Goal: Task Accomplishment & Management: Use online tool/utility

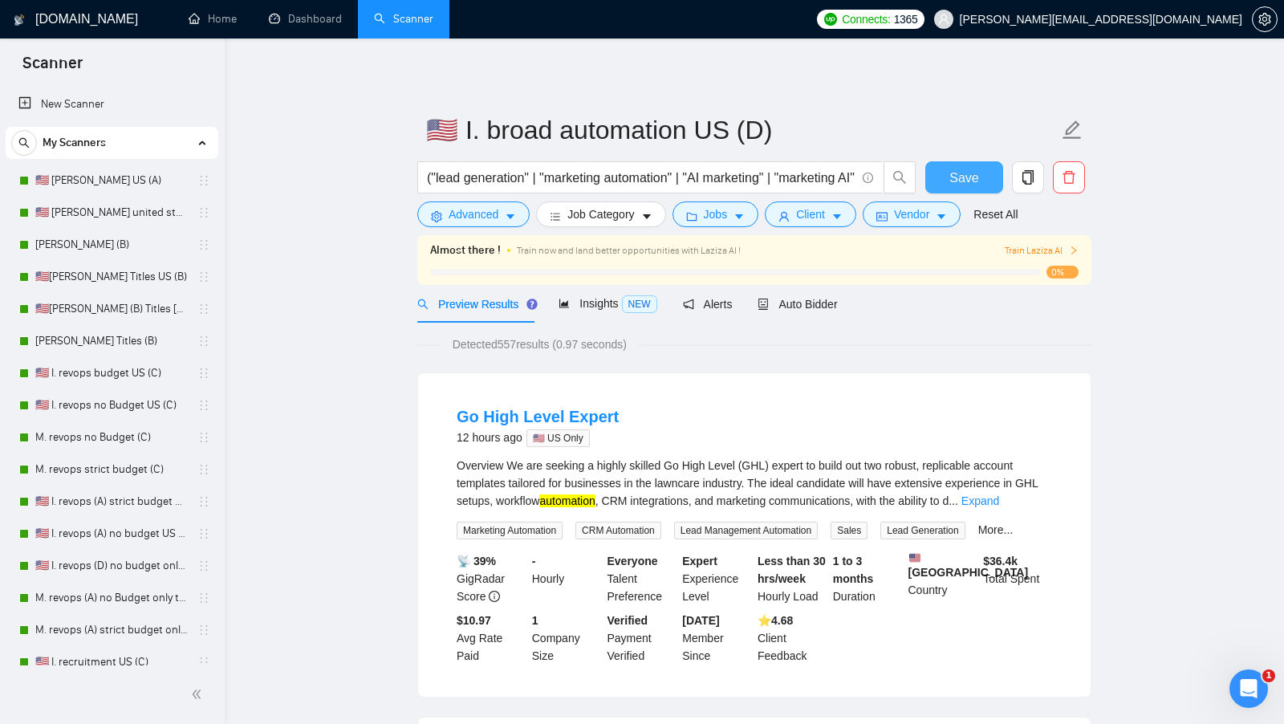
scroll to position [365, 0]
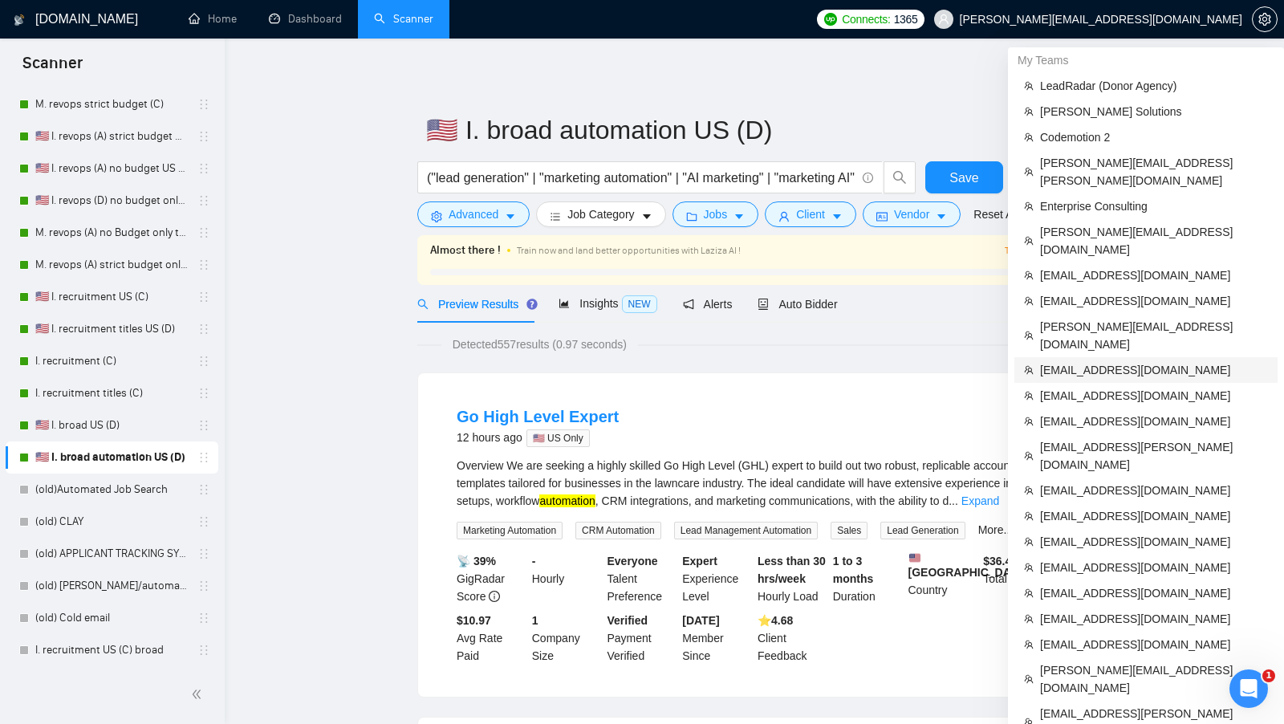
click at [1114, 361] on span "ykotula@intelvision.pro" at bounding box center [1154, 370] width 228 height 18
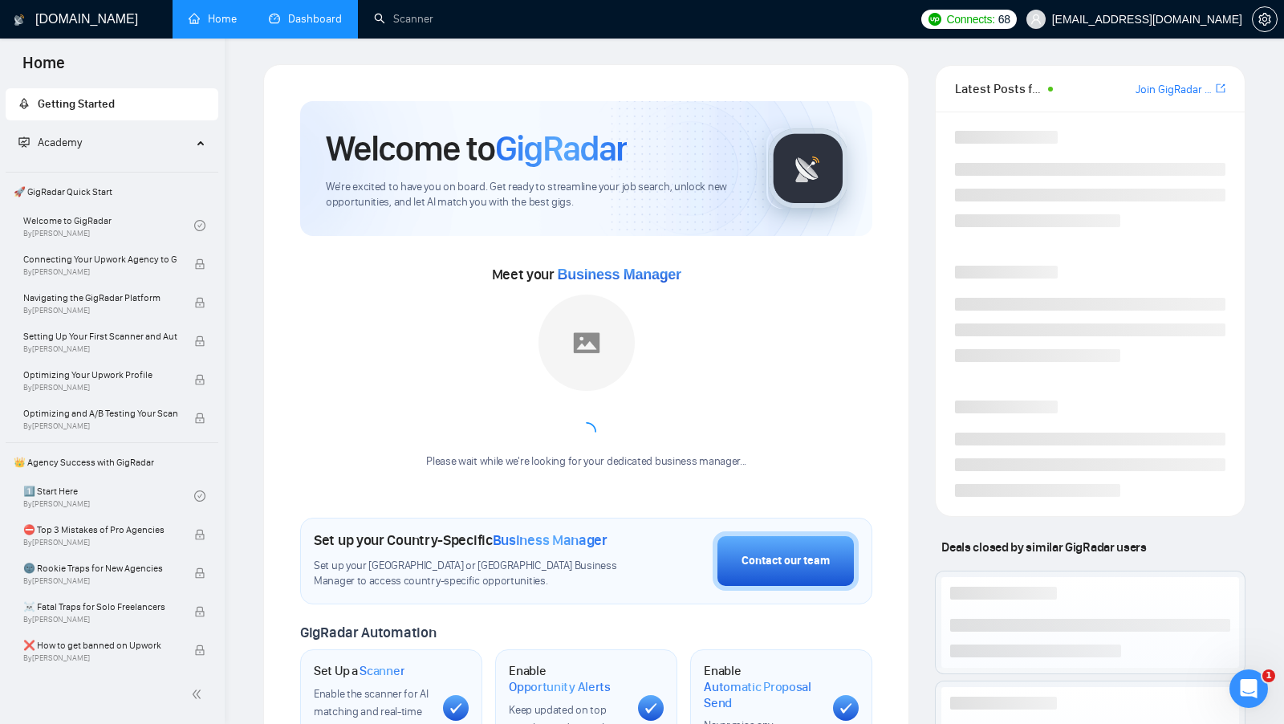
click at [311, 12] on link "Dashboard" at bounding box center [305, 19] width 73 height 14
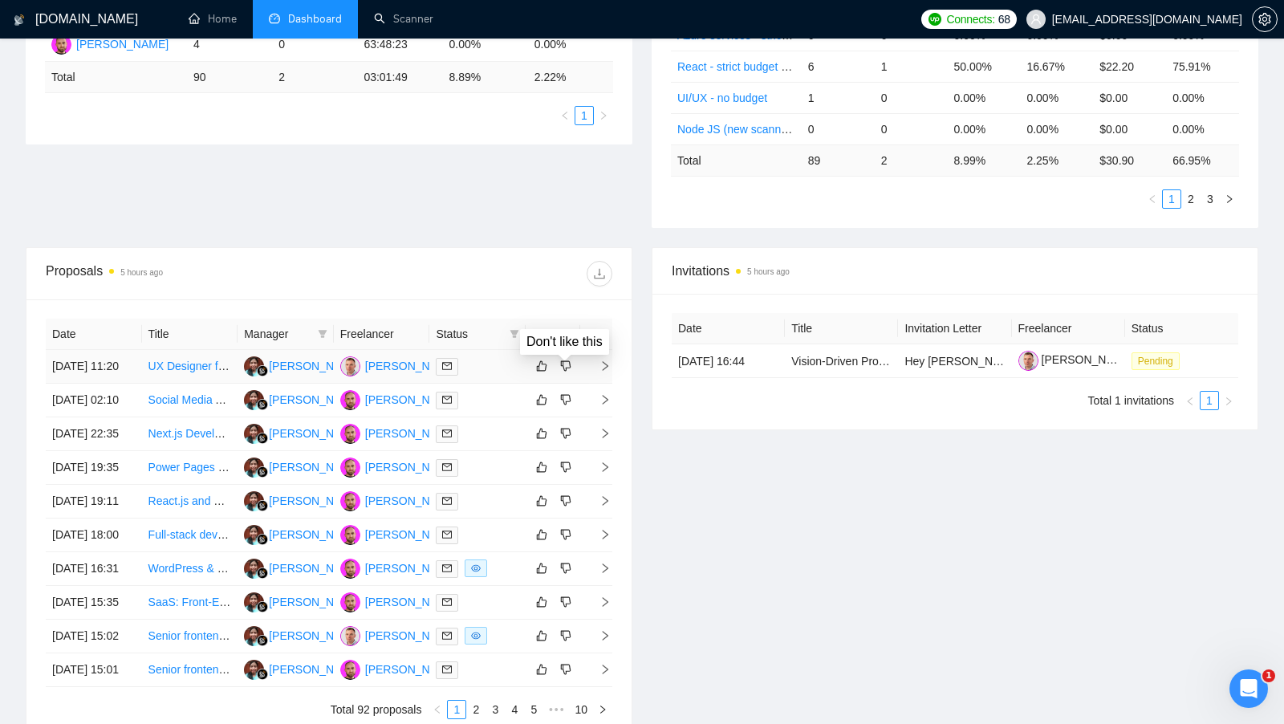
scroll to position [374, 0]
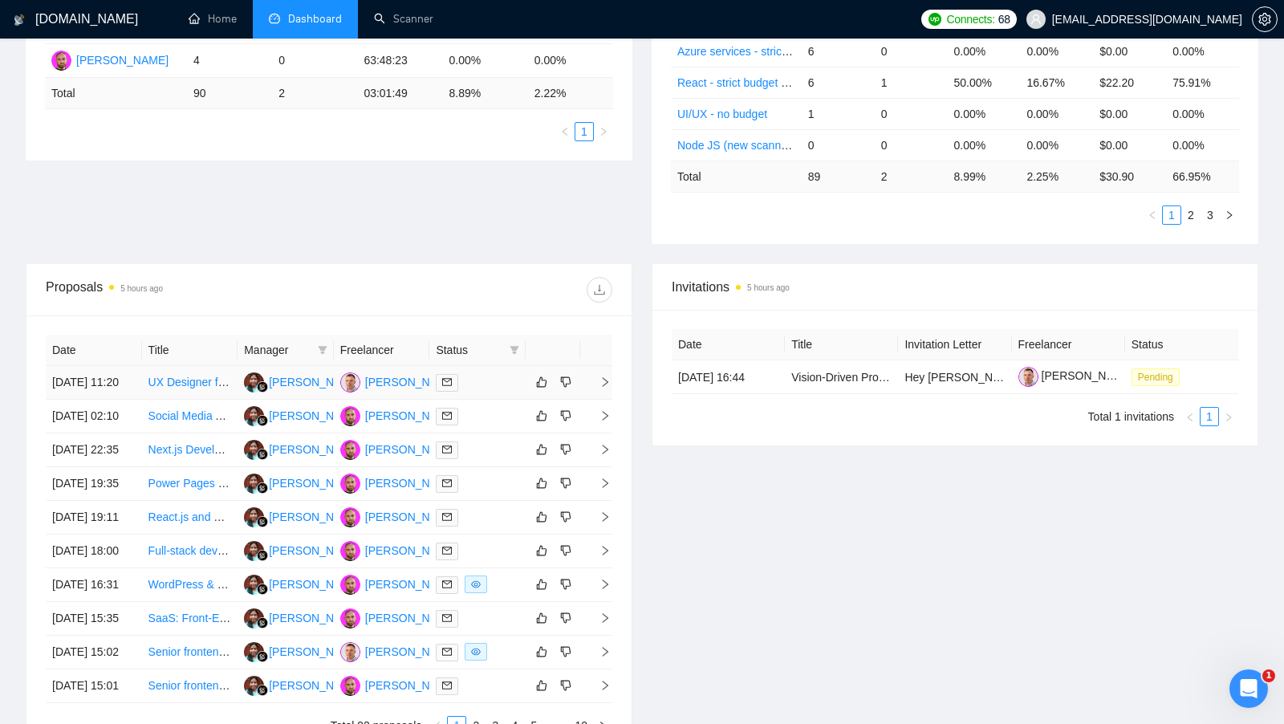
click at [496, 400] on td at bounding box center [477, 383] width 96 height 34
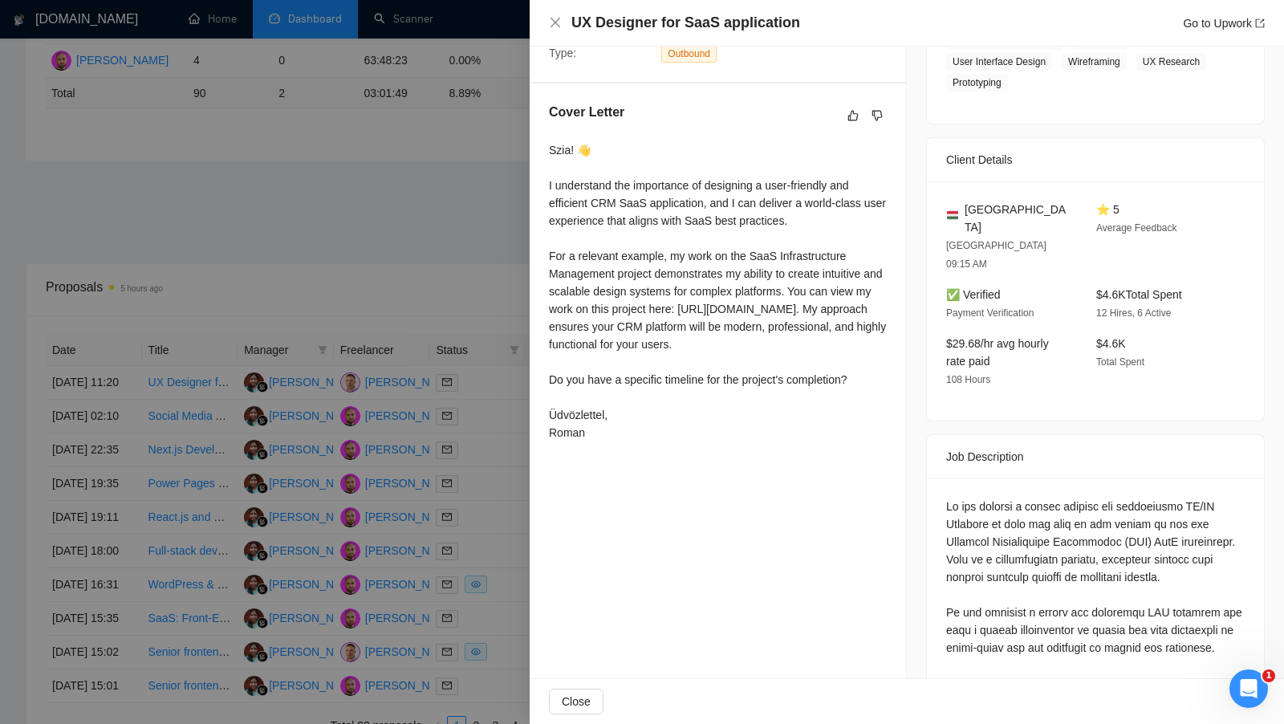
scroll to position [372, 0]
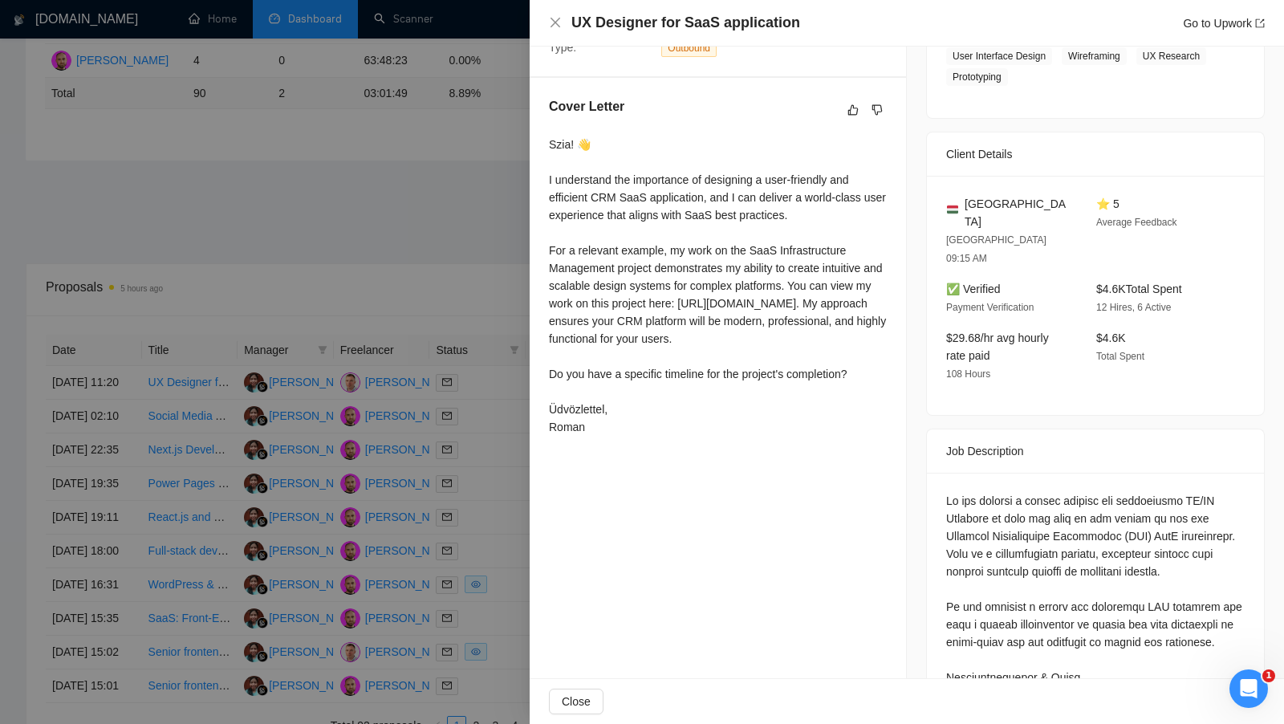
click at [511, 442] on div at bounding box center [642, 362] width 1284 height 724
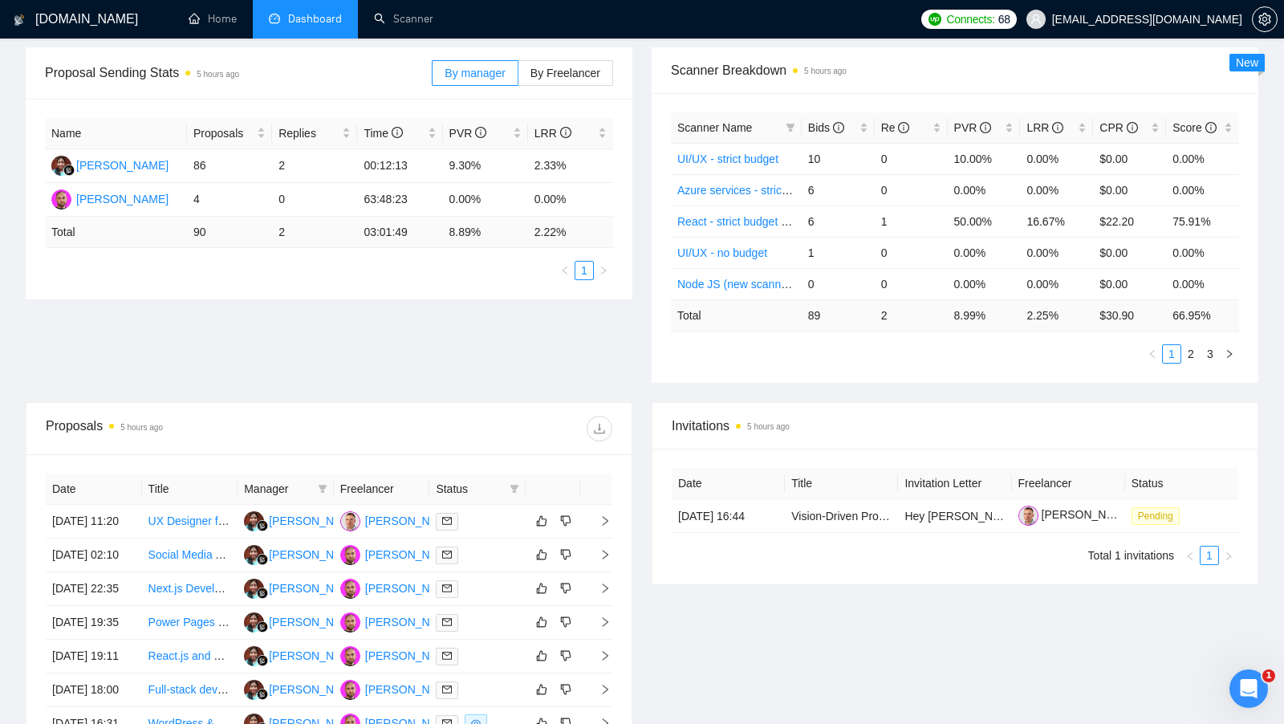
scroll to position [206, 0]
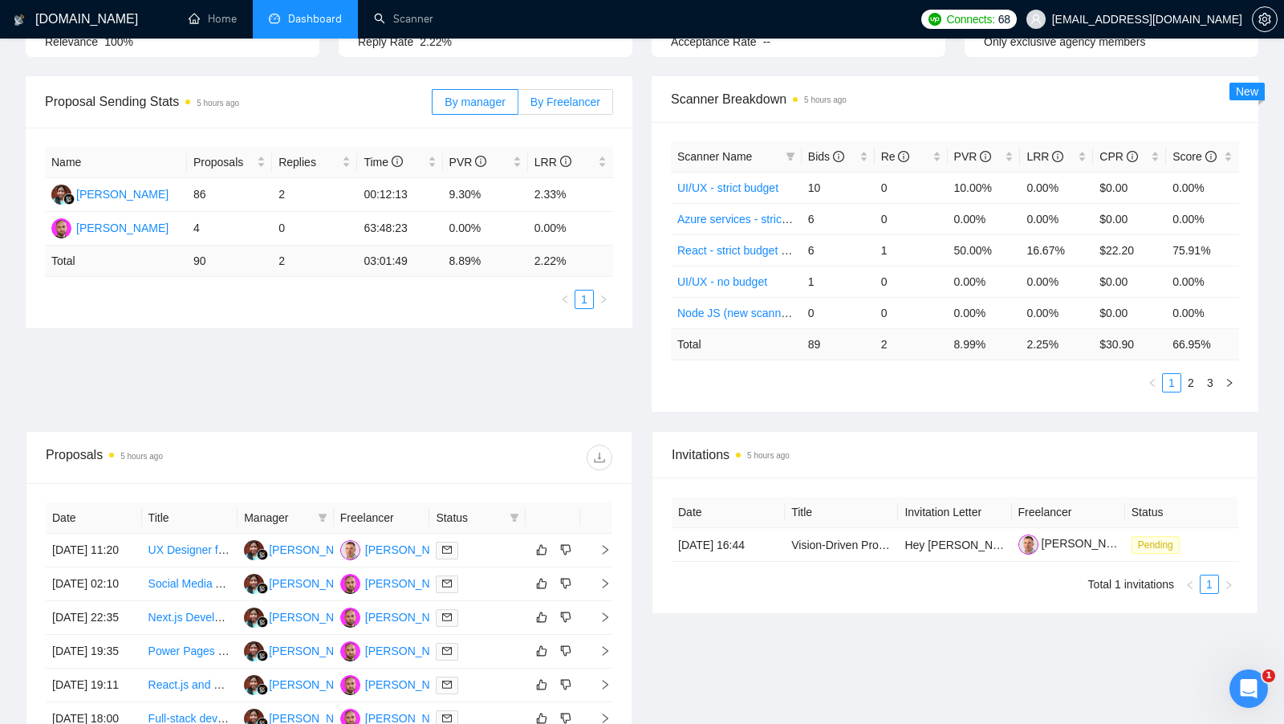
click at [539, 99] on span "By Freelancer" at bounding box center [566, 102] width 70 height 13
click at [518, 106] on input "By Freelancer" at bounding box center [518, 106] width 0 height 0
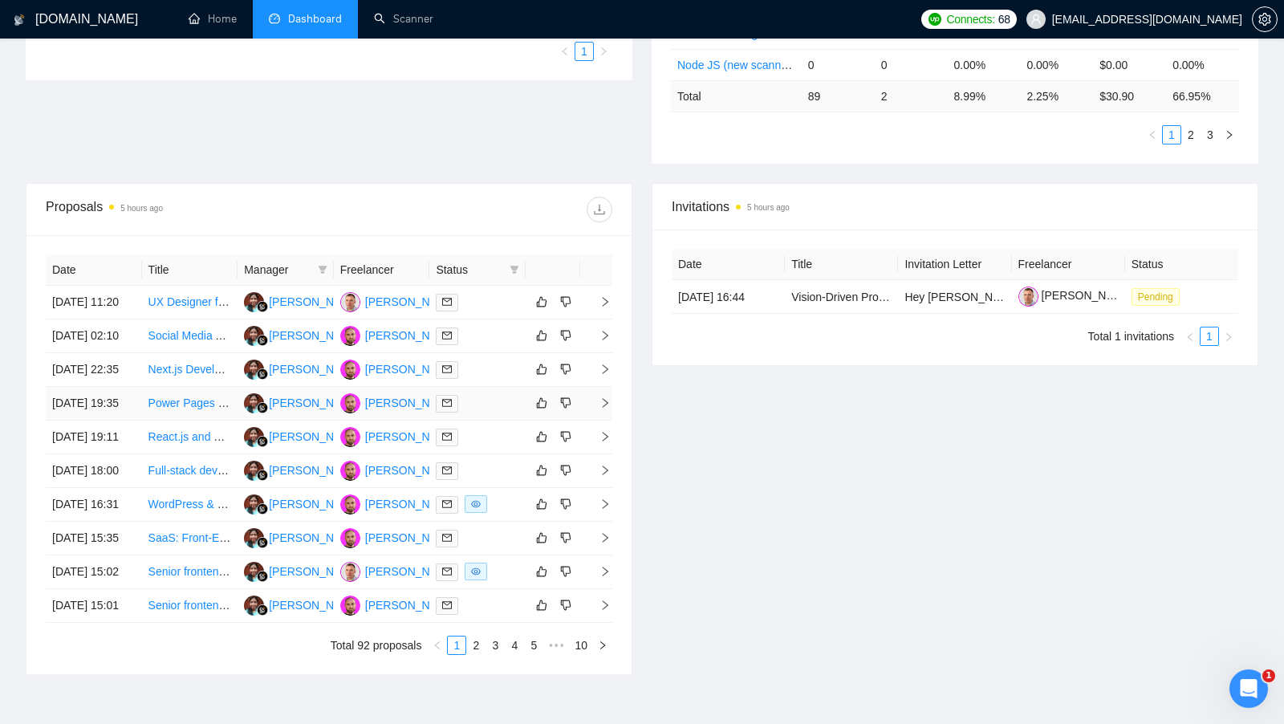
scroll to position [441, 0]
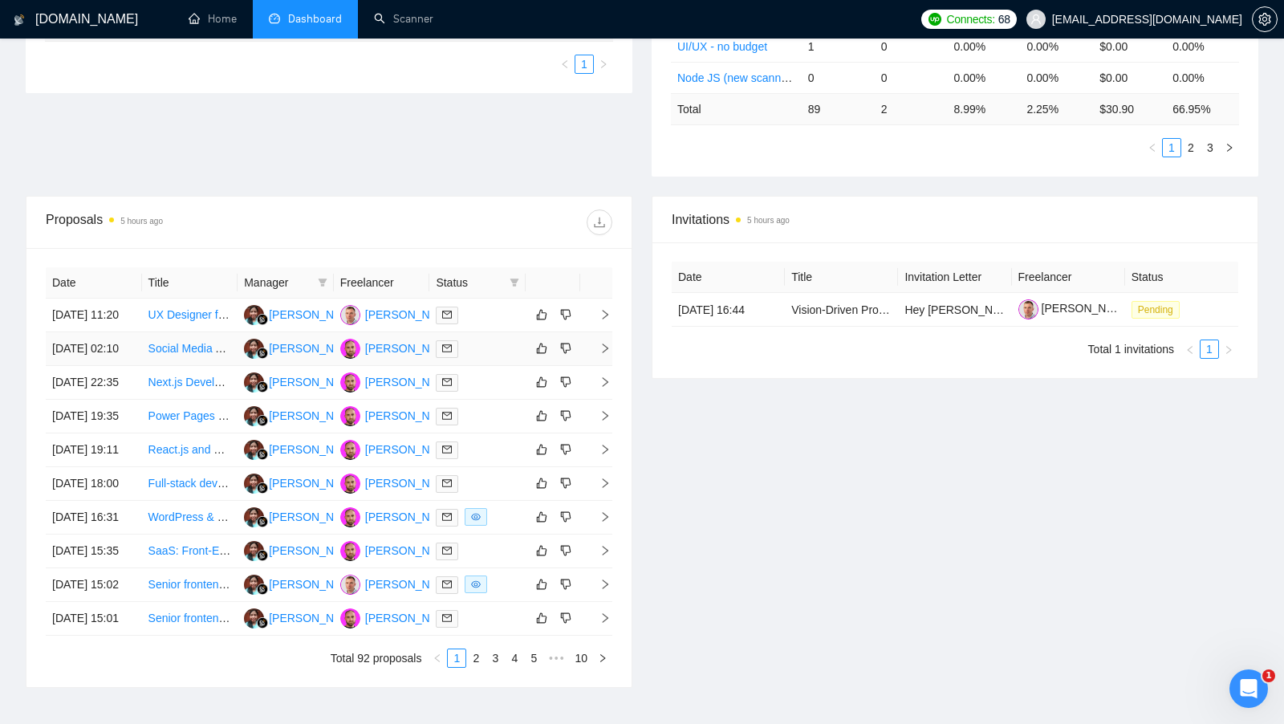
click at [498, 358] on div at bounding box center [477, 348] width 83 height 18
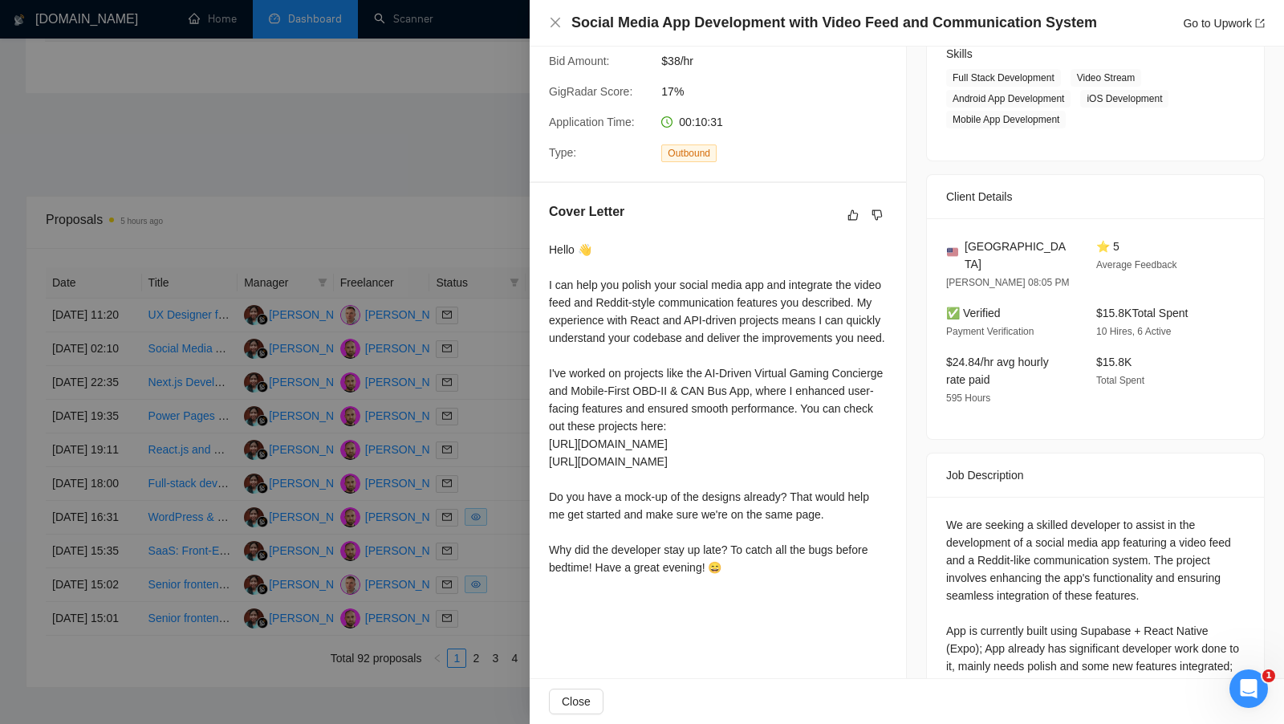
scroll to position [295, 0]
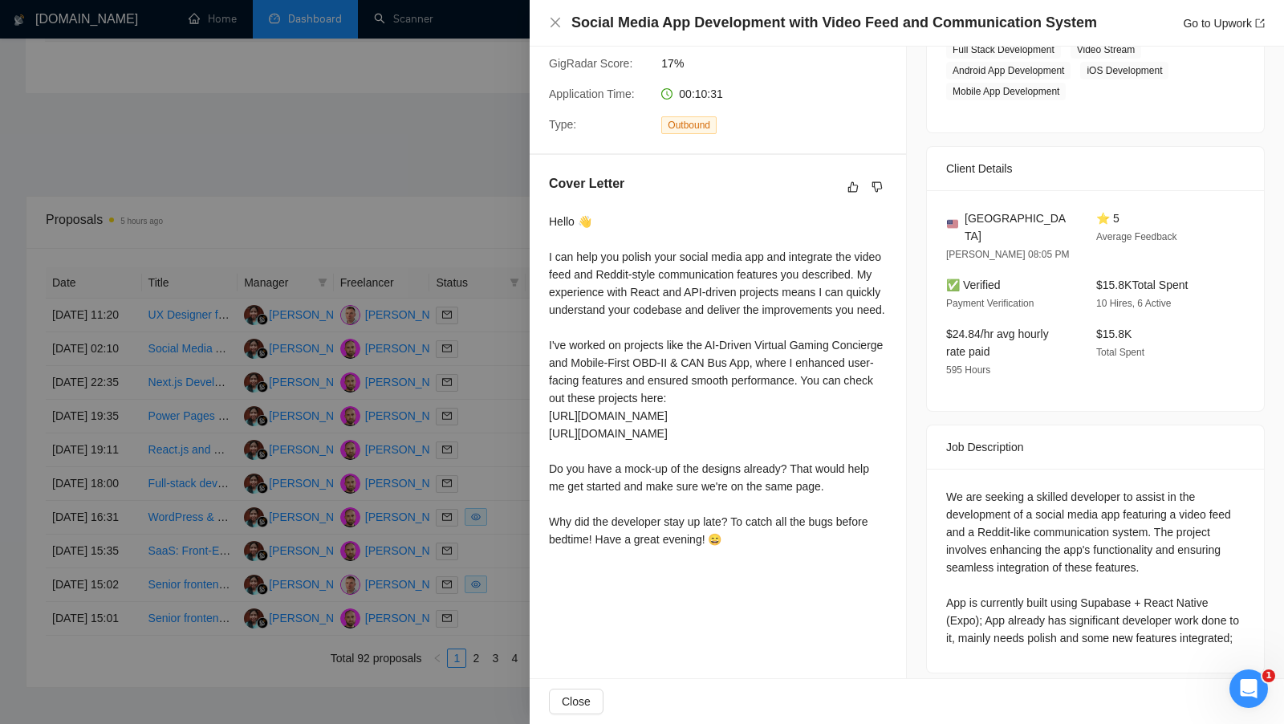
click at [512, 398] on div at bounding box center [642, 362] width 1284 height 724
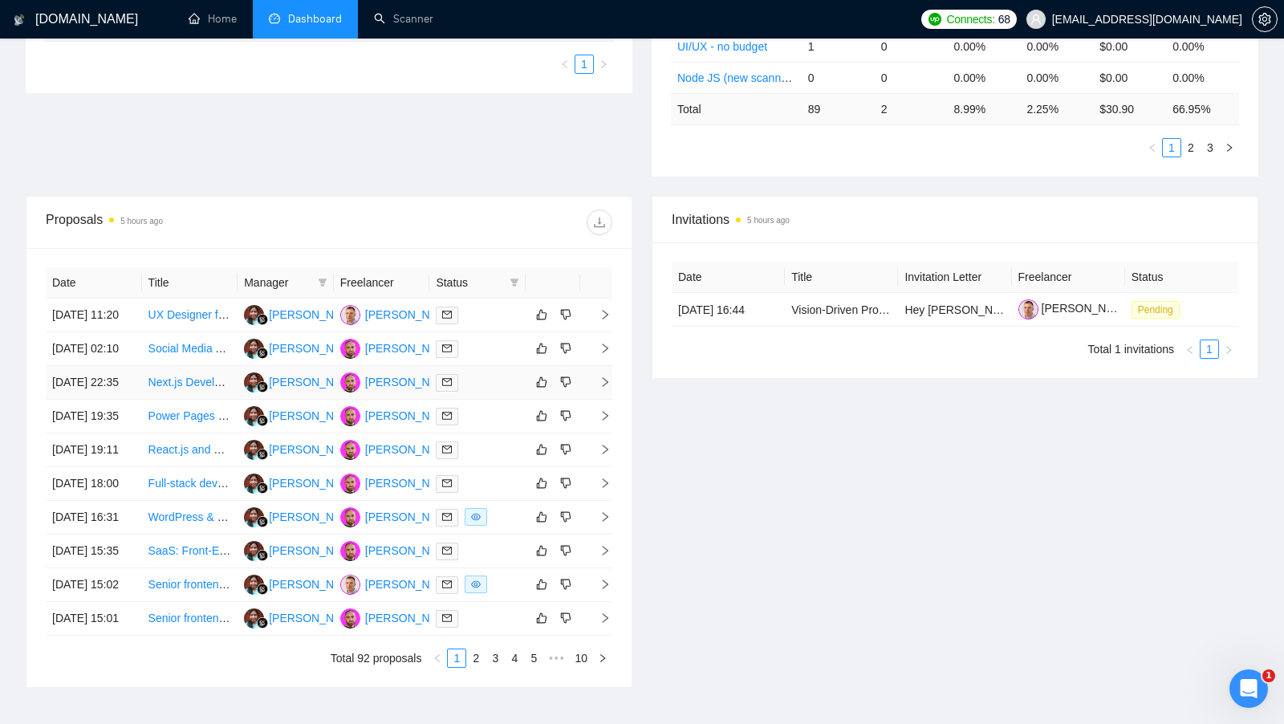
click at [507, 392] on div at bounding box center [477, 382] width 83 height 18
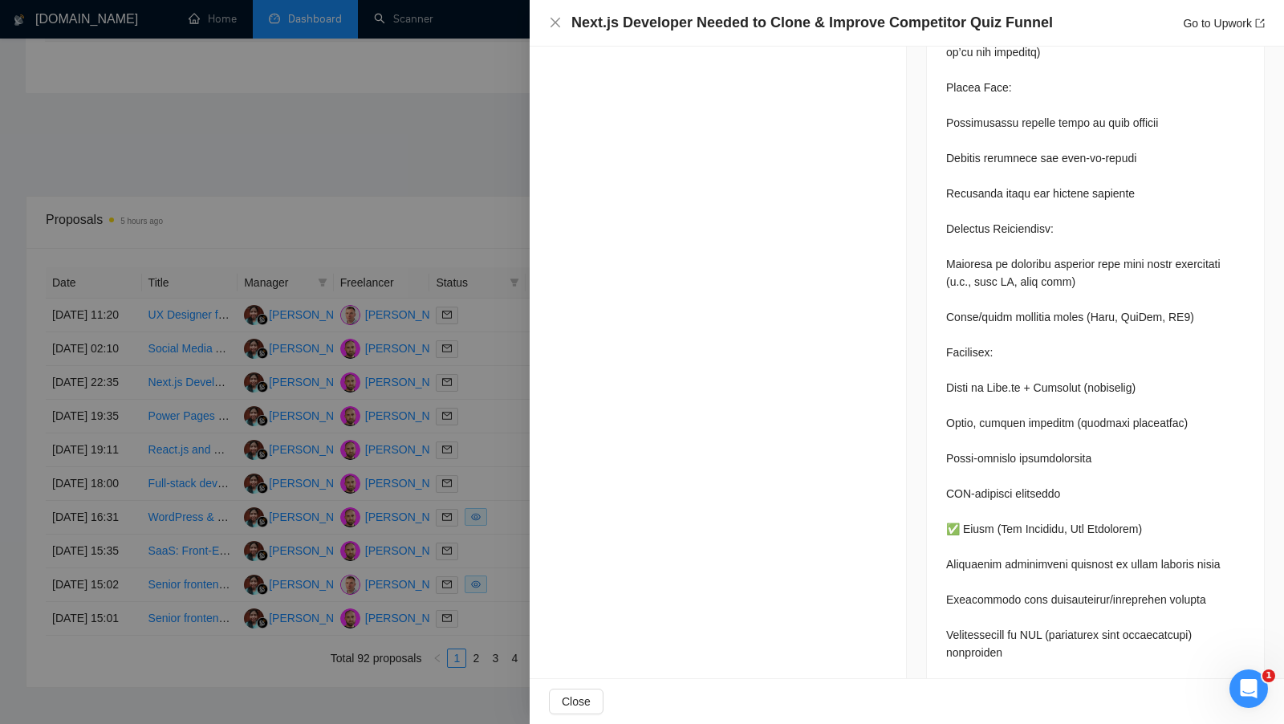
scroll to position [1174, 0]
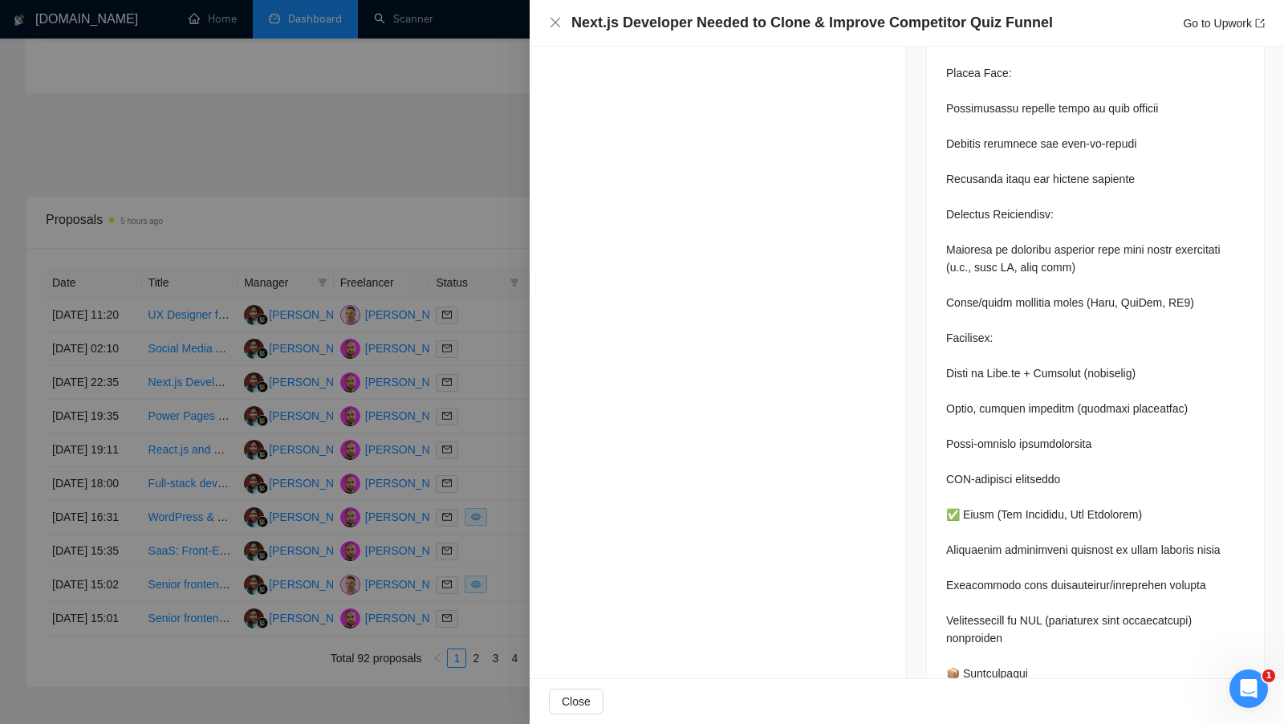
click at [518, 398] on div at bounding box center [642, 362] width 1284 height 724
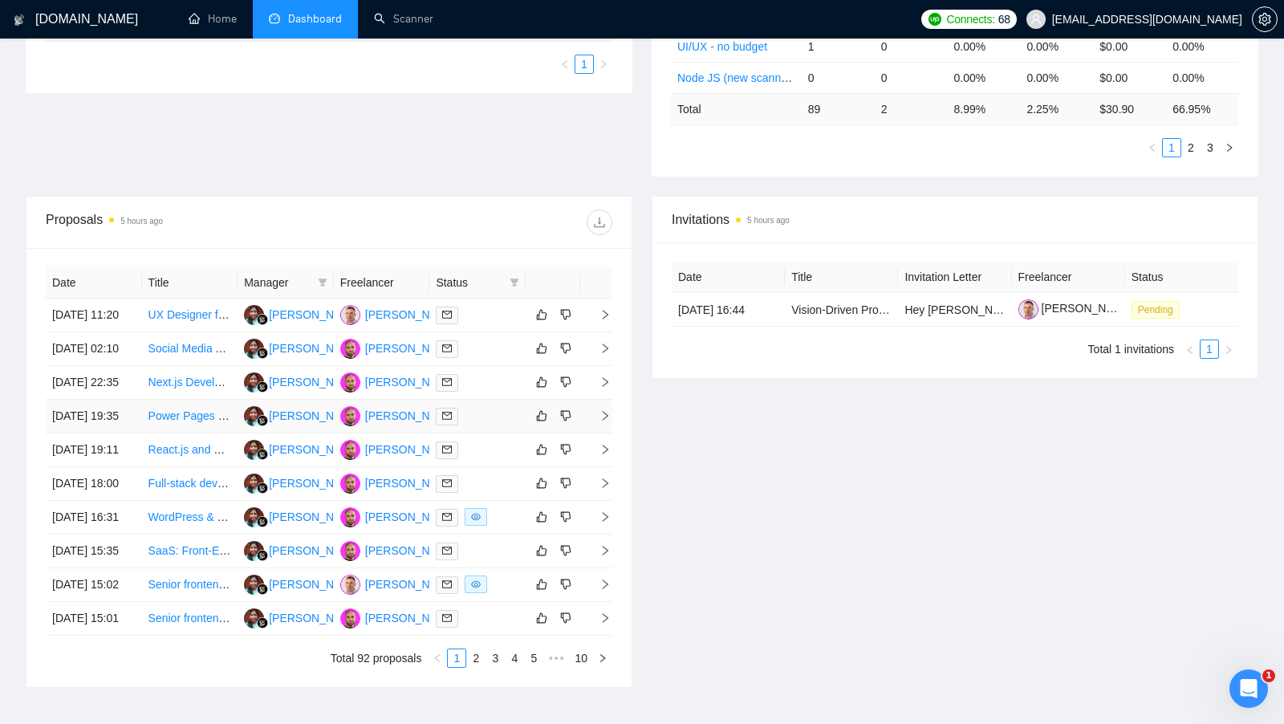
click at [497, 433] on td at bounding box center [477, 417] width 96 height 34
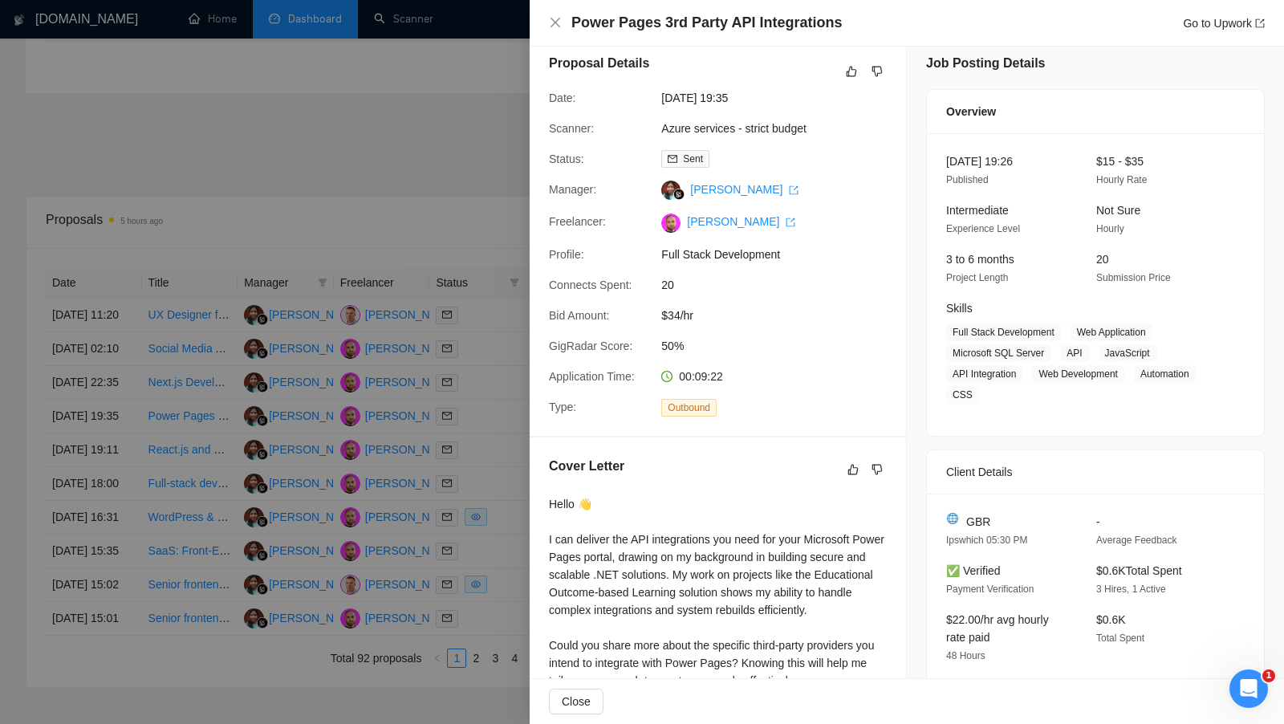
scroll to position [0, 0]
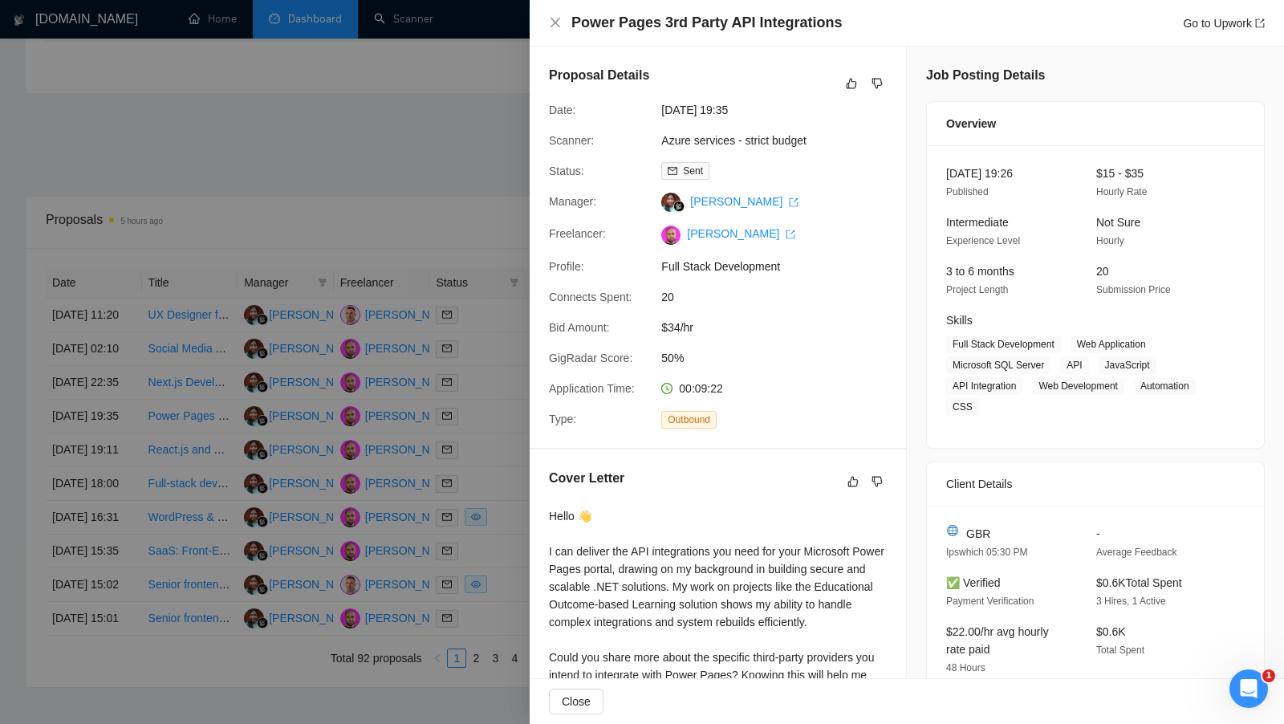
click at [390, 105] on div at bounding box center [642, 362] width 1284 height 724
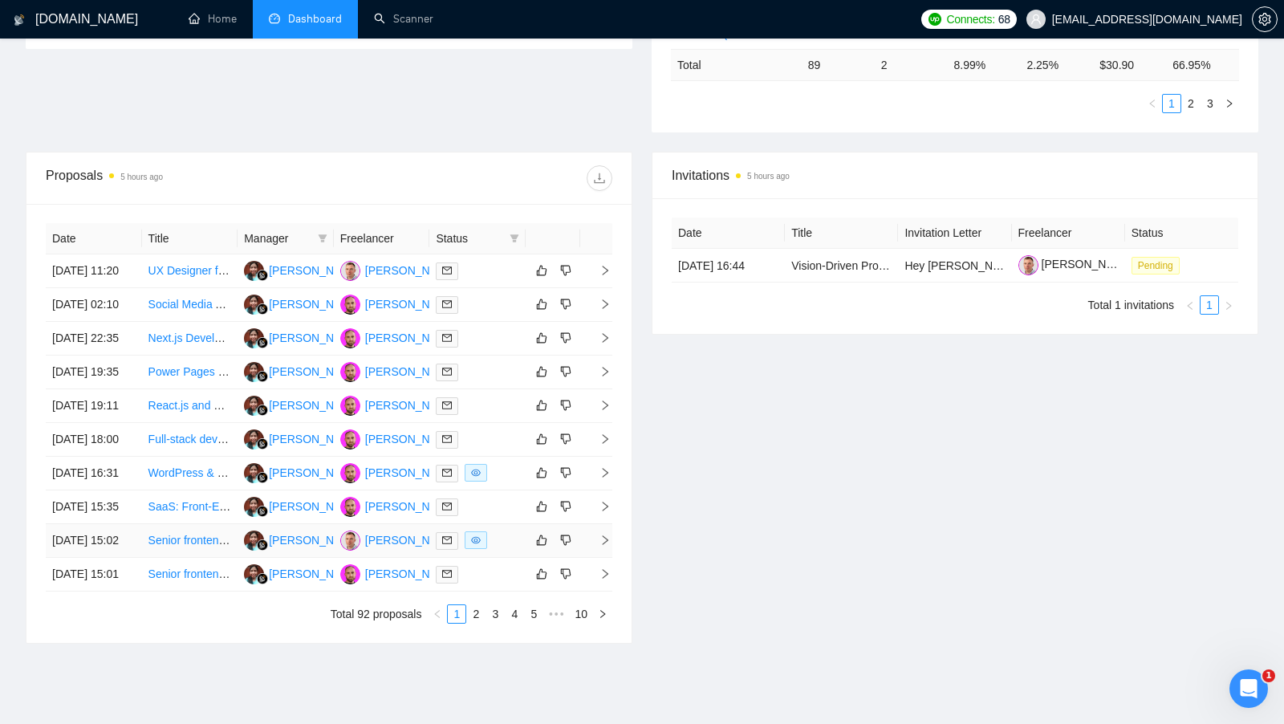
scroll to position [498, 0]
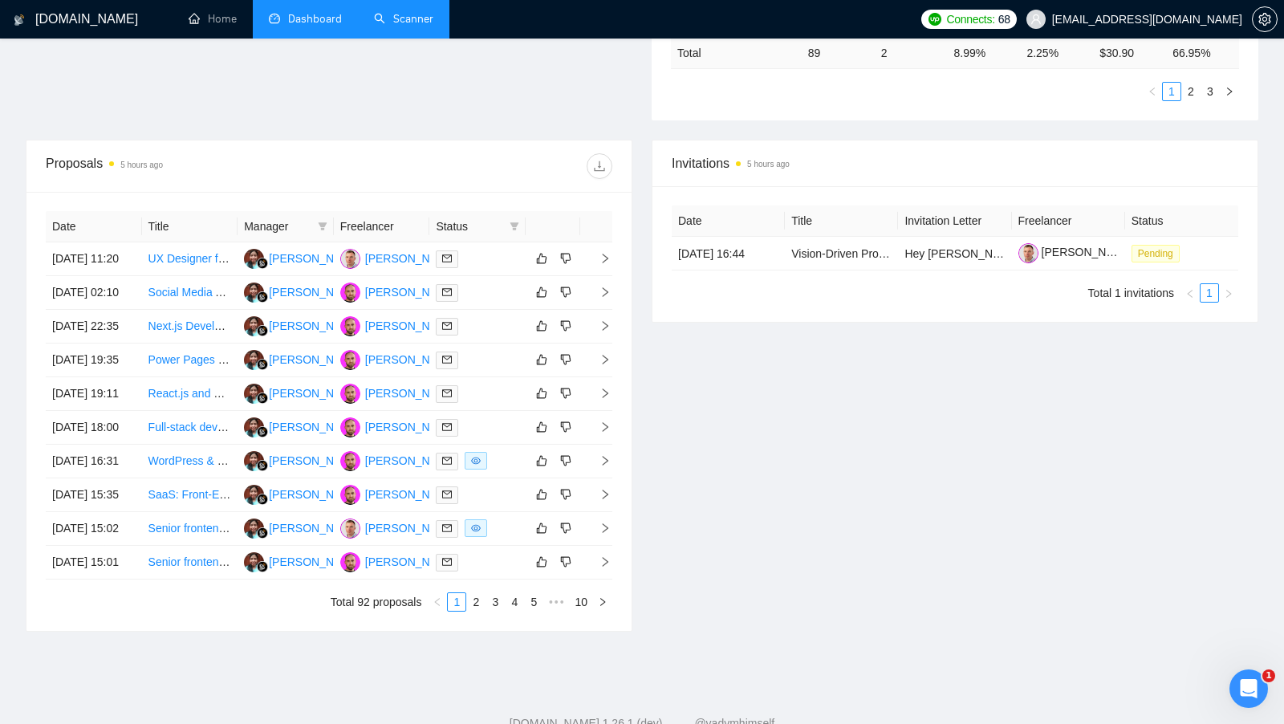
click at [394, 26] on link "Scanner" at bounding box center [403, 19] width 59 height 14
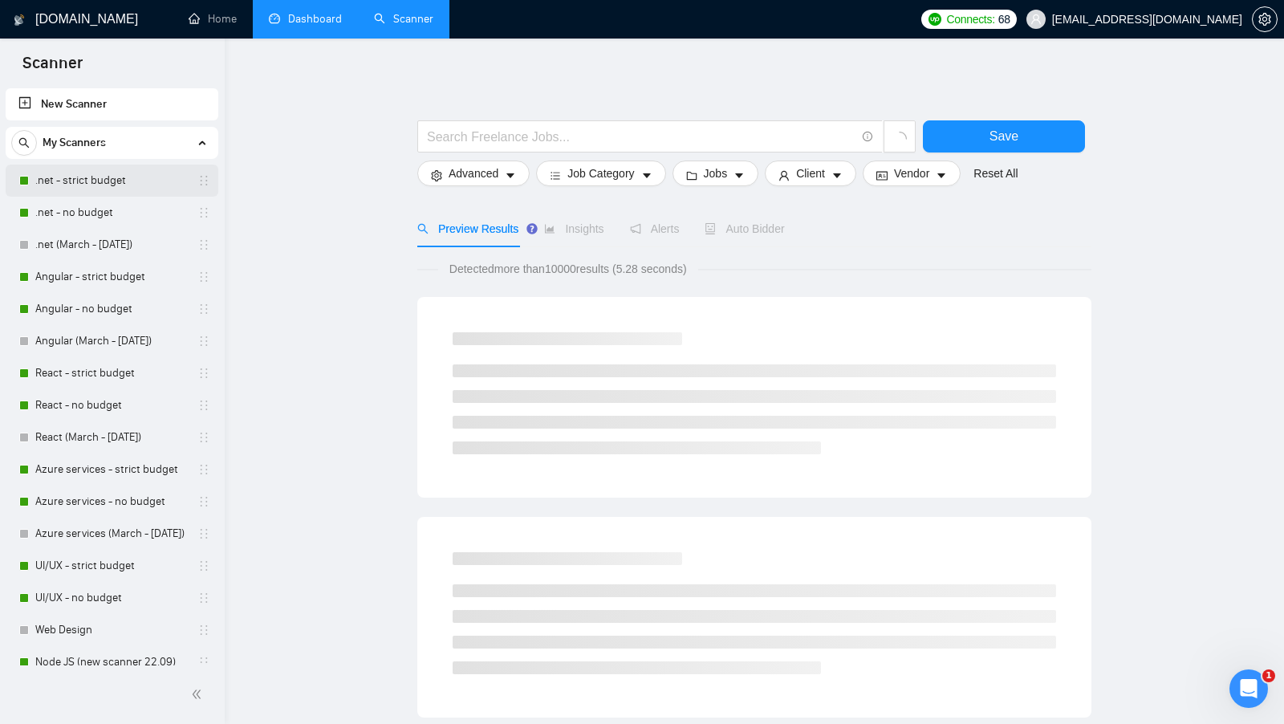
click at [139, 181] on link ".net - strict budget" at bounding box center [111, 181] width 152 height 32
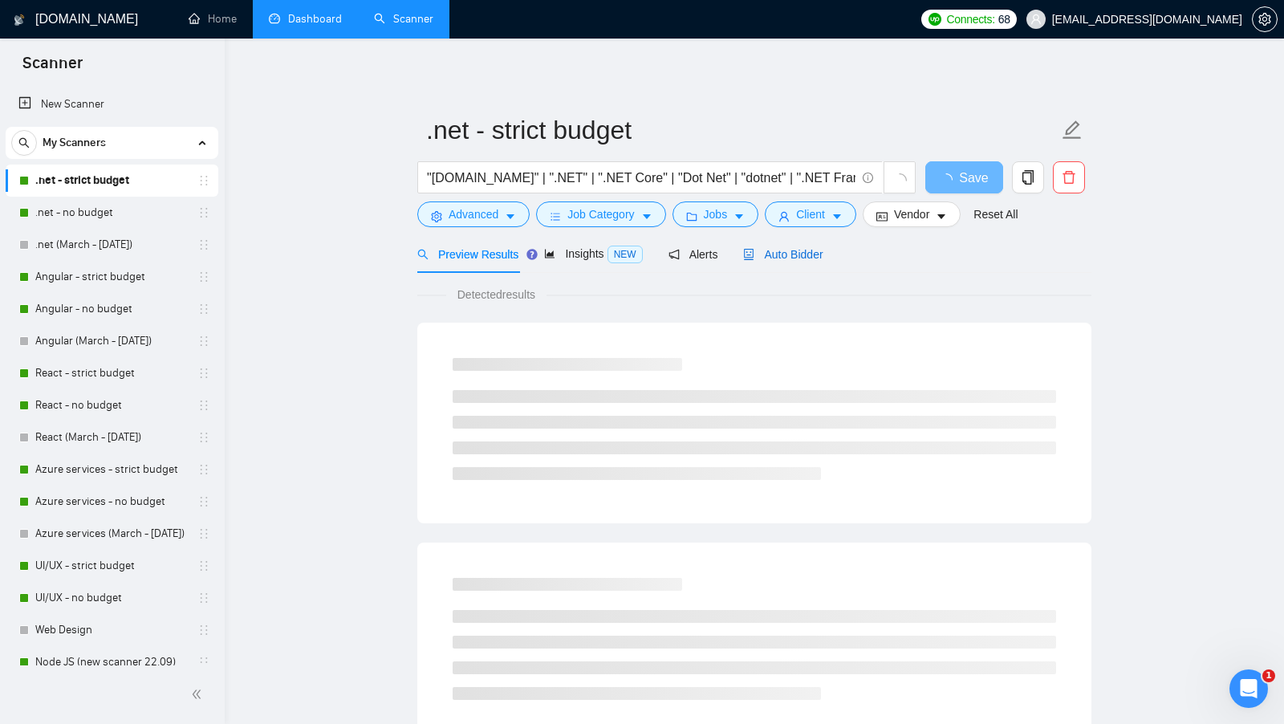
click at [760, 246] on div "Auto Bidder" at bounding box center [782, 255] width 79 height 18
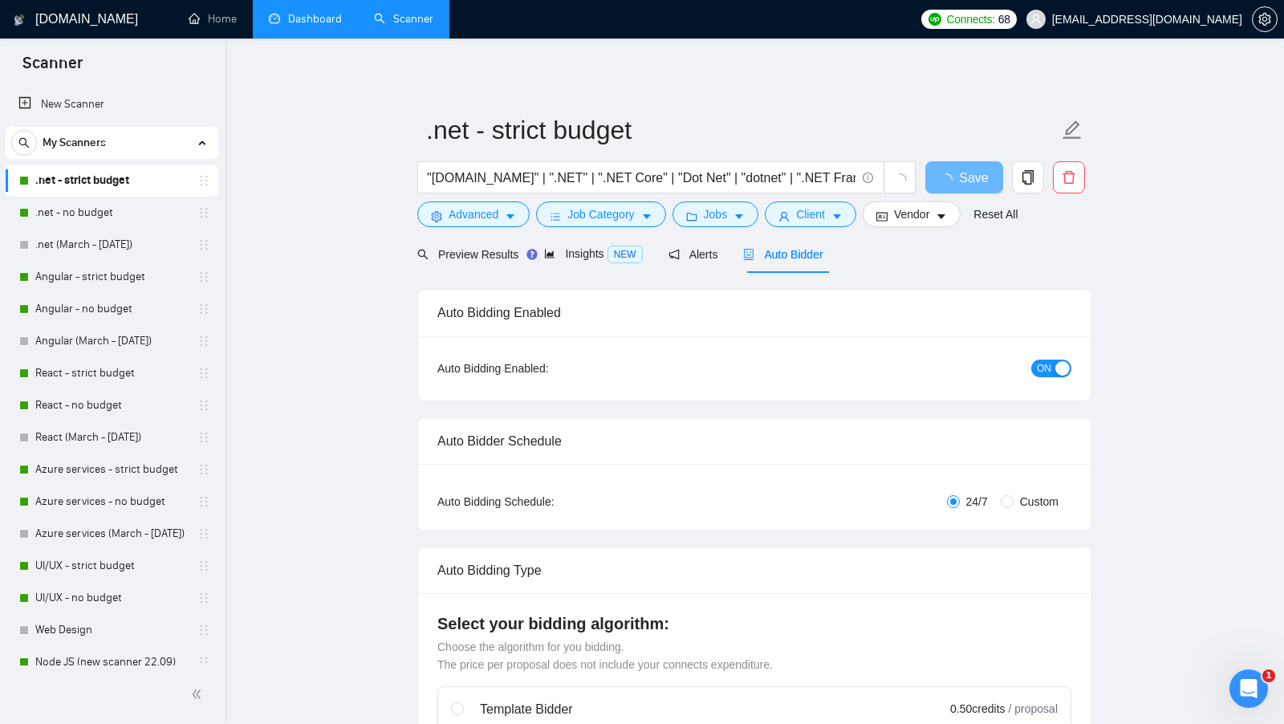
checkbox input "true"
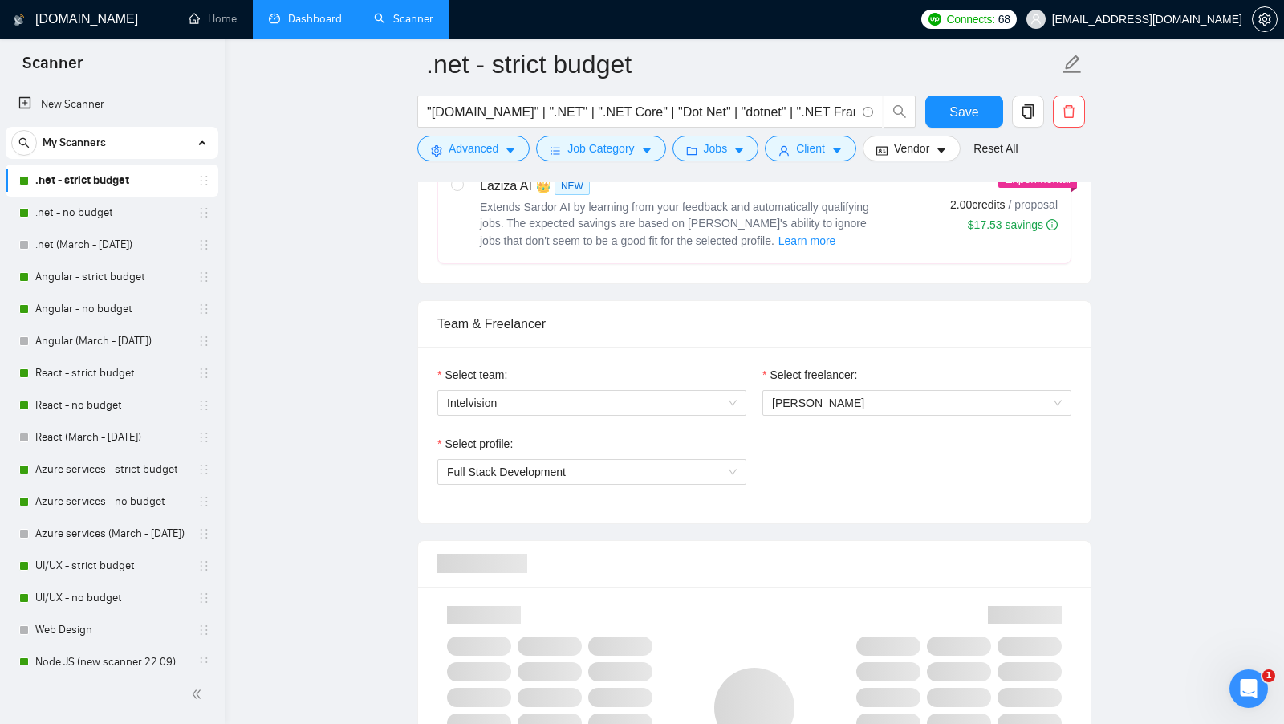
scroll to position [695, 0]
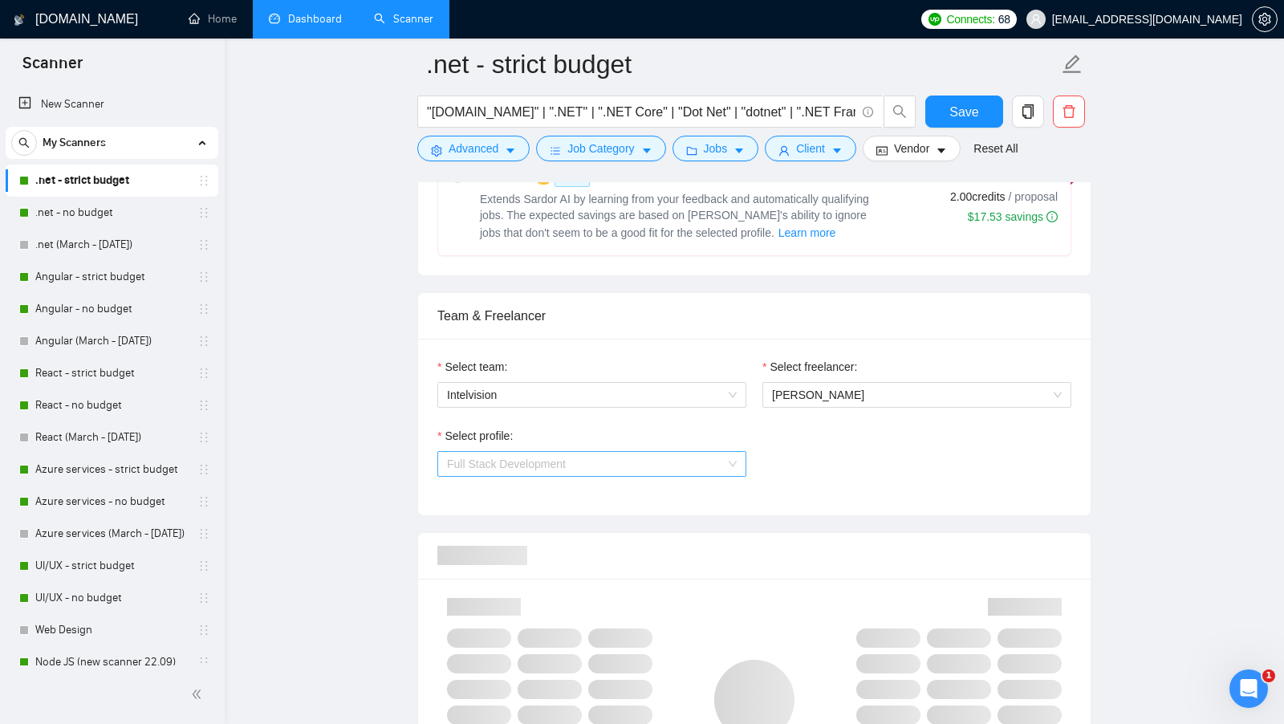
click at [715, 468] on span "Full Stack Development" at bounding box center [592, 464] width 290 height 24
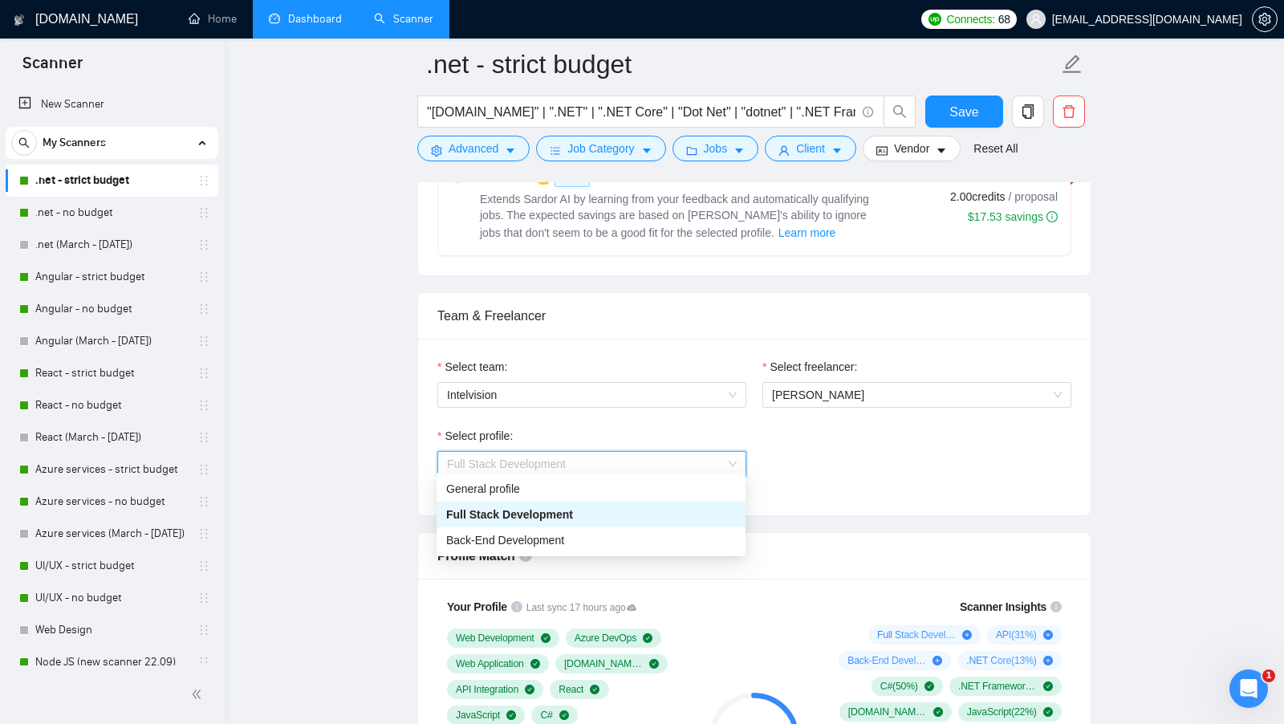
click at [849, 474] on div "Select profile: Full Stack Development" at bounding box center [754, 461] width 650 height 69
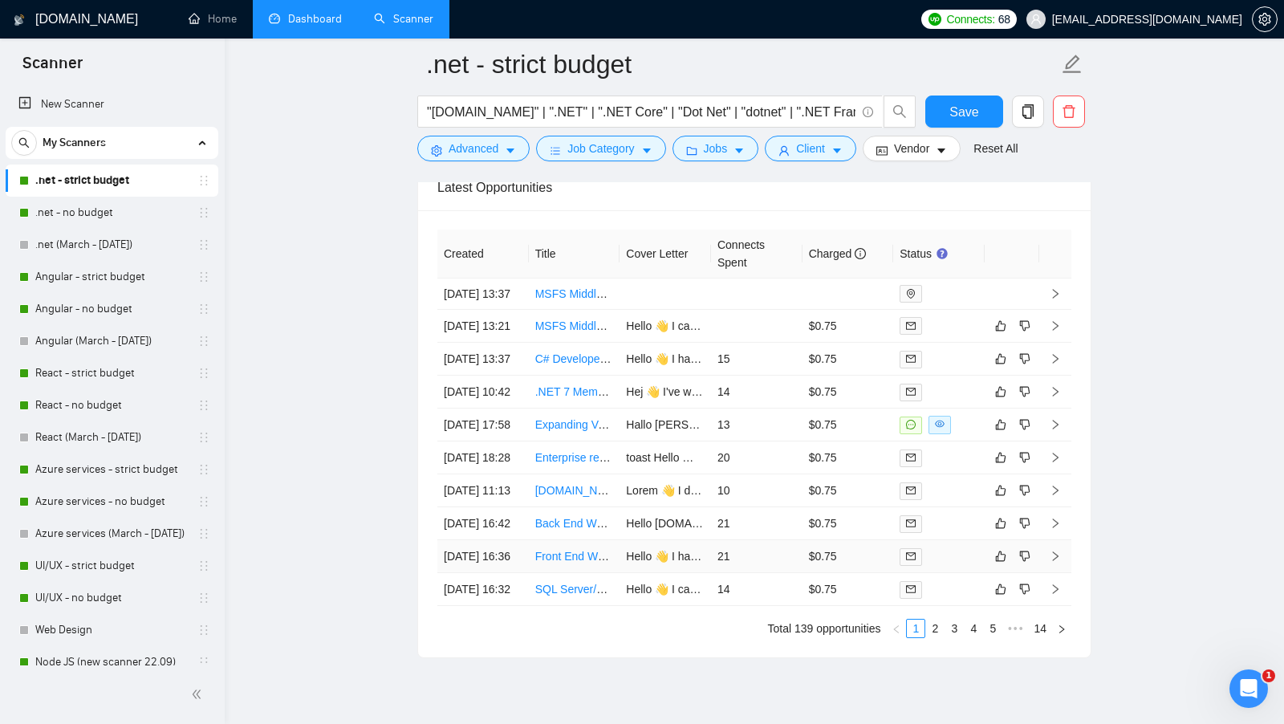
scroll to position [4188, 0]
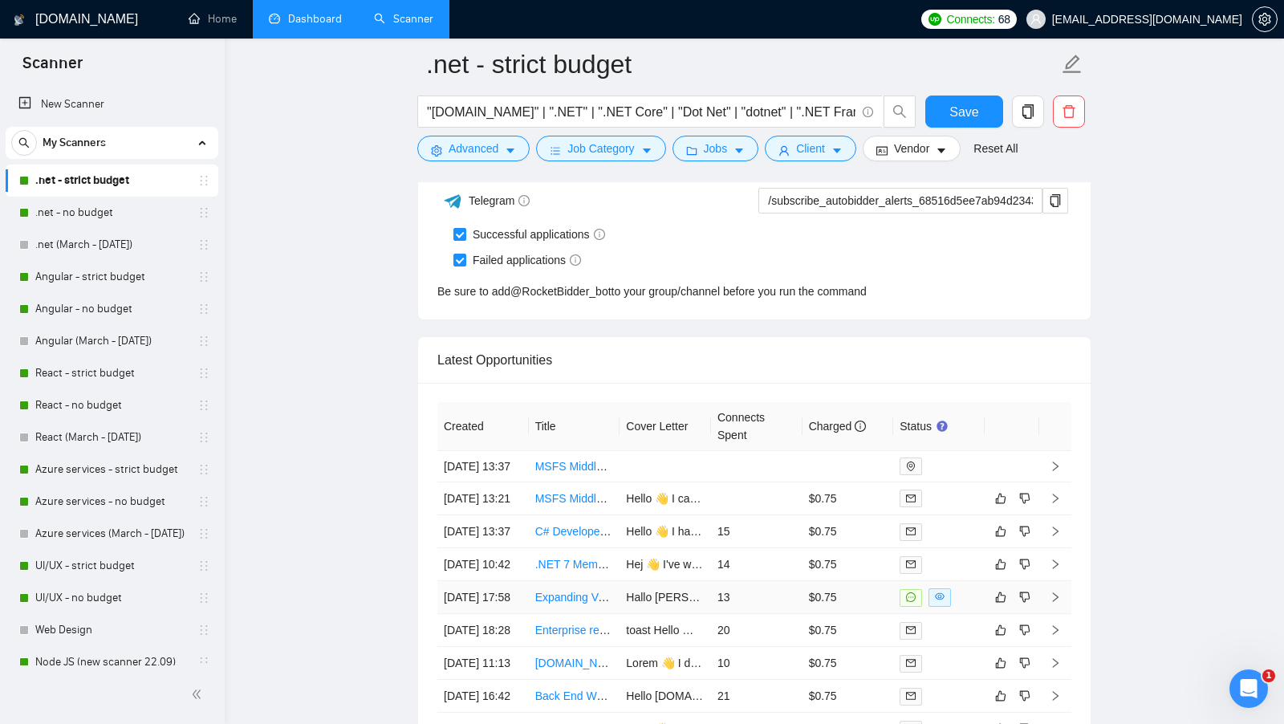
click at [962, 614] on td at bounding box center [938, 597] width 91 height 33
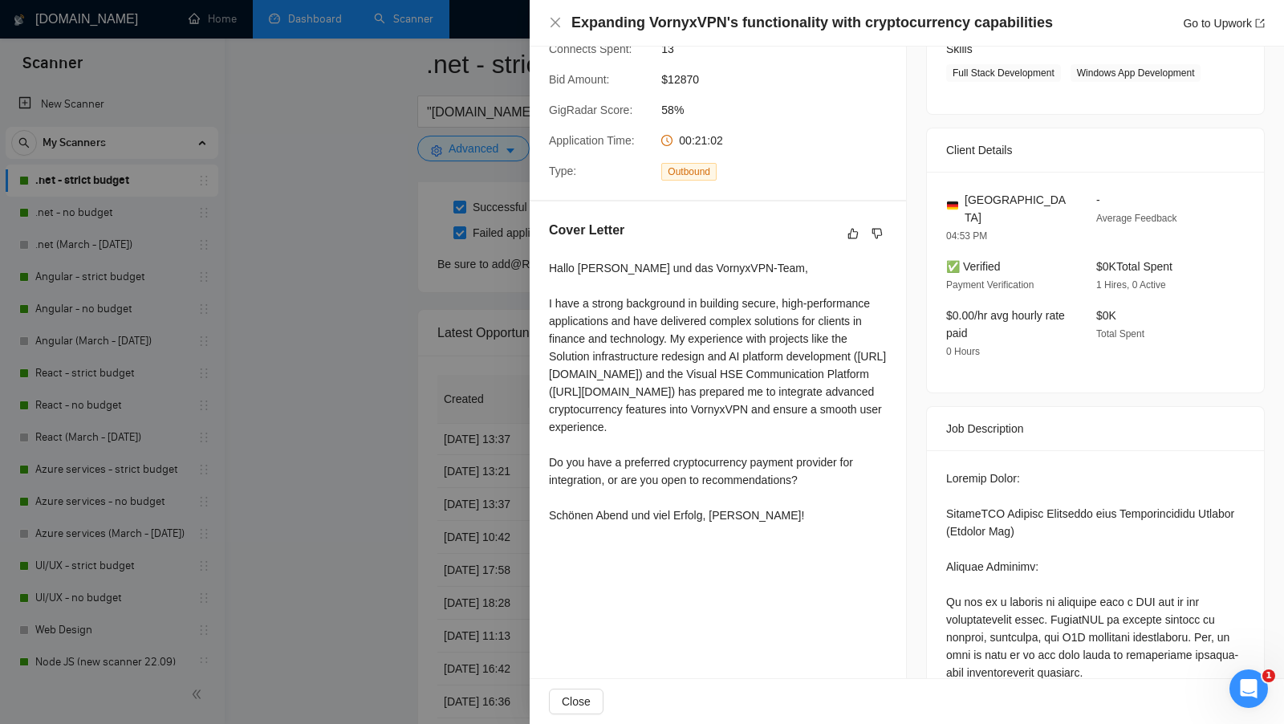
scroll to position [273, 0]
click at [468, 337] on div at bounding box center [642, 362] width 1284 height 724
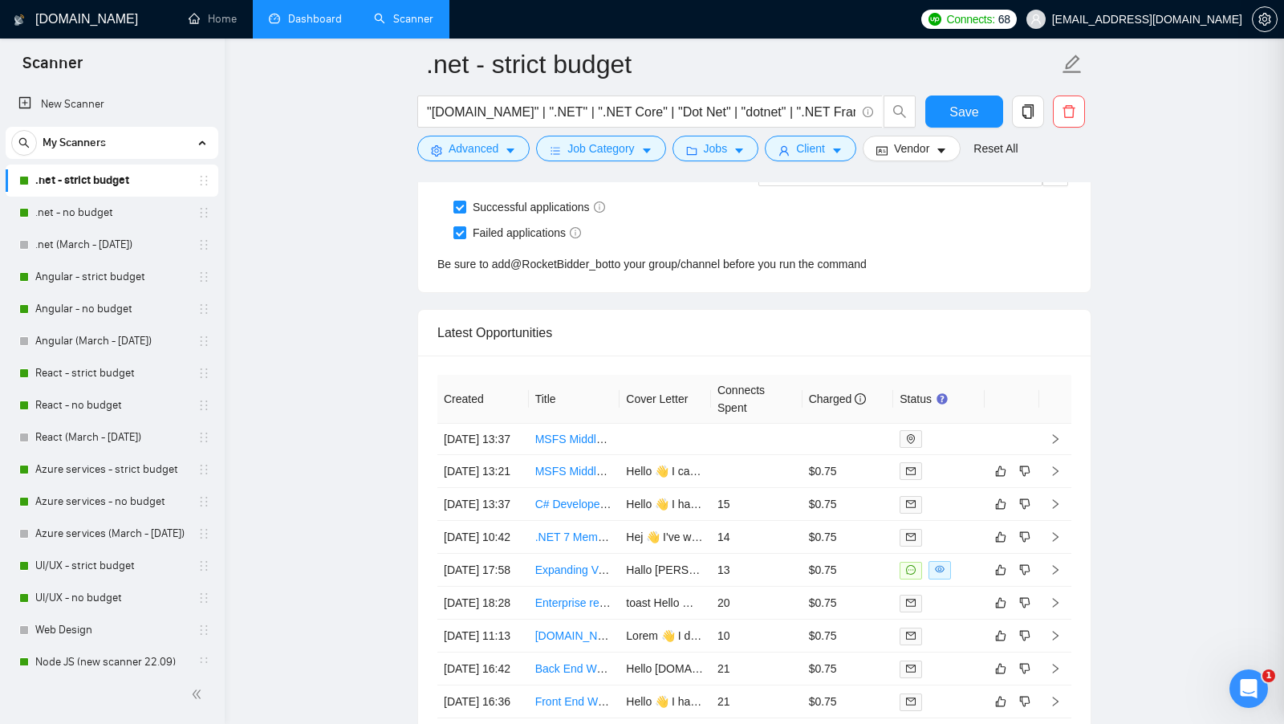
click at [468, 356] on div "Created Title Cover Letter Connects Spent Charged Status 26 Sep, 2025 13:37 MSF…" at bounding box center [754, 579] width 673 height 447
click at [316, 22] on link "Dashboard" at bounding box center [305, 19] width 73 height 14
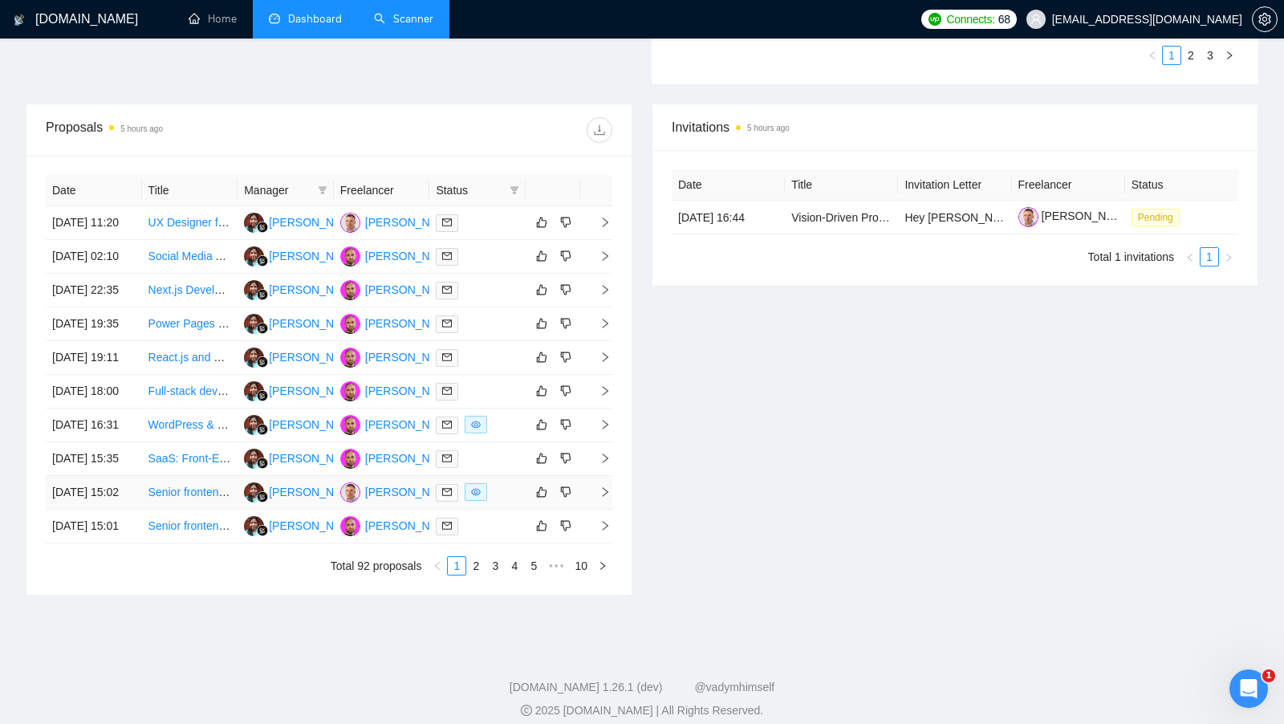
scroll to position [692, 0]
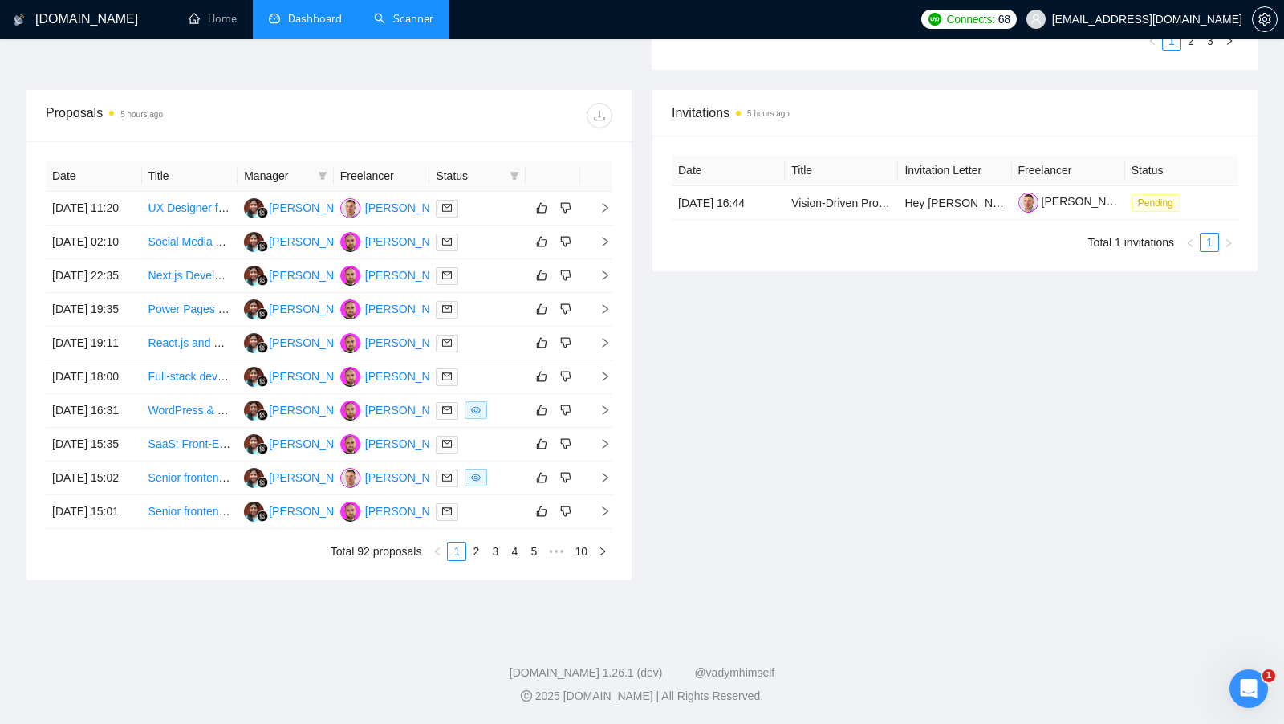
click at [484, 575] on div "Date Title Manager Freelancer Status 26 Sep, 2025 11:20 UX Designer for SaaS ap…" at bounding box center [328, 360] width 605 height 439
click at [475, 549] on link "2" at bounding box center [476, 552] width 18 height 18
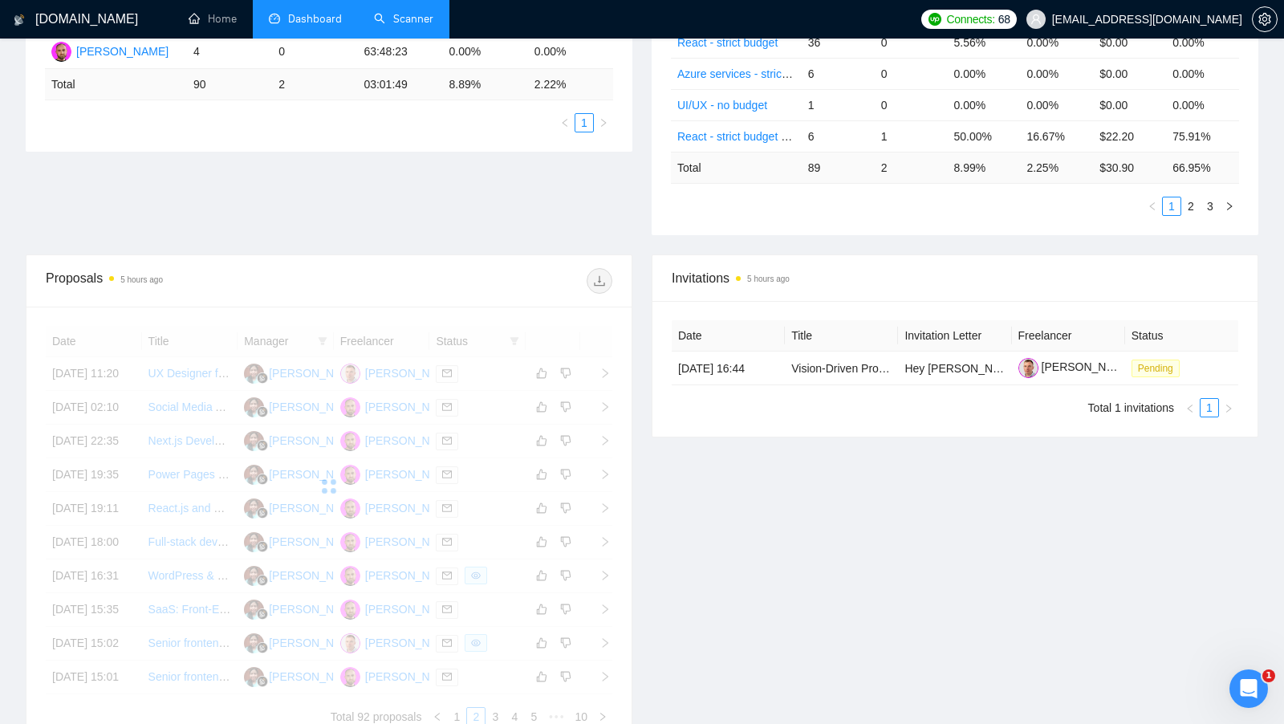
scroll to position [555, 0]
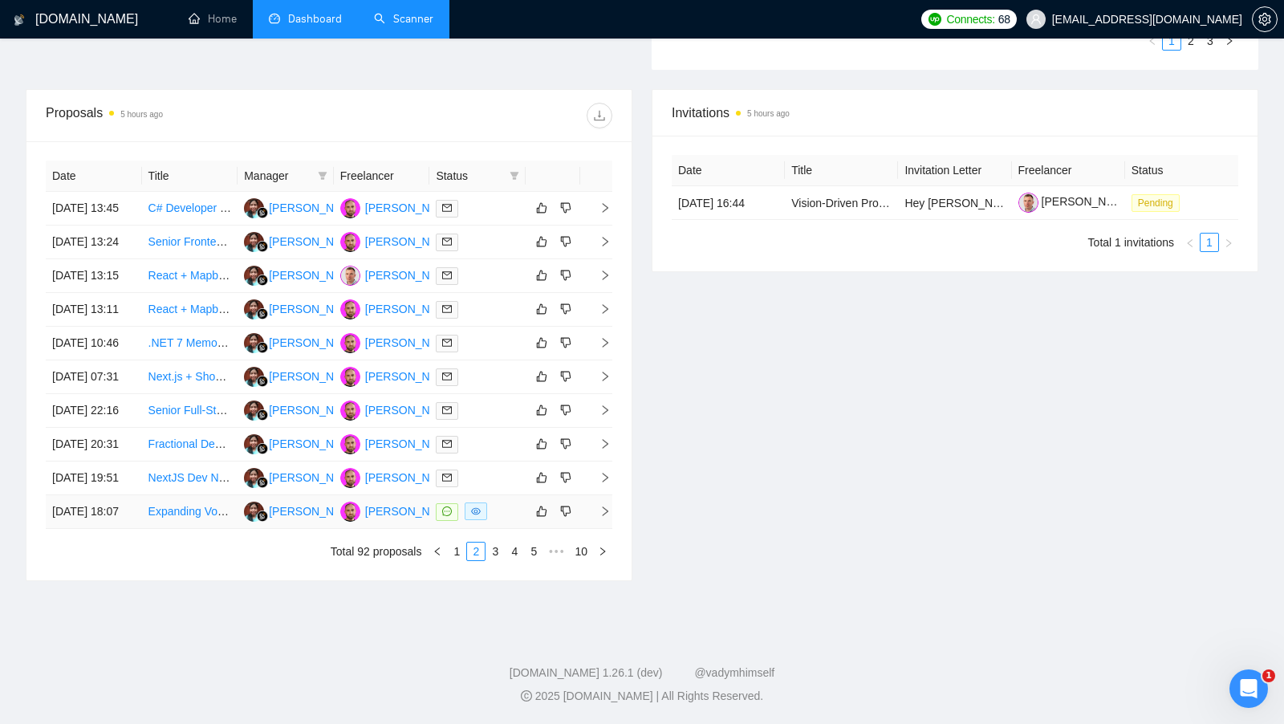
click at [501, 529] on td at bounding box center [477, 512] width 96 height 34
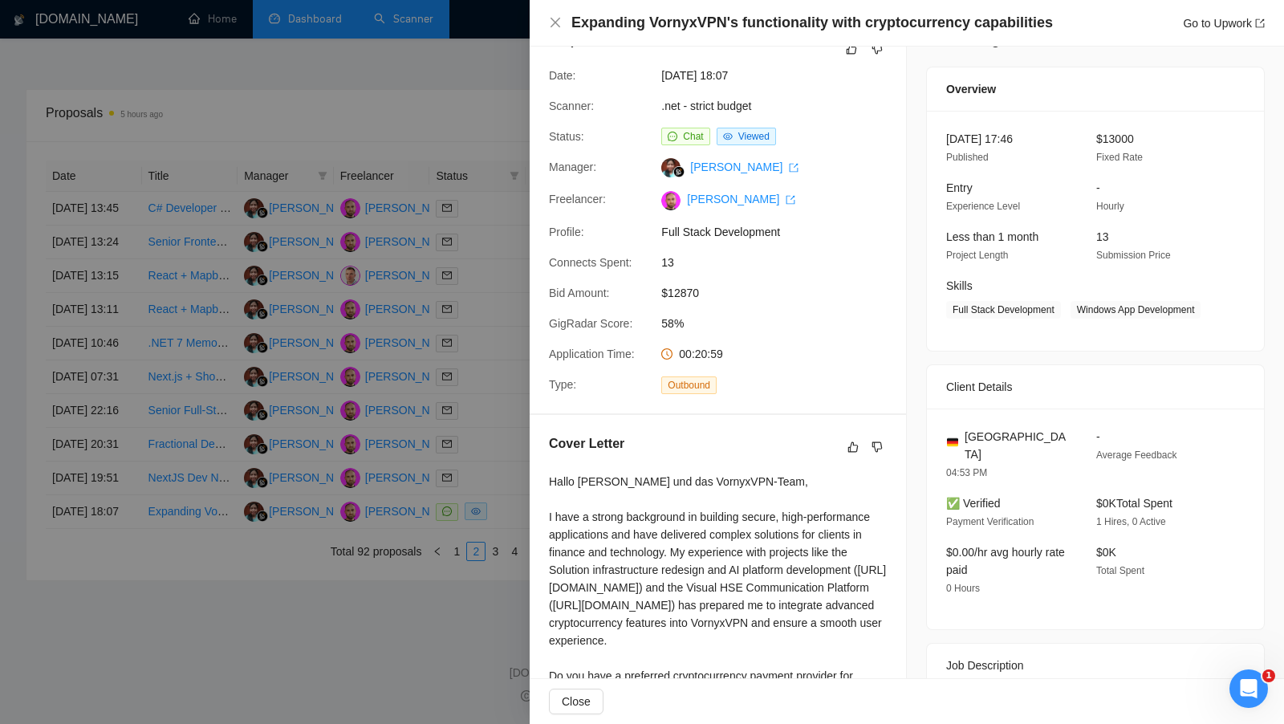
scroll to position [36, 0]
click at [458, 371] on div at bounding box center [642, 362] width 1284 height 724
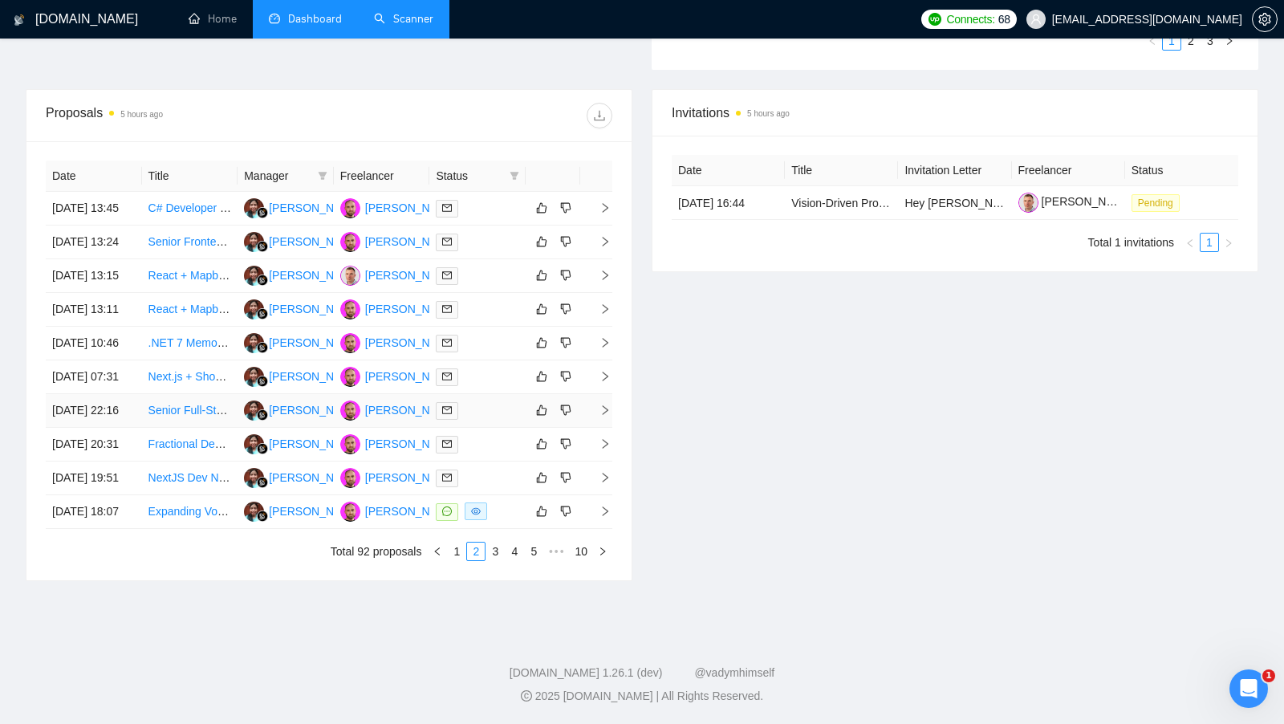
click at [470, 428] on td at bounding box center [477, 411] width 96 height 34
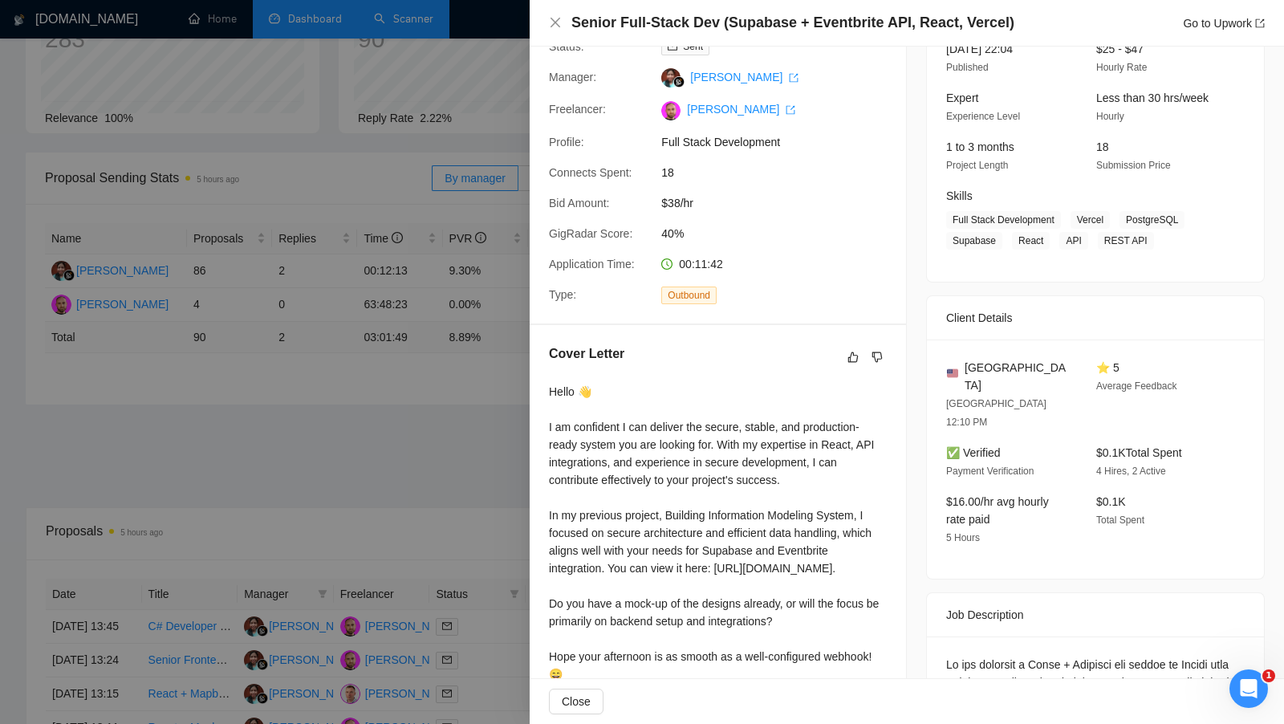
scroll to position [93, 0]
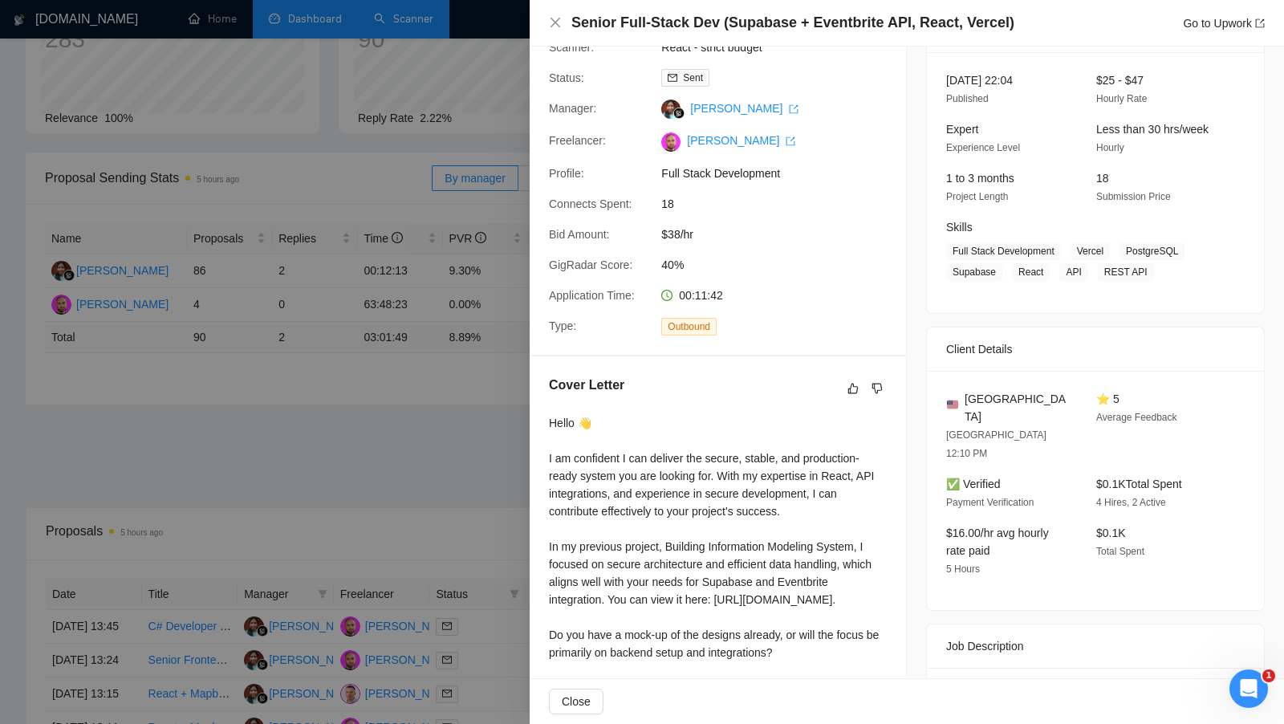
click at [469, 441] on div at bounding box center [642, 362] width 1284 height 724
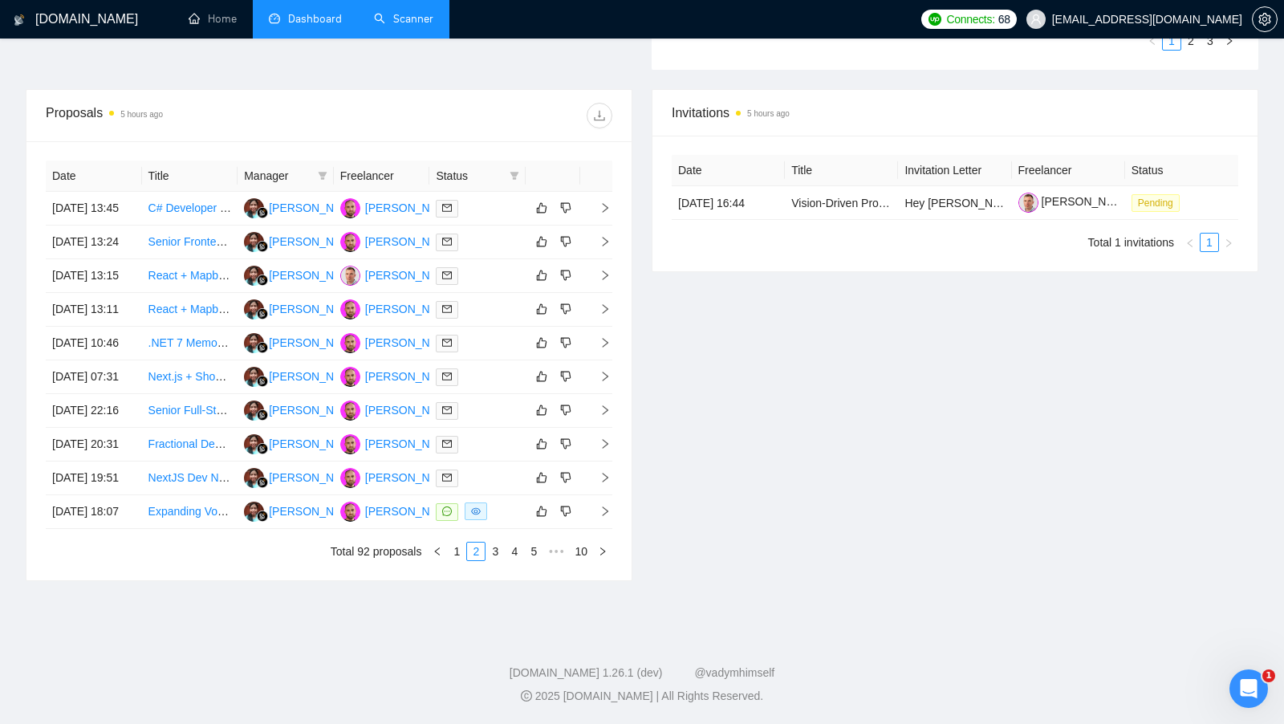
scroll to position [692, 0]
click at [504, 511] on div at bounding box center [477, 511] width 83 height 18
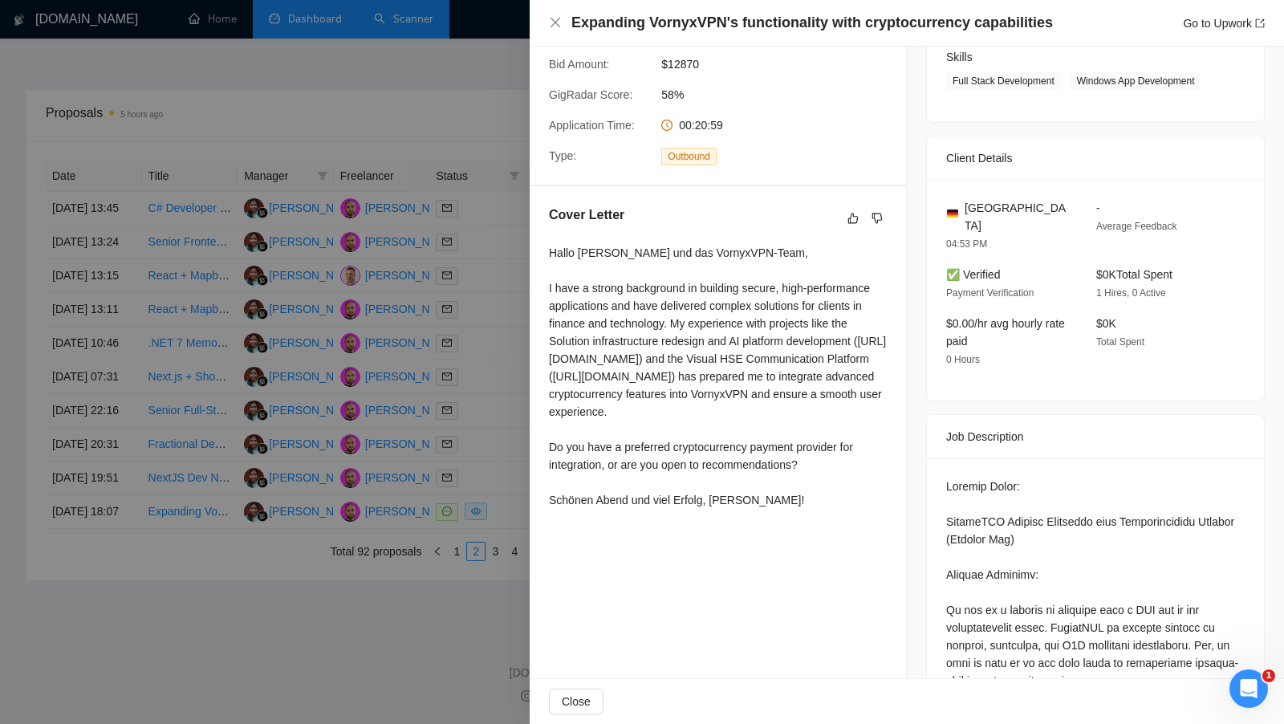
scroll to position [532, 0]
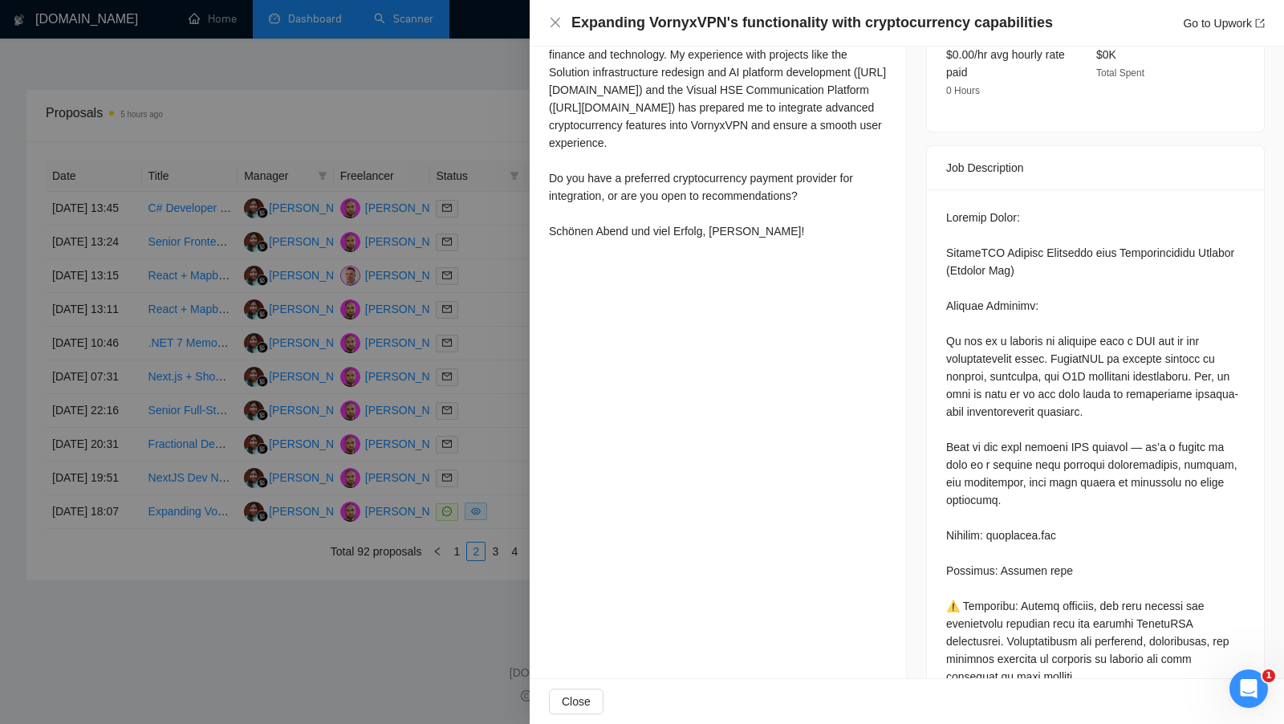
click at [440, 535] on div at bounding box center [642, 362] width 1284 height 724
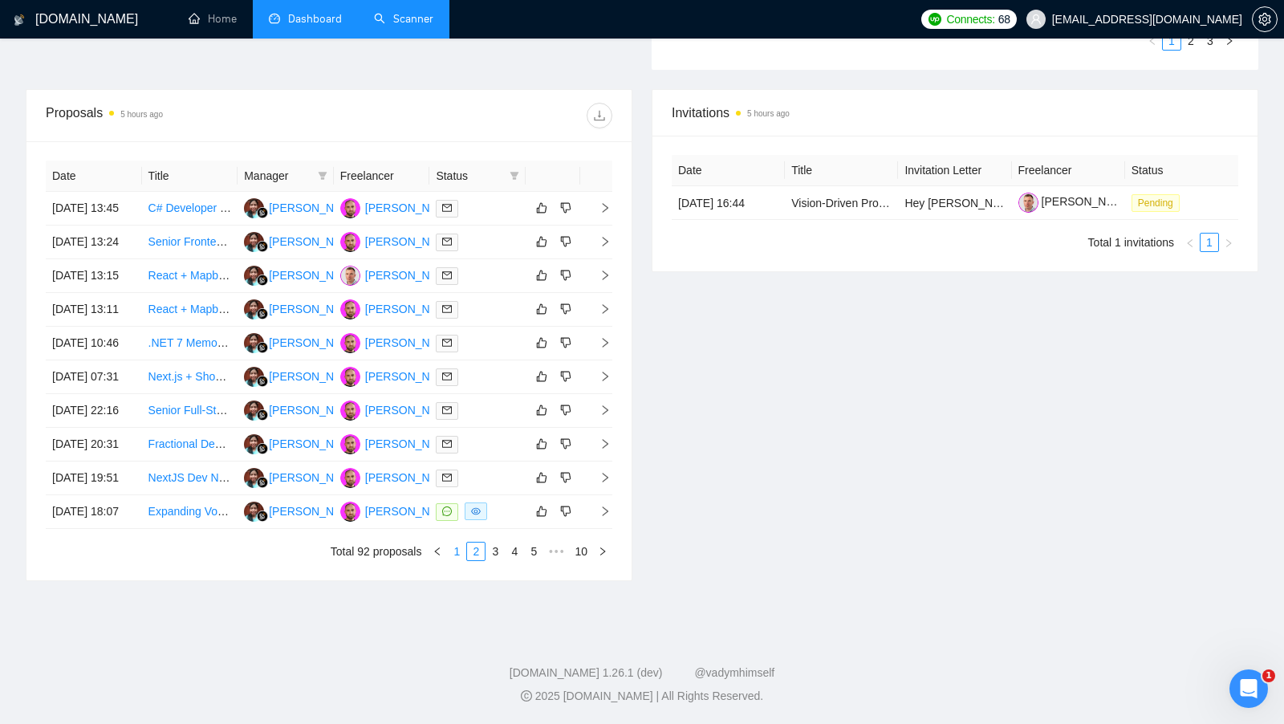
click at [455, 554] on link "1" at bounding box center [457, 552] width 18 height 18
click at [508, 495] on td at bounding box center [477, 512] width 96 height 34
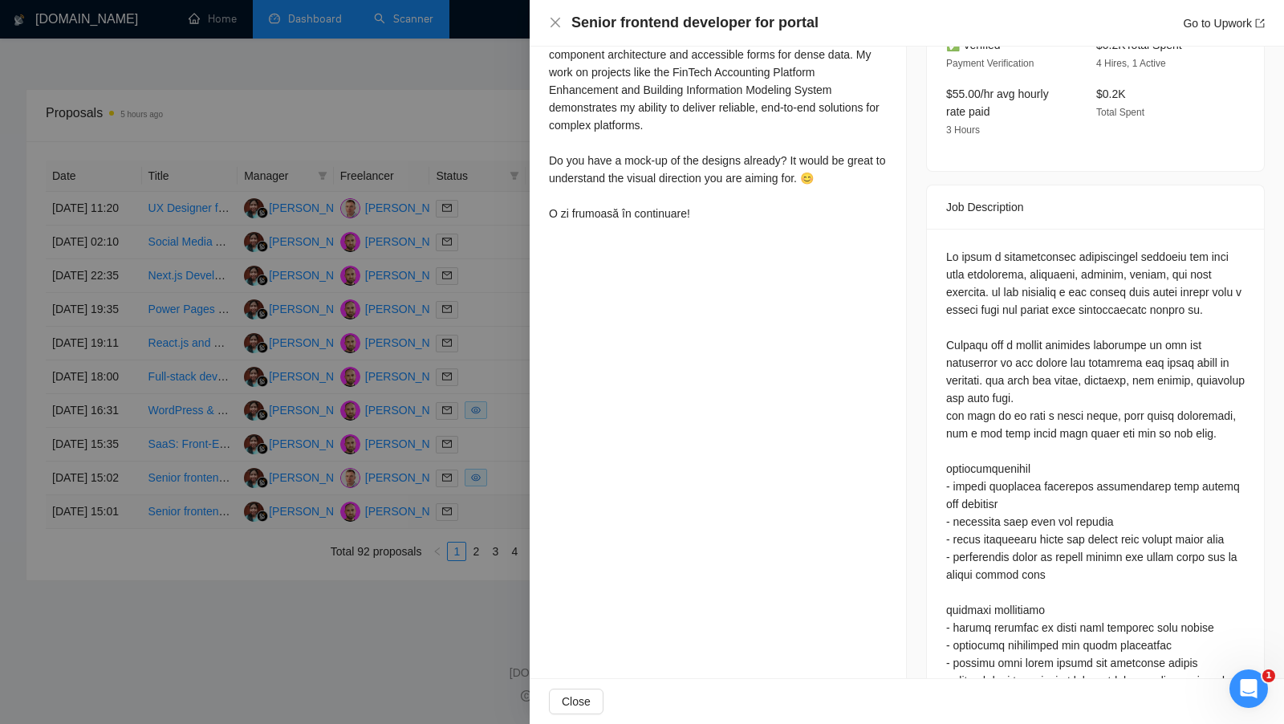
click at [508, 481] on div at bounding box center [642, 362] width 1284 height 724
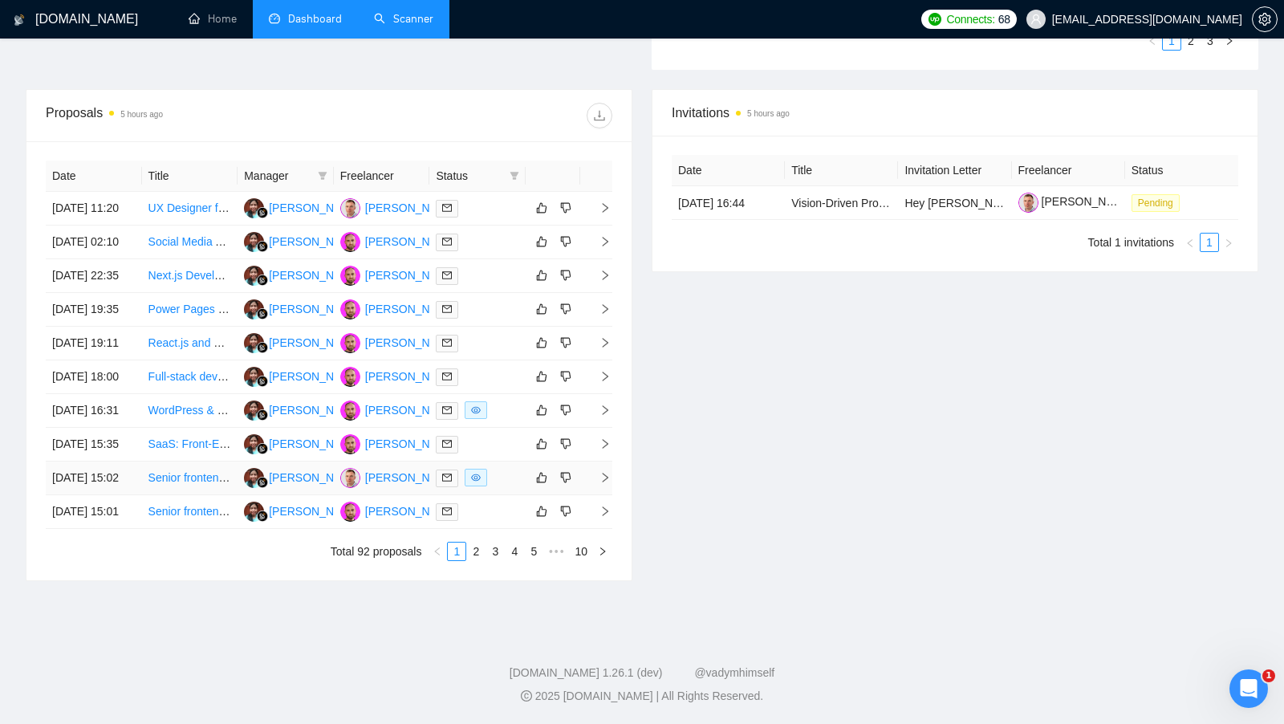
click at [508, 469] on div at bounding box center [477, 478] width 83 height 18
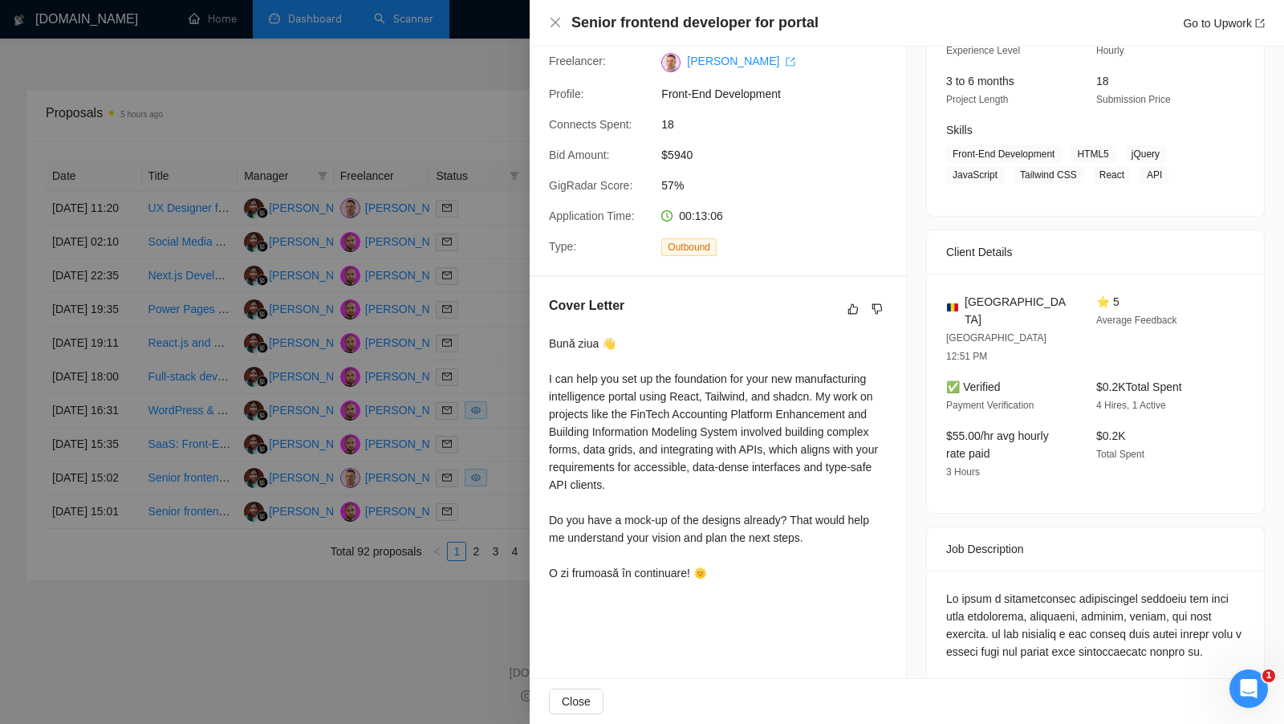
scroll to position [169, 0]
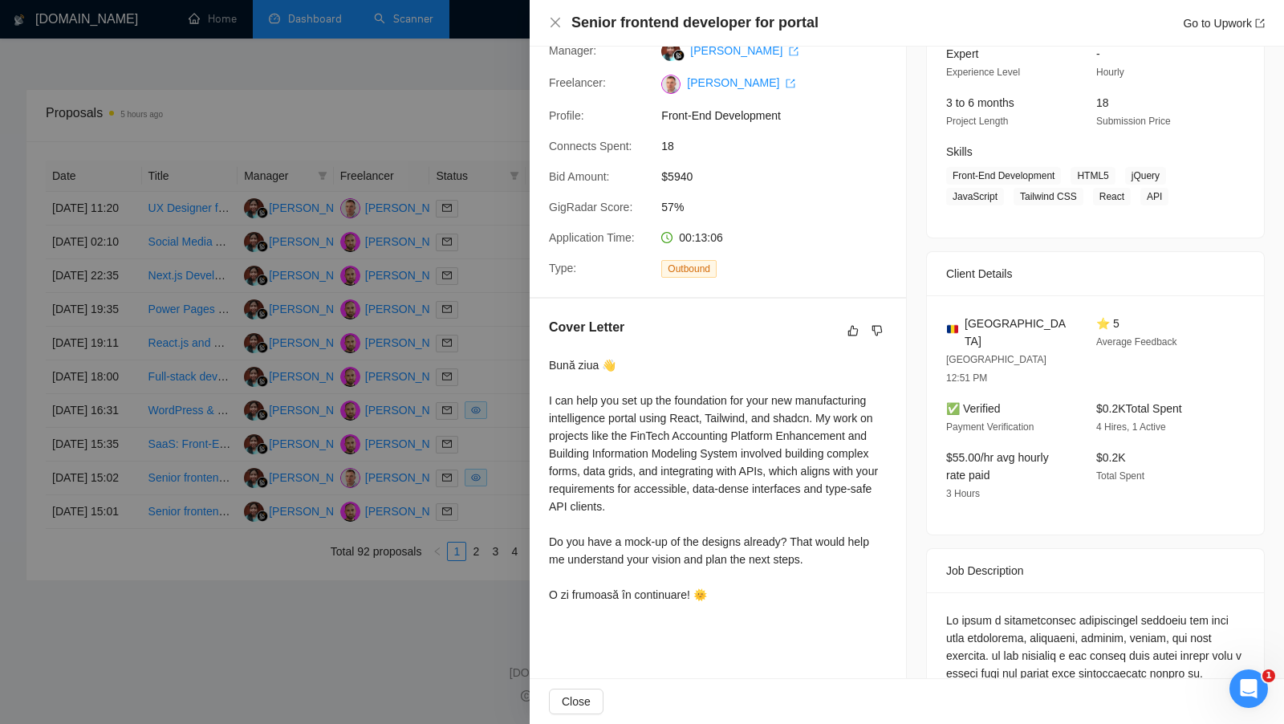
click at [482, 443] on div at bounding box center [642, 362] width 1284 height 724
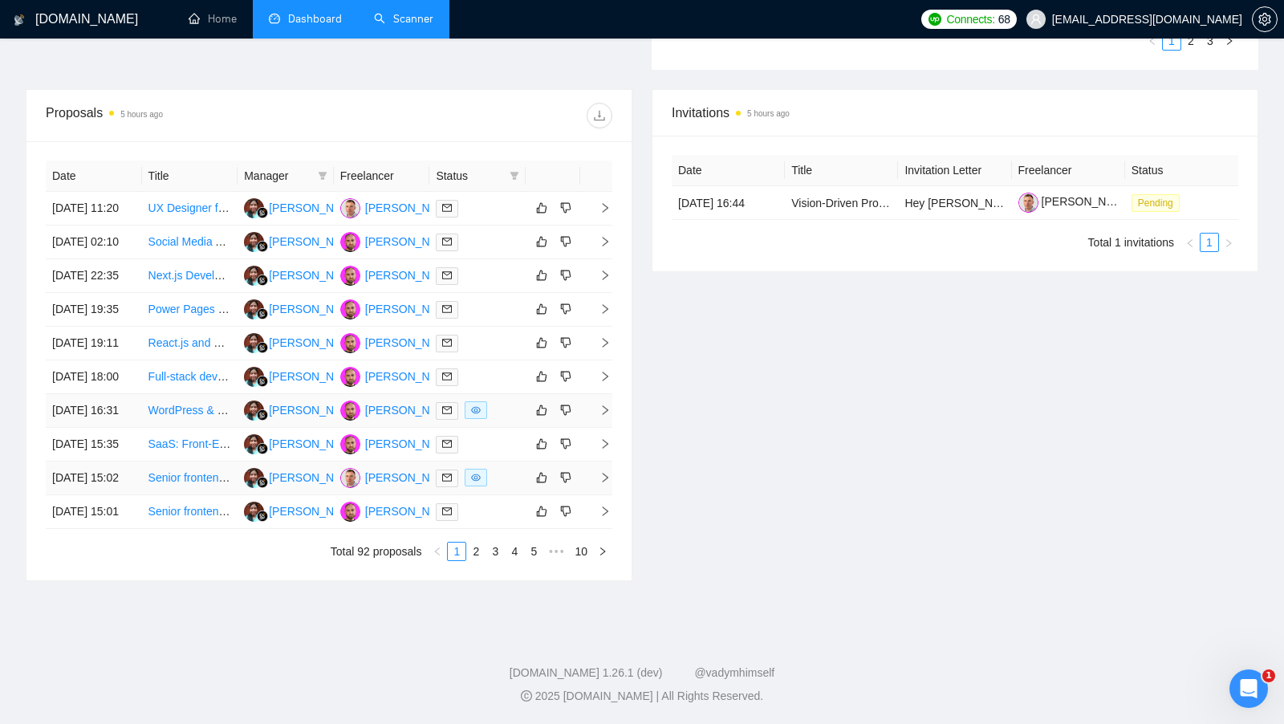
scroll to position [630, 0]
click at [491, 420] on div at bounding box center [477, 410] width 83 height 18
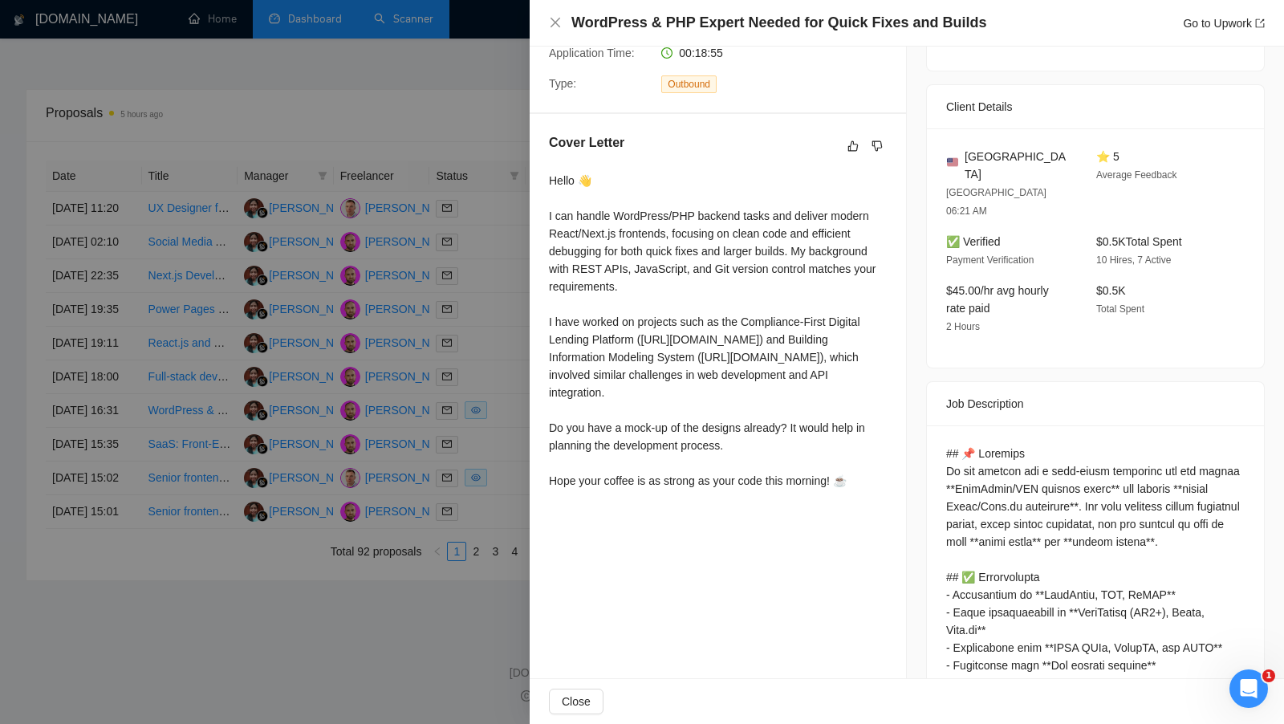
scroll to position [359, 0]
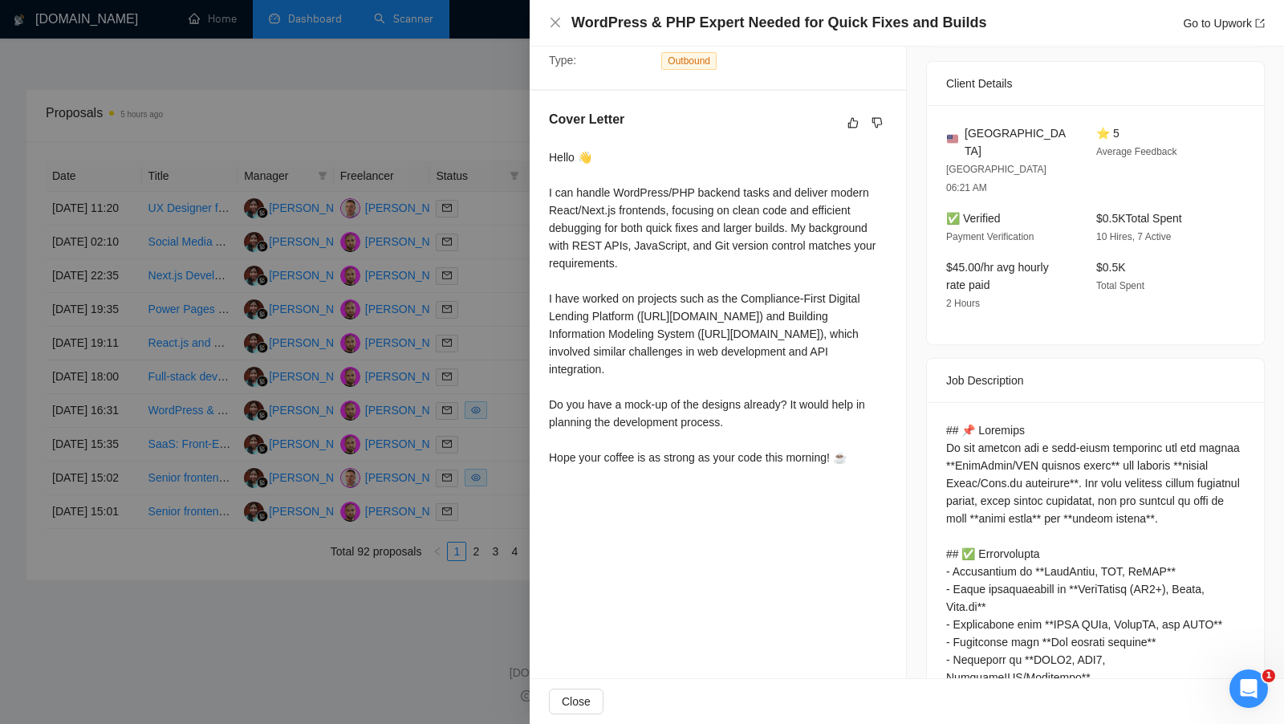
click at [516, 518] on div at bounding box center [642, 362] width 1284 height 724
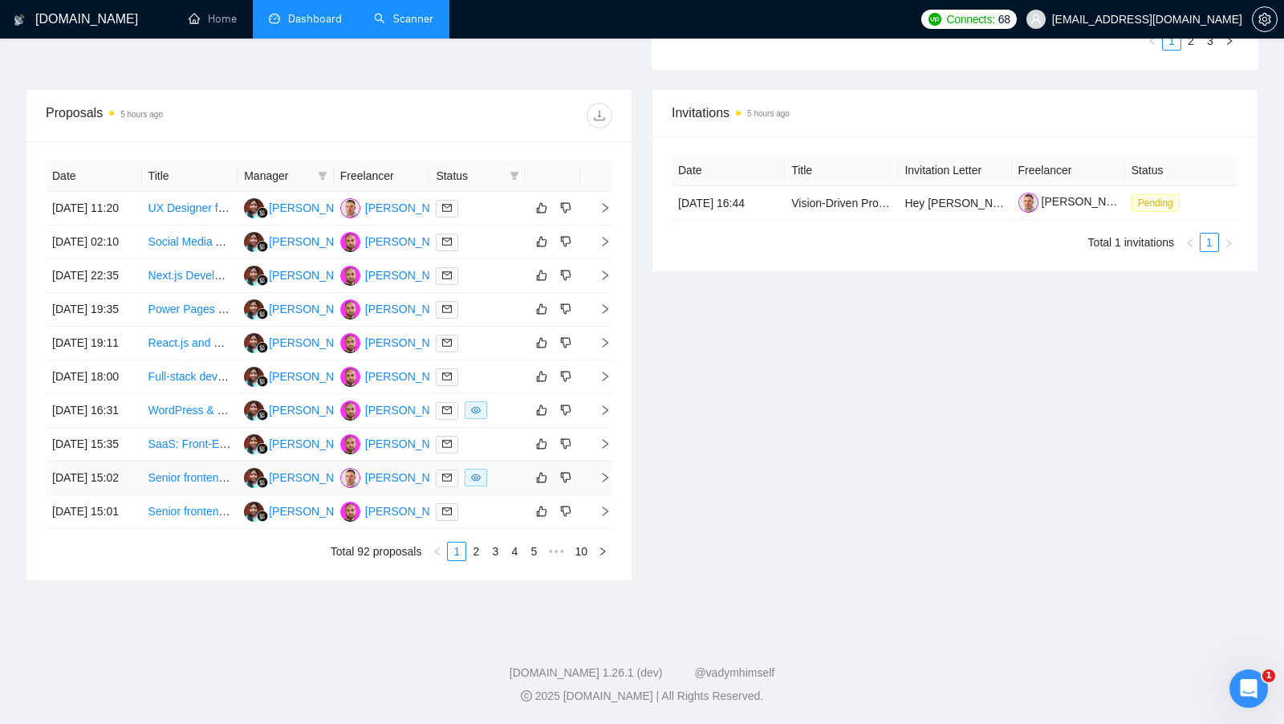
click at [509, 487] on div at bounding box center [477, 478] width 83 height 18
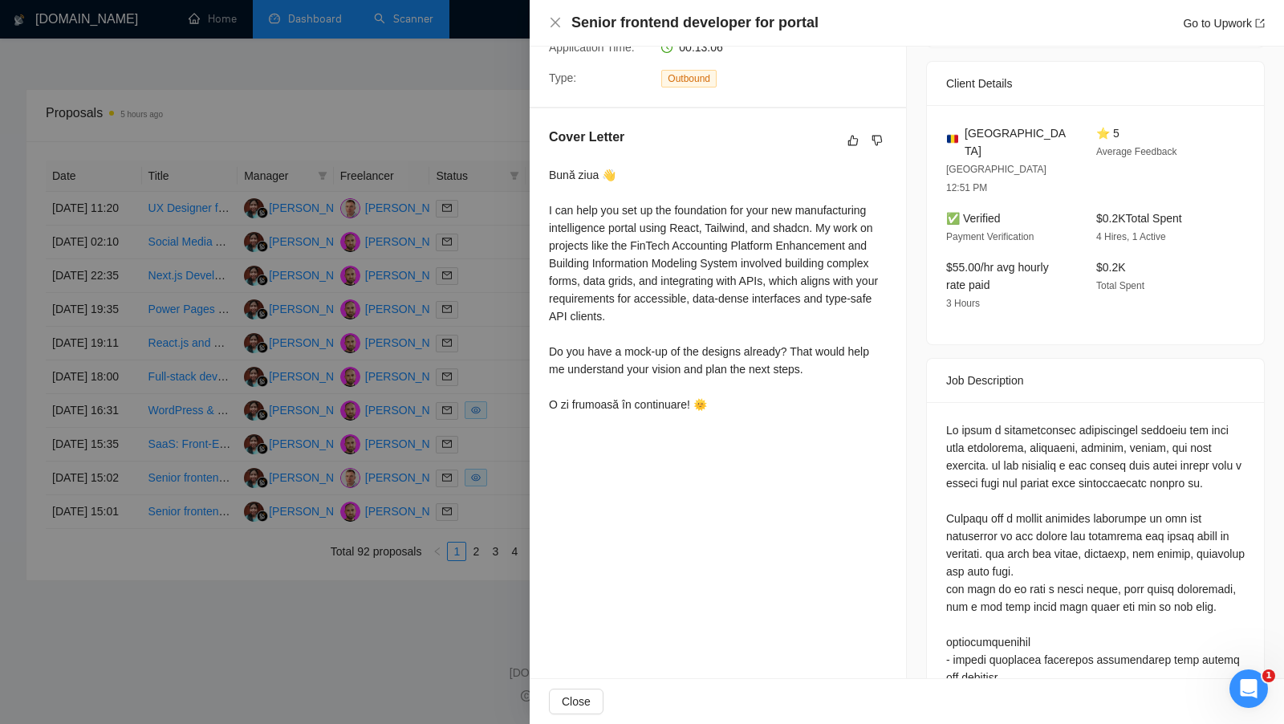
click at [661, 563] on div "Proposal Details Date: 25 Sep, 2025 15:02 Scanner: React - strict budget (Roman…" at bounding box center [718, 369] width 377 height 1362
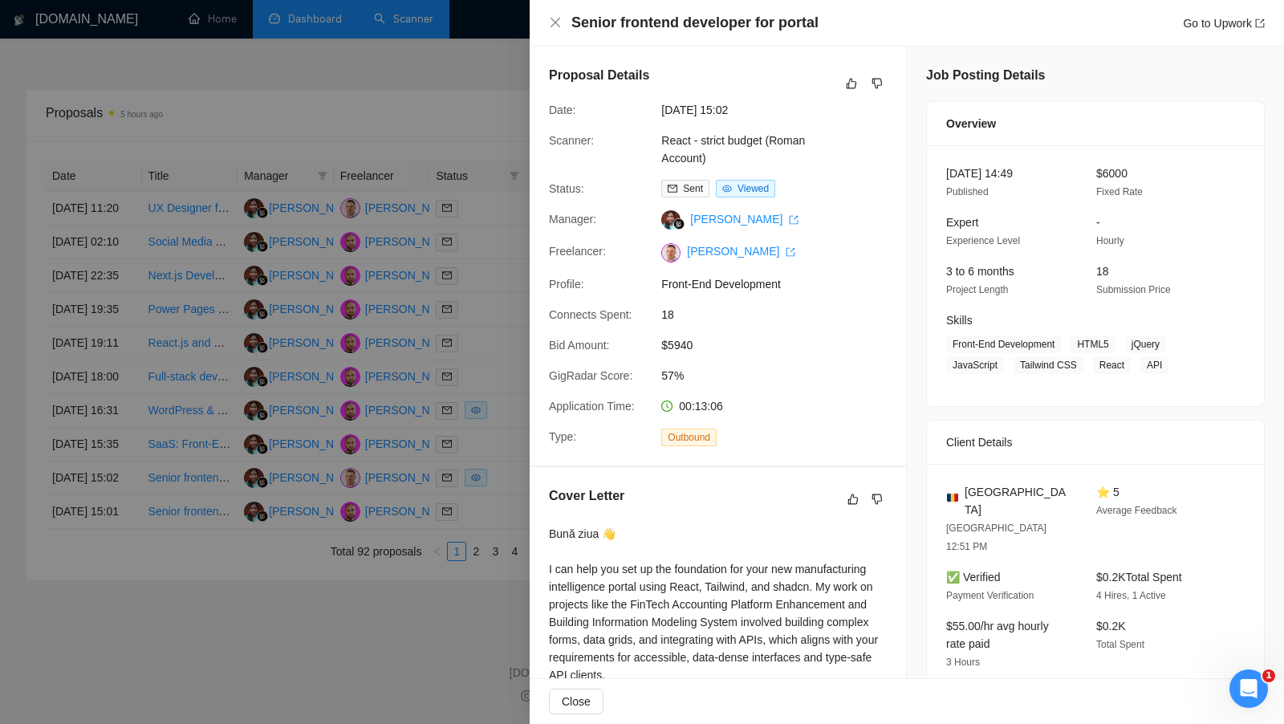
click at [468, 478] on div at bounding box center [642, 362] width 1284 height 724
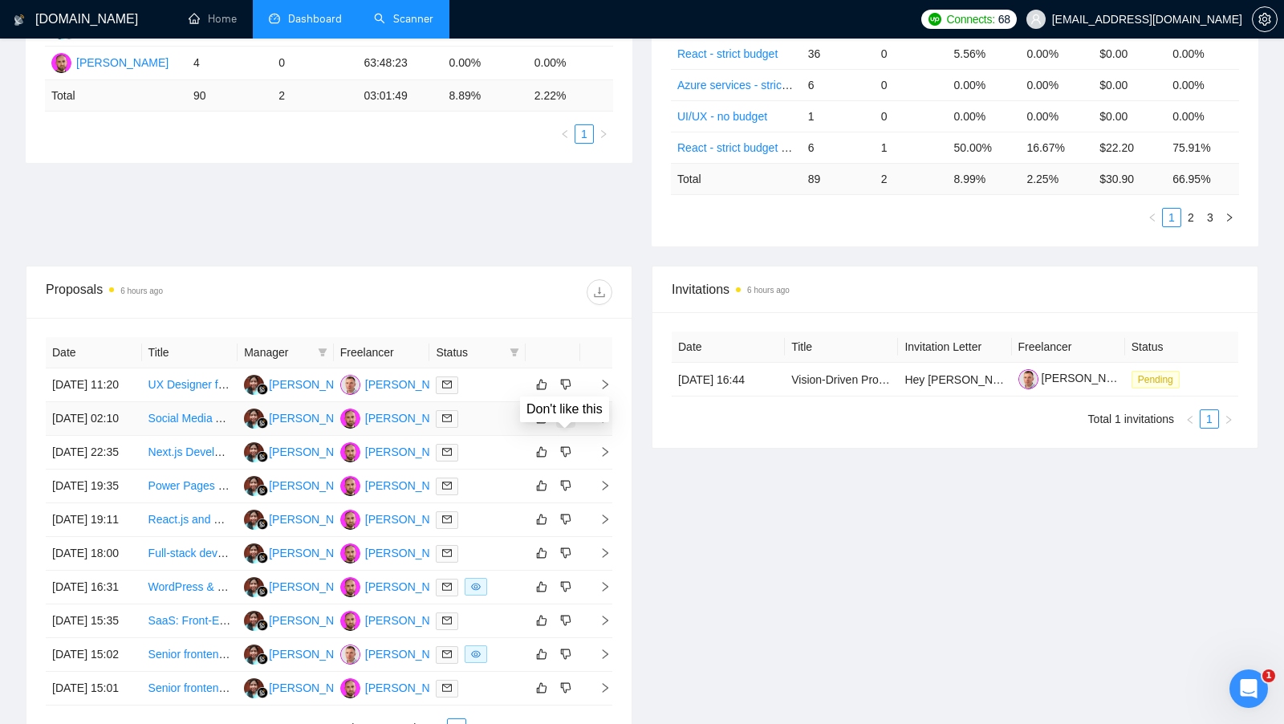
scroll to position [284, 0]
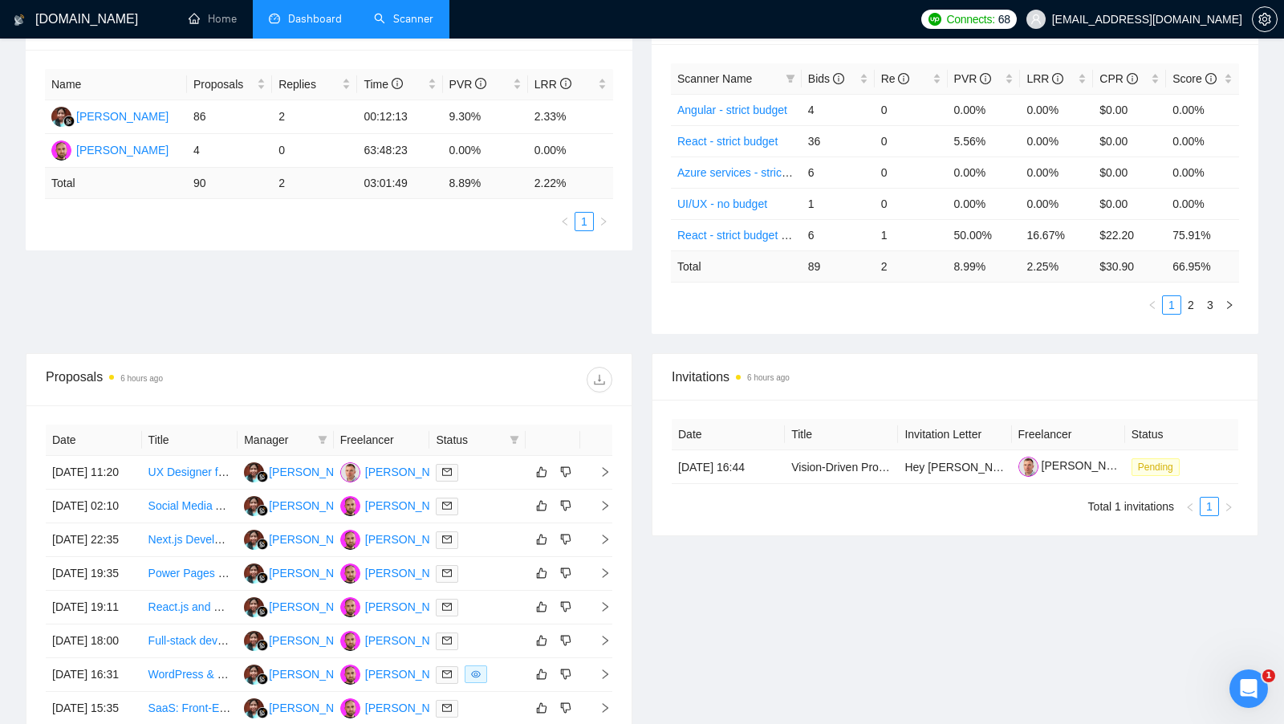
click at [386, 26] on link "Scanner" at bounding box center [403, 19] width 59 height 14
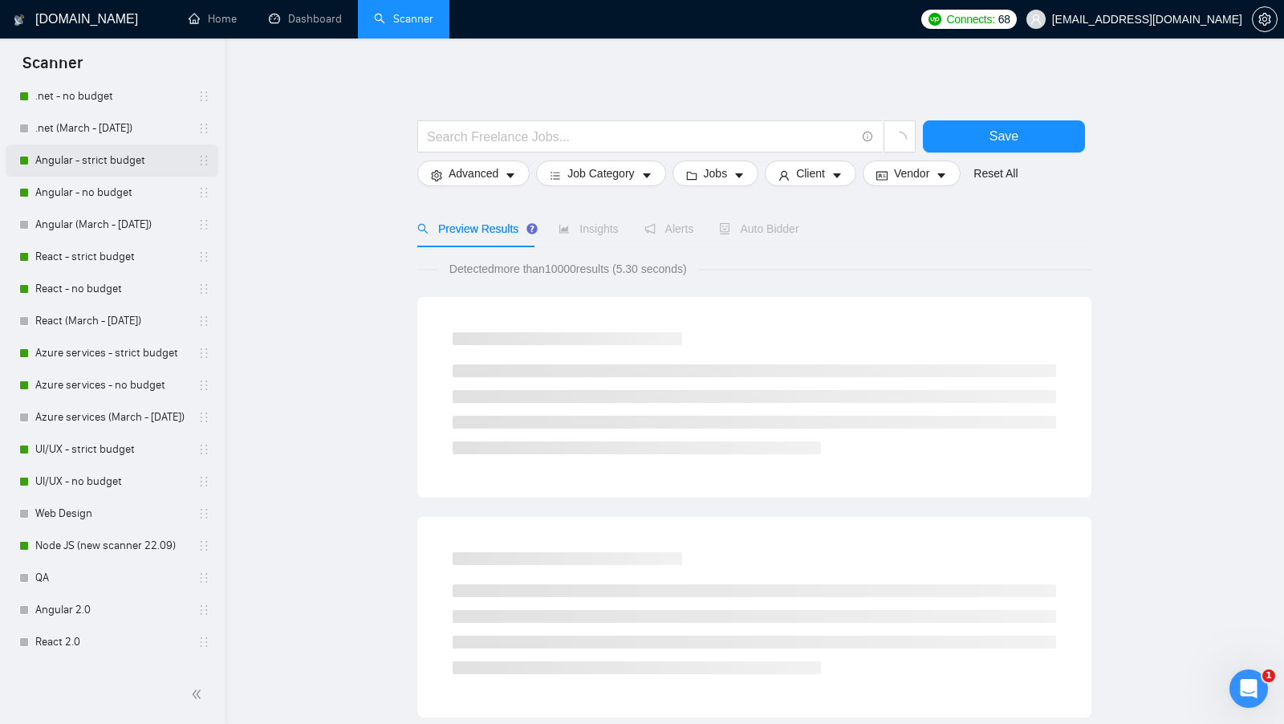
scroll to position [140, 0]
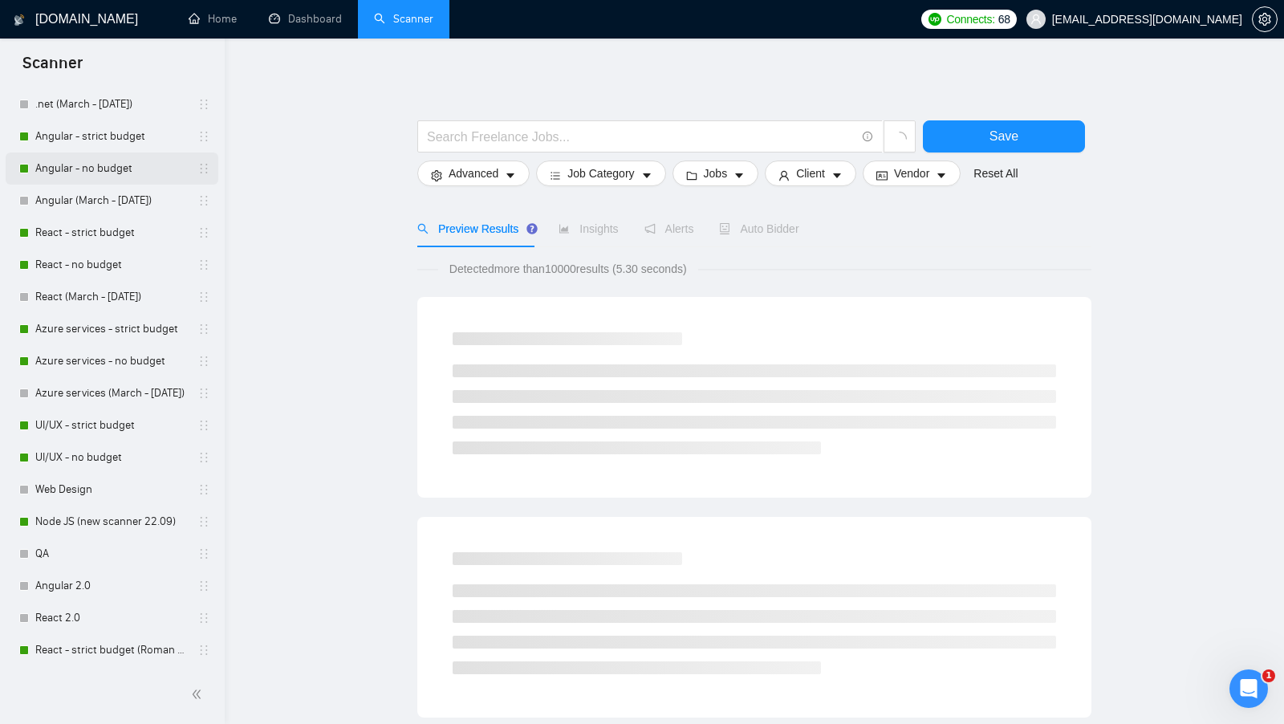
click at [114, 157] on link "Angular - no budget" at bounding box center [111, 168] width 152 height 32
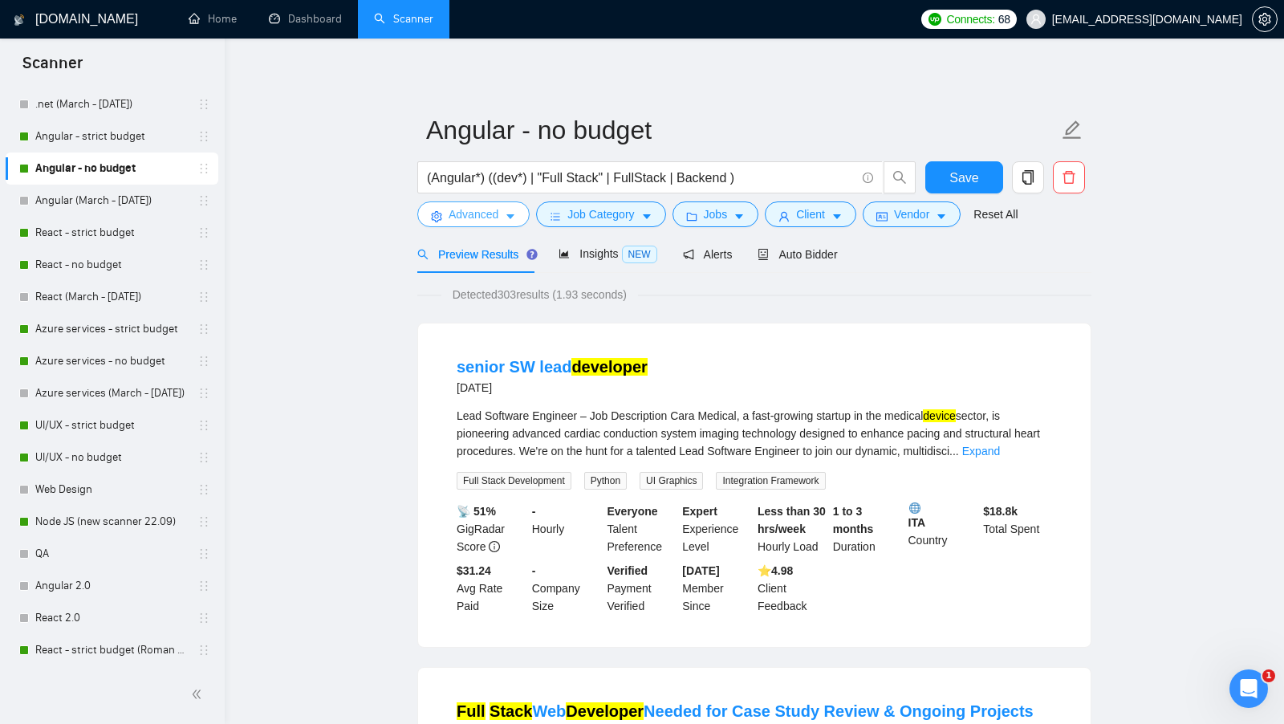
click at [477, 226] on button "Advanced" at bounding box center [473, 214] width 112 height 26
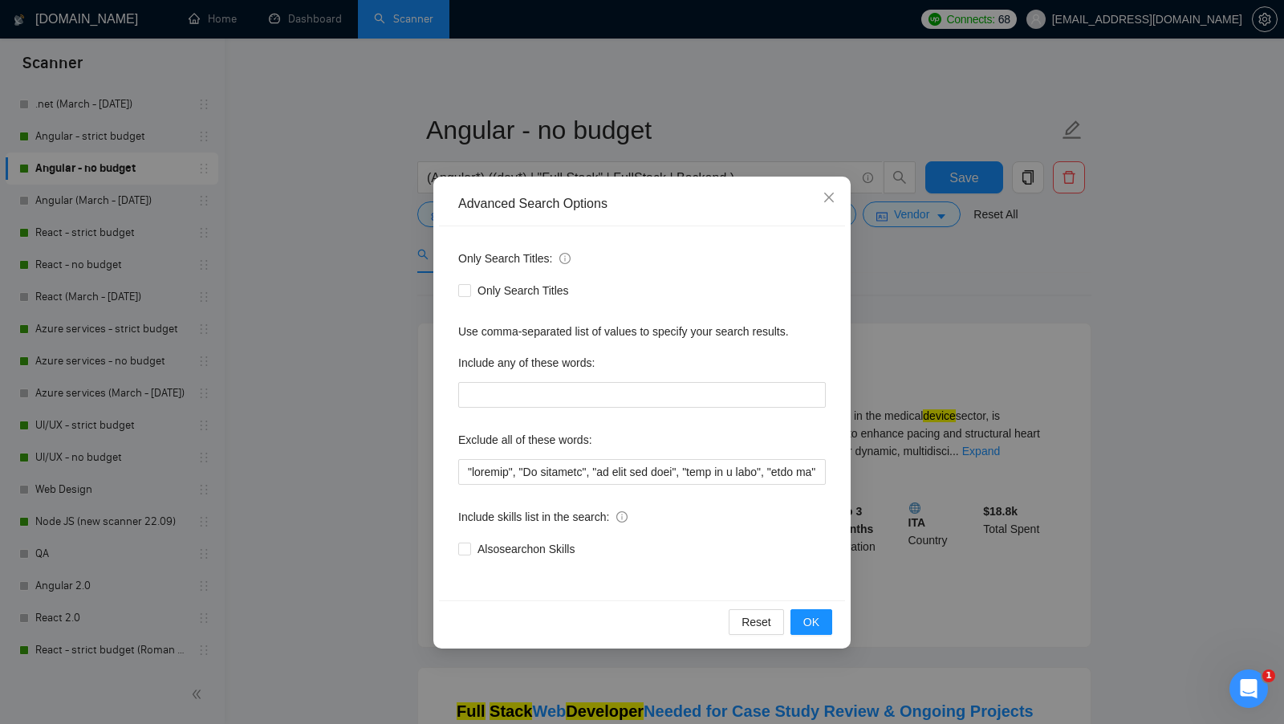
click at [360, 294] on div "Advanced Search Options Only Search Titles: Only Search Titles Use comma-separa…" at bounding box center [642, 362] width 1284 height 724
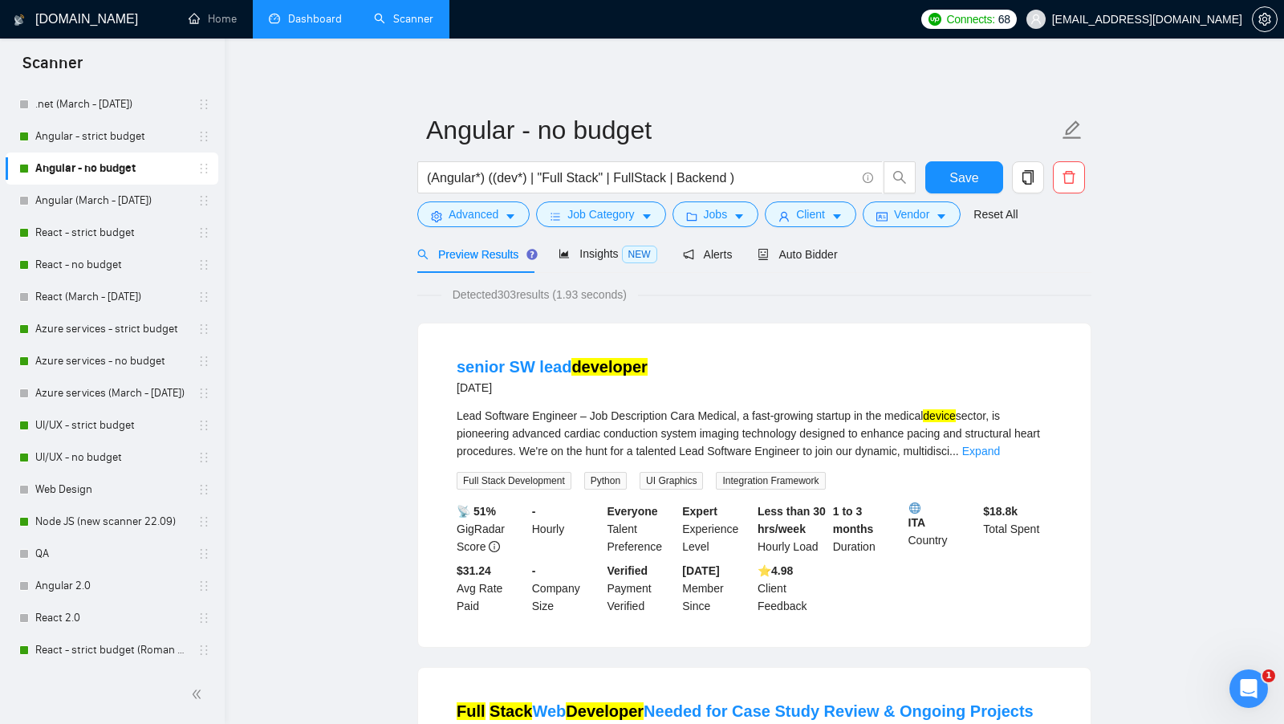
click at [328, 22] on link "Dashboard" at bounding box center [305, 19] width 73 height 14
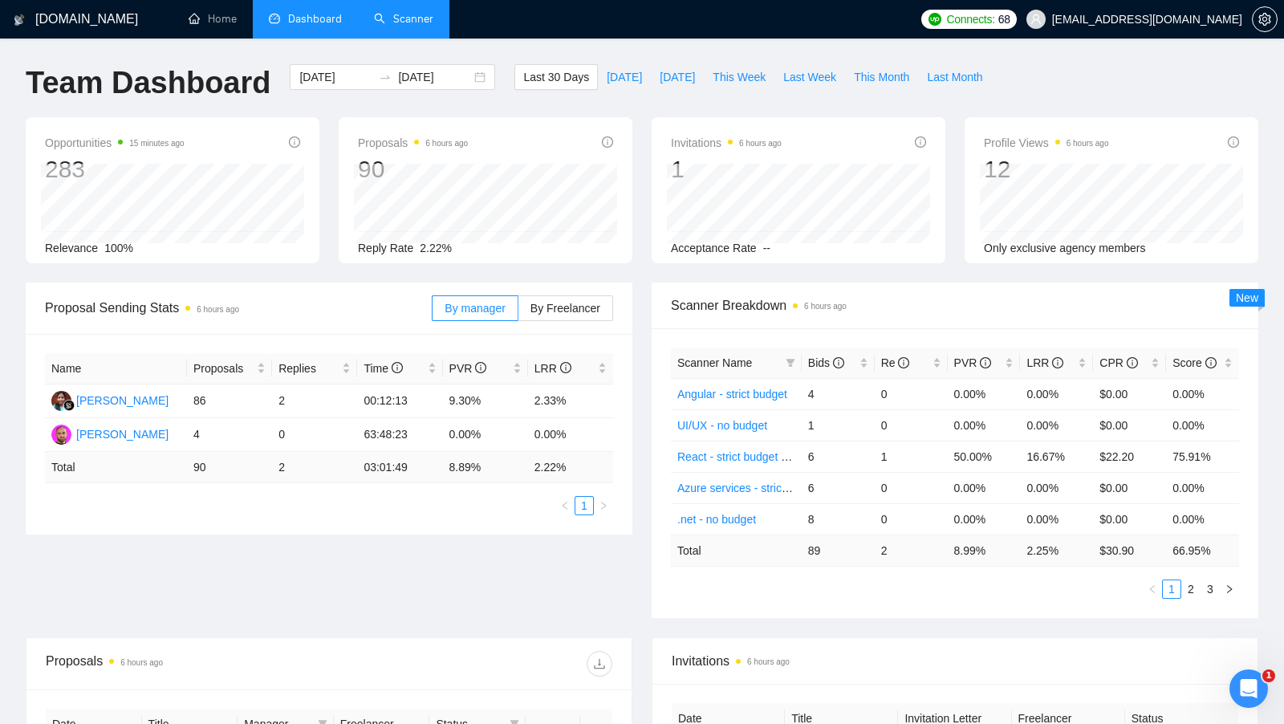
click at [416, 26] on link "Scanner" at bounding box center [403, 19] width 59 height 14
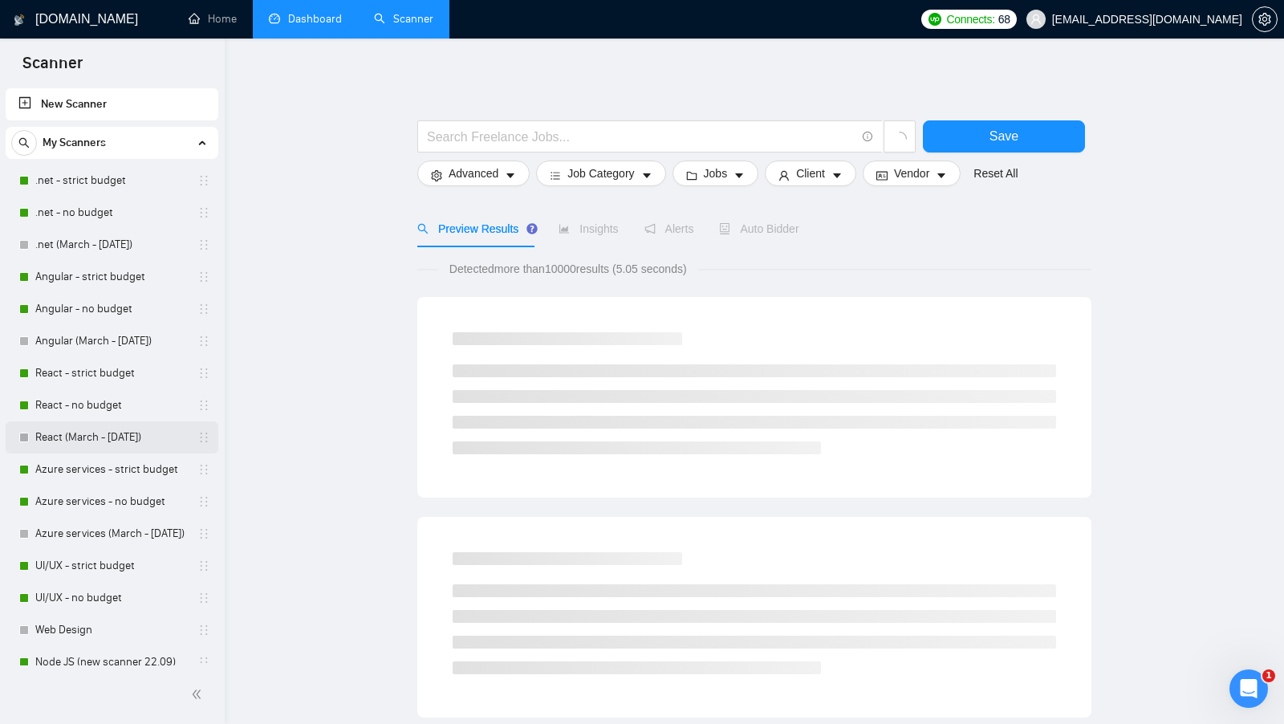
scroll to position [13, 0]
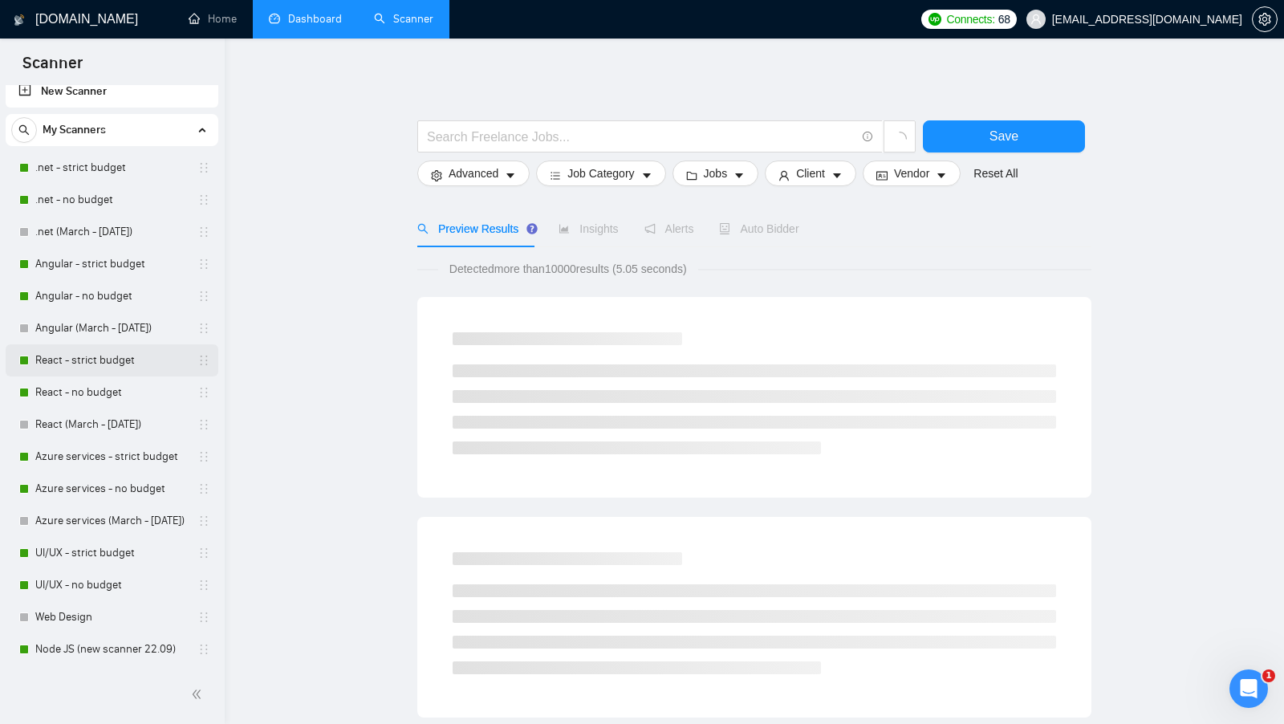
click at [111, 356] on link "React - strict budget" at bounding box center [111, 360] width 152 height 32
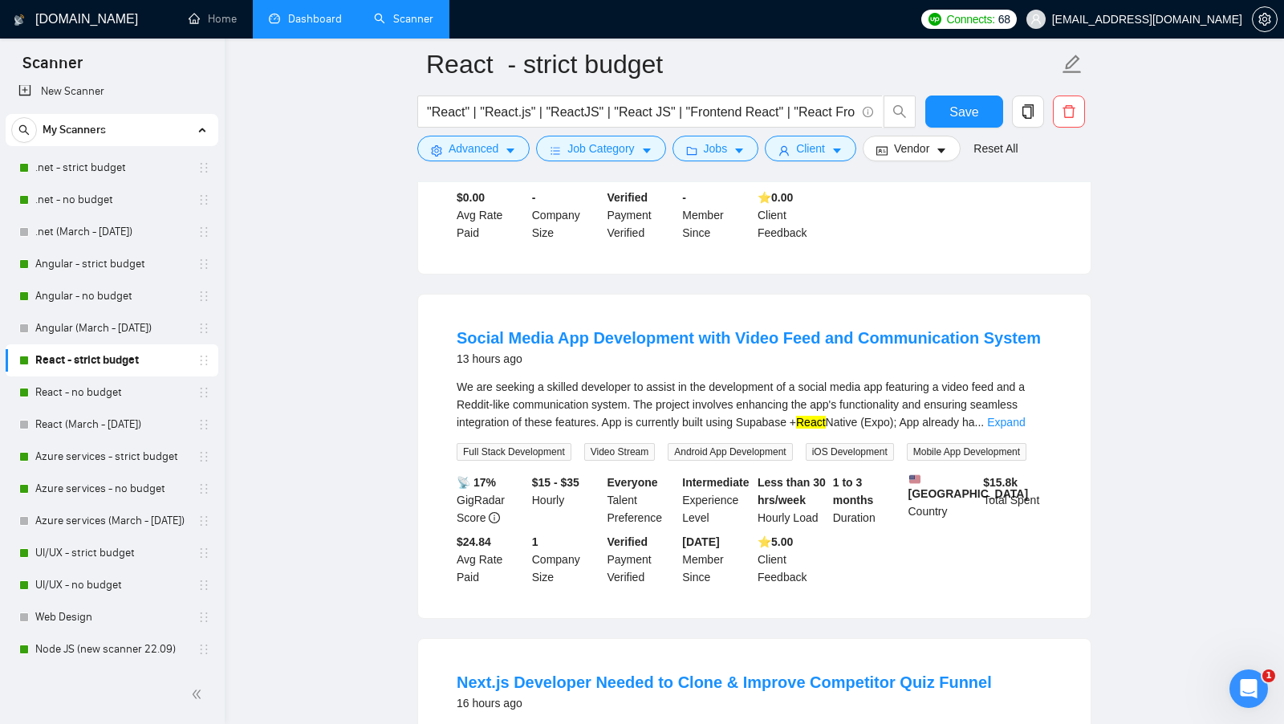
scroll to position [411, 0]
drag, startPoint x: 438, startPoint y: 353, endPoint x: 1027, endPoint y: 335, distance: 589.4
click at [1027, 335] on li "Social Media App Development with Video Feed and Communication System 13 hours …" at bounding box center [754, 455] width 634 height 285
copy link "Social Media App Development with Video Feed and Communication System"
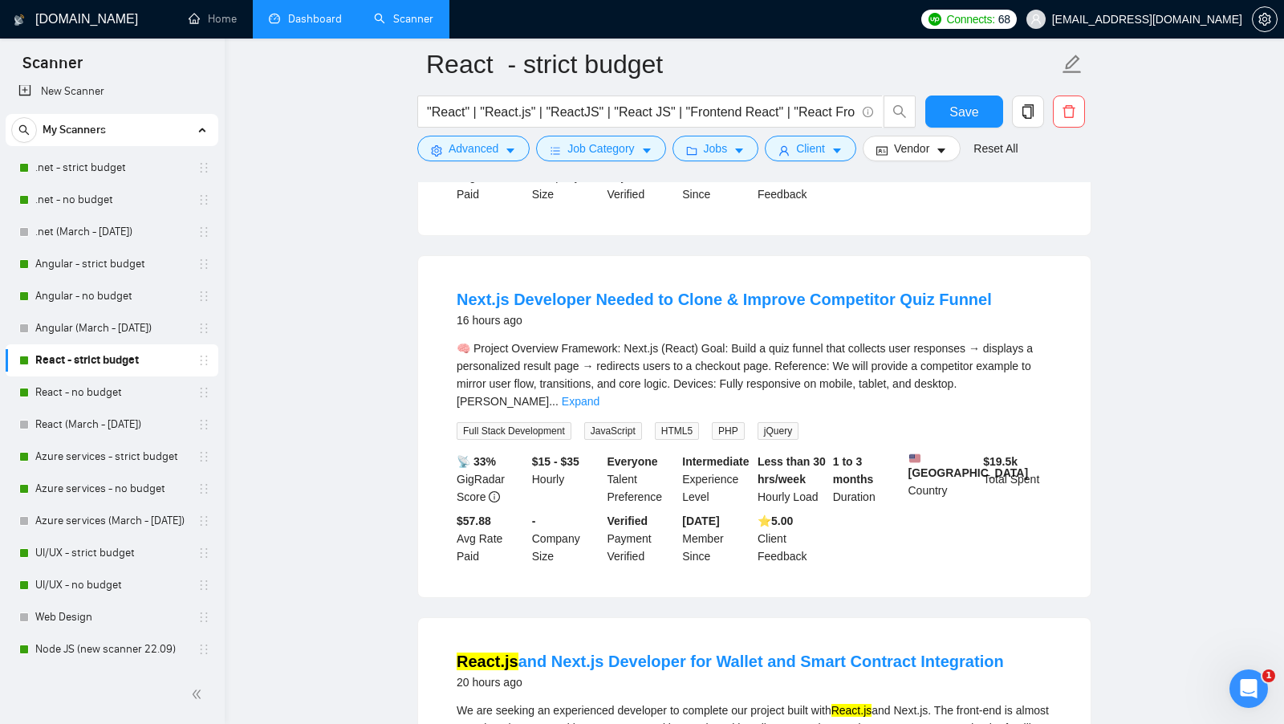
scroll to position [796, 0]
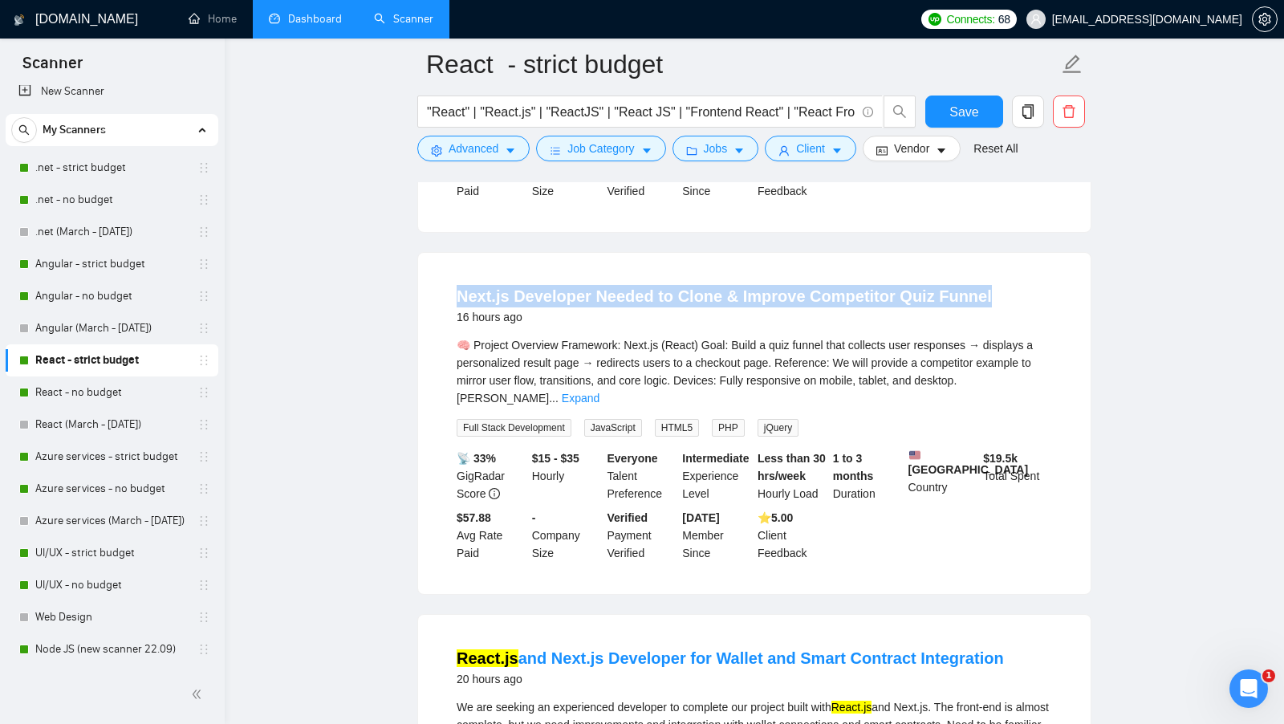
copy link "Next.js Developer Needed to Clone & Improve Competitor Quiz Funnel"
drag, startPoint x: 442, startPoint y: 330, endPoint x: 984, endPoint y: 337, distance: 541.8
click at [984, 337] on li "Next.js Developer Needed to Clone & Improve Competitor Quiz Funnel 16 hours ago…" at bounding box center [754, 423] width 634 height 303
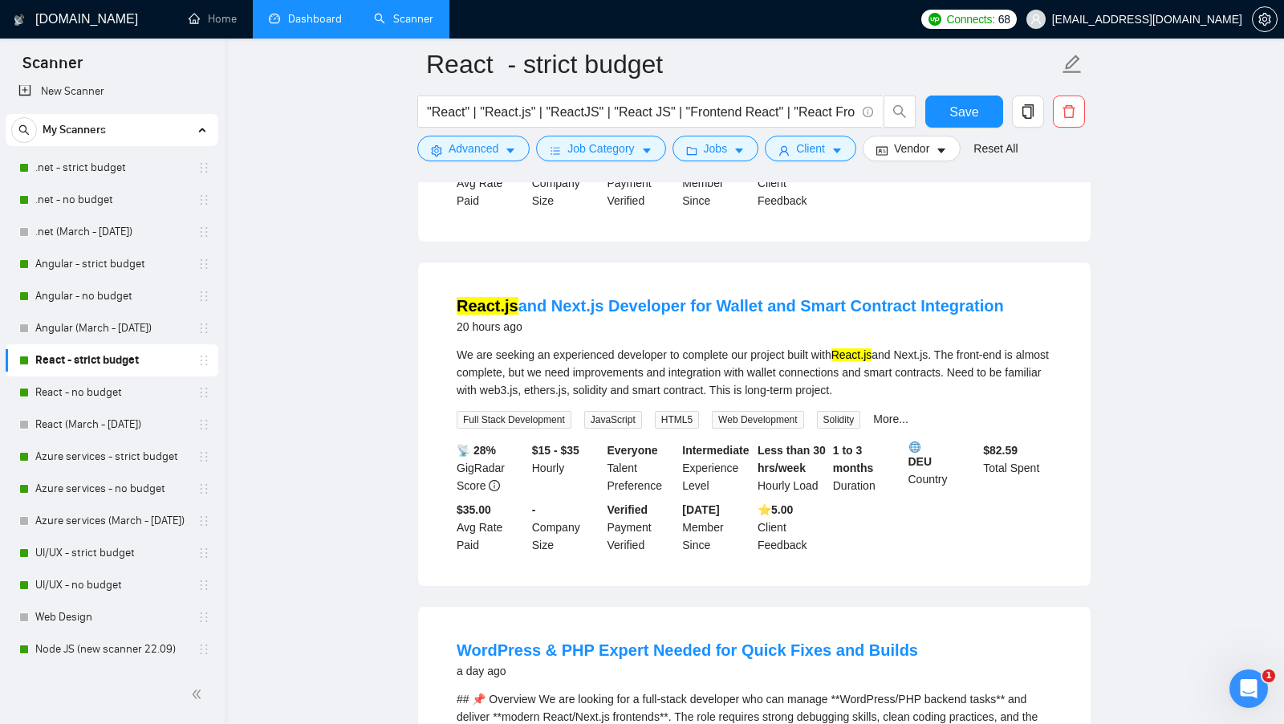
scroll to position [1153, 0]
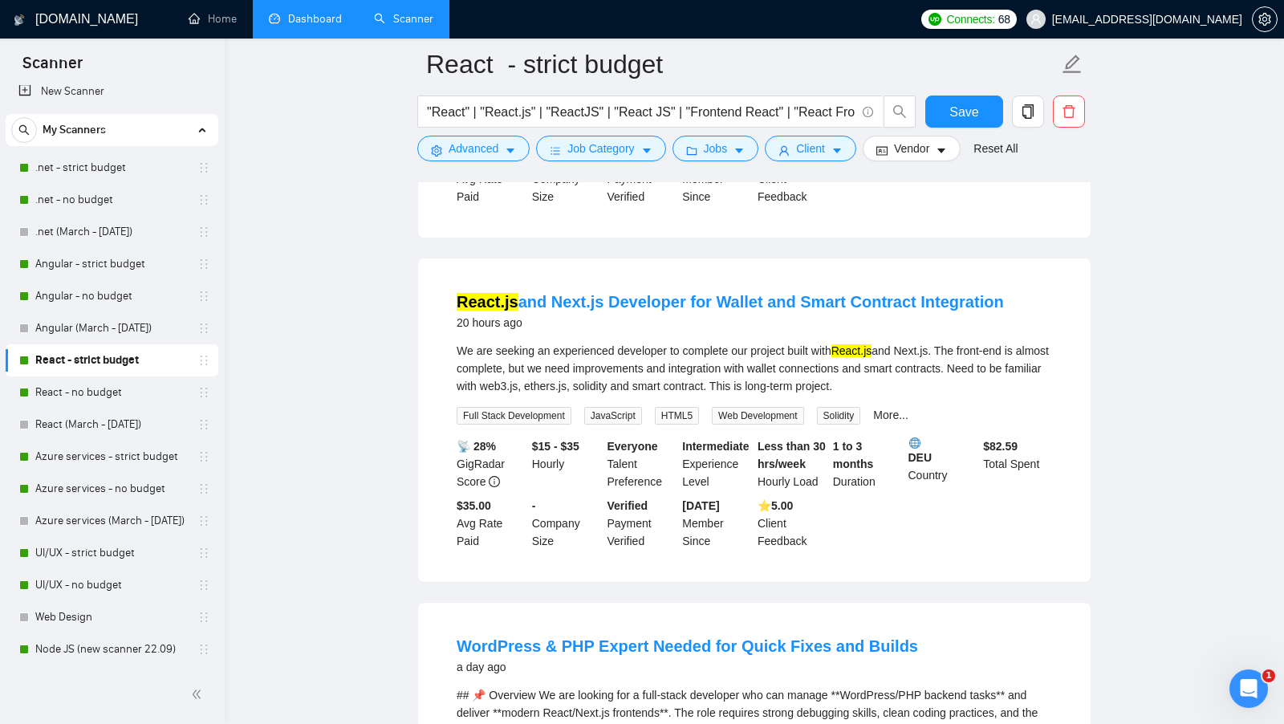
copy link "React.js and Next.js Developer for Wallet and Smart Contract Integration"
drag, startPoint x: 438, startPoint y: 328, endPoint x: 1015, endPoint y: 332, distance: 577.1
click at [1015, 332] on li "React.js and Next.js Developer for Wallet and Smart Contract Integration 20 hou…" at bounding box center [754, 420] width 634 height 285
click at [323, 36] on li "Dashboard" at bounding box center [305, 19] width 105 height 39
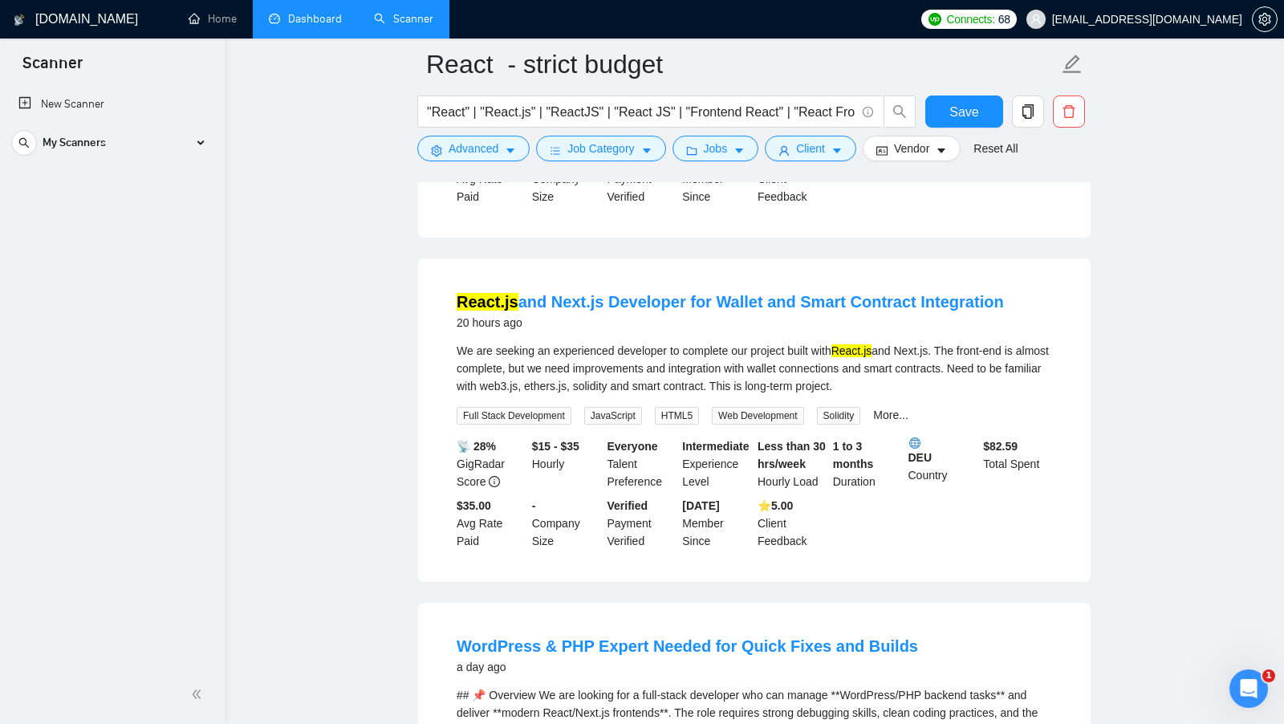
scroll to position [0, 0]
click at [305, 26] on link "Dashboard" at bounding box center [305, 19] width 73 height 14
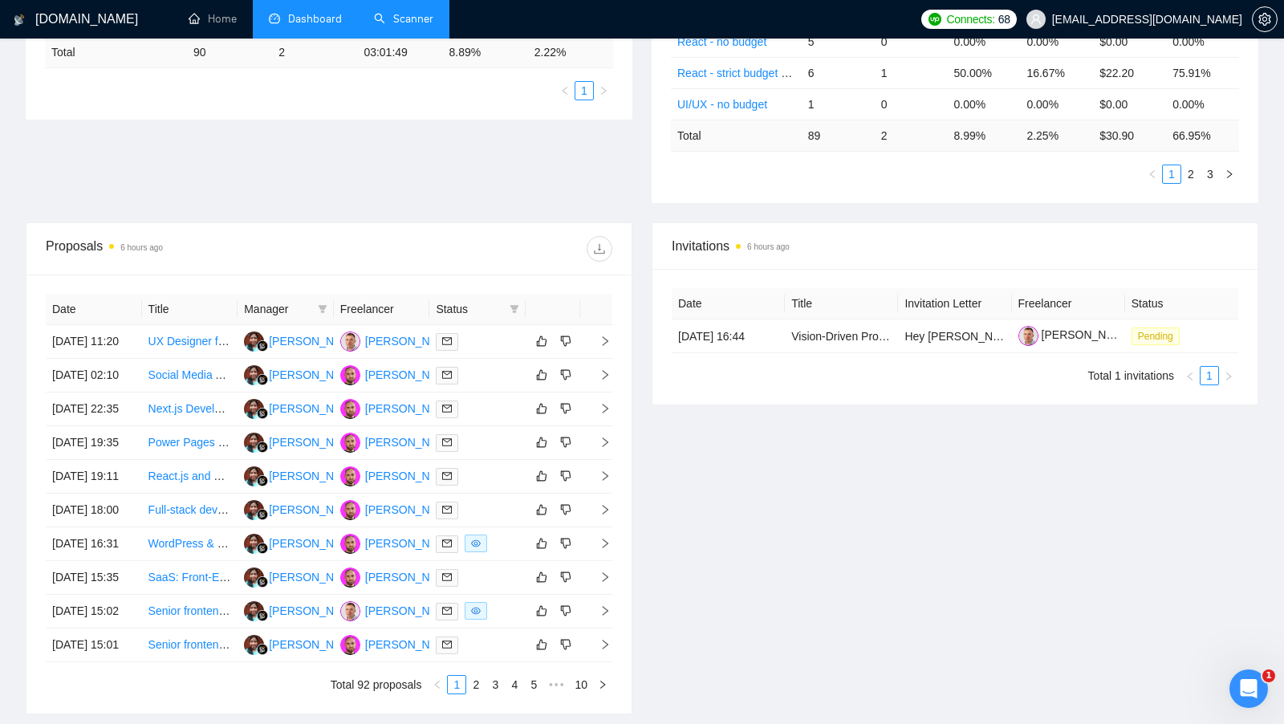
scroll to position [434, 0]
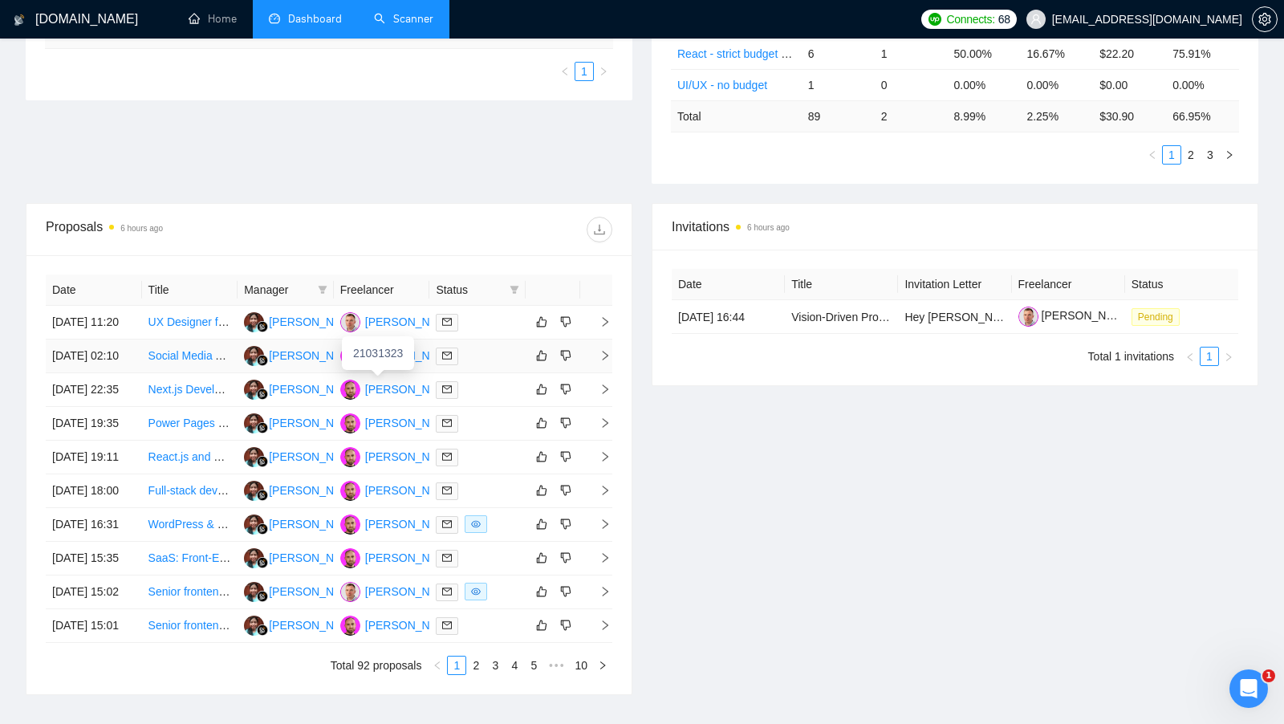
click at [391, 364] on div "Yurii Kotula" at bounding box center [411, 356] width 92 height 18
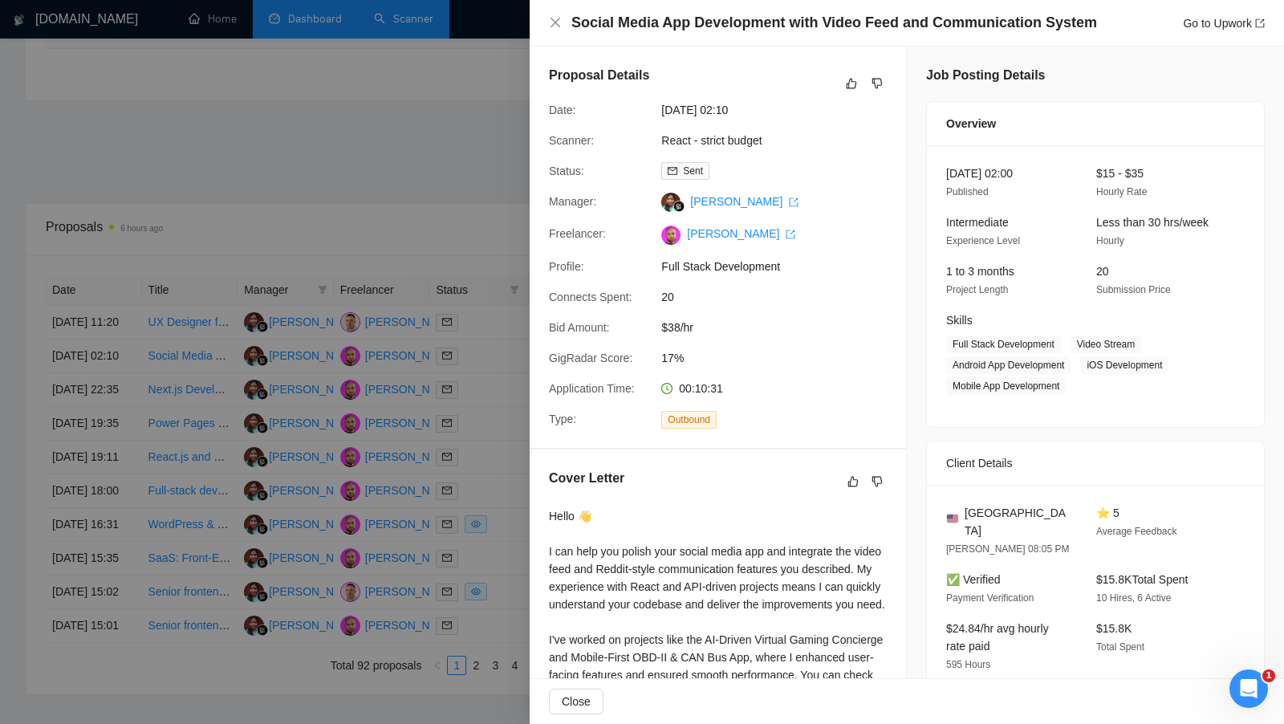
click at [494, 252] on div at bounding box center [642, 362] width 1284 height 724
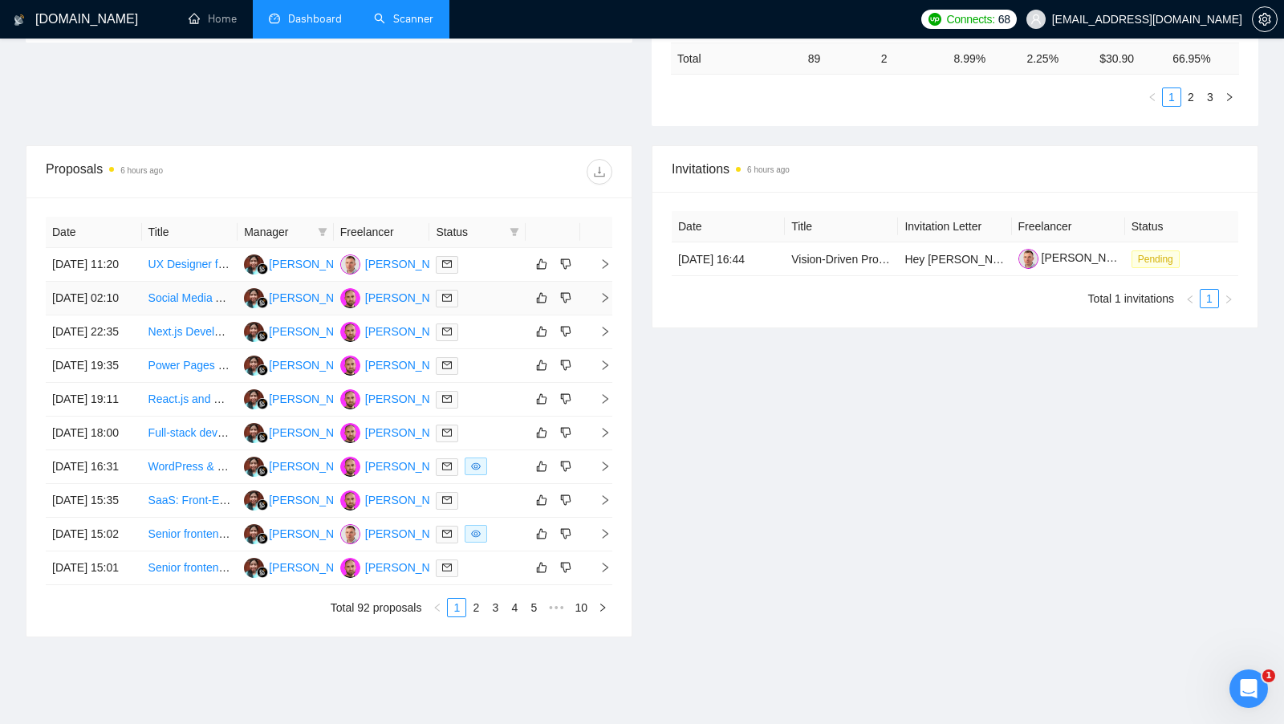
scroll to position [510, 0]
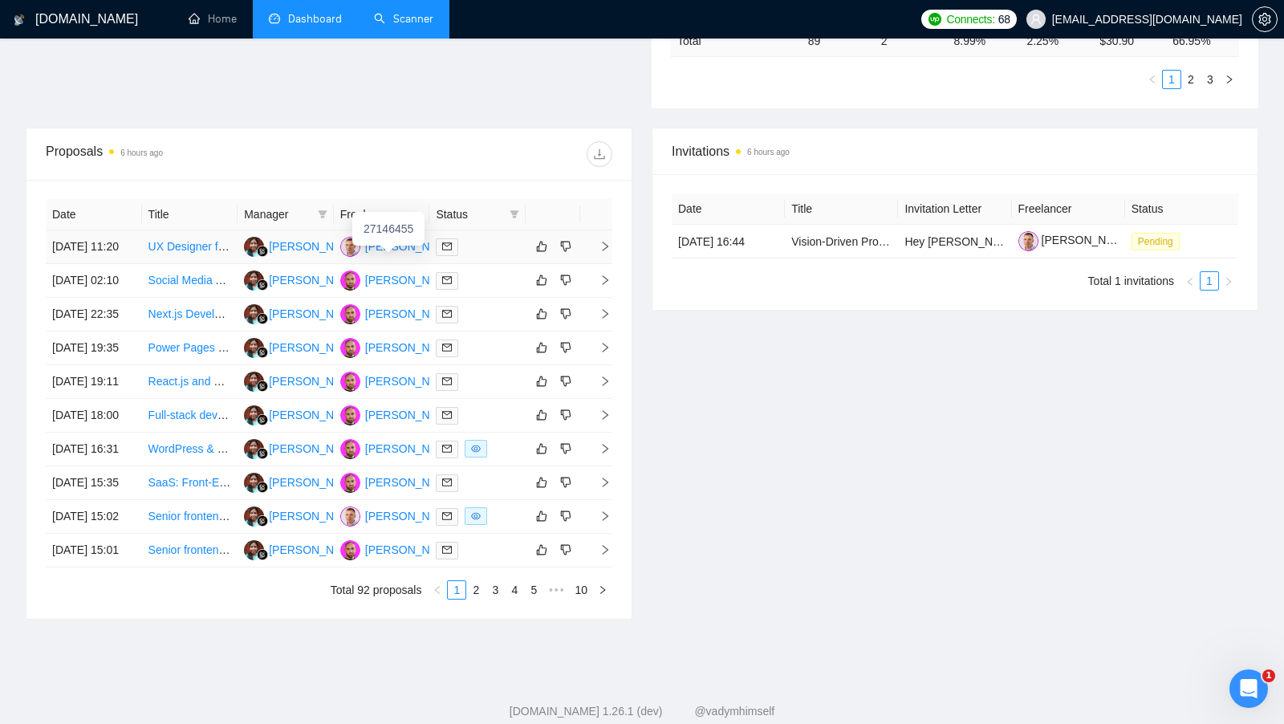
click at [404, 251] on div "Roman Yarovyy" at bounding box center [411, 247] width 92 height 18
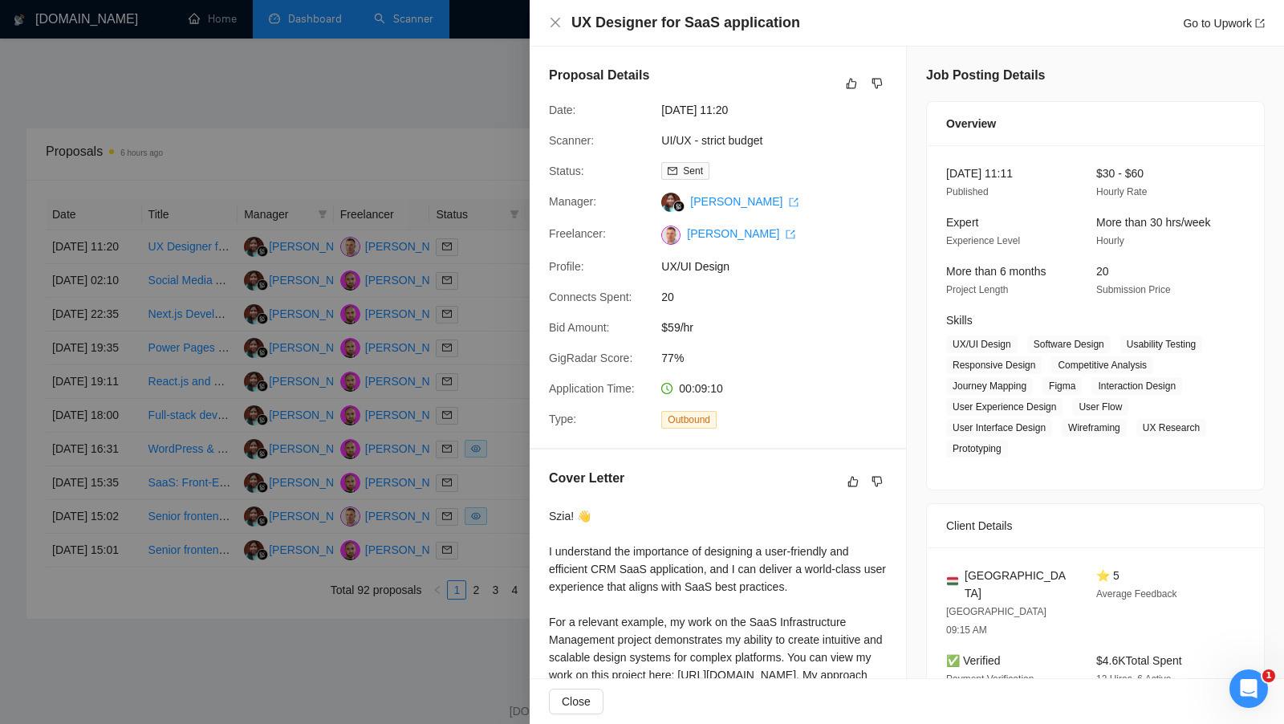
click at [450, 120] on div at bounding box center [642, 362] width 1284 height 724
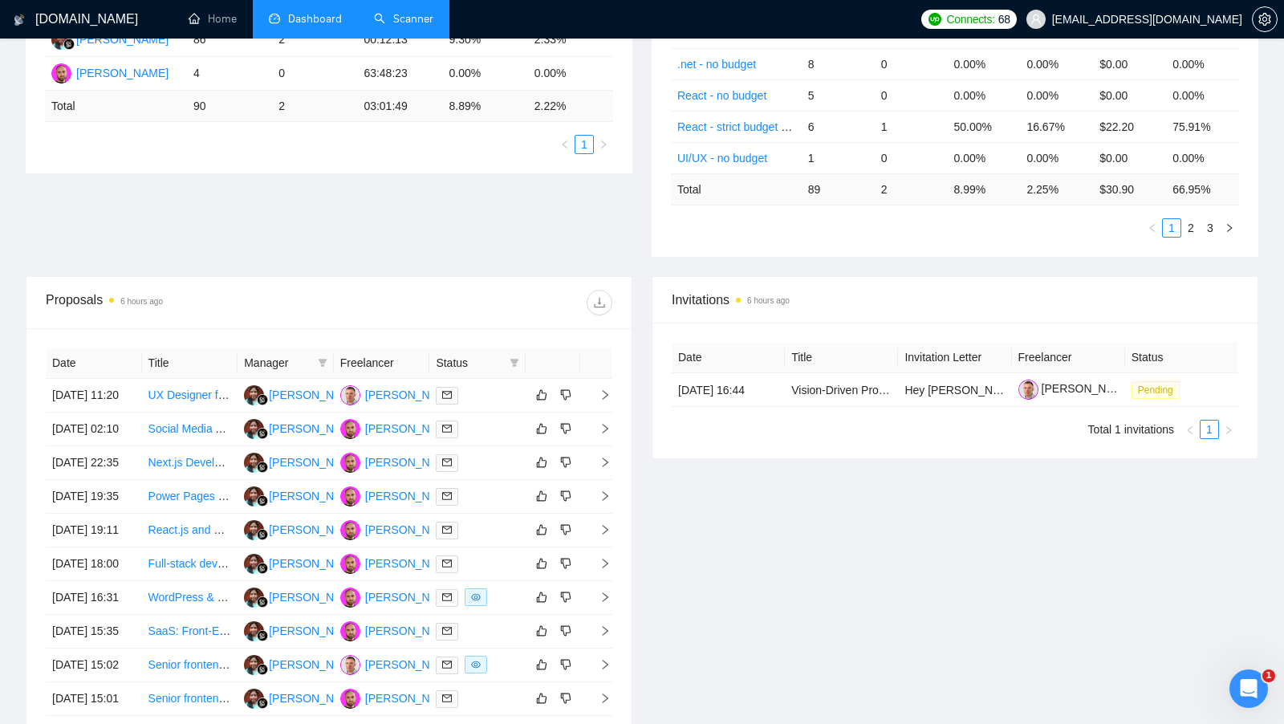
scroll to position [357, 0]
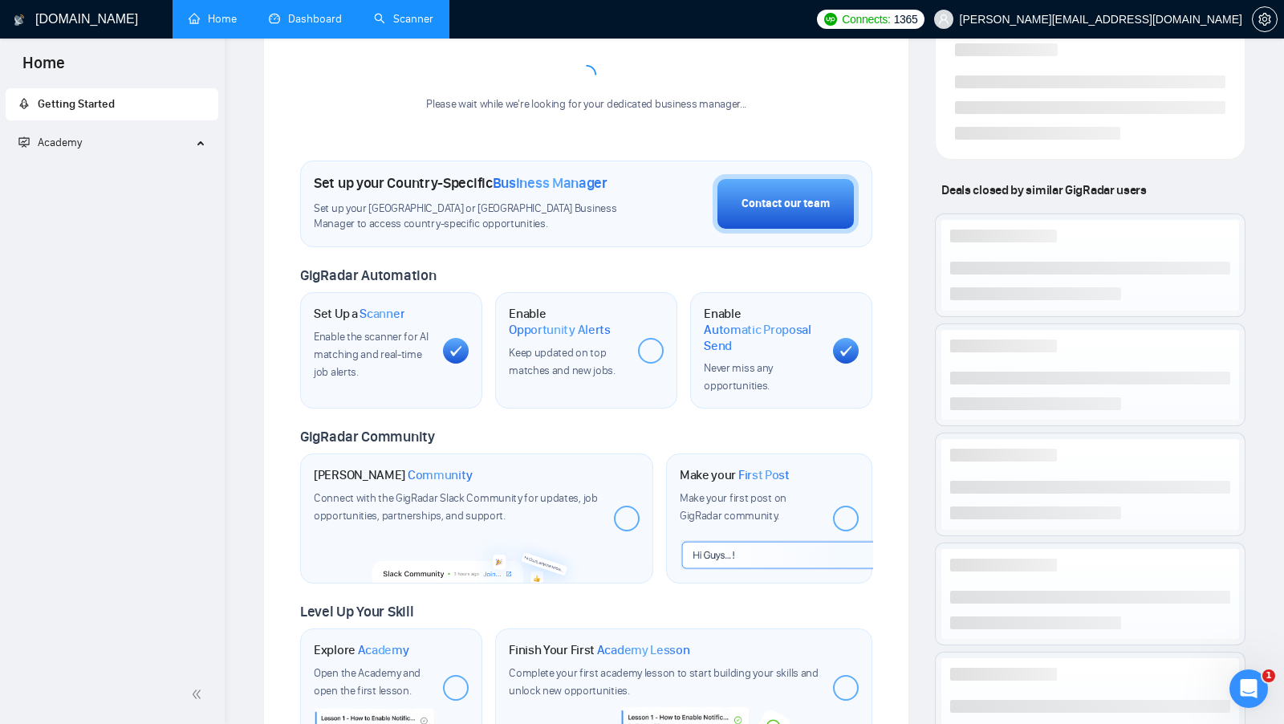
click at [280, 18] on link "Dashboard" at bounding box center [305, 19] width 73 height 14
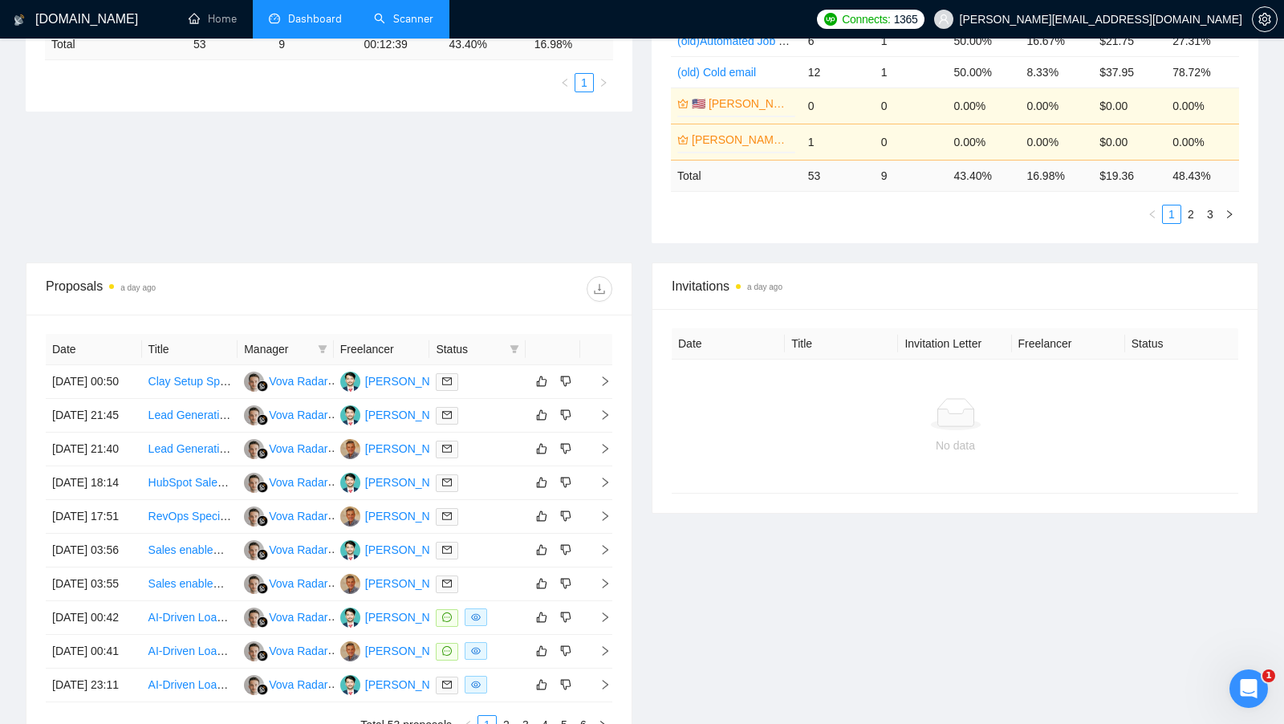
scroll to position [570, 0]
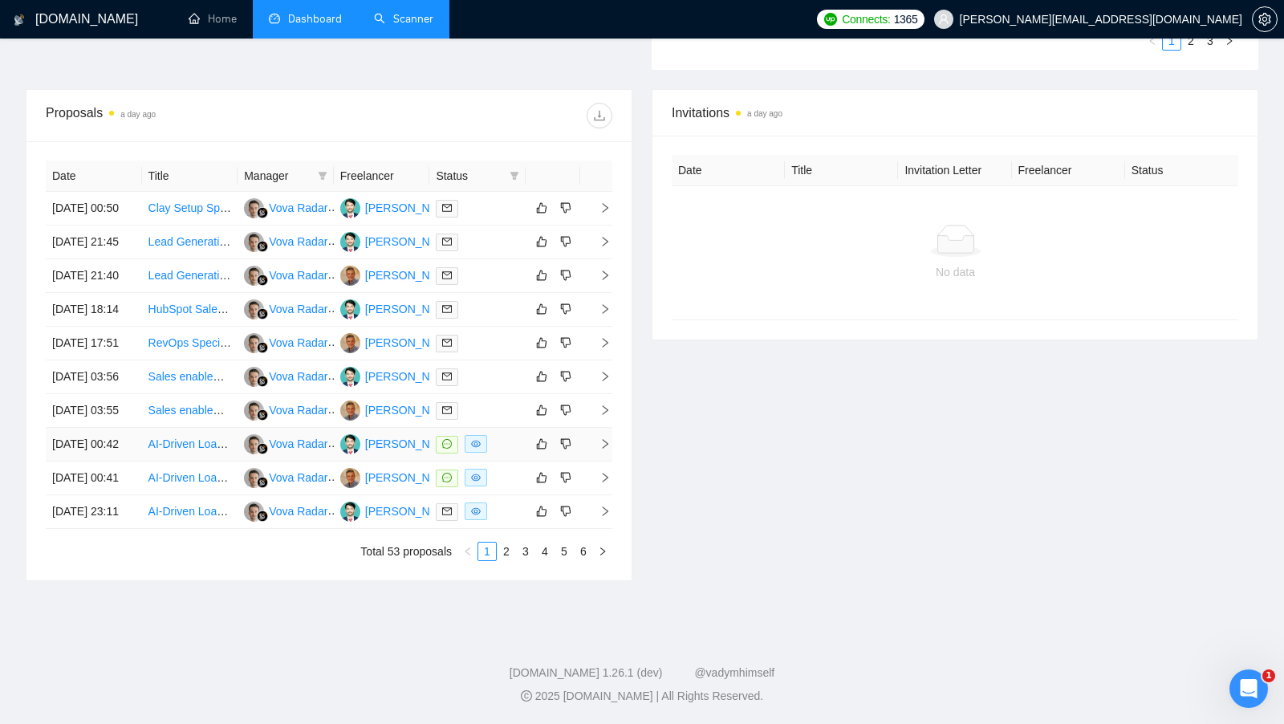
click at [504, 453] on div at bounding box center [477, 444] width 83 height 18
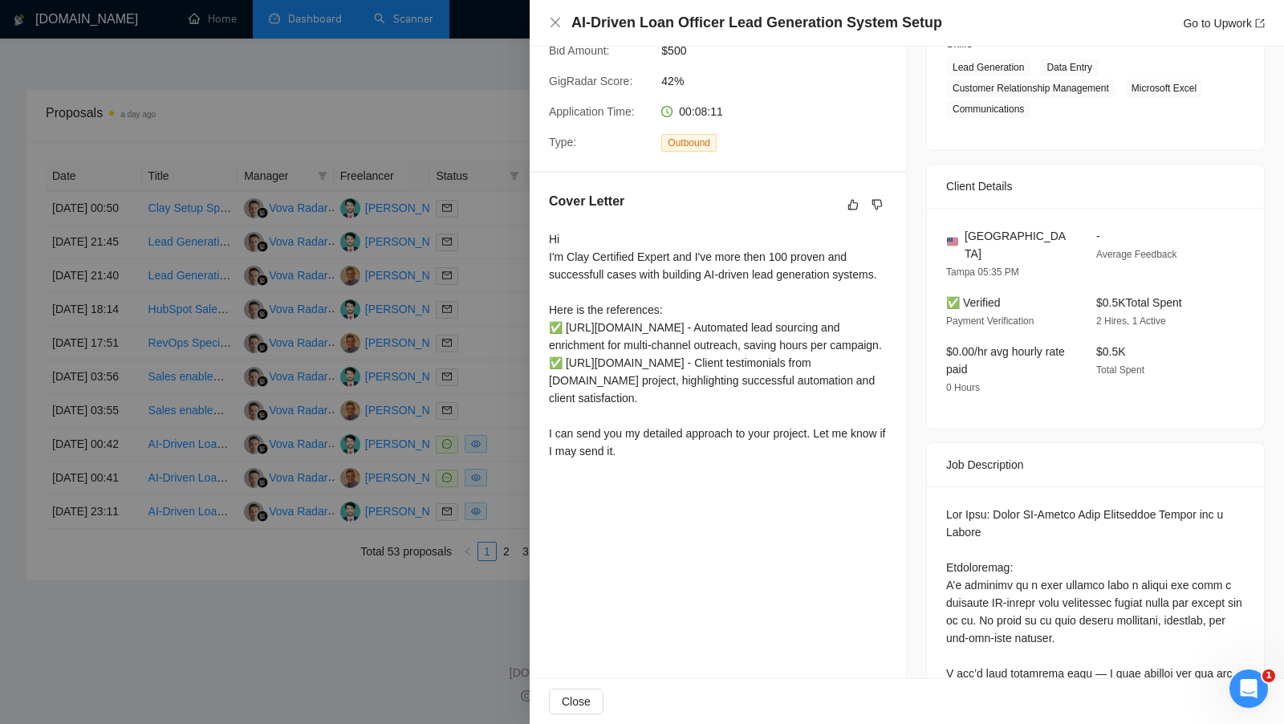
scroll to position [278, 0]
drag, startPoint x: 544, startPoint y: 339, endPoint x: 699, endPoint y: 345, distance: 155.0
click at [699, 345] on div "Cover Letter Hi I'm Clay Certified Expert and I've more then 100 proven and suc…" at bounding box center [718, 328] width 376 height 313
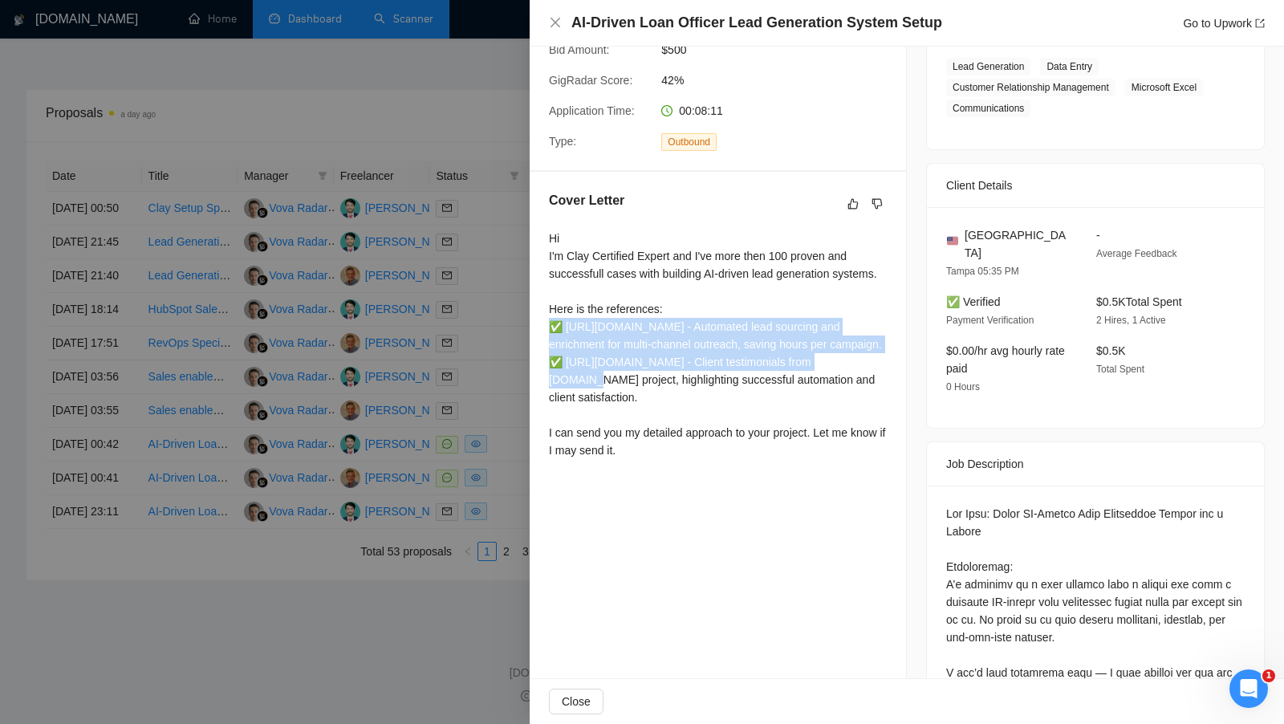
drag, startPoint x: 540, startPoint y: 356, endPoint x: 628, endPoint y: 437, distance: 119.3
click at [628, 437] on div "Cover Letter Hi I'm Clay Certified Expert and I've more then 100 proven and suc…" at bounding box center [718, 328] width 376 height 313
click at [628, 437] on div "Hi I'm Clay Certified Expert and I've more then 100 proven and successfull case…" at bounding box center [718, 345] width 338 height 230
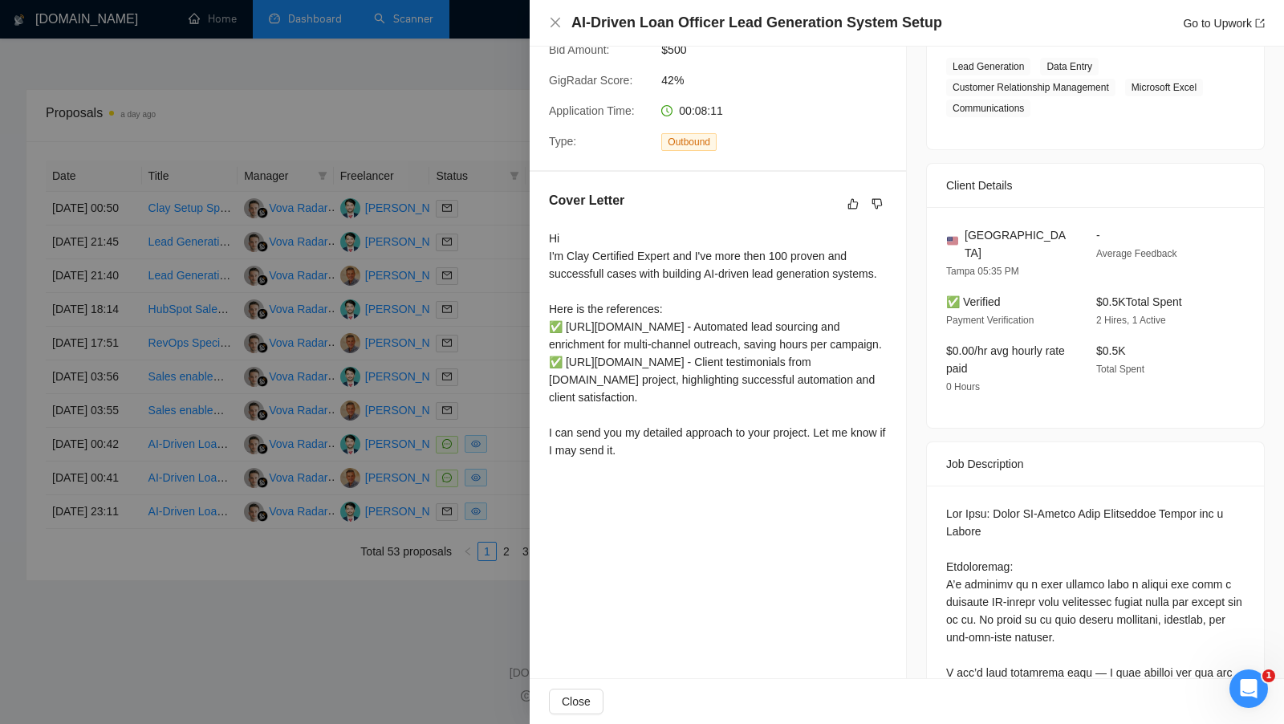
click at [547, 453] on div "Cover Letter Hi I'm Clay Certified Expert and I've more then 100 proven and suc…" at bounding box center [718, 328] width 376 height 313
drag, startPoint x: 547, startPoint y: 463, endPoint x: 694, endPoint y: 485, distance: 148.5
click at [694, 485] on div "Cover Letter Hi I'm Clay Certified Expert and I've more then 100 proven and suc…" at bounding box center [718, 328] width 376 height 313
drag, startPoint x: 702, startPoint y: 484, endPoint x: 718, endPoint y: 513, distance: 33.1
click at [718, 459] on div "Hi I'm Clay Certified Expert and I've more then 100 proven and successfull case…" at bounding box center [718, 345] width 338 height 230
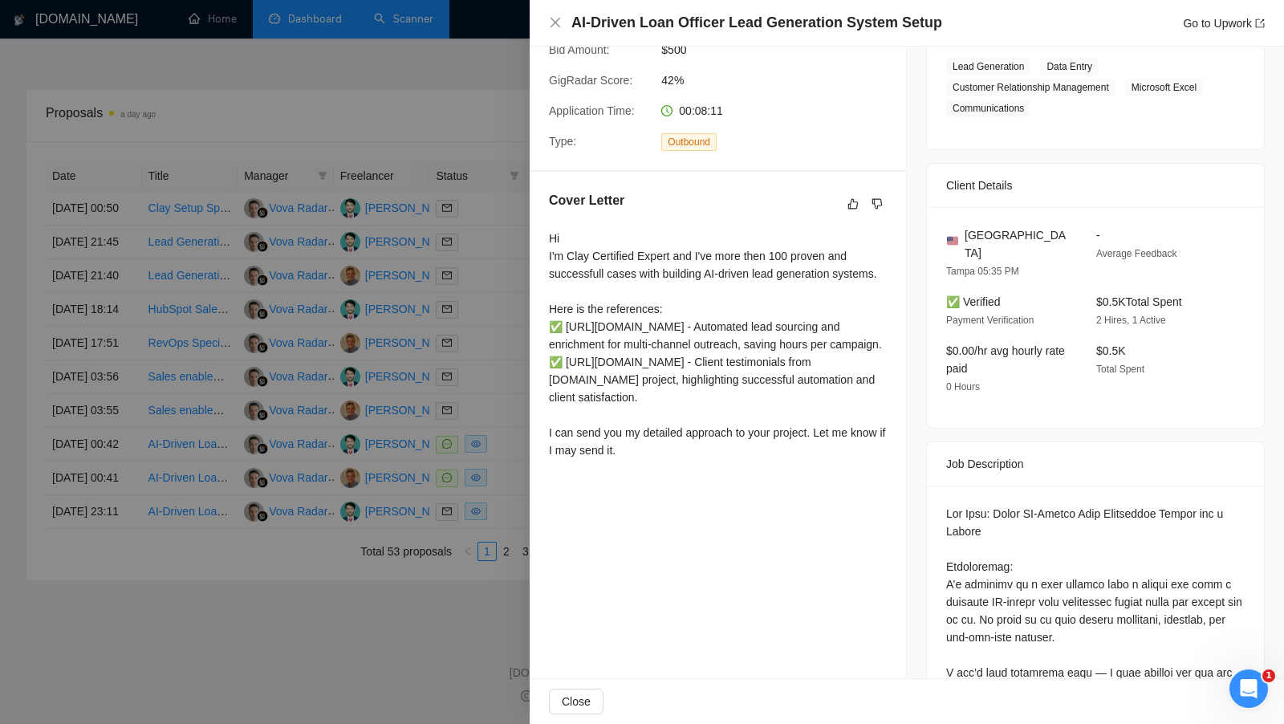
click at [619, 311] on div "Hi I'm Clay Certified Expert and I've more then 100 proven and successfull case…" at bounding box center [718, 345] width 338 height 230
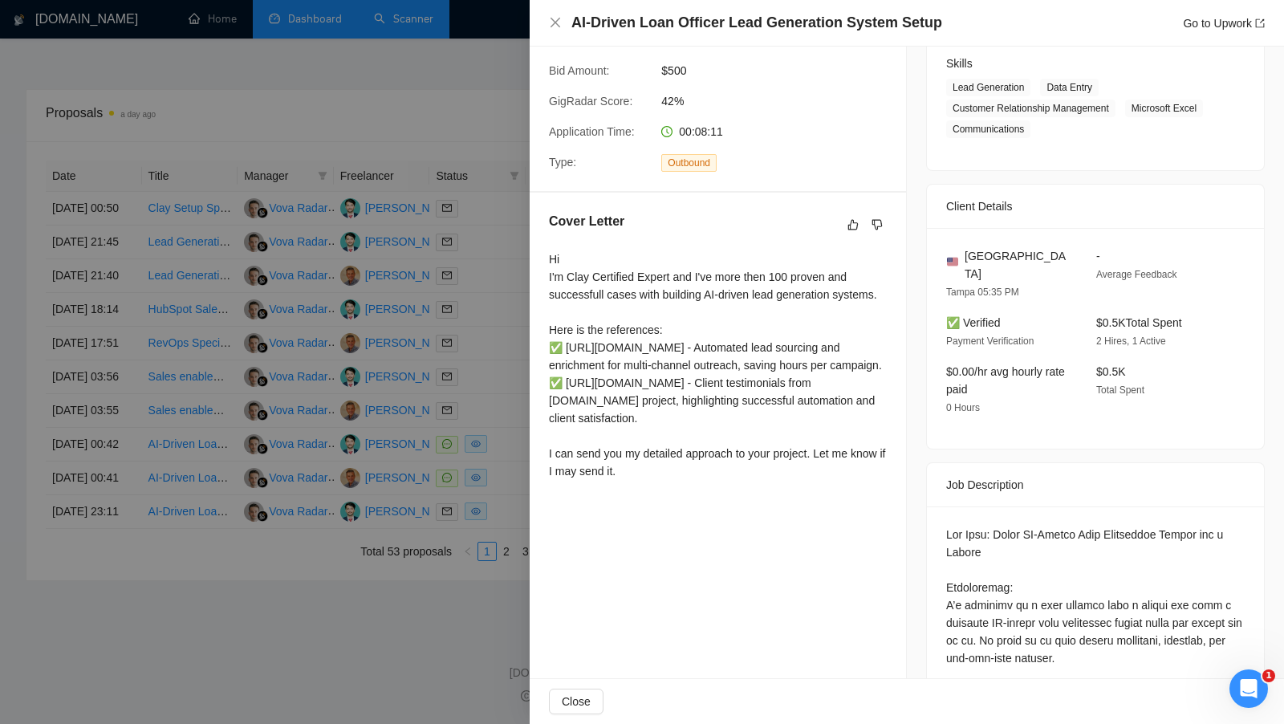
scroll to position [267, 0]
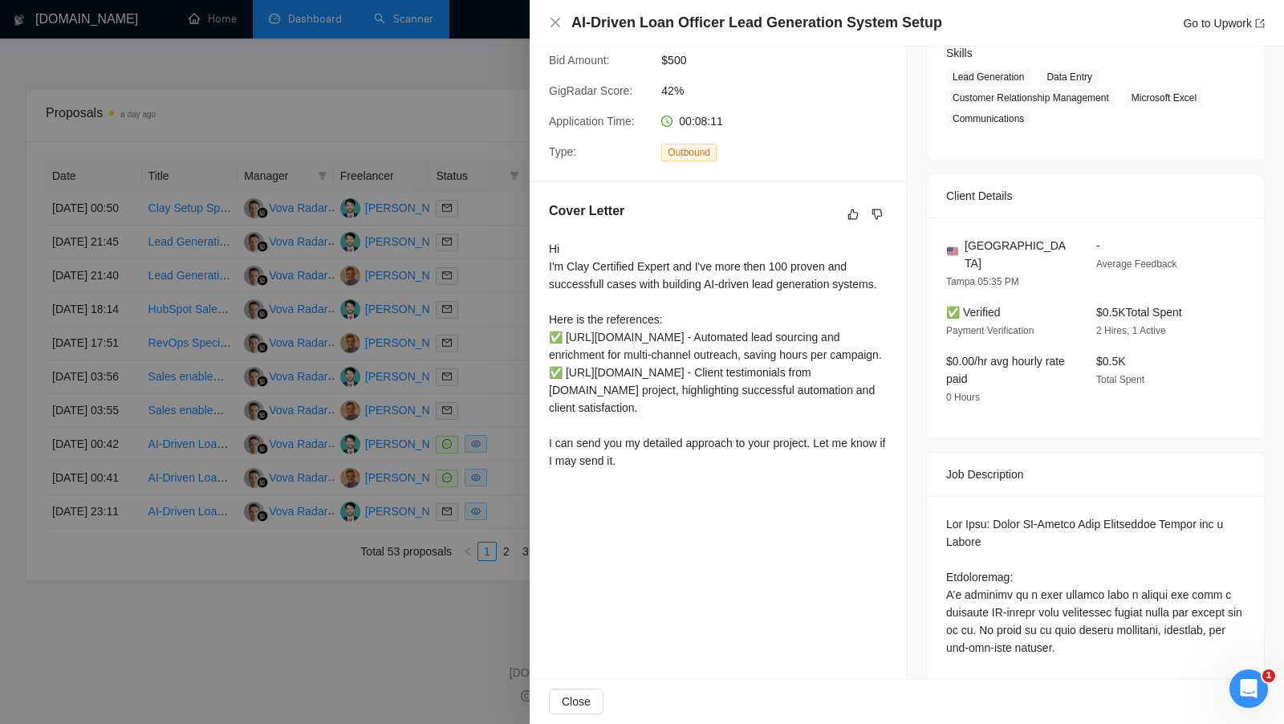
click at [502, 353] on div at bounding box center [642, 362] width 1284 height 724
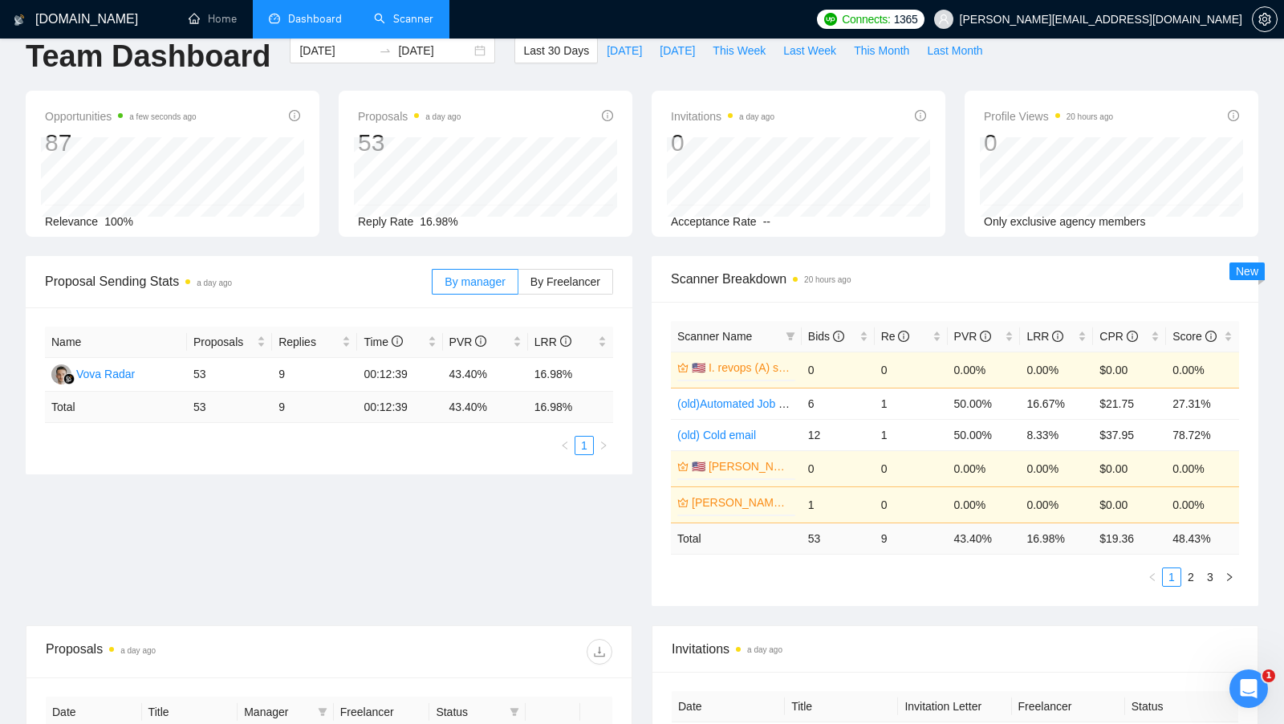
scroll to position [16, 0]
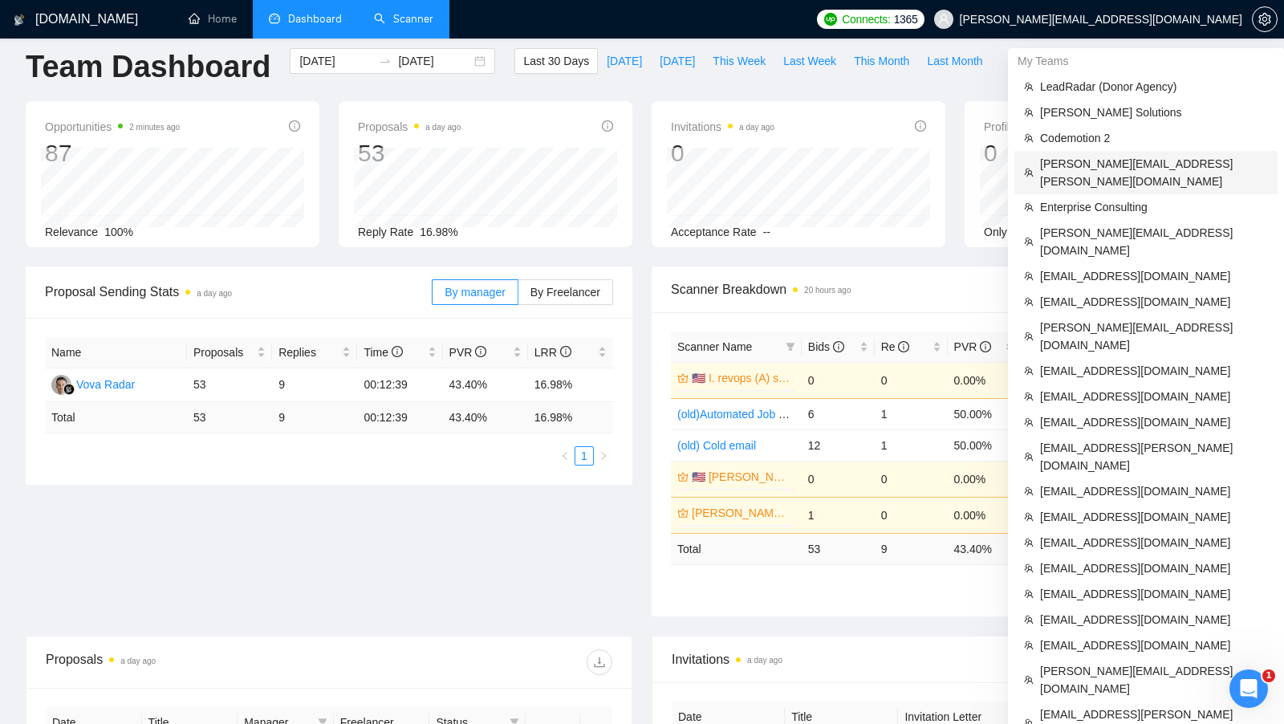
click at [1167, 161] on span "michal.michalak@profil-software.com" at bounding box center [1154, 172] width 228 height 35
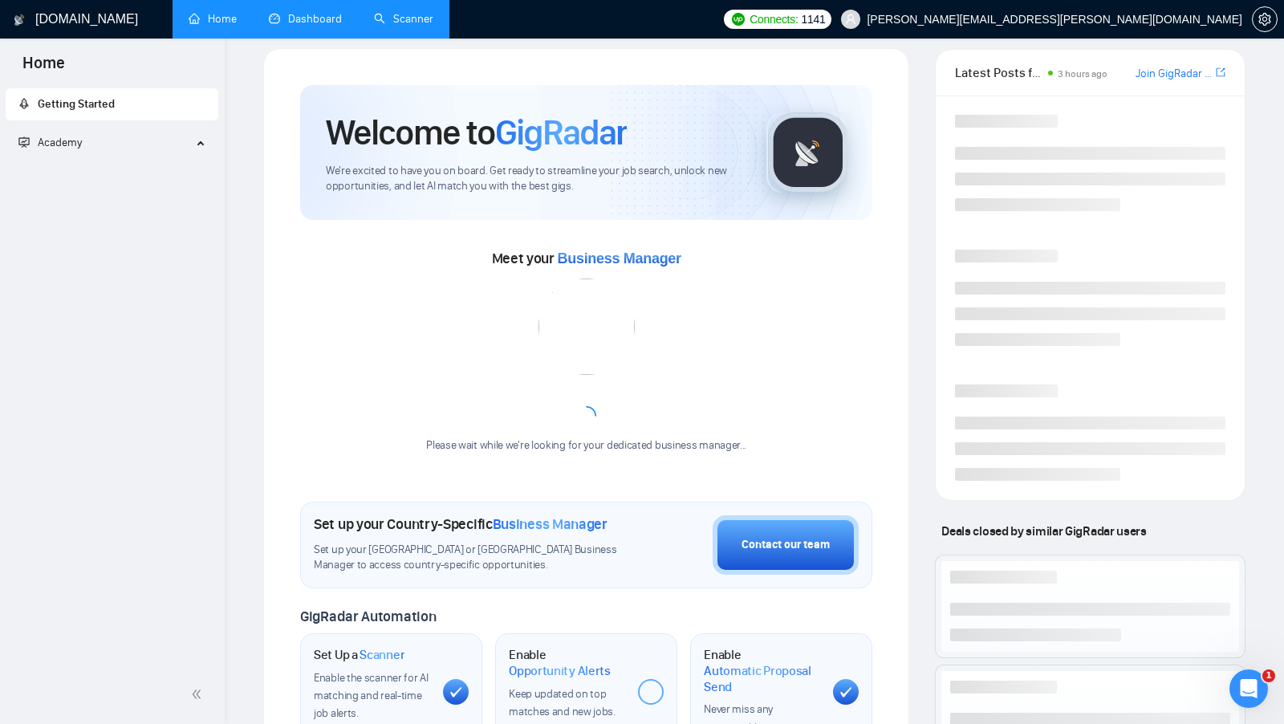
scroll to position [241, 0]
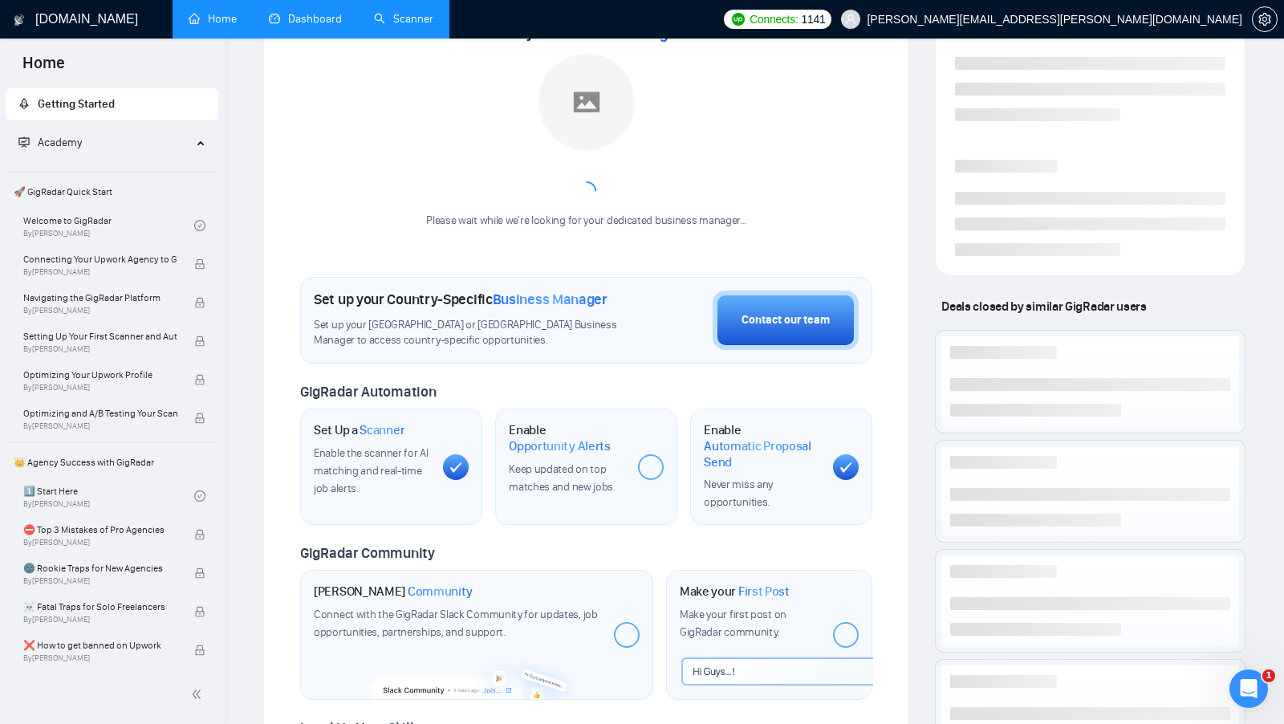
click at [408, 20] on link "Scanner" at bounding box center [403, 19] width 59 height 14
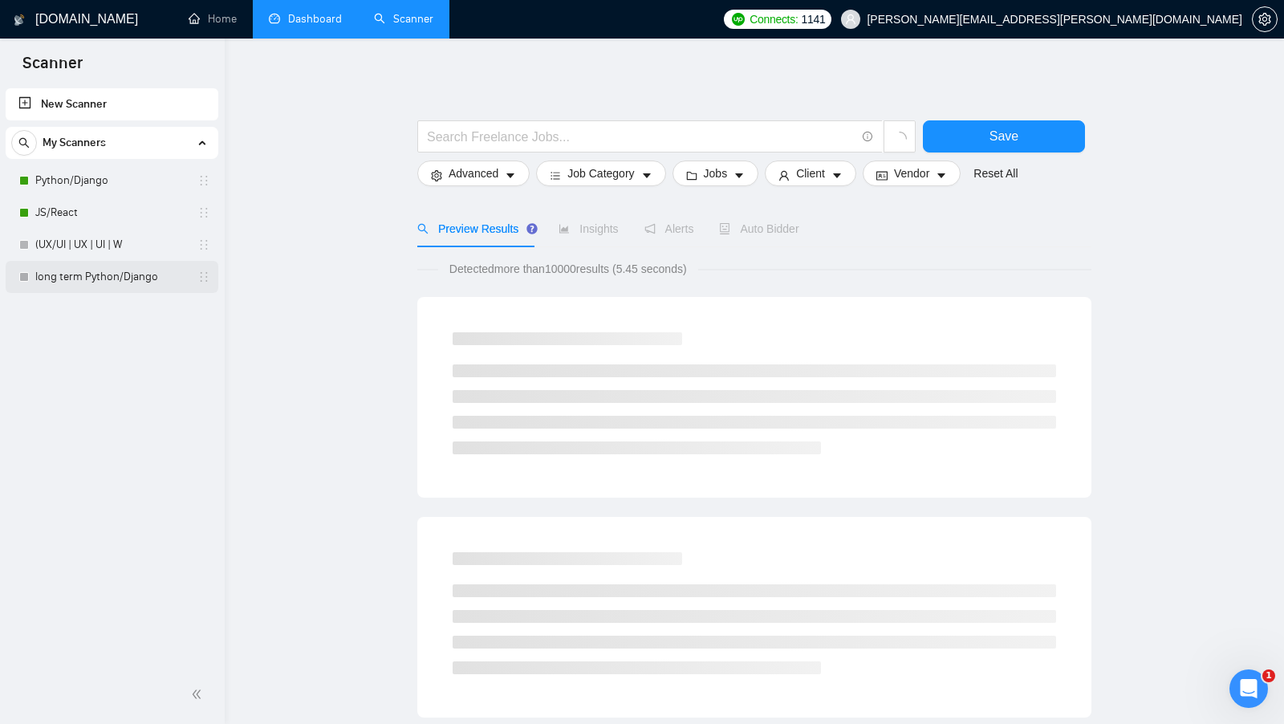
click at [112, 279] on link "long term Python/Django" at bounding box center [111, 277] width 152 height 32
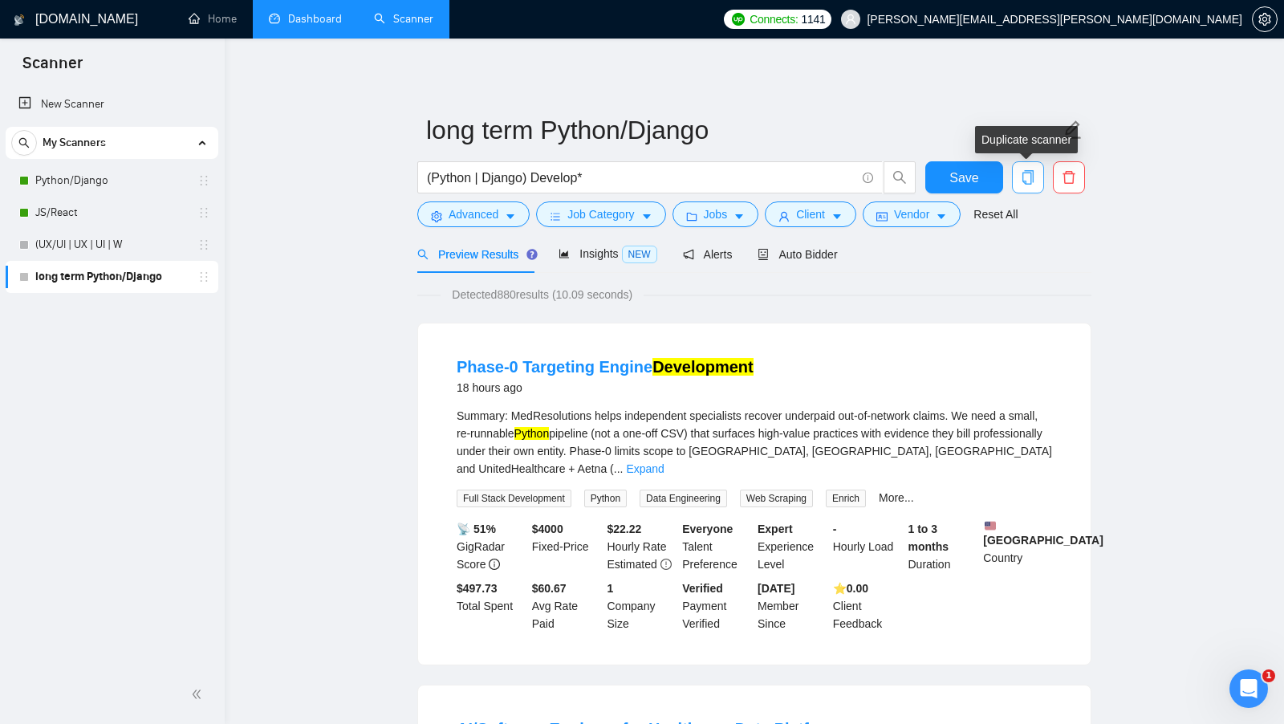
click at [1018, 176] on span "copy" at bounding box center [1028, 177] width 30 height 14
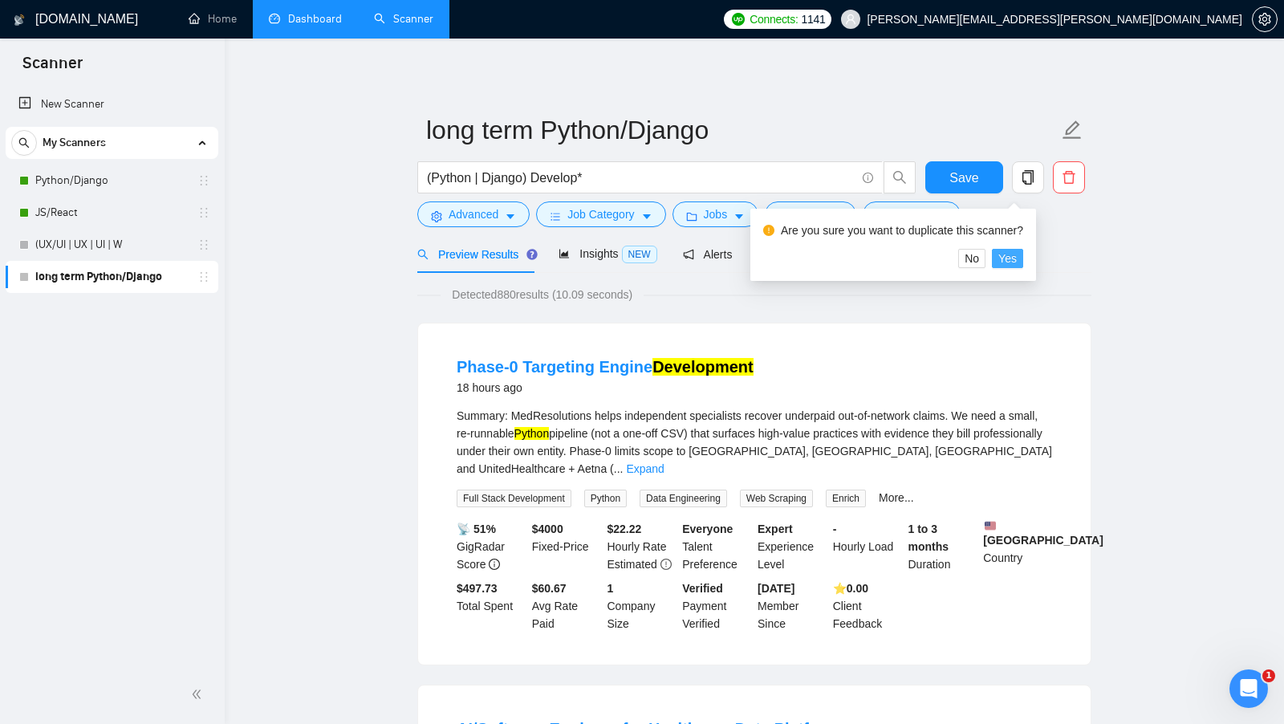
click at [1004, 258] on button "Yes" at bounding box center [1007, 258] width 31 height 19
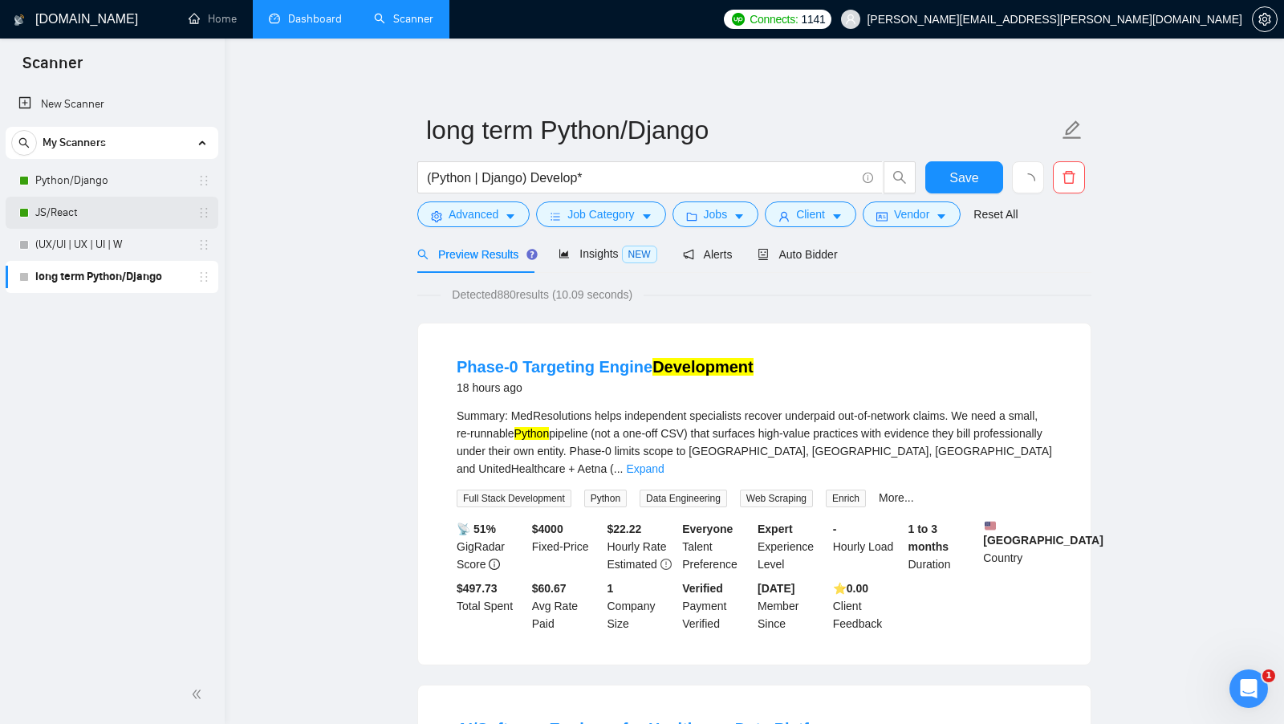
click at [126, 220] on link "JS/React" at bounding box center [111, 213] width 152 height 32
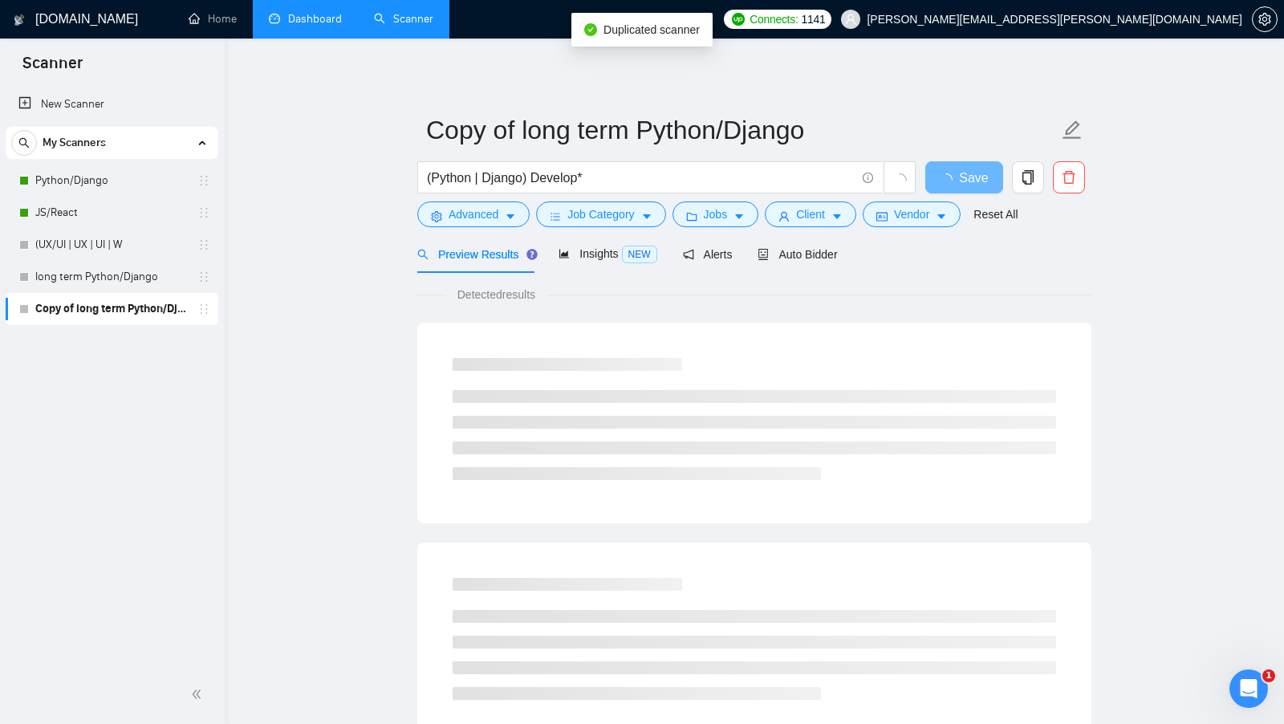
click at [287, 285] on main "Copy of long term Python/Django (Python | Django) Develop* Save Advanced Job Ca…" at bounding box center [754, 733] width 1008 height 1339
click at [76, 205] on link "JS/React" at bounding box center [111, 213] width 152 height 32
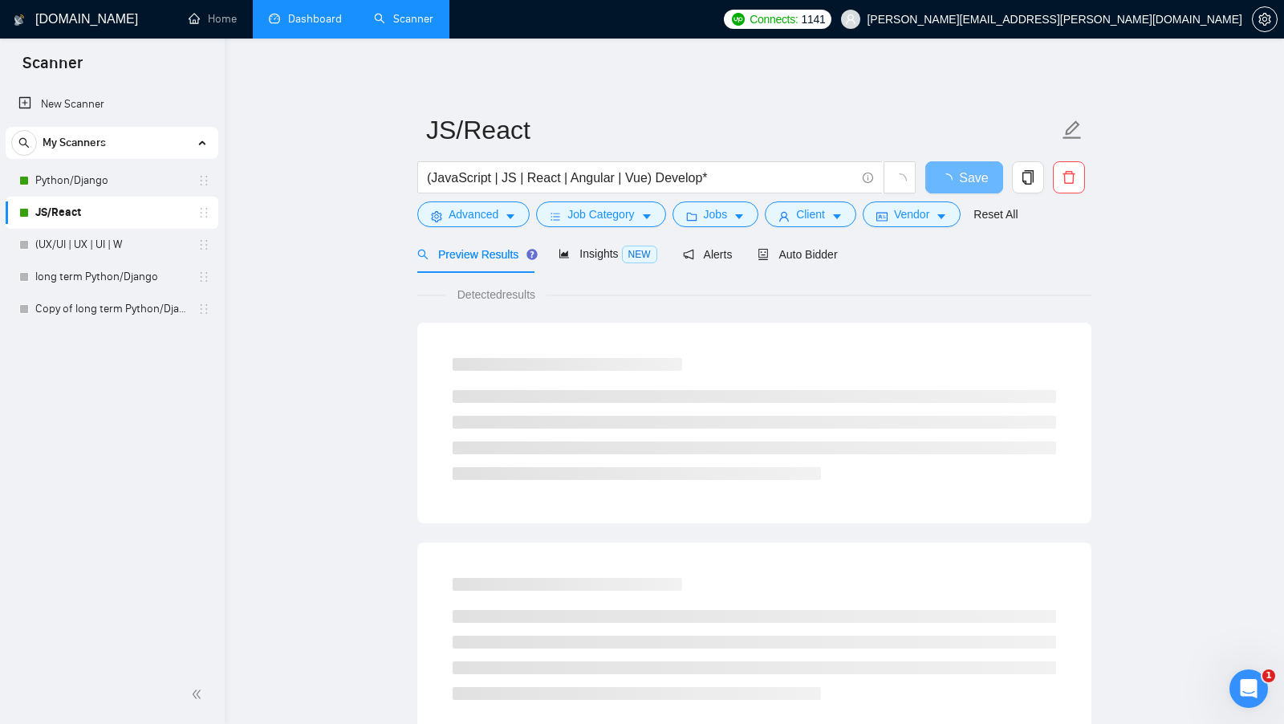
click at [289, 237] on main "JS/React (JavaScript | JS | React | Angular | Vue) Develop* Save Advanced Job C…" at bounding box center [754, 733] width 1008 height 1339
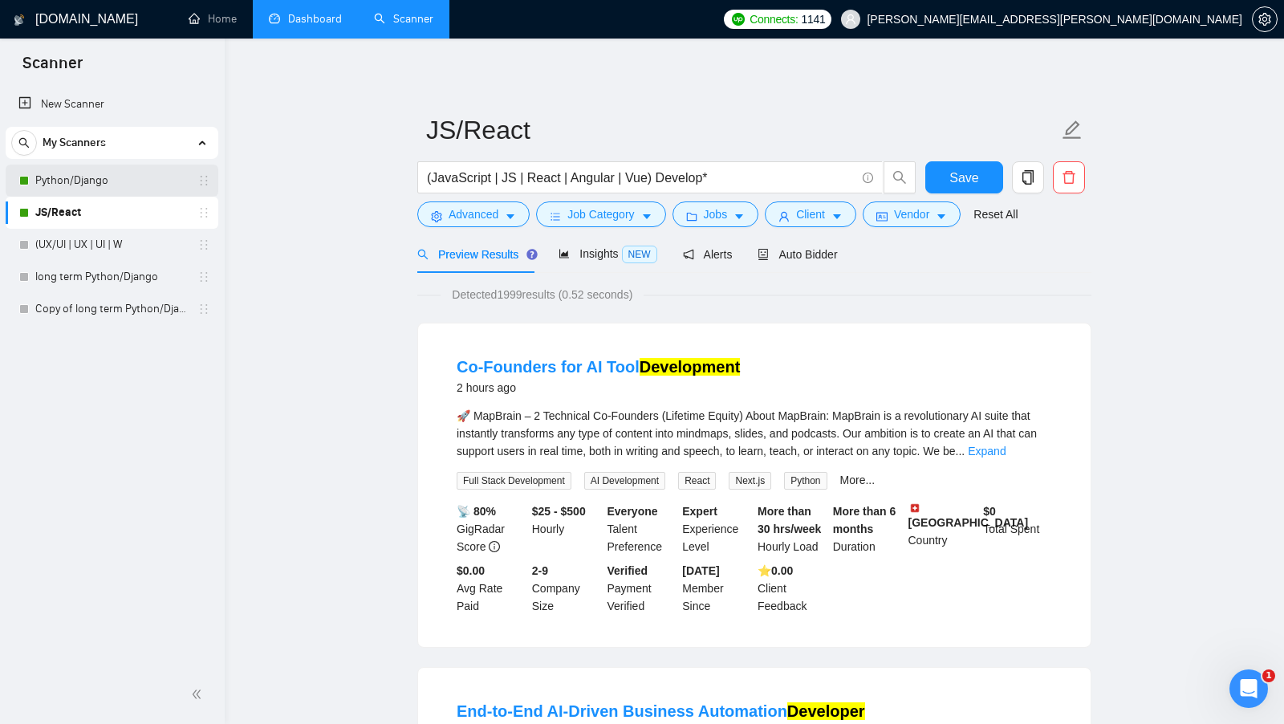
click at [147, 177] on link "Python/Django" at bounding box center [111, 181] width 152 height 32
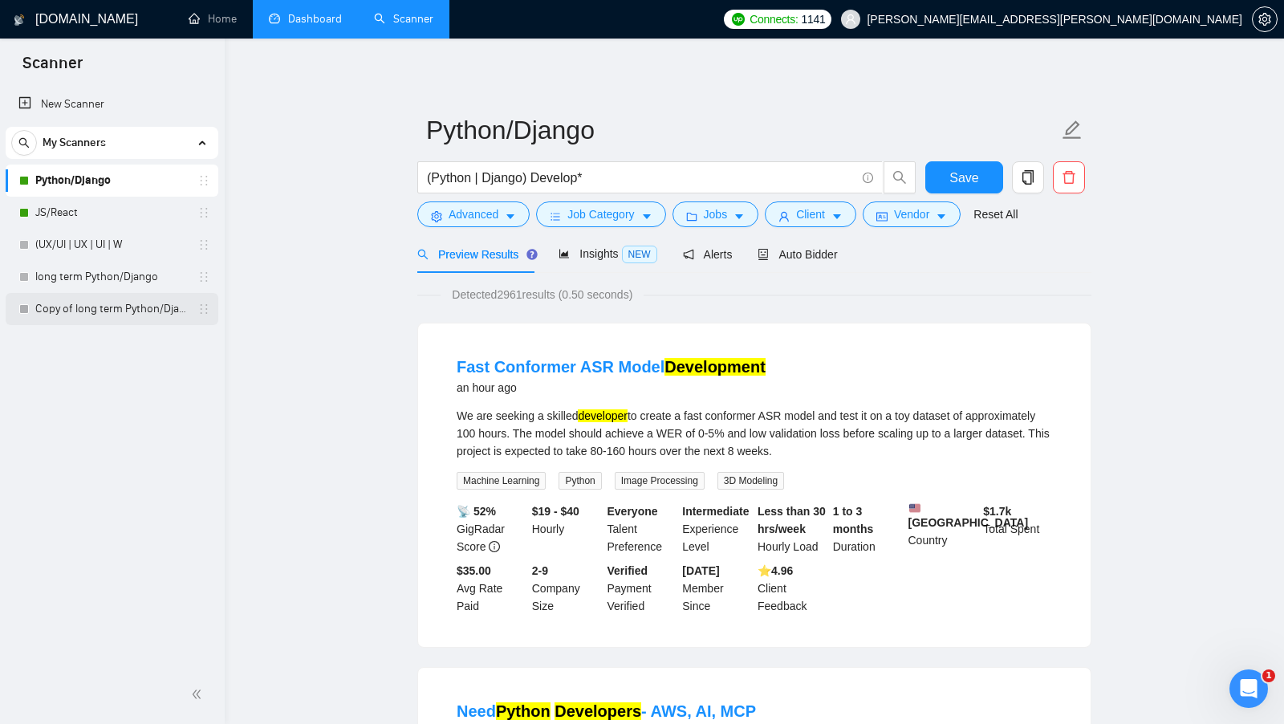
click at [128, 301] on link "Copy of long term Python/Django" at bounding box center [111, 309] width 152 height 32
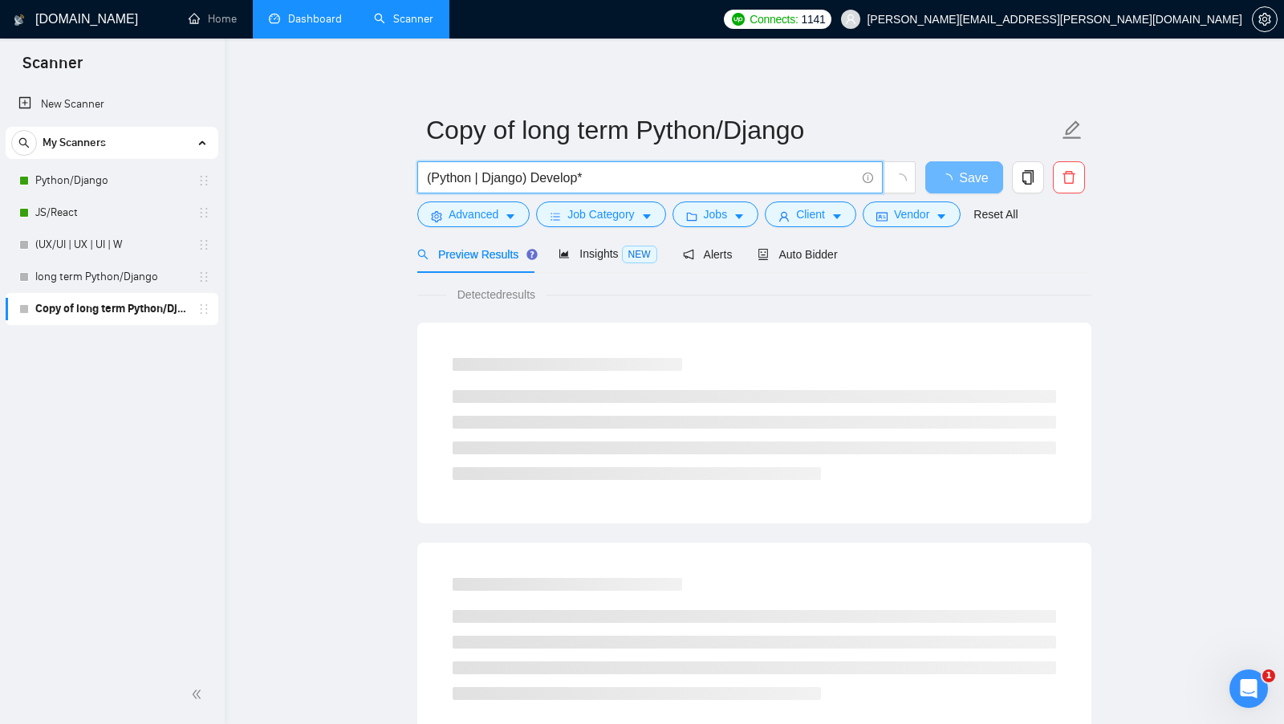
drag, startPoint x: 593, startPoint y: 176, endPoint x: 341, endPoint y: 175, distance: 252.0
click at [342, 175] on main "Copy of long term Python/Django (Python | Django) Develop* Save Advanced Job Ca…" at bounding box center [754, 733] width 1008 height 1339
click at [425, 177] on span "AI | ML)" at bounding box center [650, 177] width 466 height 32
click at [428, 177] on input "AI | ML)" at bounding box center [641, 178] width 429 height 20
click at [489, 172] on input "(AI | ML)" at bounding box center [641, 178] width 429 height 20
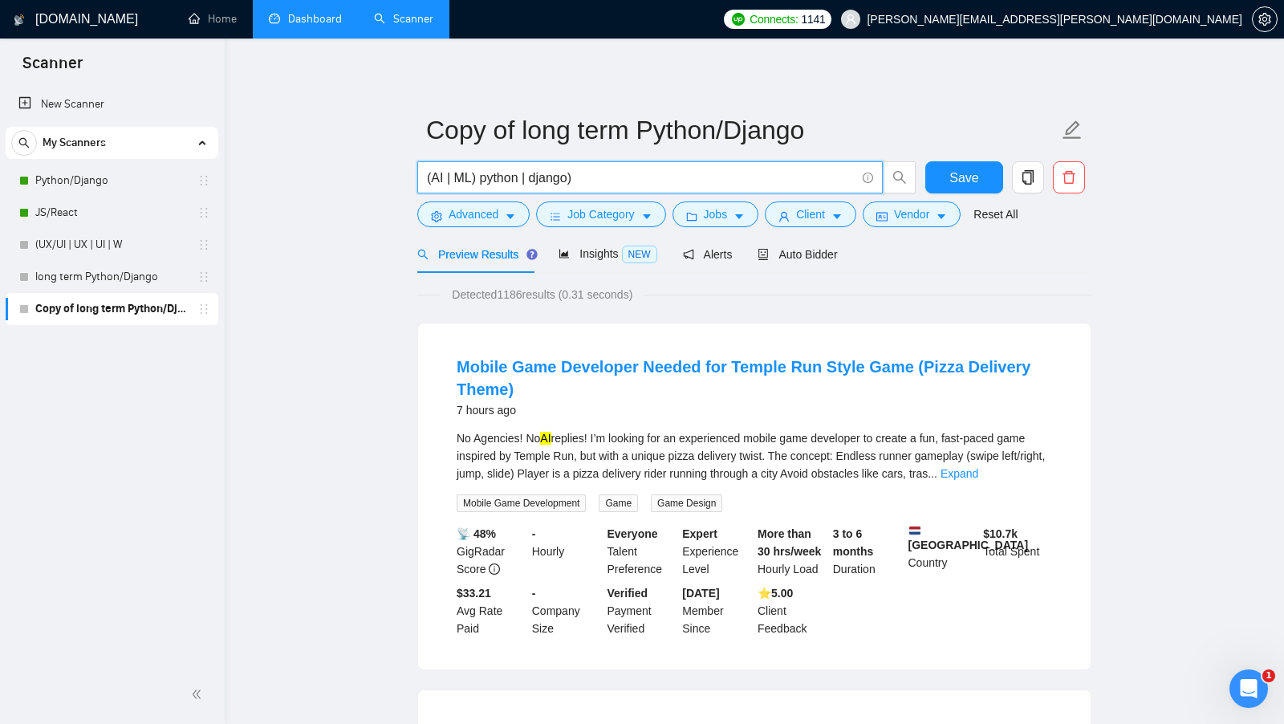
click at [483, 178] on input "(AI | ML) python | django)" at bounding box center [641, 178] width 429 height 20
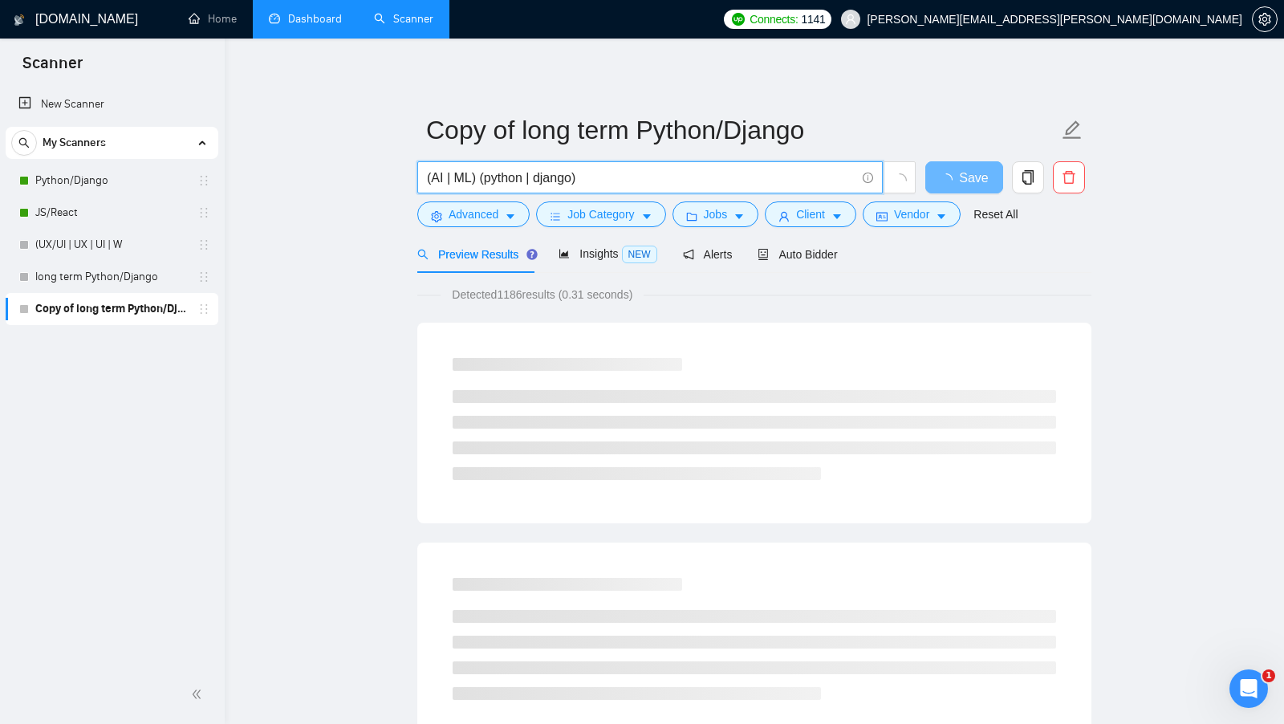
click at [442, 171] on input "(AI | ML) (python | django)" at bounding box center [641, 178] width 429 height 20
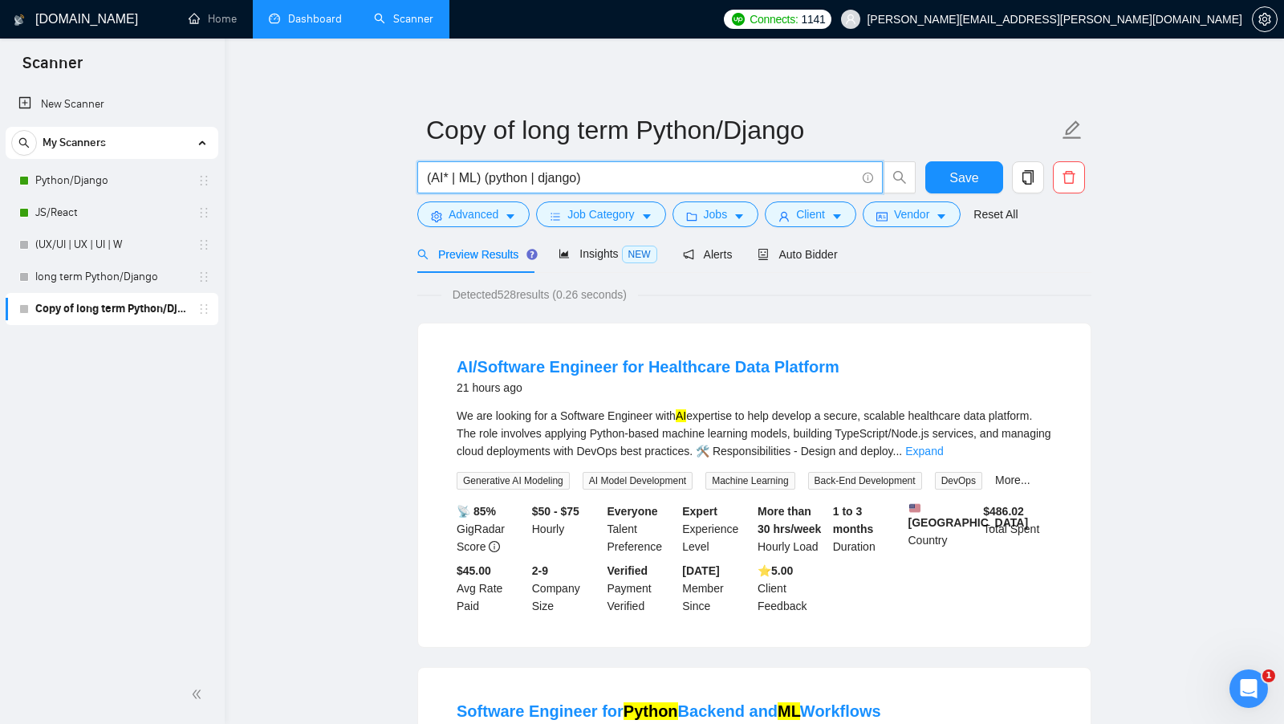
click at [476, 181] on input "(AI* | ML) (python | django)" at bounding box center [641, 178] width 429 height 20
click at [529, 179] on input "(AI* | ML*) (python | django)" at bounding box center [641, 178] width 429 height 20
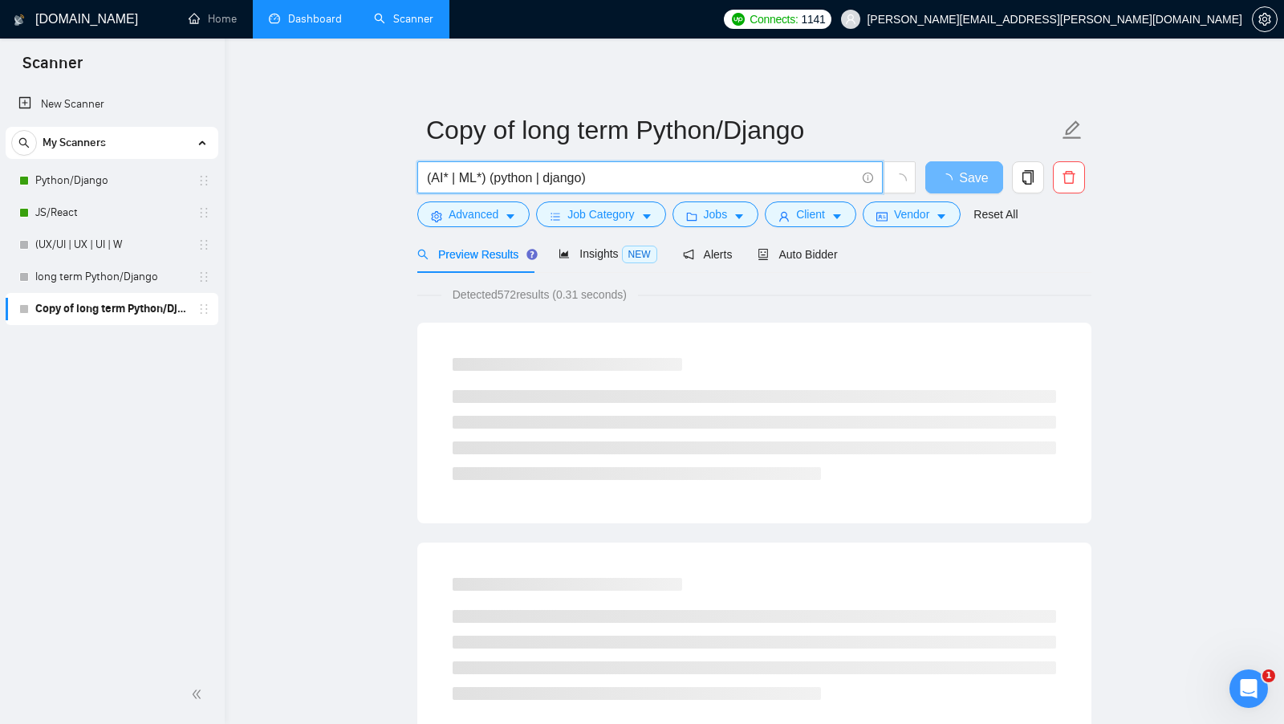
click at [529, 179] on input "(AI* | ML*) (python | django)" at bounding box center [641, 178] width 429 height 20
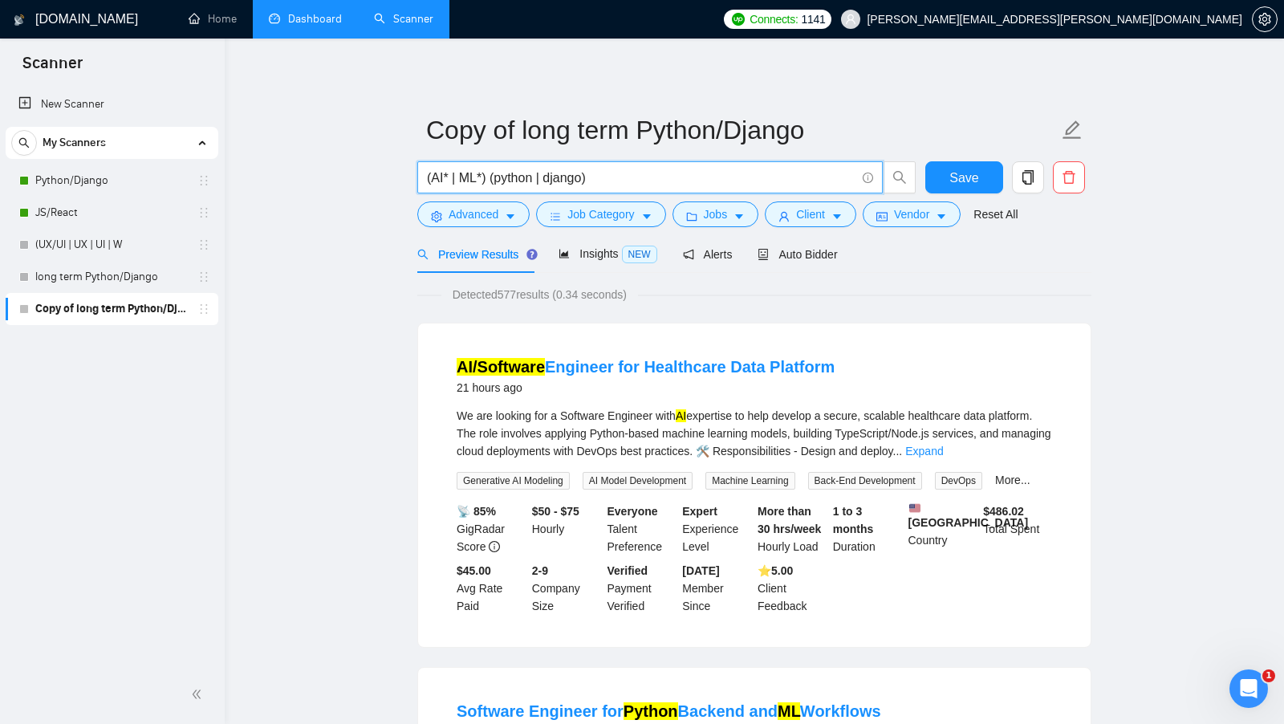
type input "(AI* | ML*) (python | django)"
click at [498, 230] on form "Copy of long term Python/Django (AI* | ML*) (python | django) Save Advanced Job…" at bounding box center [754, 169] width 674 height 131
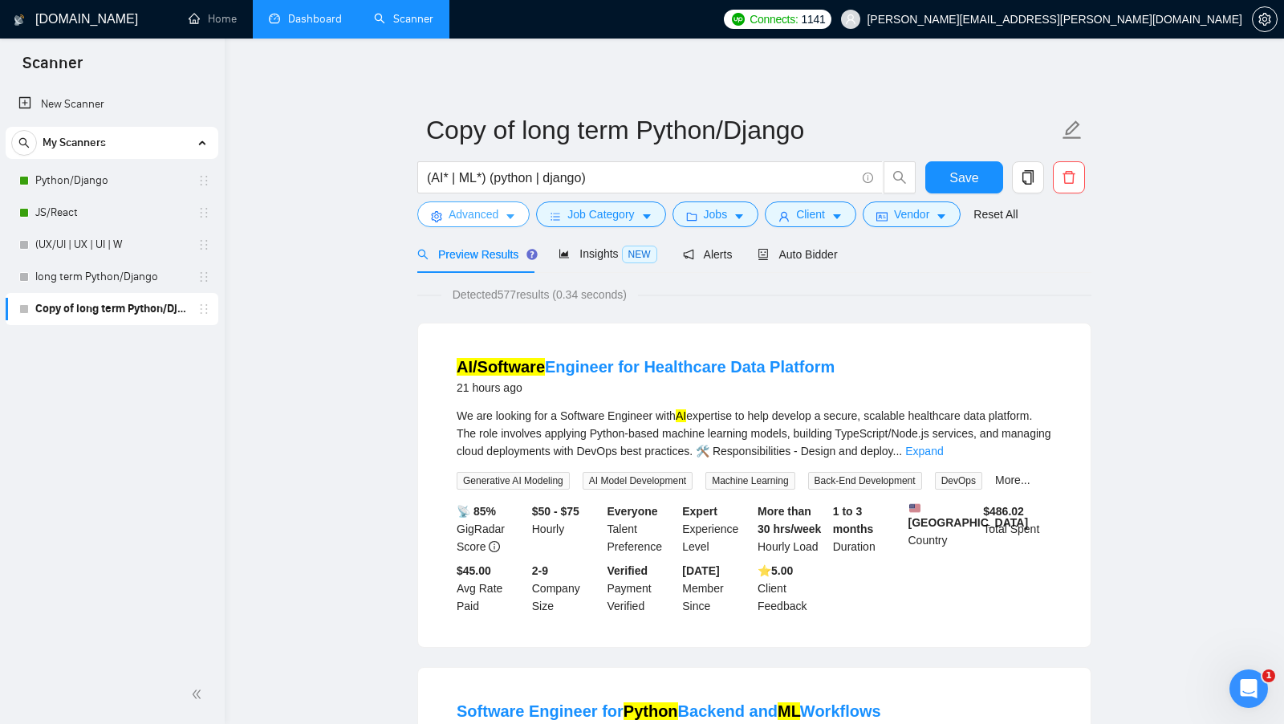
click at [498, 214] on span "Advanced" at bounding box center [474, 214] width 50 height 18
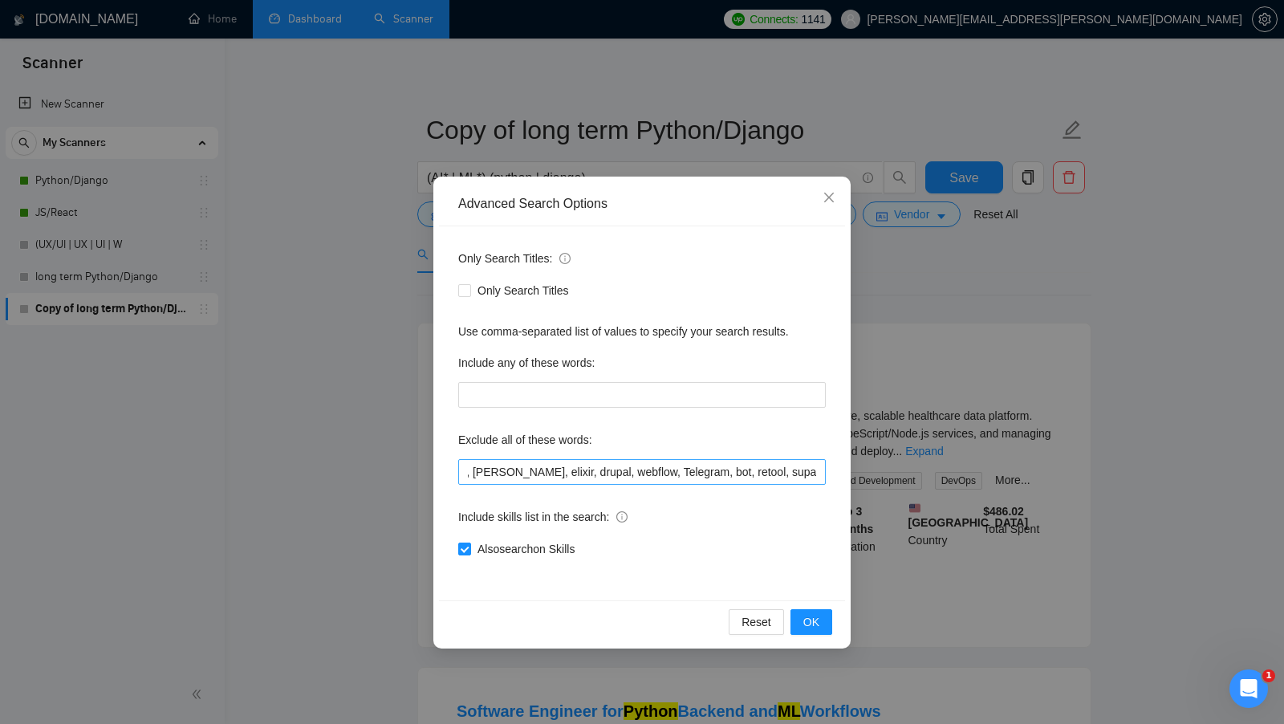
scroll to position [0, 868]
click at [887, 417] on div "Advanced Search Options Only Search Titles: Only Search Titles Use comma-separa…" at bounding box center [642, 362] width 1284 height 724
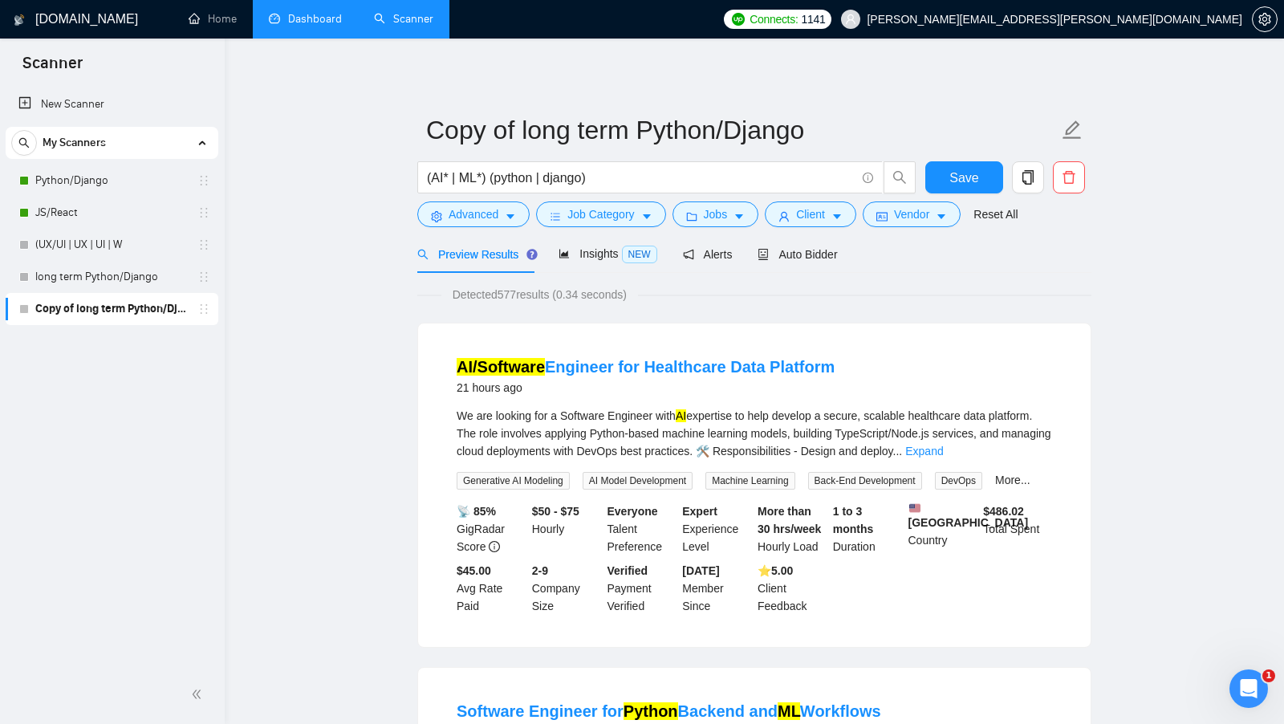
click at [1018, 457] on div "We are looking for a Software Engineer with AI expertise to help develop a secu…" at bounding box center [755, 433] width 596 height 53
click at [943, 453] on link "Expand" at bounding box center [924, 451] width 38 height 13
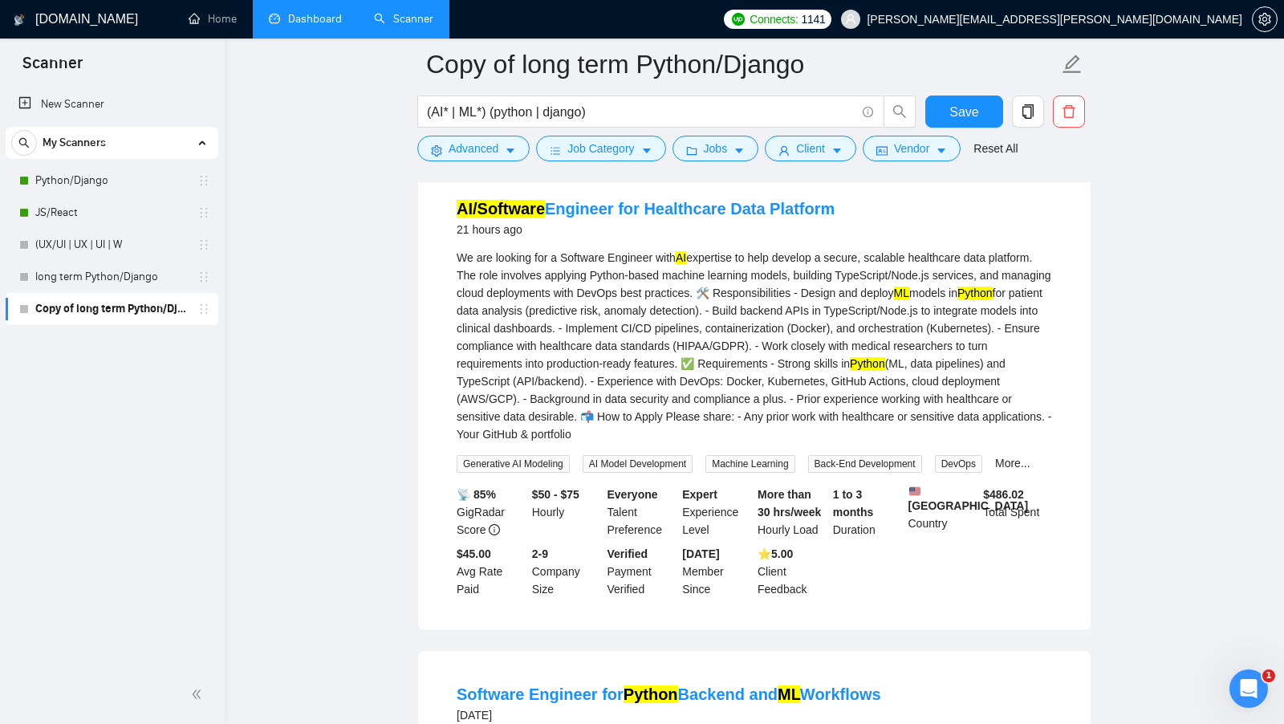
scroll to position [0, 0]
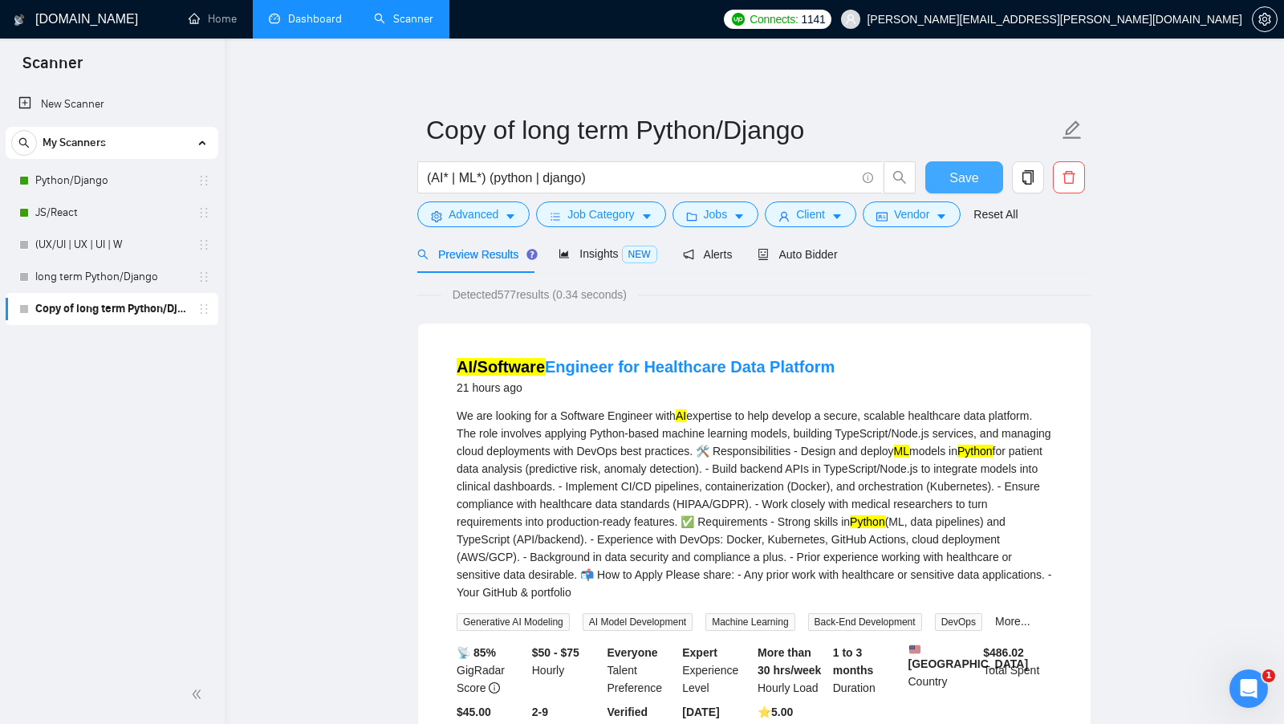
click at [951, 184] on span "Save" at bounding box center [963, 178] width 29 height 20
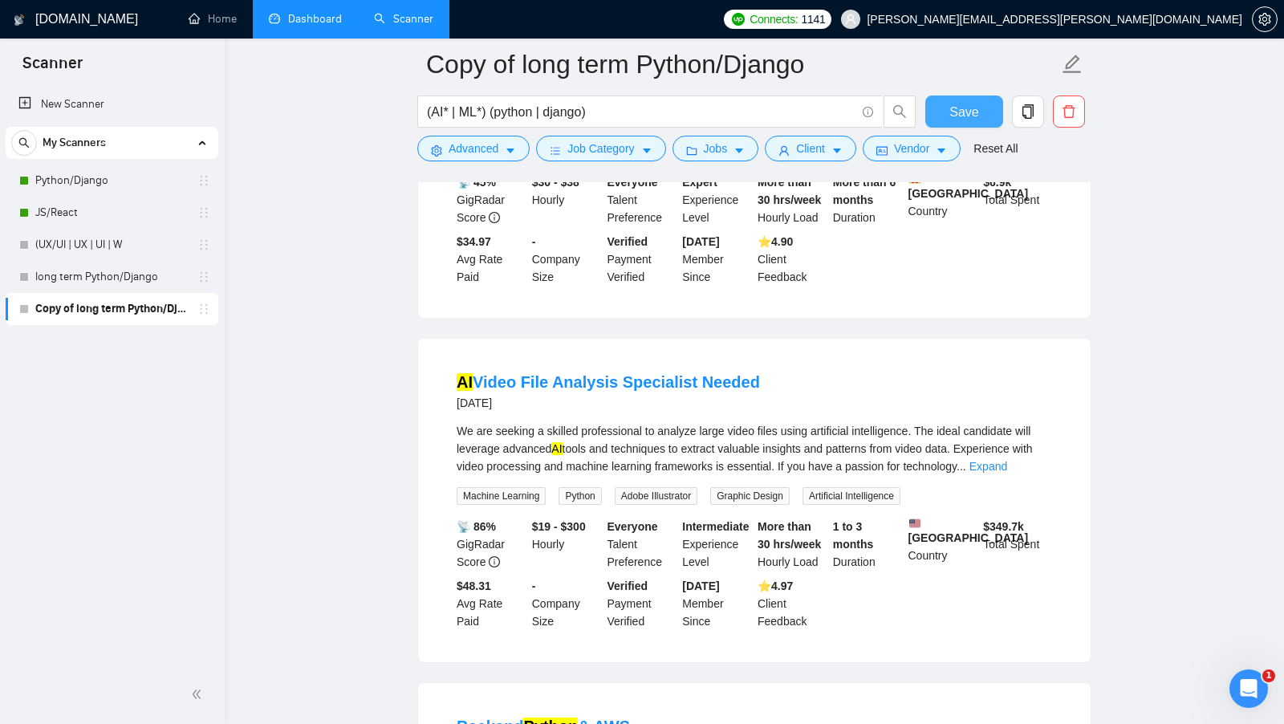
scroll to position [820, 0]
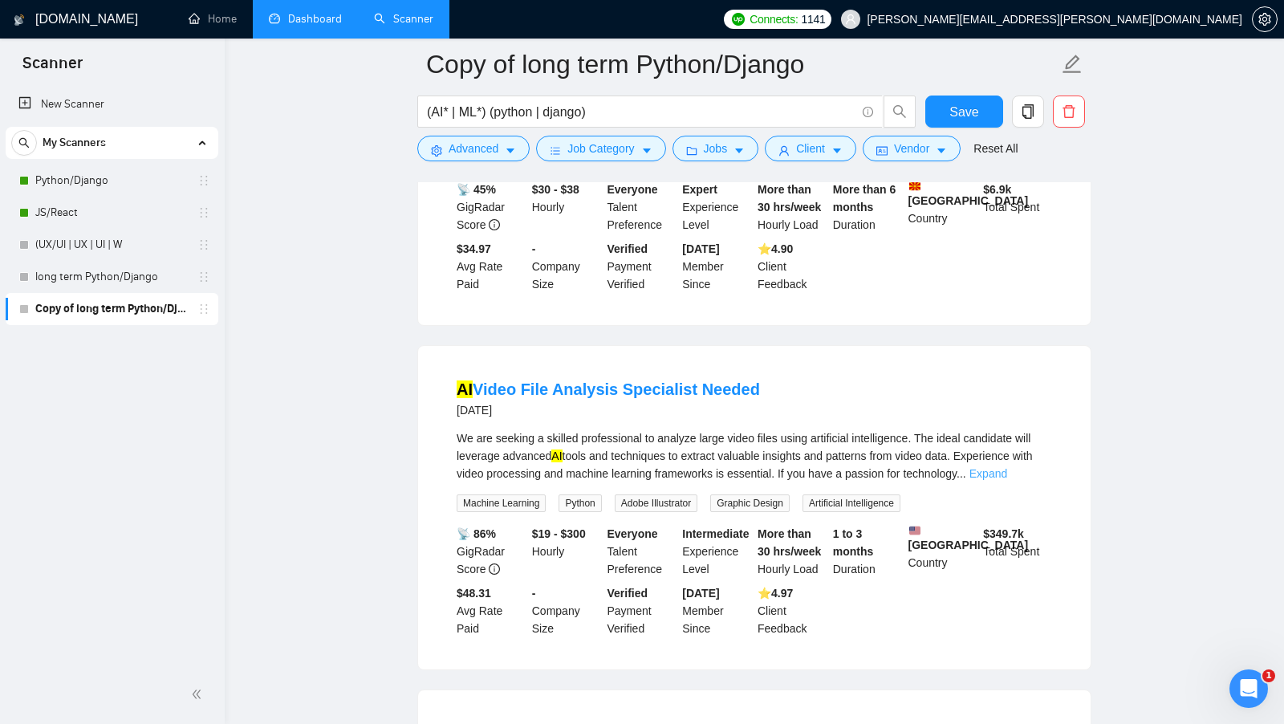
click at [1007, 476] on link "Expand" at bounding box center [989, 473] width 38 height 13
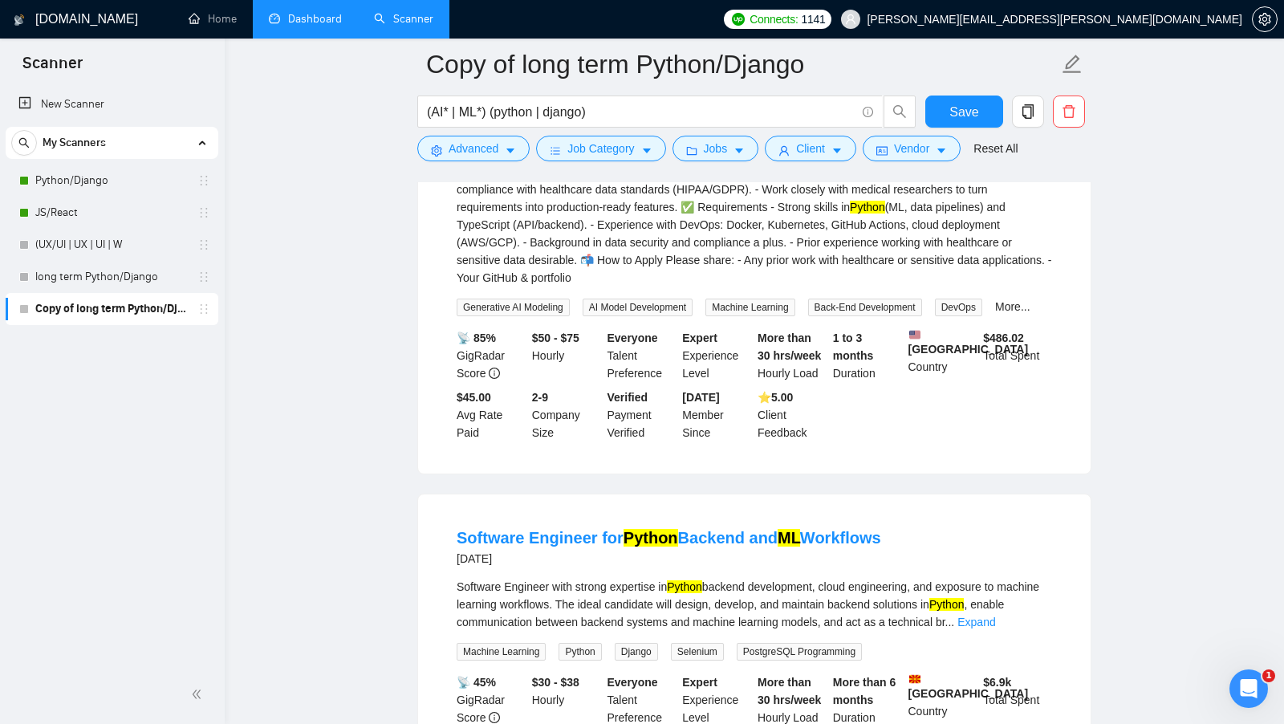
scroll to position [225, 0]
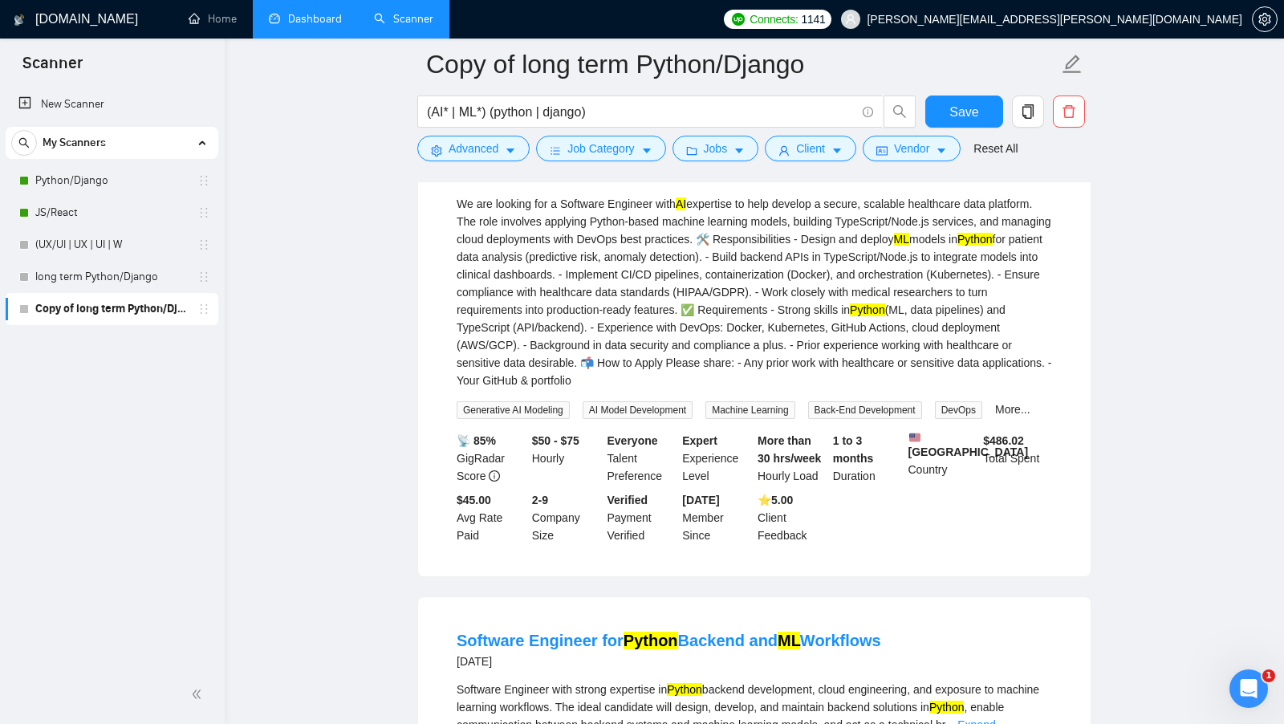
click at [494, 164] on form "Copy of long term Python/Django (AI* | ML*) (python | django) Save Advanced Job…" at bounding box center [754, 104] width 674 height 131
click at [489, 157] on button "Advanced" at bounding box center [473, 149] width 112 height 26
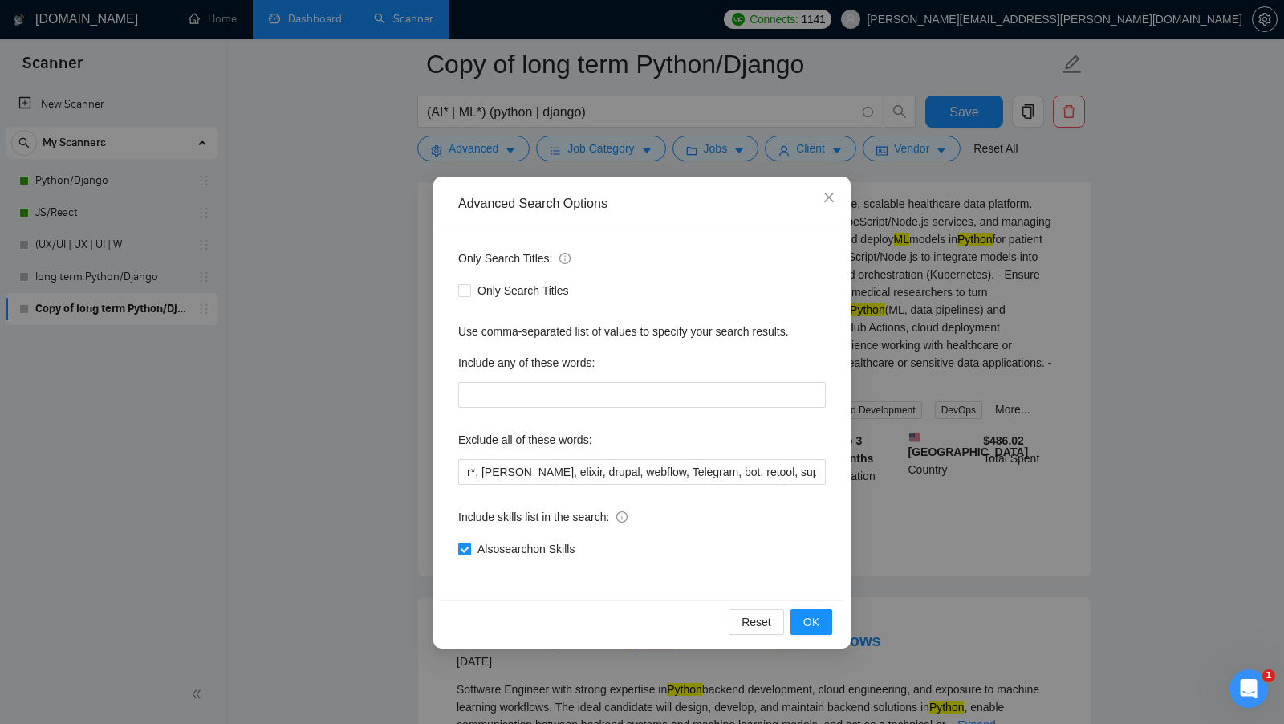
click at [483, 538] on div "Also search on Skills" at bounding box center [642, 549] width 368 height 26
click at [483, 549] on span "Also search on Skills" at bounding box center [526, 549] width 110 height 18
click at [470, 549] on input "Also search on Skills" at bounding box center [463, 548] width 11 height 11
checkbox input "false"
click at [814, 621] on span "OK" at bounding box center [811, 622] width 16 height 18
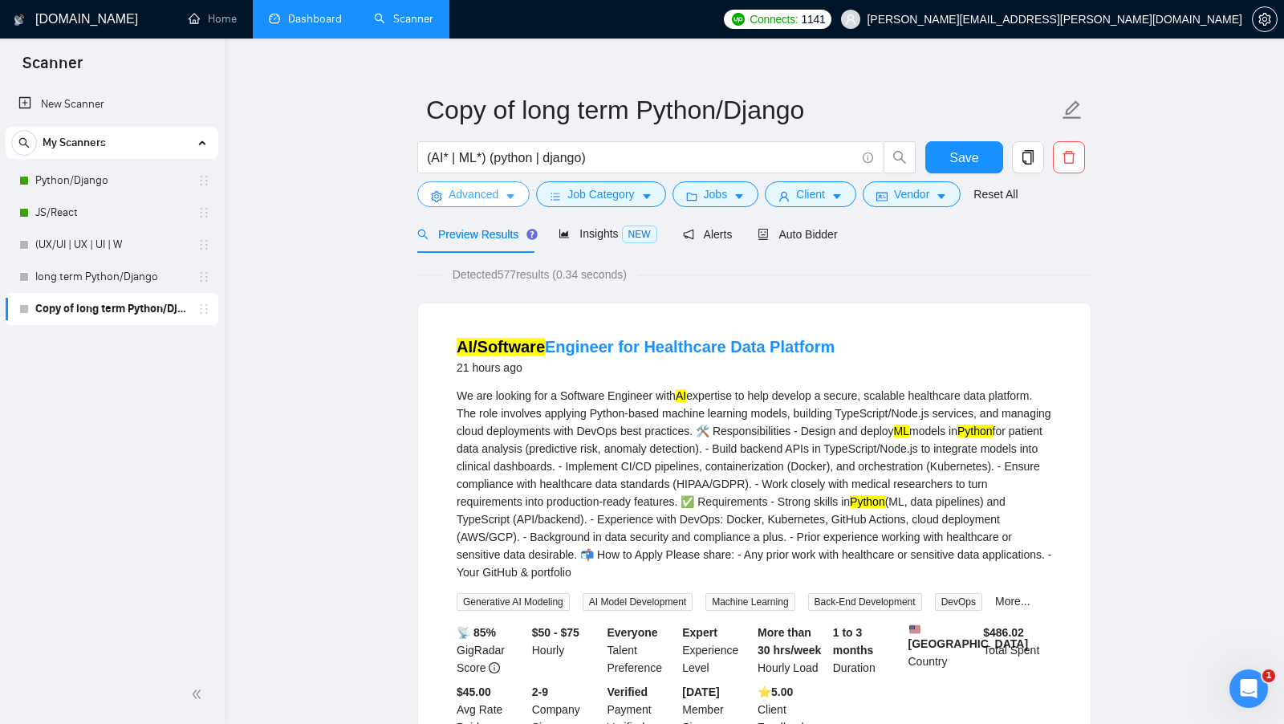
scroll to position [0, 0]
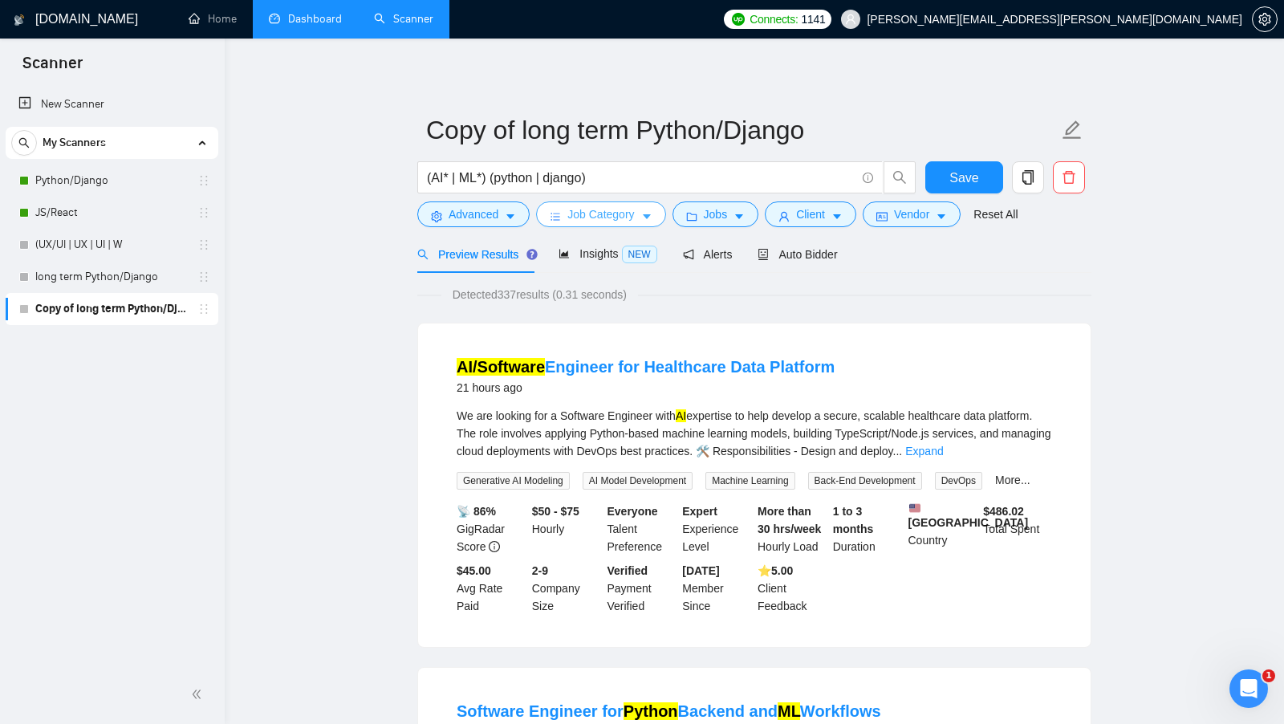
click at [630, 222] on span "Job Category" at bounding box center [600, 214] width 67 height 18
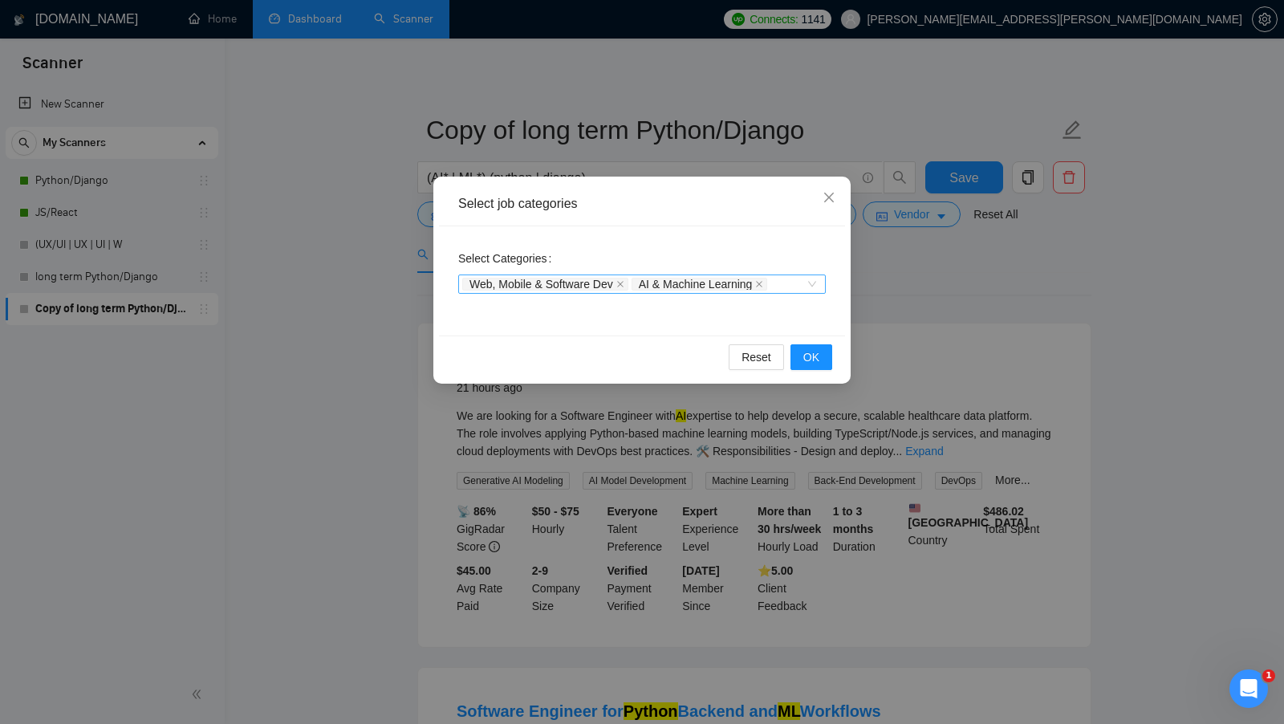
click at [768, 283] on span "AI & Machine Learning" at bounding box center [700, 284] width 136 height 13
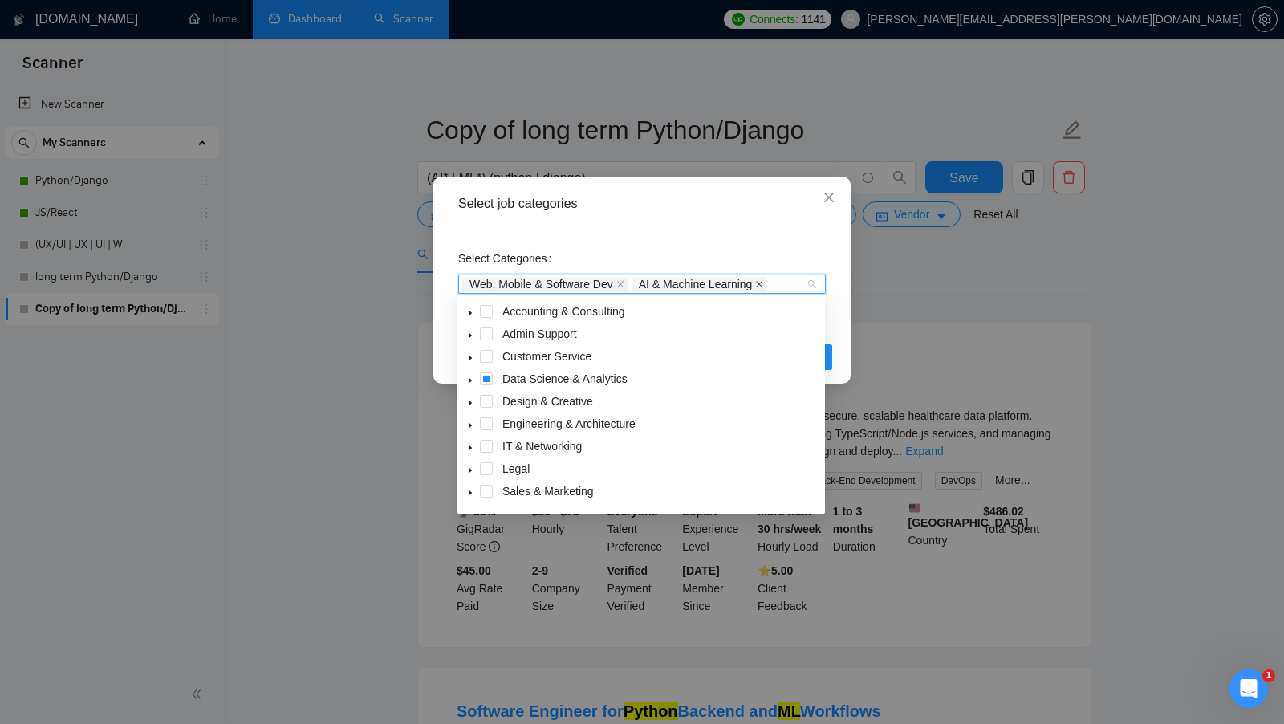
click at [763, 280] on icon "close" at bounding box center [759, 284] width 8 height 8
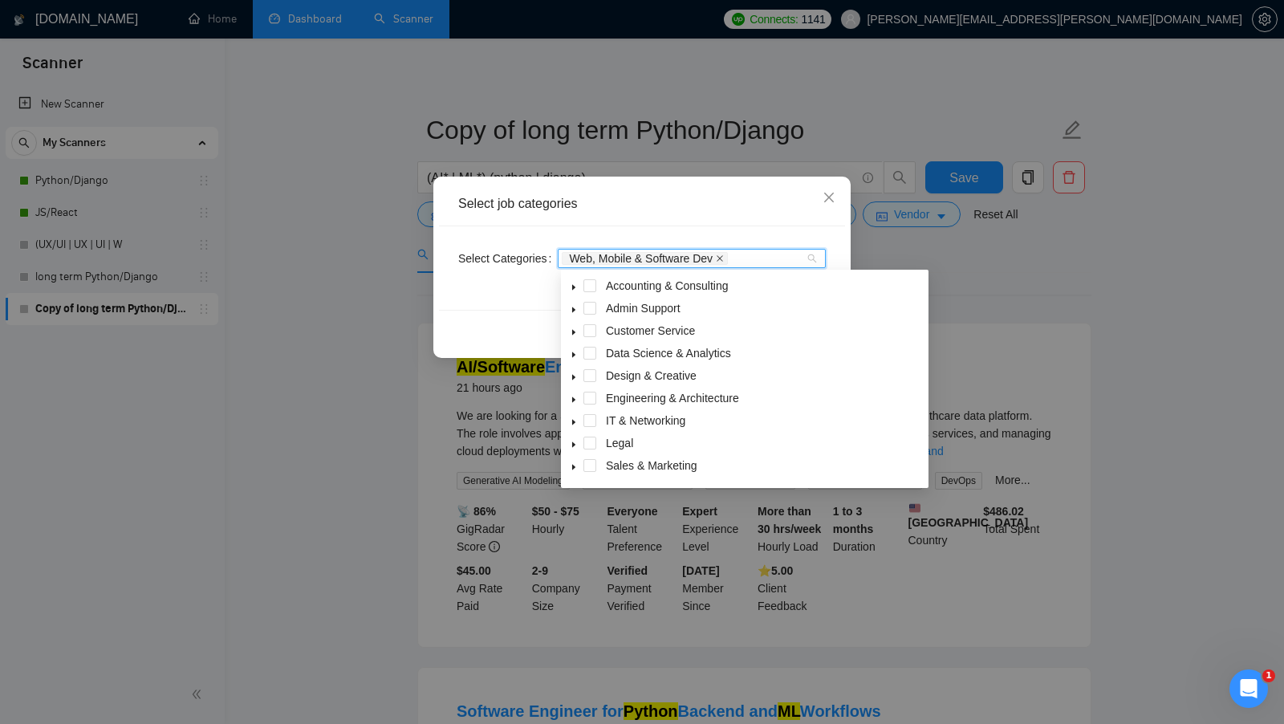
click at [724, 257] on icon "close" at bounding box center [720, 258] width 8 height 8
click at [733, 242] on div "Select Categories Categories" at bounding box center [642, 267] width 406 height 83
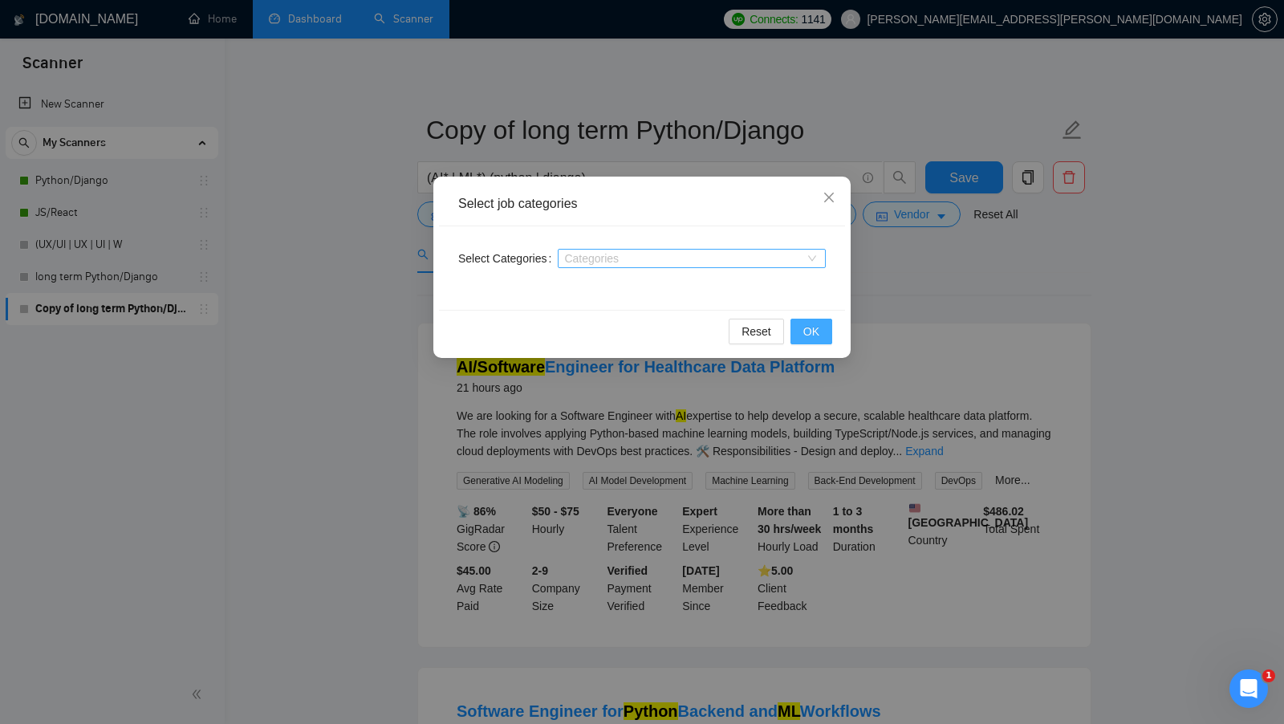
click at [805, 323] on span "OK" at bounding box center [811, 332] width 16 height 18
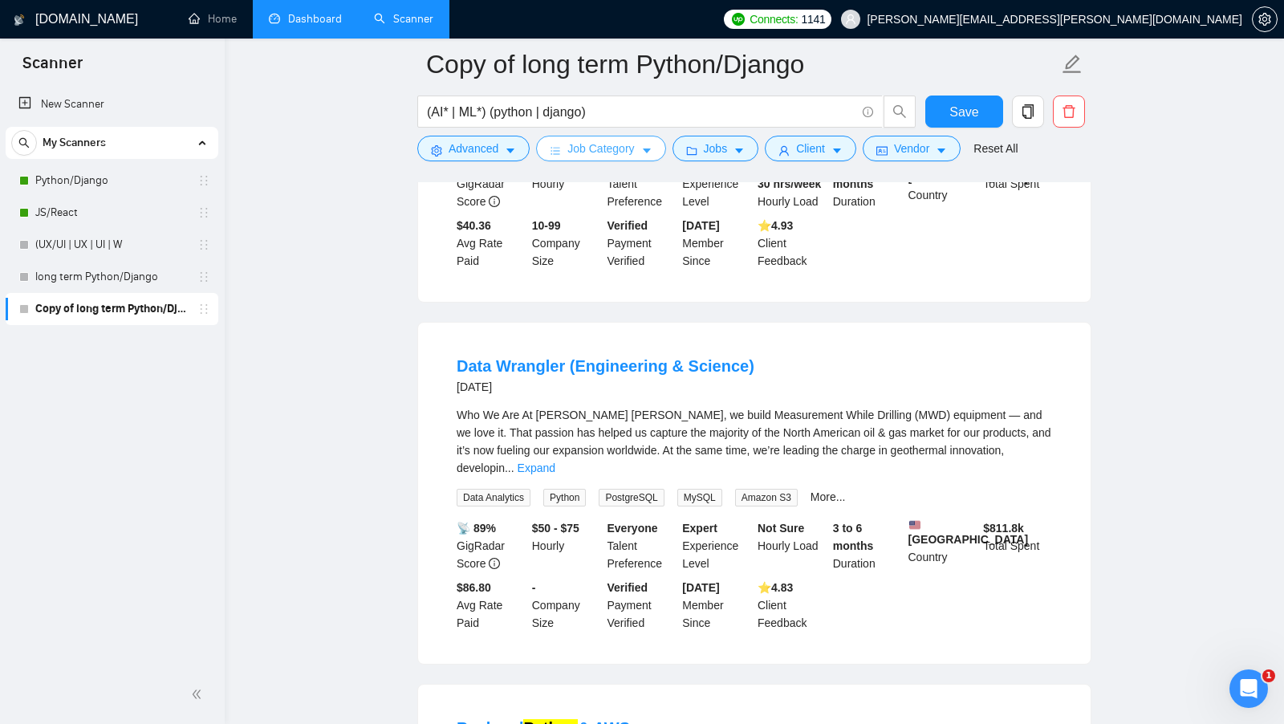
scroll to position [1233, 0]
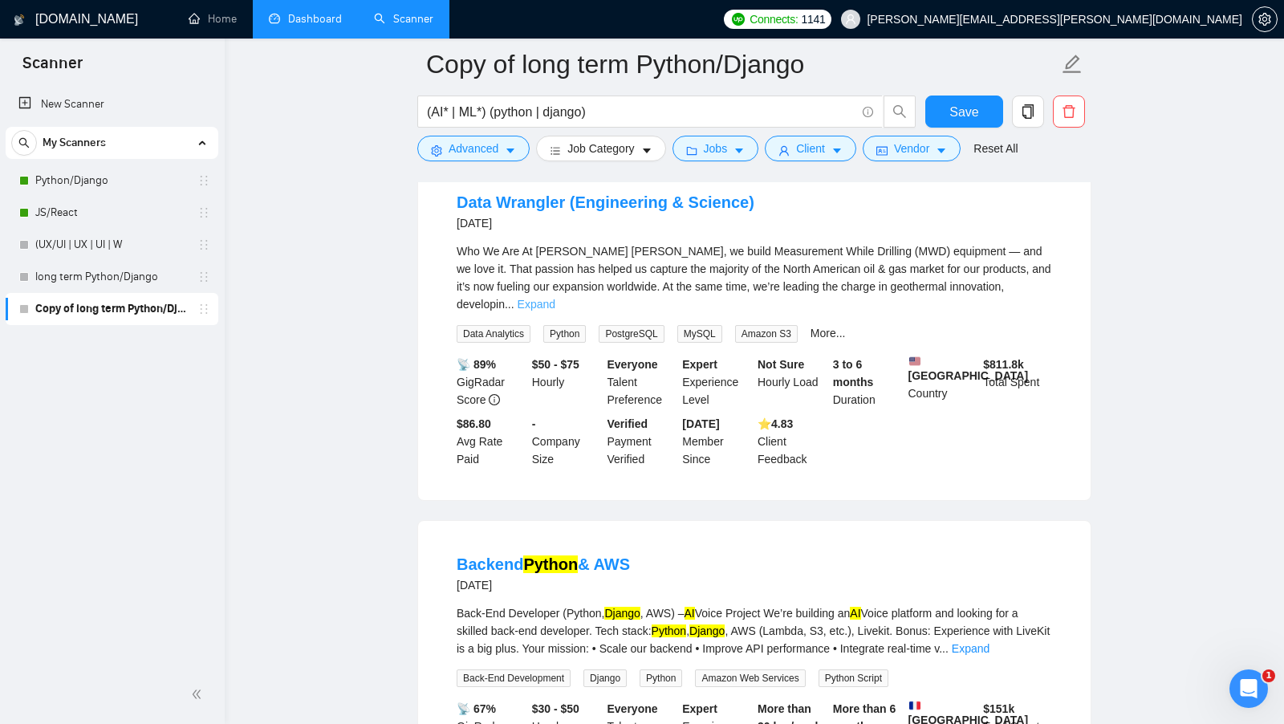
click at [555, 298] on link "Expand" at bounding box center [537, 304] width 38 height 13
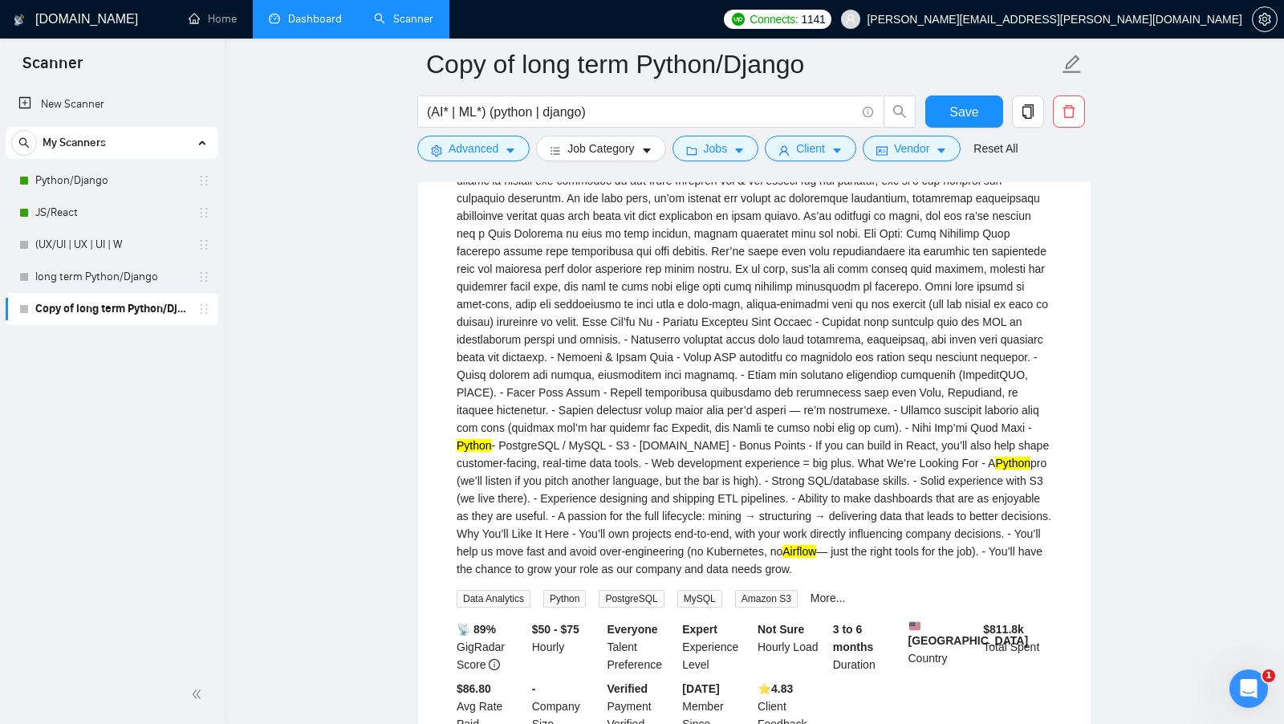
scroll to position [1322, 0]
click at [783, 557] on mark "Airflow" at bounding box center [800, 550] width 34 height 13
copy mark "Airflow"
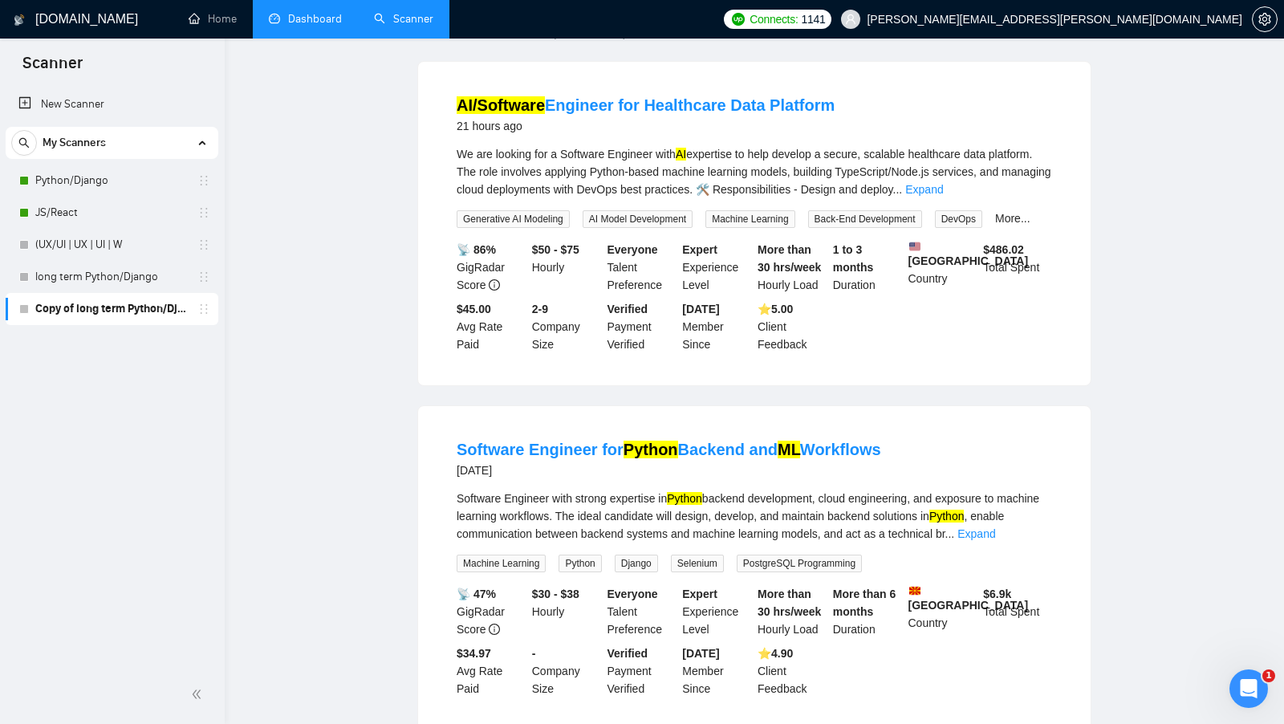
scroll to position [0, 0]
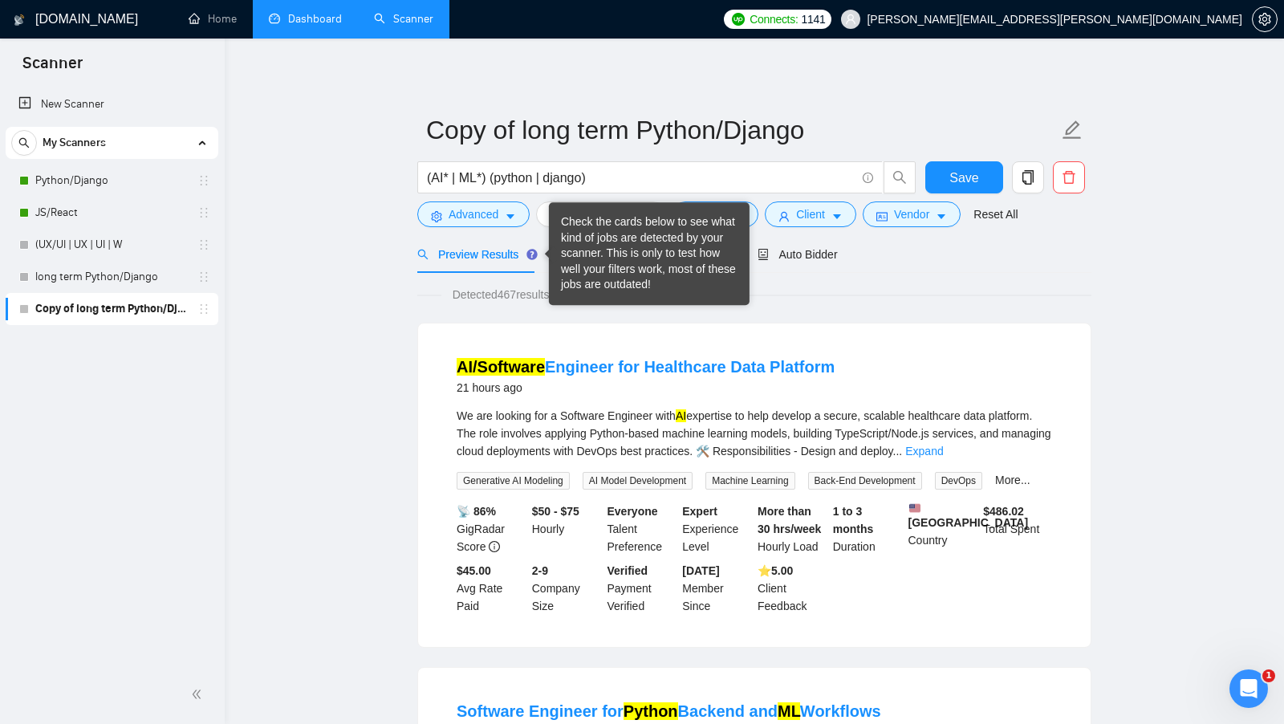
click at [486, 232] on form "Copy of long term Python/Django (AI* | ML*) (python | django) Save Advanced Job…" at bounding box center [754, 169] width 674 height 131
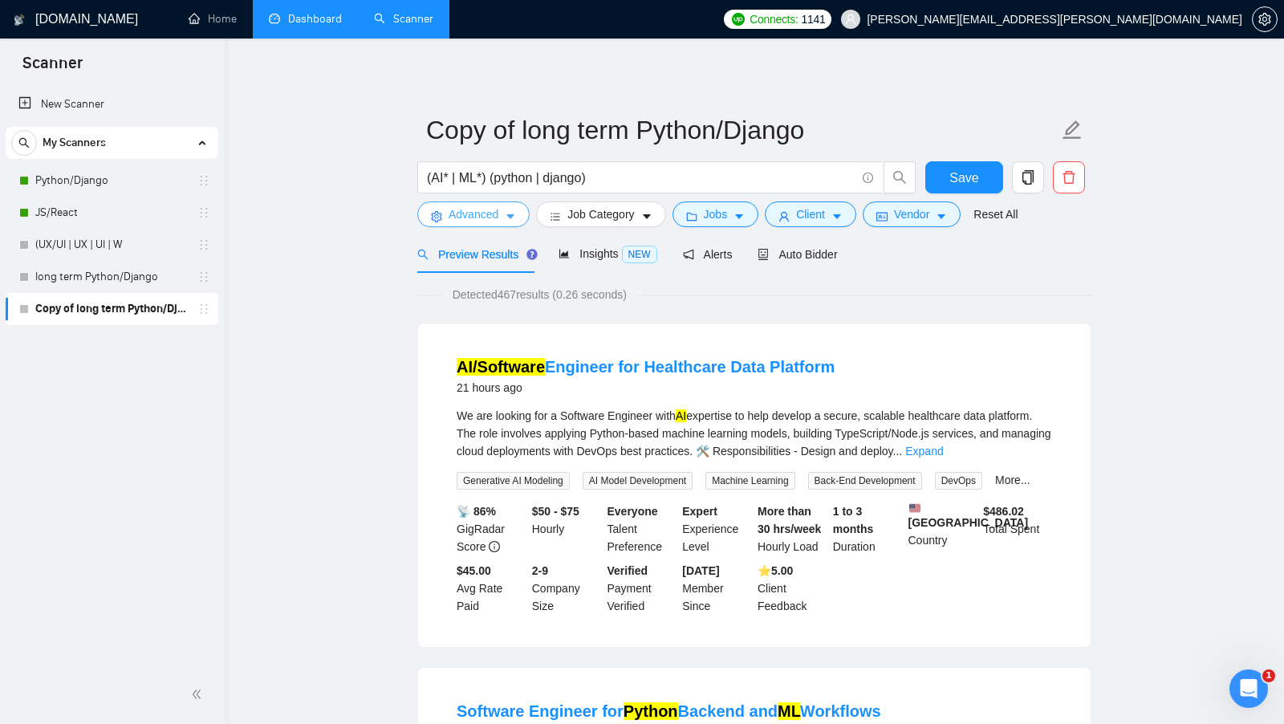
click at [481, 215] on span "Advanced" at bounding box center [474, 214] width 50 height 18
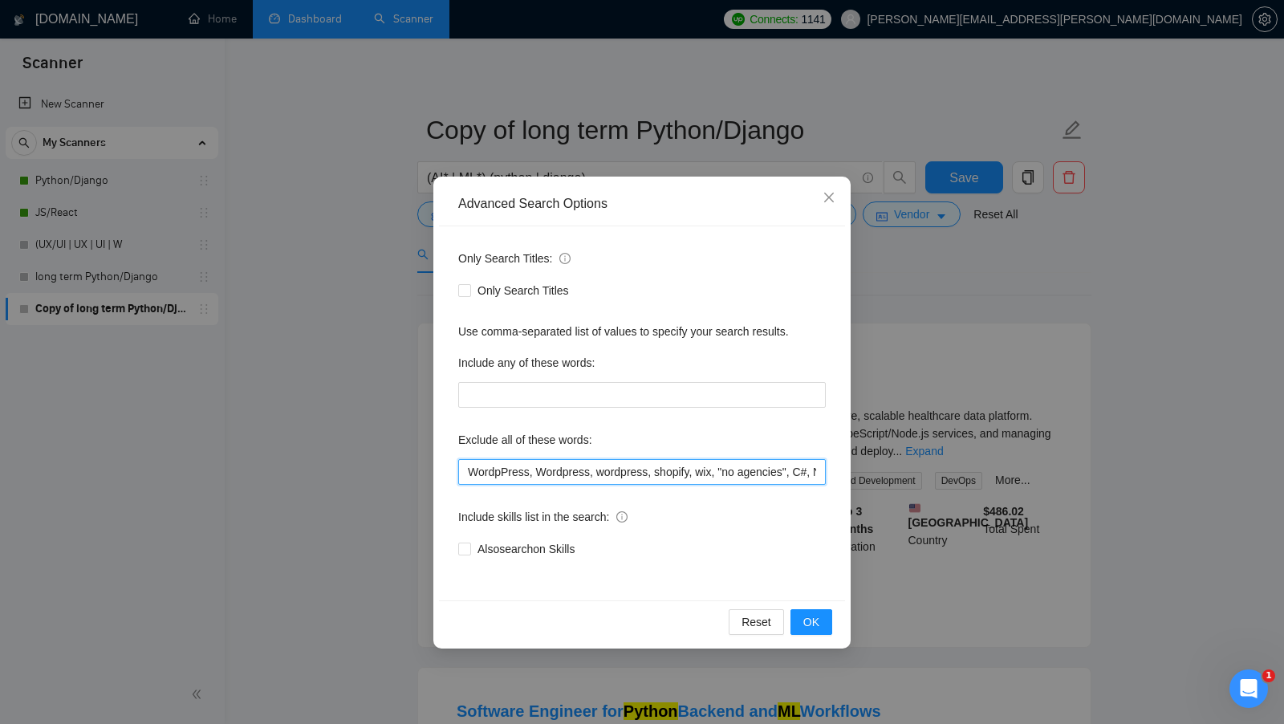
click at [469, 473] on input "WordpPress, Wordpress, wordpress, shopify, wix, "no agencies", C#, Node.js, PHP…" at bounding box center [642, 472] width 368 height 26
paste input "Airflow"
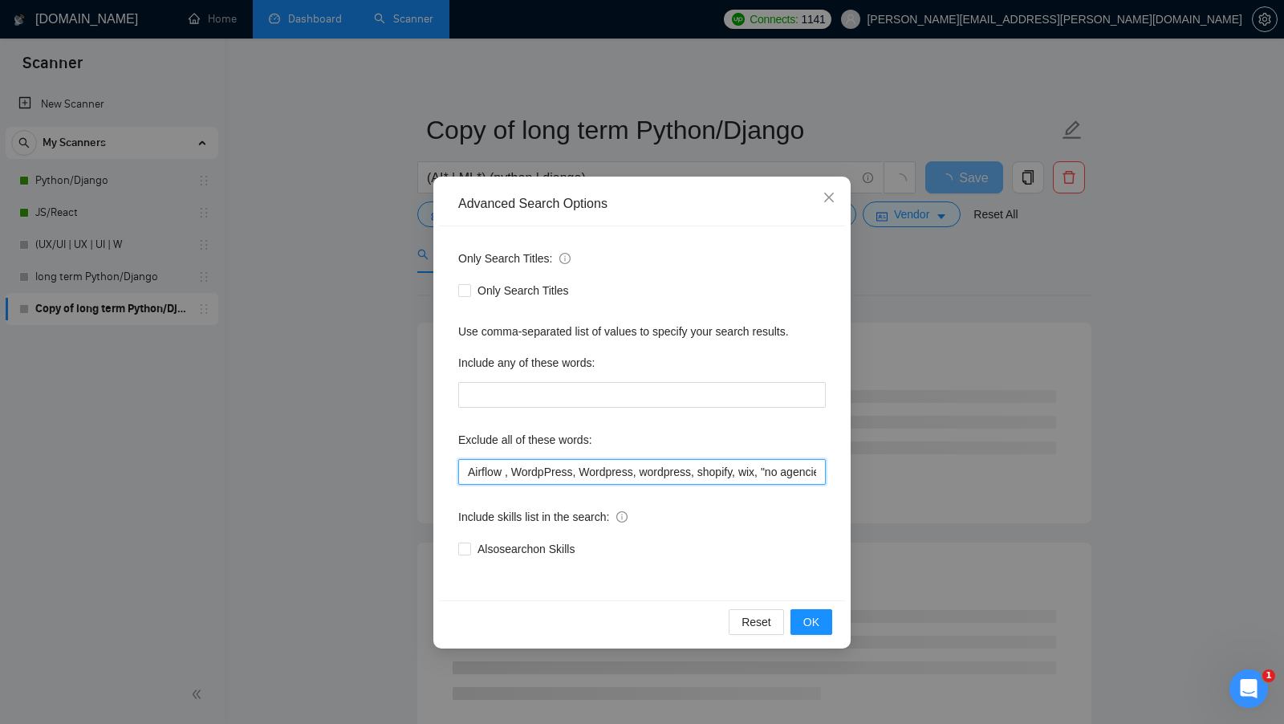
click at [465, 470] on input "Airflow , WordpPress, Wordpress, wordpress, shopify, wix, "no agencies", C#, No…" at bounding box center [642, 472] width 368 height 26
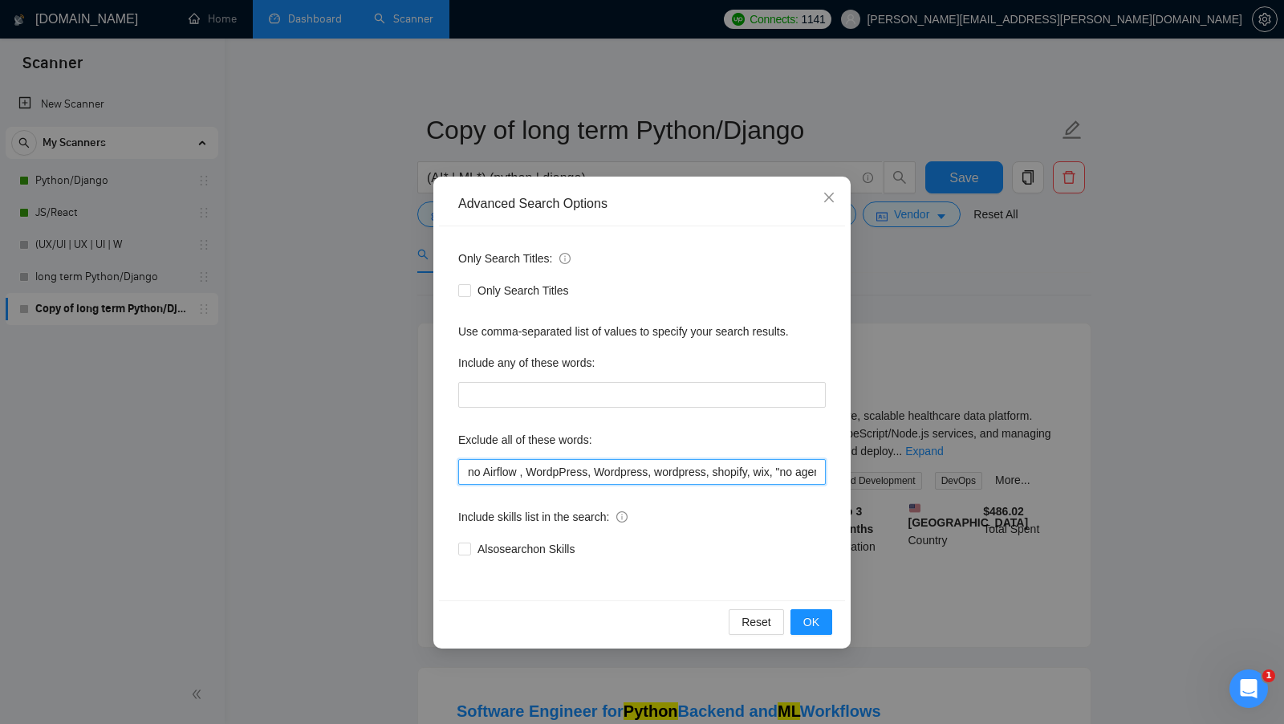
click at [516, 470] on input "no Airflow , WordpPress, Wordpress, wordpress, shopify, wix, "no agencies", C#,…" at bounding box center [642, 472] width 368 height 26
click at [518, 470] on input "no Airflow , WordpPress, Wordpress, wordpress, shopify, wix, "no agencies", C#,…" at bounding box center [642, 472] width 368 height 26
click at [479, 471] on input "no Airflow" , WordpPress, Wordpress, wordpress, shopify, wix, "no agencies", C#…" at bounding box center [642, 472] width 368 height 26
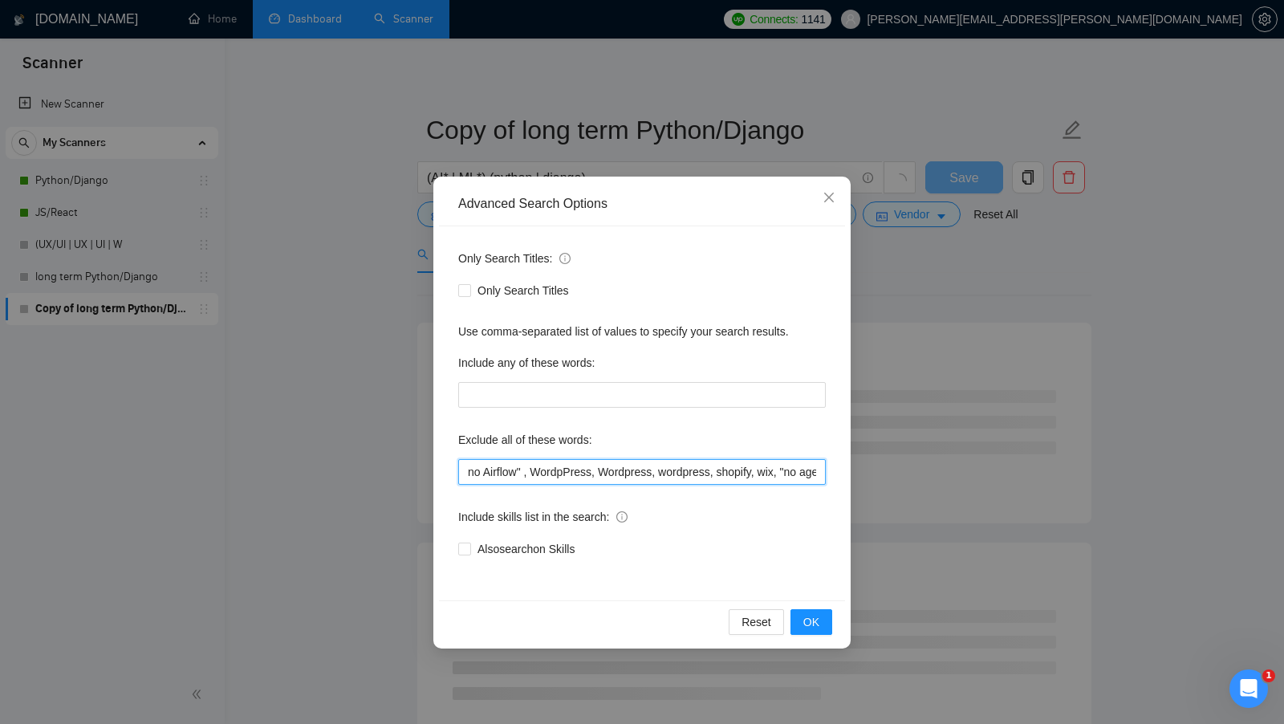
click at [475, 471] on input "no Airflow" , WordpPress, Wordpress, wordpress, shopify, wix, "no agencies", C#…" at bounding box center [642, 472] width 368 height 26
click at [473, 471] on input "no Airflow" , WordpPress, Wordpress, wordpress, shopify, wix, "no agencies", C#…" at bounding box center [642, 472] width 368 height 26
type input ""no Airflow" , WordpPress, Wordpress, wordpress, shopify, wix, "no agencies", C…"
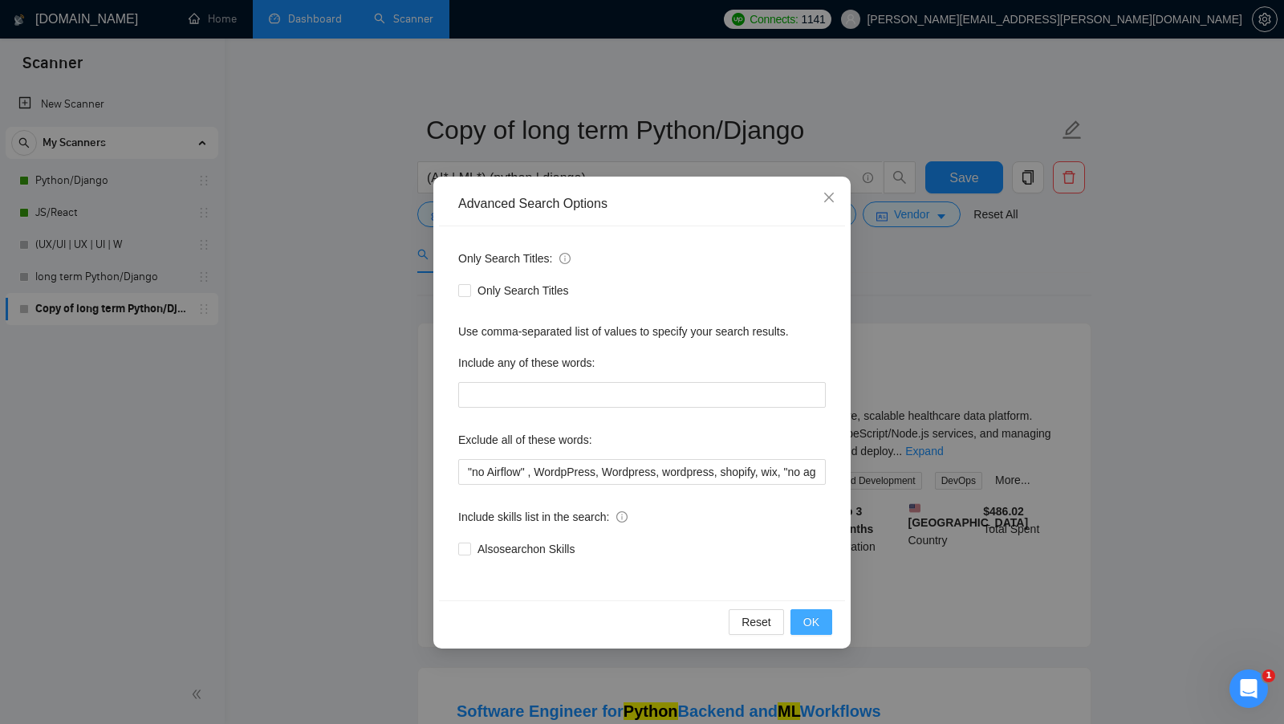
click at [799, 609] on button "OK" at bounding box center [812, 622] width 42 height 26
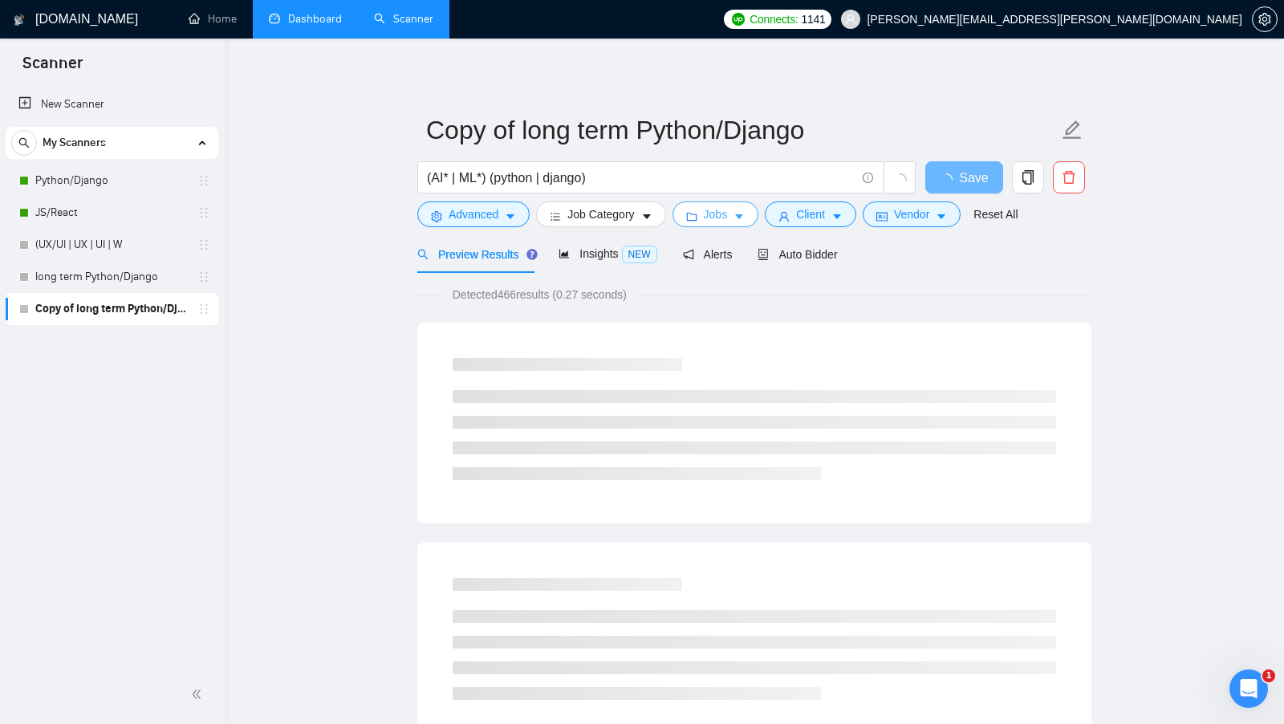
click at [728, 206] on span "Jobs" at bounding box center [716, 214] width 24 height 18
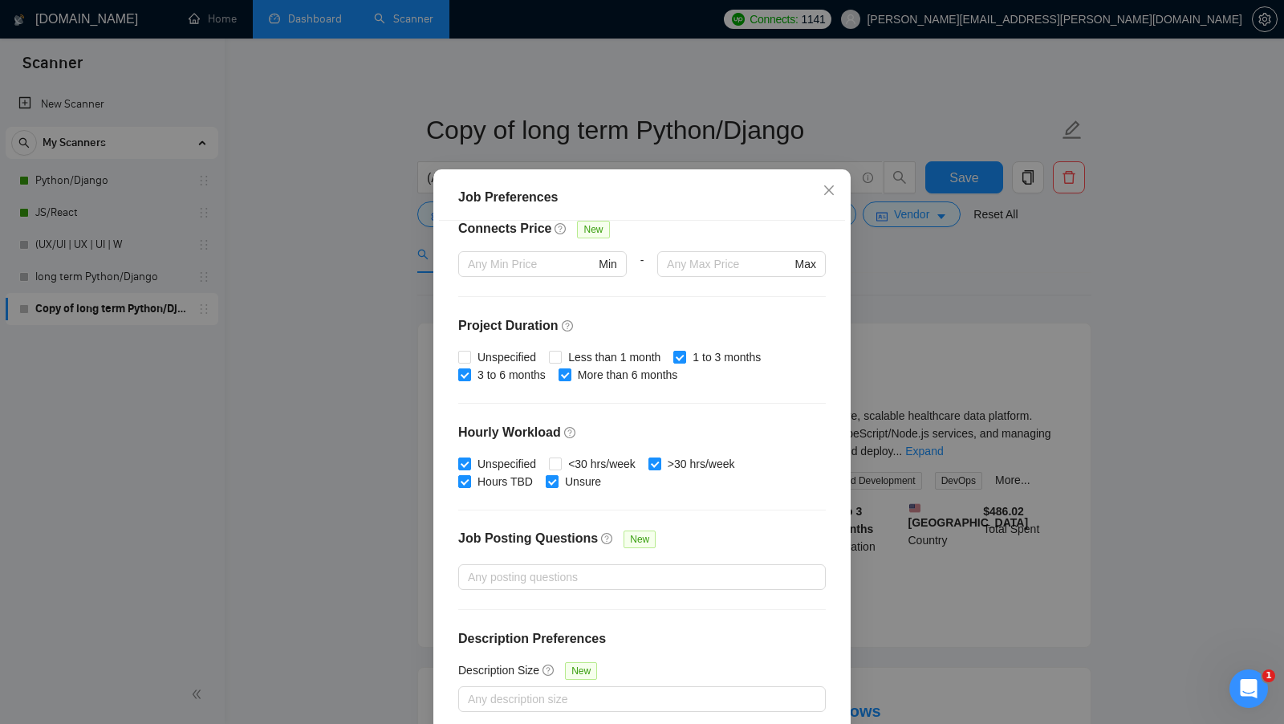
scroll to position [89, 0]
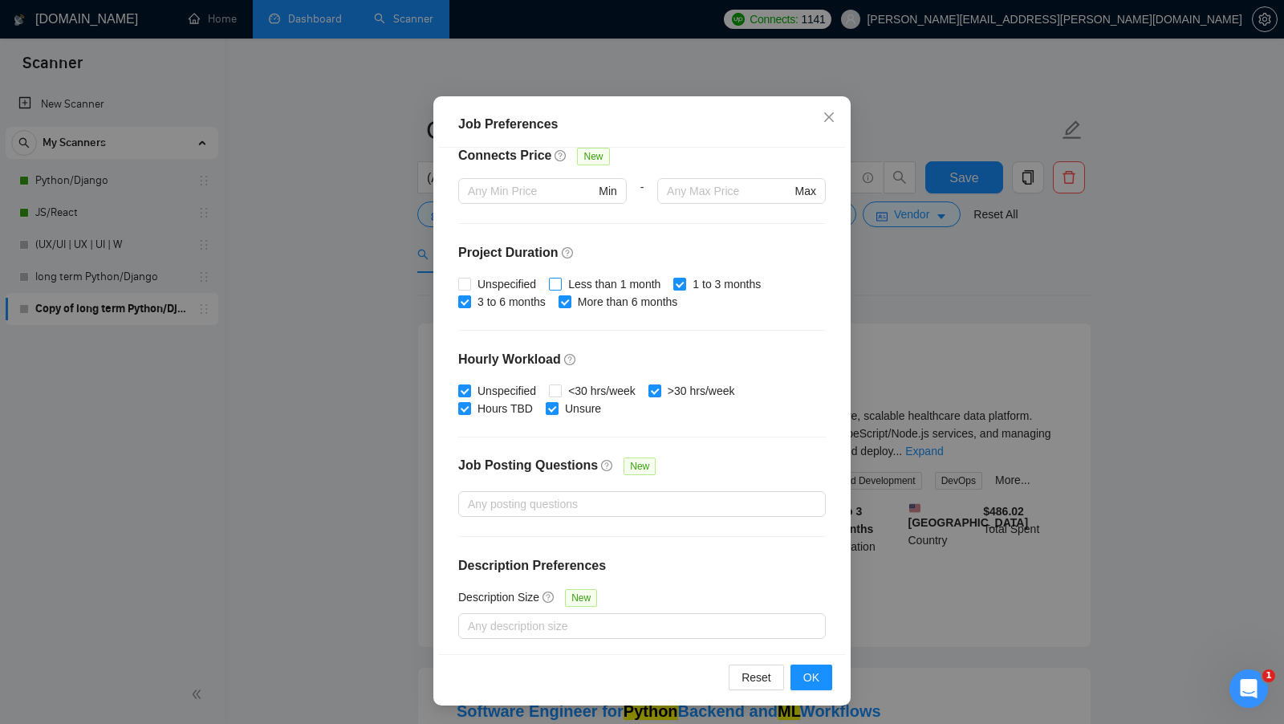
click at [560, 279] on input "Less than 1 month" at bounding box center [554, 283] width 11 height 11
checkbox input "true"
click at [559, 384] on input "<30 hrs/week" at bounding box center [554, 389] width 11 height 11
checkbox input "true"
click at [467, 278] on input "Unspecified" at bounding box center [463, 283] width 11 height 11
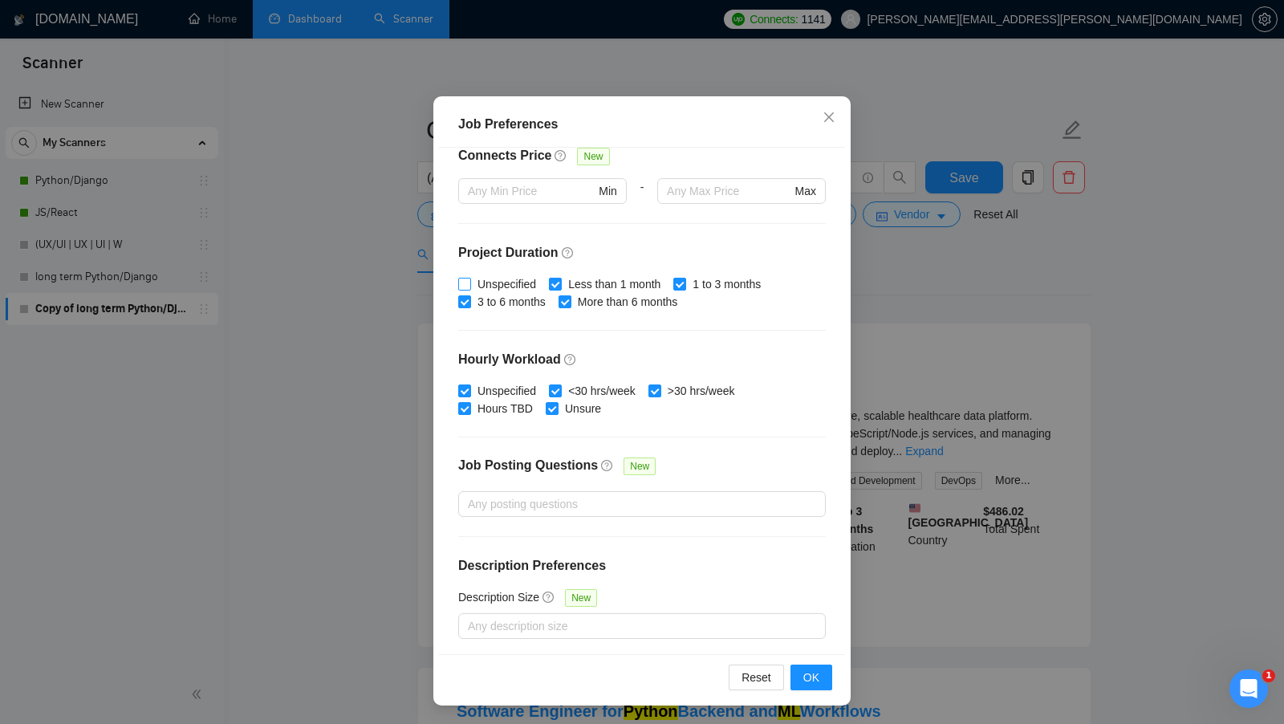
checkbox input "true"
click at [817, 669] on span "OK" at bounding box center [811, 678] width 16 height 18
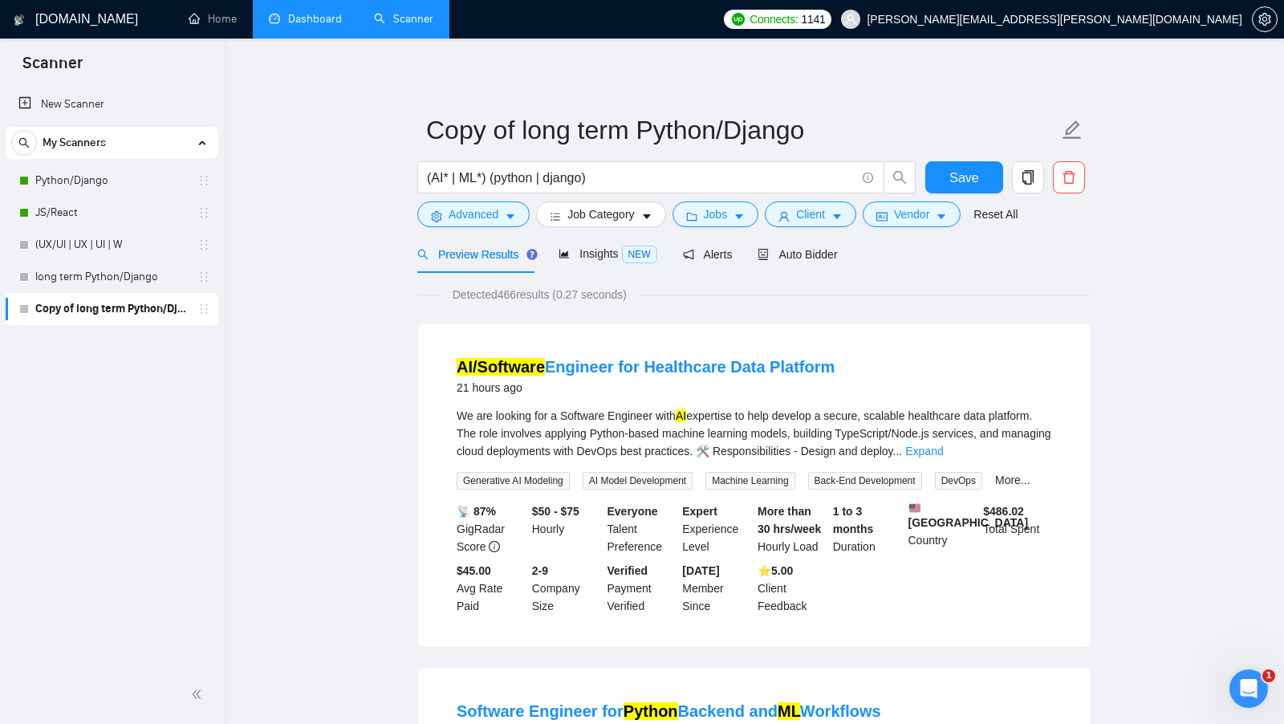
scroll to position [0, 0]
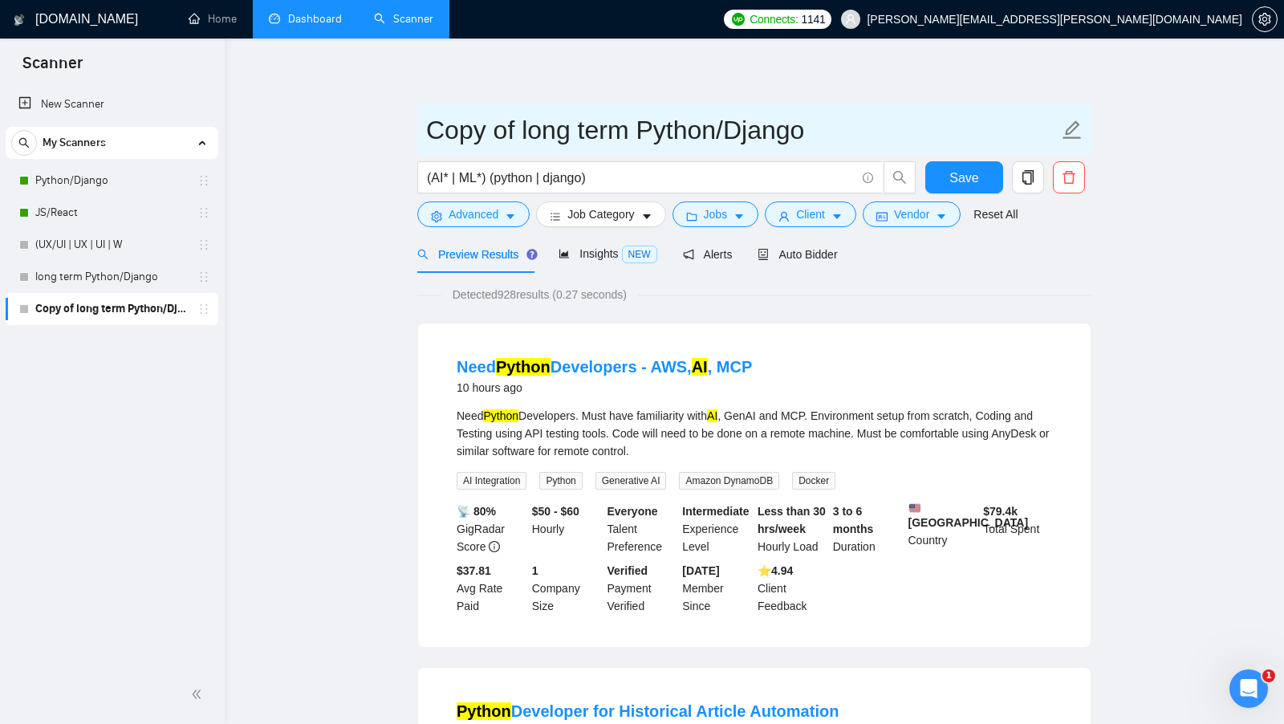
drag, startPoint x: 624, startPoint y: 136, endPoint x: 405, endPoint y: 136, distance: 219.1
click at [622, 129] on input "Python/Django" at bounding box center [742, 130] width 632 height 40
type input "Python/Django new"
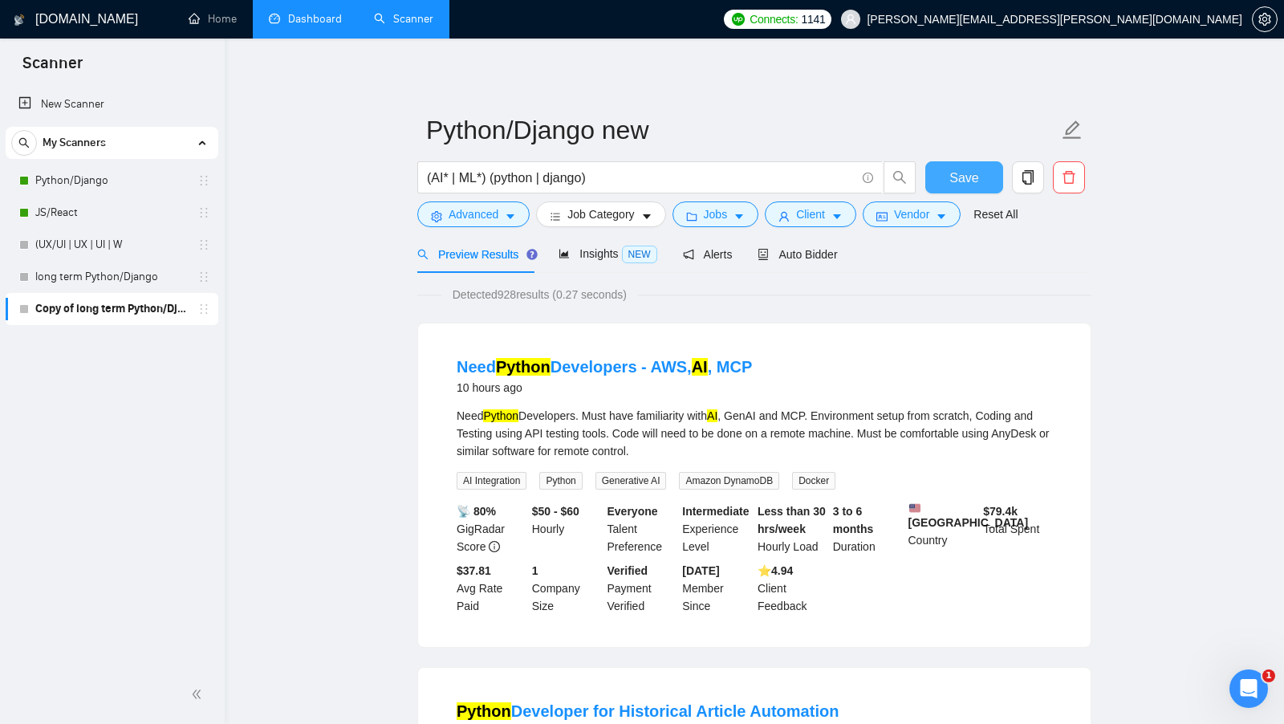
click at [930, 173] on button "Save" at bounding box center [964, 177] width 78 height 32
click at [782, 213] on icon "user" at bounding box center [784, 216] width 11 height 11
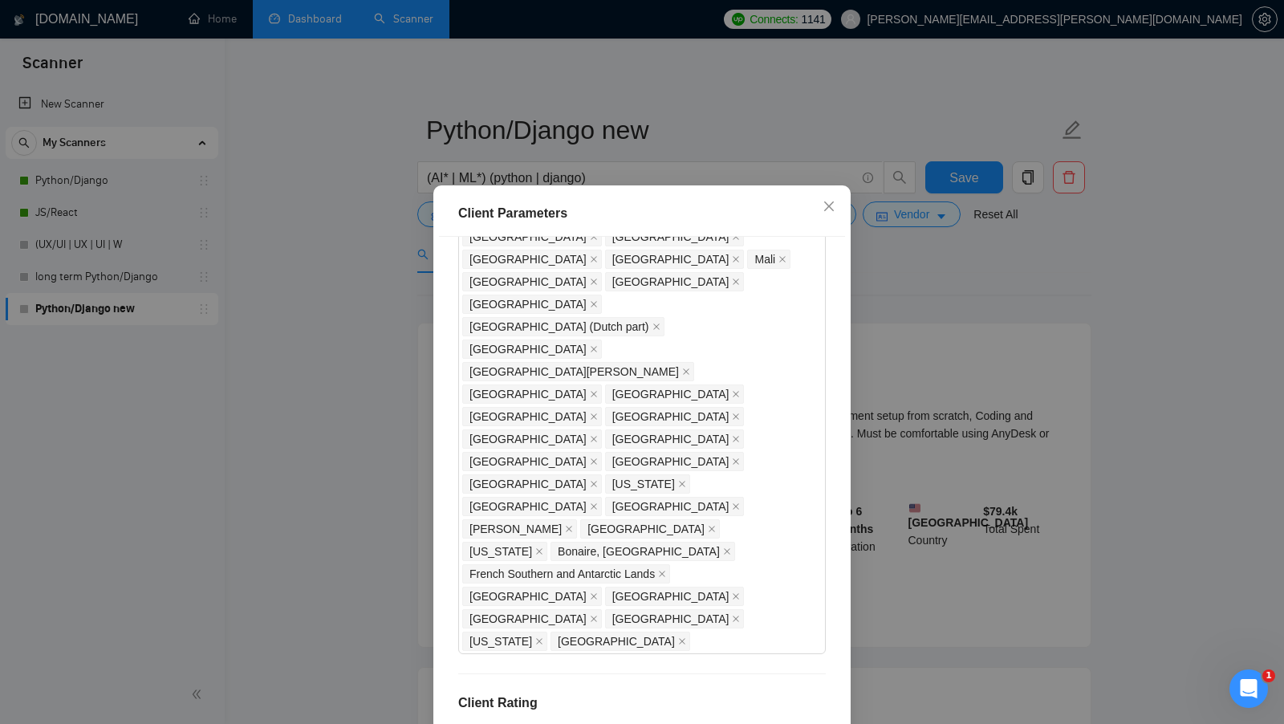
scroll to position [89, 0]
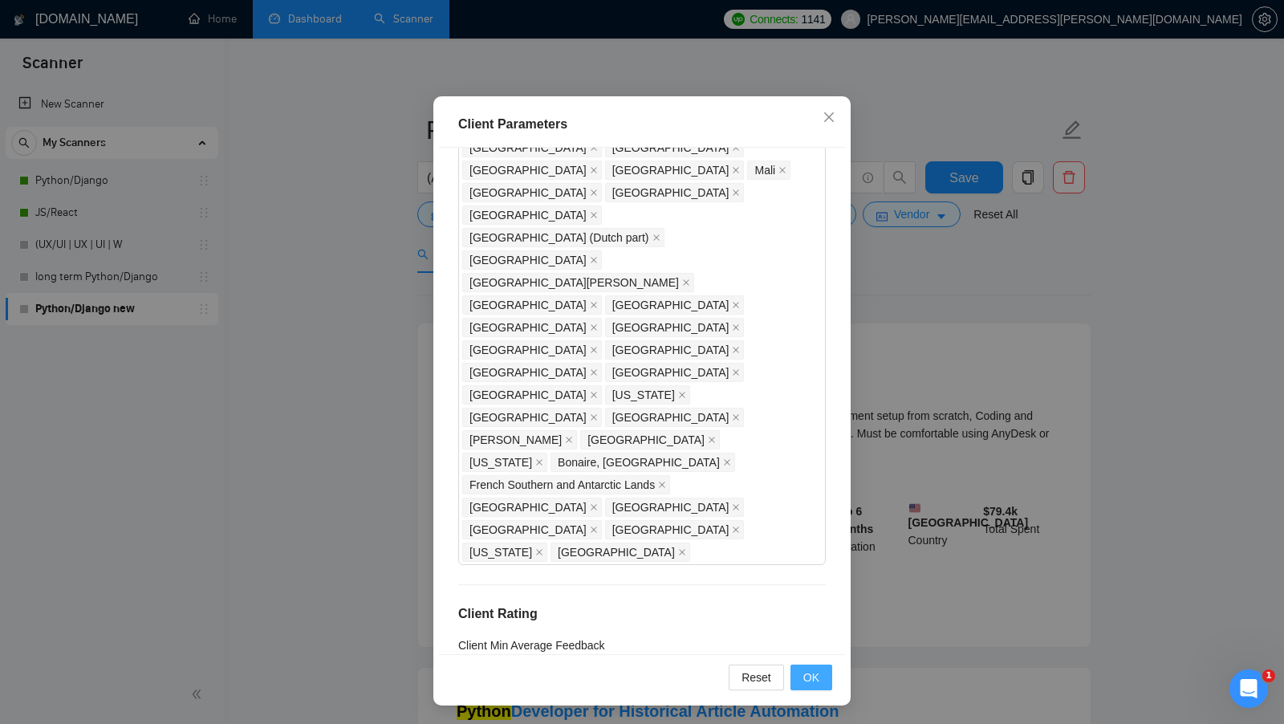
click at [817, 687] on button "OK" at bounding box center [812, 678] width 42 height 26
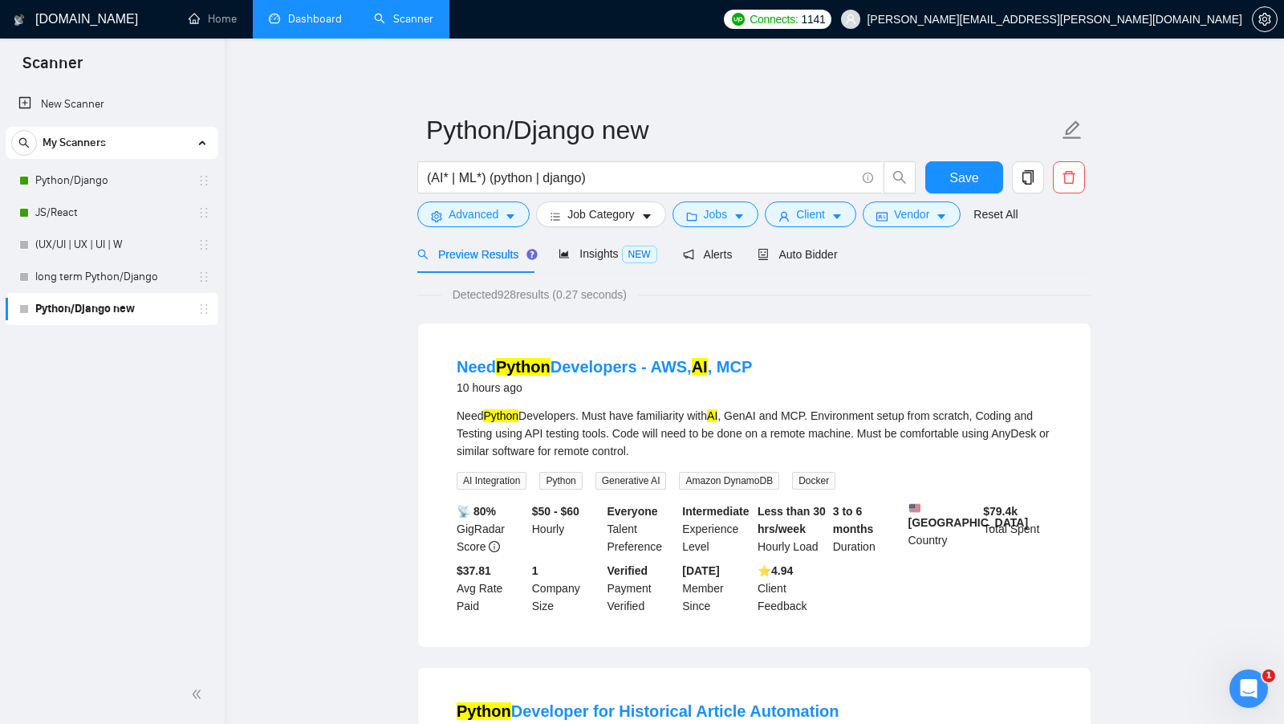
scroll to position [0, 0]
click at [756, 203] on button "Jobs" at bounding box center [716, 214] width 87 height 26
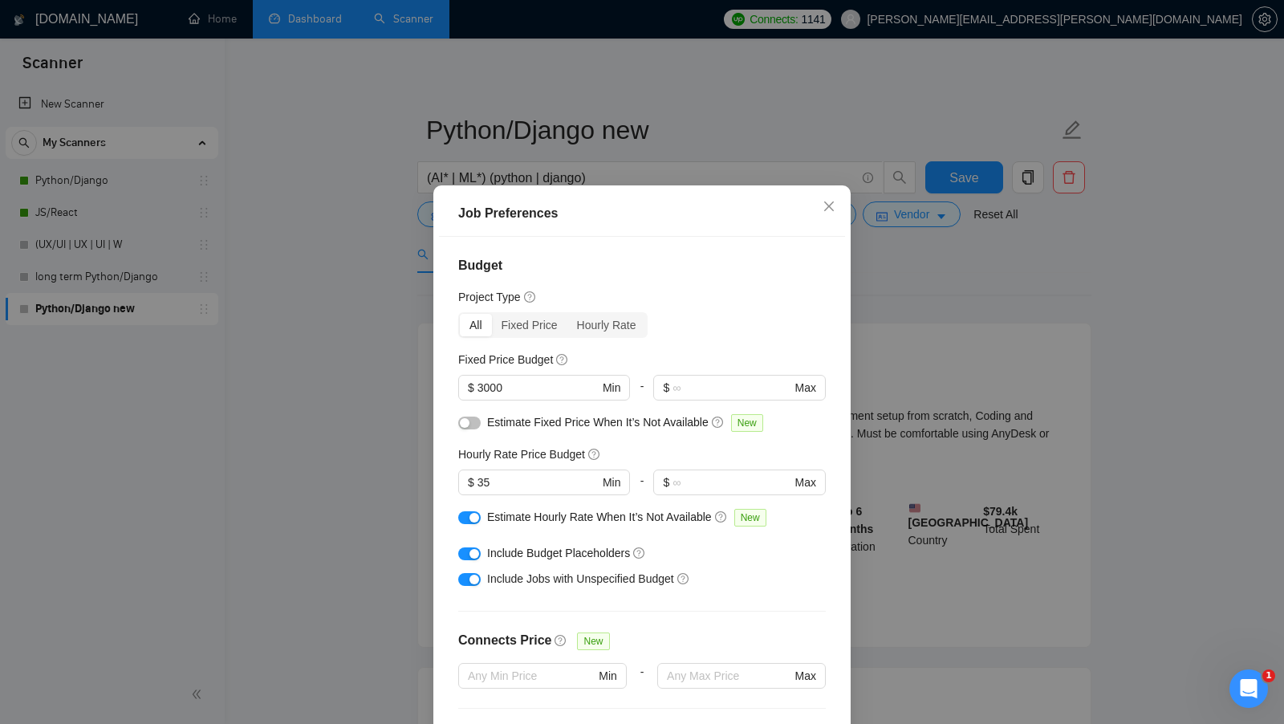
click at [957, 435] on div "Job Preferences Budget Project Type All Fixed Price Hourly Rate Fixed Price Bud…" at bounding box center [642, 362] width 1284 height 724
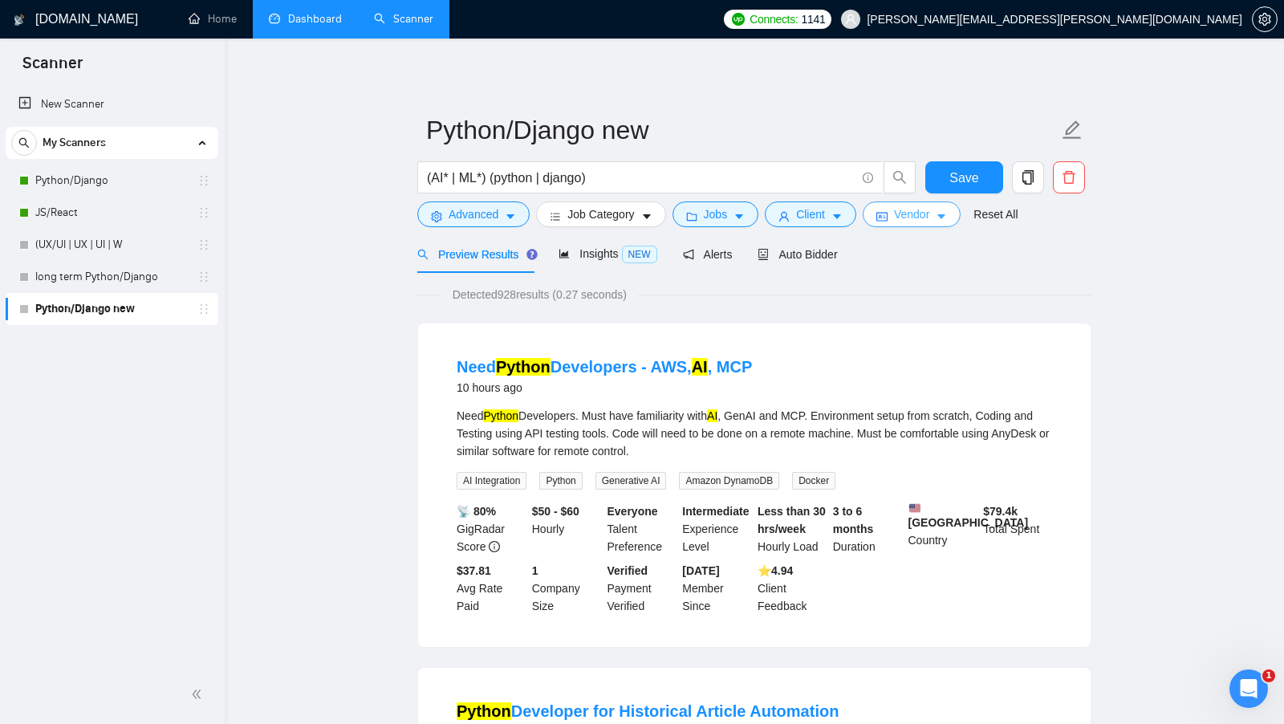
click at [921, 223] on button "Vendor" at bounding box center [912, 214] width 98 height 26
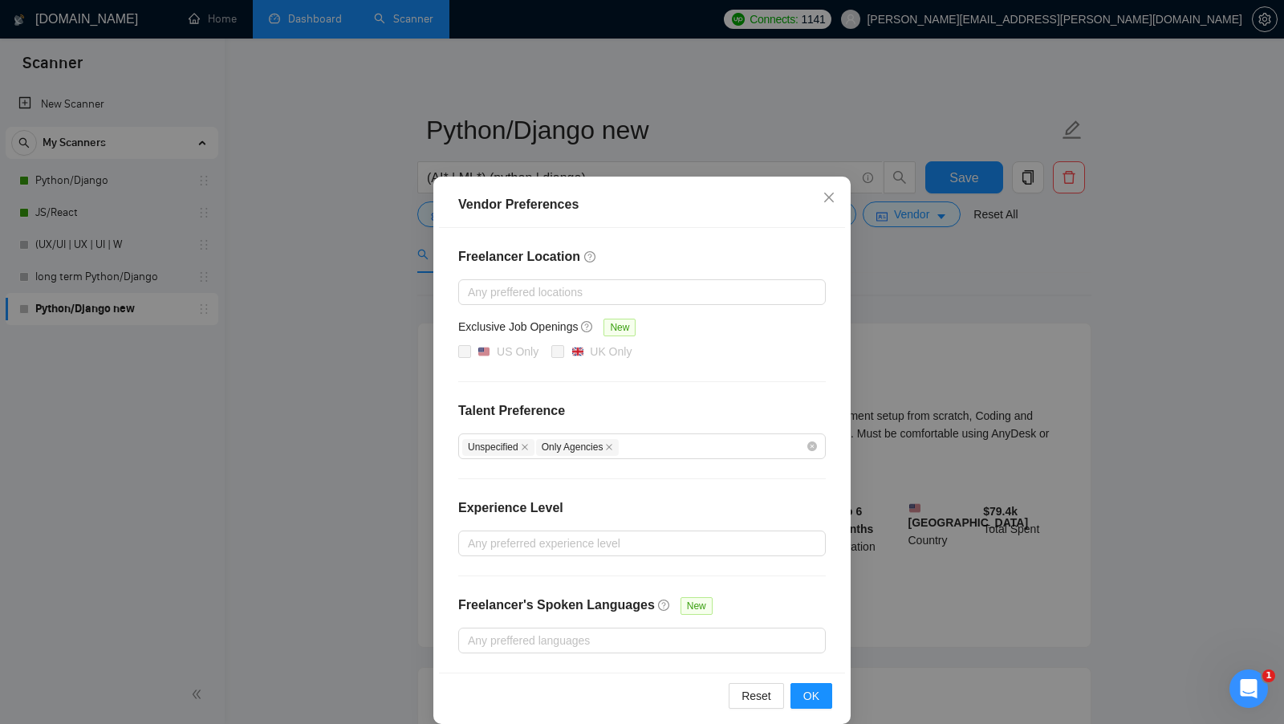
scroll to position [14, 0]
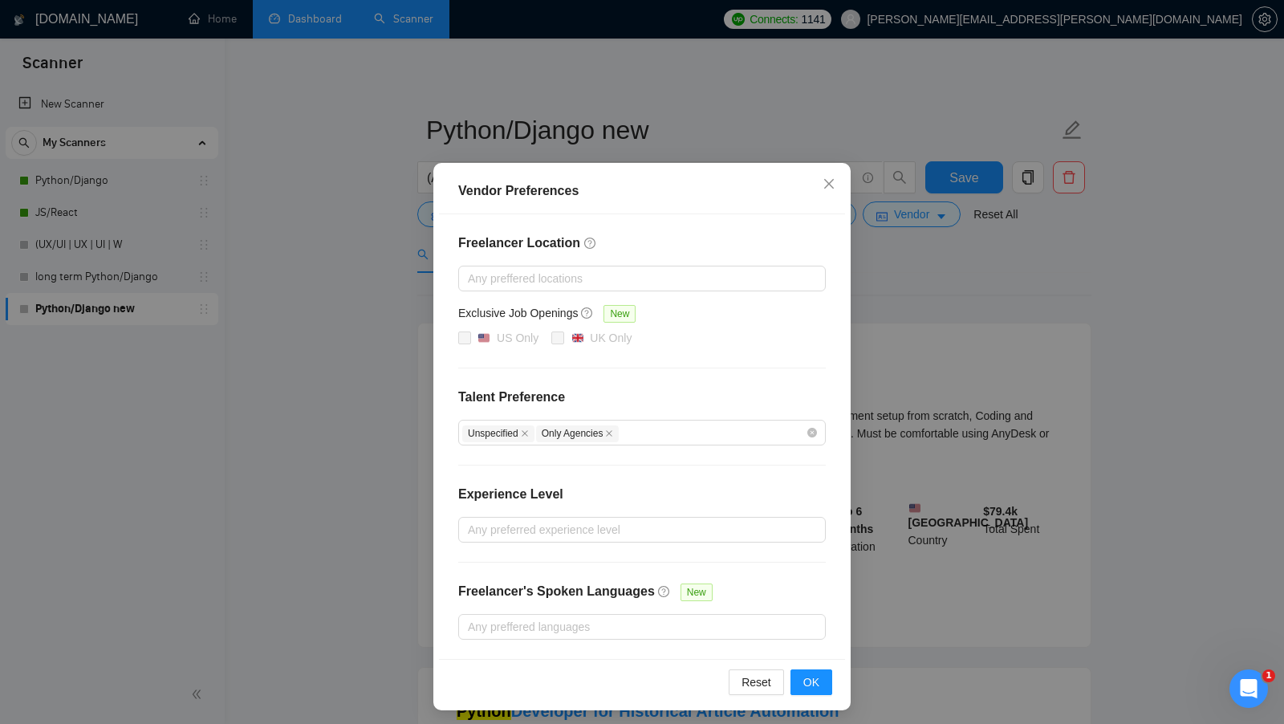
click at [925, 312] on div "Vendor Preferences Freelancer Location Any preffered locations Exclusive Job Op…" at bounding box center [642, 362] width 1284 height 724
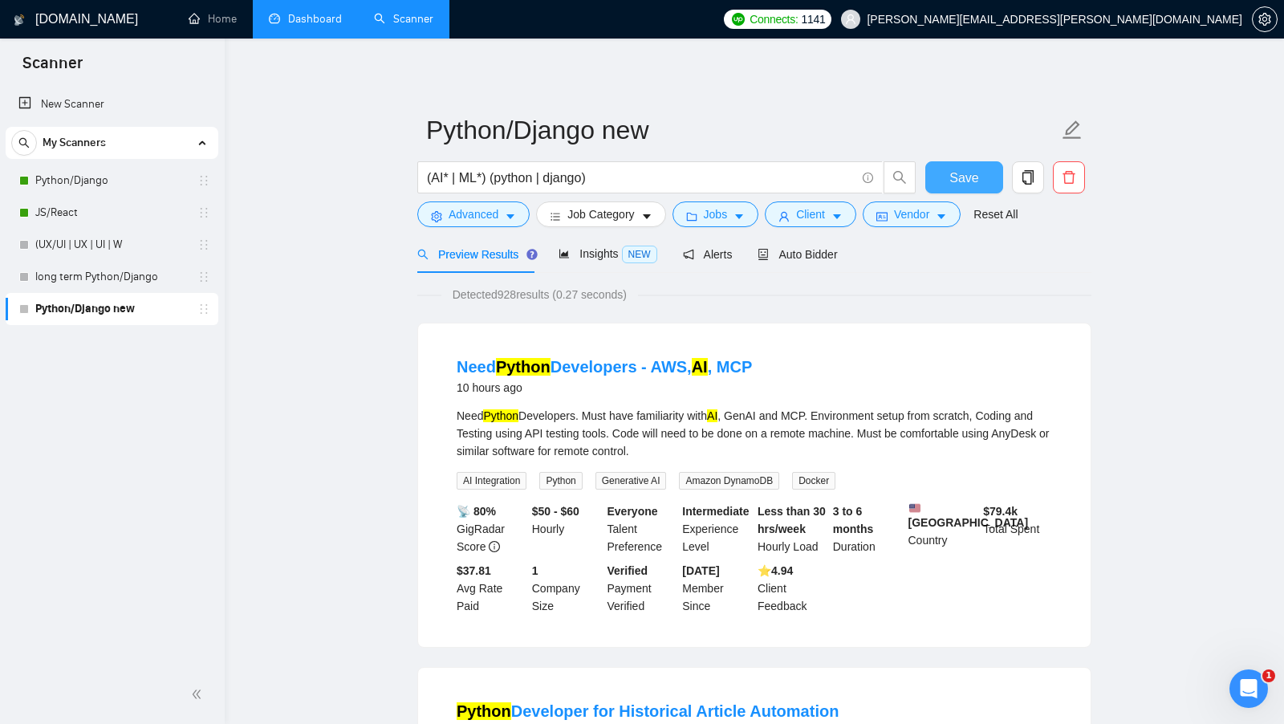
click at [978, 189] on button "Save" at bounding box center [964, 177] width 78 height 32
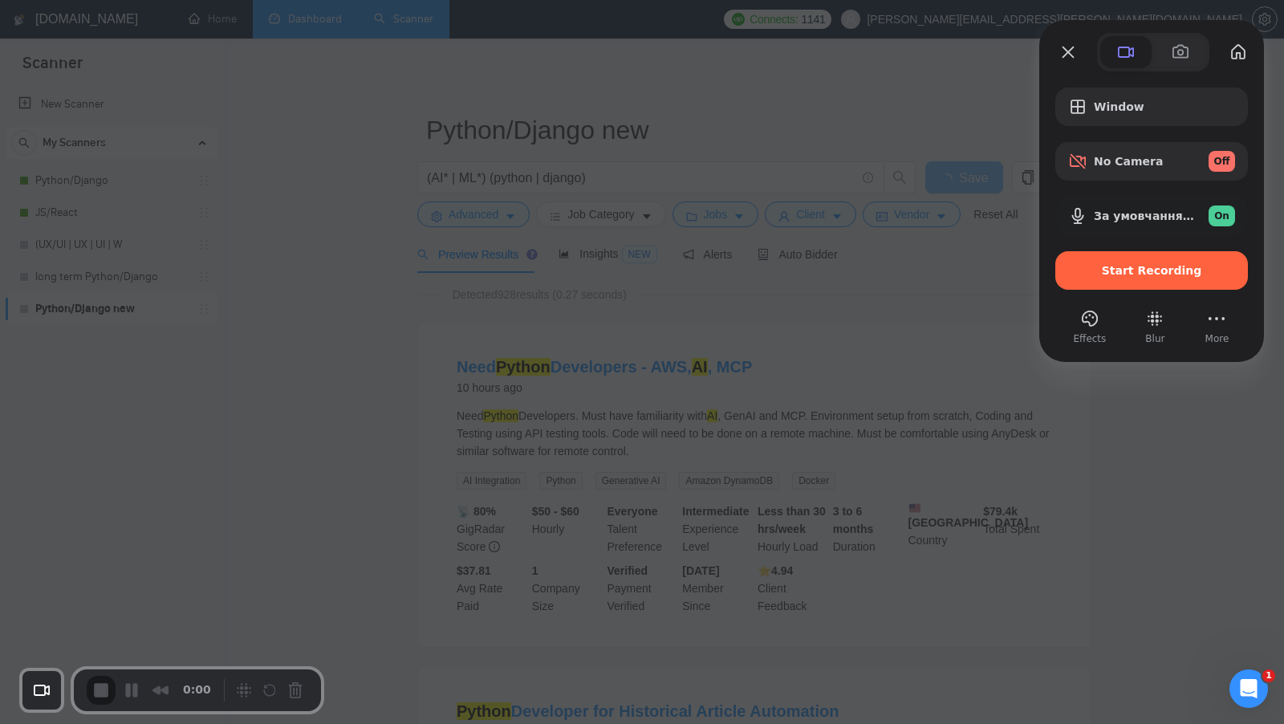
click at [920, 272] on div at bounding box center [642, 362] width 1284 height 724
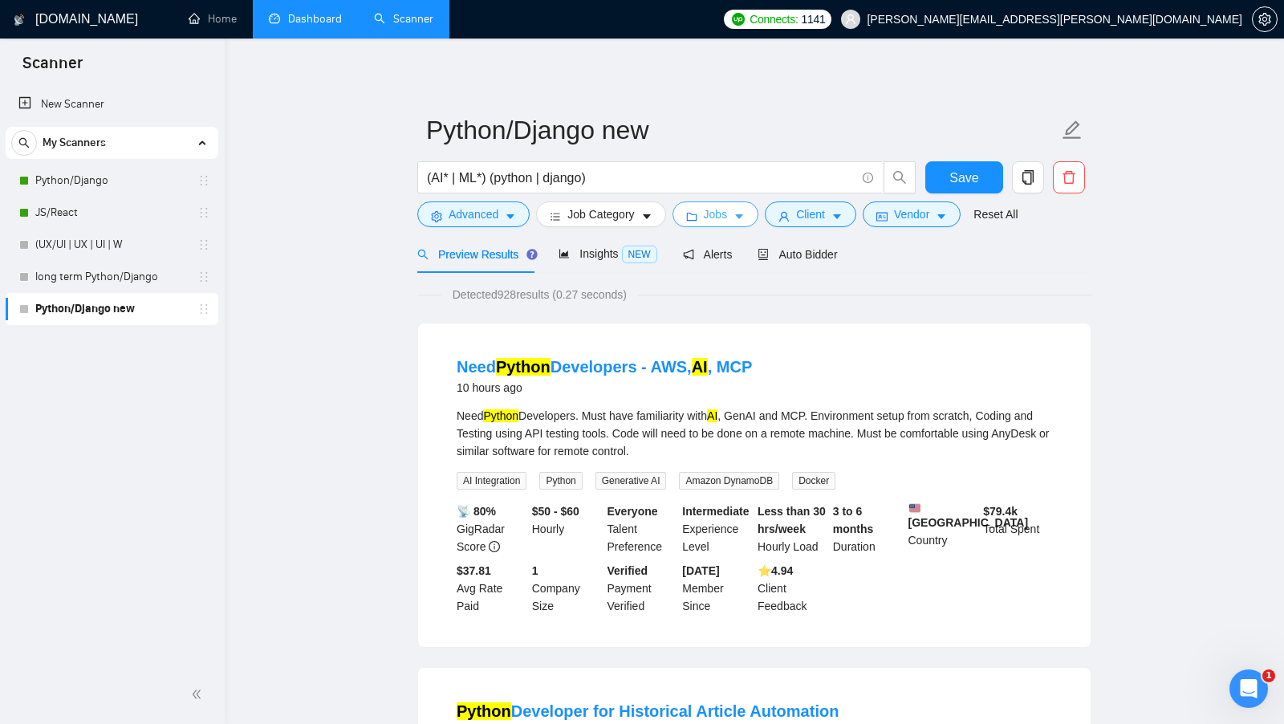
click at [715, 216] on span "Jobs" at bounding box center [716, 214] width 24 height 18
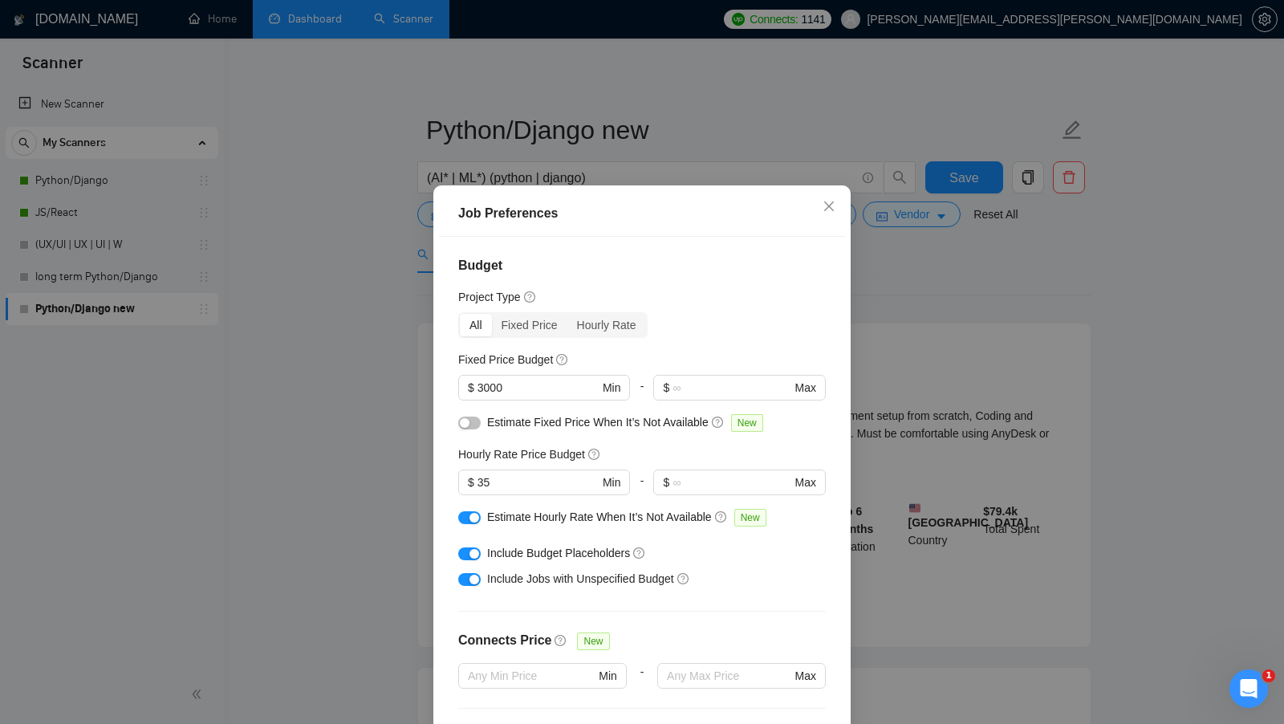
click at [941, 352] on div "Job Preferences Budget Project Type All Fixed Price Hourly Rate Fixed Price Bud…" at bounding box center [642, 362] width 1284 height 724
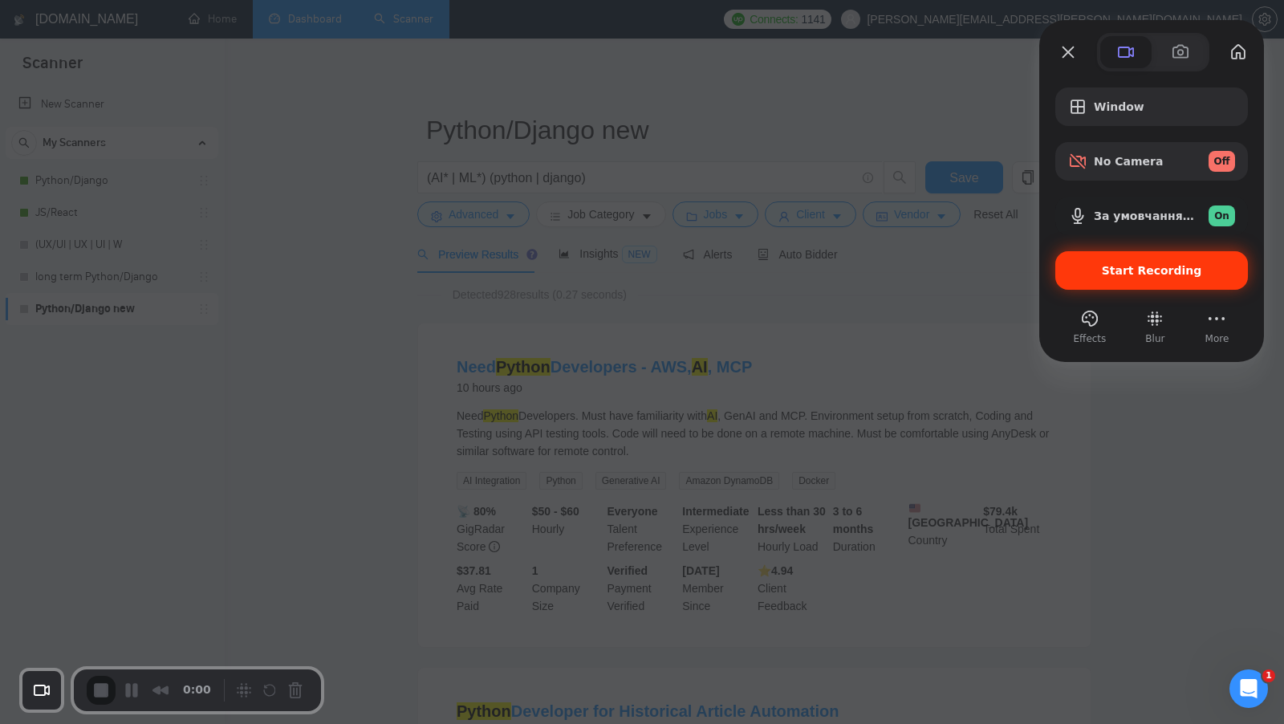
click at [1102, 283] on div "Start Recording" at bounding box center [1151, 270] width 193 height 39
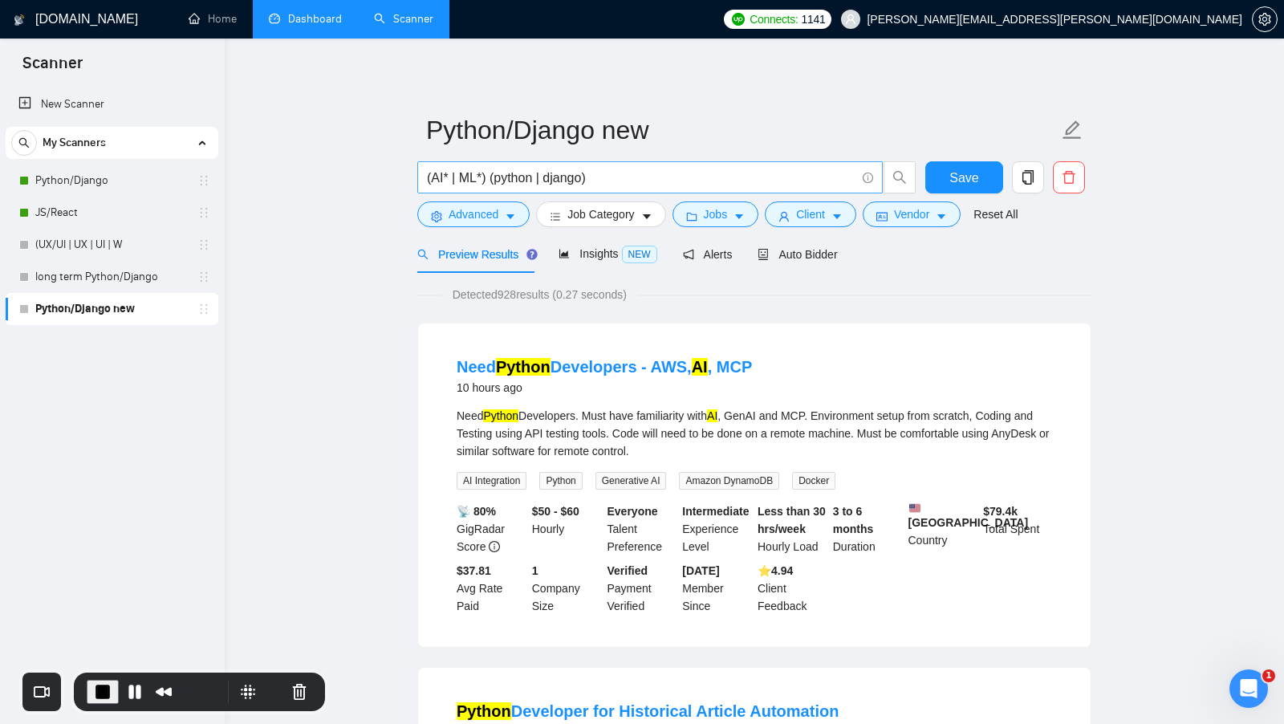
click at [438, 174] on input "(AI* | ML*) (python | django)" at bounding box center [641, 178] width 429 height 20
click at [437, 174] on input "(AI* | ML*) (python | django)" at bounding box center [641, 178] width 429 height 20
click at [466, 174] on input "(AI* | ML*) (python | django)" at bounding box center [641, 178] width 429 height 20
click at [502, 182] on input "(AI* | ML*) (python | django)" at bounding box center [641, 178] width 429 height 20
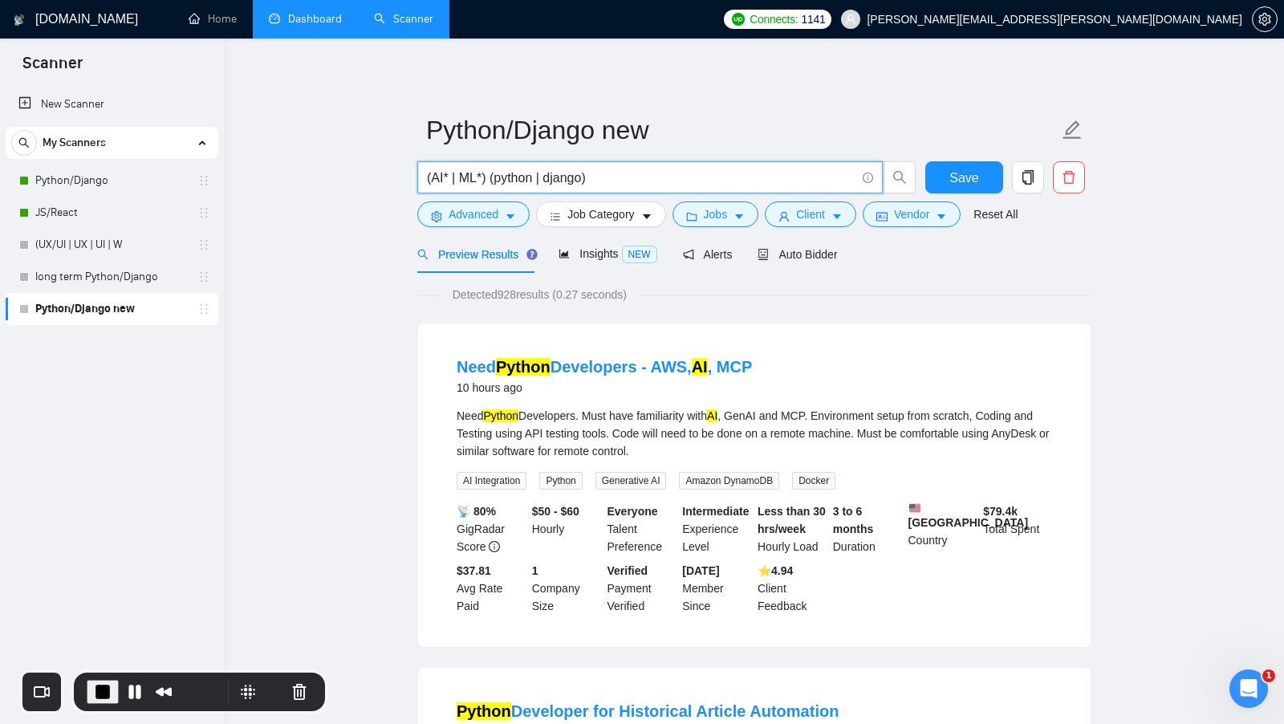
click at [502, 182] on input "(AI* | ML*) (python | django)" at bounding box center [641, 178] width 429 height 20
click at [569, 173] on input "(AI* | ML*) (python | django)" at bounding box center [641, 178] width 429 height 20
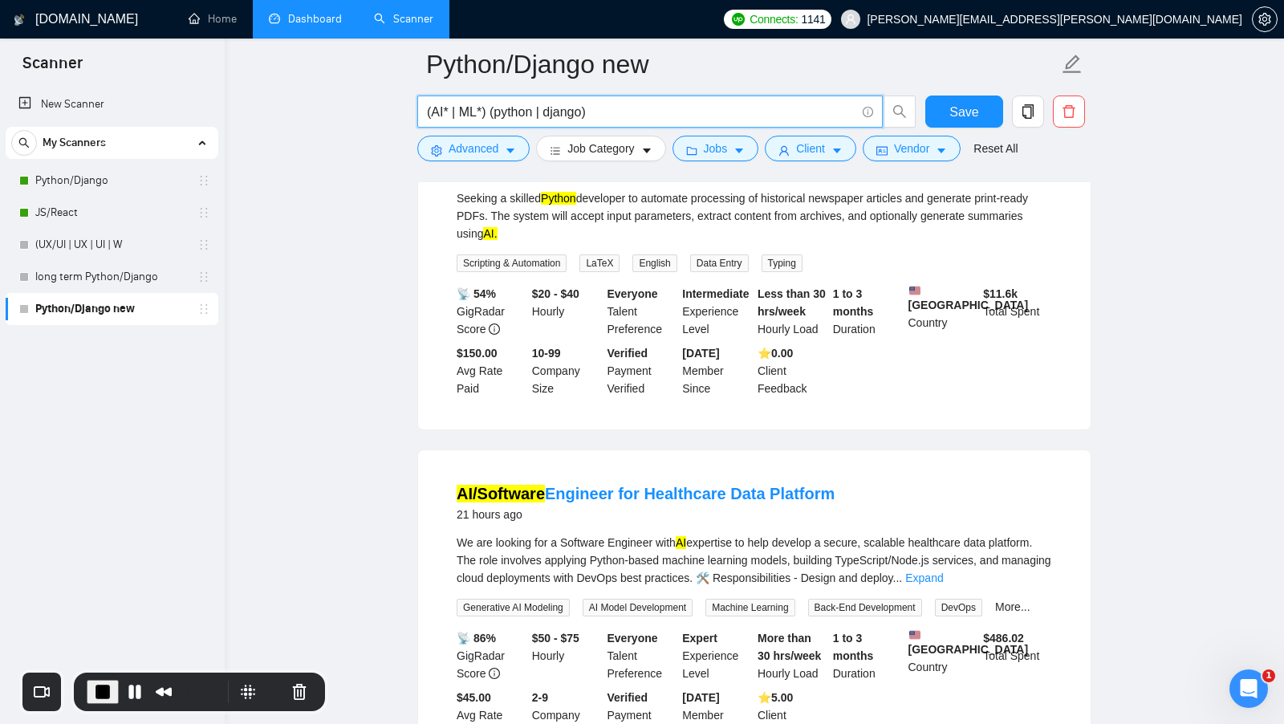
scroll to position [640, 0]
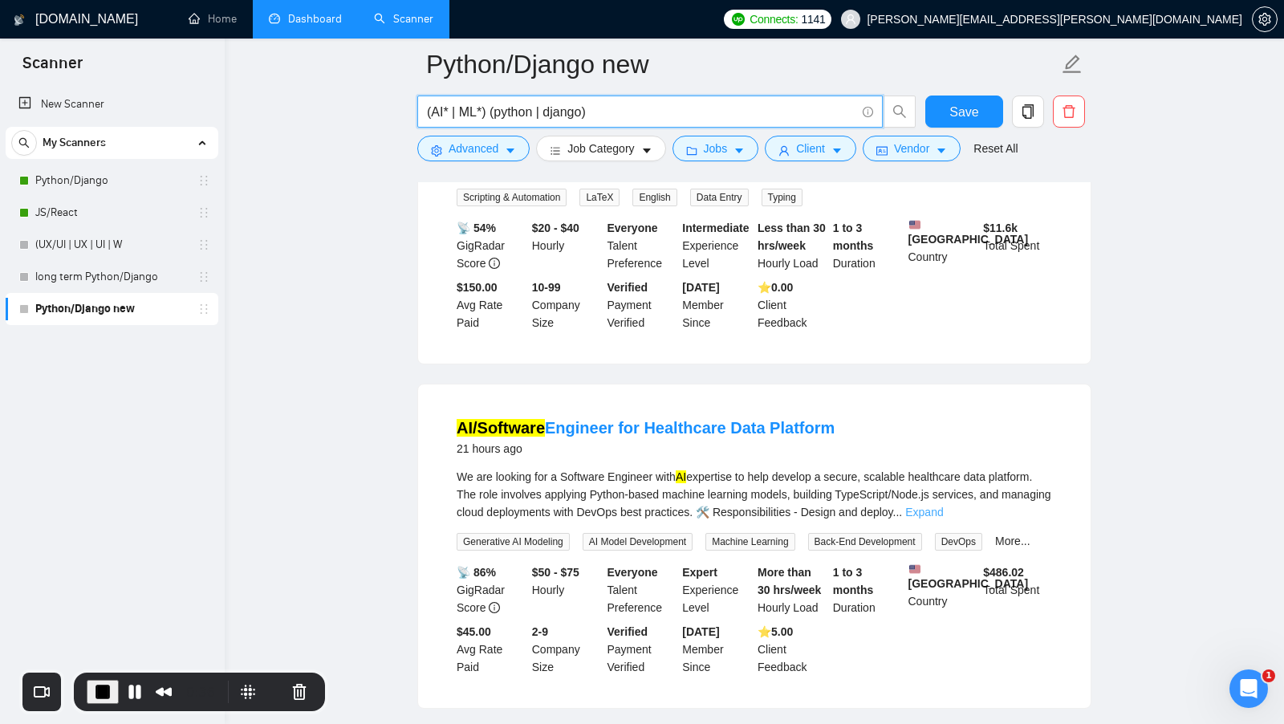
click at [943, 518] on link "Expand" at bounding box center [924, 512] width 38 height 13
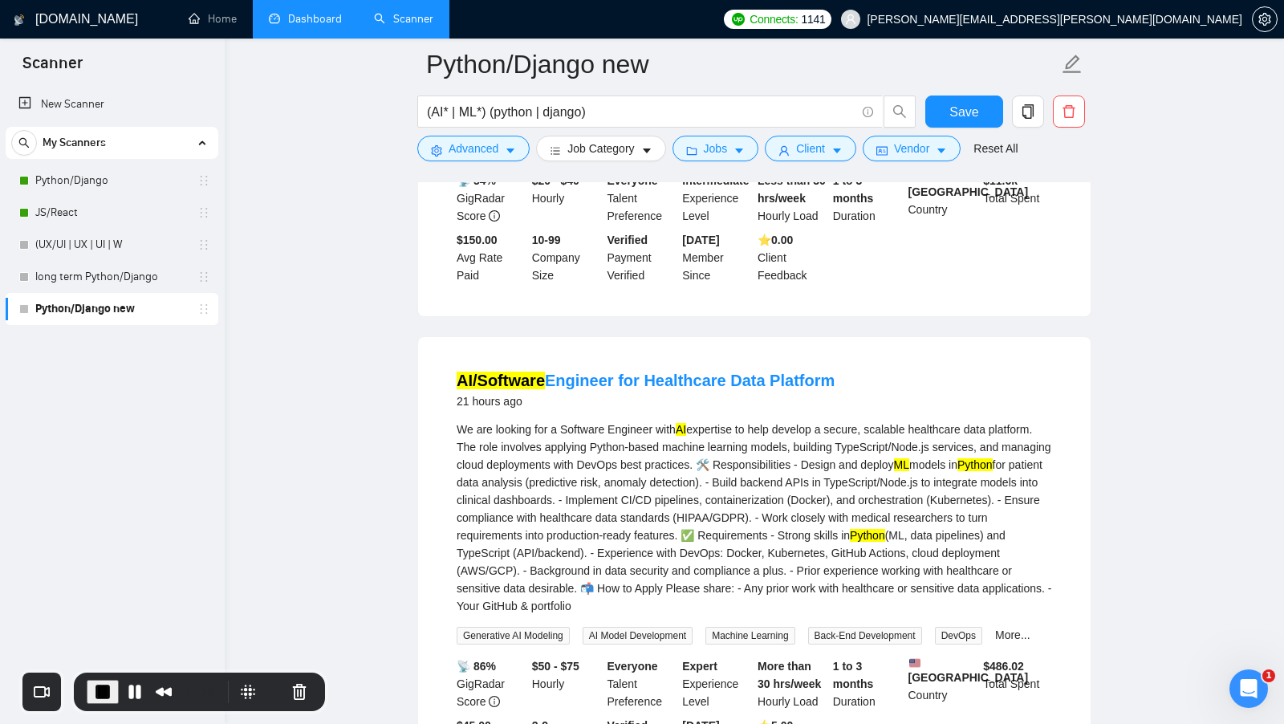
scroll to position [701, 0]
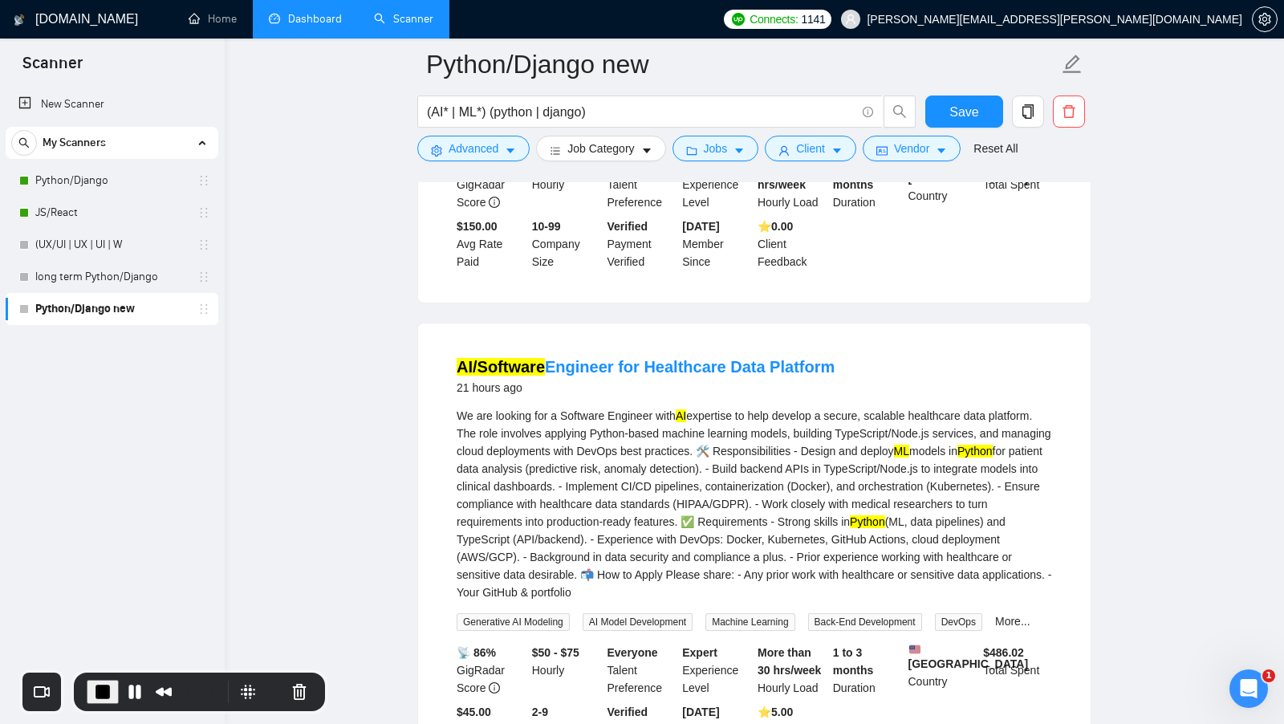
click at [850, 528] on mark "Python" at bounding box center [867, 521] width 35 height 13
click at [584, 551] on div "We are looking for a Software Engineer with AI expertise to help develop a secu…" at bounding box center [755, 504] width 596 height 194
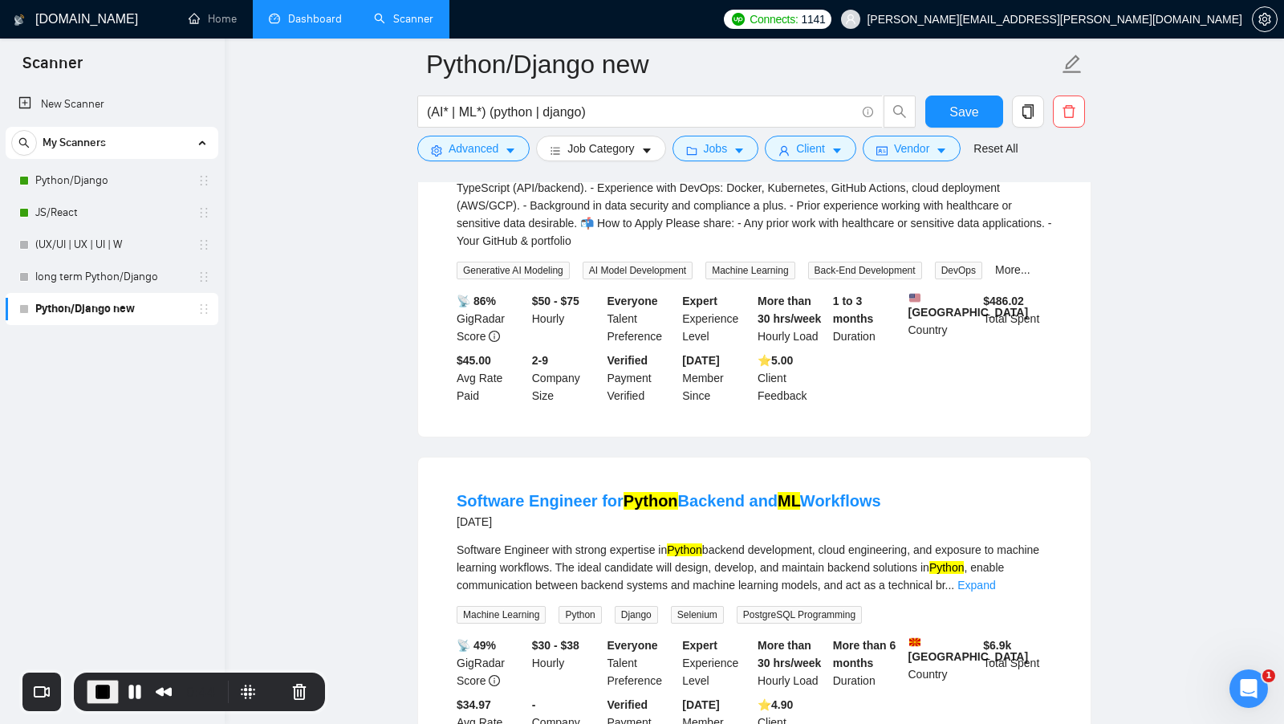
scroll to position [1166, 0]
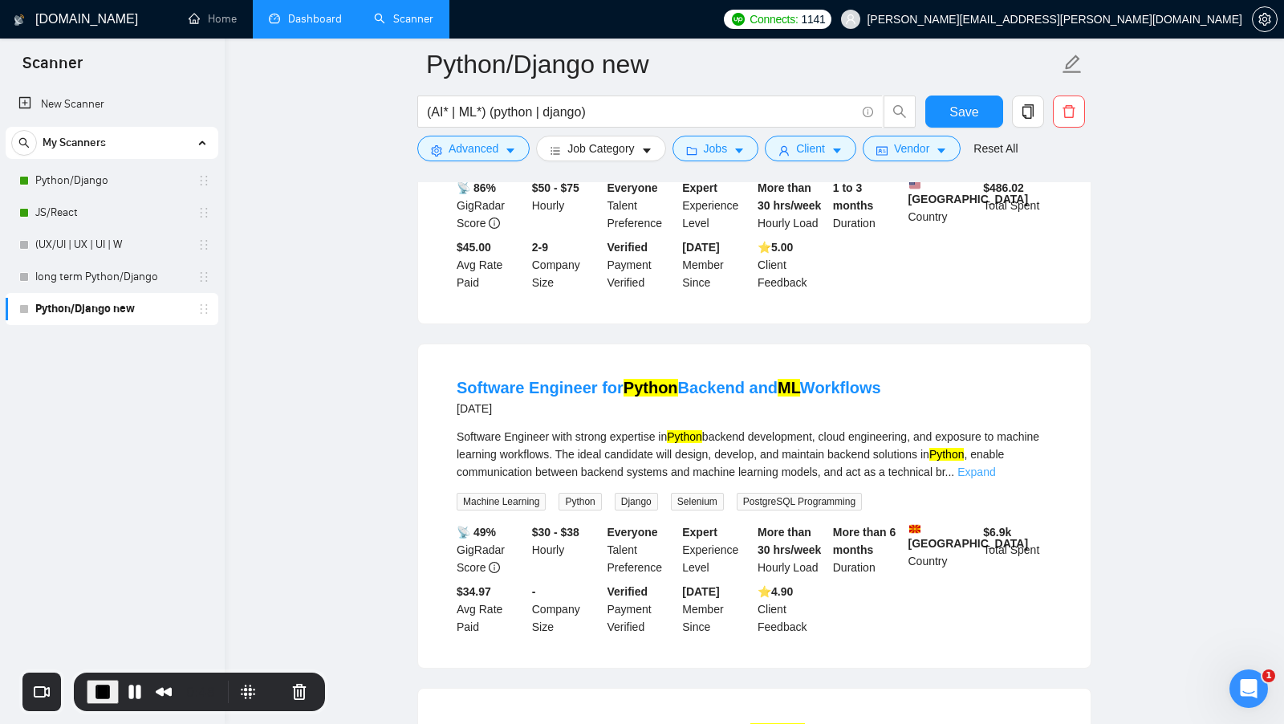
click at [995, 478] on link "Expand" at bounding box center [976, 472] width 38 height 13
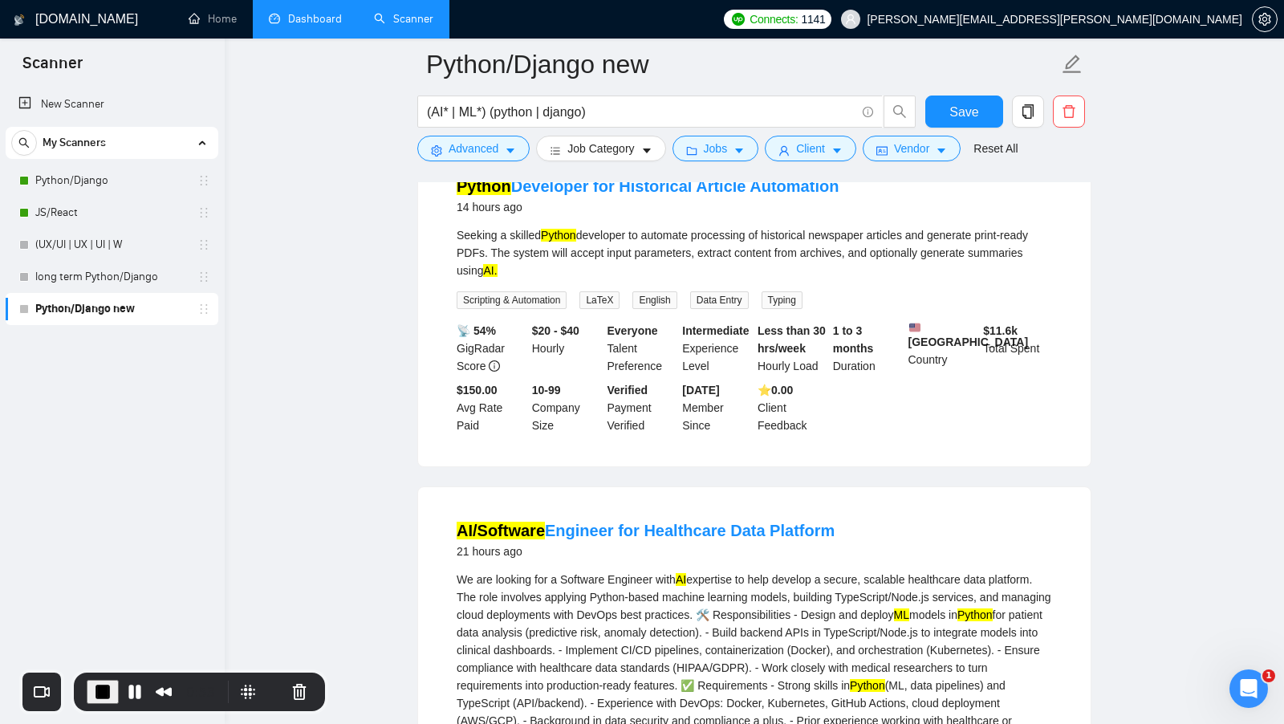
scroll to position [0, 0]
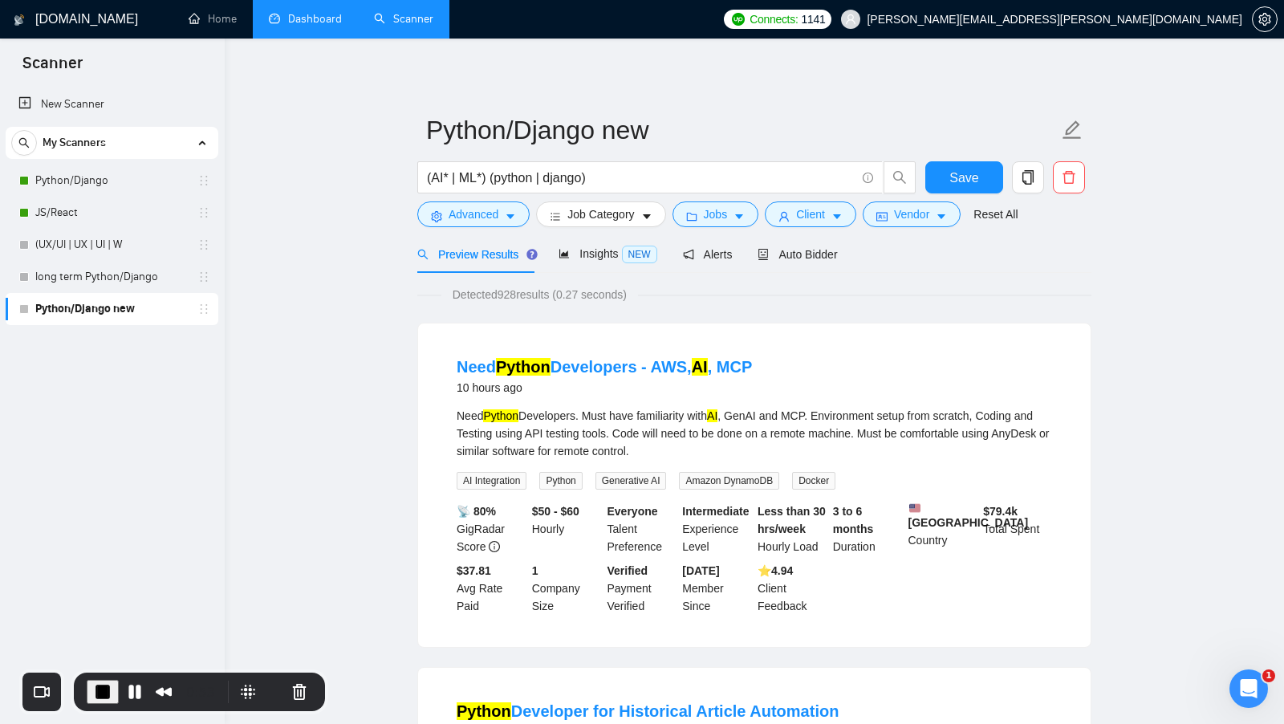
click at [966, 157] on form "Python/Django new (AI* | ML*) (python | django) Save Advanced Job Category Jobs…" at bounding box center [754, 169] width 674 height 131
click at [960, 169] on span "Save" at bounding box center [963, 178] width 29 height 20
click at [624, 221] on span "Job Category" at bounding box center [600, 214] width 67 height 18
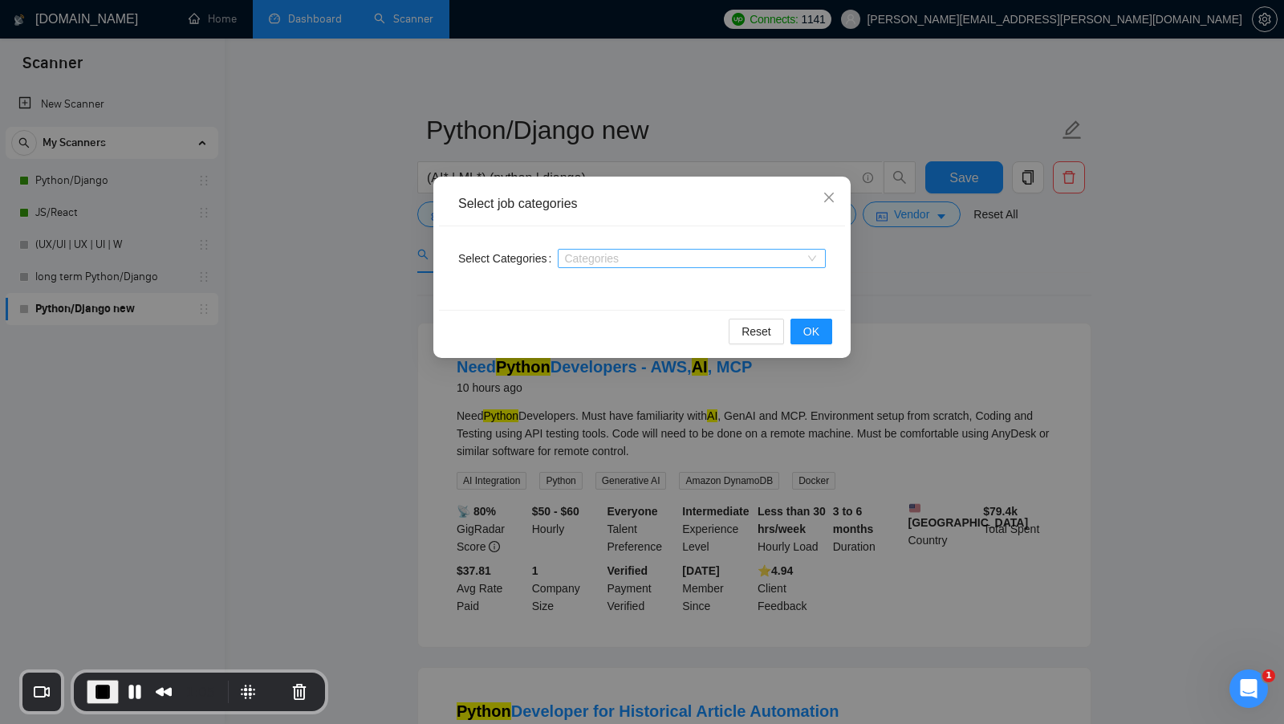
click at [424, 290] on div "Select job categories Select Categories Categories Reset OK" at bounding box center [642, 362] width 1284 height 724
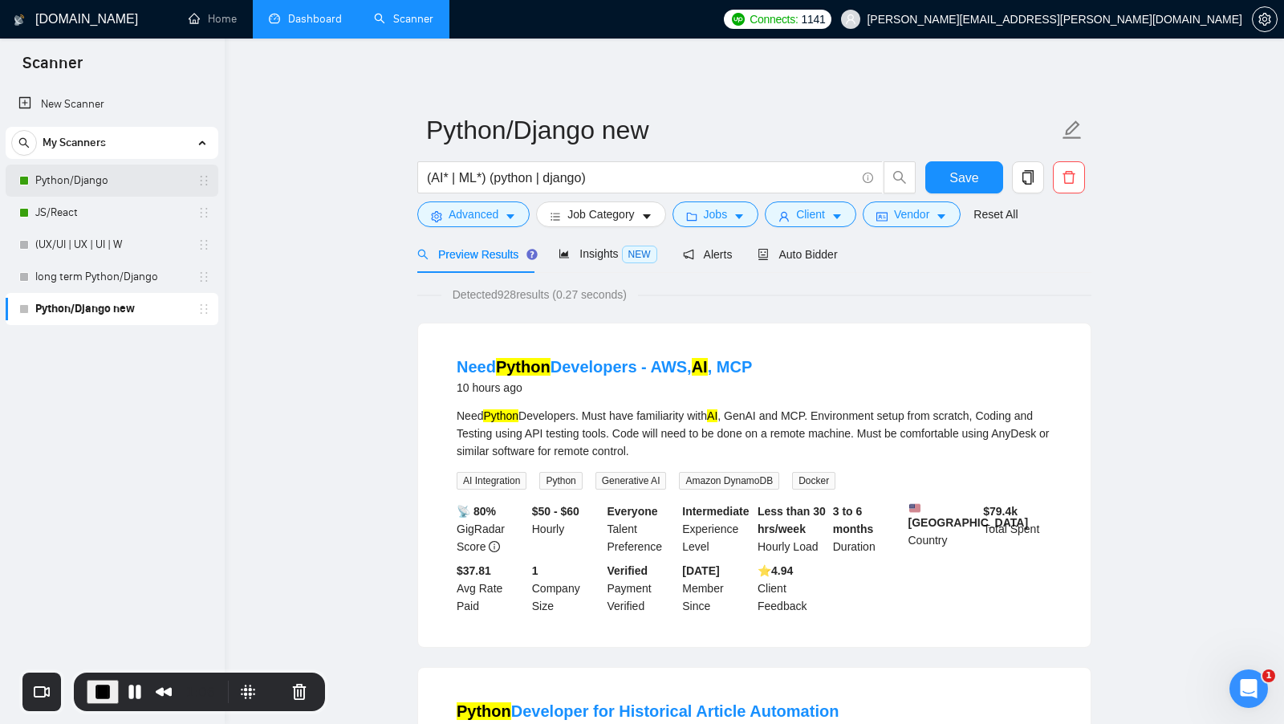
click at [87, 187] on link "Python/Django" at bounding box center [111, 181] width 152 height 32
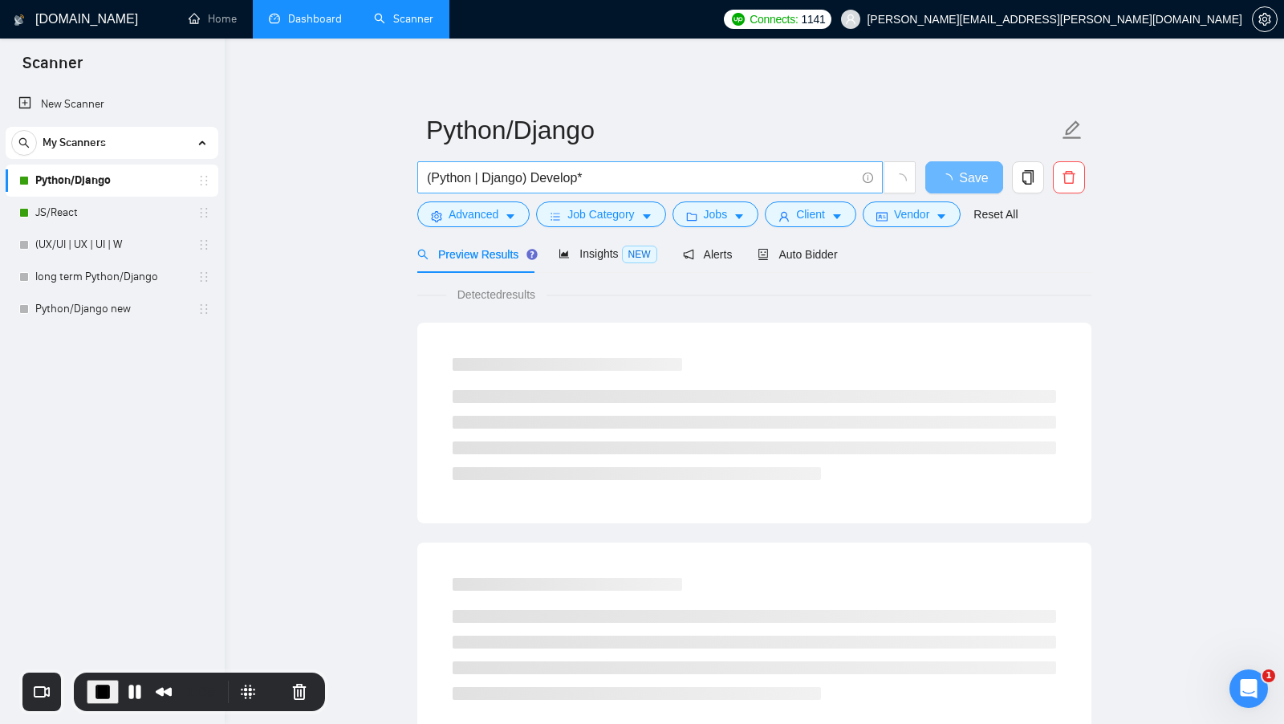
click at [449, 180] on input "(Python | Django) Develop*" at bounding box center [641, 178] width 429 height 20
click at [507, 173] on input "(Python | Django) Develop*" at bounding box center [641, 178] width 429 height 20
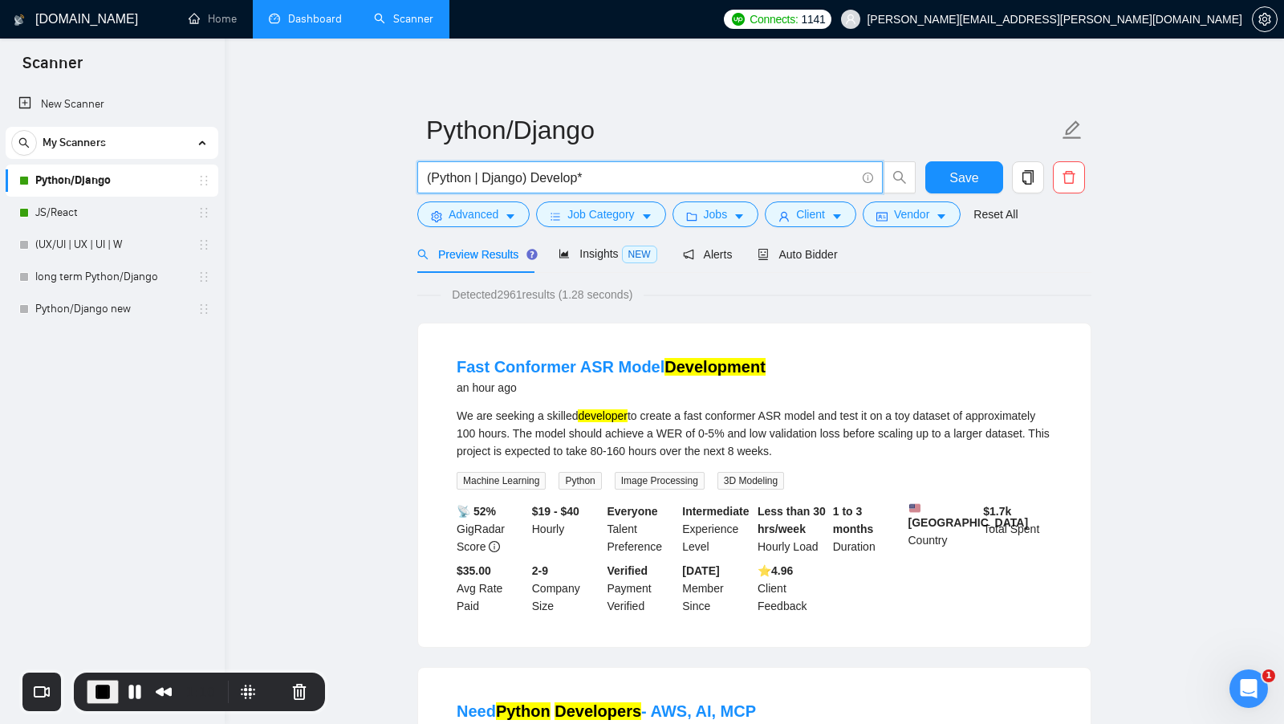
click at [553, 174] on input "(Python | Django) Develop*" at bounding box center [641, 178] width 429 height 20
click at [627, 181] on input "(Python | Django) Develop*" at bounding box center [641, 178] width 429 height 20
click at [517, 297] on span "Detected 2961 results (1.28 seconds)" at bounding box center [542, 295] width 203 height 18
click at [516, 297] on span "Detected 2961 results (1.28 seconds)" at bounding box center [542, 295] width 203 height 18
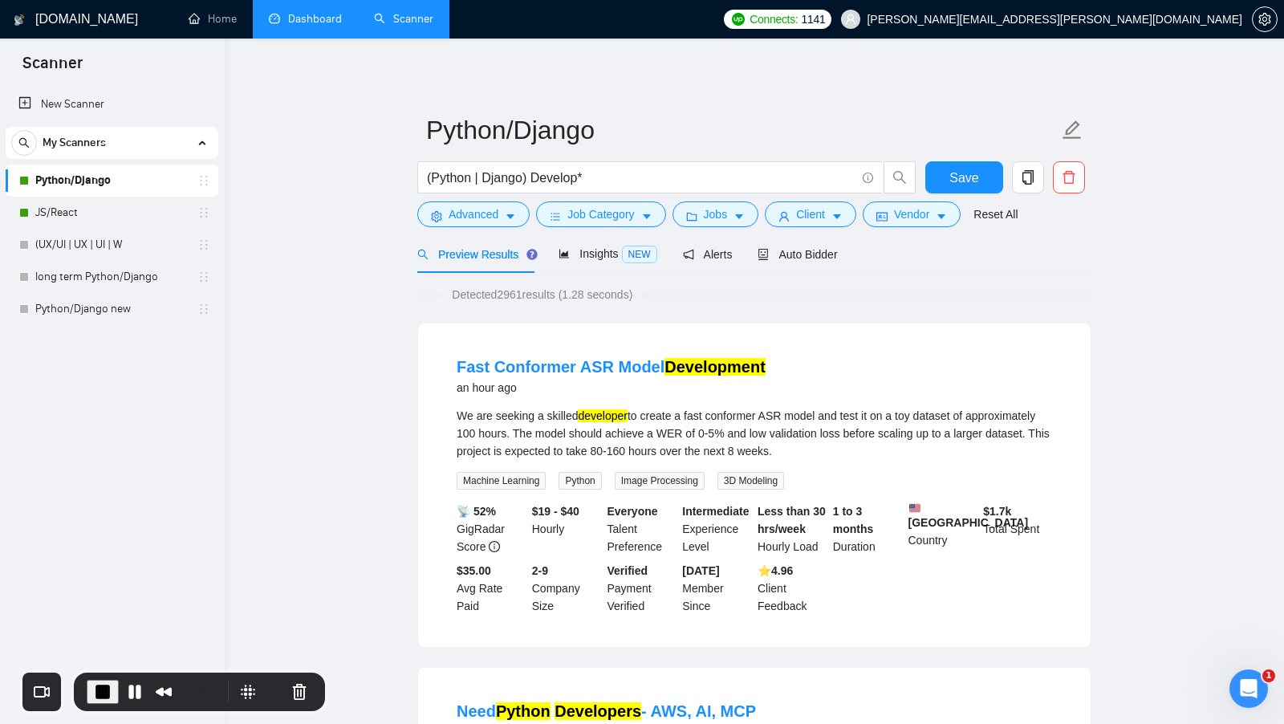
click at [632, 217] on span "Job Category" at bounding box center [600, 214] width 67 height 18
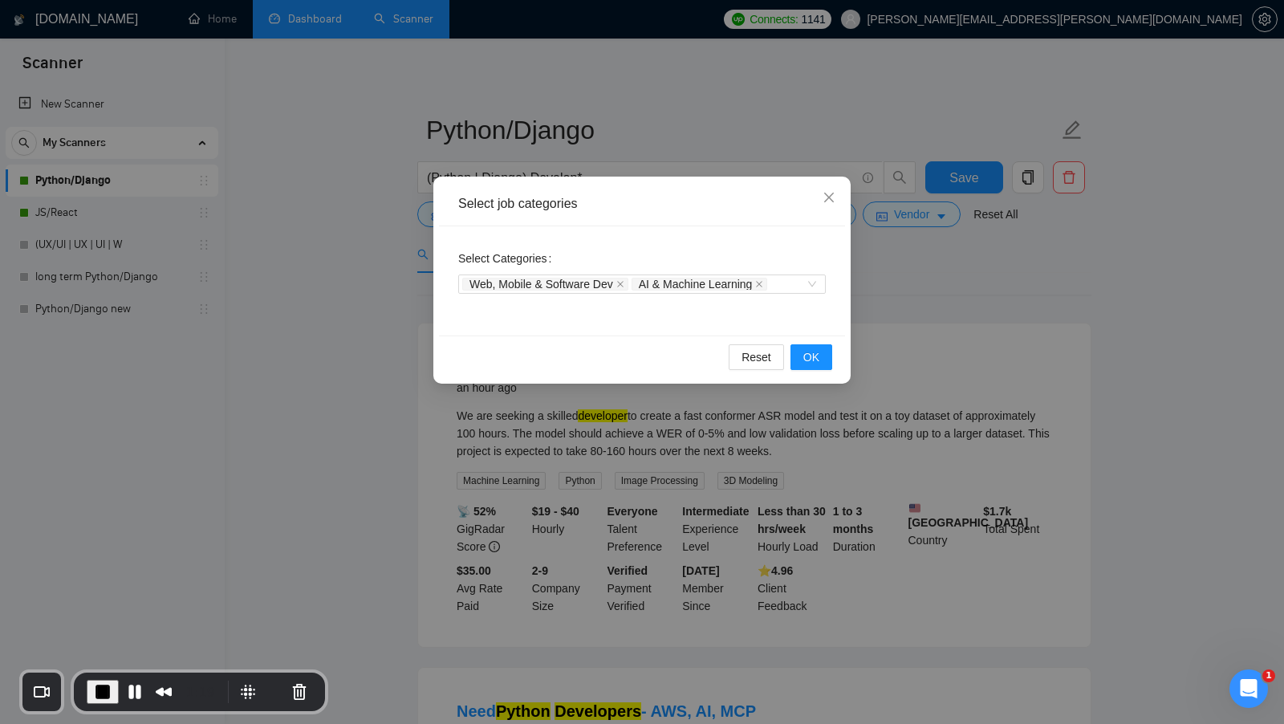
click at [867, 298] on div "Select job categories Select Categories Web, Mobile & Software Dev AI & Machine…" at bounding box center [642, 362] width 1284 height 724
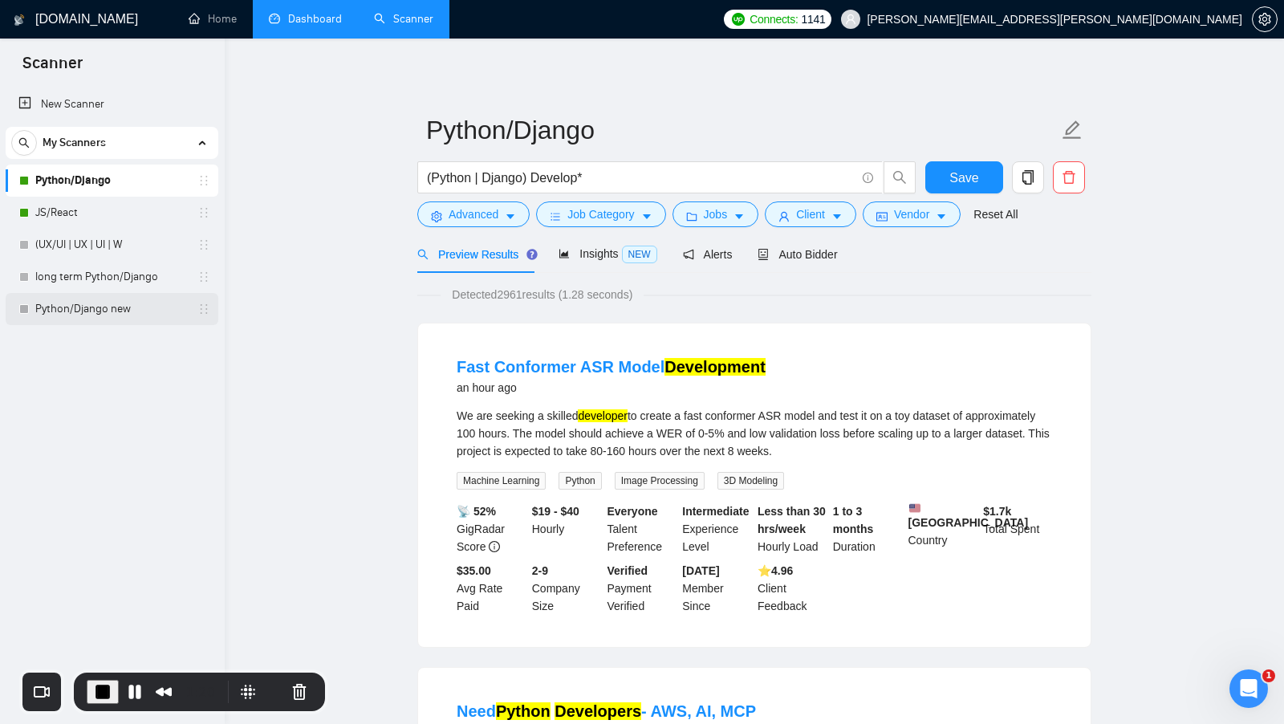
click at [104, 321] on link "Python/Django new" at bounding box center [111, 309] width 152 height 32
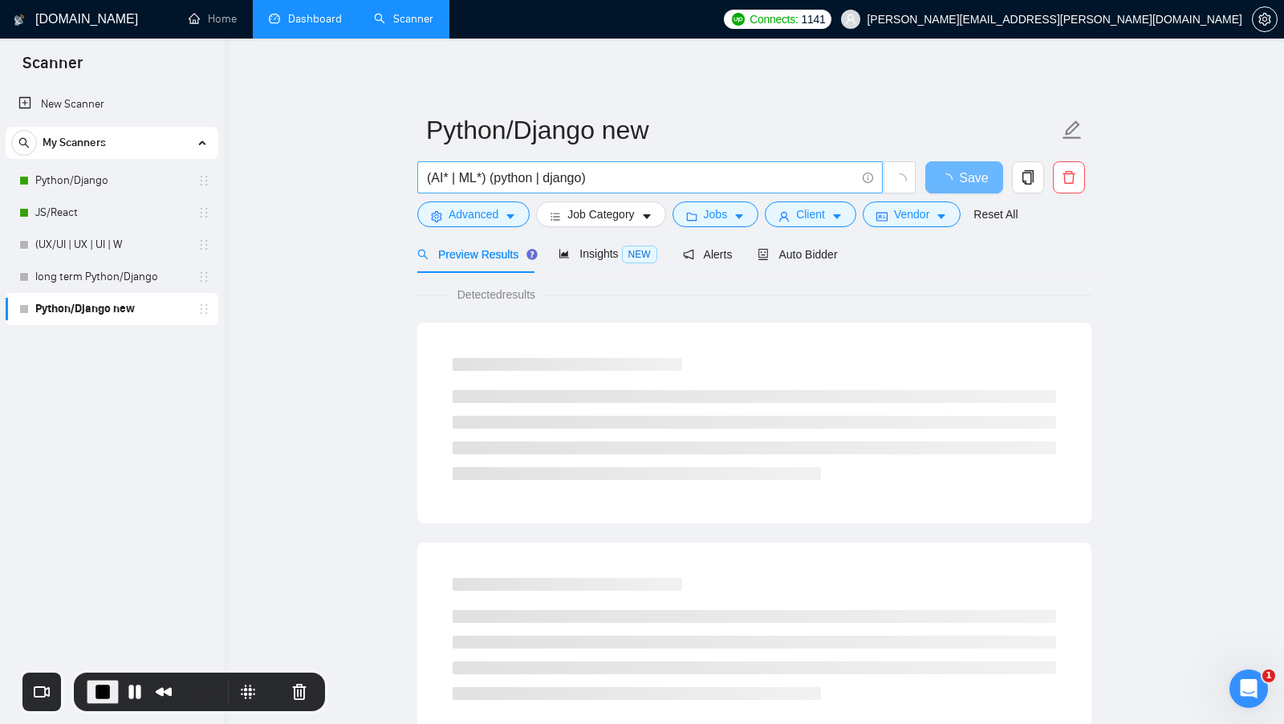
click at [440, 180] on input "(AI* | ML*) (python | django)" at bounding box center [641, 178] width 429 height 20
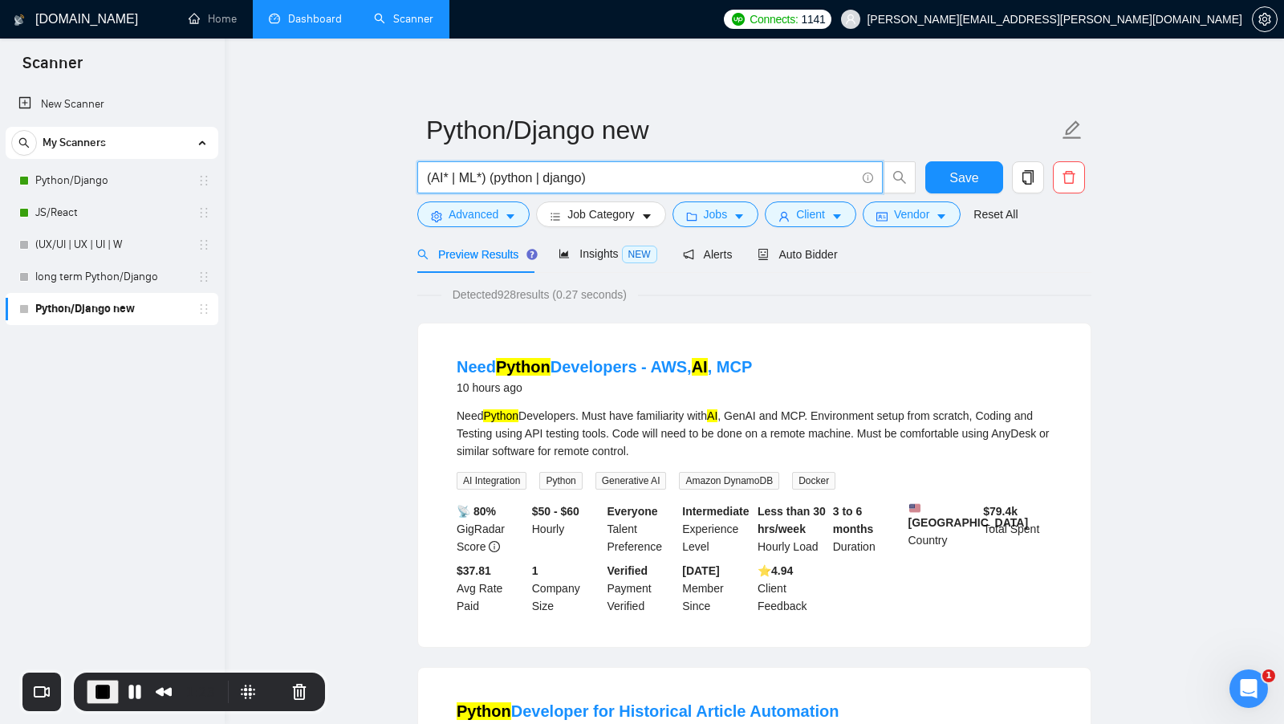
click at [470, 178] on input "(AI* | ML*) (python | django)" at bounding box center [641, 178] width 429 height 20
click at [514, 178] on input "(AI* | ML*) (python | django)" at bounding box center [641, 178] width 429 height 20
click at [555, 178] on input "(AI* | ML*) (python | django)" at bounding box center [641, 178] width 429 height 20
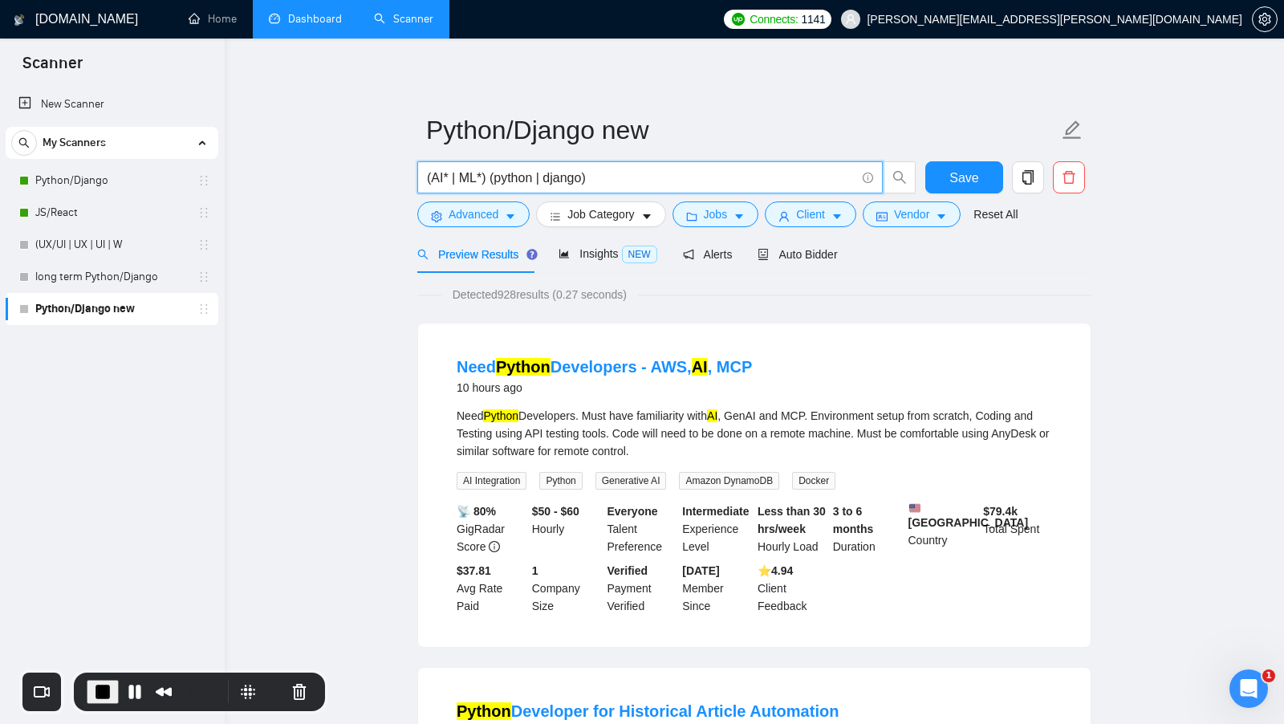
click at [555, 178] on input "(AI* | ML*) (python | django)" at bounding box center [641, 178] width 429 height 20
click at [511, 296] on span "Detected 928 results (0.27 seconds)" at bounding box center [539, 295] width 197 height 18
click at [511, 295] on span "Detected 928 results (0.27 seconds)" at bounding box center [539, 295] width 197 height 18
click at [674, 292] on div "Detected 928 results (0.27 seconds)" at bounding box center [754, 295] width 674 height 18
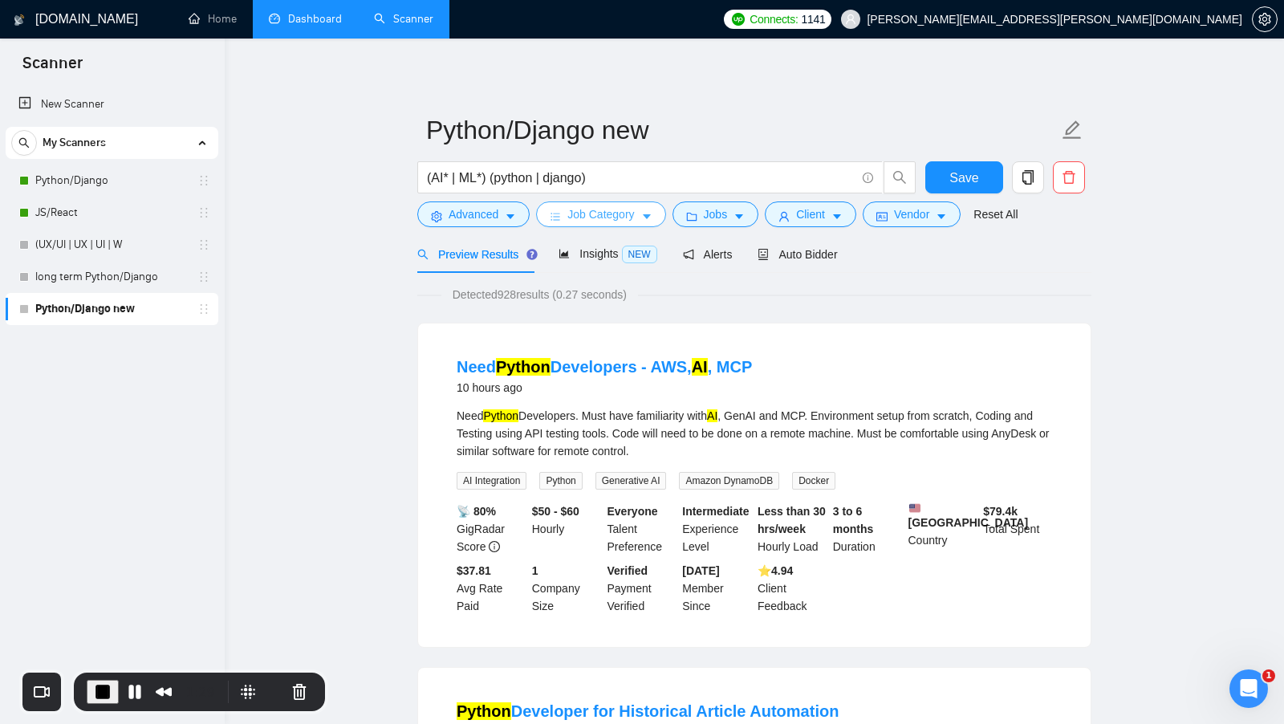
click at [591, 220] on span "Job Category" at bounding box center [600, 214] width 67 height 18
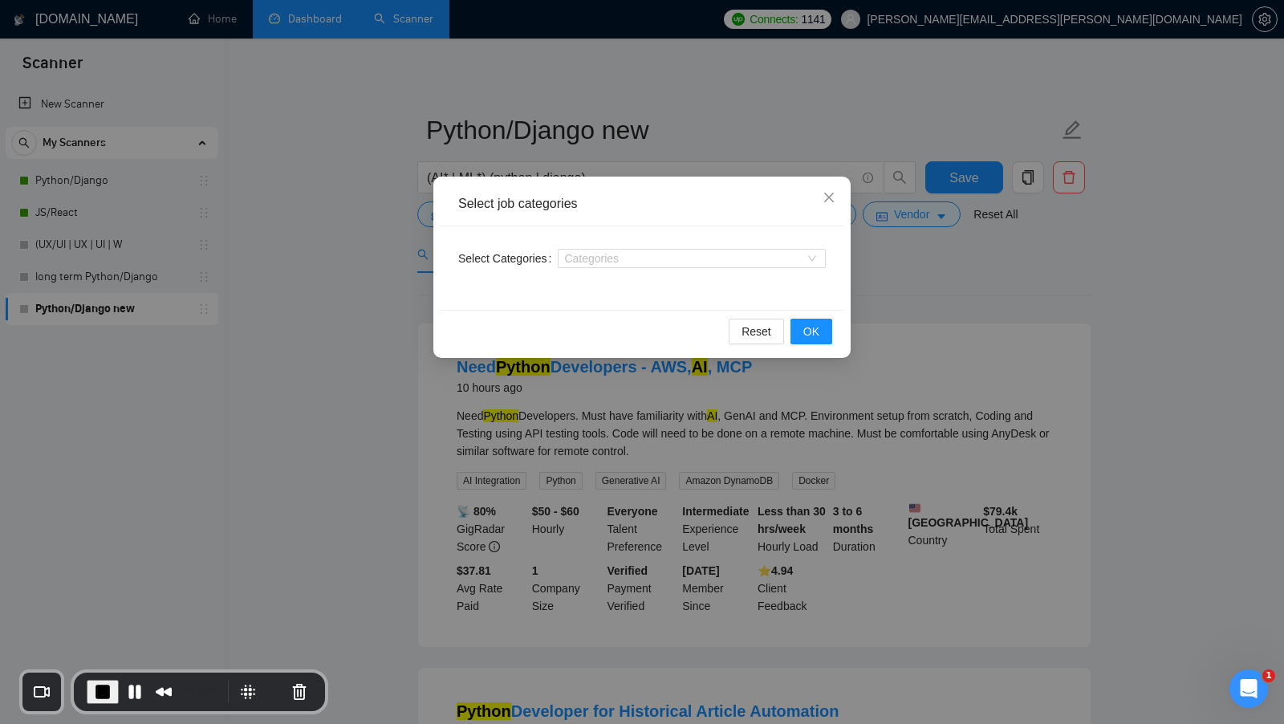
click at [878, 287] on div "Select job categories Select Categories Categories Reset OK" at bounding box center [642, 362] width 1284 height 724
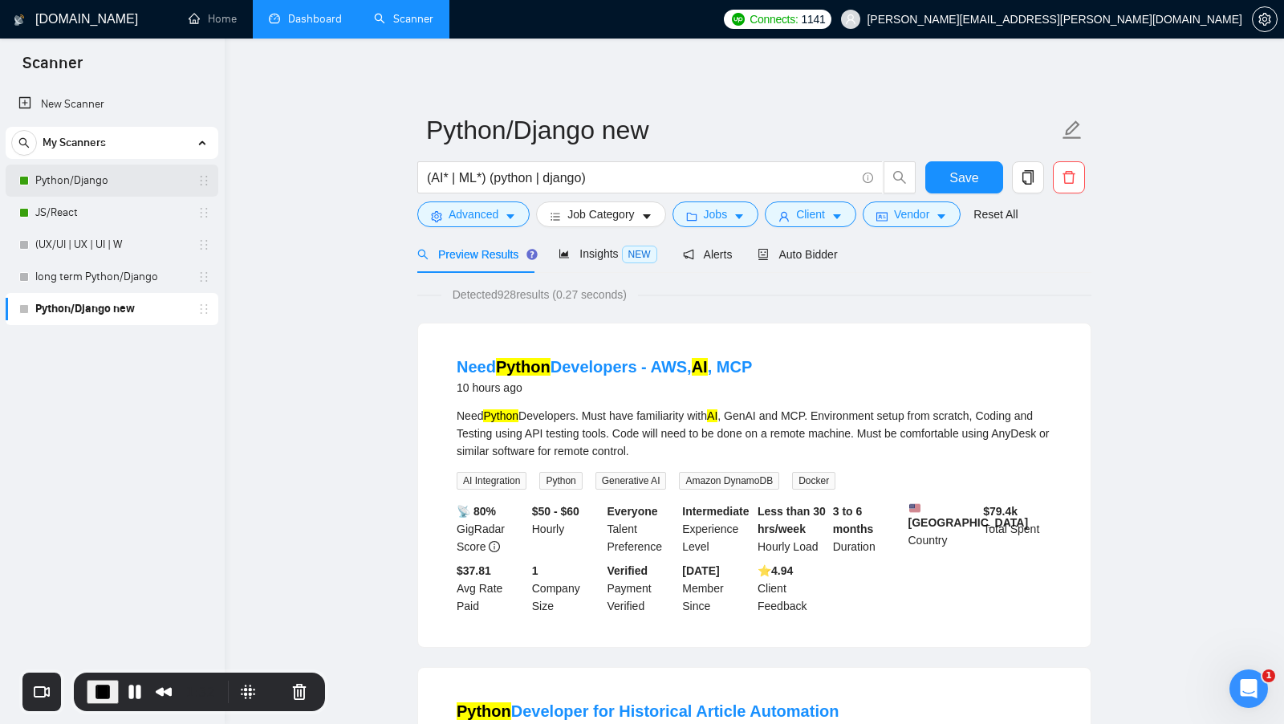
click at [77, 181] on link "Python/Django" at bounding box center [111, 181] width 152 height 32
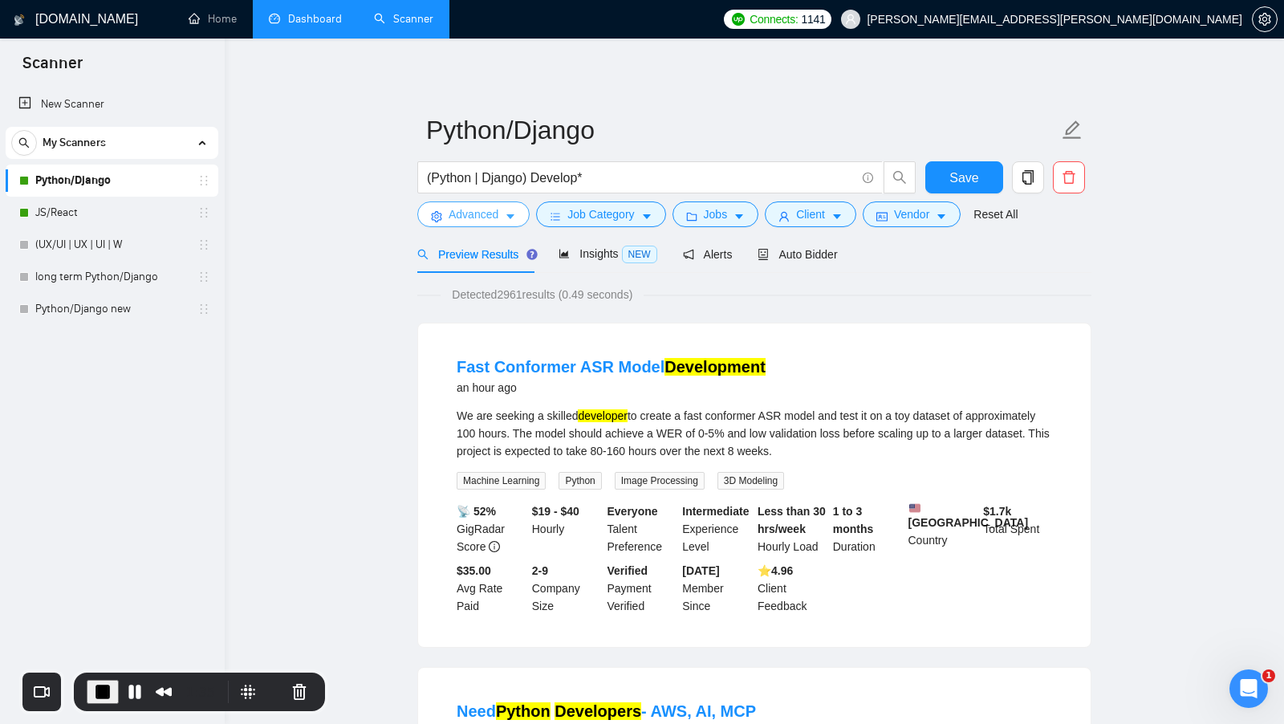
click at [514, 213] on icon "caret-down" at bounding box center [510, 216] width 11 height 11
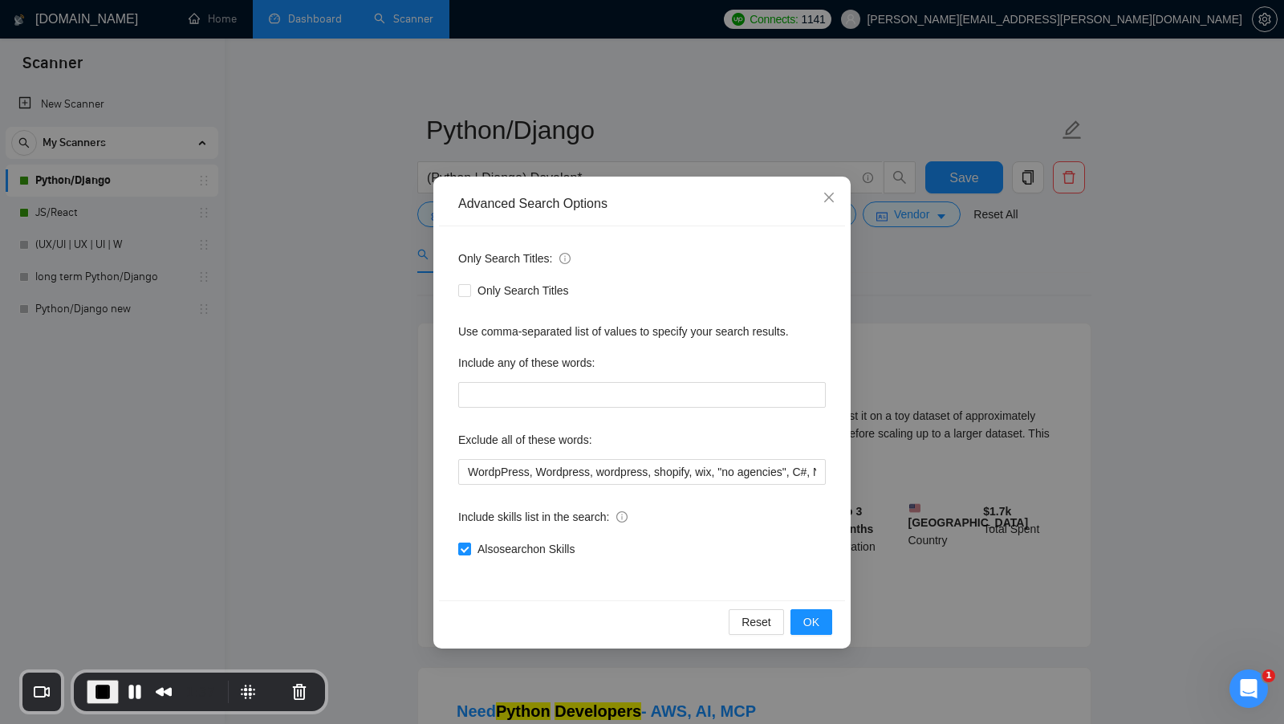
click at [328, 453] on div "Advanced Search Options Only Search Titles: Only Search Titles Use comma-separa…" at bounding box center [642, 362] width 1284 height 724
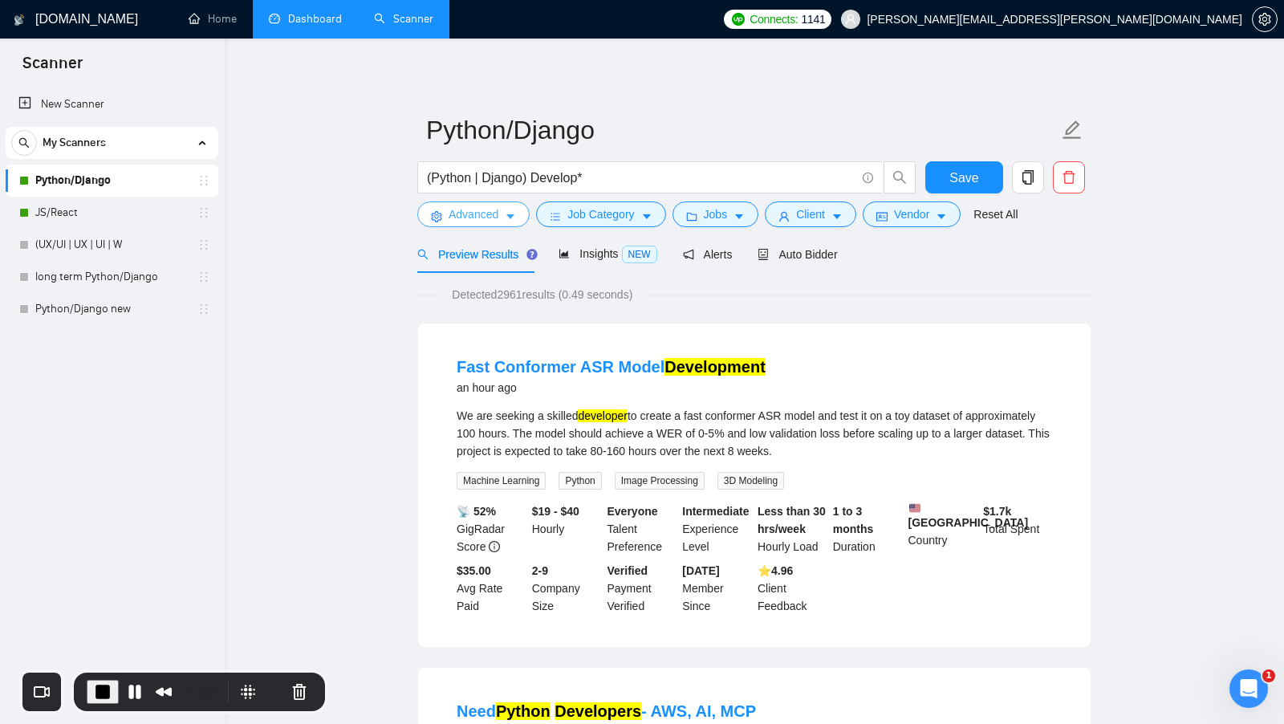
click at [494, 213] on span "Advanced" at bounding box center [474, 214] width 50 height 18
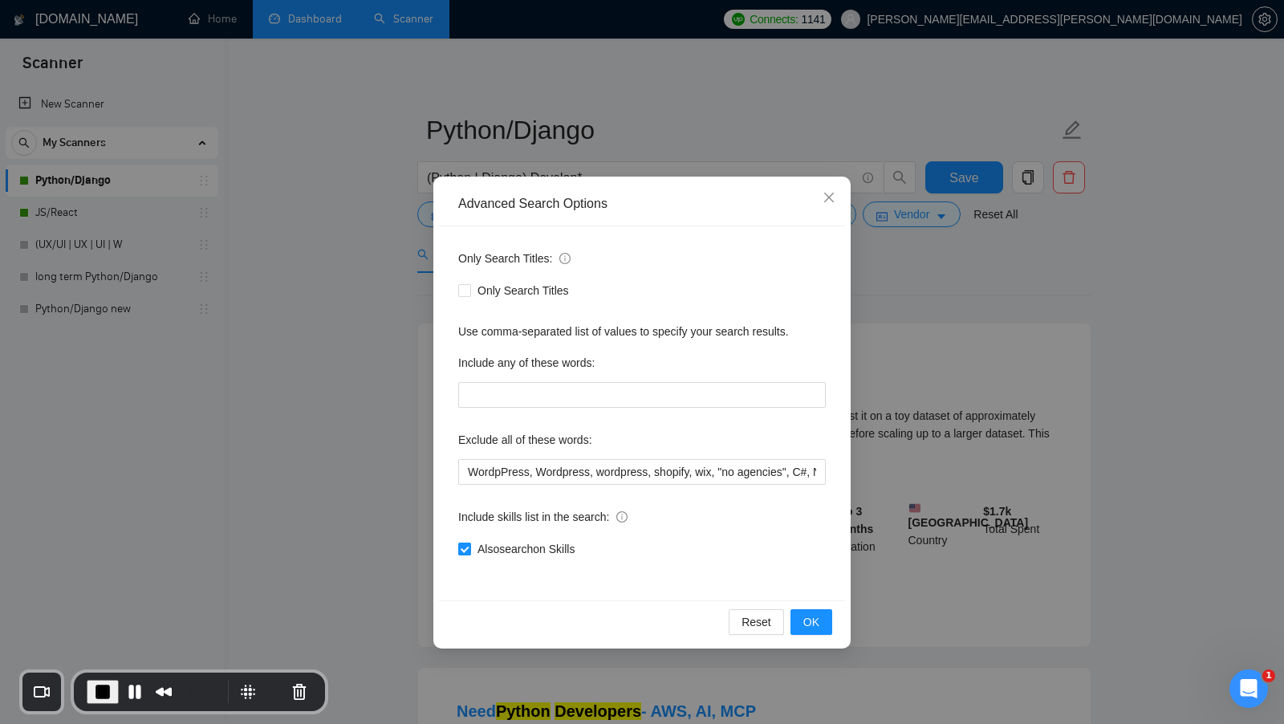
drag, startPoint x: 596, startPoint y: 554, endPoint x: 475, endPoint y: 549, distance: 121.3
click at [475, 549] on div "Also search on Skills" at bounding box center [642, 549] width 368 height 18
click at [816, 620] on span "OK" at bounding box center [811, 622] width 16 height 18
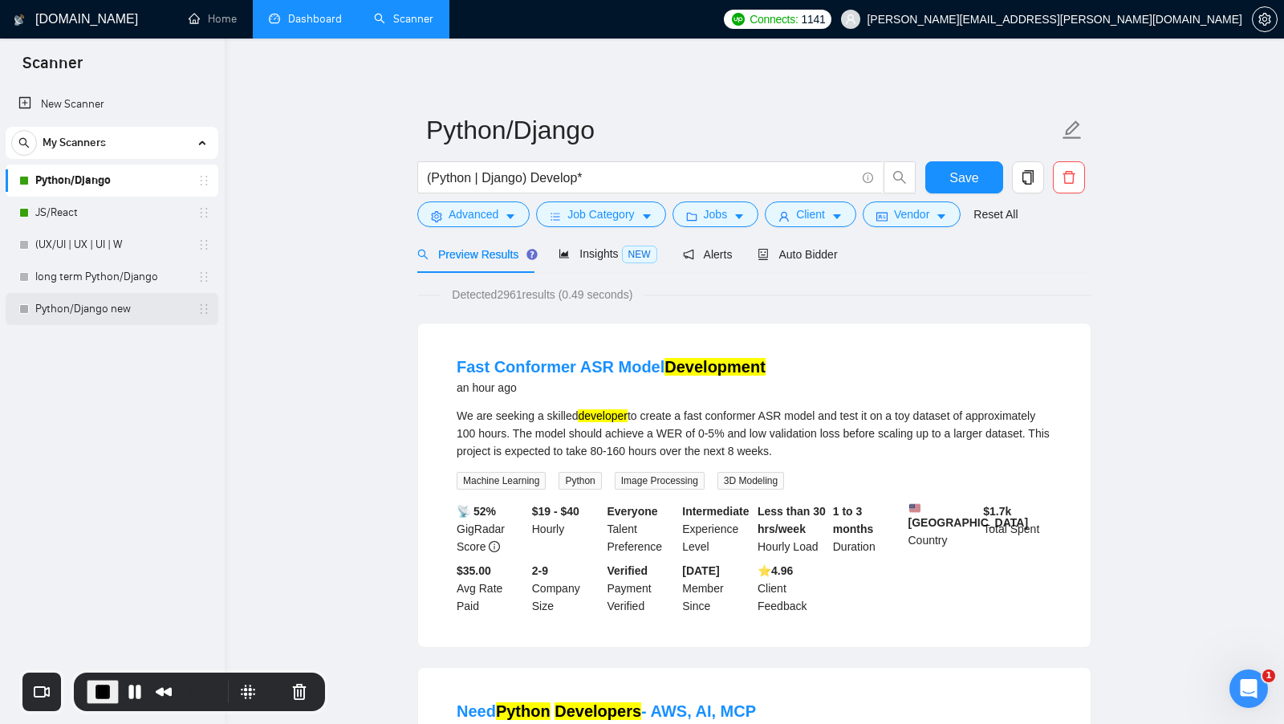
click at [144, 319] on link "Python/Django new" at bounding box center [111, 309] width 152 height 32
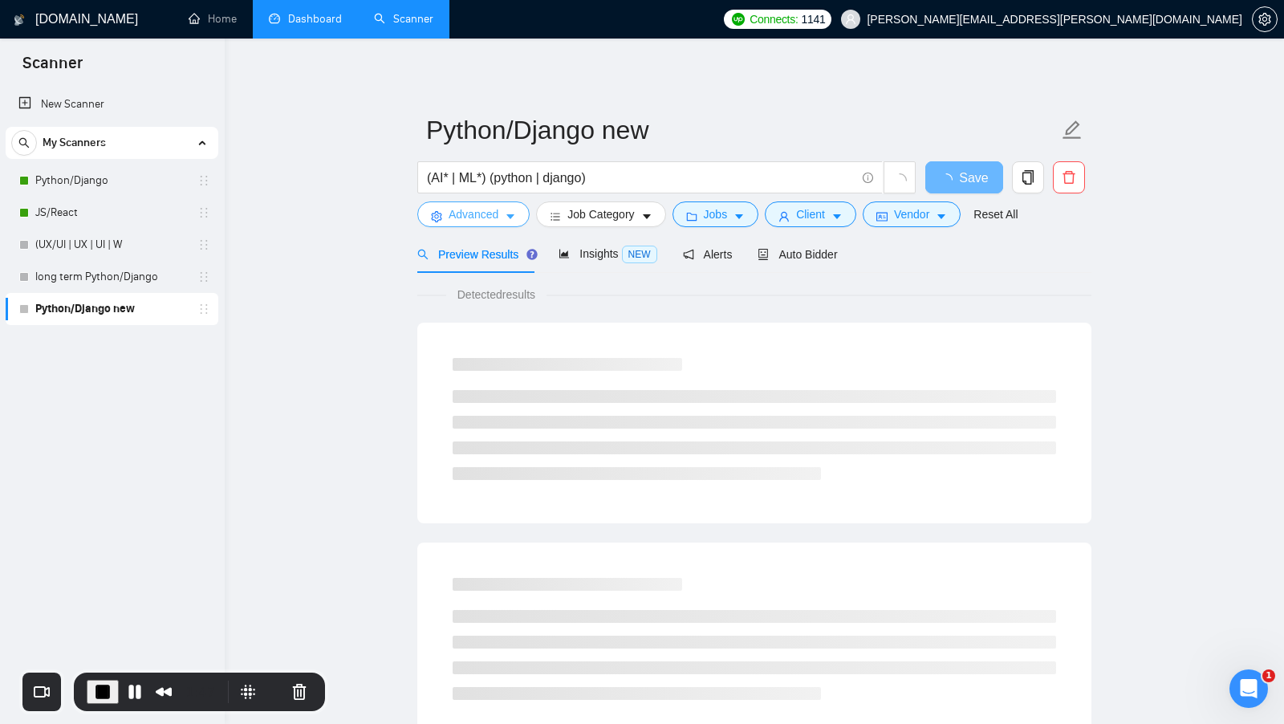
click at [503, 218] on button "Advanced" at bounding box center [473, 214] width 112 height 26
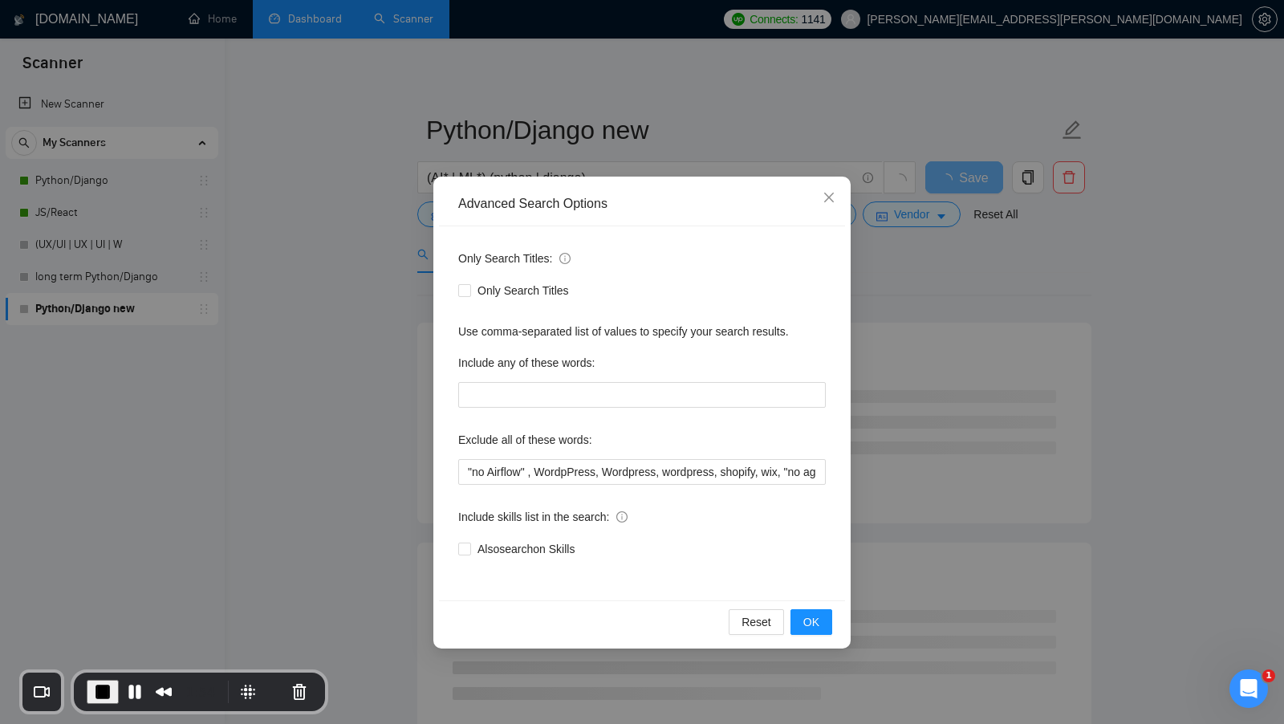
click at [904, 543] on div "Advanced Search Options Only Search Titles: Only Search Titles Use comma-separa…" at bounding box center [642, 362] width 1284 height 724
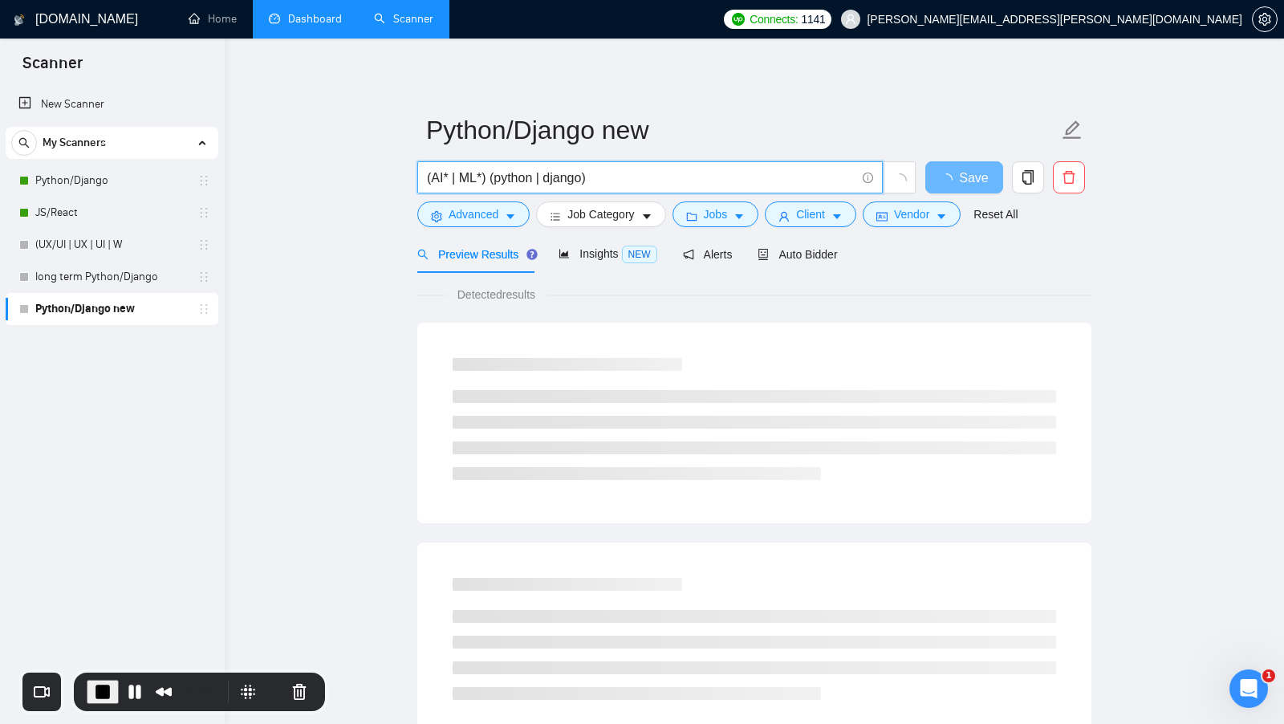
click at [437, 178] on input "(AI* | ML*) (python | django)" at bounding box center [641, 178] width 429 height 20
click at [470, 180] on input "(AI* | ML*) (python | django)" at bounding box center [641, 178] width 429 height 20
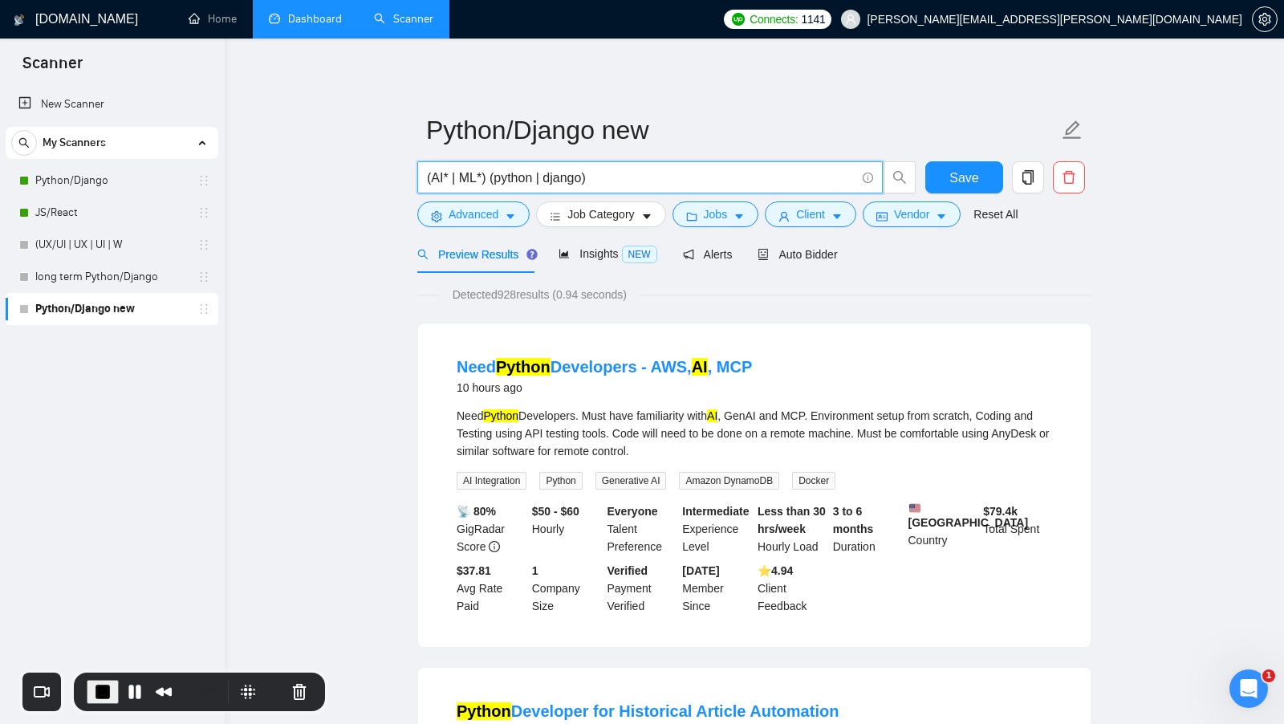
click at [513, 180] on input "(AI* | ML*) (python | django)" at bounding box center [641, 178] width 429 height 20
click at [565, 180] on input "(AI* | ML*) (python | django)" at bounding box center [641, 178] width 429 height 20
click at [566, 180] on input "(AI* | ML*) (python | django)" at bounding box center [641, 178] width 429 height 20
click at [478, 472] on span "AI Integration" at bounding box center [492, 481] width 70 height 18
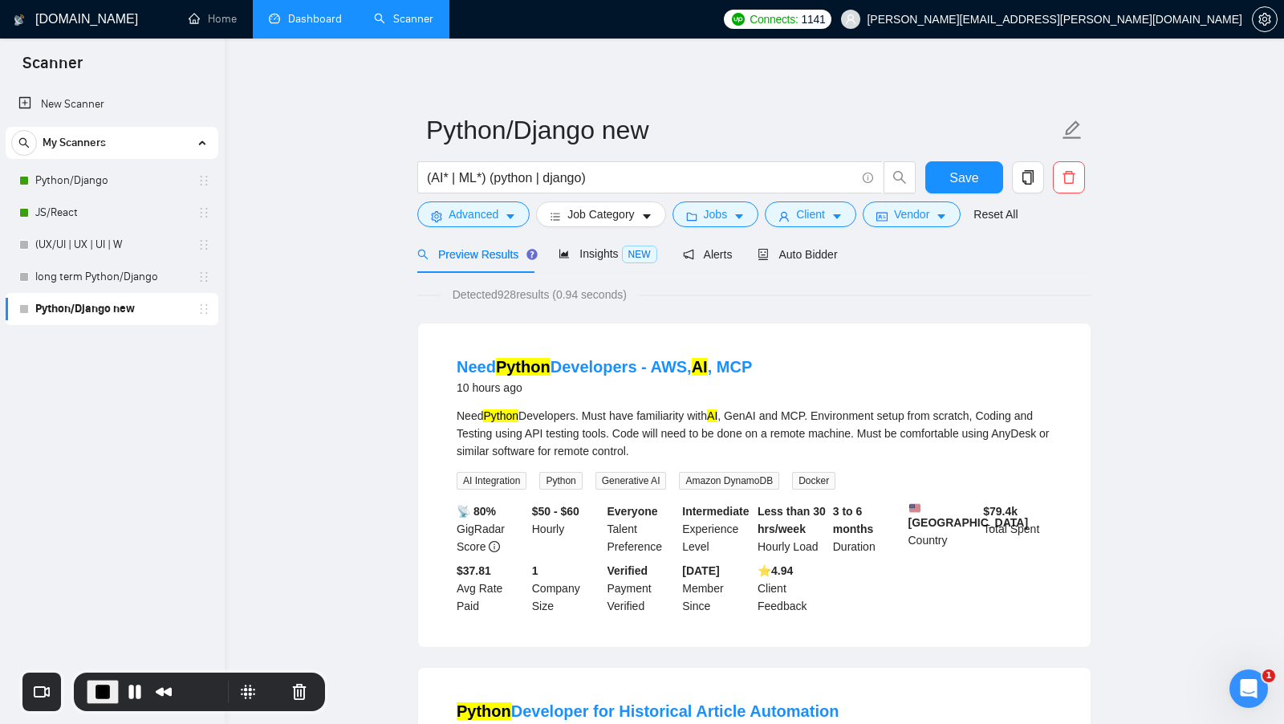
click at [661, 461] on div "Need Python Developers. Must have familiarity with AI , GenAI and MCP. Environm…" at bounding box center [755, 448] width 596 height 83
click at [515, 213] on icon "caret-down" at bounding box center [510, 216] width 11 height 11
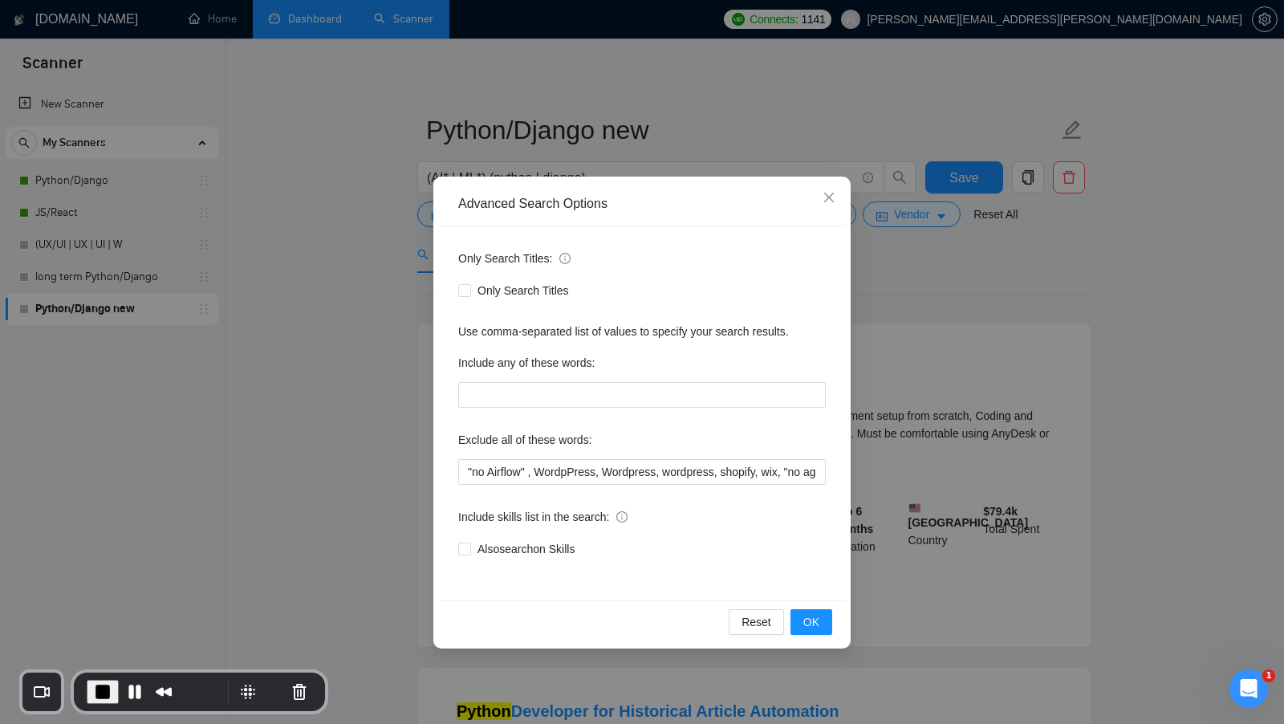
click at [909, 494] on div "Advanced Search Options Only Search Titles: Only Search Titles Use comma-separa…" at bounding box center [642, 362] width 1284 height 724
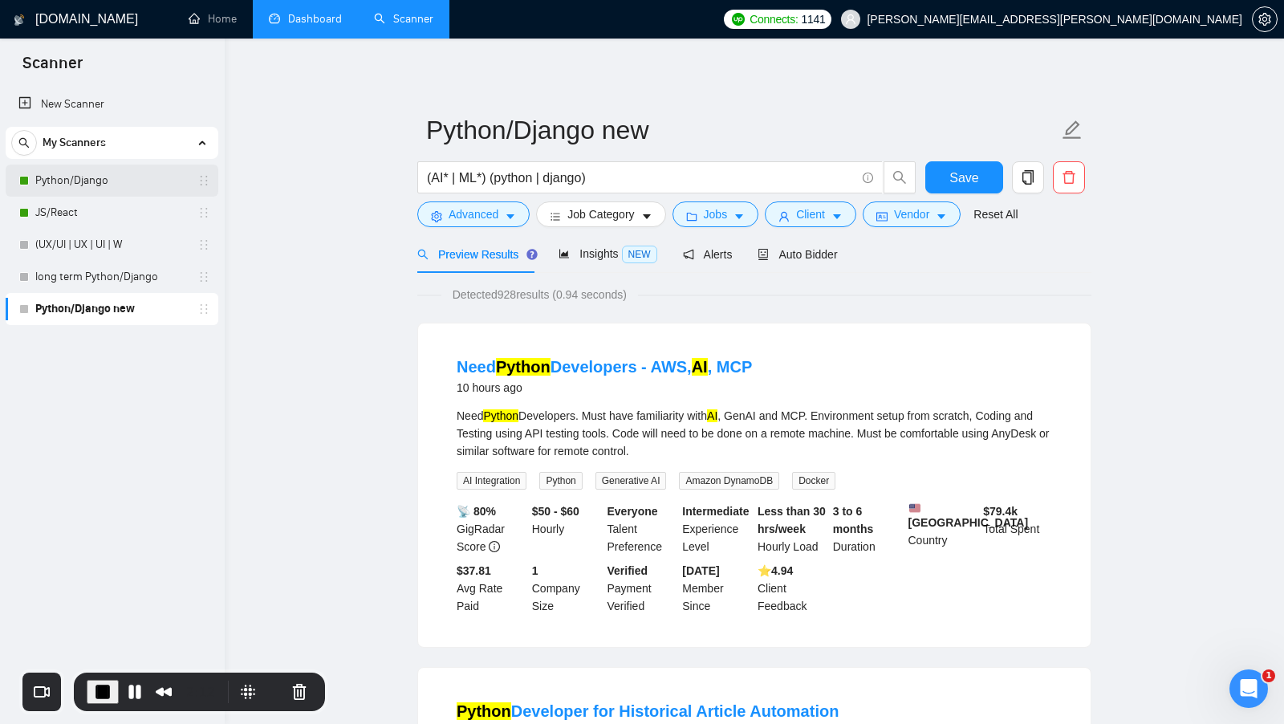
click at [140, 189] on link "Python/Django" at bounding box center [111, 181] width 152 height 32
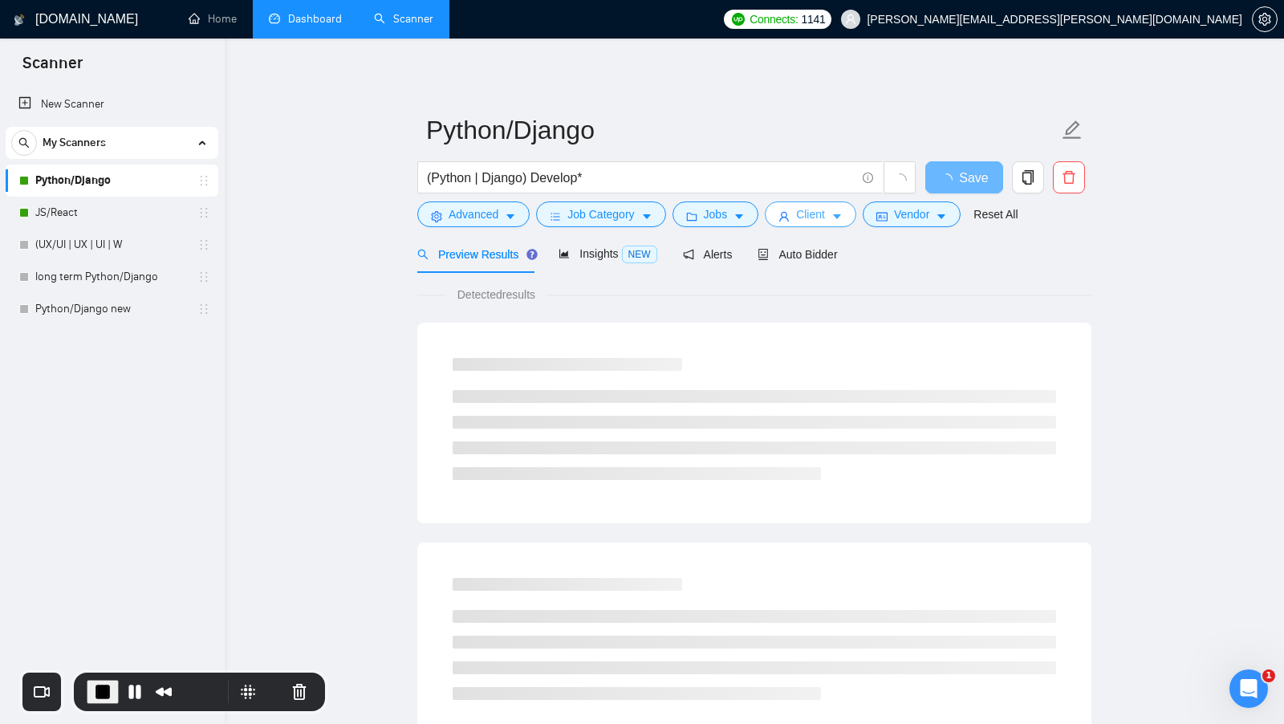
click at [802, 218] on span "Client" at bounding box center [810, 214] width 29 height 18
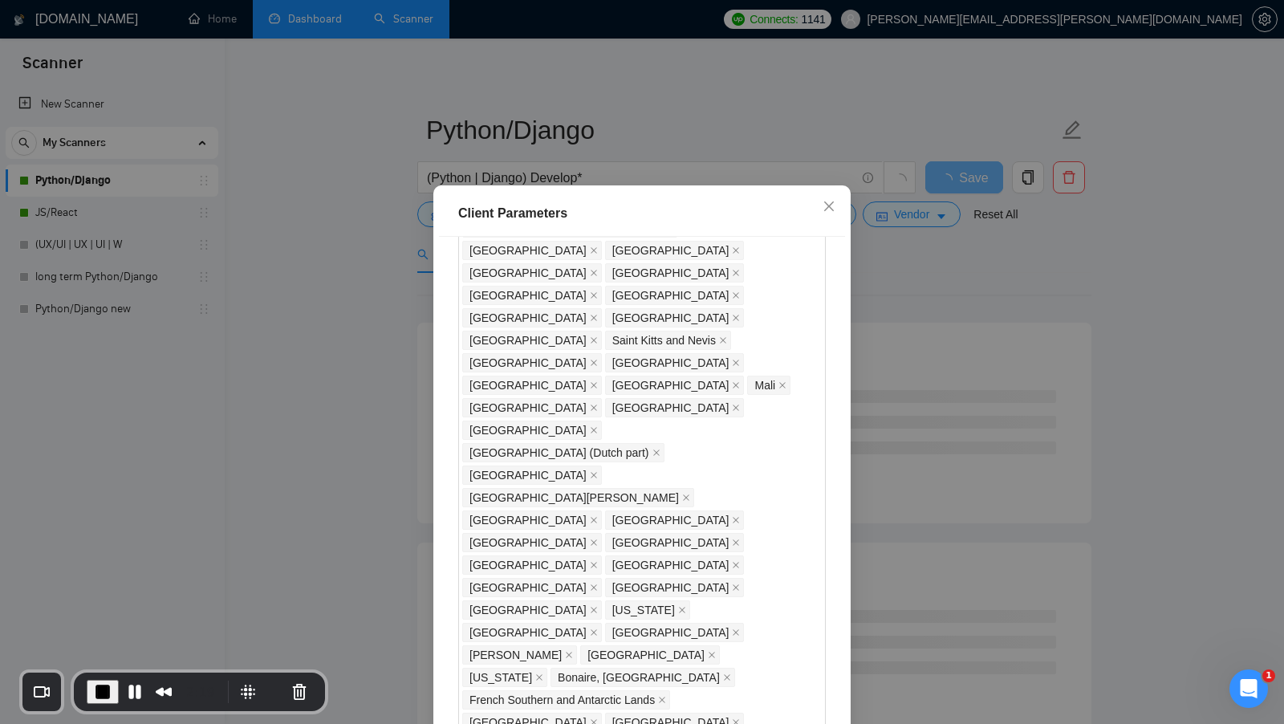
scroll to position [1351, 0]
click at [356, 402] on div "Client Parameters Client Location Include Client Countries Select Exclude Clien…" at bounding box center [642, 362] width 1284 height 724
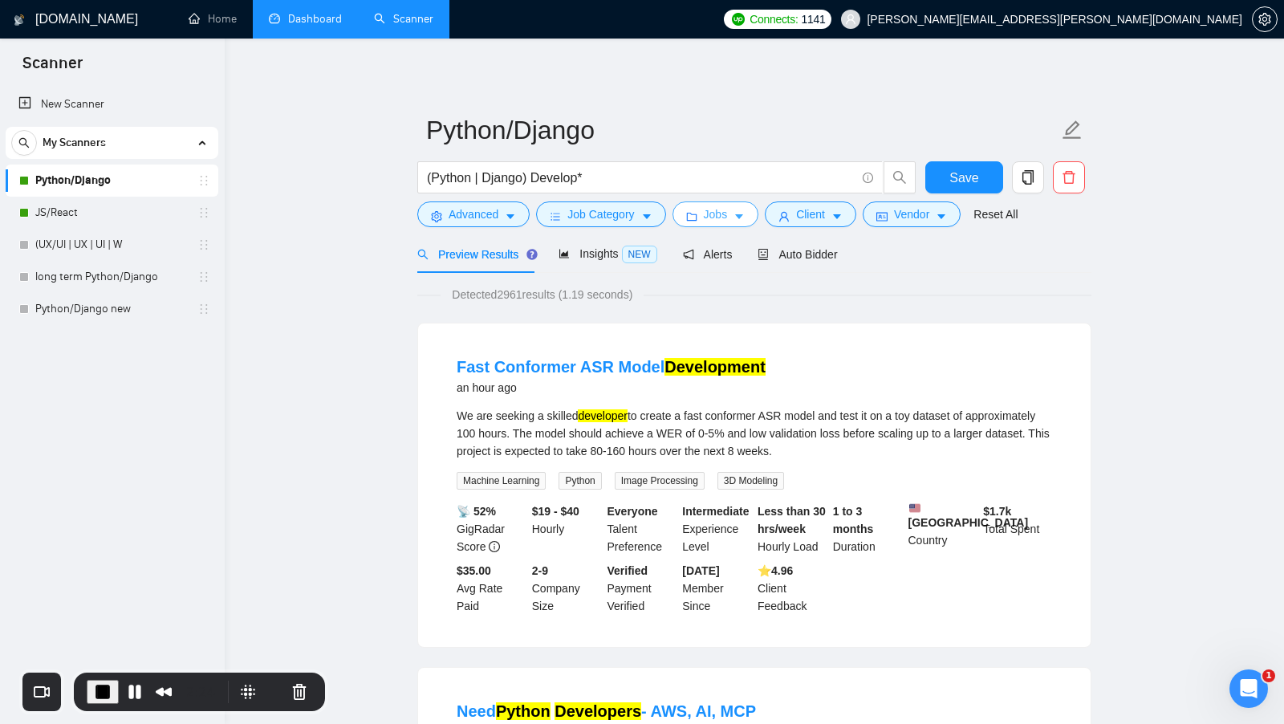
click at [723, 217] on span "Jobs" at bounding box center [716, 214] width 24 height 18
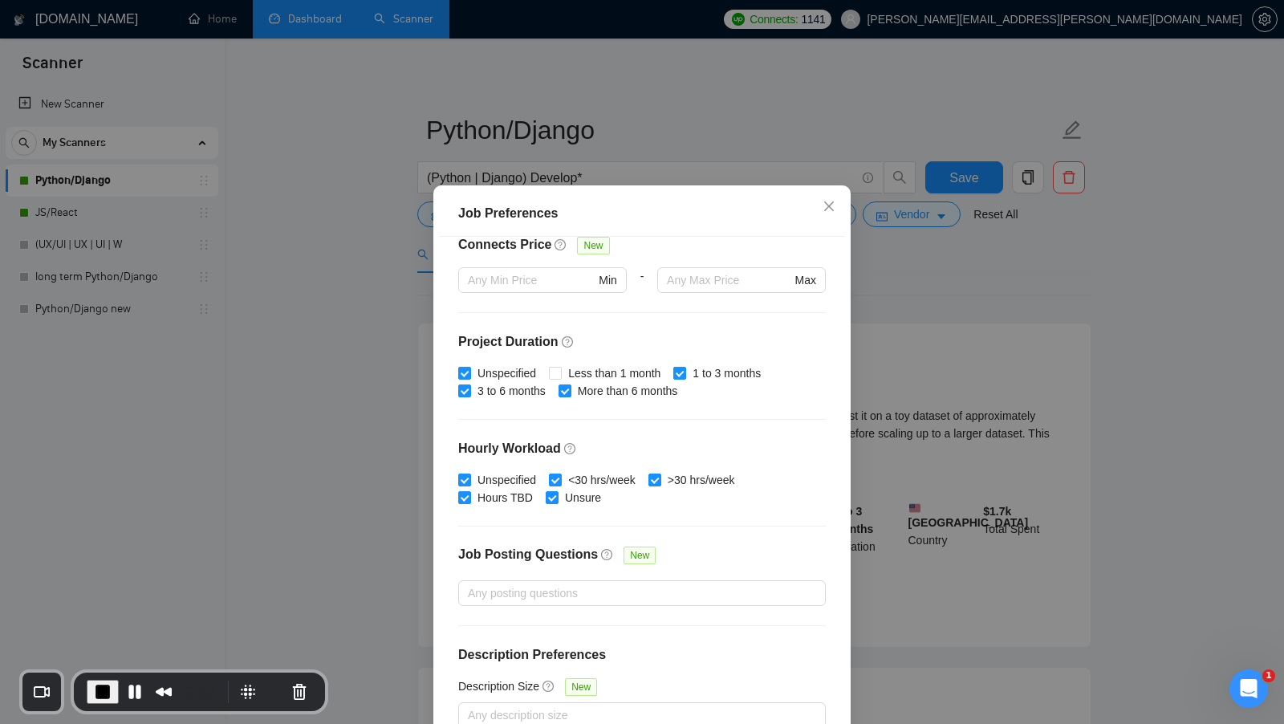
scroll to position [89, 0]
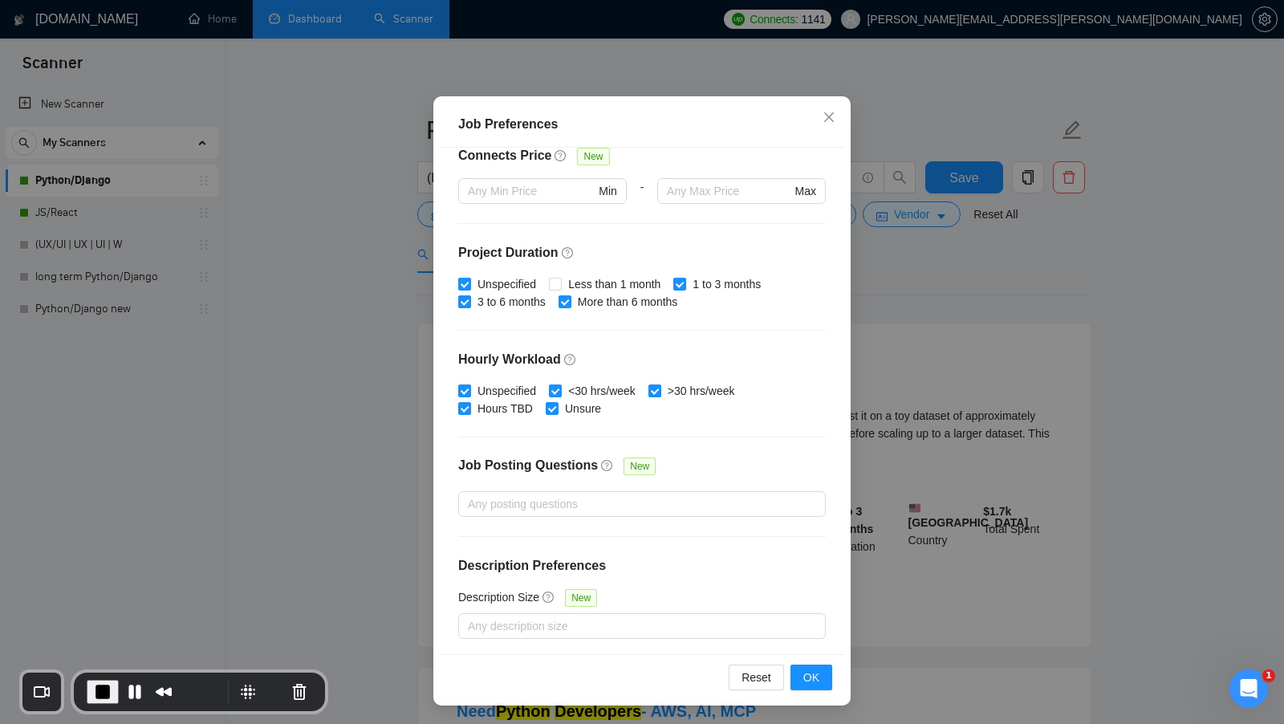
click at [932, 490] on div "Job Preferences Budget Project Type All Fixed Price Hourly Rate Fixed Price Bud…" at bounding box center [642, 362] width 1284 height 724
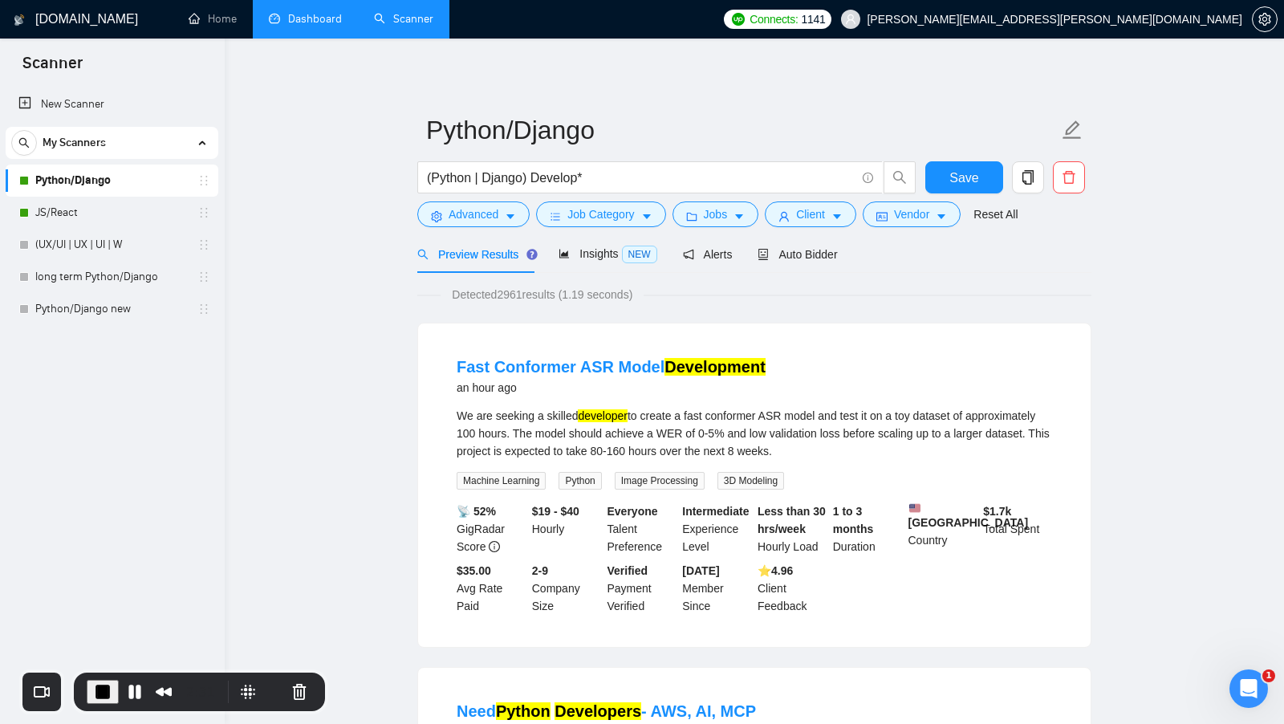
scroll to position [0, 0]
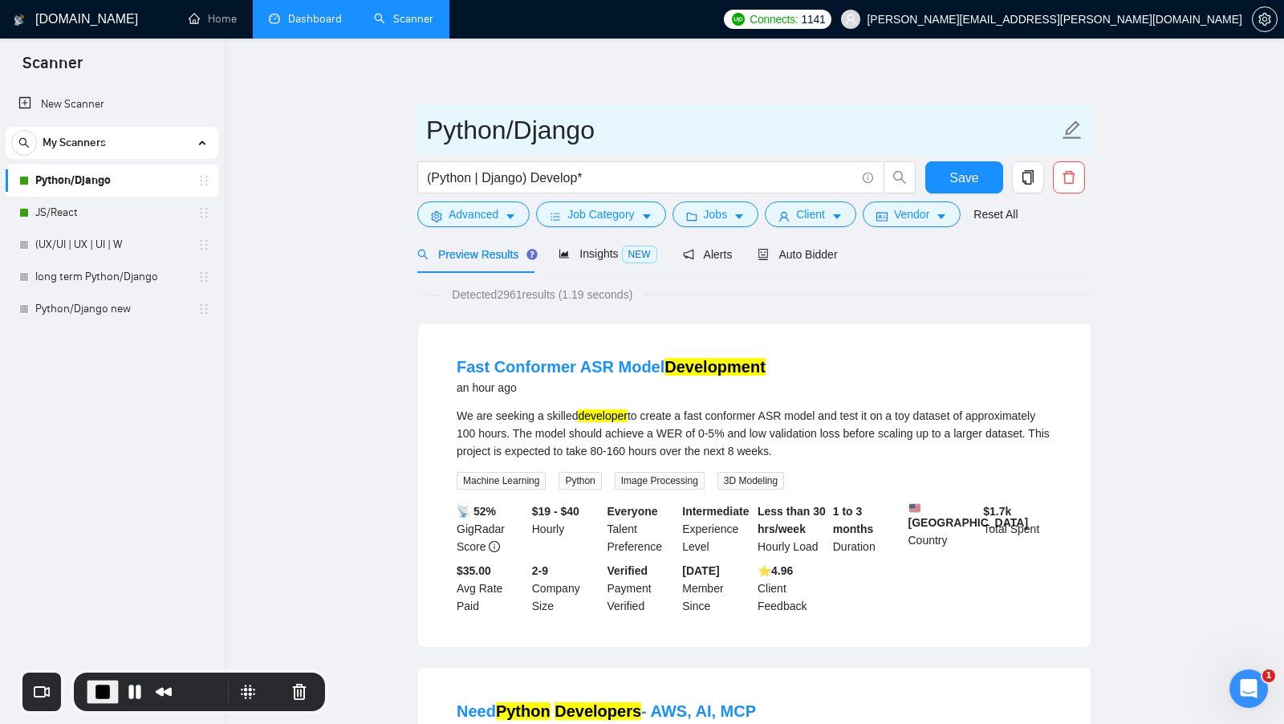
drag, startPoint x: 656, startPoint y: 128, endPoint x: 352, endPoint y: 118, distance: 303.5
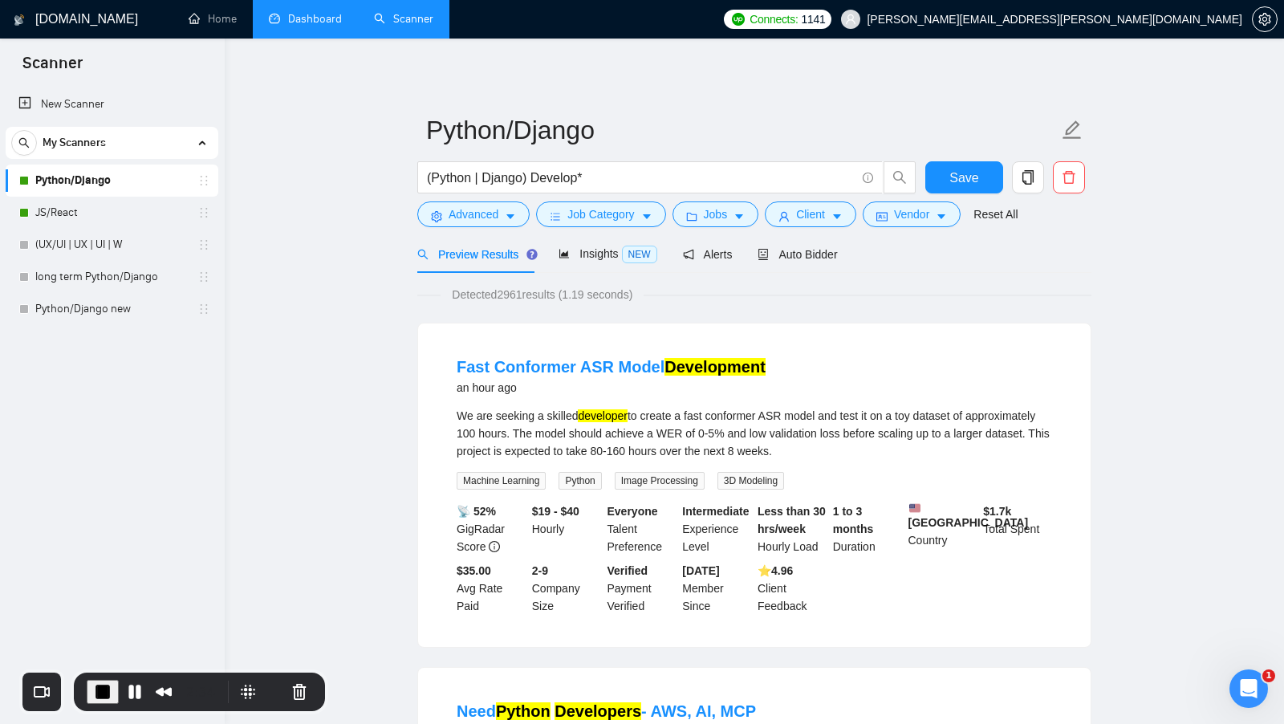
click at [730, 223] on button "Jobs" at bounding box center [716, 214] width 87 height 26
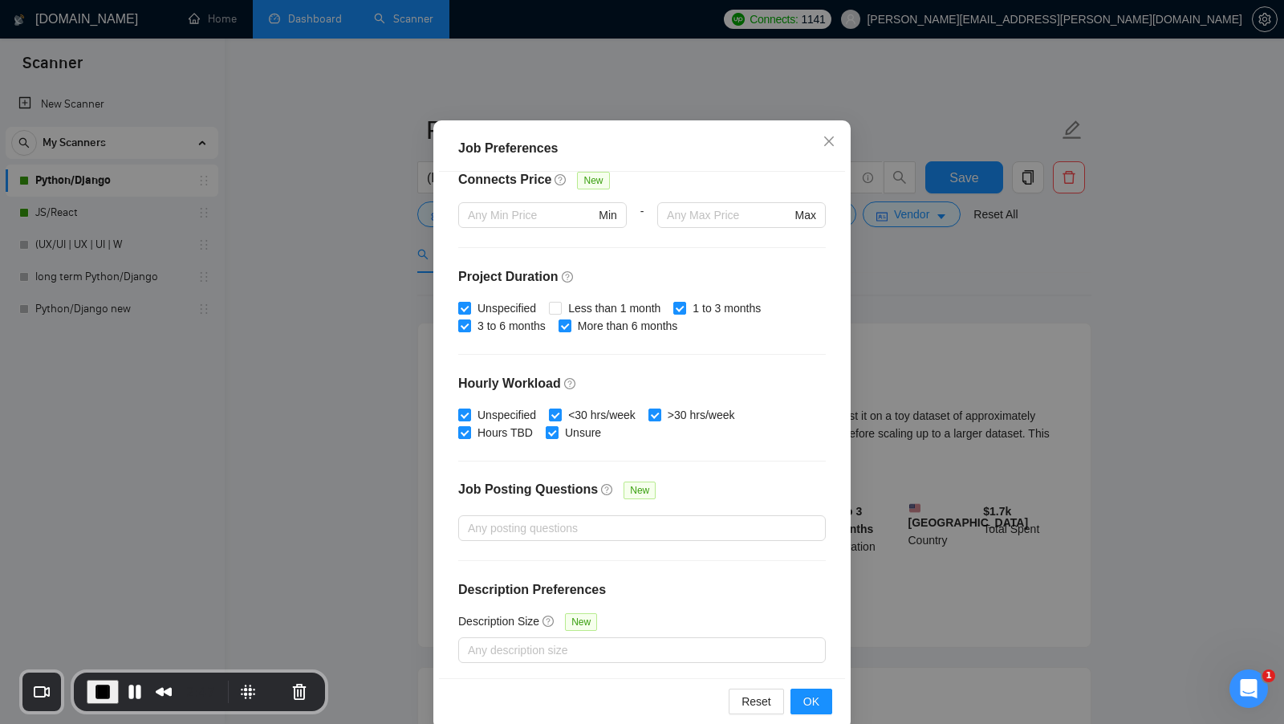
scroll to position [73, 0]
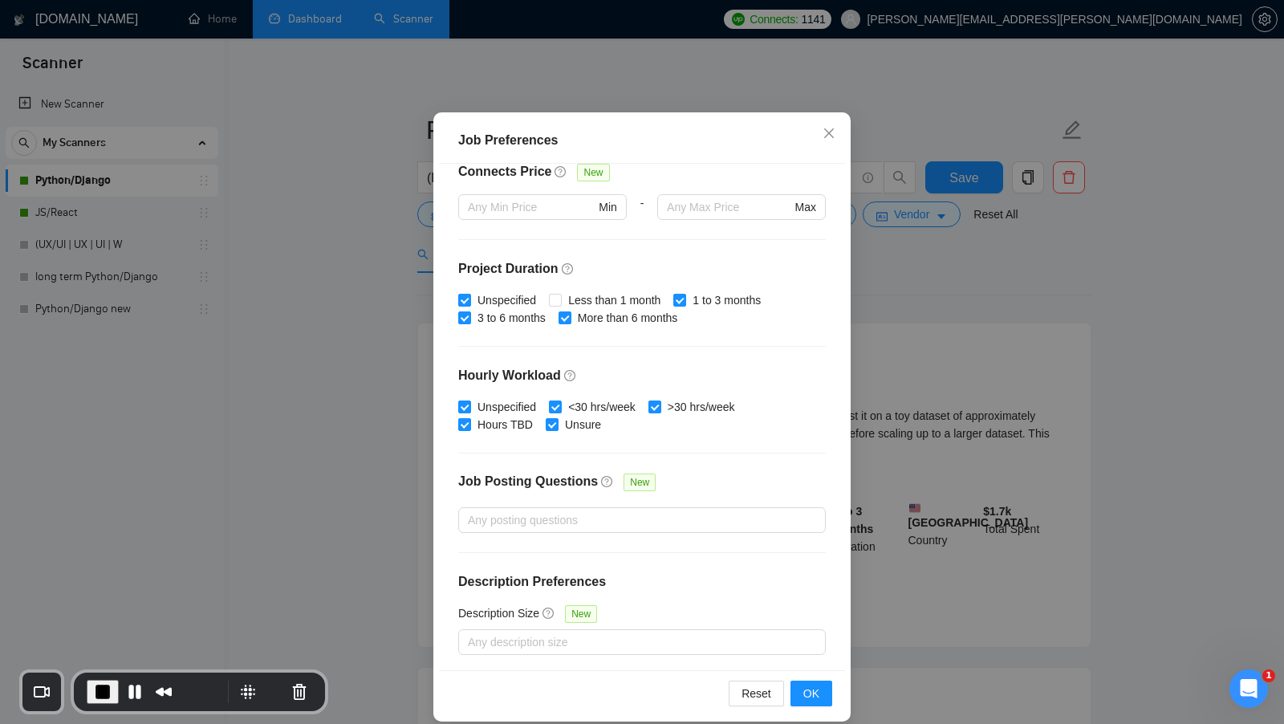
click at [880, 348] on div "Job Preferences Budget Project Type All Fixed Price Hourly Rate Fixed Price Bud…" at bounding box center [642, 362] width 1284 height 724
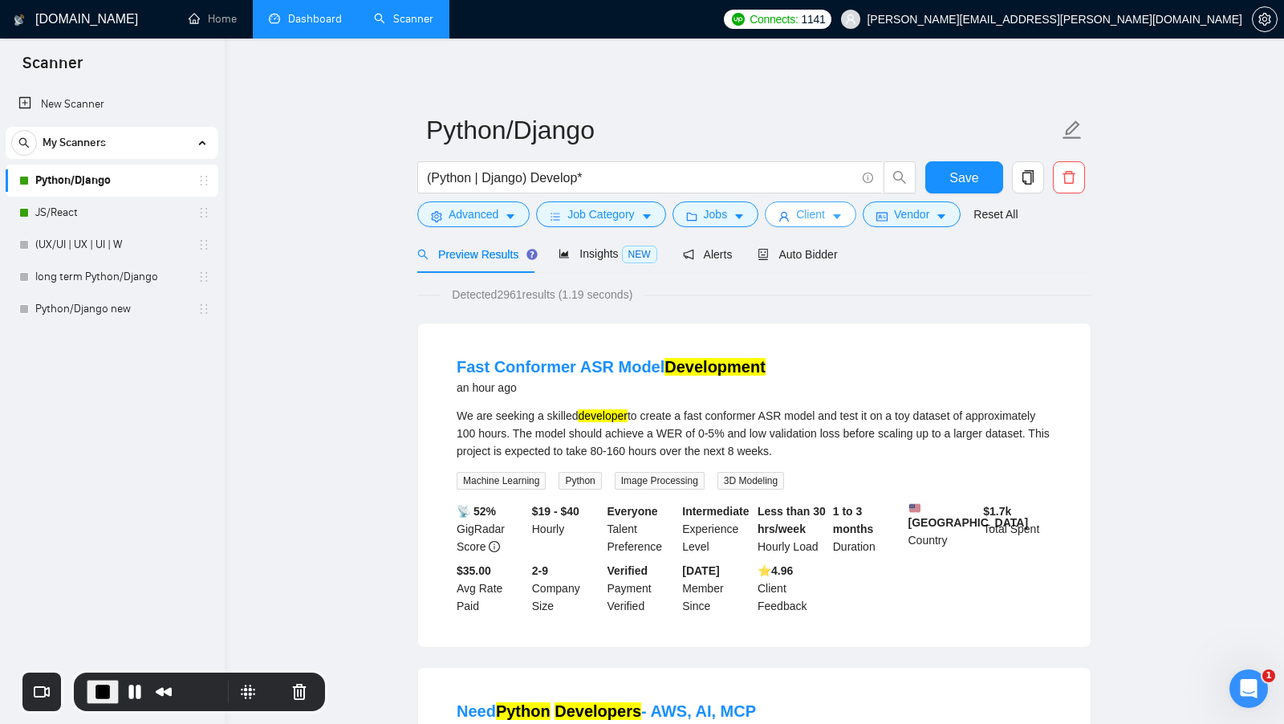
click at [825, 222] on span "Client" at bounding box center [810, 214] width 29 height 18
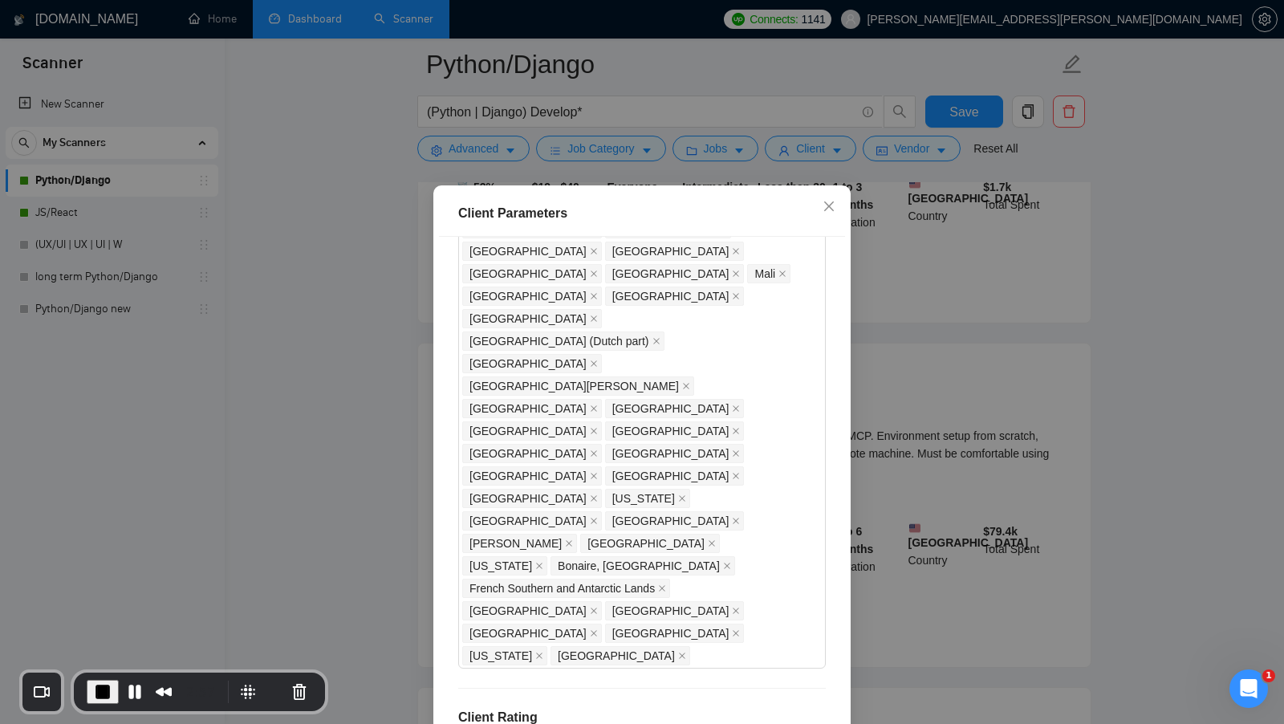
scroll to position [1477, 0]
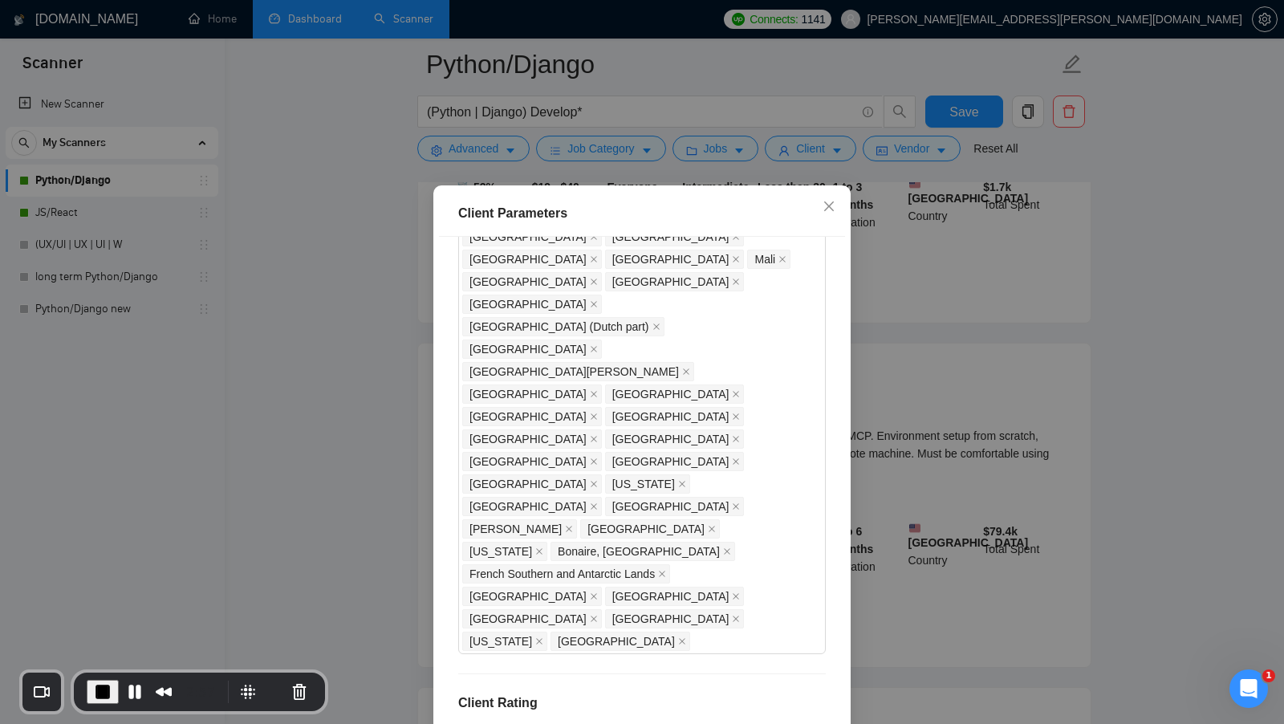
click at [972, 348] on div "Client Parameters Client Location Include Client Countries Select Exclude Clien…" at bounding box center [642, 362] width 1284 height 724
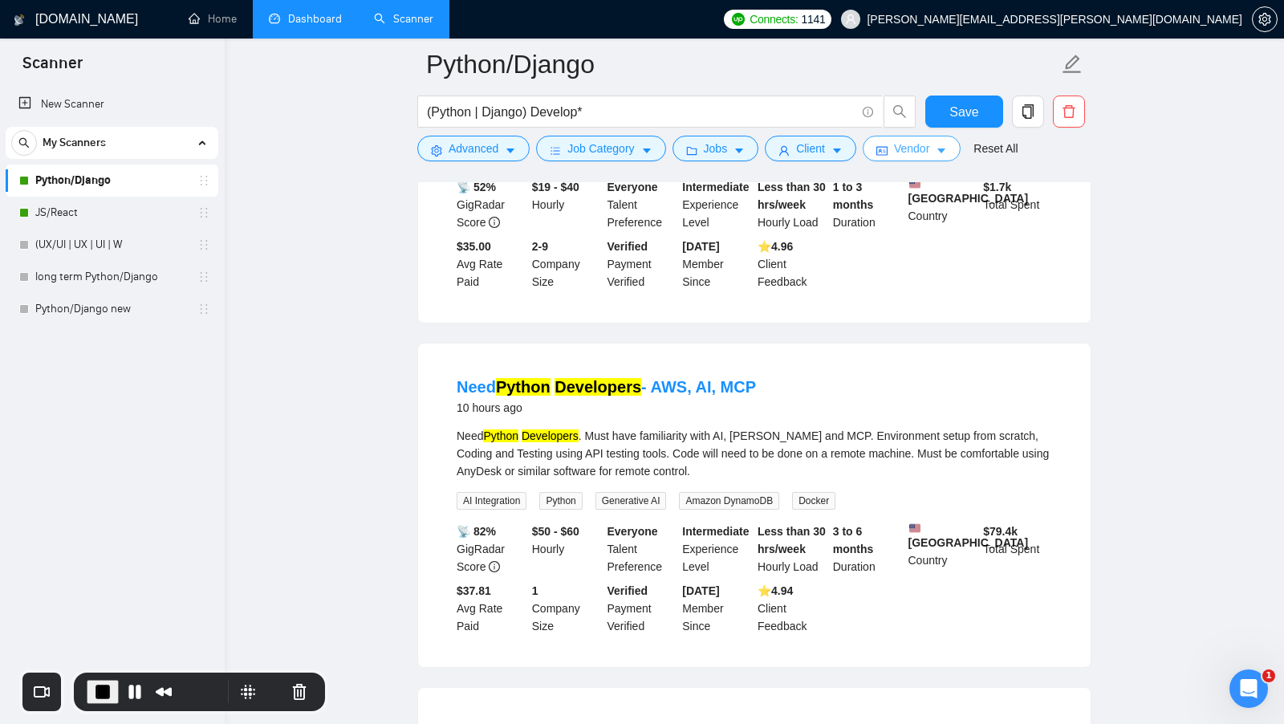
click at [943, 139] on button "Vendor" at bounding box center [912, 149] width 98 height 26
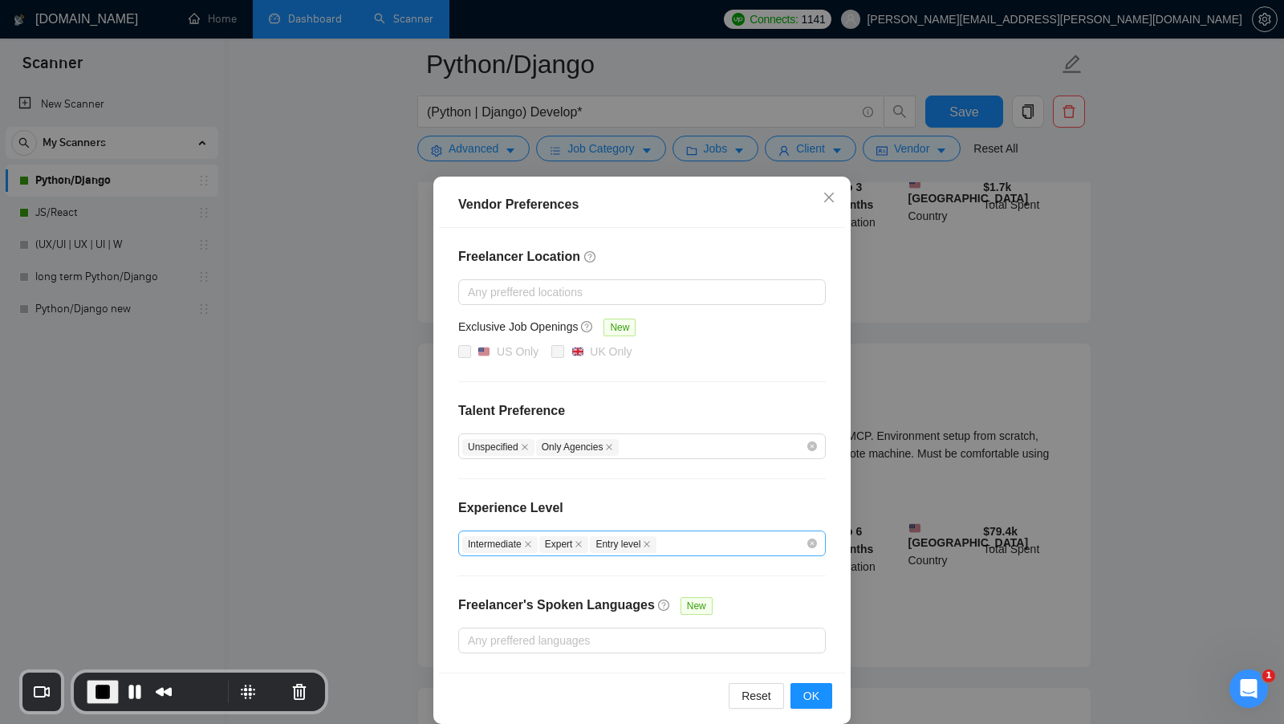
click at [738, 537] on div "Intermediate Expert Entry level" at bounding box center [634, 543] width 344 height 19
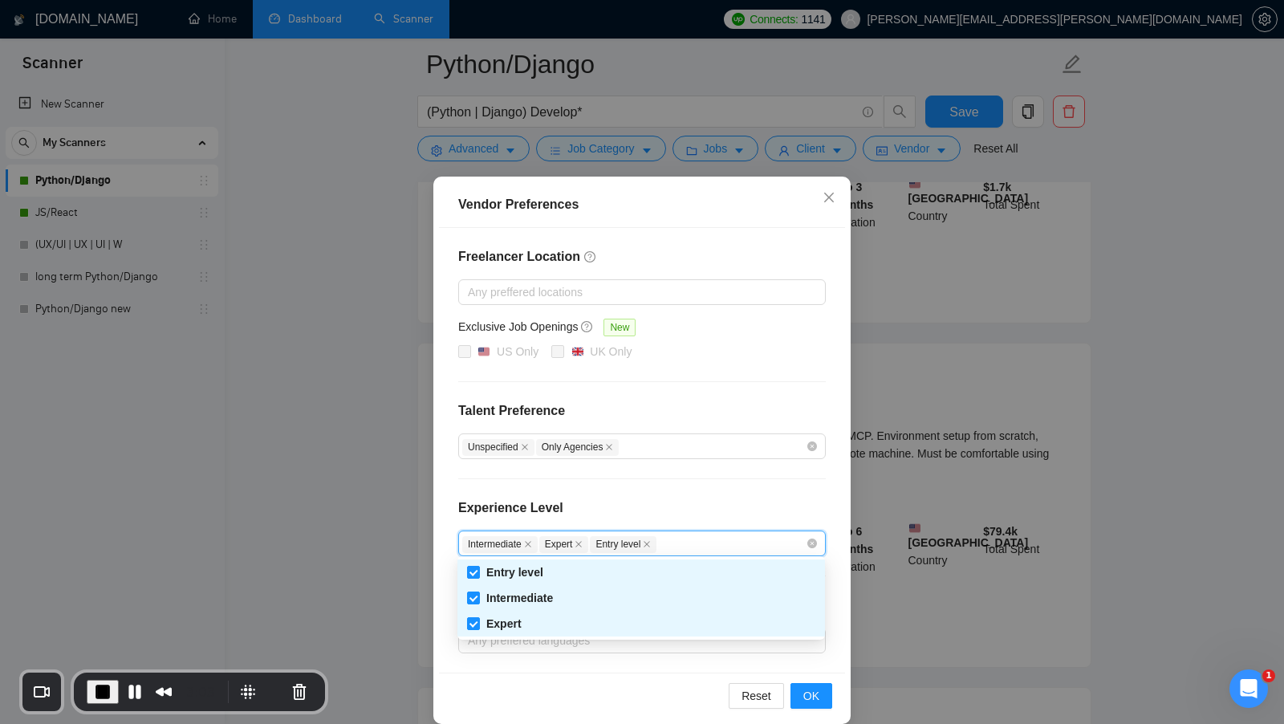
click at [709, 502] on div "Experience Level" at bounding box center [642, 514] width 368 height 32
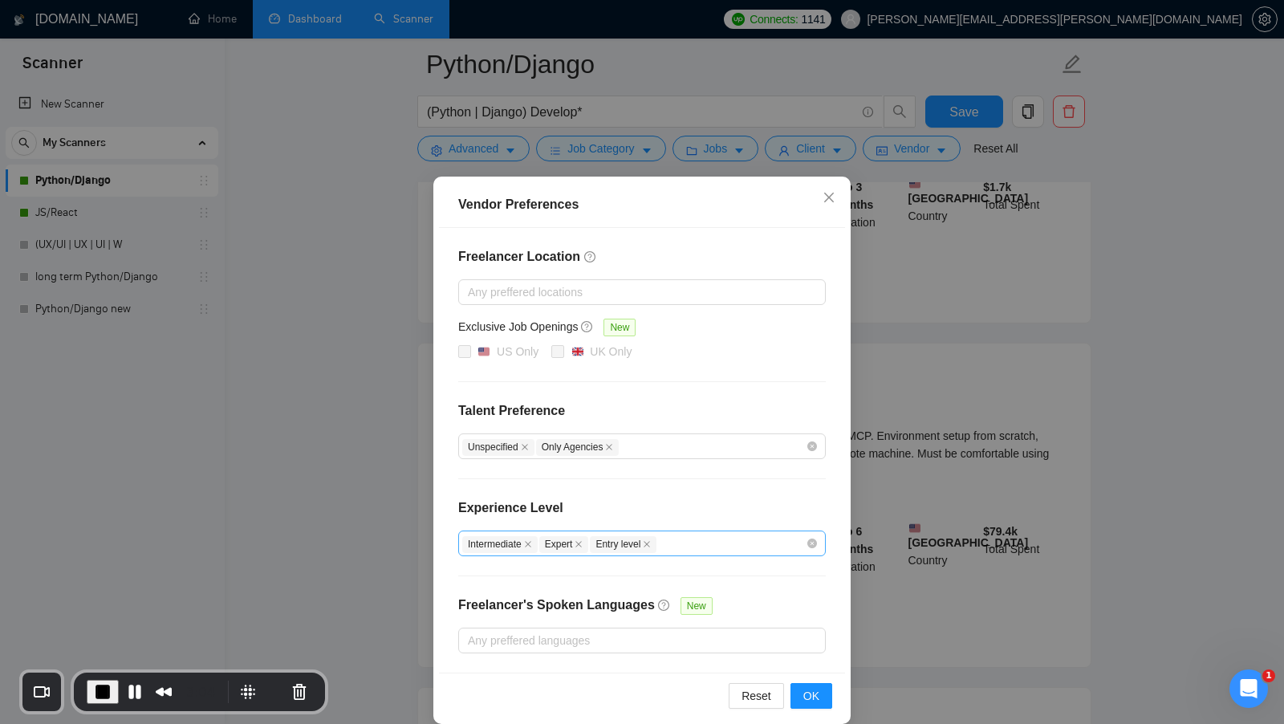
click at [816, 547] on div "Intermediate Expert Entry level" at bounding box center [642, 544] width 368 height 26
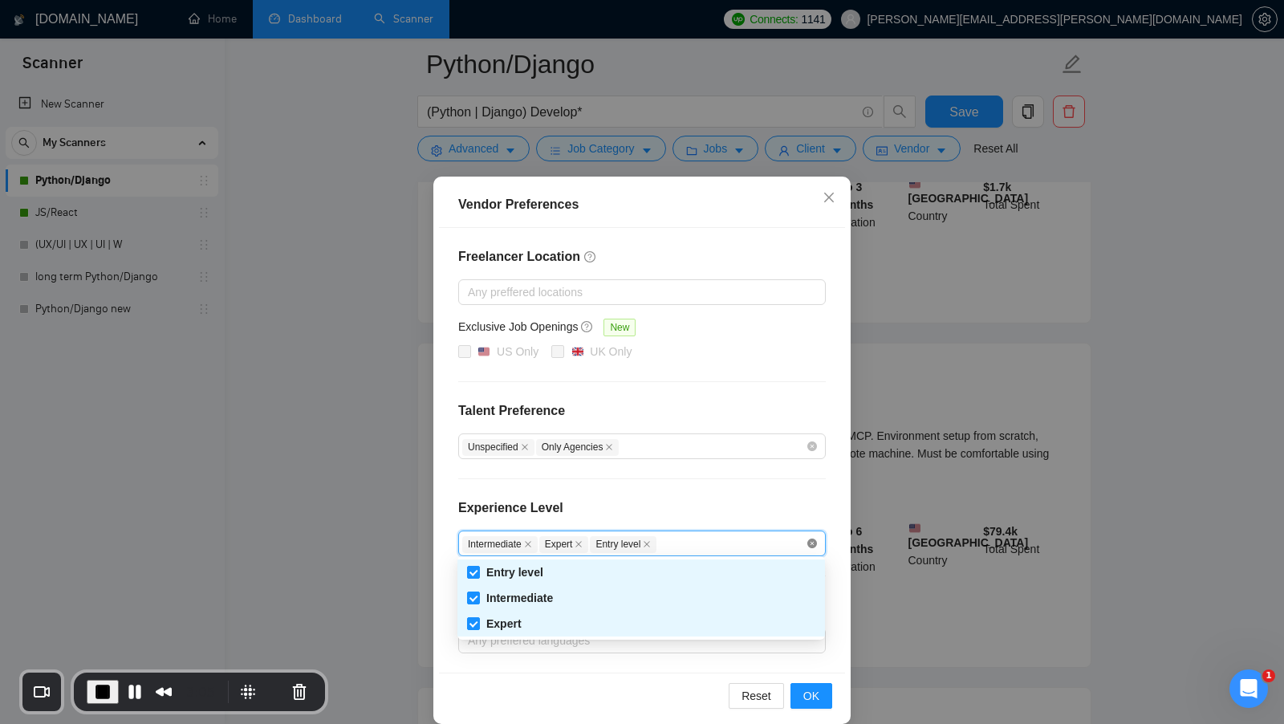
checkbox input "false"
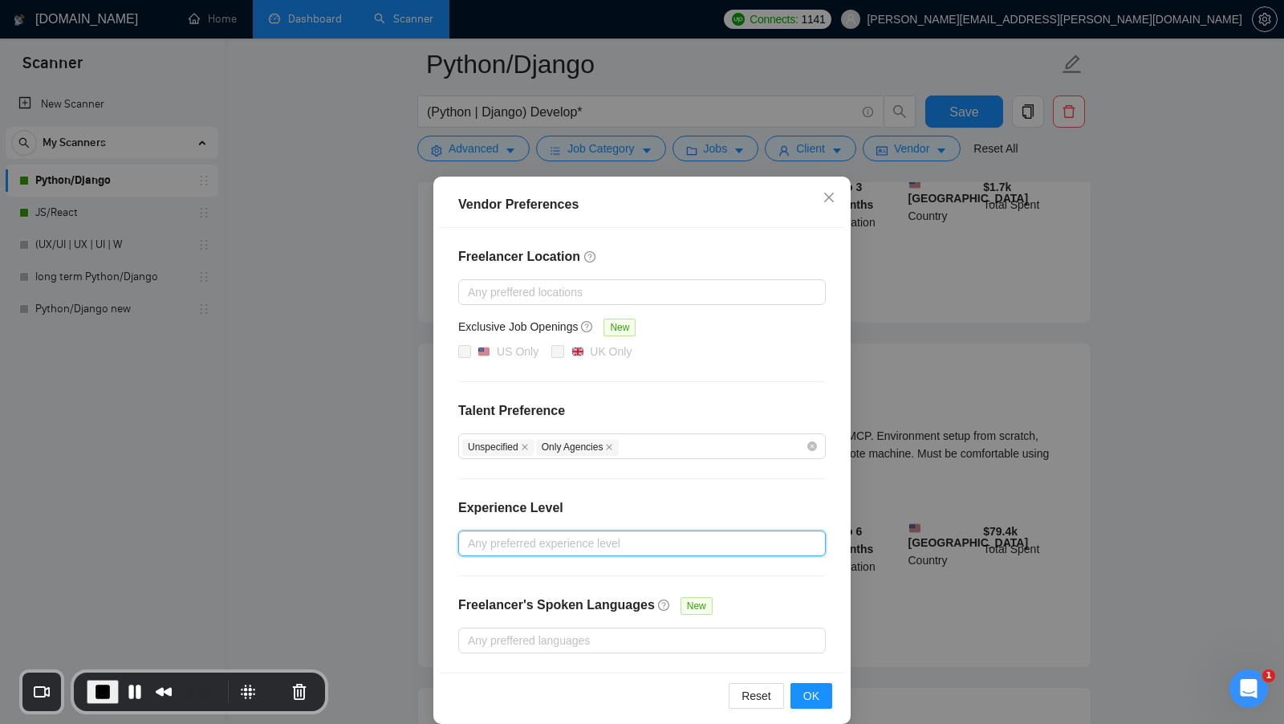
click at [819, 705] on div "Reset OK" at bounding box center [642, 696] width 406 height 46
click at [819, 696] on span "OK" at bounding box center [811, 696] width 16 height 18
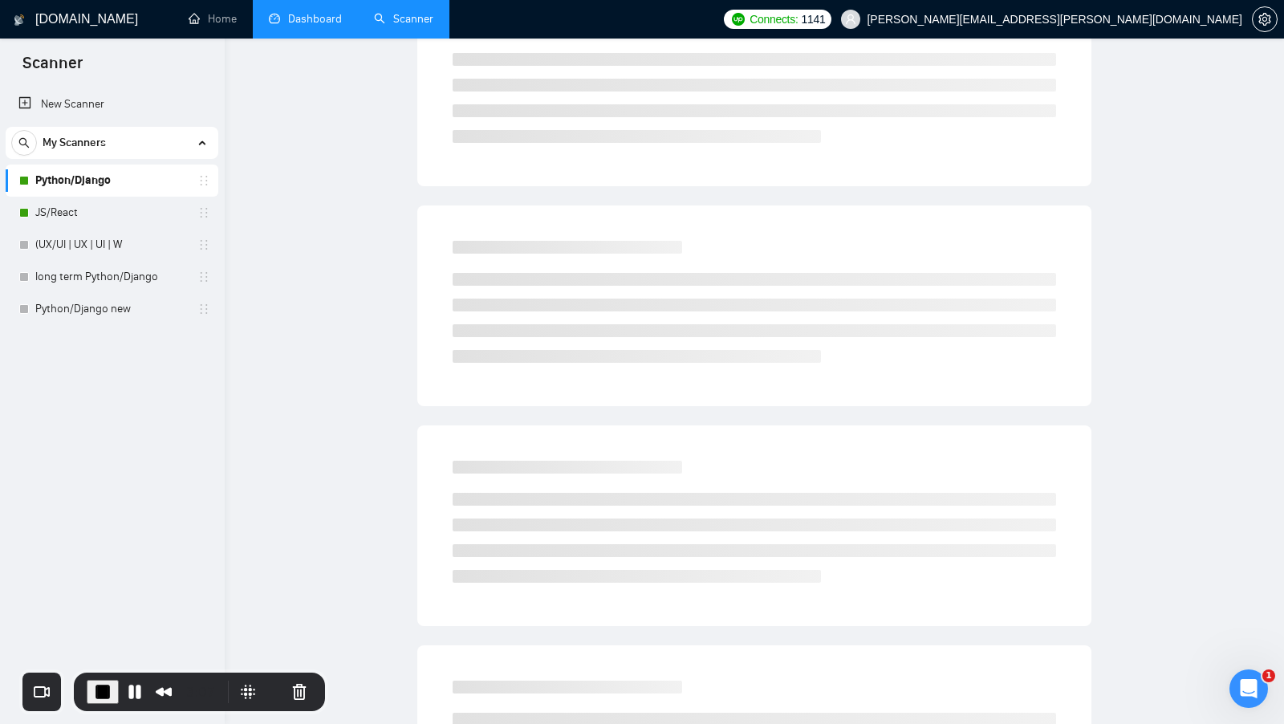
scroll to position [0, 0]
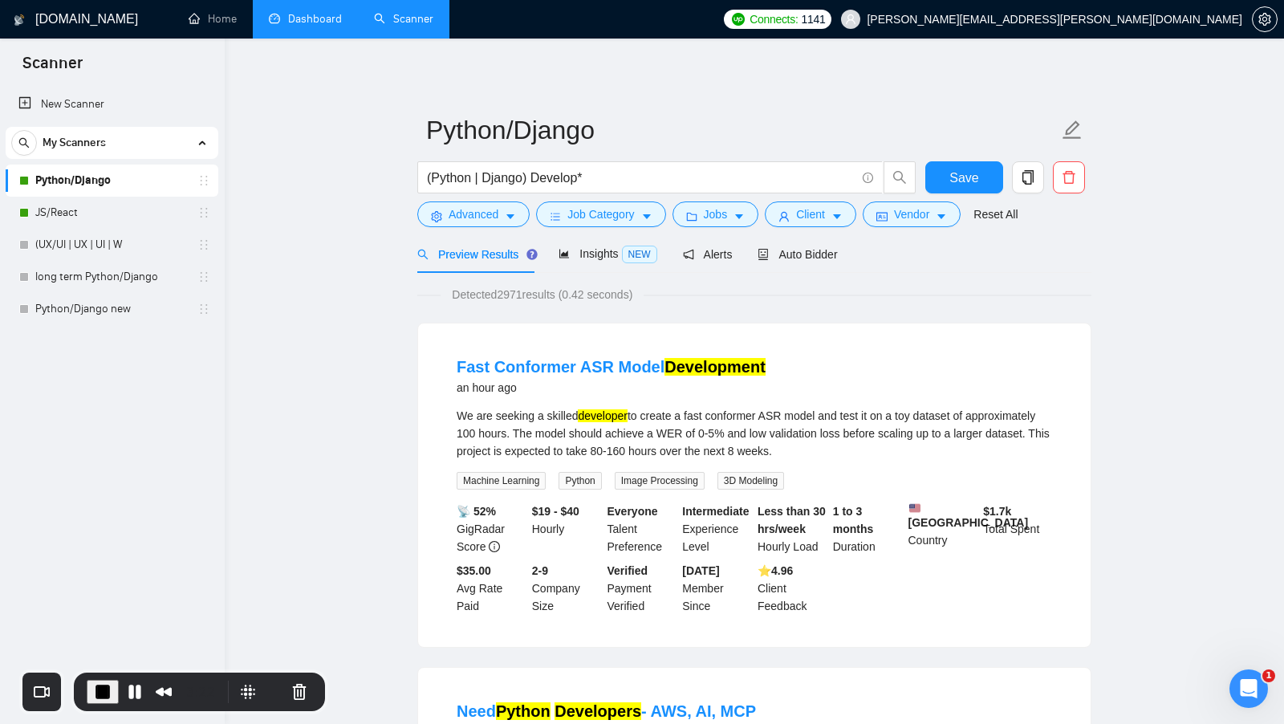
click at [520, 295] on span "Detected 2971 results (0.42 seconds)" at bounding box center [542, 295] width 203 height 18
click at [519, 295] on span "Detected 2971 results (0.42 seconds)" at bounding box center [542, 295] width 203 height 18
click at [729, 299] on div "Detected 2971 results (0.42 seconds)" at bounding box center [754, 295] width 674 height 18
click at [919, 217] on span "Vendor" at bounding box center [911, 214] width 35 height 18
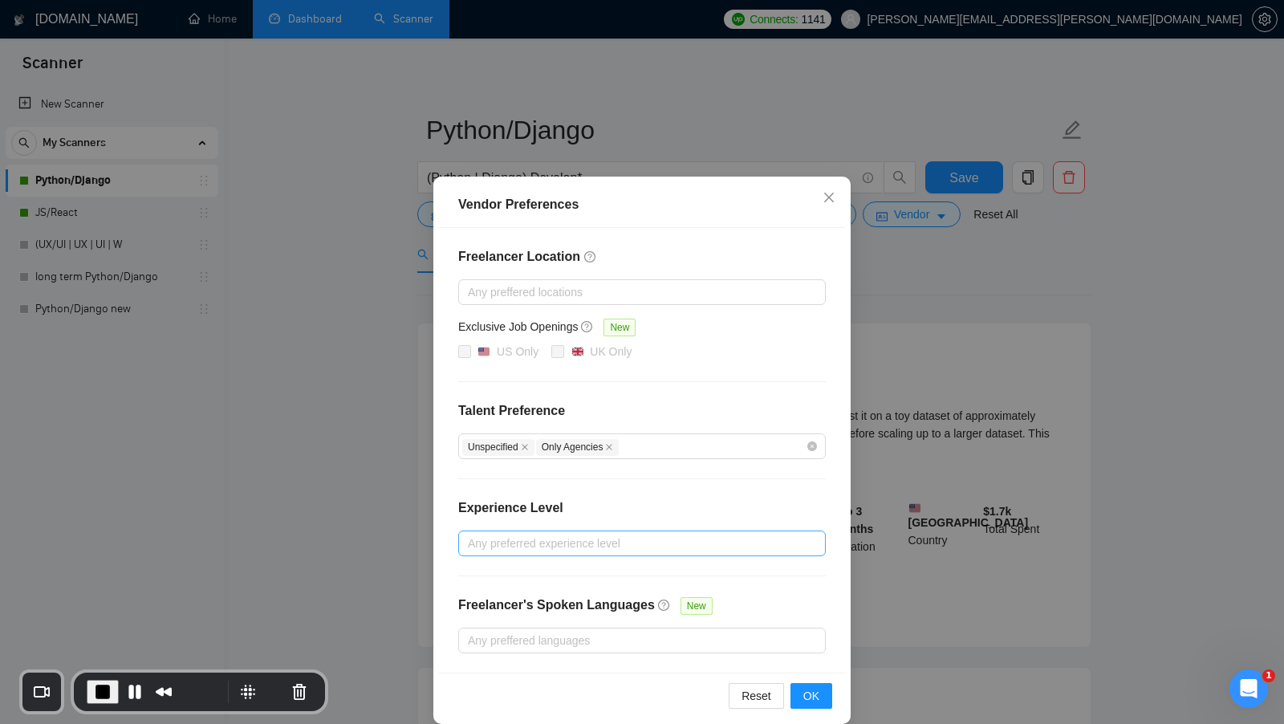
click at [1038, 315] on div "Vendor Preferences Freelancer Location Any preffered locations Exclusive Job Op…" at bounding box center [642, 362] width 1284 height 724
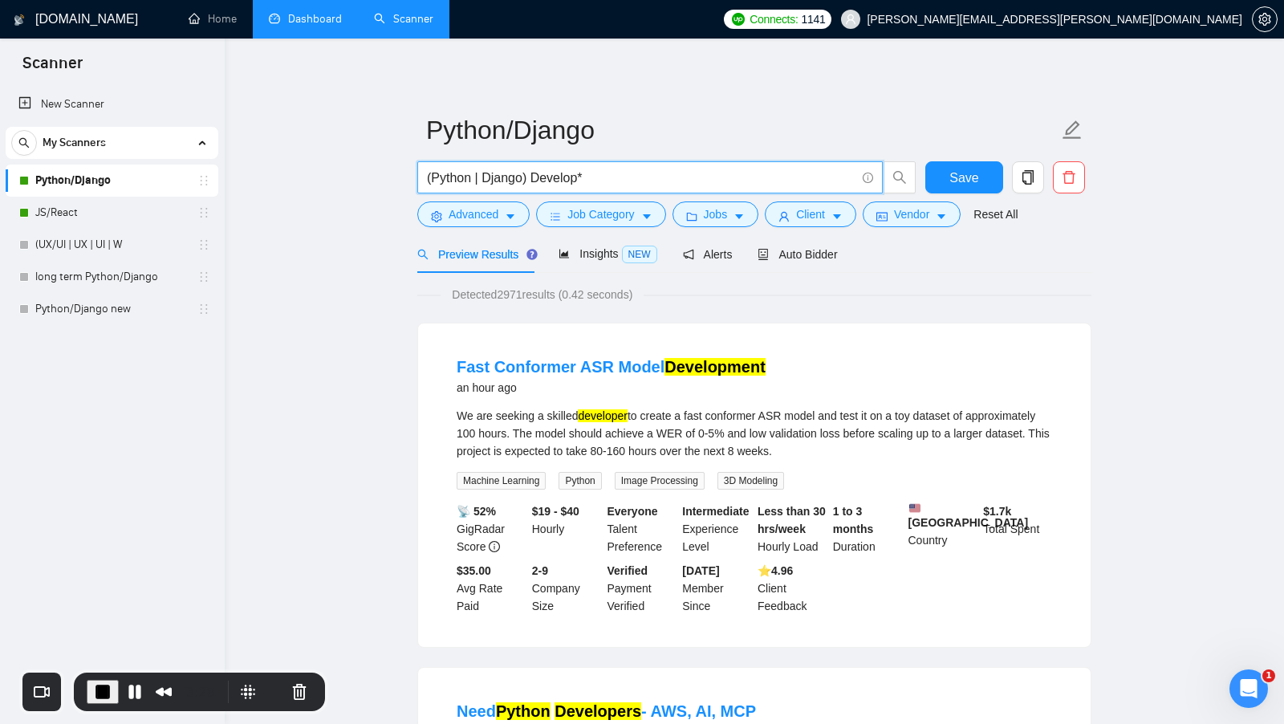
click at [471, 181] on input "(Python | Django) Develop*" at bounding box center [641, 178] width 429 height 20
click at [528, 169] on input "(Python* | Django) Develop*" at bounding box center [641, 178] width 429 height 20
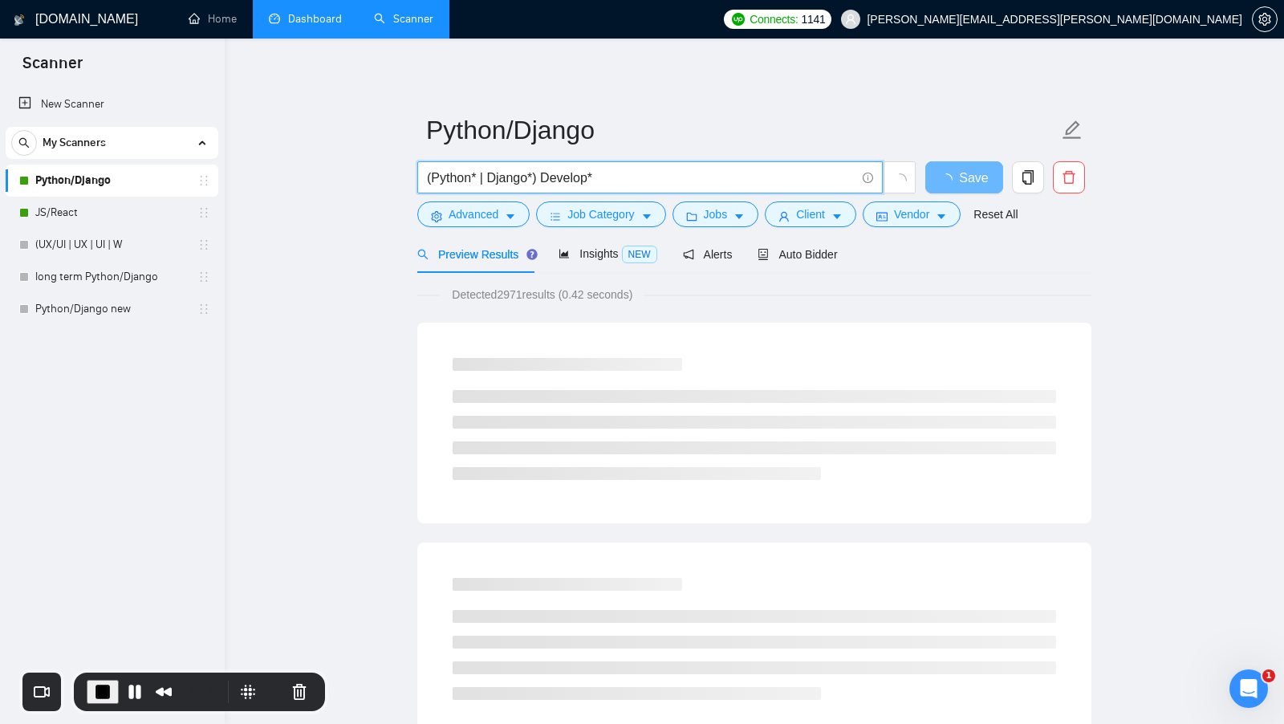
click at [474, 181] on input "(Python* | Django*) Develop*" at bounding box center [641, 178] width 429 height 20
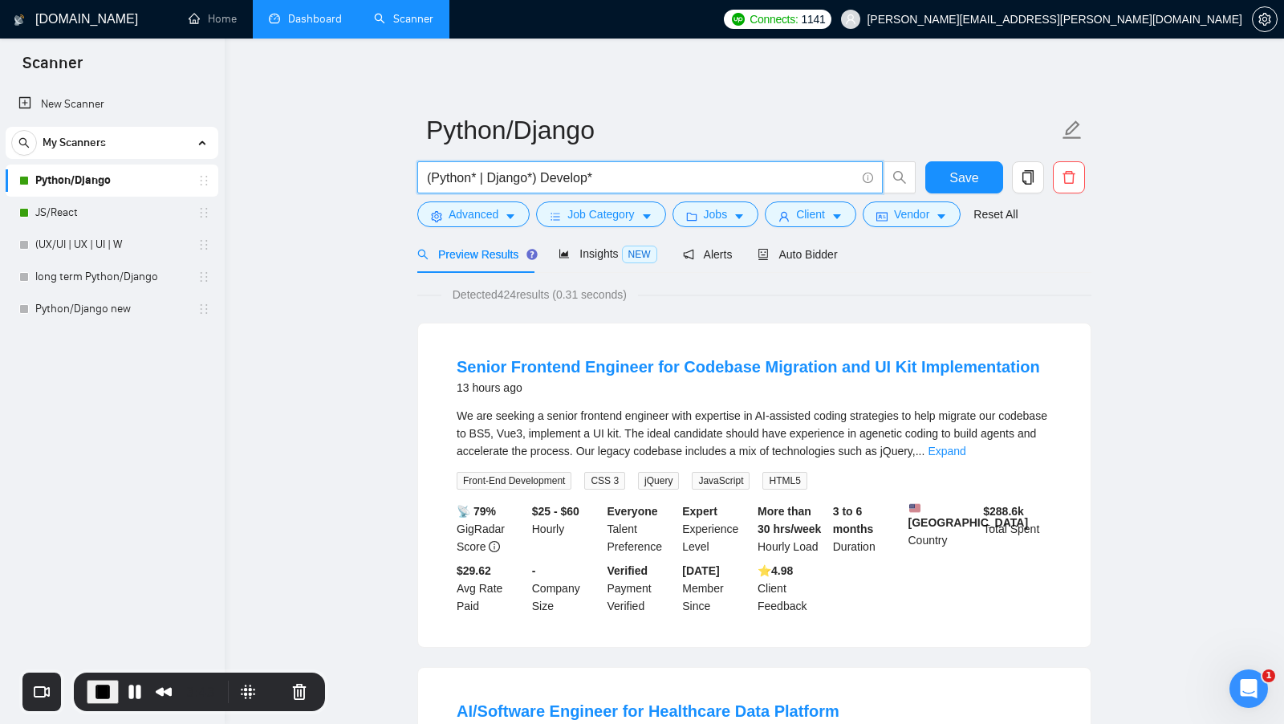
type input "(Python* | Django*) Develop*"
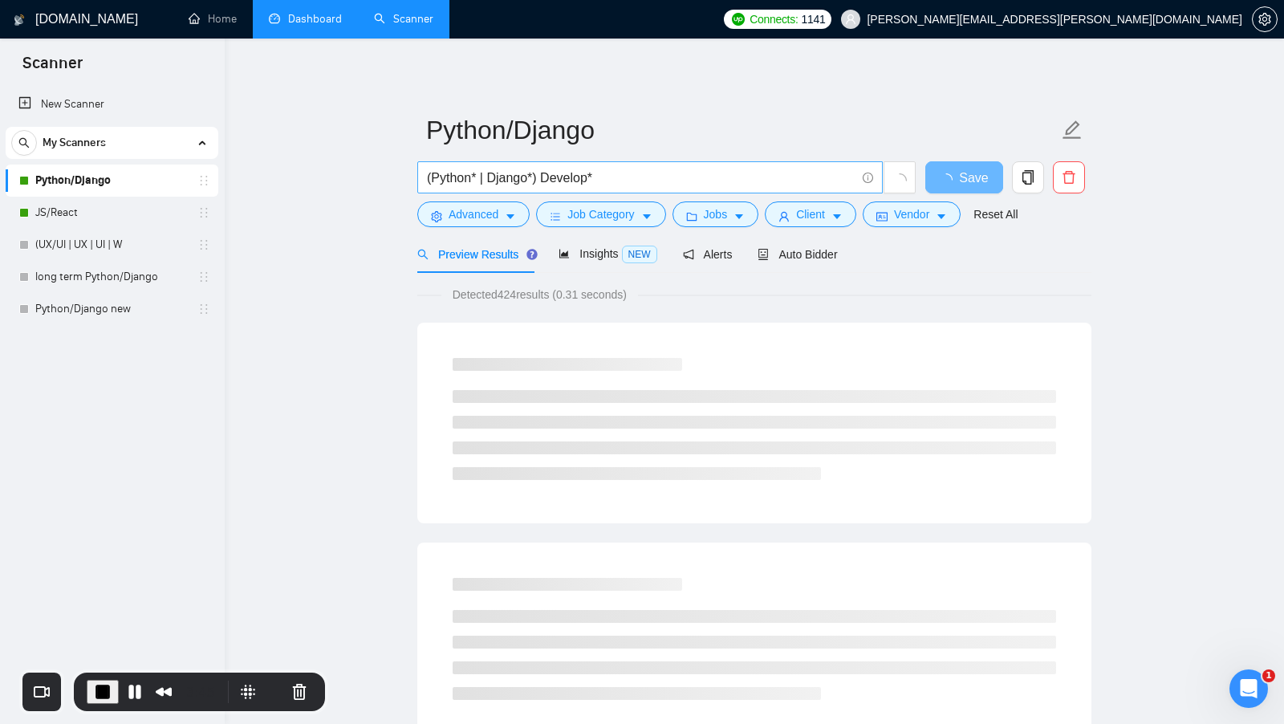
click at [514, 189] on span "(Python* | Django*) Develop*" at bounding box center [650, 177] width 466 height 32
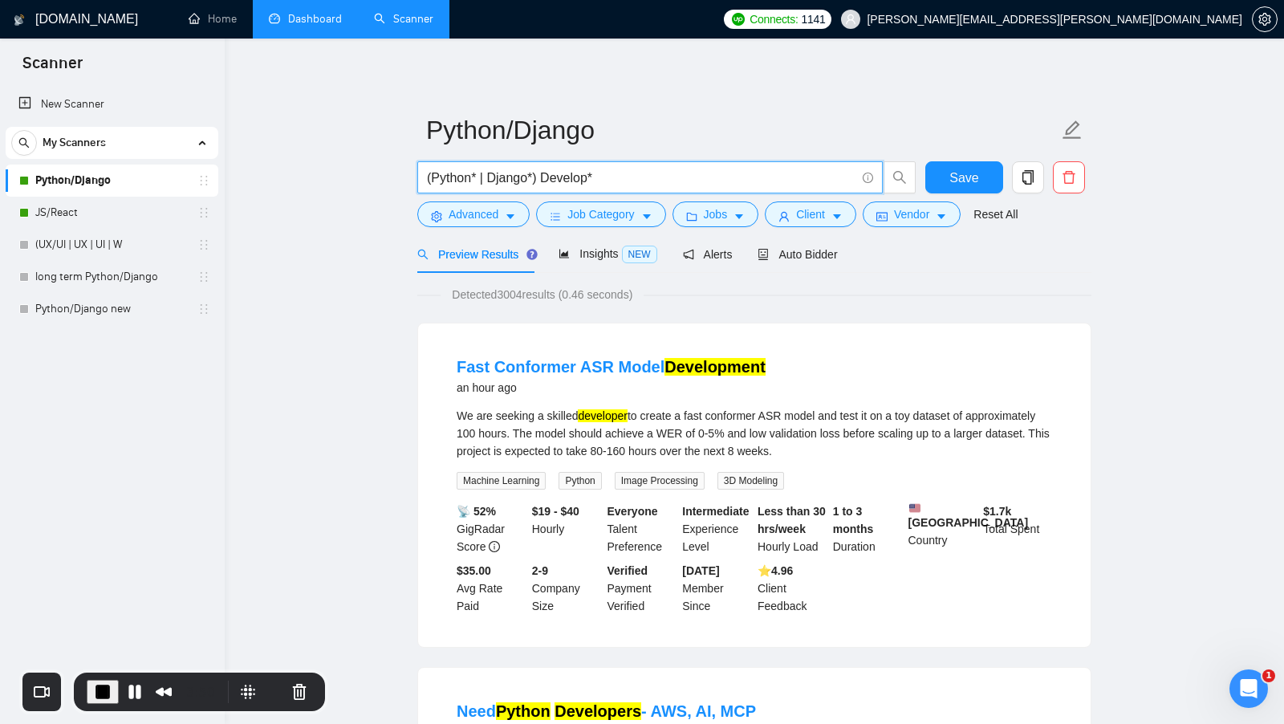
click at [507, 299] on span "Detected 3004 results (0.46 seconds)" at bounding box center [542, 295] width 203 height 18
click at [507, 298] on span "Detected 3004 results (0.46 seconds)" at bounding box center [542, 295] width 203 height 18
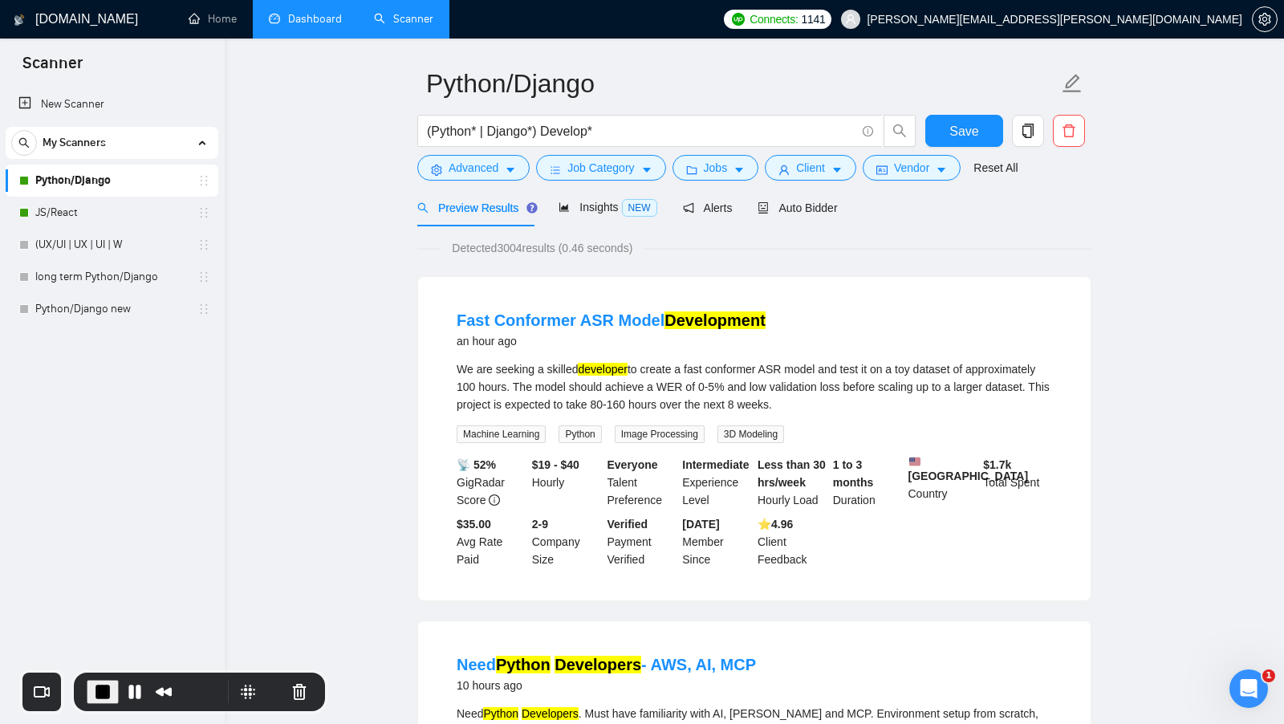
scroll to position [48, 0]
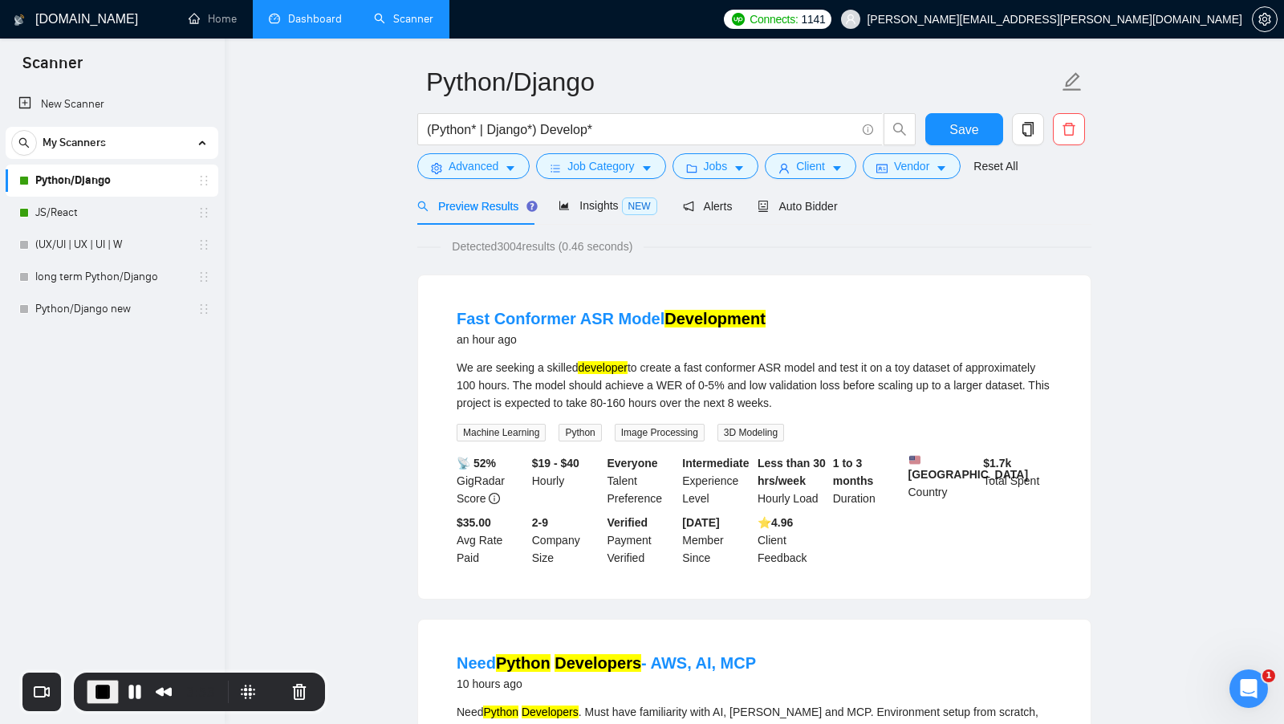
click at [622, 356] on li "Fast Conformer ASR Model Development an hour ago We are seeking a skilled devel…" at bounding box center [754, 437] width 634 height 285
click at [614, 362] on mark "developer" at bounding box center [603, 367] width 50 height 13
click at [613, 362] on mark "developer" at bounding box center [603, 367] width 50 height 13
click at [586, 430] on span "Python" at bounding box center [580, 433] width 43 height 18
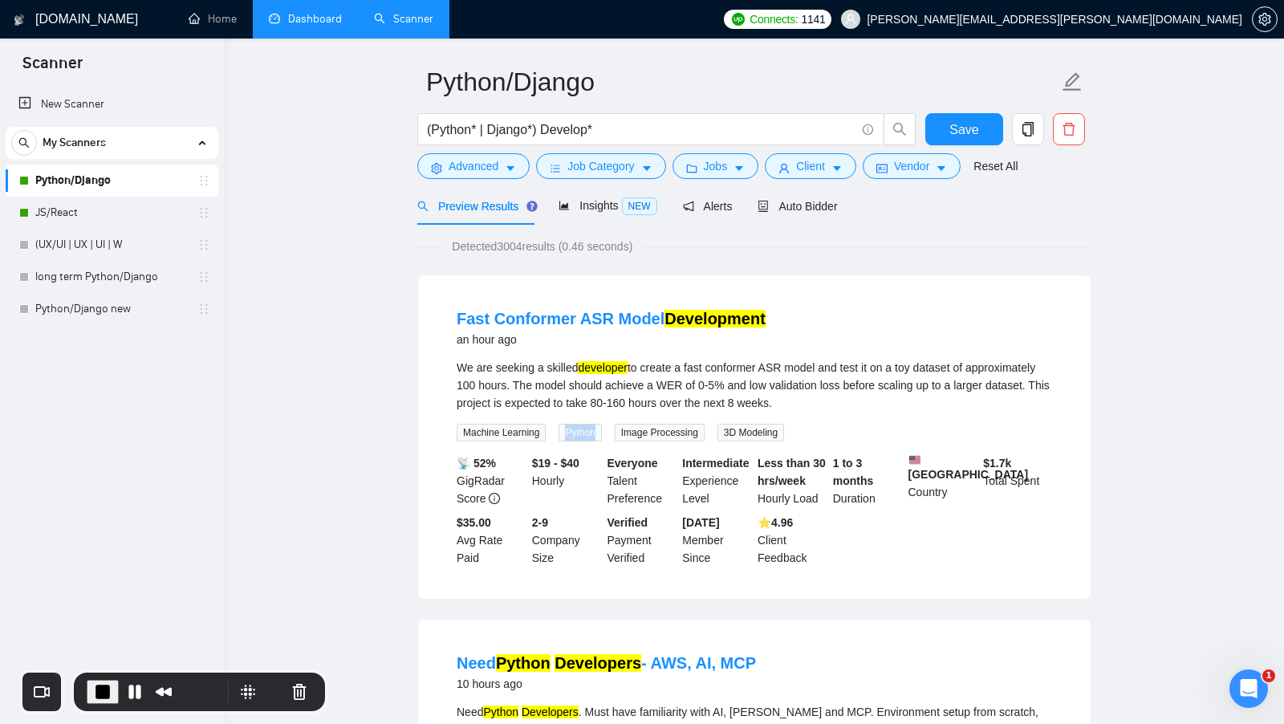
click at [586, 430] on span "Python" at bounding box center [580, 433] width 43 height 18
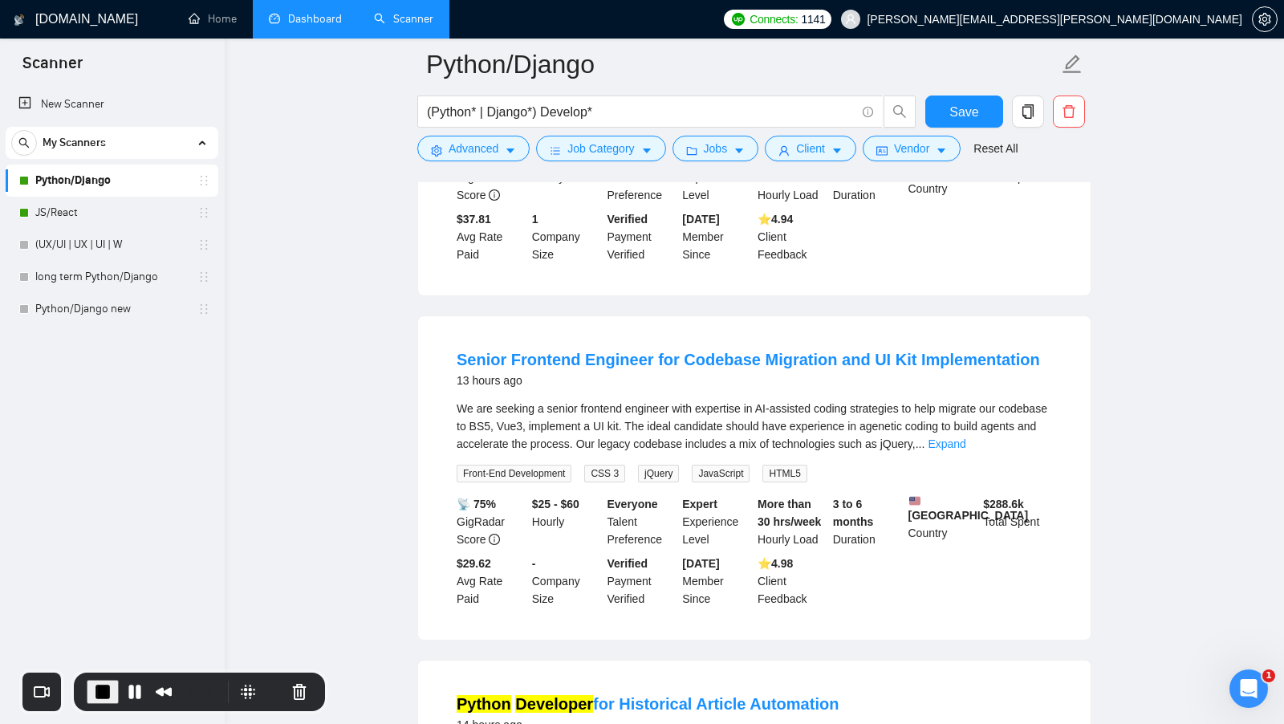
scroll to position [753, 0]
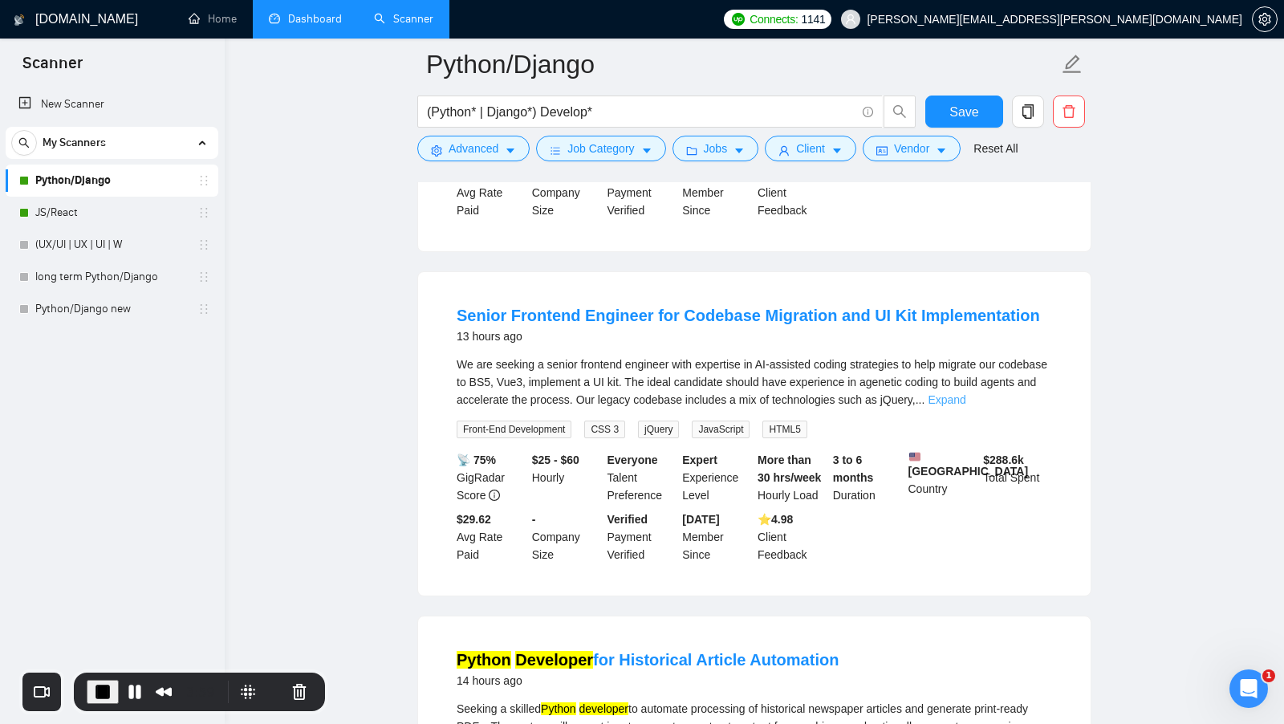
click at [966, 406] on link "Expand" at bounding box center [947, 399] width 38 height 13
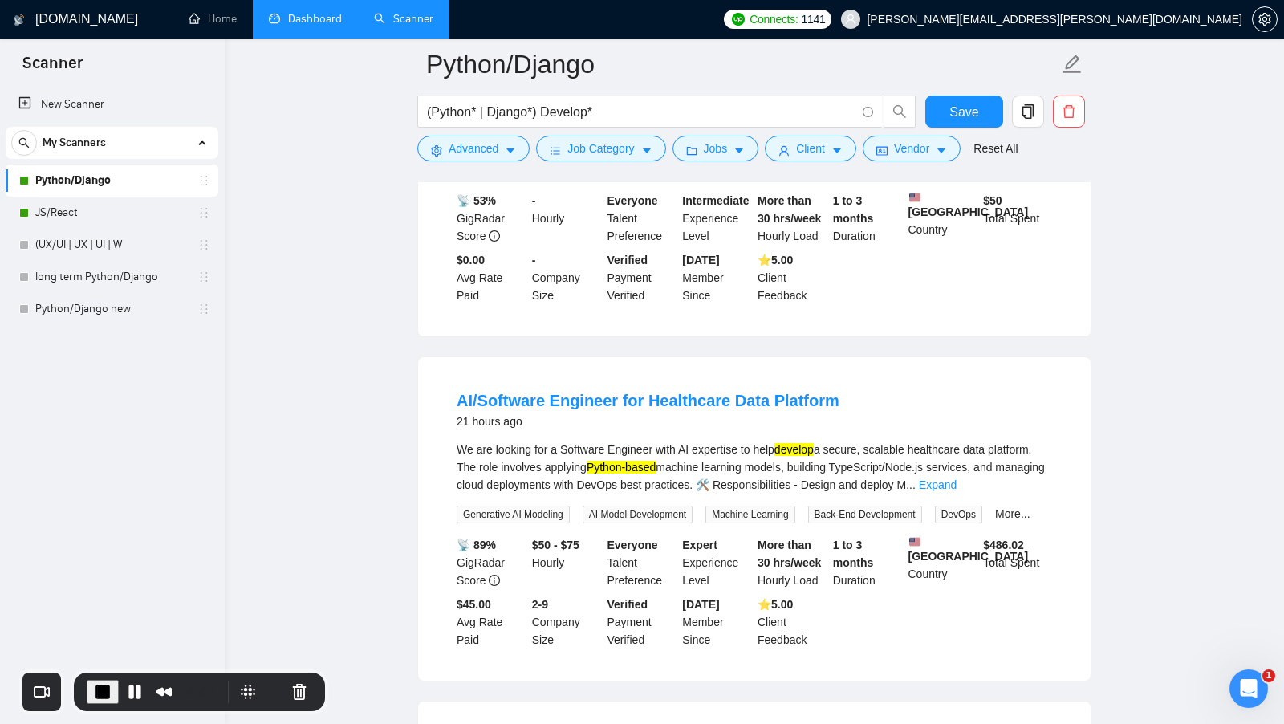
scroll to position [1723, 0]
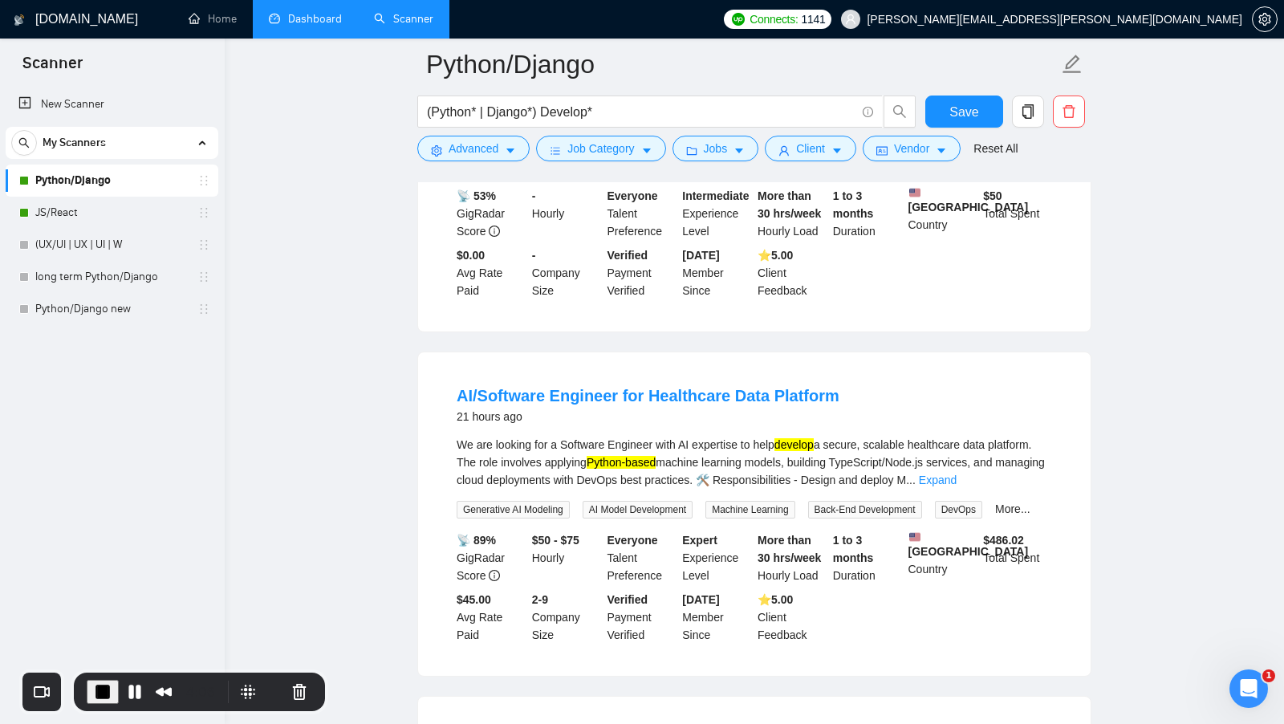
drag, startPoint x: 640, startPoint y: 516, endPoint x: 716, endPoint y: 515, distance: 75.4
click at [716, 489] on div "We are looking for a Software Engineer with AI expertise to help develop a secu…" at bounding box center [755, 462] width 596 height 53
click at [756, 489] on div "We are looking for a Software Engineer with AI expertise to help develop a secu…" at bounding box center [755, 462] width 596 height 53
click at [656, 469] on mark "Python-based" at bounding box center [621, 462] width 69 height 13
click at [700, 489] on div "We are looking for a Software Engineer with AI expertise to help develop a secu…" at bounding box center [755, 462] width 596 height 53
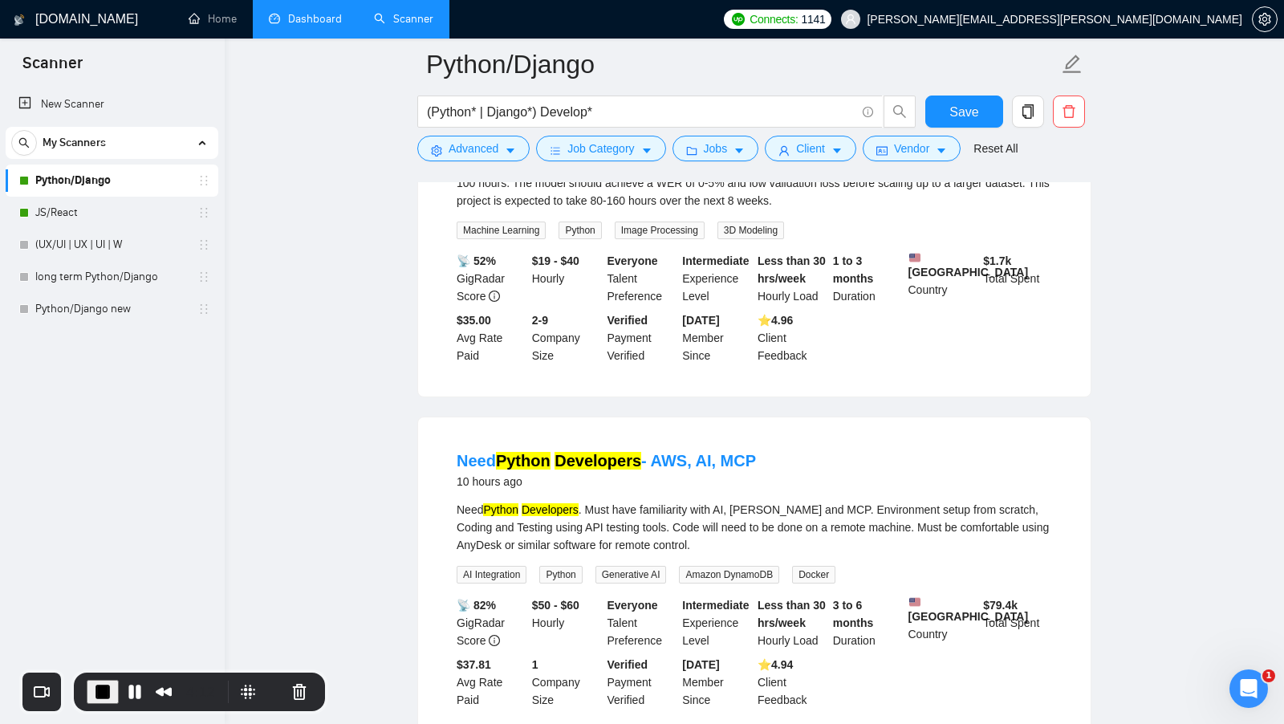
scroll to position [0, 0]
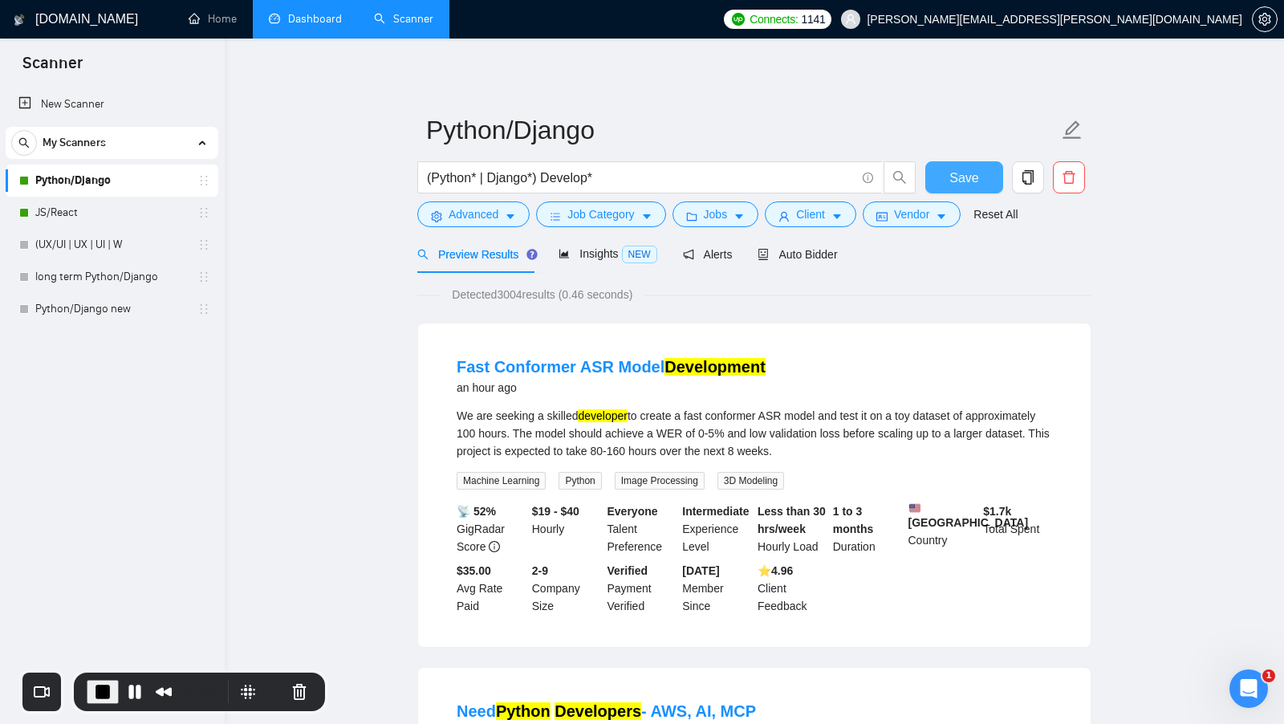
click at [949, 169] on button "Save" at bounding box center [964, 177] width 78 height 32
click at [517, 295] on span "Detected 3004 results (0.46 seconds)" at bounding box center [542, 295] width 203 height 18
click at [644, 295] on span "Detected 3004 results (0.46 seconds)" at bounding box center [542, 295] width 203 height 18
click at [85, 207] on link "JS/React" at bounding box center [111, 213] width 152 height 32
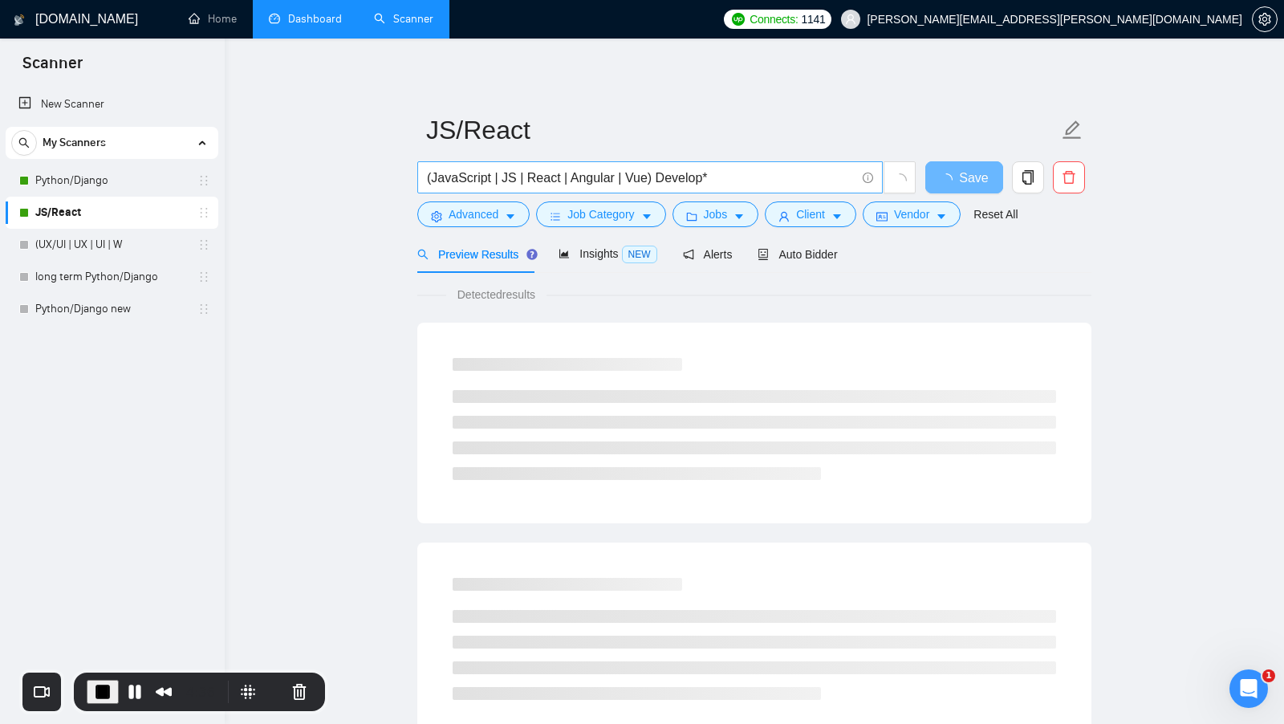
click at [563, 175] on input "(JavaScript | JS | React | Angular | Vue) Develop*" at bounding box center [641, 178] width 429 height 20
click at [653, 180] on input "(JavaScript | JS | React* | Angular | Vue) Develop*" at bounding box center [641, 178] width 429 height 20
click at [623, 179] on input "(JavaScript | JS | React* | Angular | Vue*) Develop*" at bounding box center [641, 178] width 429 height 20
click at [531, 175] on input "(JavaScript | JS | React* | Angular* | Vue*) Develop*" at bounding box center [641, 178] width 429 height 20
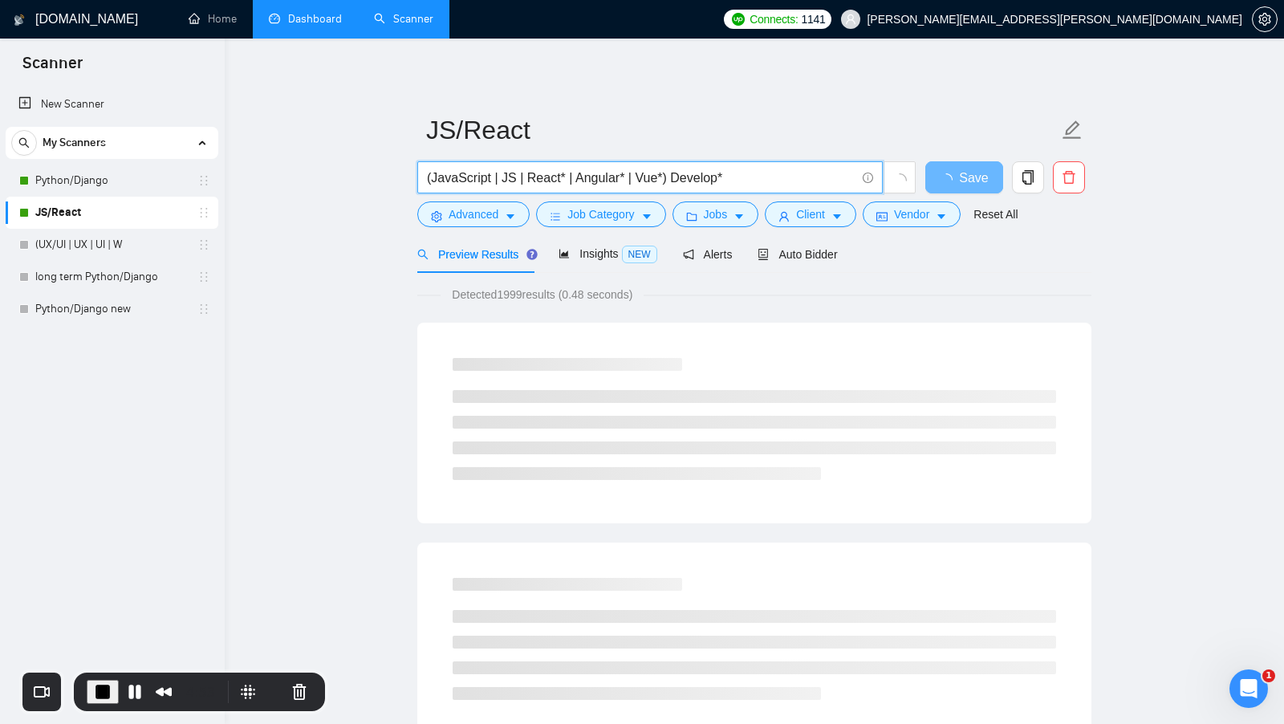
scroll to position [33, 0]
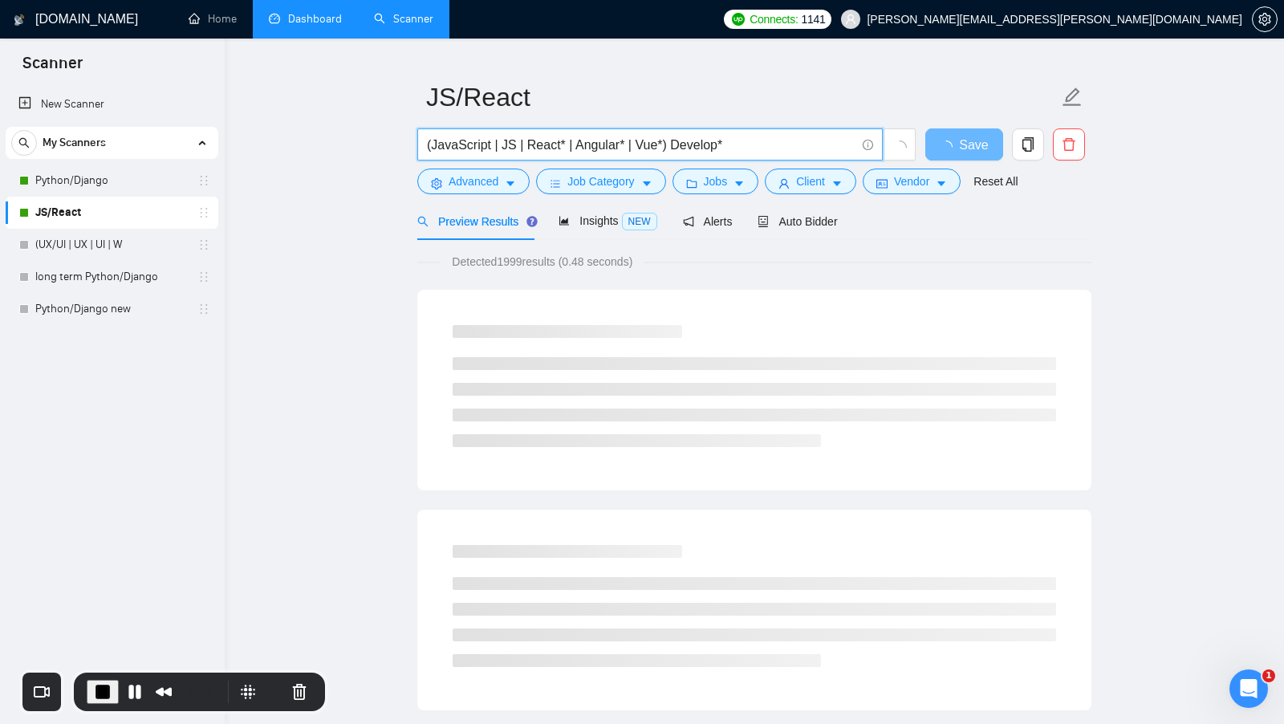
type input "(JavaScript | JS | React* | Angular* | Vue*) Develop*"
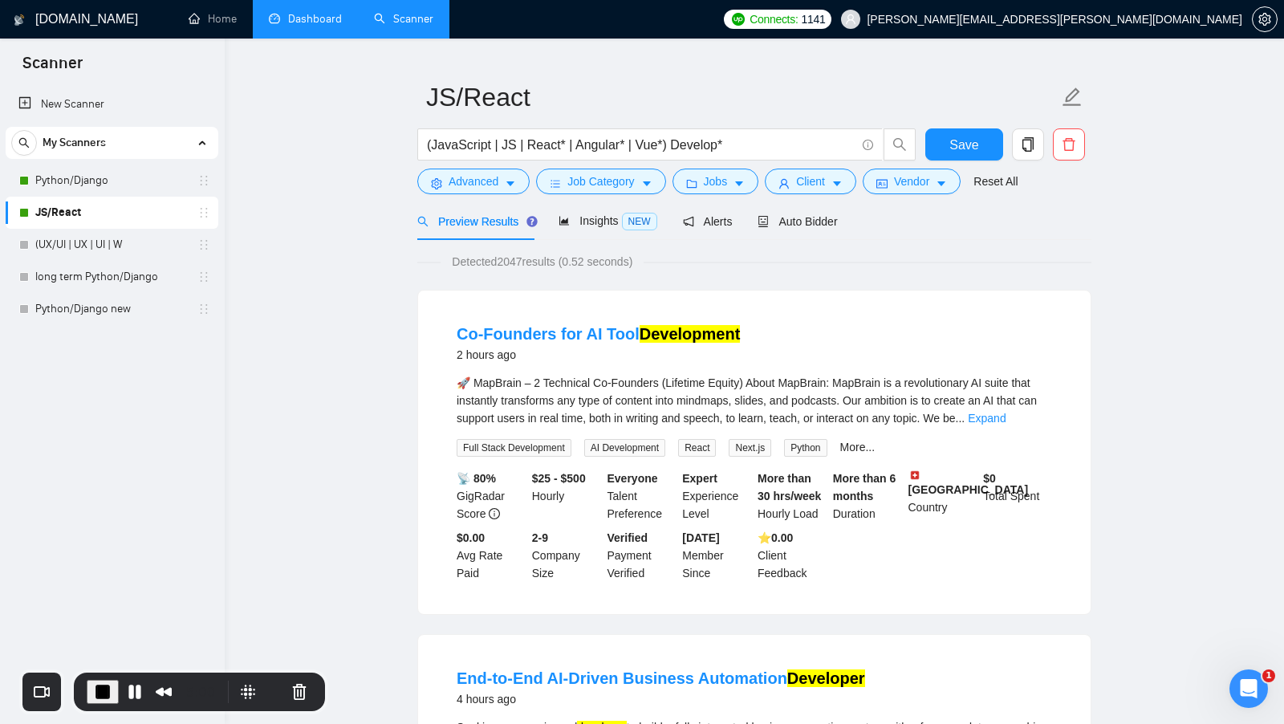
click at [515, 259] on span "Detected 2047 results (0.52 seconds)" at bounding box center [542, 262] width 203 height 18
click at [1006, 418] on link "Expand" at bounding box center [987, 418] width 38 height 13
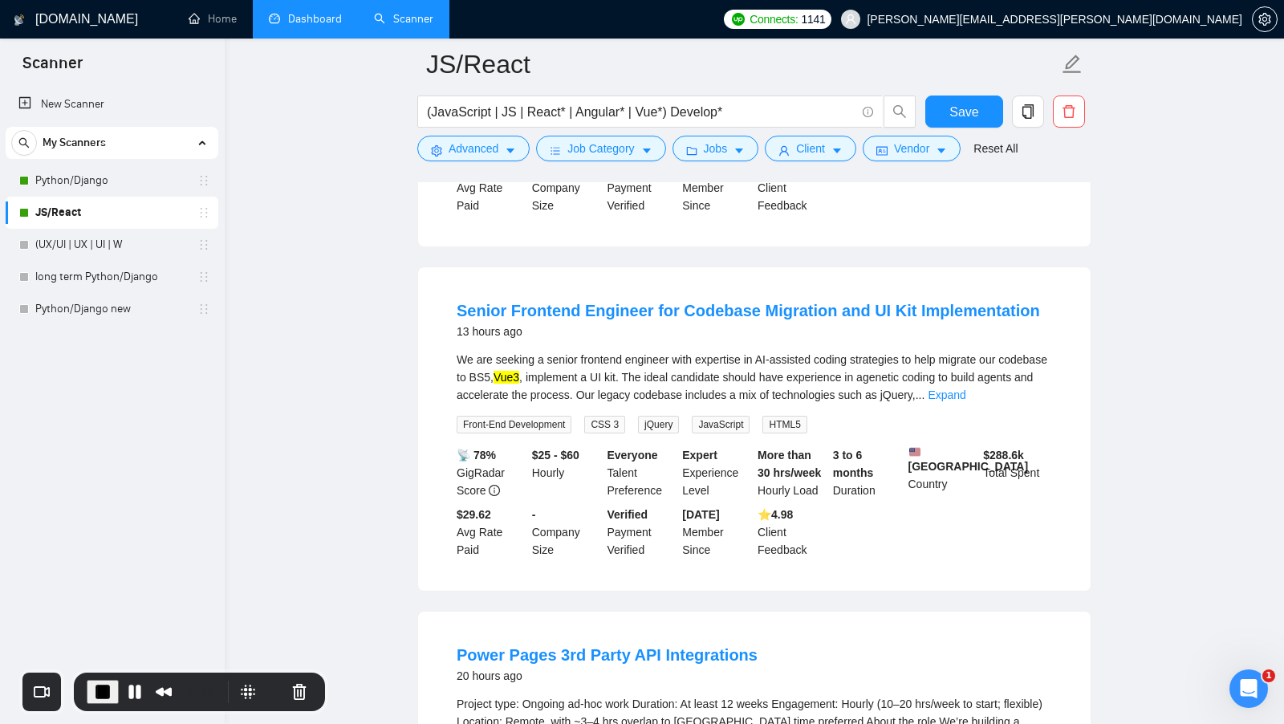
scroll to position [1063, 0]
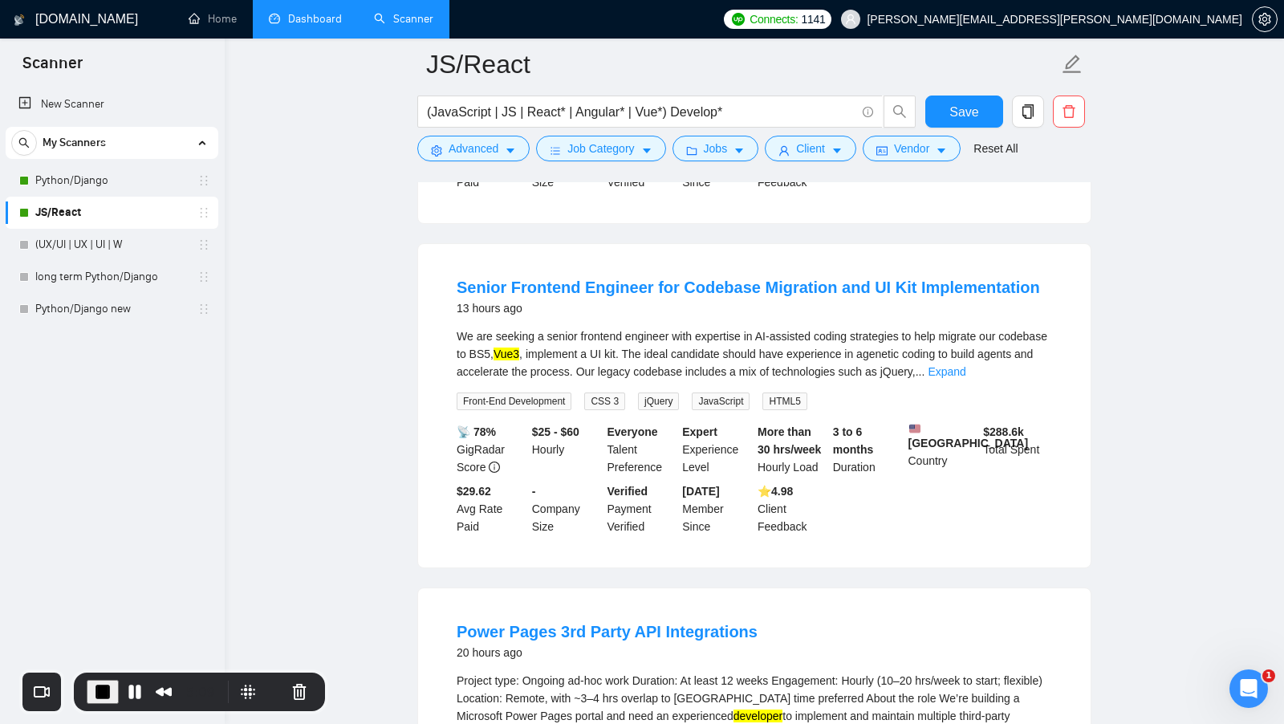
click at [519, 360] on mark "Vue3" at bounding box center [507, 354] width 26 height 13
click at [653, 379] on div "We are seeking a senior frontend engineer with expertise in AI-assisted coding …" at bounding box center [755, 353] width 596 height 53
drag, startPoint x: 550, startPoint y: 380, endPoint x: 579, endPoint y: 380, distance: 29.7
click at [579, 380] on div "We are seeking a senior frontend engineer with expertise in AI-assisted coding …" at bounding box center [755, 353] width 596 height 53
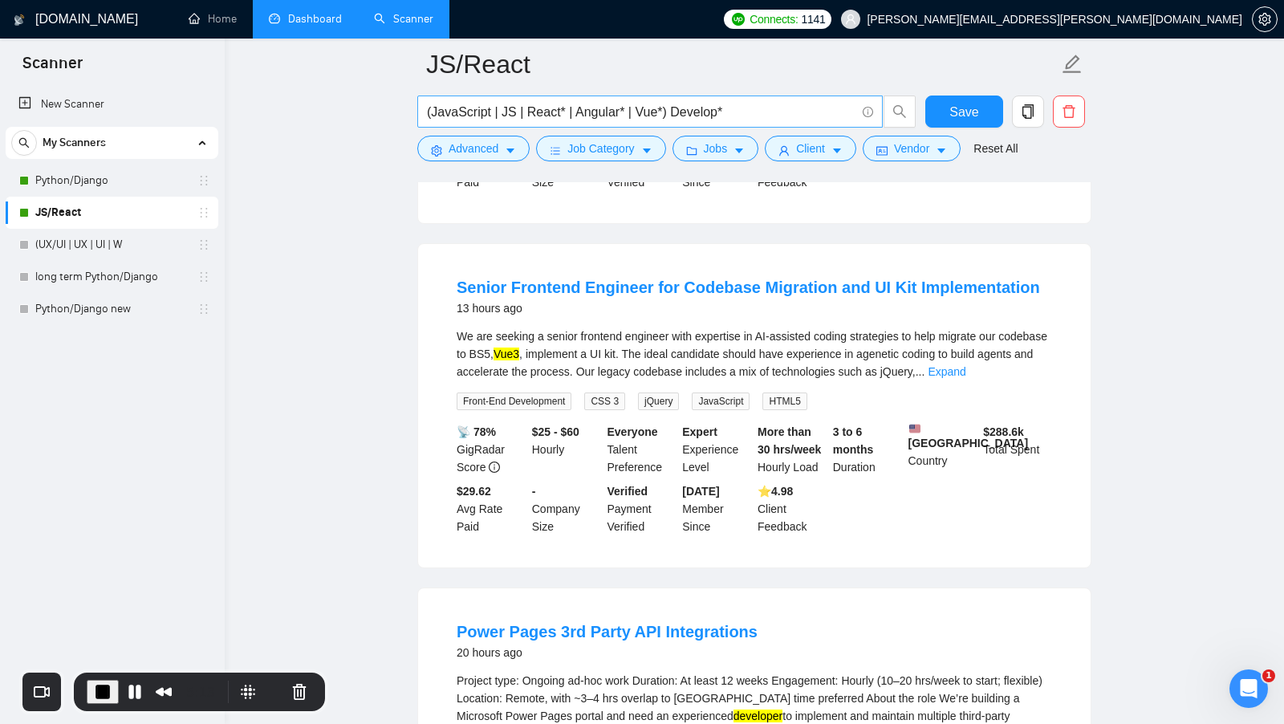
click at [647, 113] on input "(JavaScript | JS | React* | Angular* | Vue*) Develop*" at bounding box center [641, 112] width 429 height 20
click at [519, 360] on mark "Vue3" at bounding box center [507, 354] width 26 height 13
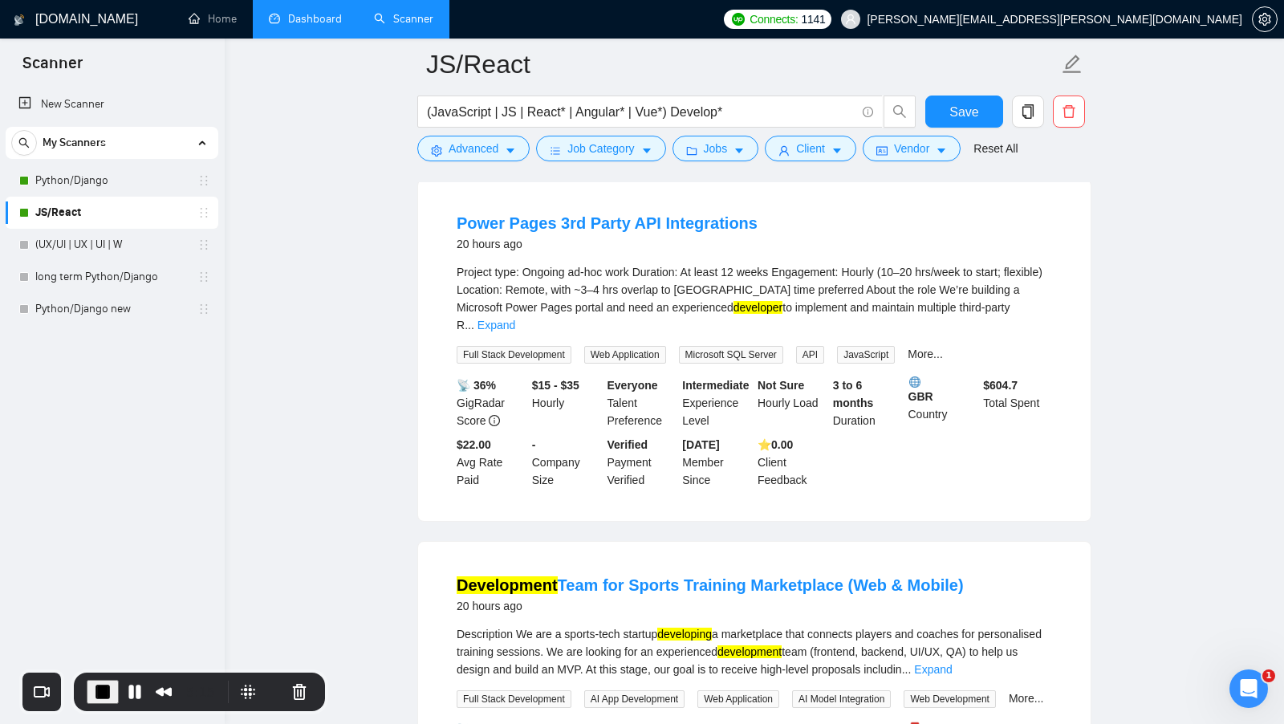
scroll to position [1474, 0]
click at [1019, 328] on div "Project type: Ongoing ad-hoc work Duration: At least 12 weeks Engagement: Hourl…" at bounding box center [755, 297] width 596 height 71
click at [515, 330] on link "Expand" at bounding box center [497, 323] width 38 height 13
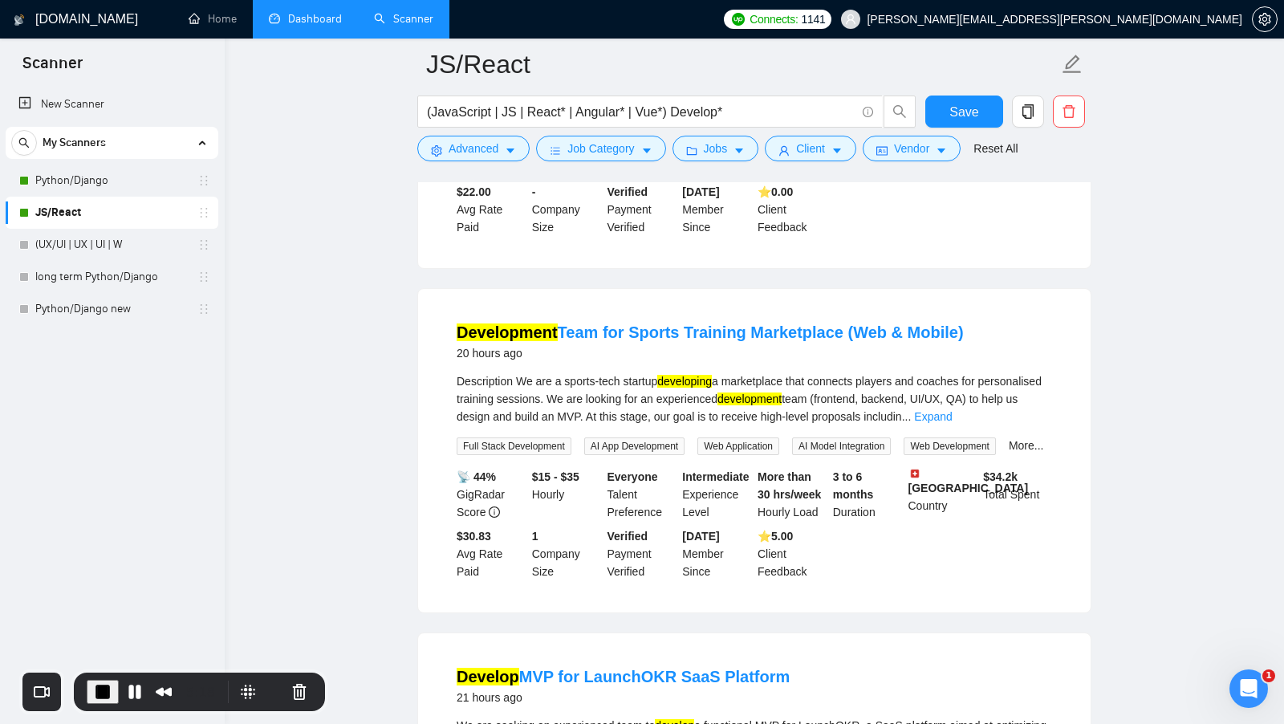
scroll to position [2031, 0]
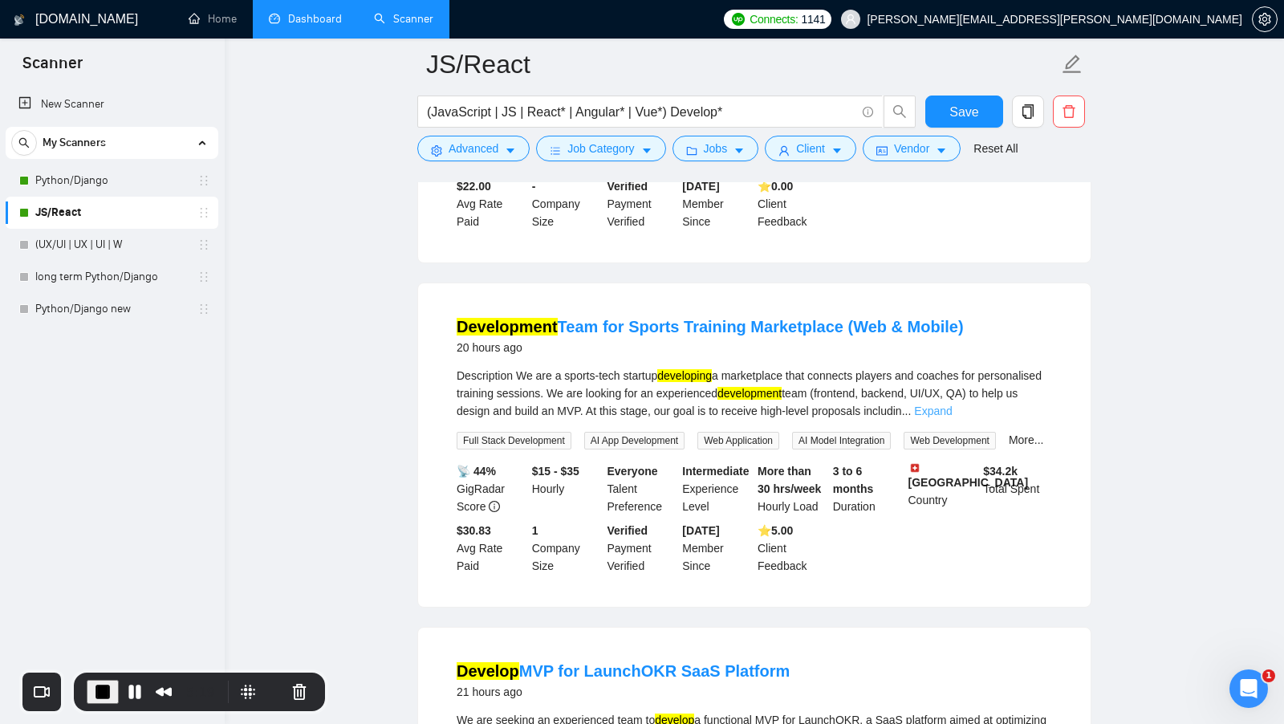
click at [952, 417] on link "Expand" at bounding box center [933, 411] width 38 height 13
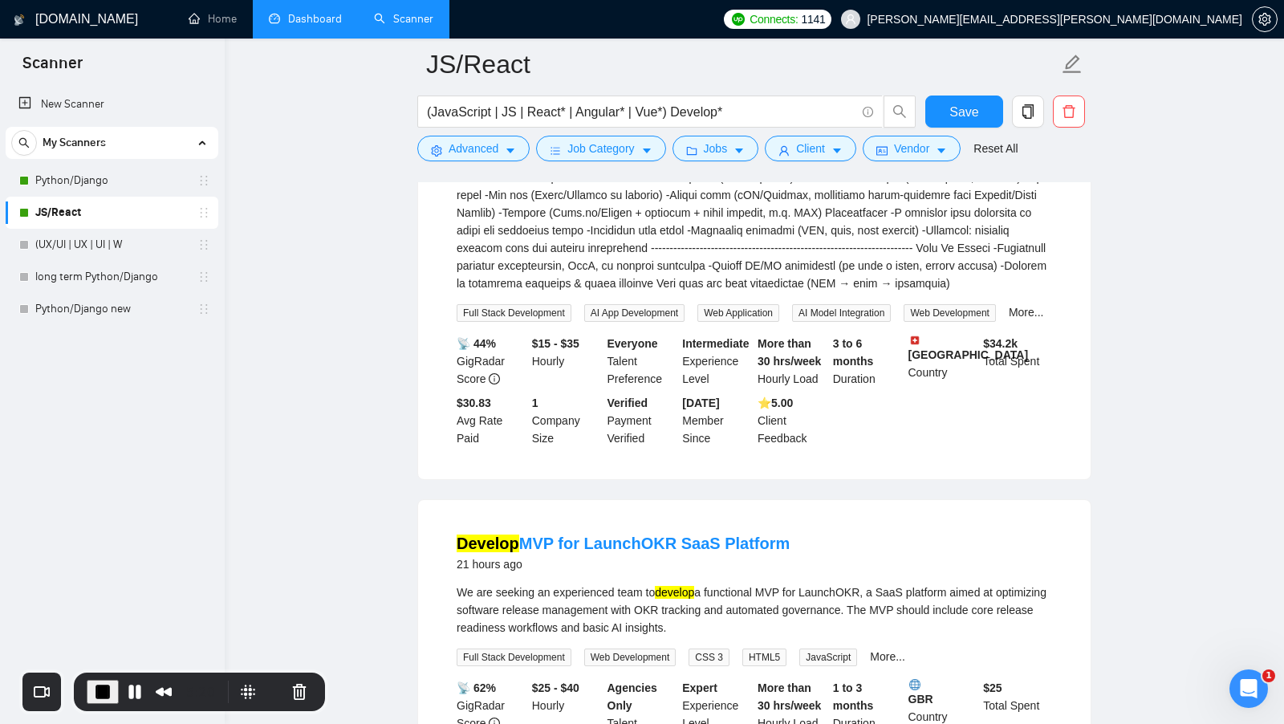
scroll to position [2551, 0]
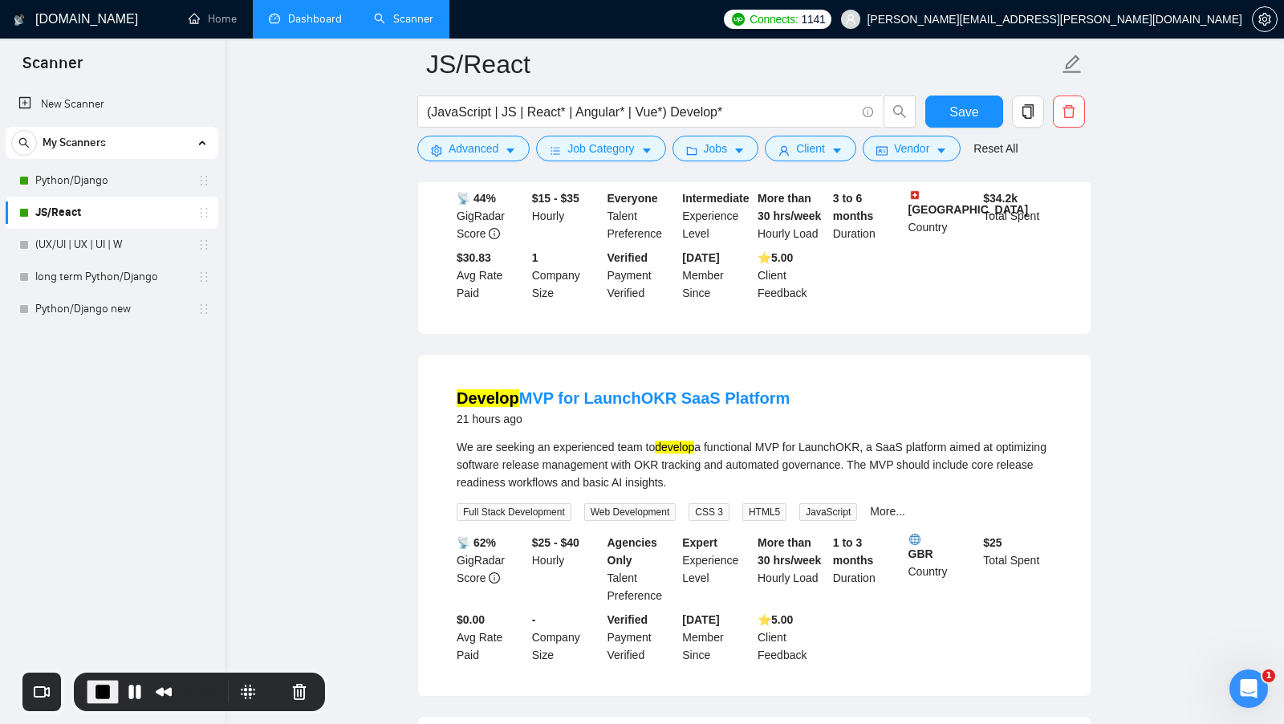
click at [488, 177] on span "Full Stack Development" at bounding box center [514, 168] width 115 height 18
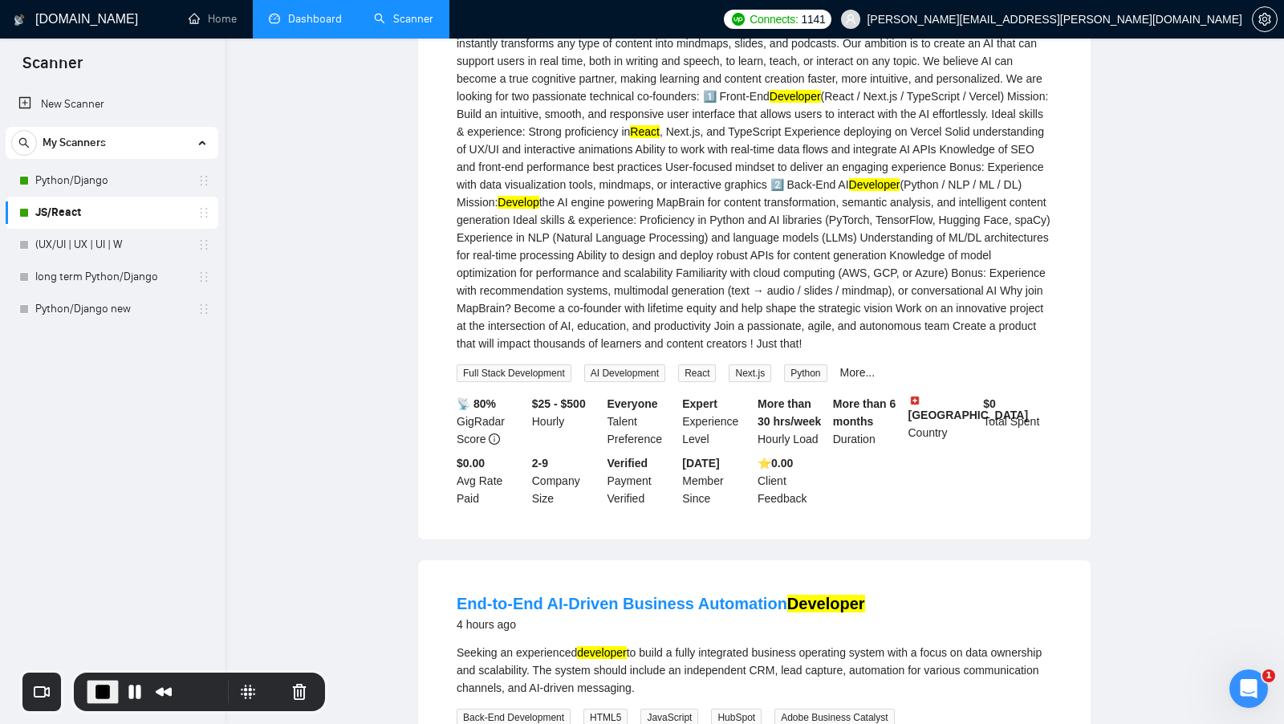
scroll to position [0, 0]
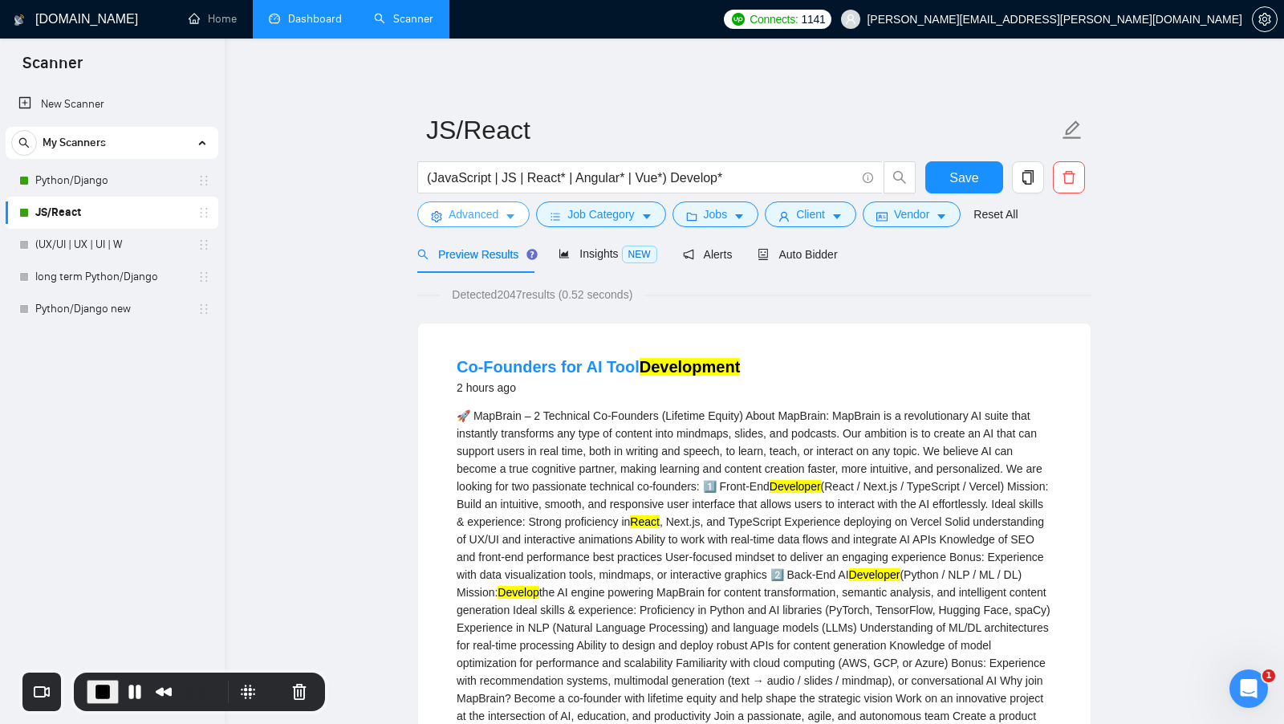
click at [466, 220] on span "Advanced" at bounding box center [474, 214] width 50 height 18
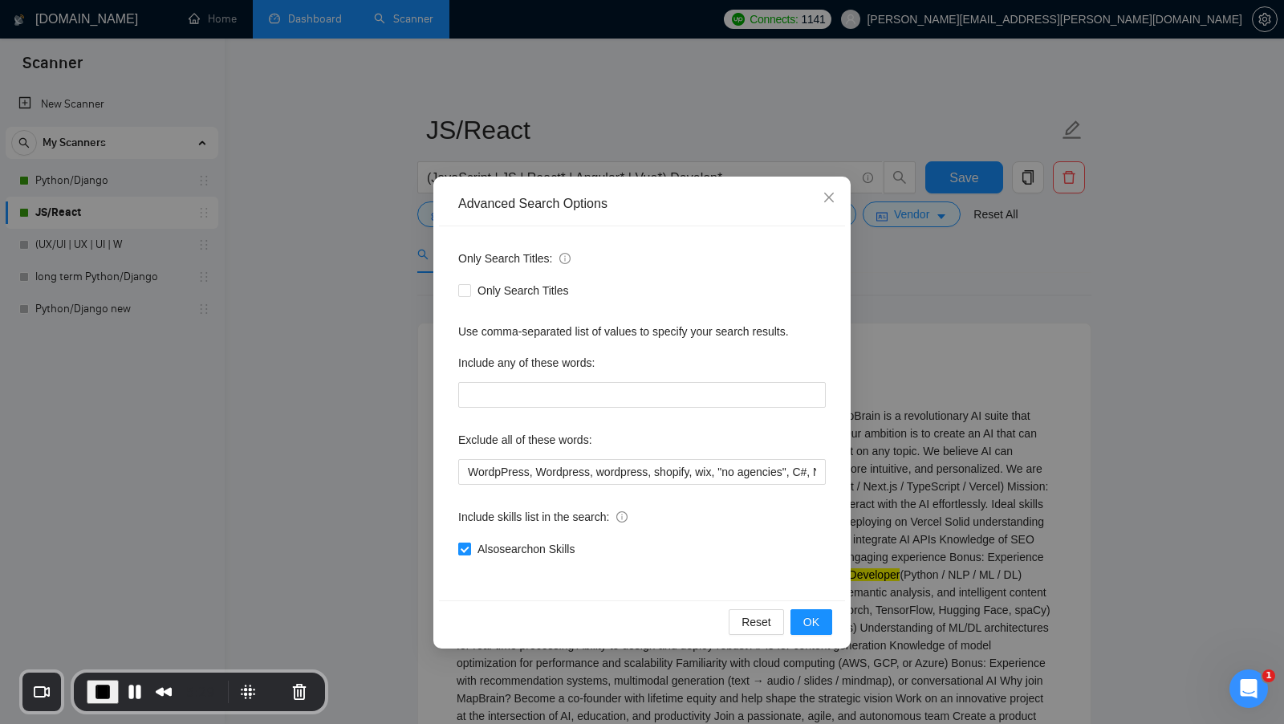
drag, startPoint x: 595, startPoint y: 542, endPoint x: 486, endPoint y: 542, distance: 109.2
click at [486, 542] on div "Also search on Skills" at bounding box center [642, 549] width 368 height 18
click at [1052, 415] on div "Advanced Search Options Only Search Titles: Only Search Titles Use comma-separa…" at bounding box center [642, 362] width 1284 height 724
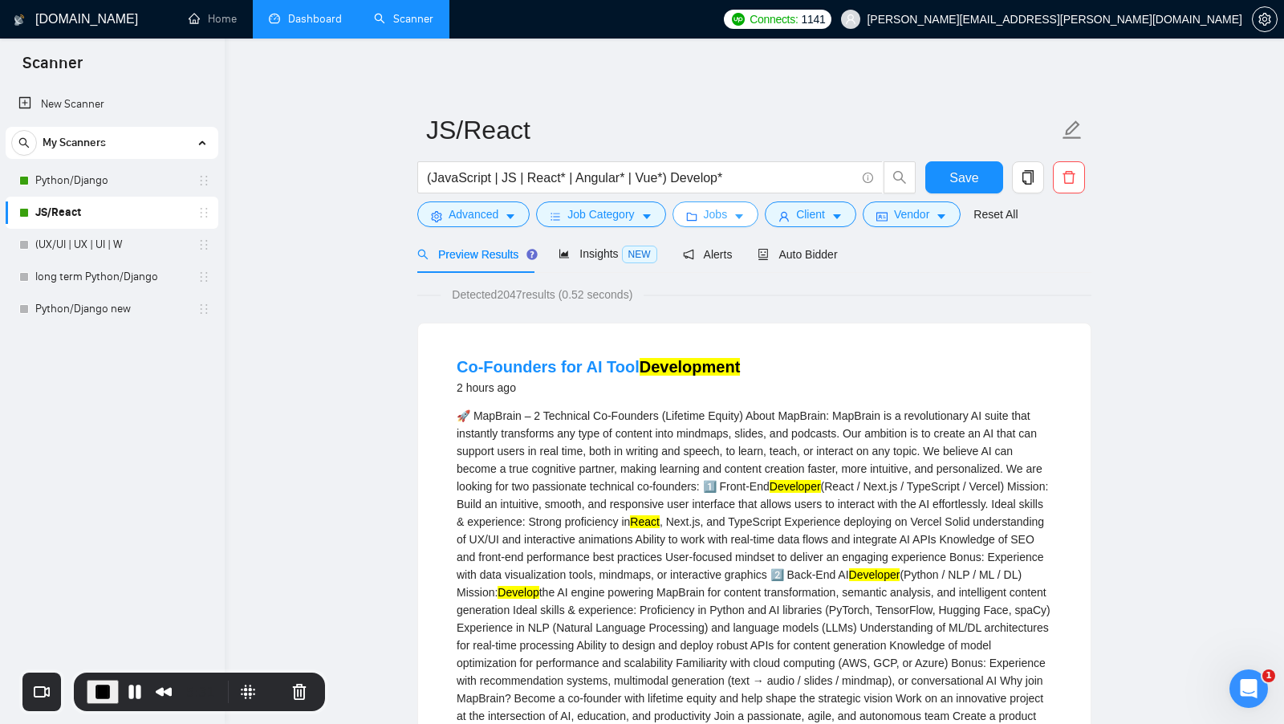
click at [692, 217] on icon "folder" at bounding box center [691, 216] width 11 height 11
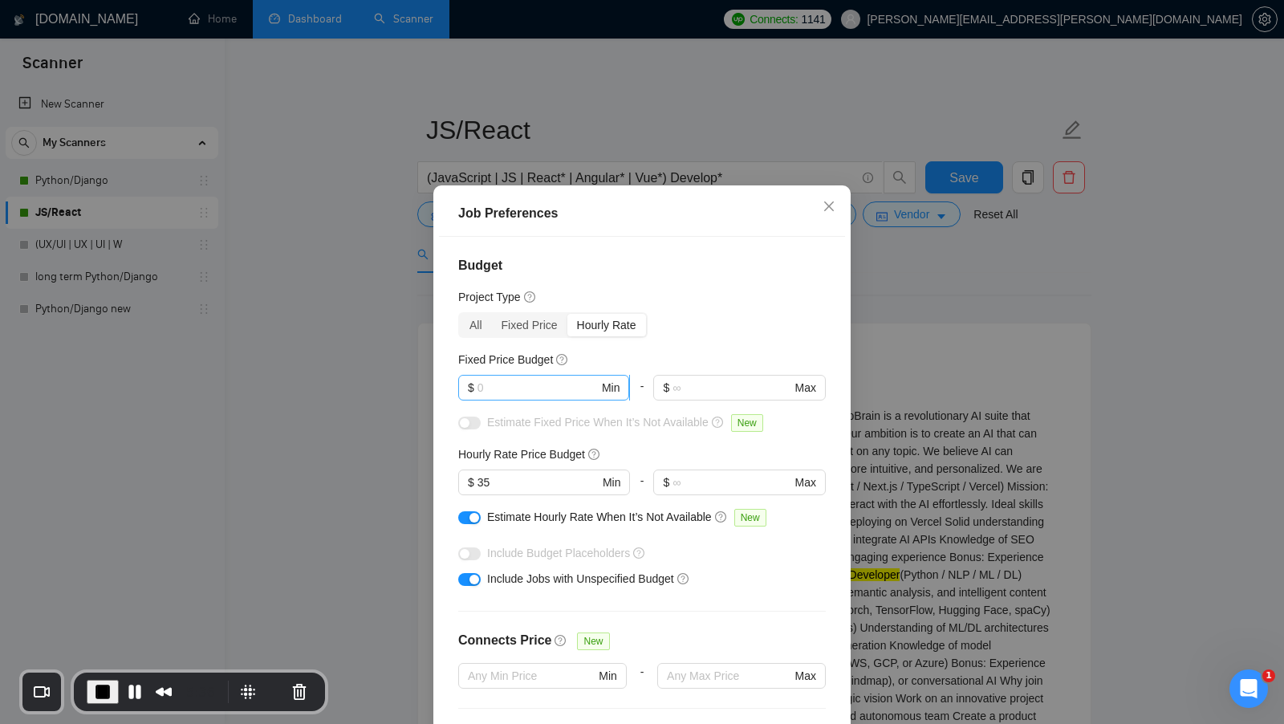
click at [526, 387] on input "text" at bounding box center [538, 388] width 121 height 18
drag, startPoint x: 552, startPoint y: 380, endPoint x: 396, endPoint y: 380, distance: 156.5
click at [396, 380] on div "Job Preferences Budget Project Type All Fixed Price Hourly Rate Fixed Price Bud…" at bounding box center [642, 362] width 1284 height 724
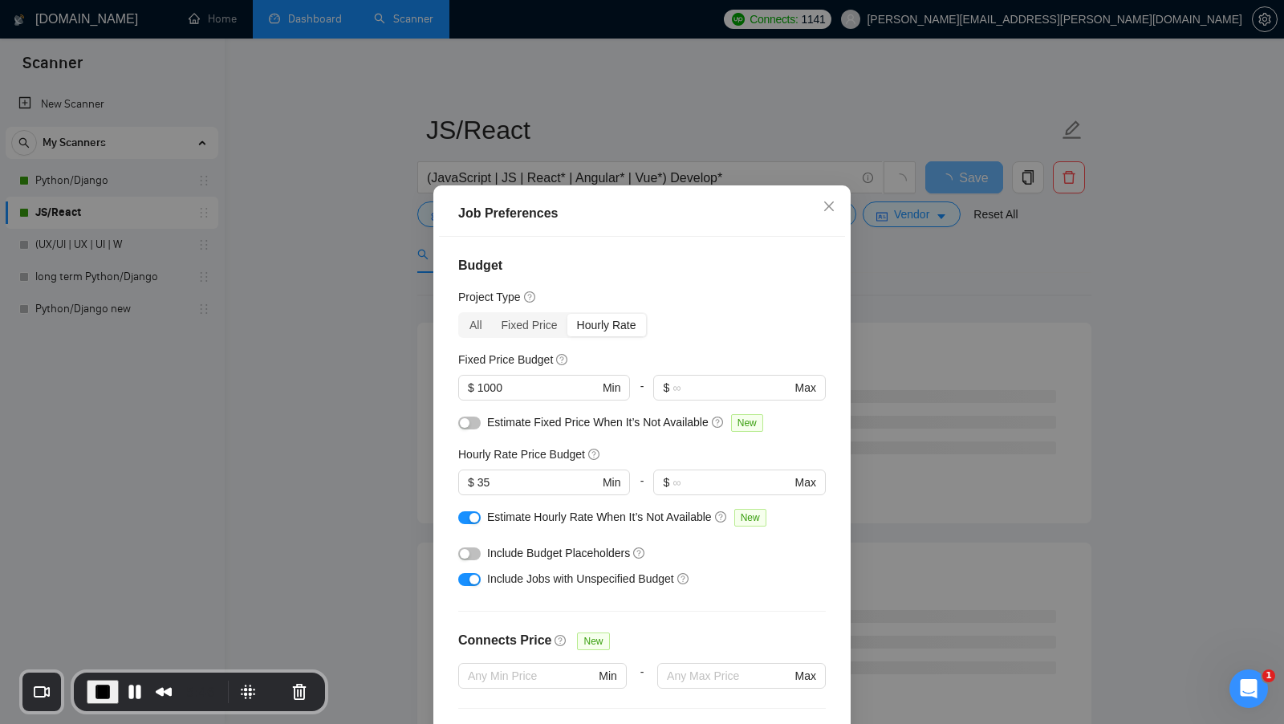
click at [730, 343] on div "Budget Project Type All Fixed Price Hourly Rate Fixed Price Budget $ 1000 Min -…" at bounding box center [642, 490] width 406 height 506
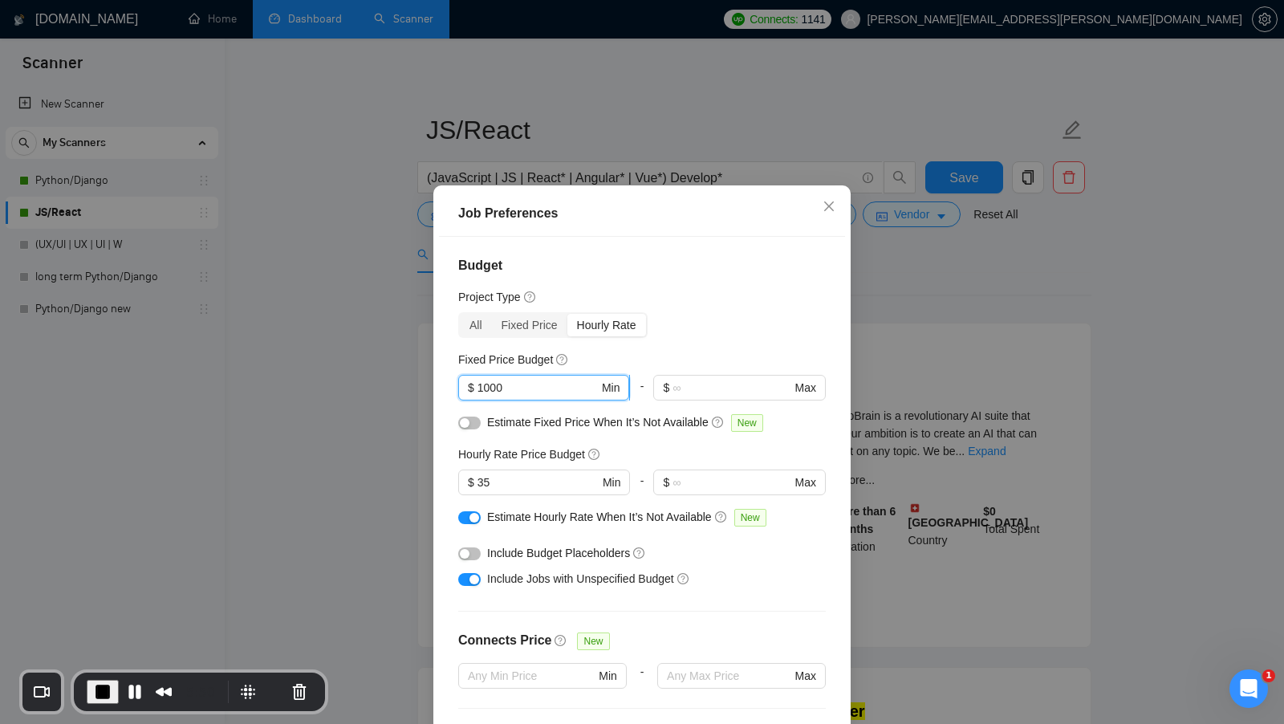
click at [540, 395] on input "1000" at bounding box center [538, 388] width 121 height 18
type input "3000"
click at [734, 302] on div "Project Type" at bounding box center [642, 297] width 368 height 18
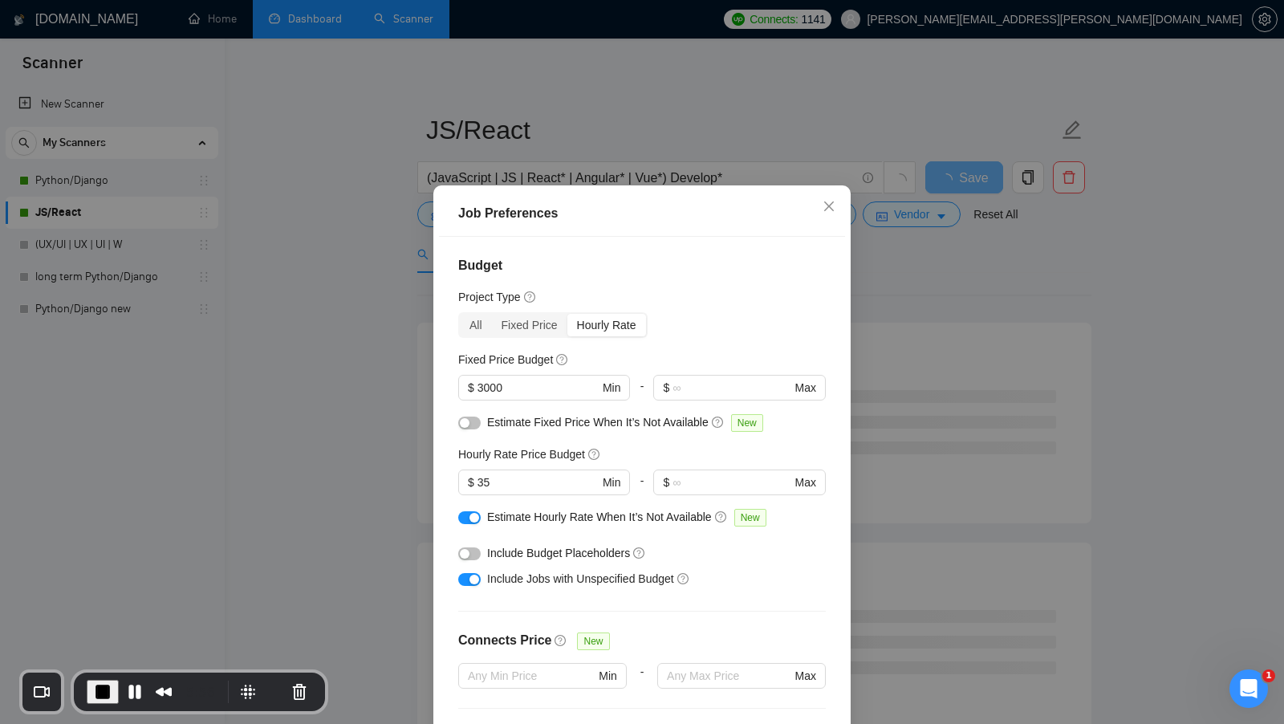
scroll to position [89, 0]
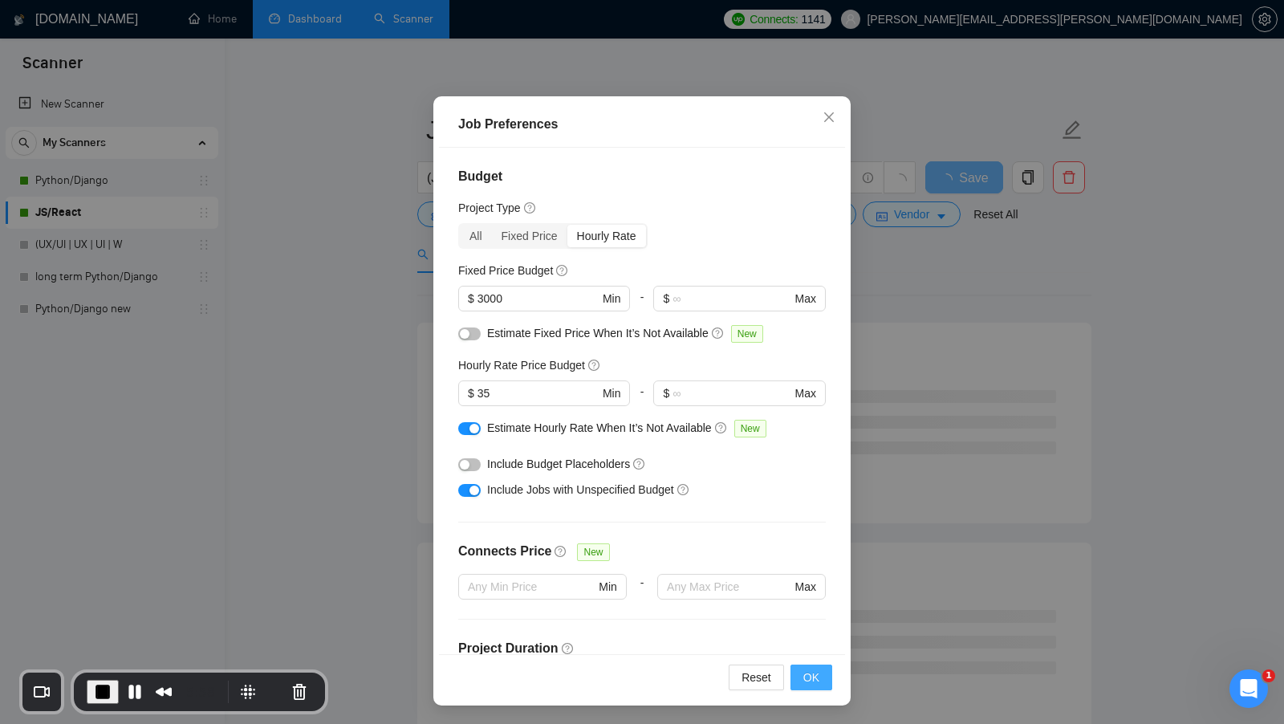
click at [813, 671] on span "OK" at bounding box center [811, 678] width 16 height 18
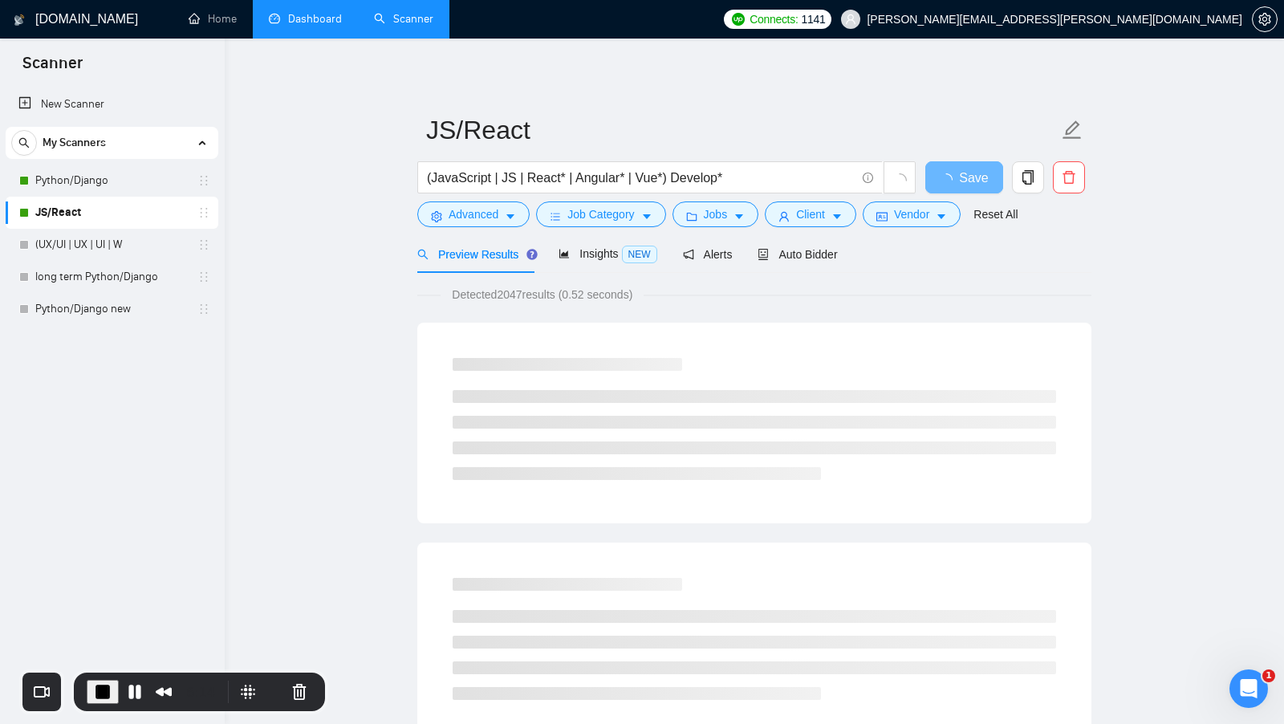
click at [720, 229] on form "JS/React (JavaScript | JS | React* | Angular* | Vue*) Develop* Save Advanced Jo…" at bounding box center [754, 169] width 674 height 131
click at [721, 218] on span "Jobs" at bounding box center [716, 214] width 24 height 18
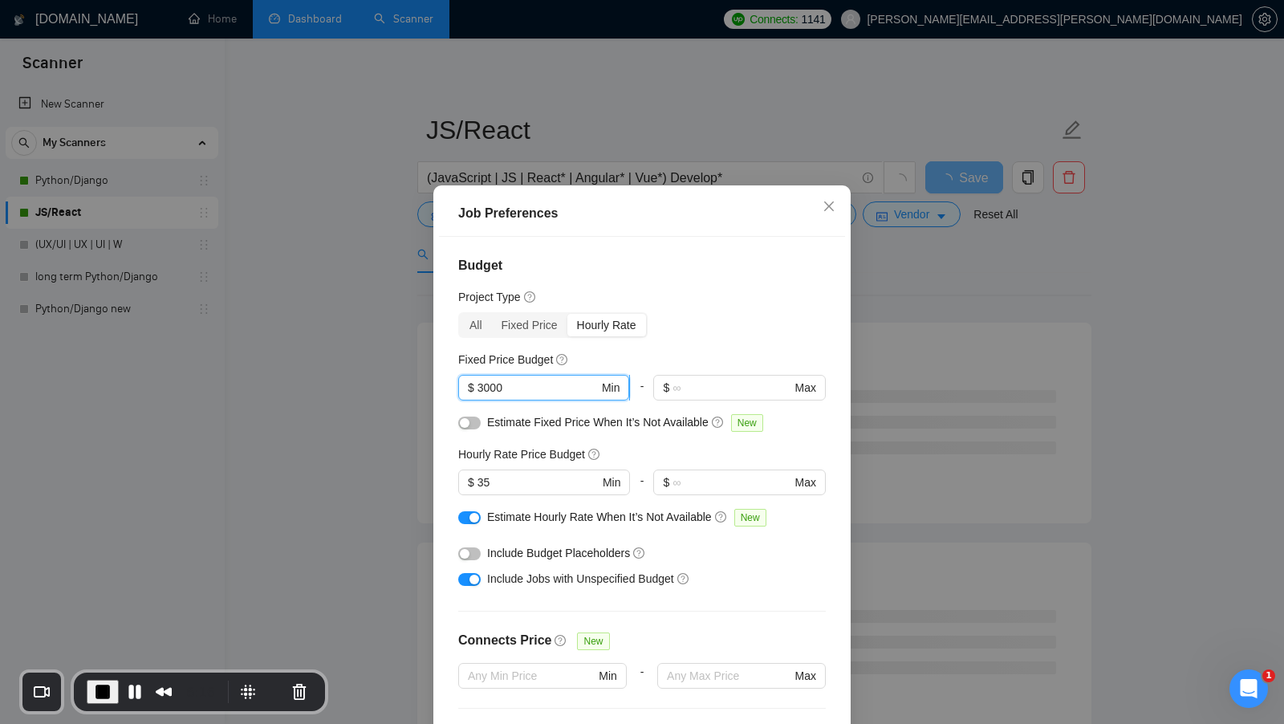
drag, startPoint x: 535, startPoint y: 385, endPoint x: 466, endPoint y: 384, distance: 68.2
click at [466, 384] on span "$ 3000 Min" at bounding box center [543, 388] width 171 height 26
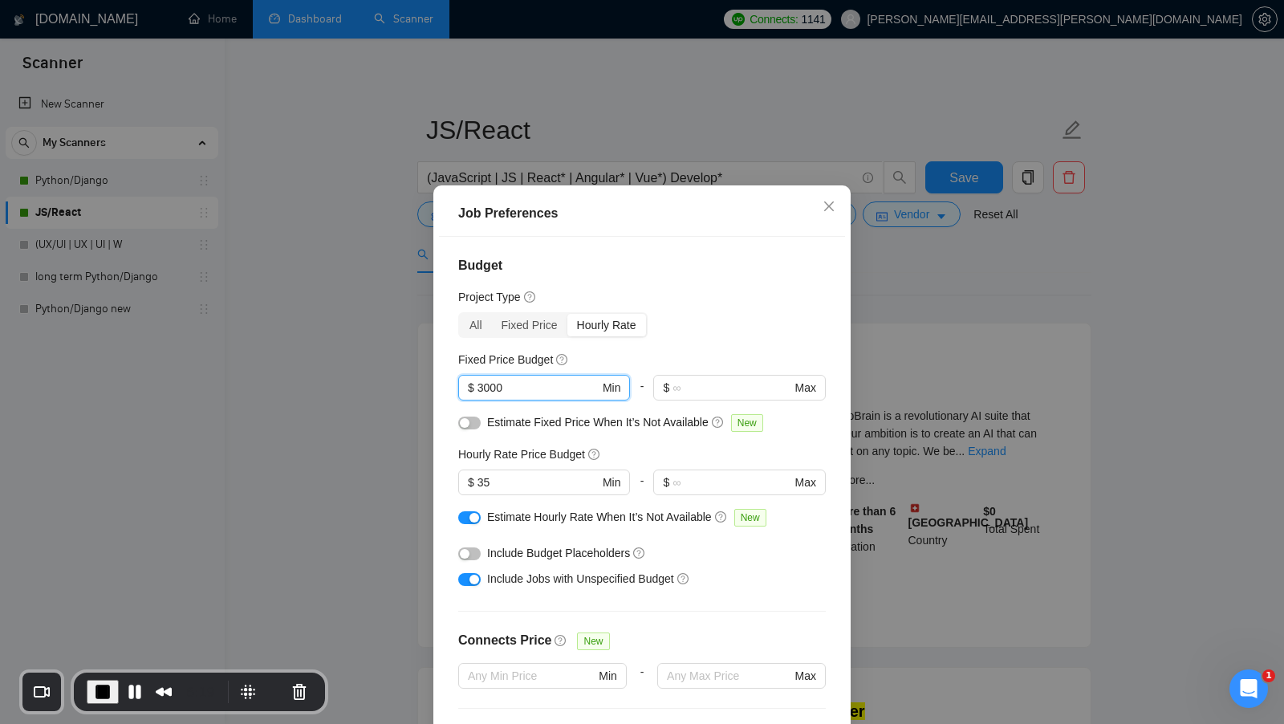
click at [919, 449] on div "Job Preferences Budget Project Type All Fixed Price Hourly Rate Fixed Price Bud…" at bounding box center [642, 362] width 1284 height 724
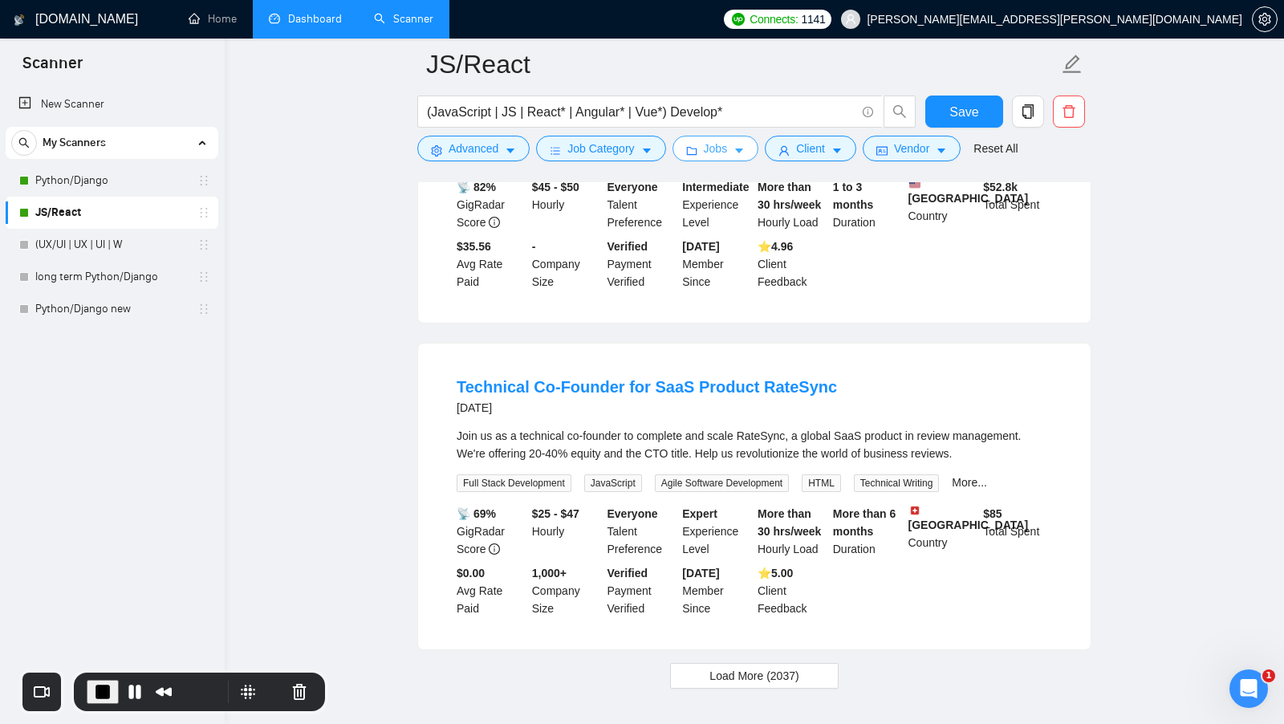
scroll to position [3251, 0]
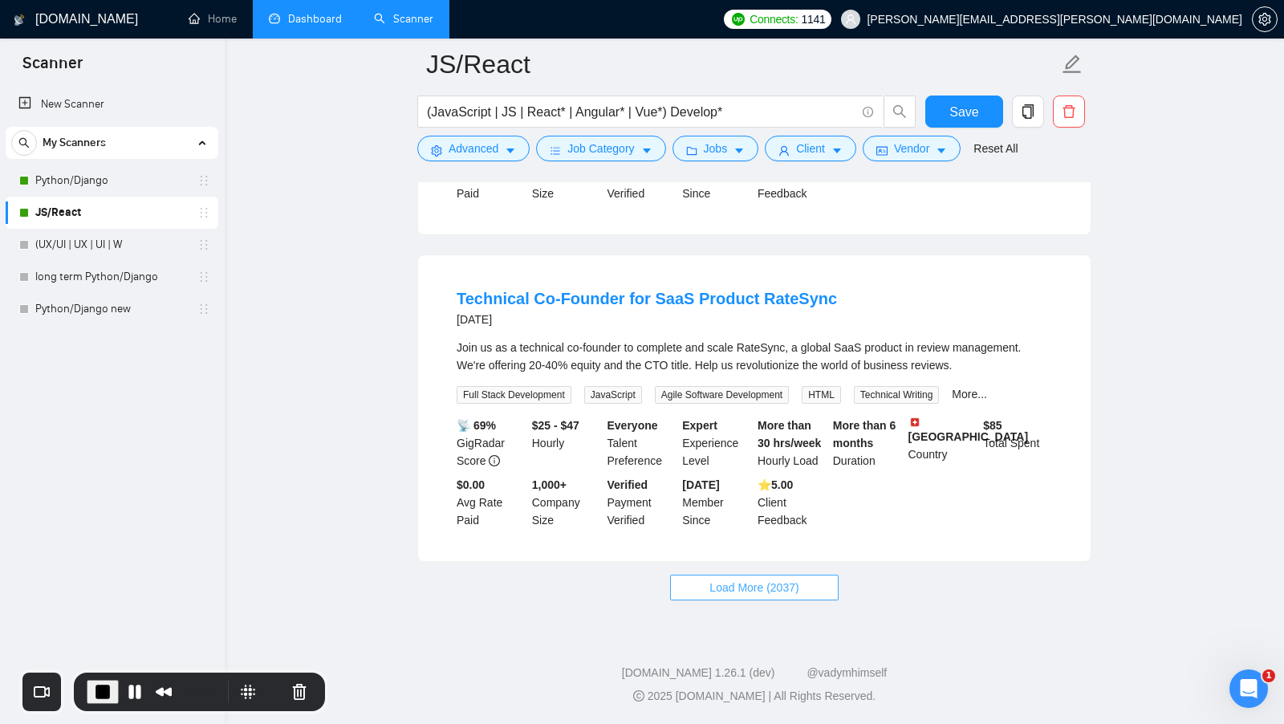
click at [734, 600] on button "Load More (2037)" at bounding box center [754, 588] width 168 height 26
click at [805, 139] on button "Client" at bounding box center [810, 149] width 91 height 26
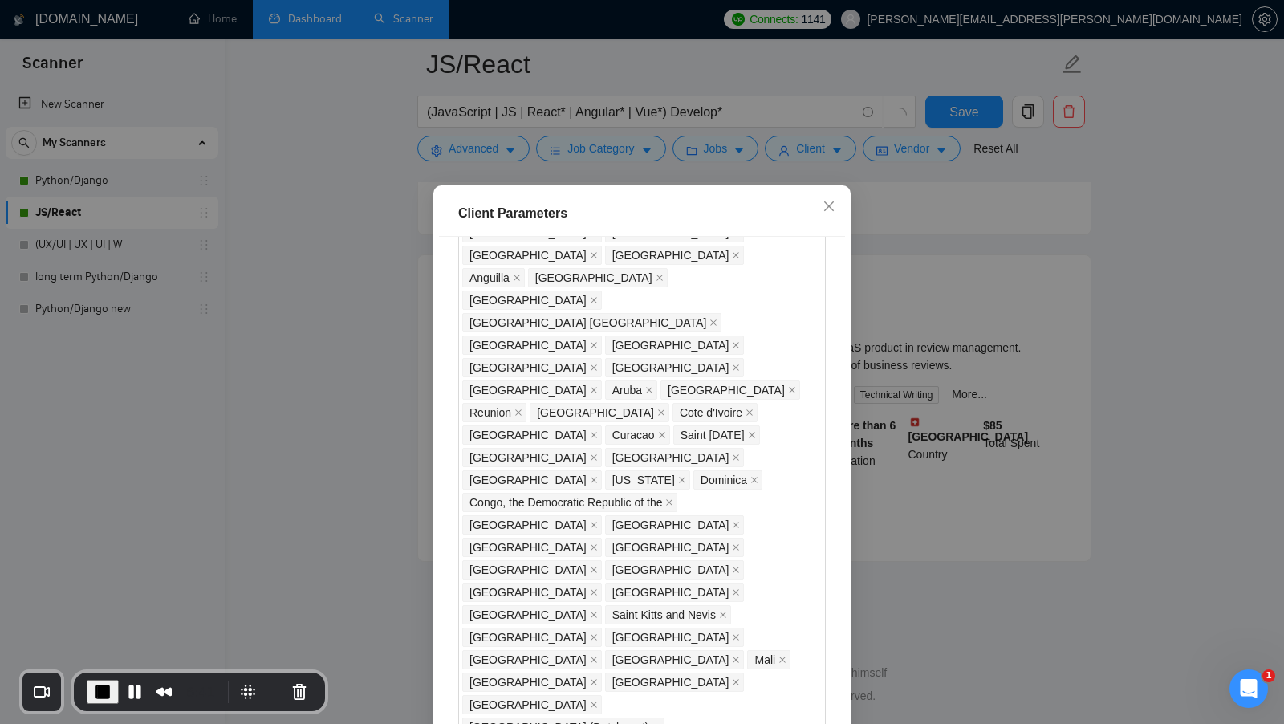
scroll to position [1056, 0]
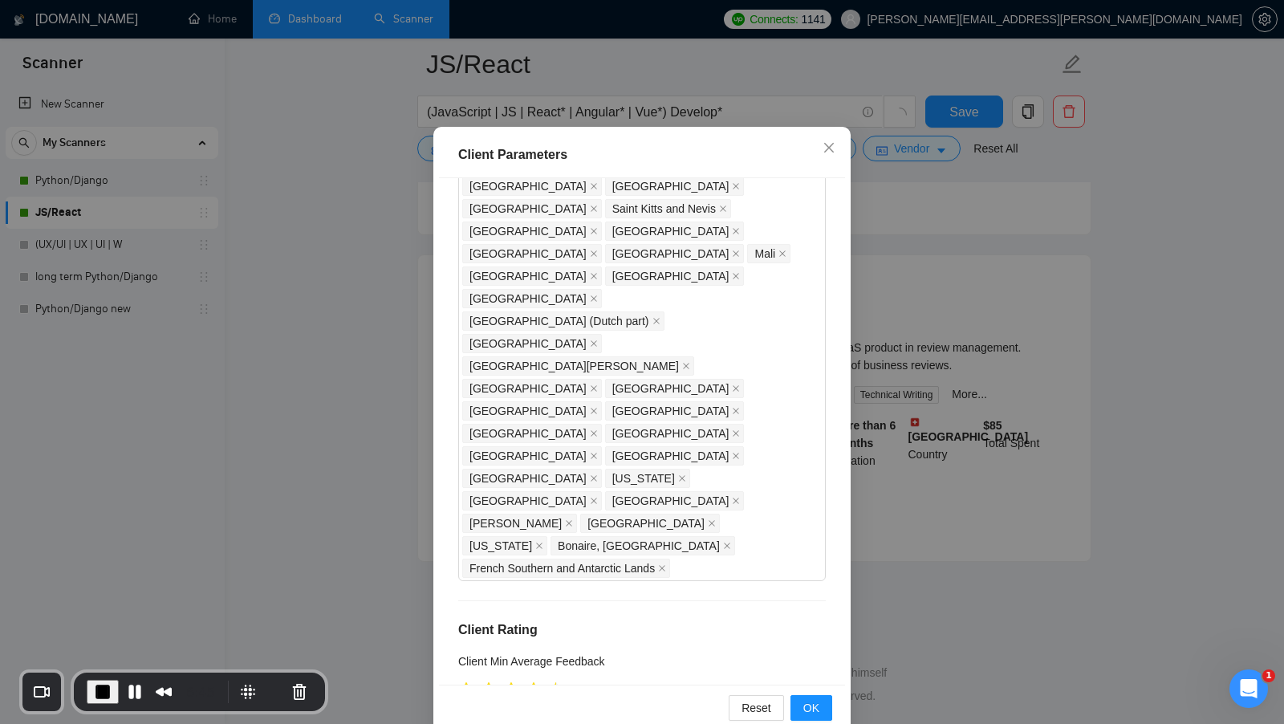
scroll to position [71, 0]
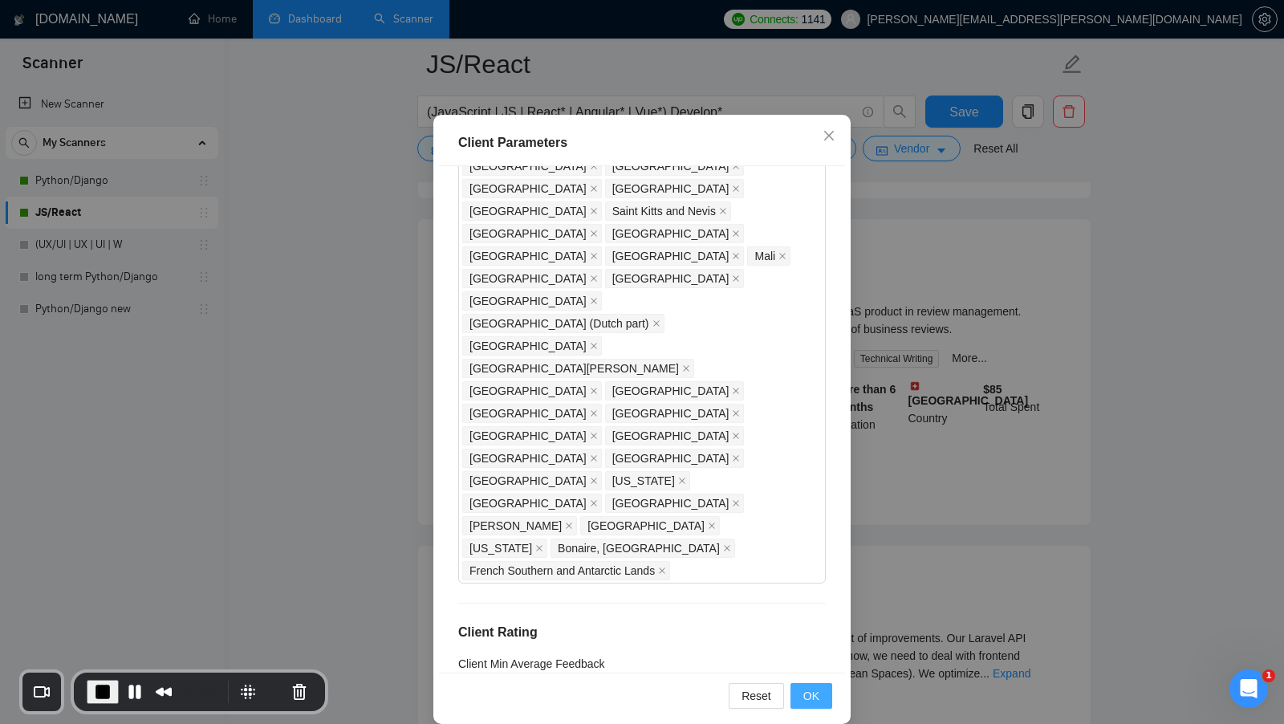
click at [815, 693] on span "OK" at bounding box center [811, 696] width 16 height 18
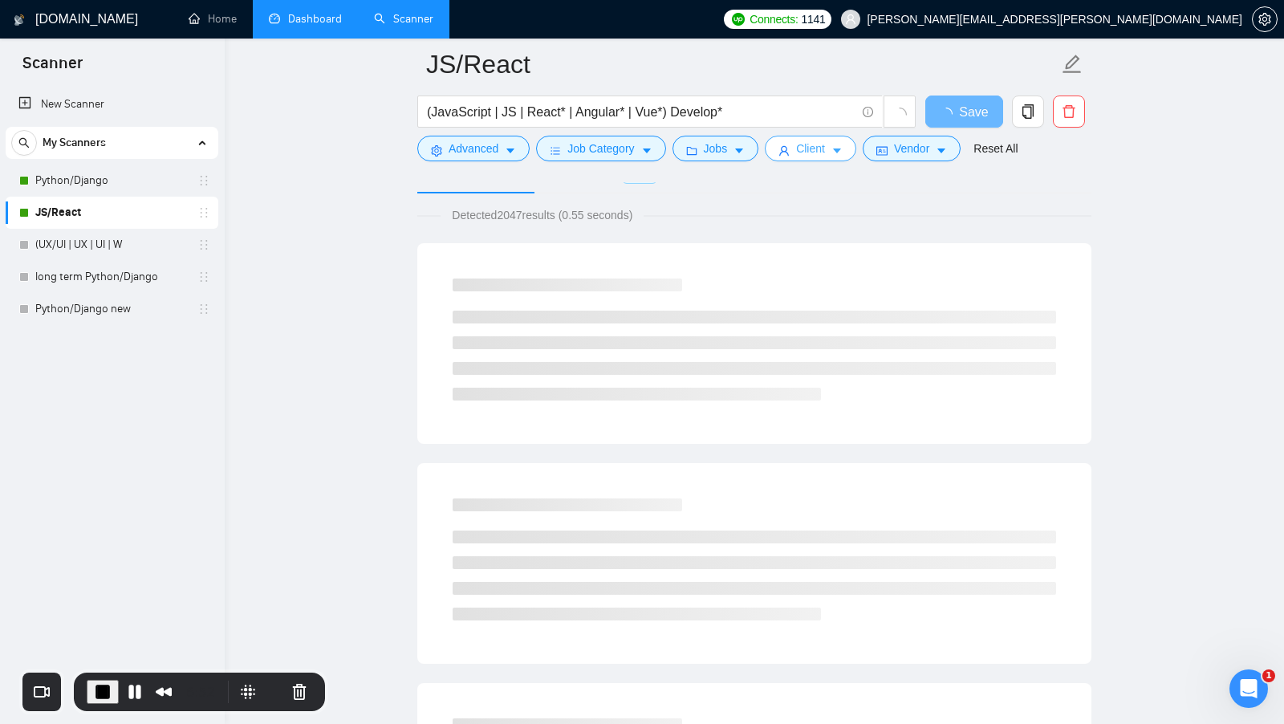
scroll to position [0, 0]
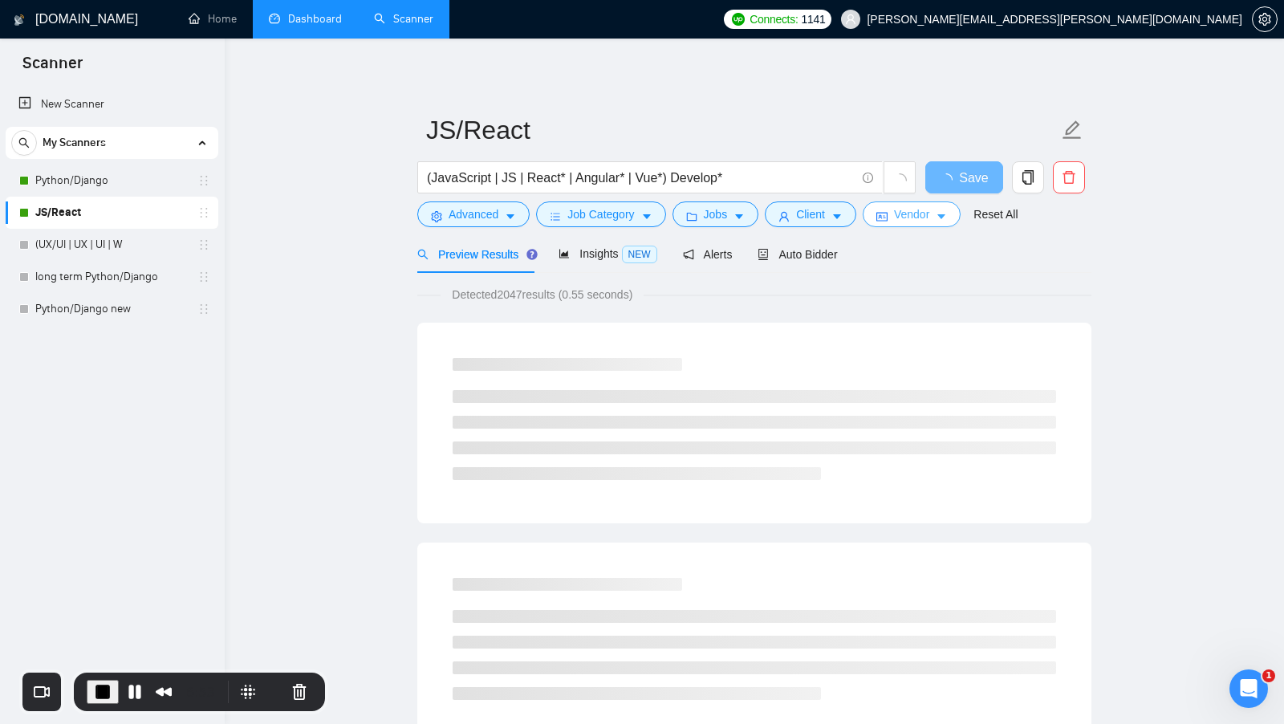
click at [894, 220] on button "Vendor" at bounding box center [912, 214] width 98 height 26
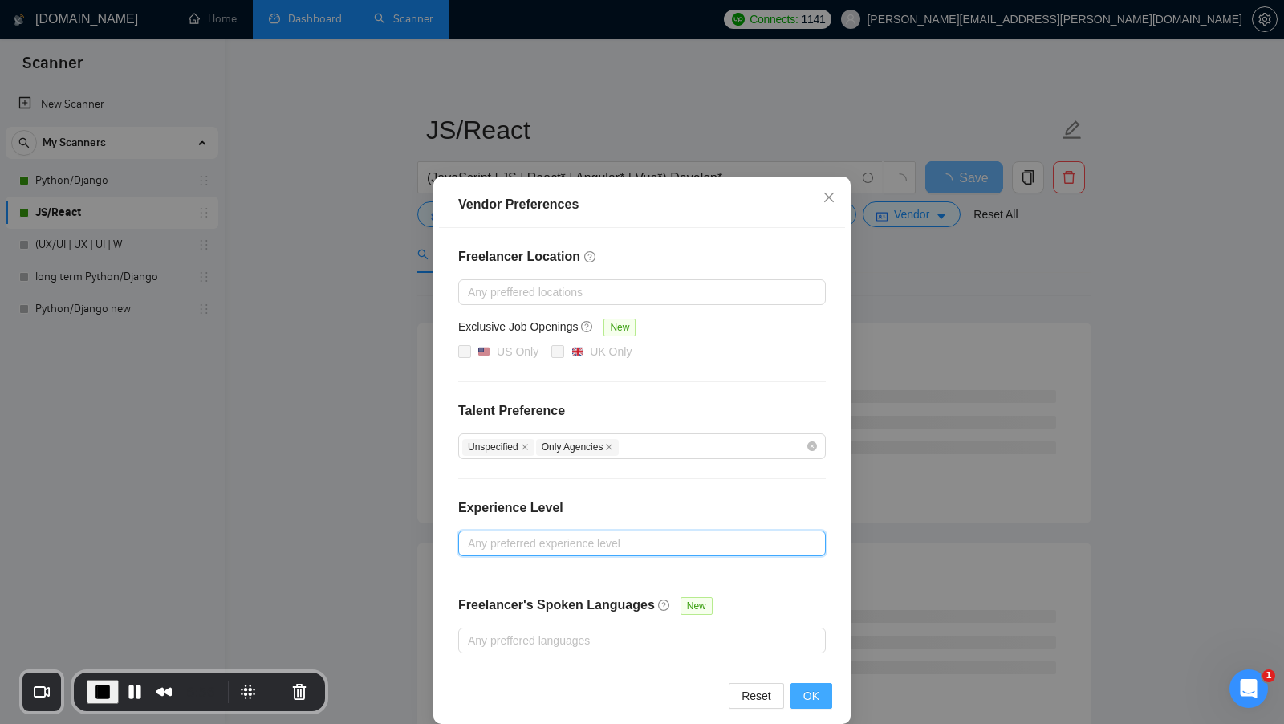
click at [818, 687] on span "OK" at bounding box center [811, 696] width 16 height 18
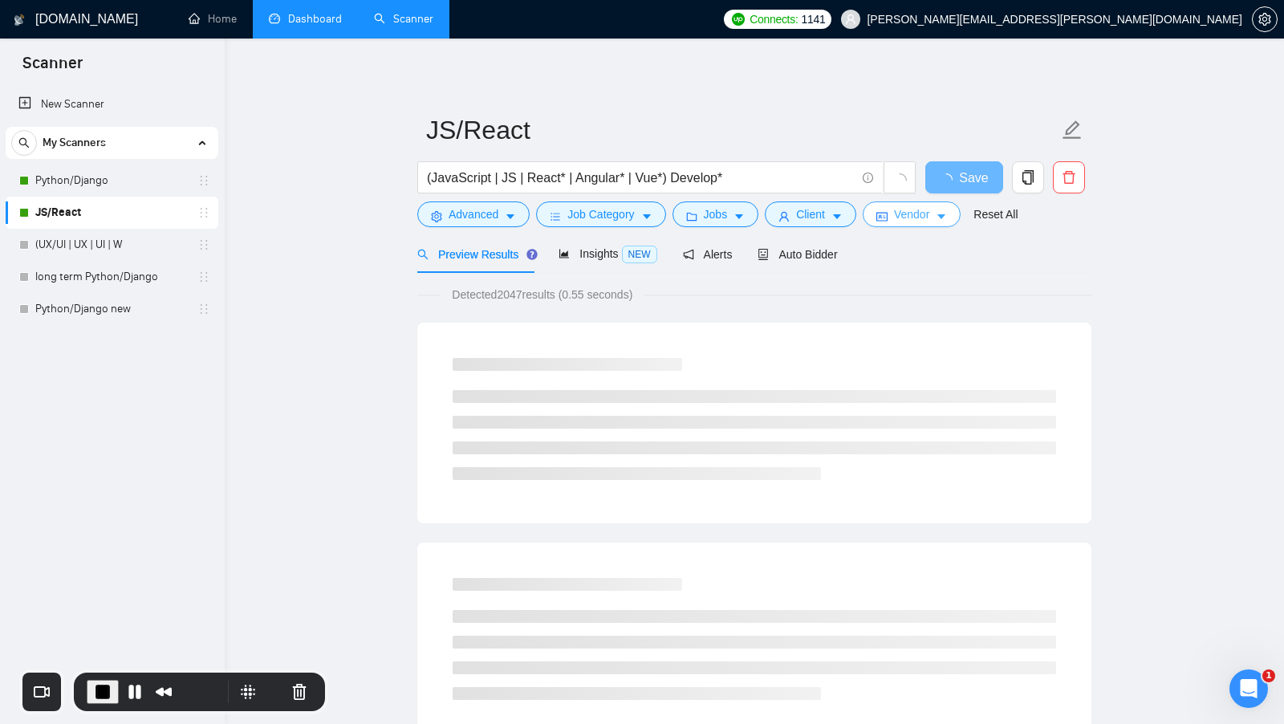
click at [893, 207] on button "Vendor" at bounding box center [912, 214] width 98 height 26
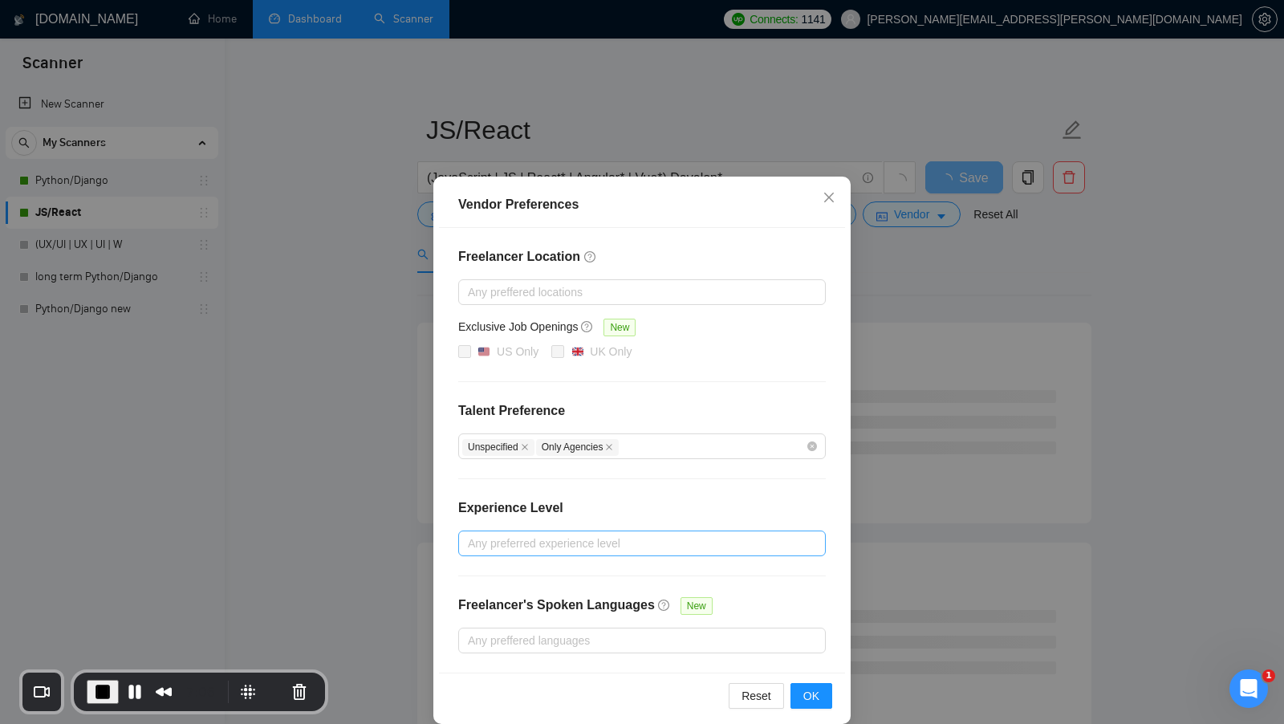
click at [954, 467] on div "Vendor Preferences Freelancer Location Any preffered locations Exclusive Job Op…" at bounding box center [642, 362] width 1284 height 724
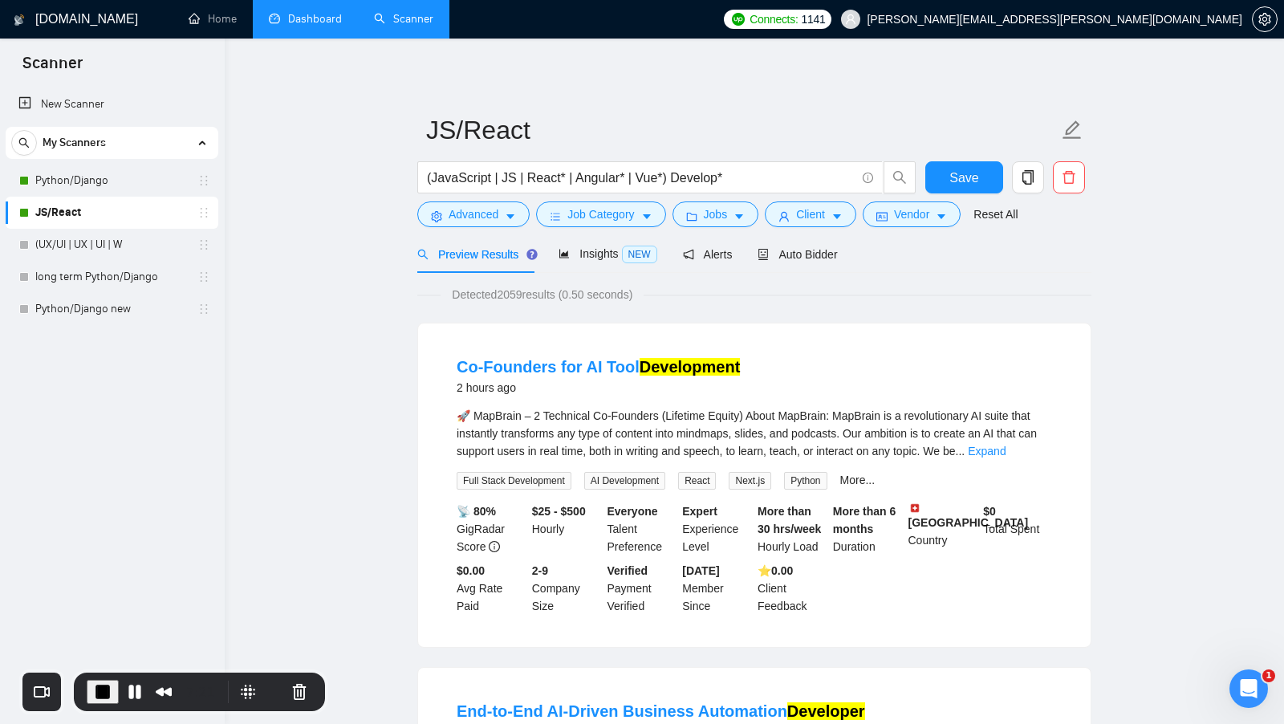
click at [523, 301] on span "Detected 2059 results (0.50 seconds)" at bounding box center [542, 295] width 203 height 18
click at [953, 180] on span "Save" at bounding box center [963, 178] width 29 height 20
click at [616, 250] on span "Insights NEW" at bounding box center [608, 253] width 98 height 13
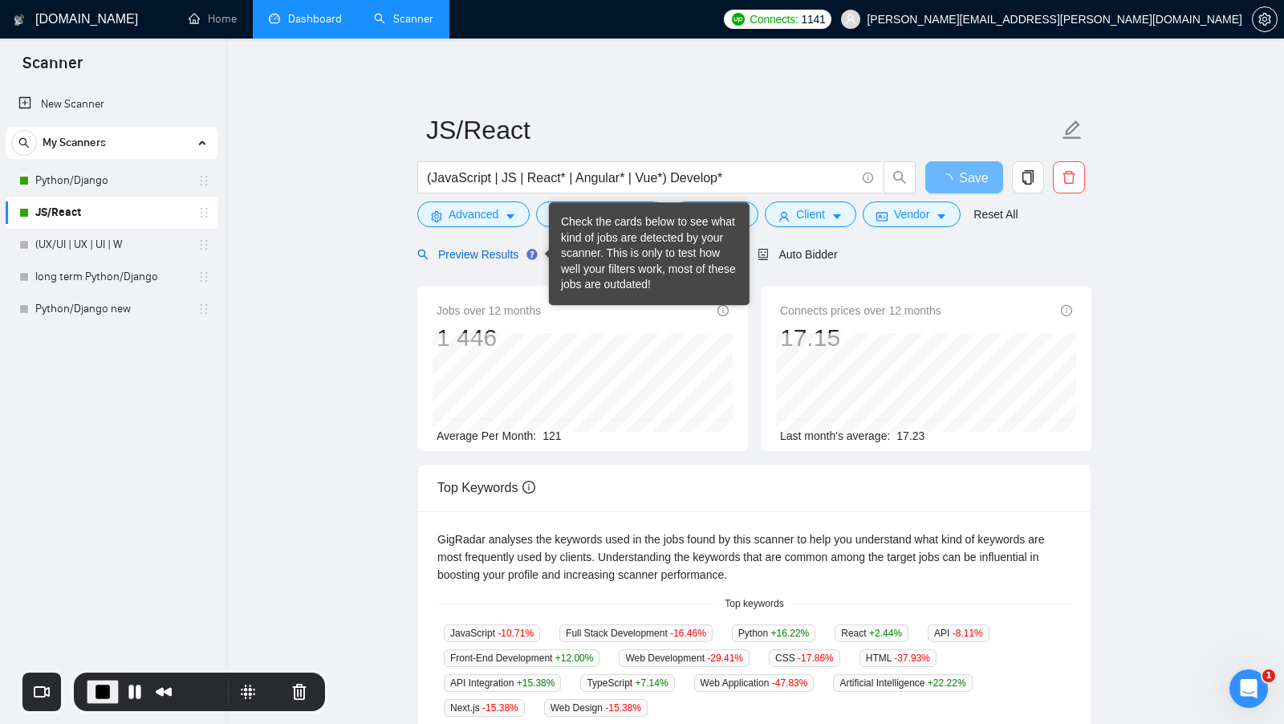
click at [483, 256] on span "Preview Results" at bounding box center [475, 254] width 116 height 13
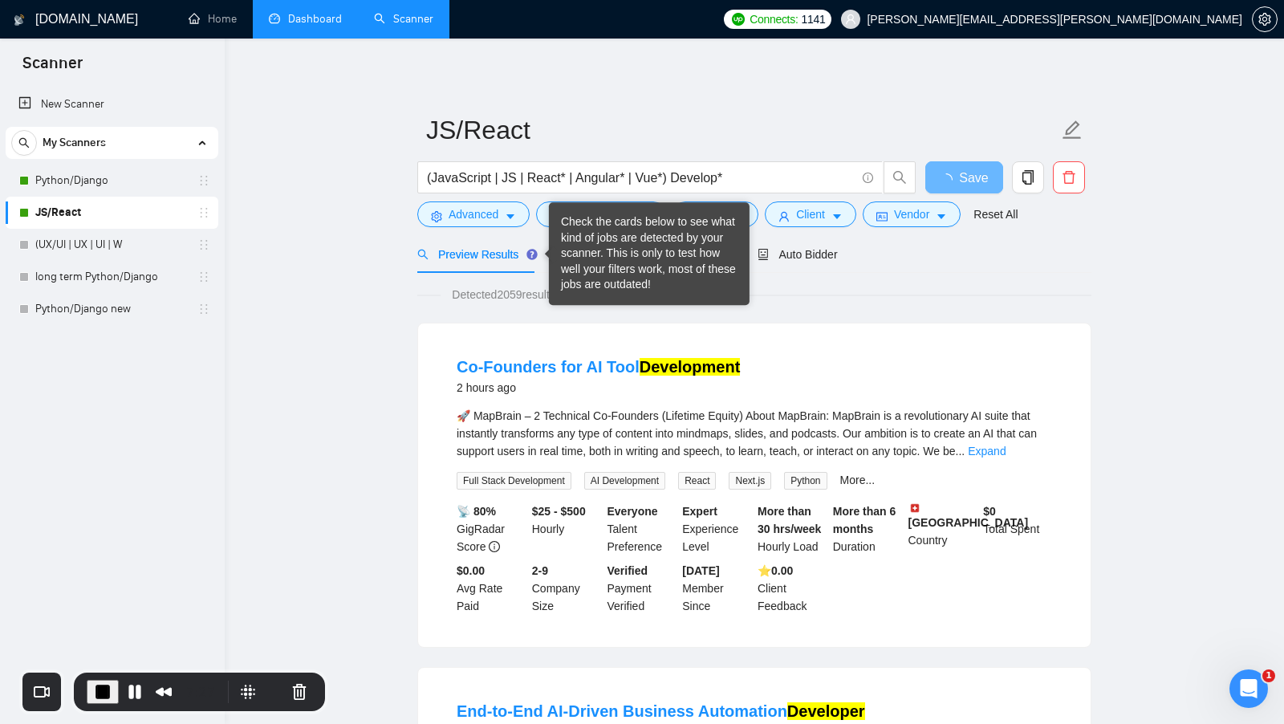
drag, startPoint x: 667, startPoint y: 178, endPoint x: 427, endPoint y: 174, distance: 240.0
click at [427, 174] on input "(JavaScript | JS | React* | Angular* | Vue*) Develop*" at bounding box center [641, 178] width 429 height 20
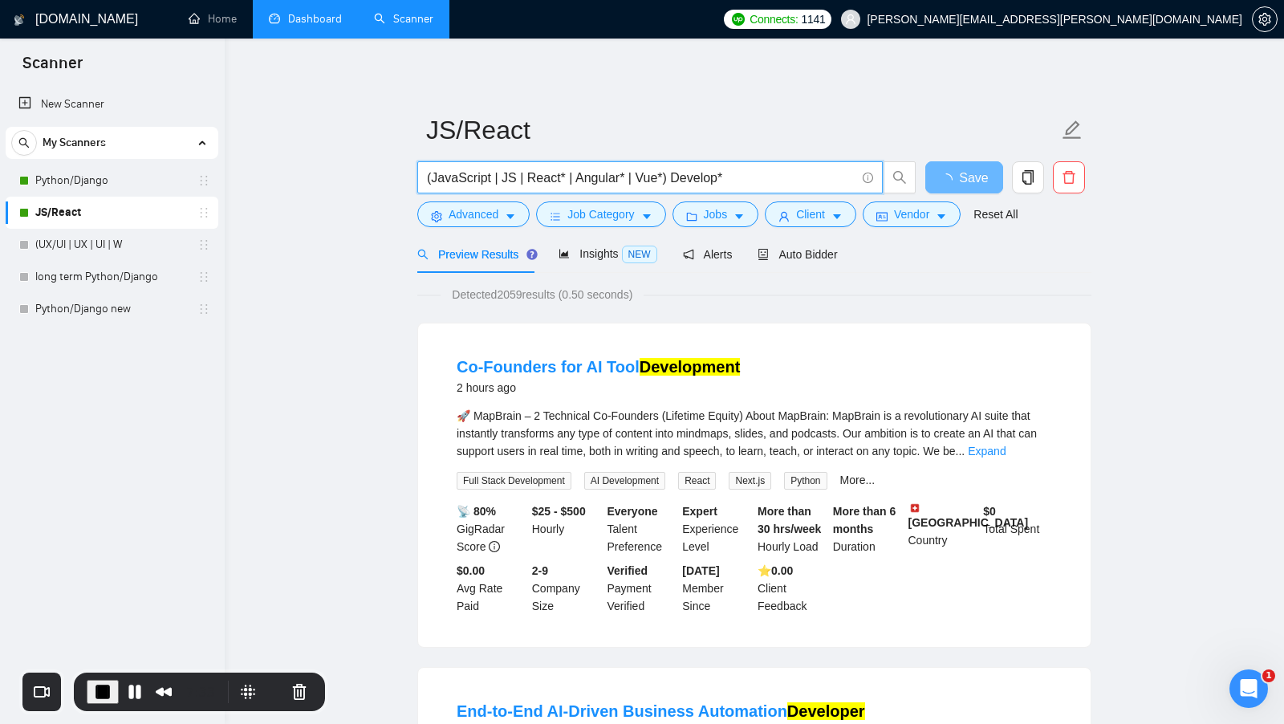
click at [952, 287] on div "Detected 2059 results (0.50 seconds)" at bounding box center [754, 295] width 674 height 18
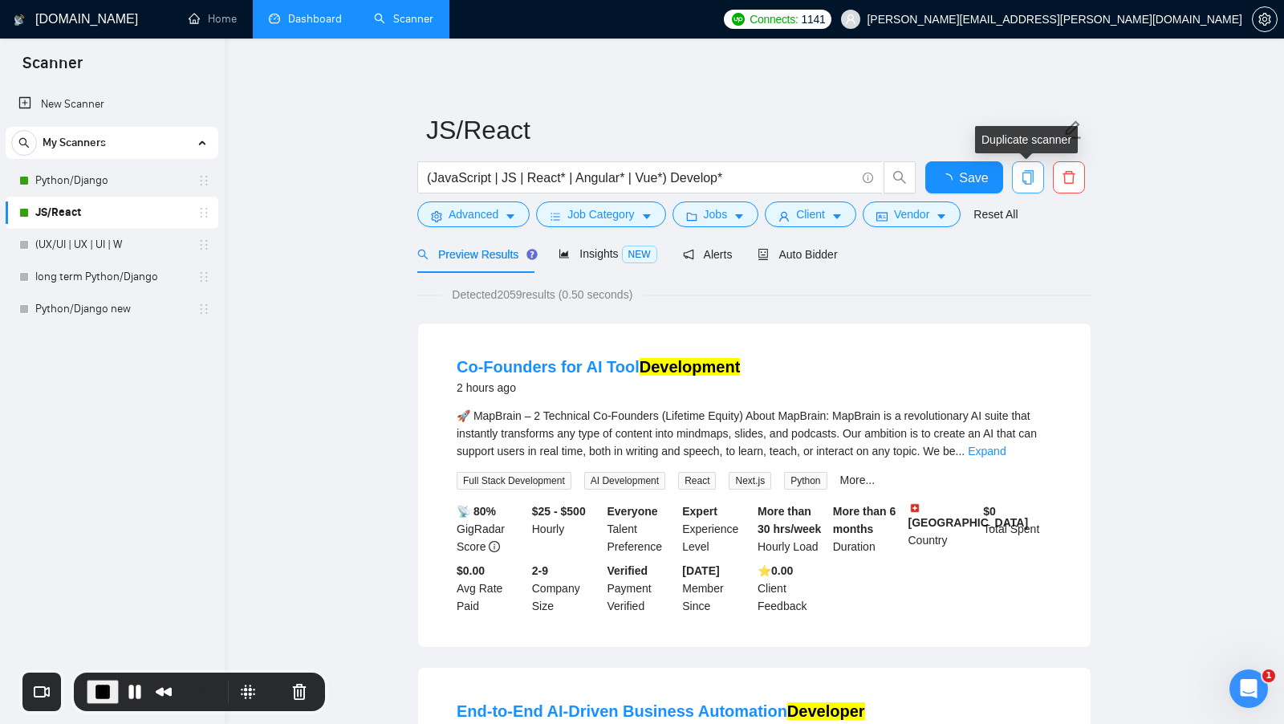
click at [1036, 173] on span "copy" at bounding box center [1028, 177] width 30 height 14
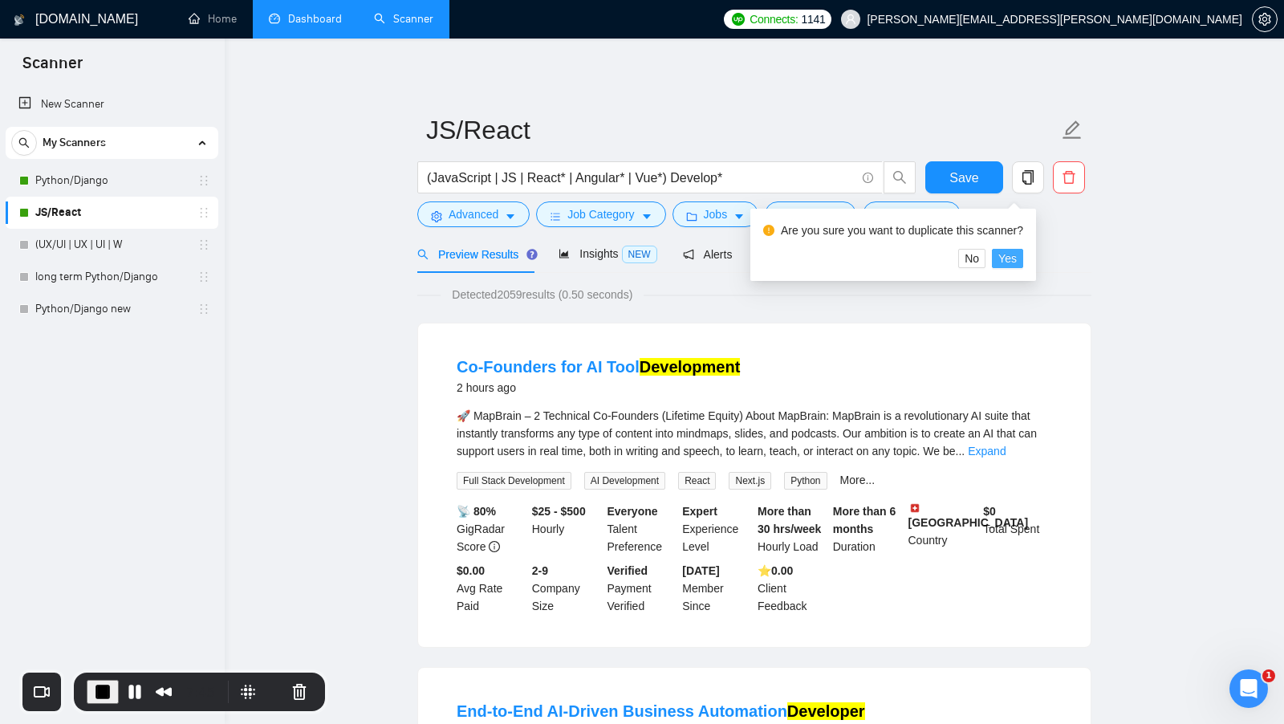
click at [1017, 256] on span "Yes" at bounding box center [1007, 259] width 18 height 18
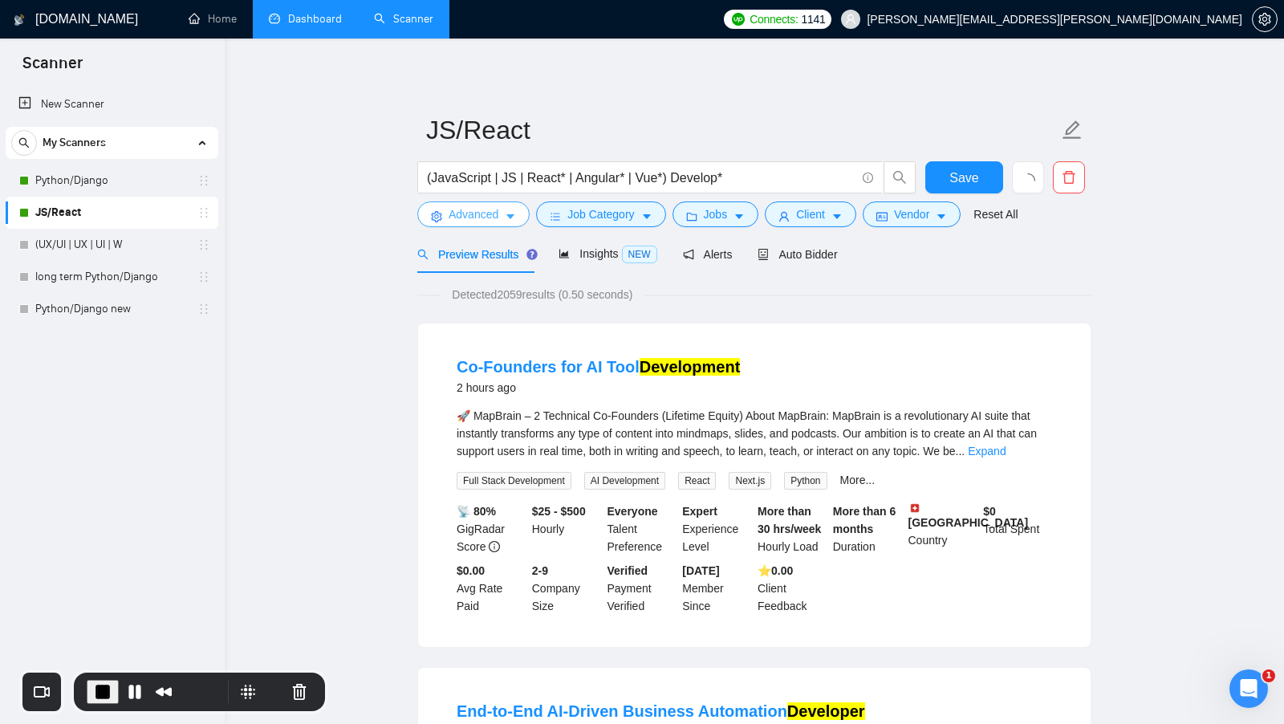
click at [472, 219] on span "Advanced" at bounding box center [474, 214] width 50 height 18
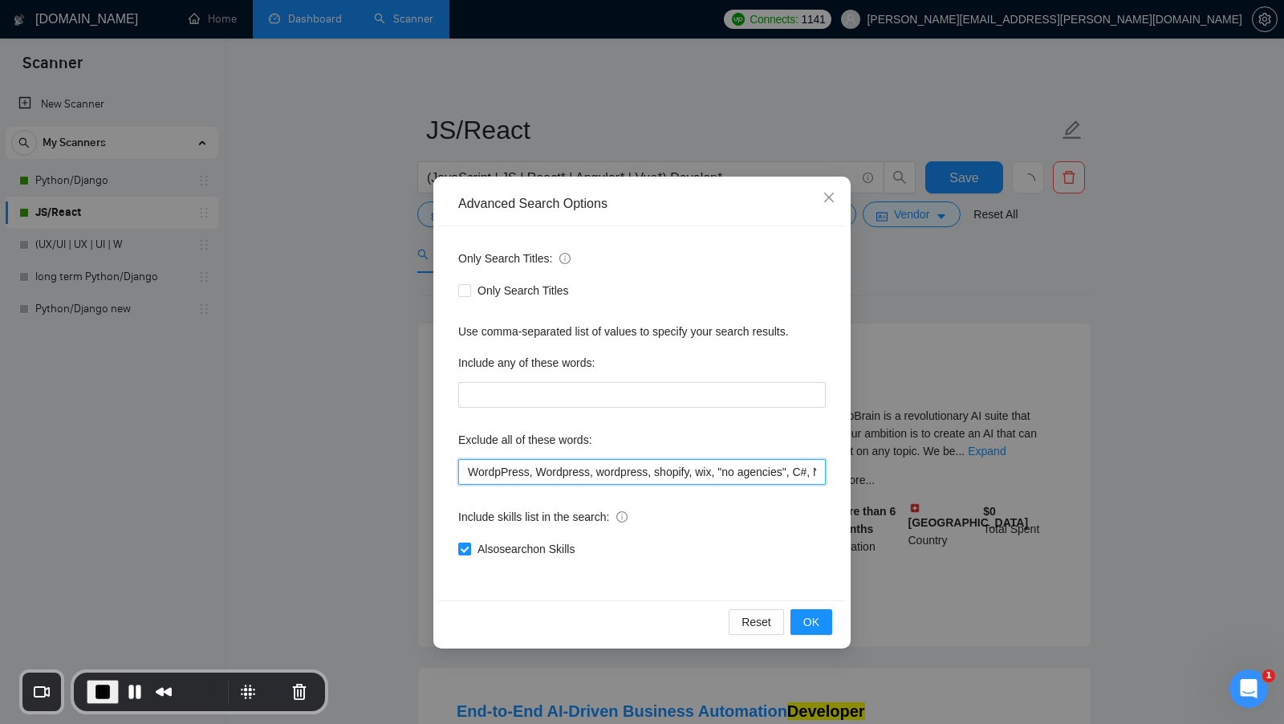
click at [474, 474] on input "WordpPress, Wordpress, wordpress, shopify, wix, "no agencies", C#, Node.js, PHP…" at bounding box center [642, 472] width 368 height 26
click at [635, 474] on input "WordpPress, Wordpress, wordpress, shopify, wix, "no agencies", C#, Node.js, PHP…" at bounding box center [642, 472] width 368 height 26
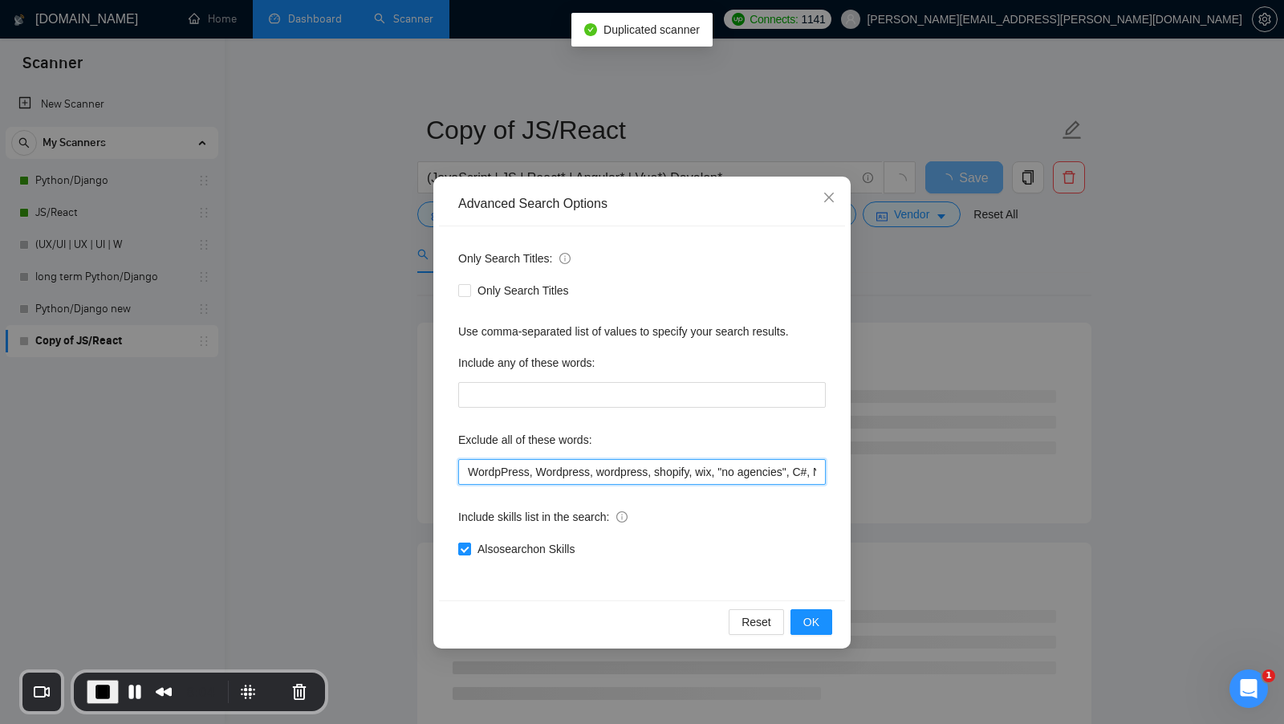
click at [616, 478] on input "WordpPress, Wordpress, wordpress, shopify, wix, "no agencies", C#, Node.js, PHP…" at bounding box center [642, 472] width 368 height 26
click at [639, 473] on input "WordpPress, Wordpress, wordpress, shopify, wix, "no agencies", C#, Node.js, PHP…" at bounding box center [642, 472] width 368 height 26
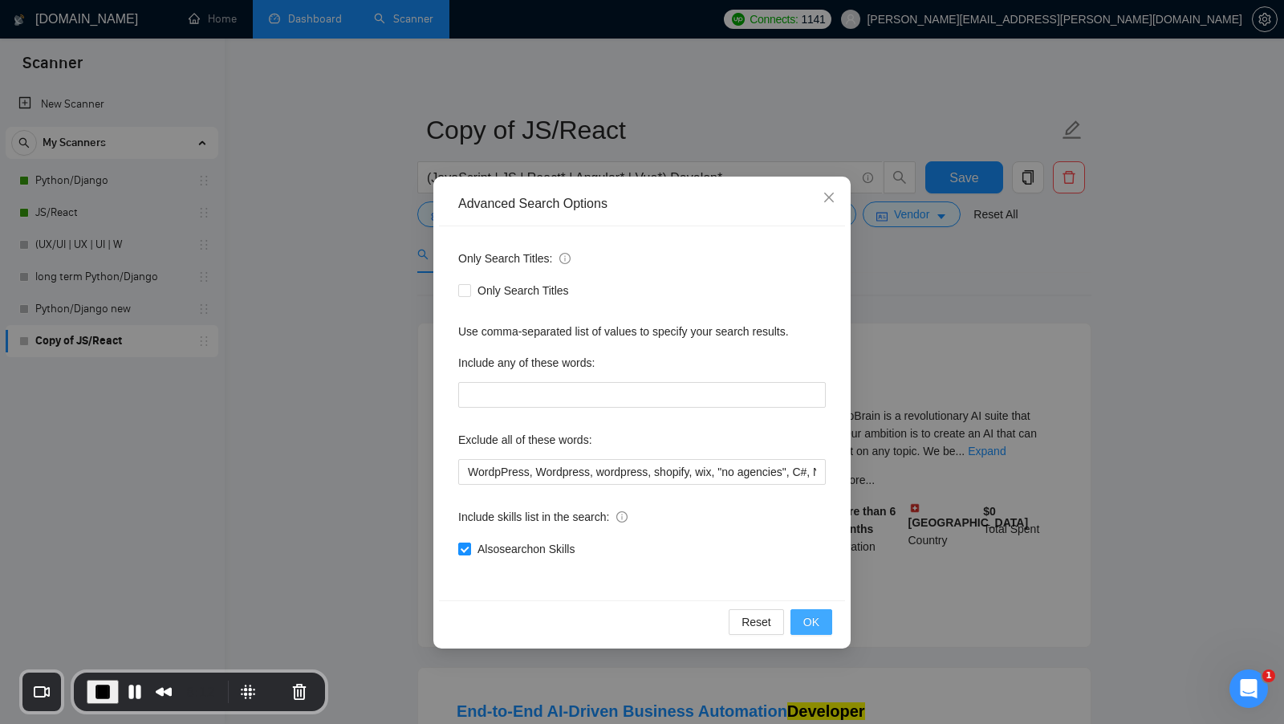
click at [807, 620] on span "OK" at bounding box center [811, 622] width 16 height 18
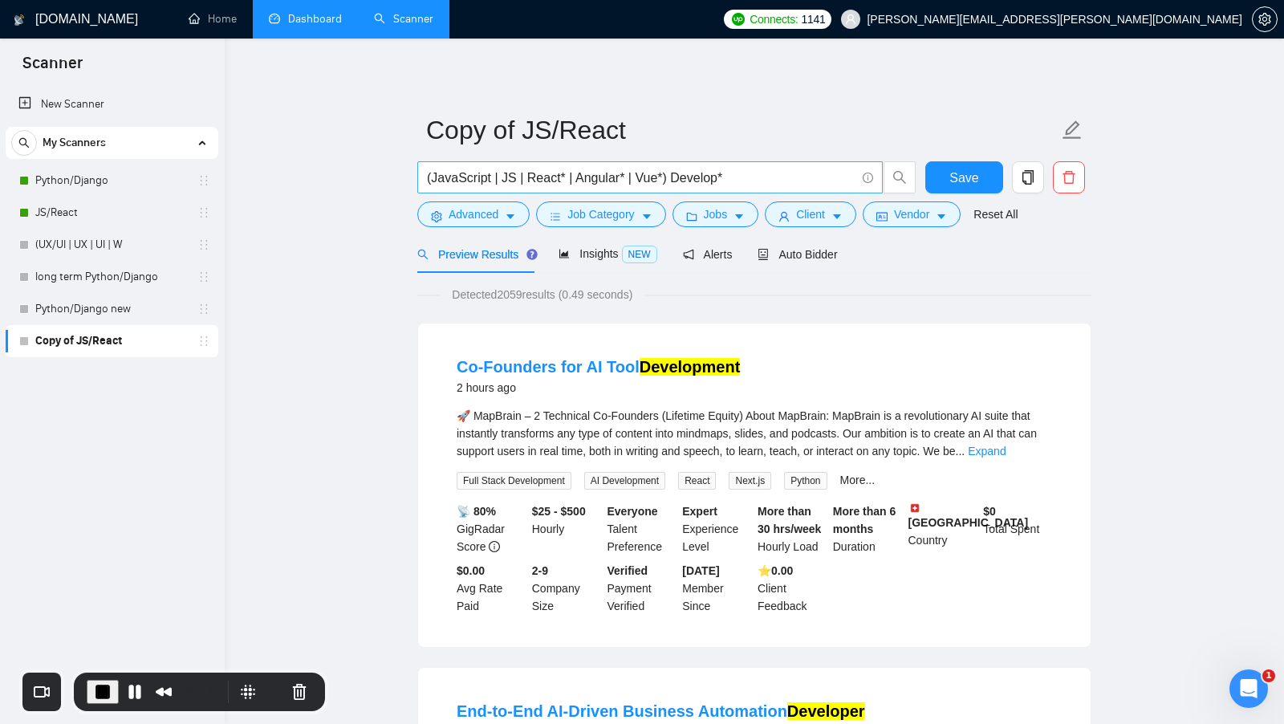
click at [620, 181] on input "(JavaScript | JS | React* | Angular* | Vue*) Develop*" at bounding box center [641, 178] width 429 height 20
paste input "text"
click at [468, 183] on input "(JavaScript | JS | React* | Angular* | Vue*)" at bounding box center [641, 178] width 429 height 20
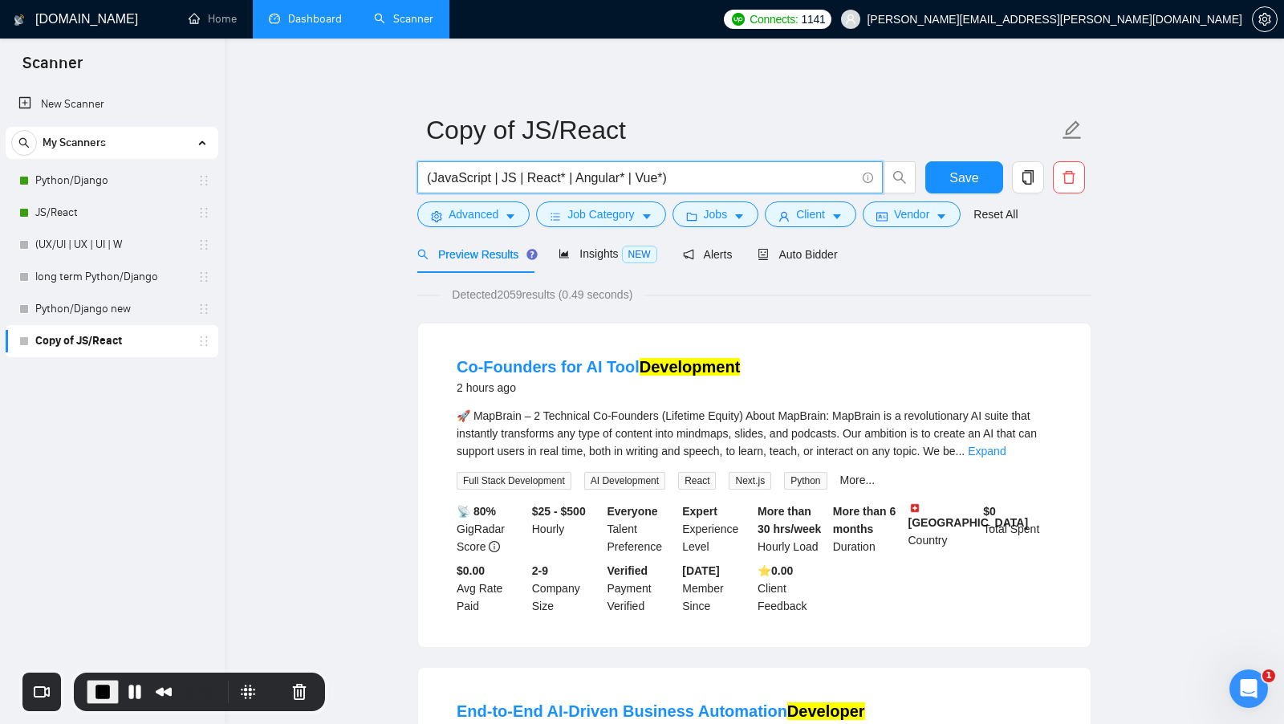
click at [468, 183] on input "(JavaScript | JS | React* | Angular* | Vue*)" at bounding box center [641, 178] width 429 height 20
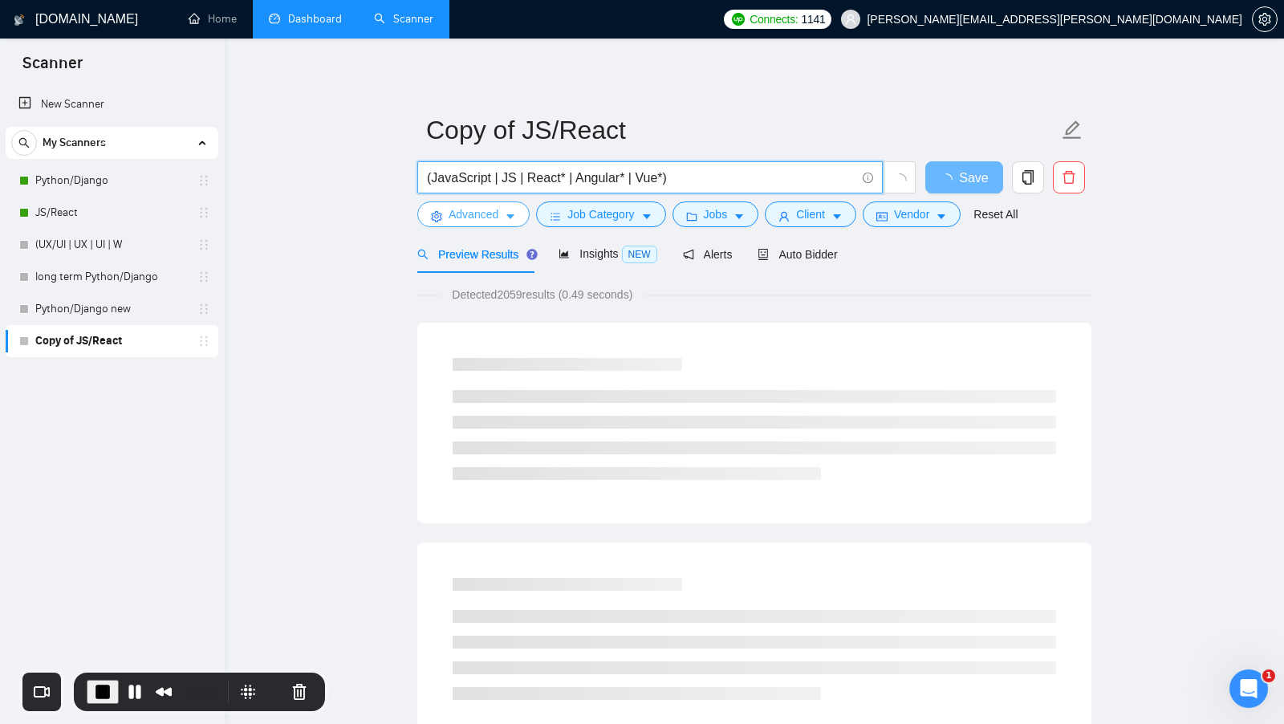
type input "(JavaScript | JS | React* | Angular* | Vue*)"
click at [509, 215] on icon "caret-down" at bounding box center [510, 217] width 8 height 5
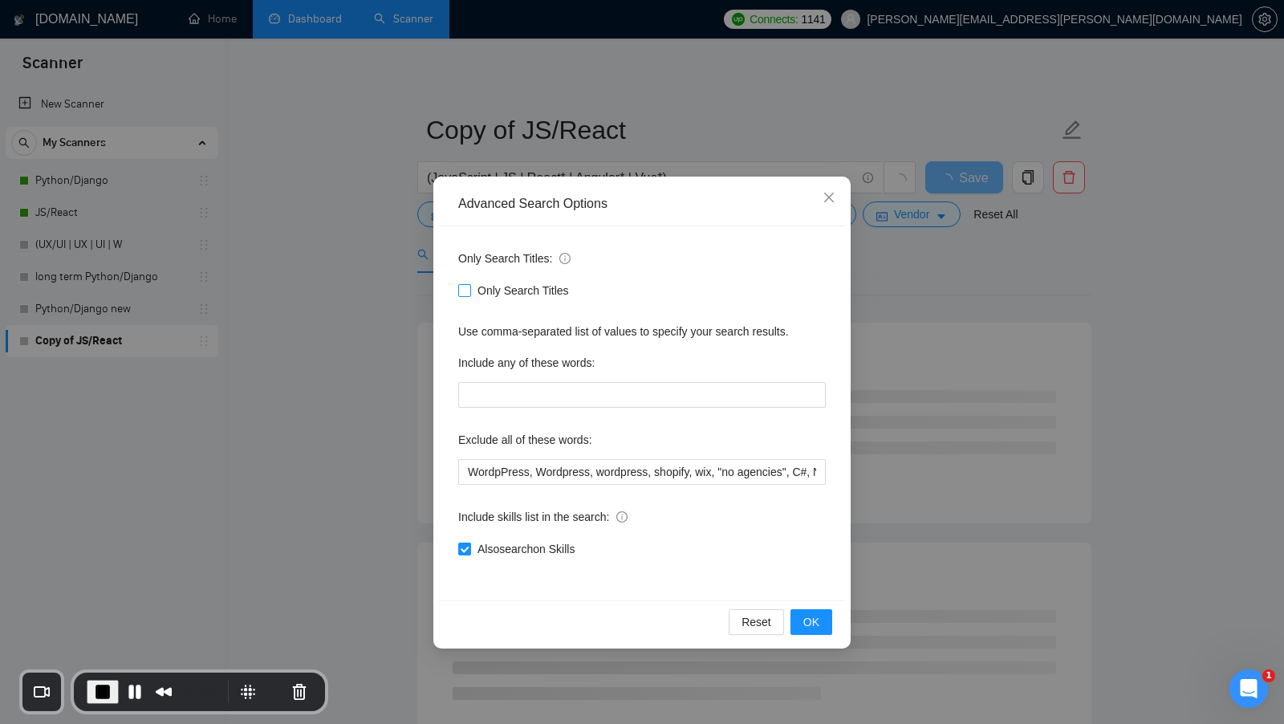
click at [488, 291] on span "Only Search Titles" at bounding box center [523, 291] width 104 height 18
click at [470, 291] on input "Only Search Titles" at bounding box center [463, 289] width 11 height 11
checkbox input "true"
click at [539, 540] on span "Also exclude on Skills" at bounding box center [529, 549] width 116 height 18
click at [470, 543] on input "Also exclude on Skills" at bounding box center [463, 548] width 11 height 11
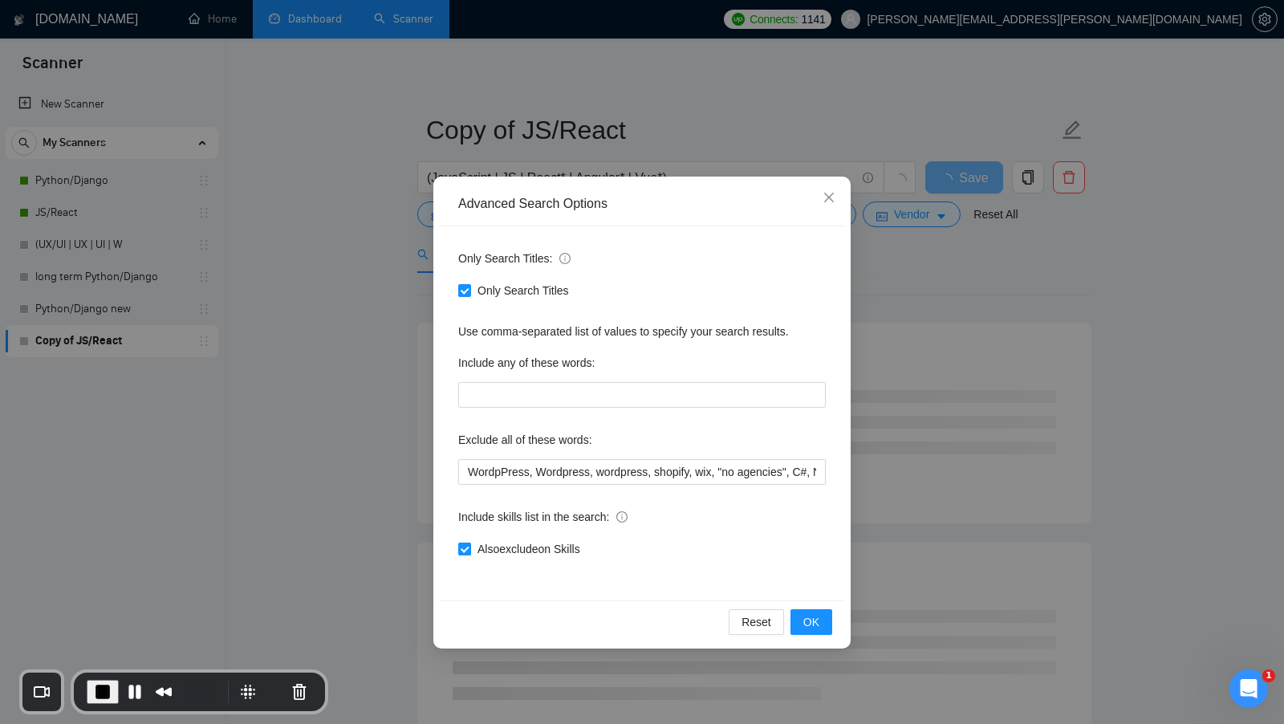
checkbox input "false"
drag, startPoint x: 692, startPoint y: 472, endPoint x: 722, endPoint y: 486, distance: 32.7
click at [722, 486] on div "Only Search Titles: Only Search Titles Use comma-separated list of values to sp…" at bounding box center [642, 413] width 406 height 374
click at [731, 481] on input "WordpPress, Wordpress, wordpress, shopify, wix, "no agencies", C#, Node.js, PHP…" at bounding box center [642, 472] width 368 height 26
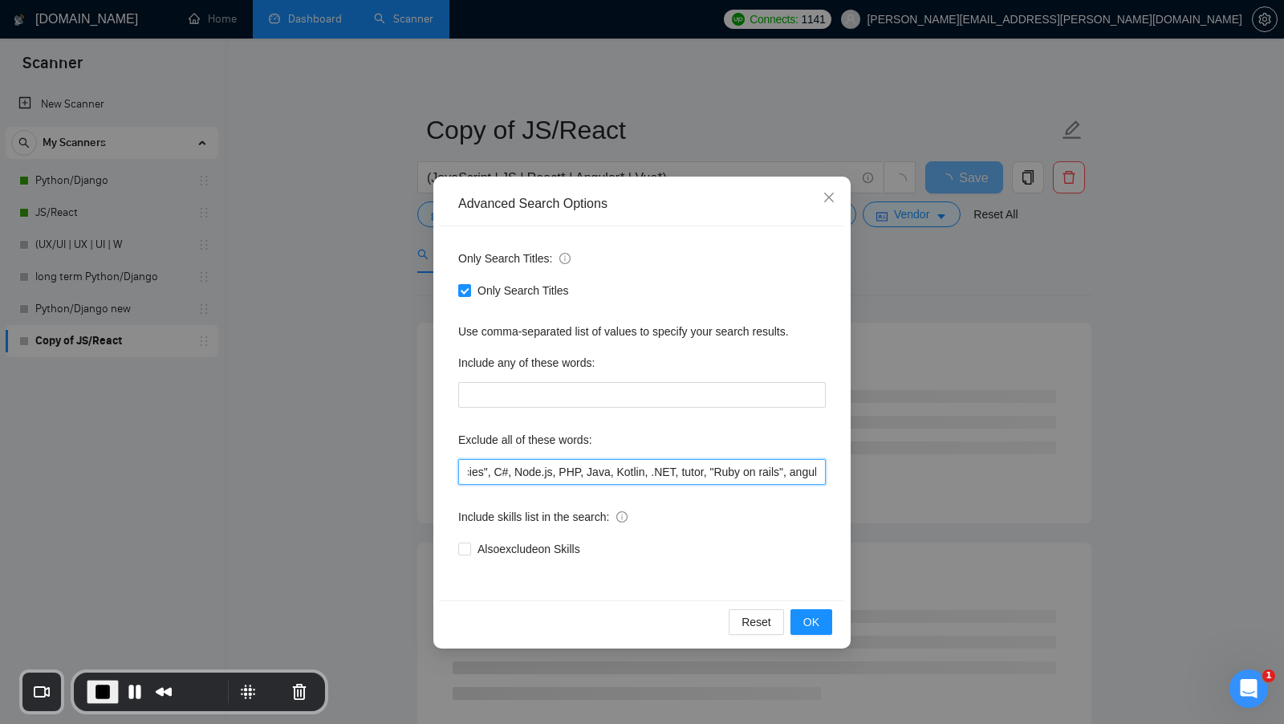
click at [617, 474] on input "WordpPress, Wordpress, wordpress, shopify, wix, "no agencies", C#, Node.js, PHP…" at bounding box center [642, 472] width 368 height 26
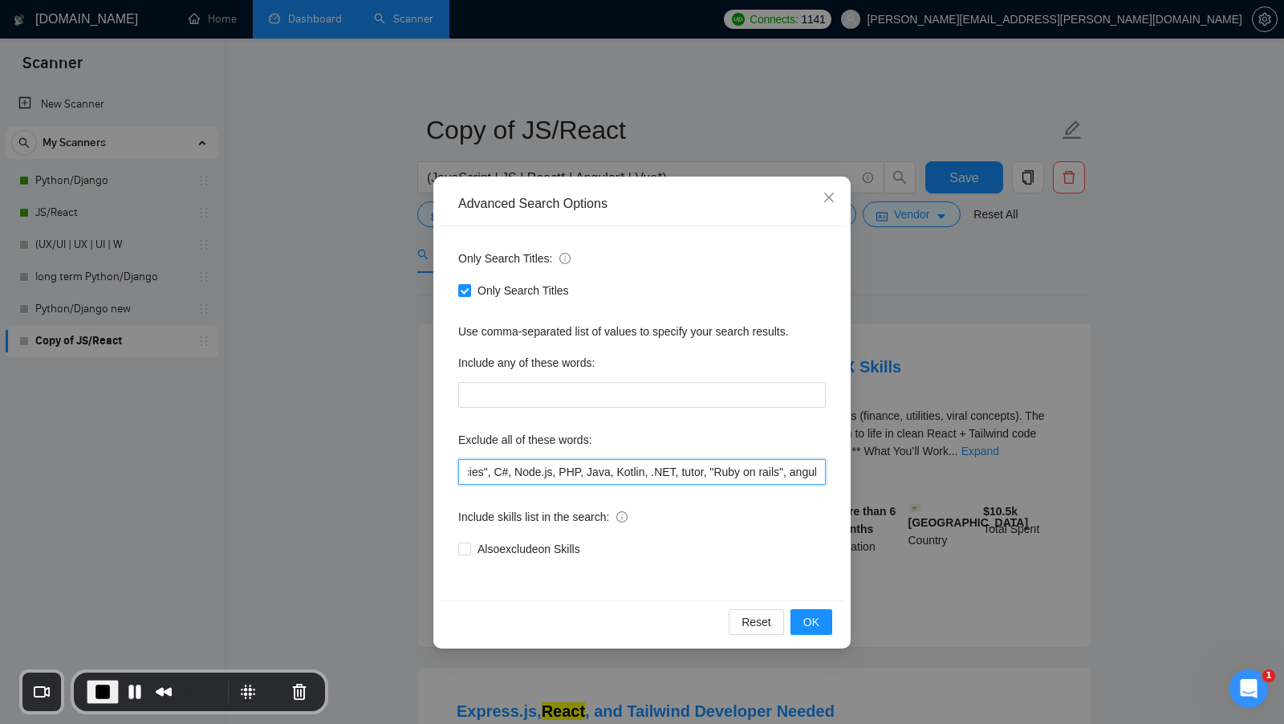
scroll to position [0, 301]
click at [616, 474] on input "WordpPress, Wordpress, wordpress, shopify, wix, "no agencies", C#, Node.js, PHP…" at bounding box center [642, 472] width 368 height 26
click at [608, 472] on input "WordpPress, Wordpress, wordpress, shopify, wix, "no agencies", C#, Node.js, PHP…" at bounding box center [642, 472] width 368 height 26
click at [613, 472] on input "WordpPress, Wordpress, wordpress, shopify, wix, "no agencies", C#, Node.js, PHP…" at bounding box center [642, 472] width 368 height 26
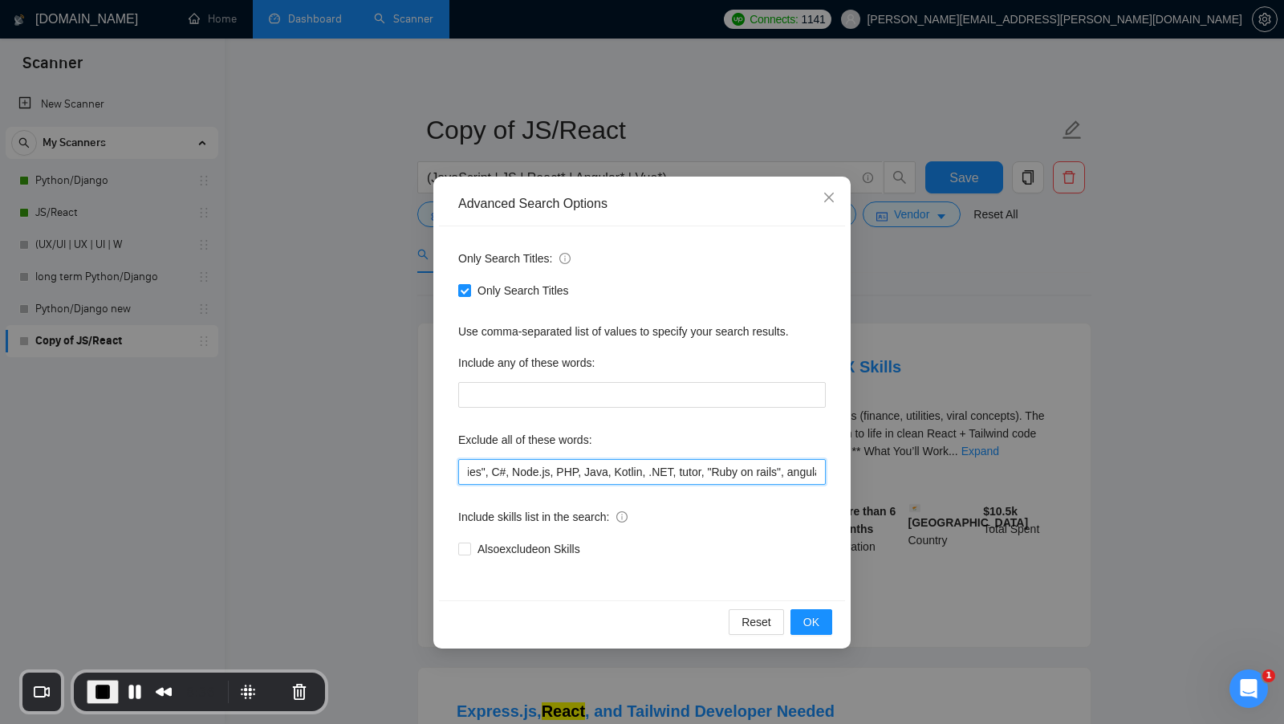
click at [624, 472] on input "WordpPress, Wordpress, wordpress, shopify, wix, "no agencies", C#, Node.js, PHP…" at bounding box center [642, 472] width 368 height 26
click at [619, 473] on input "WordpPress, Wordpress, wordpress, shopify, wix, "no agencies", C#, Node.js, PHP…" at bounding box center [642, 472] width 368 height 26
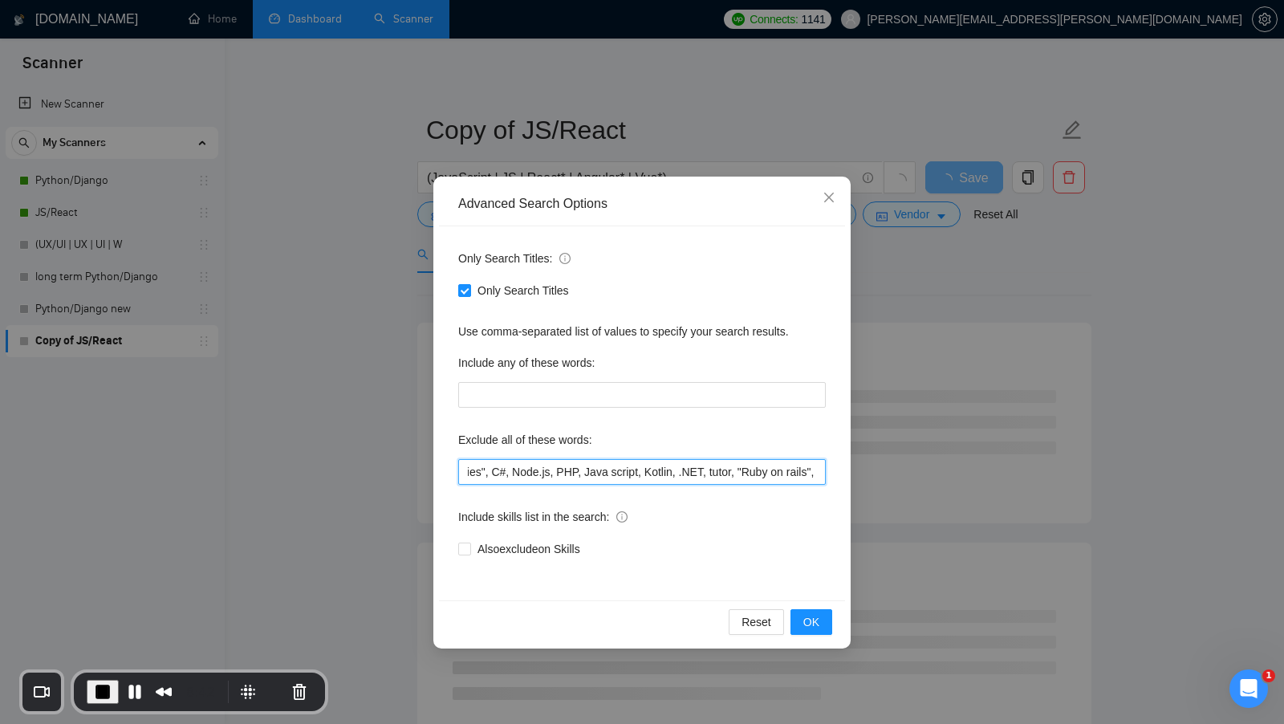
drag, startPoint x: 595, startPoint y: 474, endPoint x: 654, endPoint y: 473, distance: 59.4
click at [654, 473] on input "WordpPress, Wordpress, wordpress, shopify, wix, "no agencies", C#, Node.js, PHP…" at bounding box center [642, 472] width 368 height 26
click at [638, 475] on input "WordpPress, Wordpress, wordpress, shopify, wix, "no agencies", C#, Node.js, PHP…" at bounding box center [642, 472] width 368 height 26
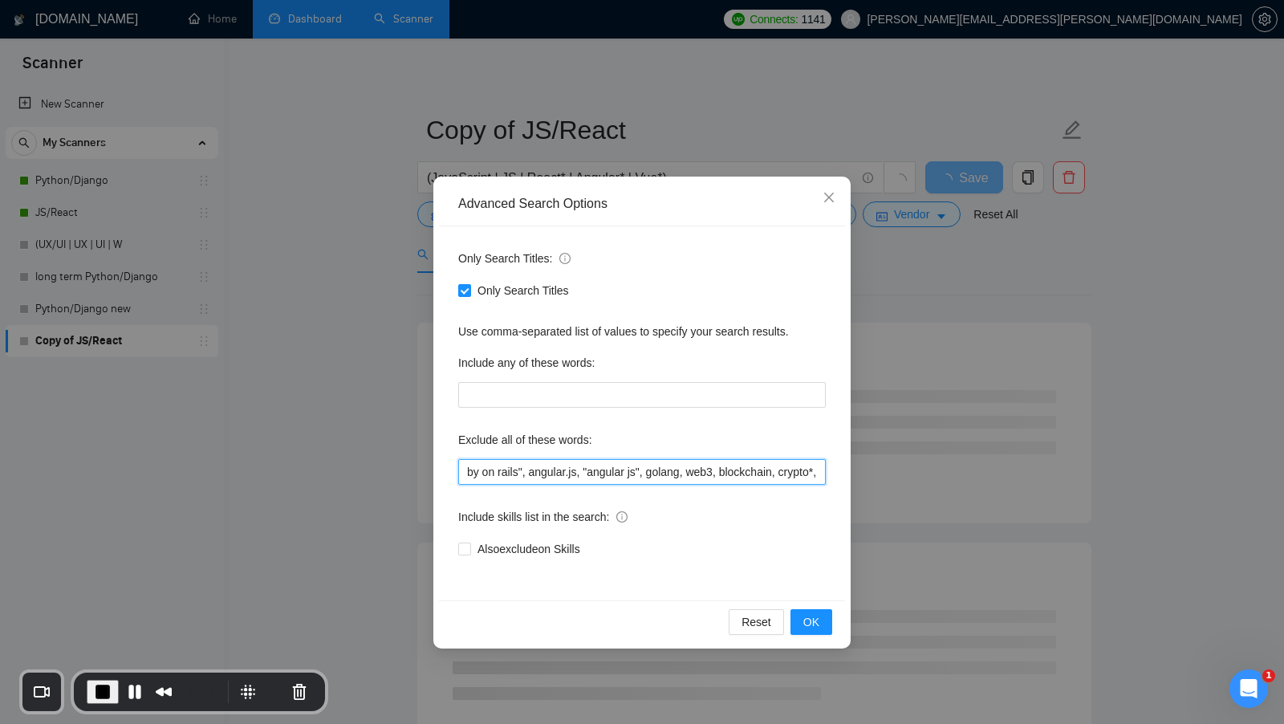
drag, startPoint x: 604, startPoint y: 474, endPoint x: 664, endPoint y: 475, distance: 59.4
click at [664, 475] on input "WordpPress, Wordpress, wordpress, shopify, wix, "no agencies", C#, Node.js, PHP…" at bounding box center [642, 472] width 368 height 26
click at [800, 630] on button "OK" at bounding box center [812, 622] width 42 height 26
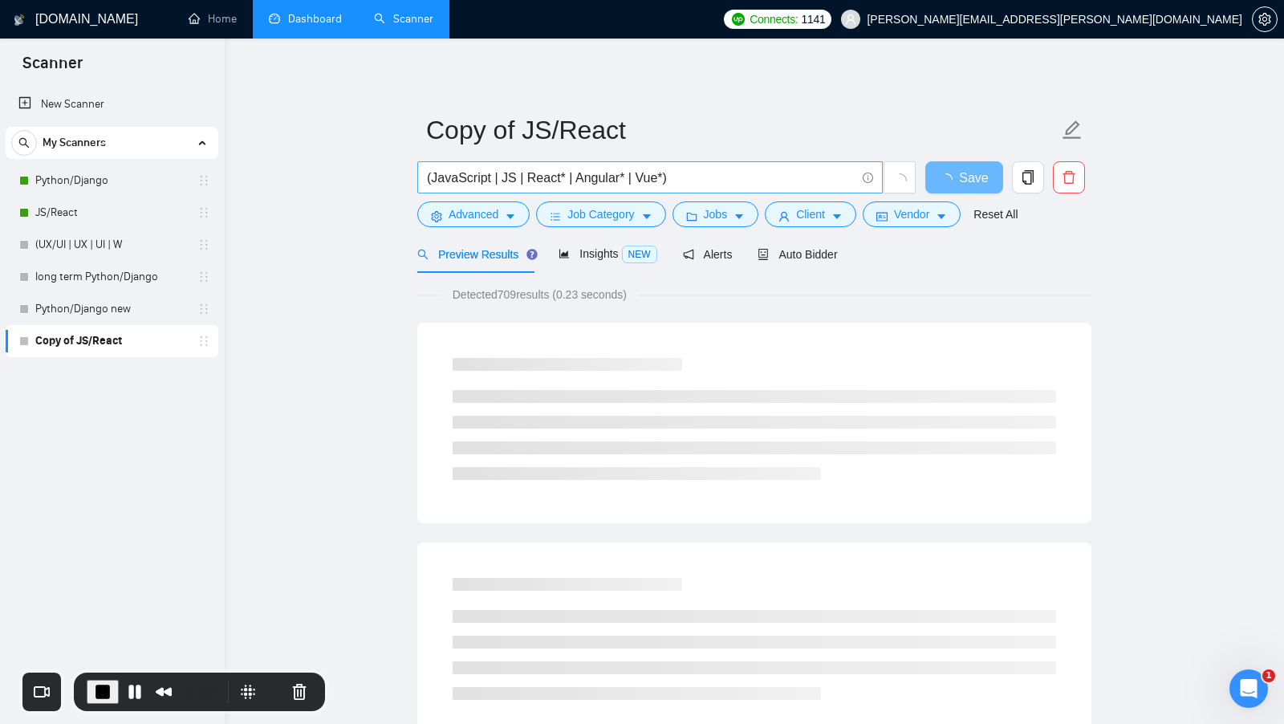
click at [599, 172] on input "(JavaScript | JS | React* | Angular* | Vue*)" at bounding box center [641, 178] width 429 height 20
click at [598, 172] on input "(JavaScript | JS | React* | Angular* | Vue*)" at bounding box center [641, 178] width 429 height 20
click at [497, 209] on span "Advanced" at bounding box center [474, 214] width 50 height 18
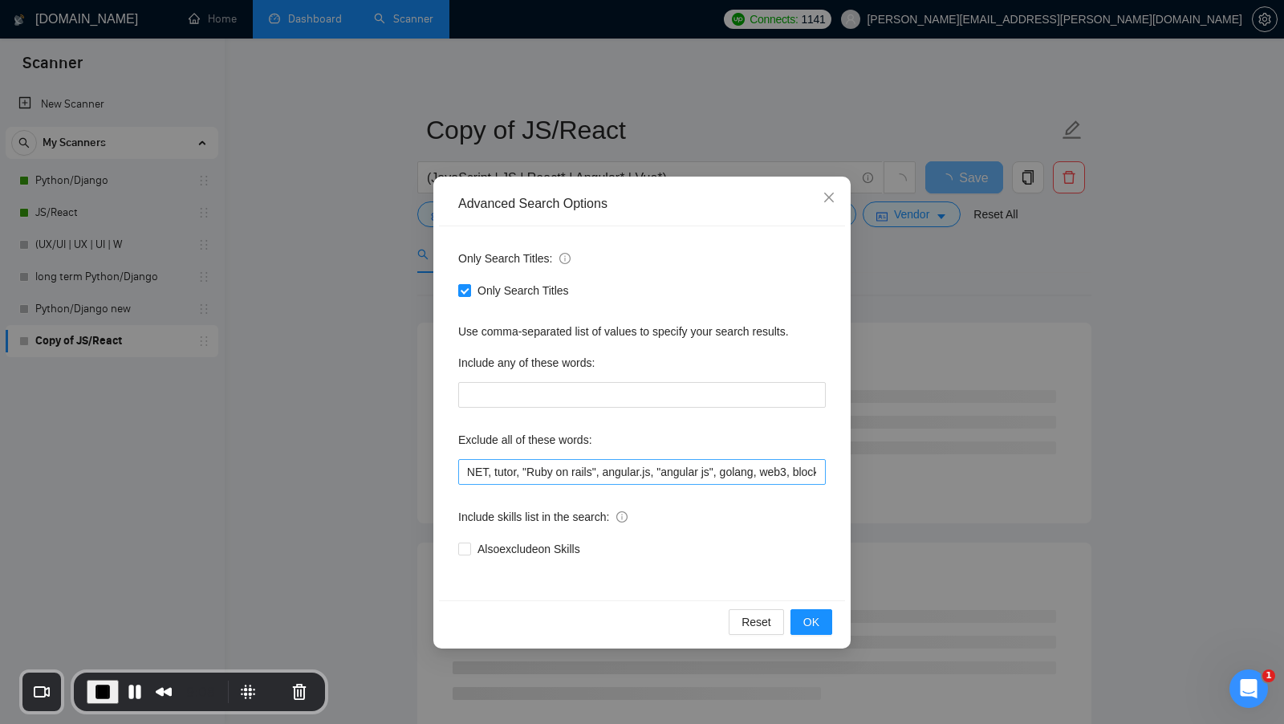
scroll to position [0, 461]
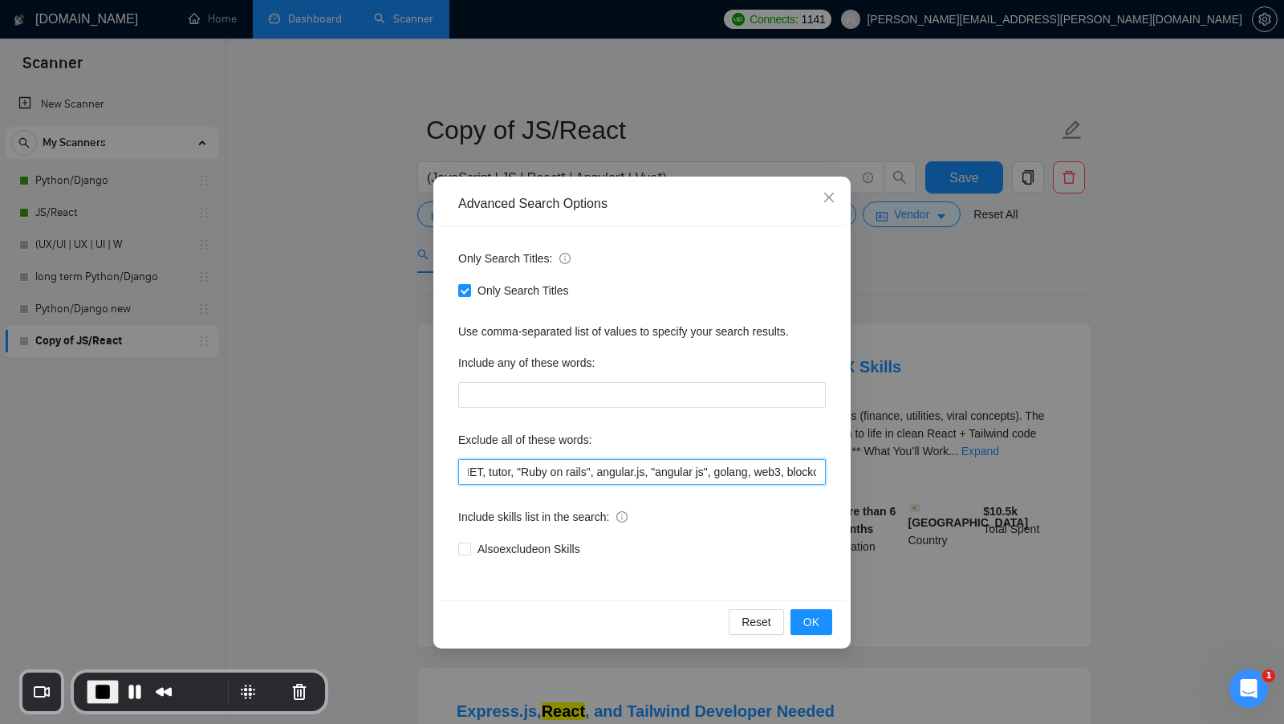
drag, startPoint x: 612, startPoint y: 469, endPoint x: 730, endPoint y: 477, distance: 118.3
click at [730, 477] on input "WordpPress, Wordpress, wordpress, shopify, wix, "no agencies", C#, Node.js, PHP…" at bounding box center [642, 472] width 368 height 26
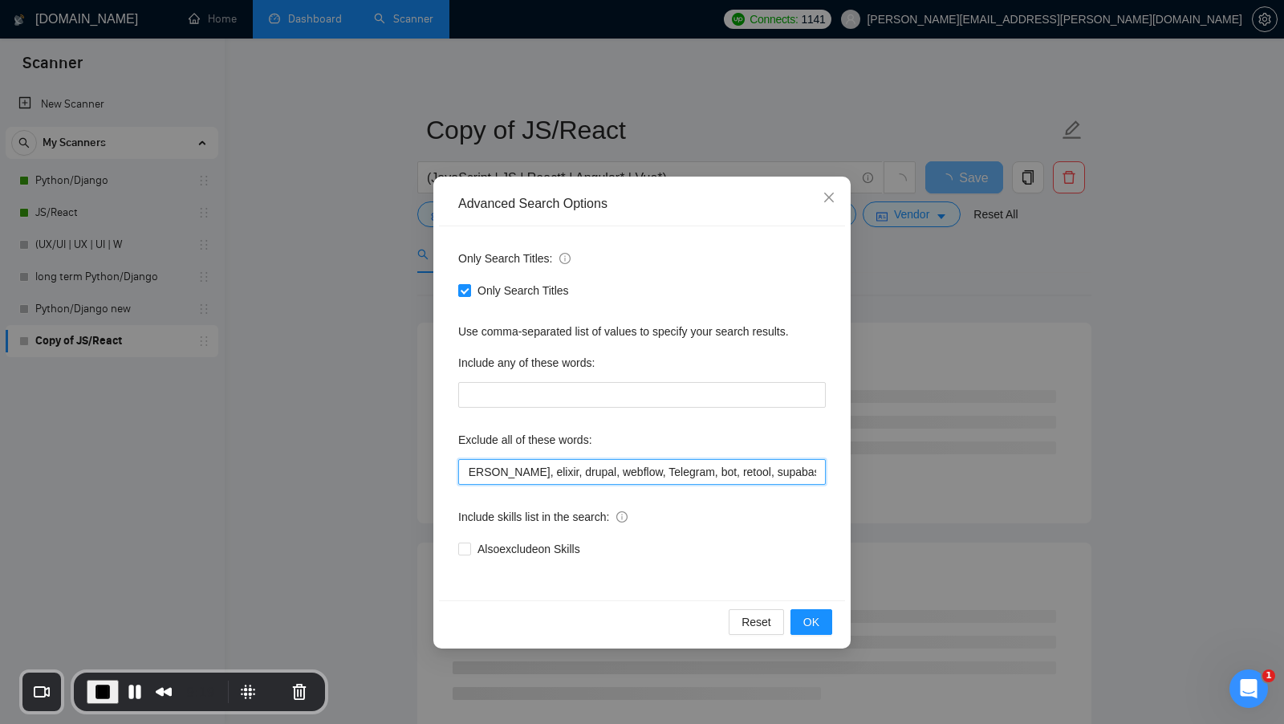
scroll to position [0, 872]
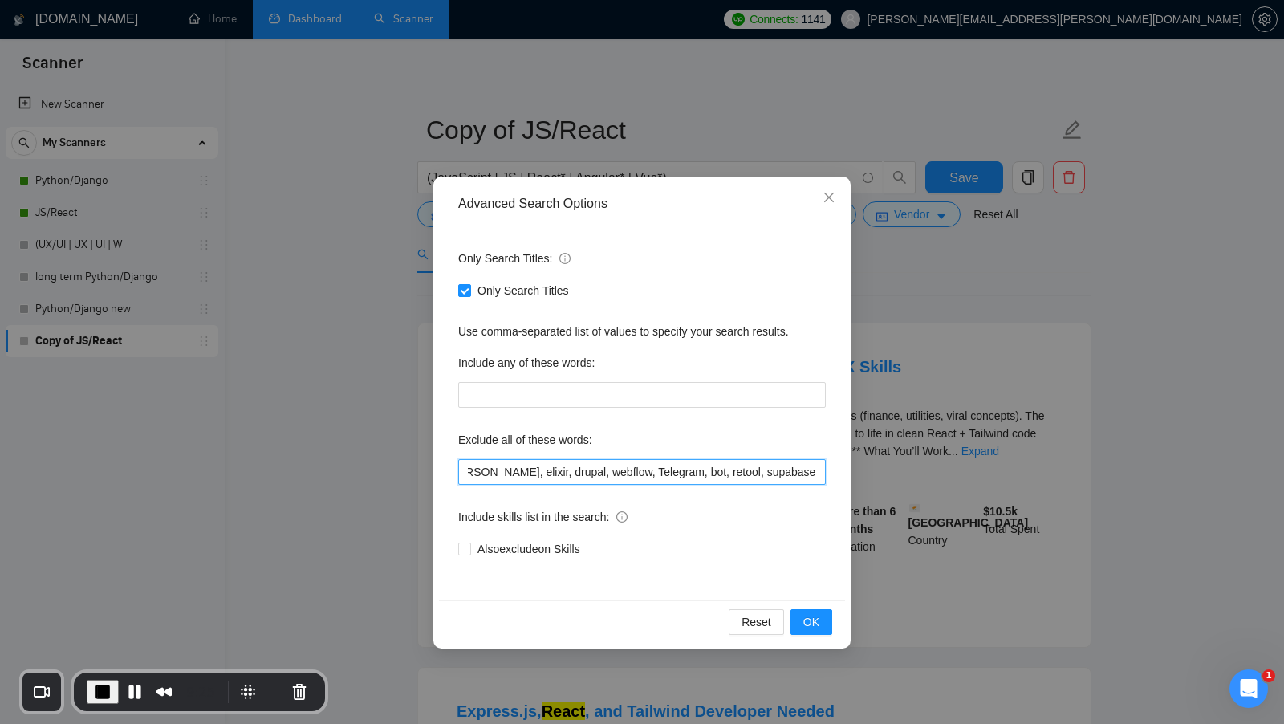
drag, startPoint x: 627, startPoint y: 471, endPoint x: 704, endPoint y: 473, distance: 77.1
click at [704, 473] on input "WordpPress, Wordpress, wordpress, shopify, wix, "no agencies", C#, Node.js, PHP…" at bounding box center [642, 472] width 368 height 26
click at [698, 473] on input "WordpPress, Wordpress, wordpress, shopify, wix, "no agencies", C#, Node.js, PHP…" at bounding box center [642, 472] width 368 height 26
click at [678, 471] on input "WordpPress, Wordpress, wordpress, shopify, wix, "no agencies", C#, Node.js, PHP…" at bounding box center [642, 472] width 368 height 26
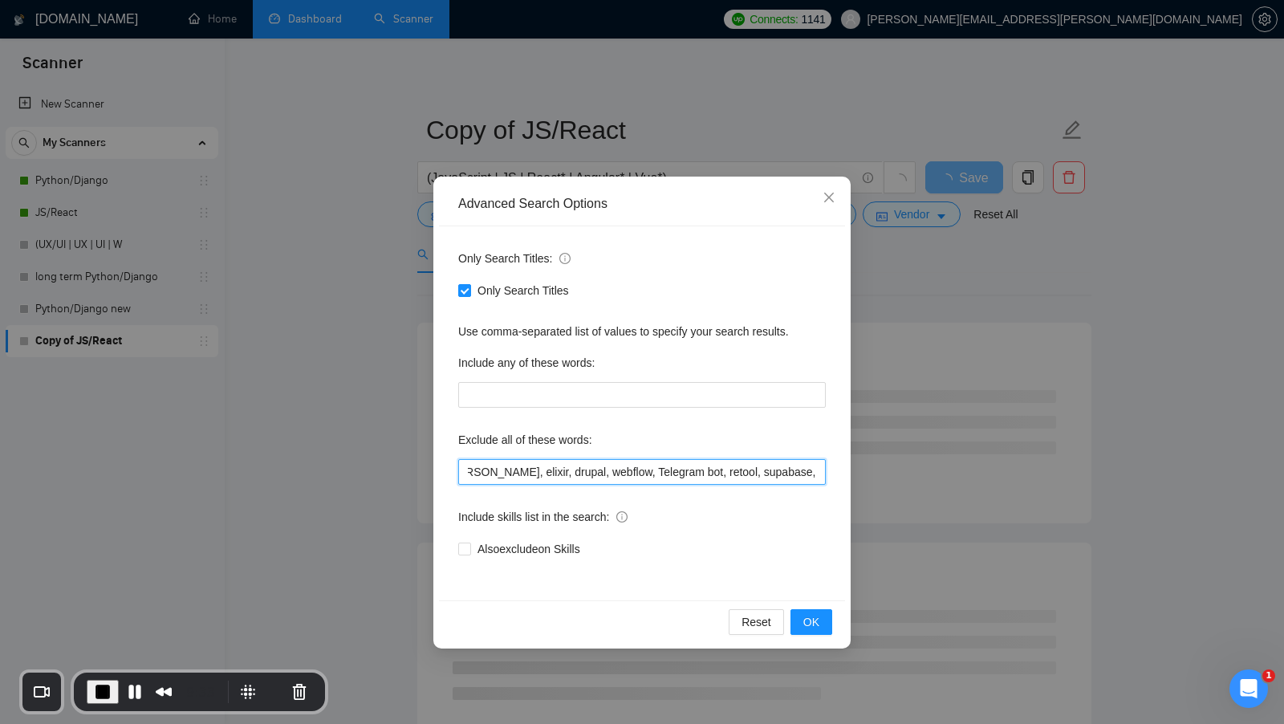
drag, startPoint x: 628, startPoint y: 474, endPoint x: 697, endPoint y: 474, distance: 69.0
click at [697, 474] on input "WordpPress, Wordpress, wordpress, shopify, wix, "no agencies", C#, Node.js, PHP…" at bounding box center [642, 472] width 368 height 26
click at [686, 475] on input "WordpPress, Wordpress, wordpress, shopify, wix, "no agencies", C#, Node.js, PHP…" at bounding box center [642, 472] width 368 height 26
click at [672, 477] on input "WordpPress, Wordpress, wordpress, shopify, wix, "no agencies", C#, Node.js, PHP…" at bounding box center [642, 472] width 368 height 26
click at [657, 476] on input "WordpPress, Wordpress, wordpress, shopify, wix, "no agencies", C#, Node.js, PHP…" at bounding box center [642, 472] width 368 height 26
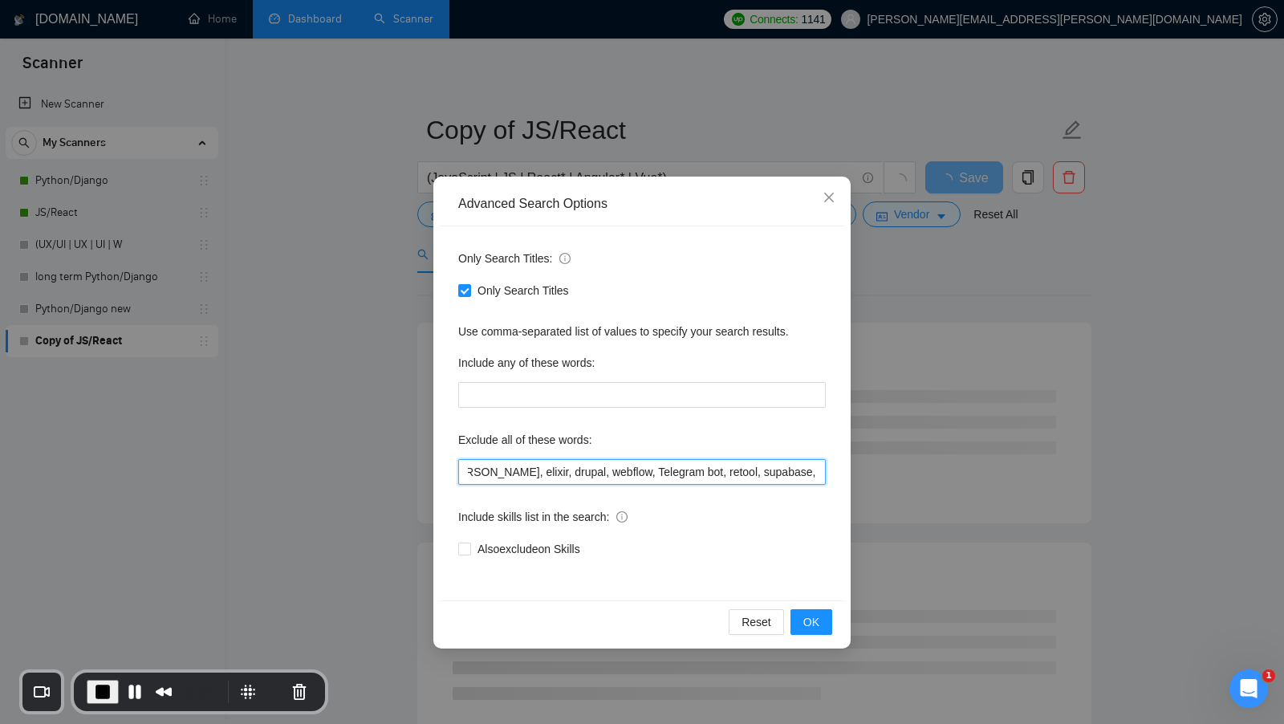
click at [657, 476] on input "WordpPress, Wordpress, wordpress, shopify, wix, "no agencies", C#, Node.js, PHP…" at bounding box center [642, 472] width 368 height 26
click at [676, 474] on input "WordpPress, Wordpress, wordpress, shopify, wix, "no agencies", C#, Node.js, PHP…" at bounding box center [642, 472] width 368 height 26
click at [766, 474] on input "WordpPress, Wordpress, wordpress, shopify, wix, "no agencies", C#, Node.js, PHP…" at bounding box center [642, 472] width 368 height 26
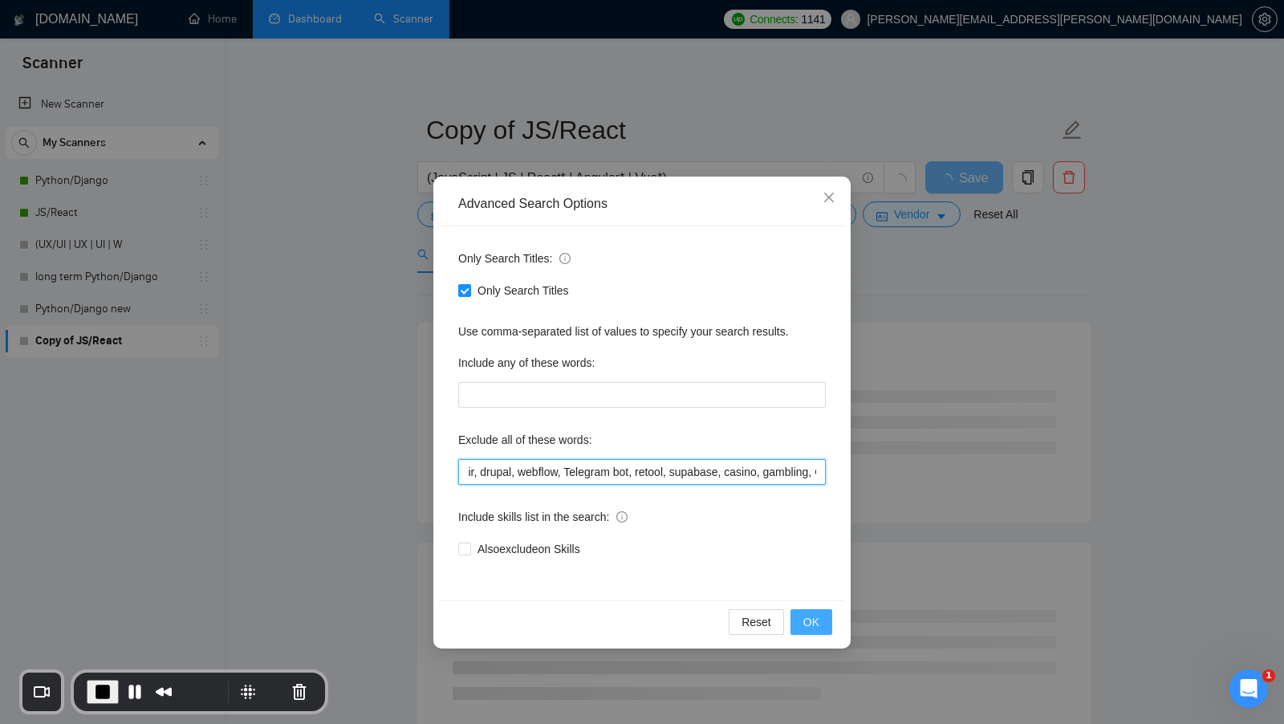
type input "WordpPress, Wordpress, wordpress, shopify, wix, "no agencies", C#, Node.js, PHP…"
click at [805, 630] on button "OK" at bounding box center [812, 622] width 42 height 26
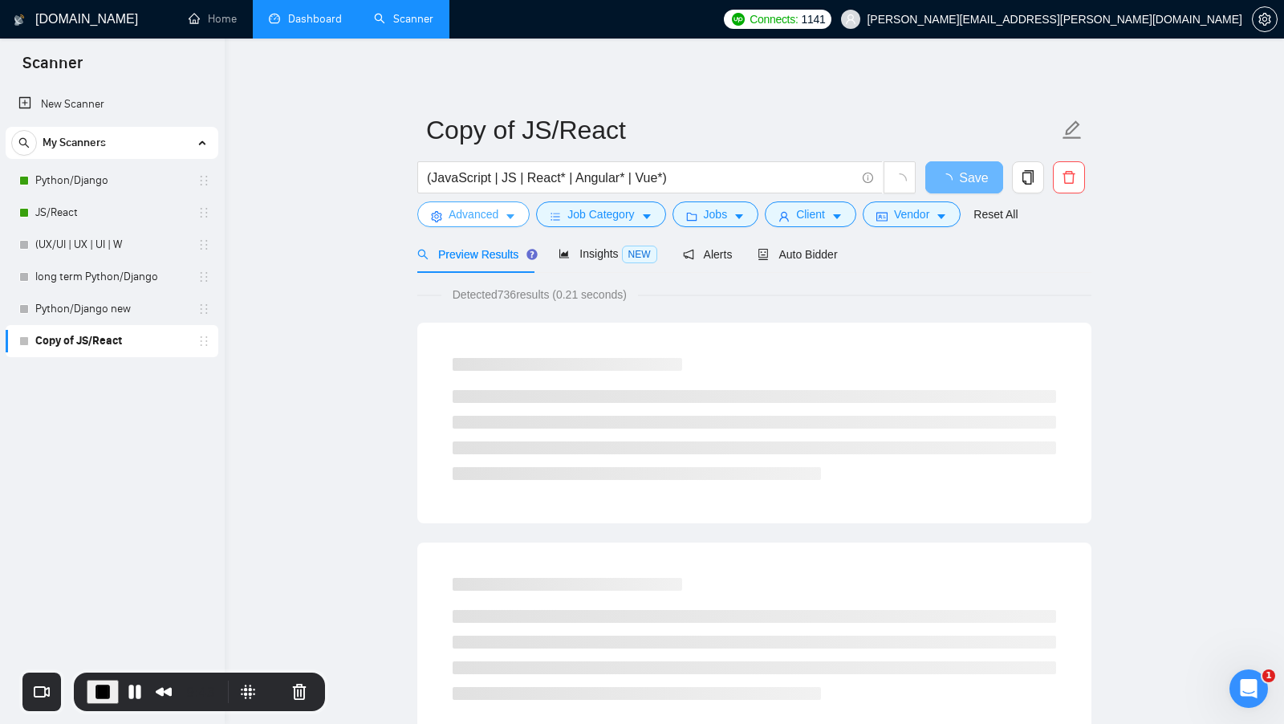
click at [461, 226] on button "Advanced" at bounding box center [473, 214] width 112 height 26
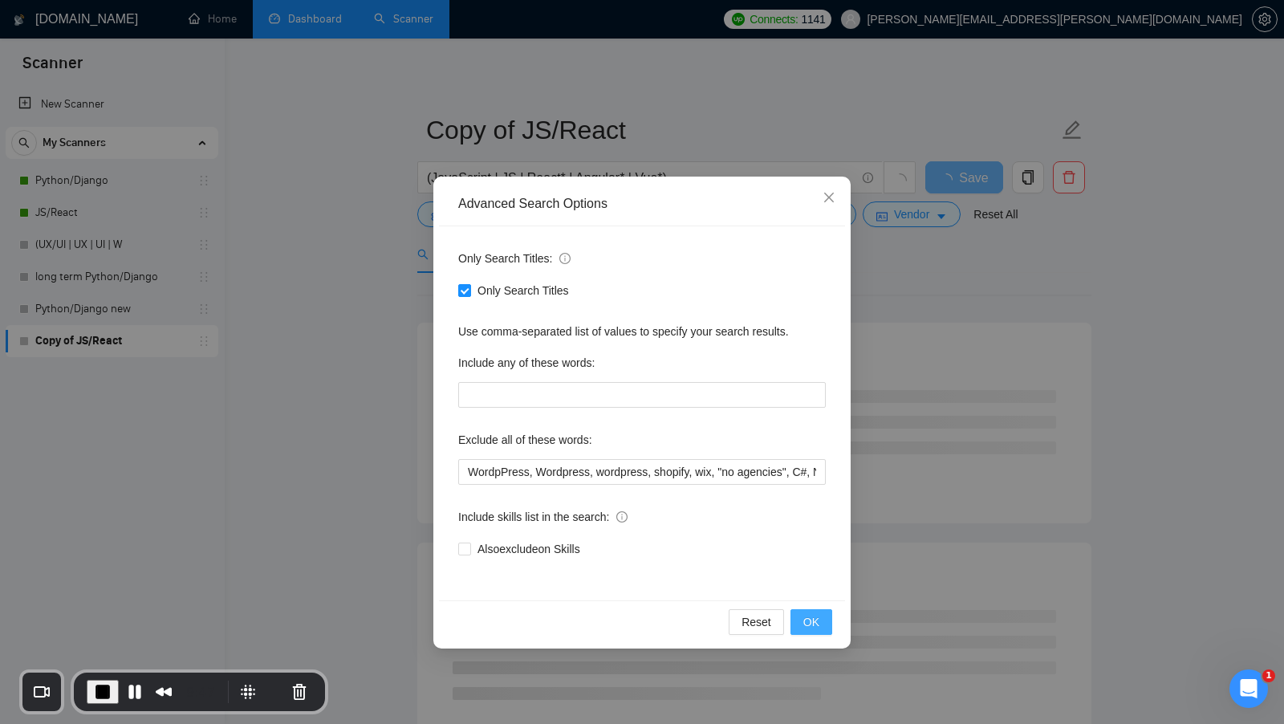
click at [815, 610] on button "OK" at bounding box center [812, 622] width 42 height 26
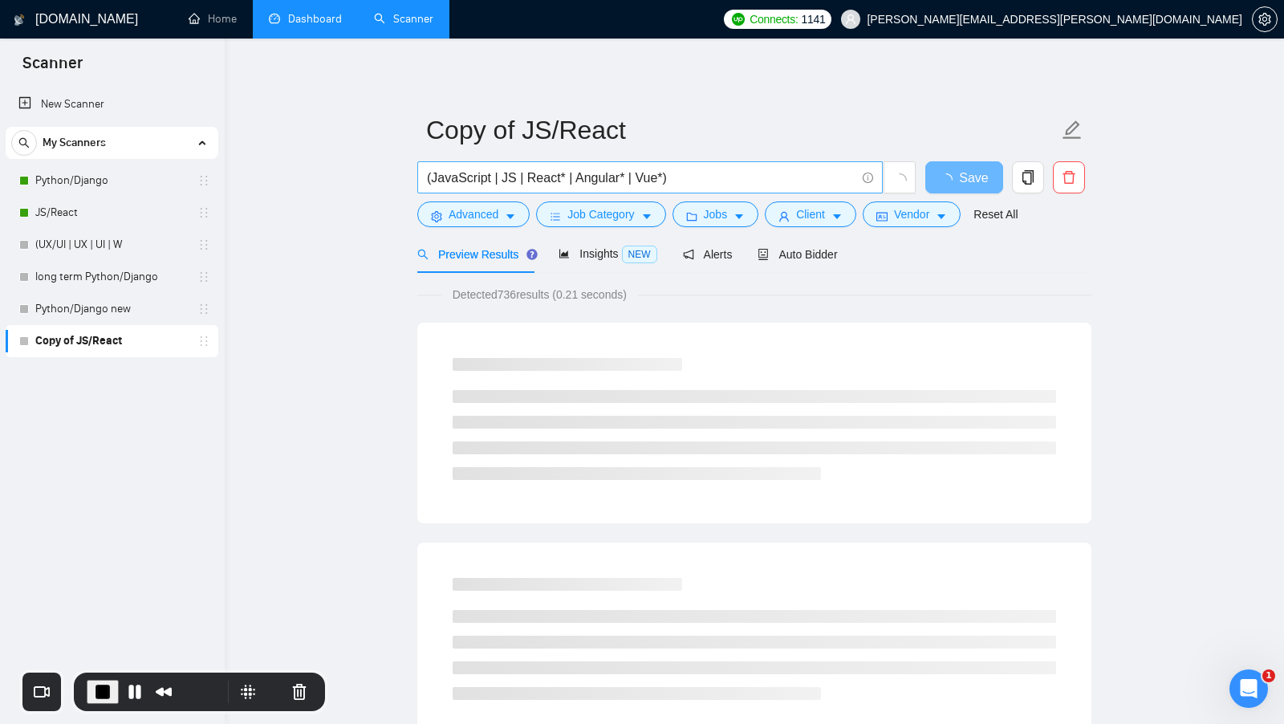
click at [594, 173] on input "(JavaScript | JS | React* | Angular* | Vue*)" at bounding box center [641, 178] width 429 height 20
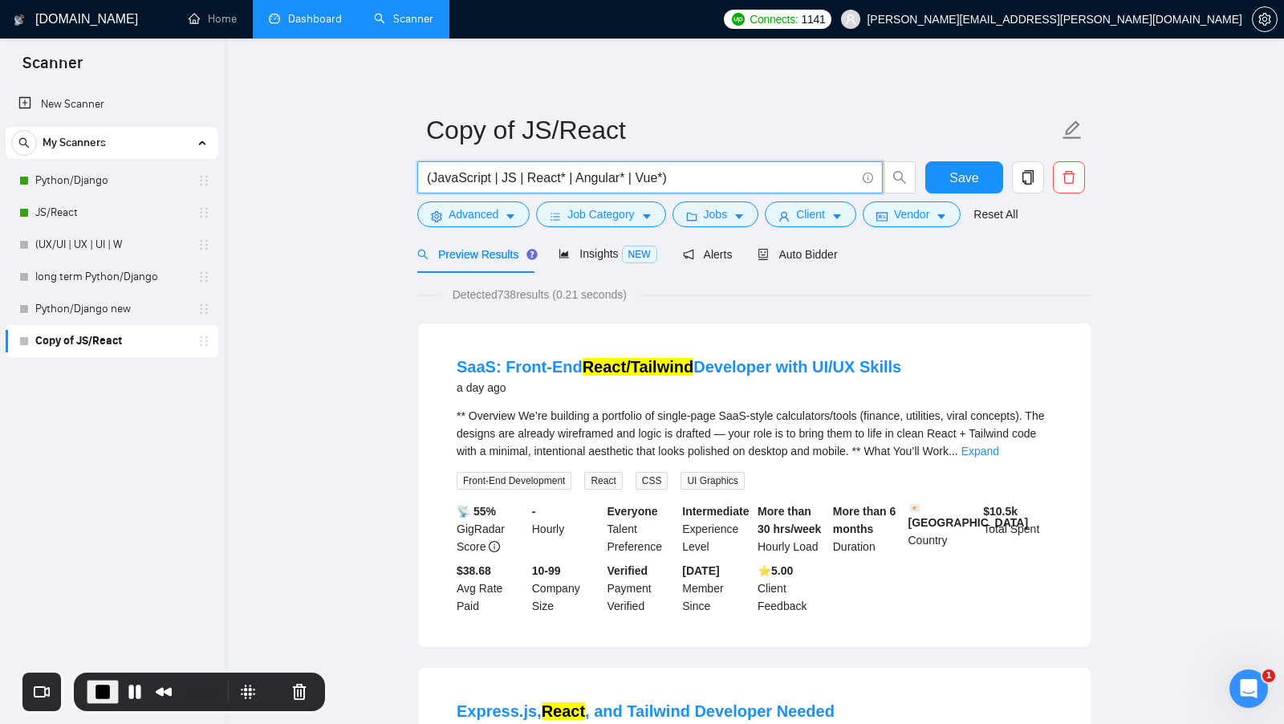
click at [604, 173] on input "(JavaScript | JS | React* | Angular* | Vue*)" at bounding box center [641, 178] width 429 height 20
click at [671, 175] on input "(JavaScript | JS | React* | Angular* | Vue*)" at bounding box center [641, 178] width 429 height 20
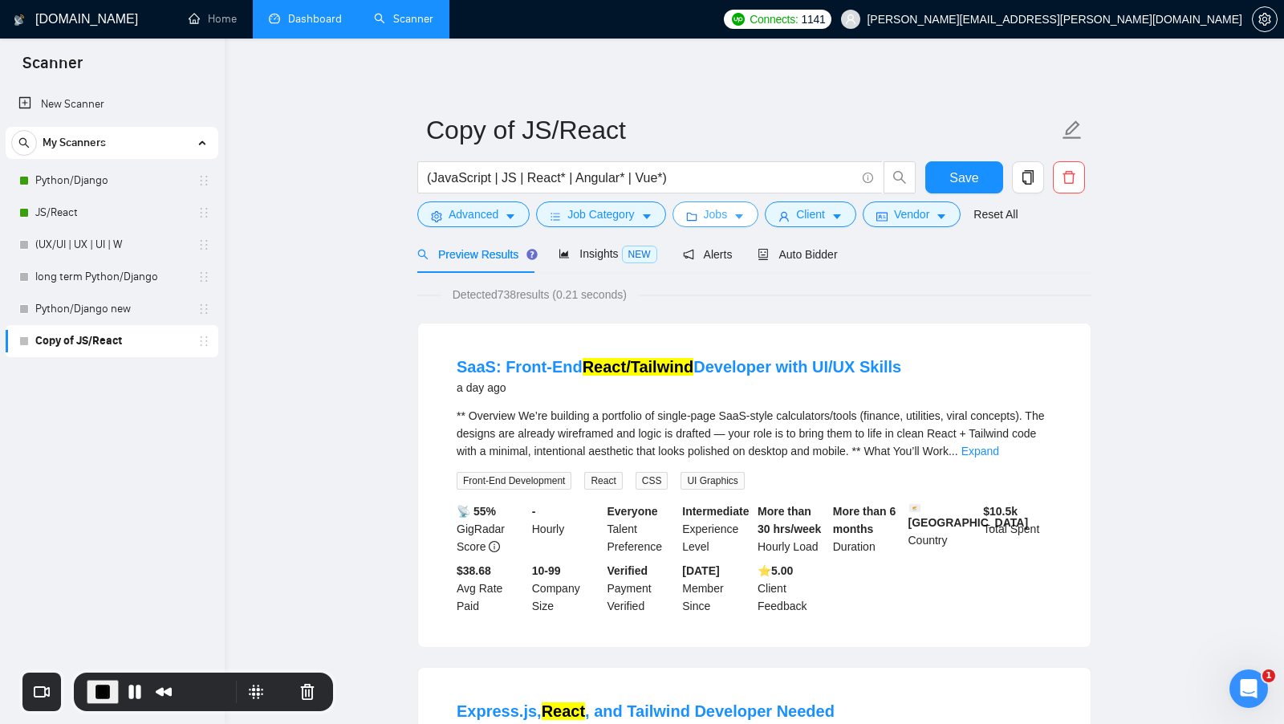
click at [705, 218] on span "Jobs" at bounding box center [716, 214] width 24 height 18
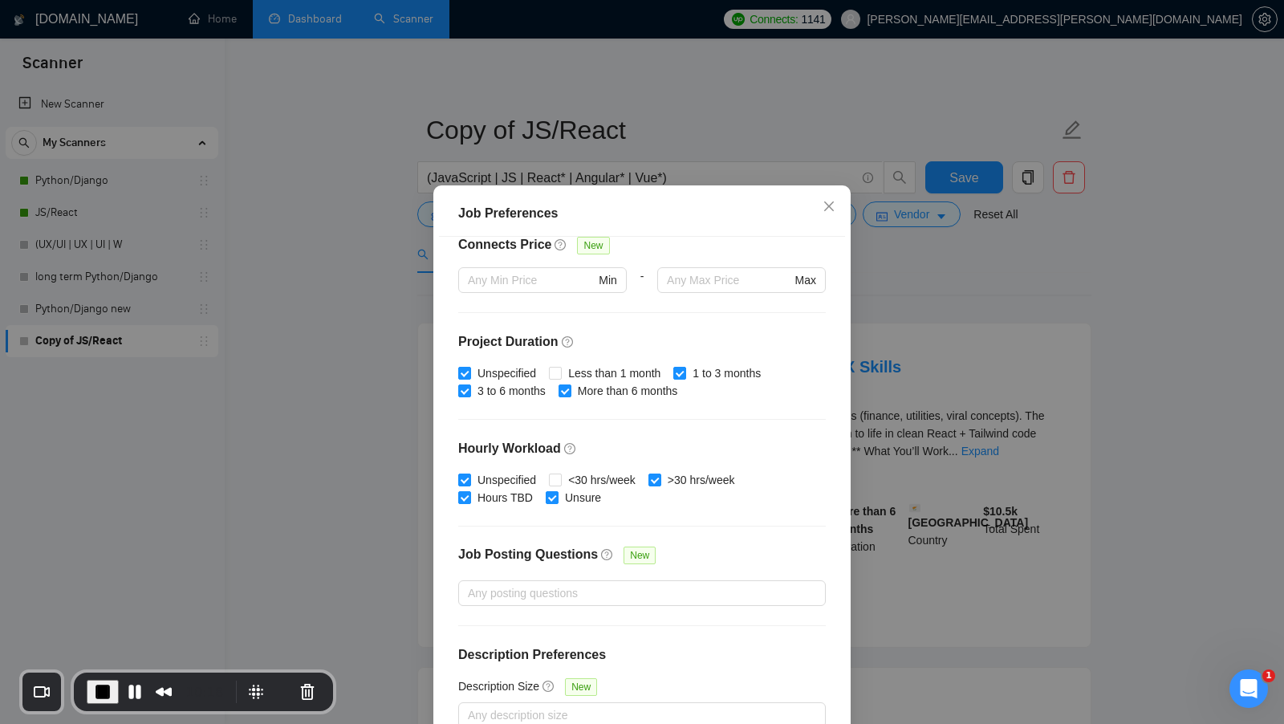
scroll to position [89, 0]
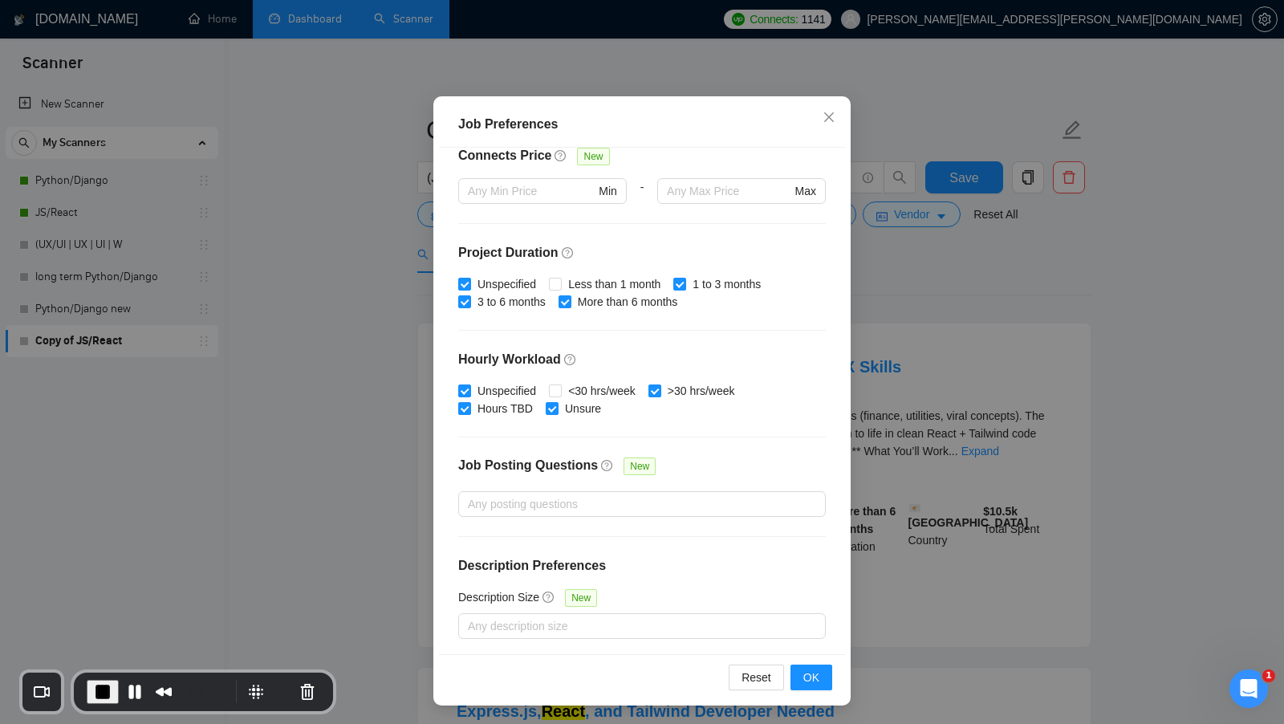
click at [940, 470] on div "Job Preferences Budget Project Type All Fixed Price Hourly Rate Fixed Price Bud…" at bounding box center [642, 362] width 1284 height 724
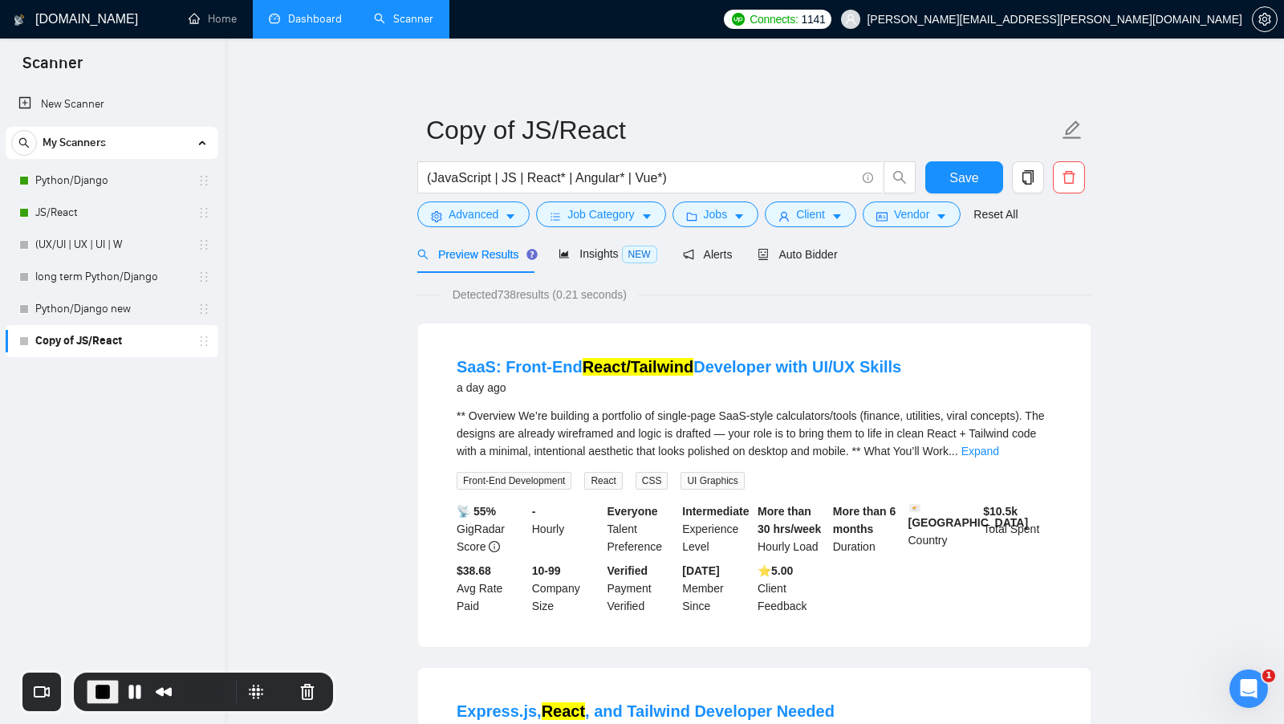
scroll to position [0, 0]
click at [819, 221] on span "Client" at bounding box center [810, 214] width 29 height 18
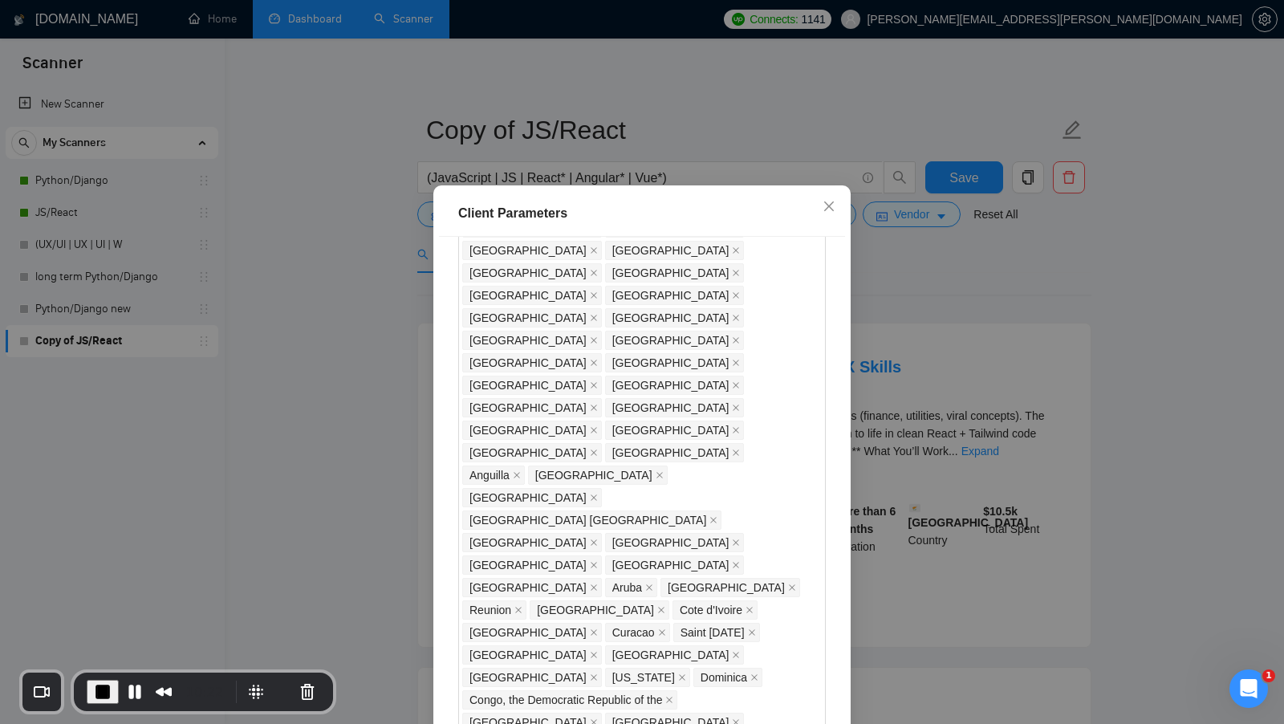
scroll to position [822, 0]
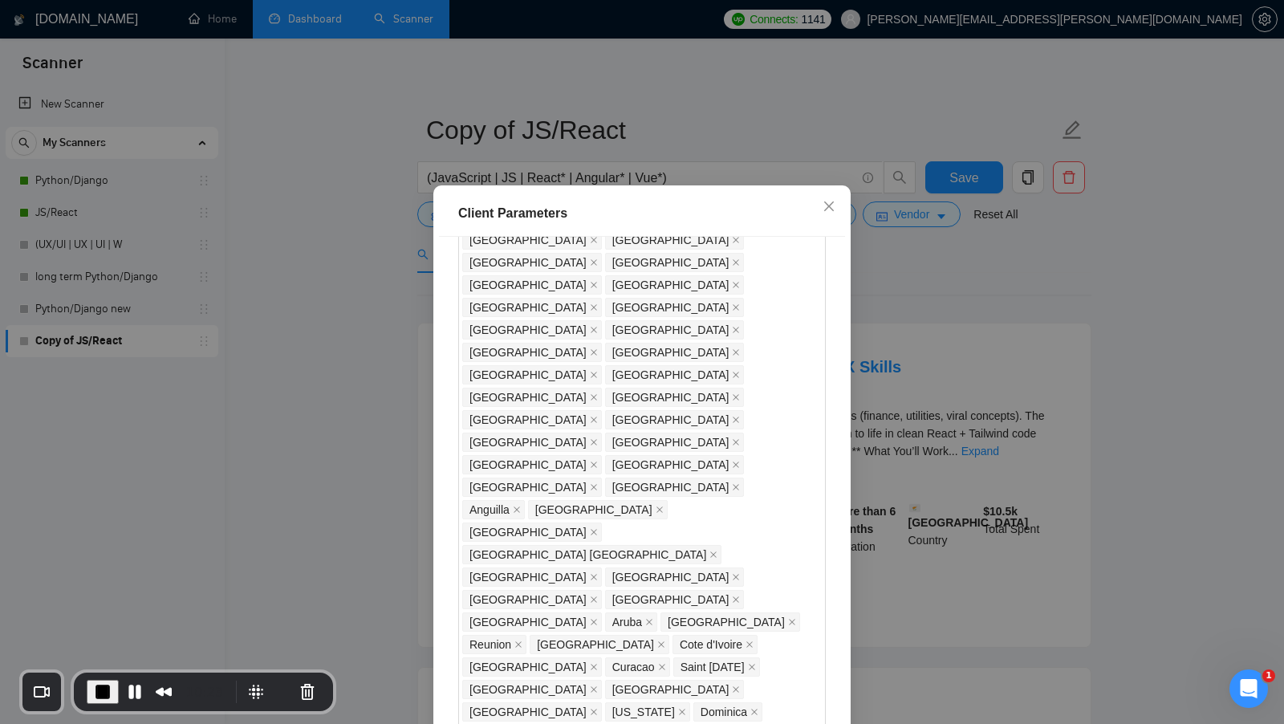
click at [906, 335] on div "Client Parameters Client Location Include Client Countries Select Exclude Clien…" at bounding box center [642, 362] width 1284 height 724
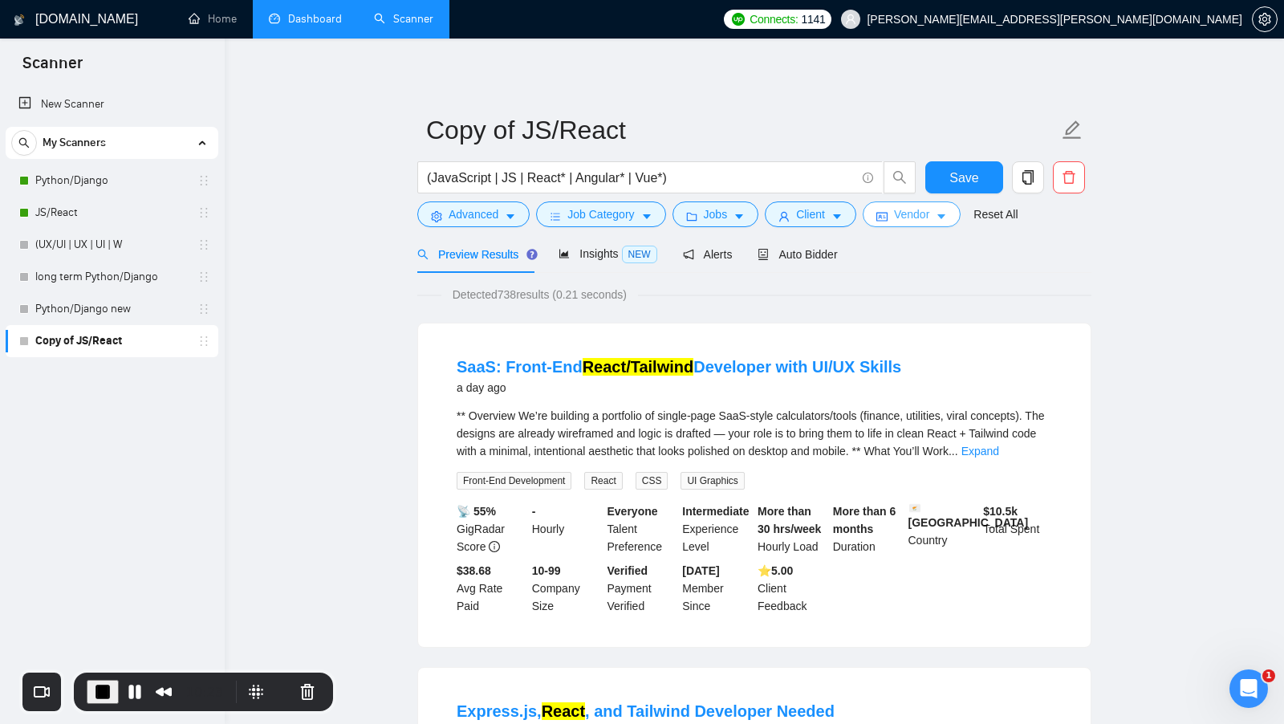
click at [915, 204] on button "Vendor" at bounding box center [912, 214] width 98 height 26
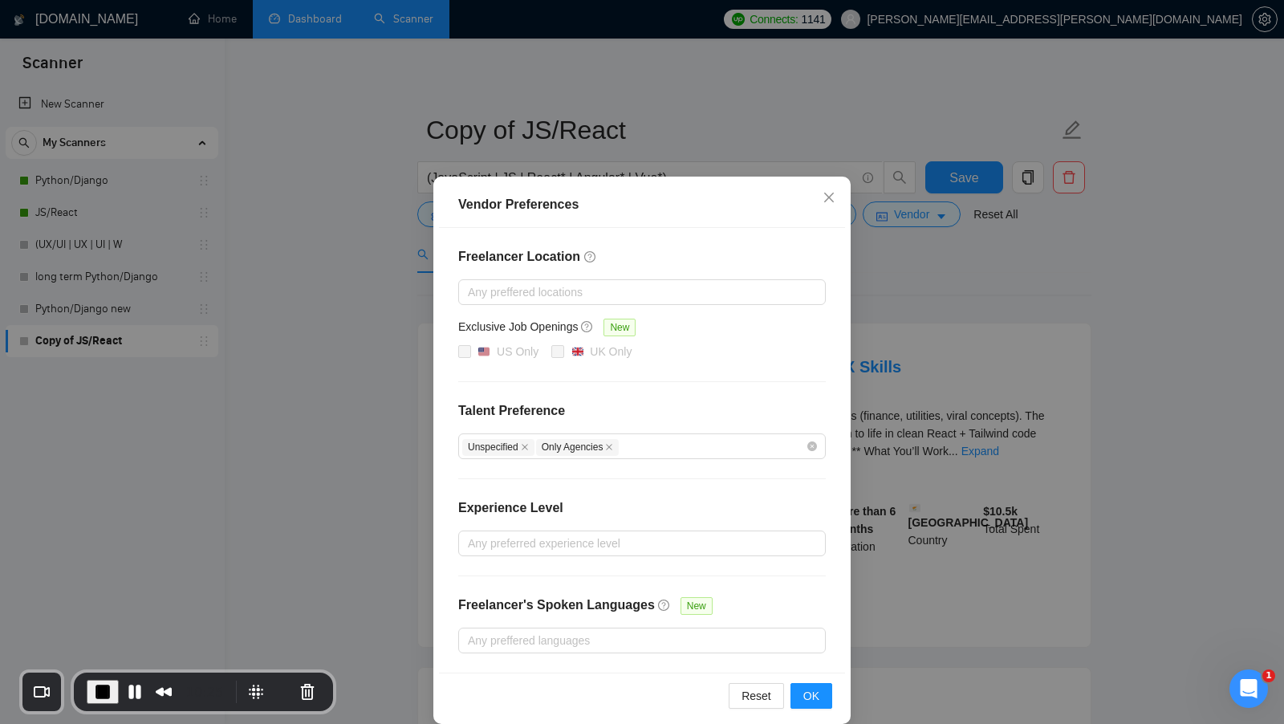
click at [926, 498] on div "Vendor Preferences Freelancer Location Any preffered locations Exclusive Job Op…" at bounding box center [642, 362] width 1284 height 724
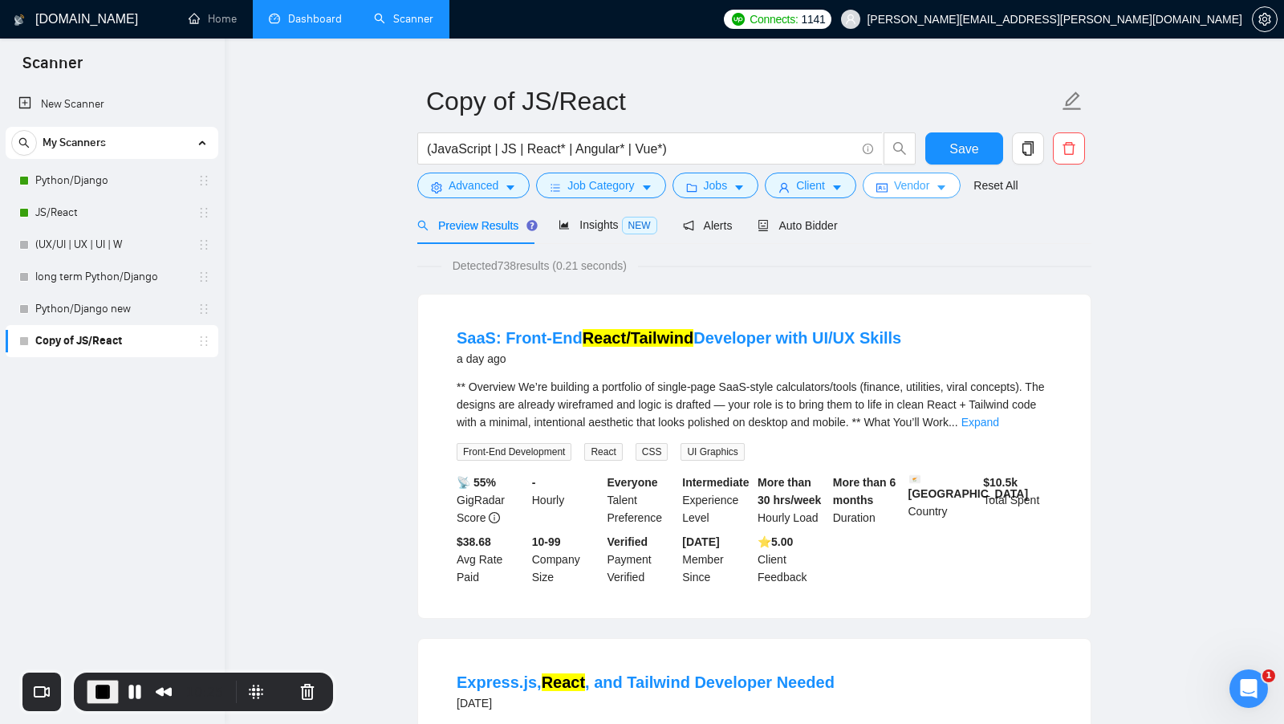
scroll to position [30, 0]
click at [998, 144] on button "Save" at bounding box center [964, 148] width 78 height 32
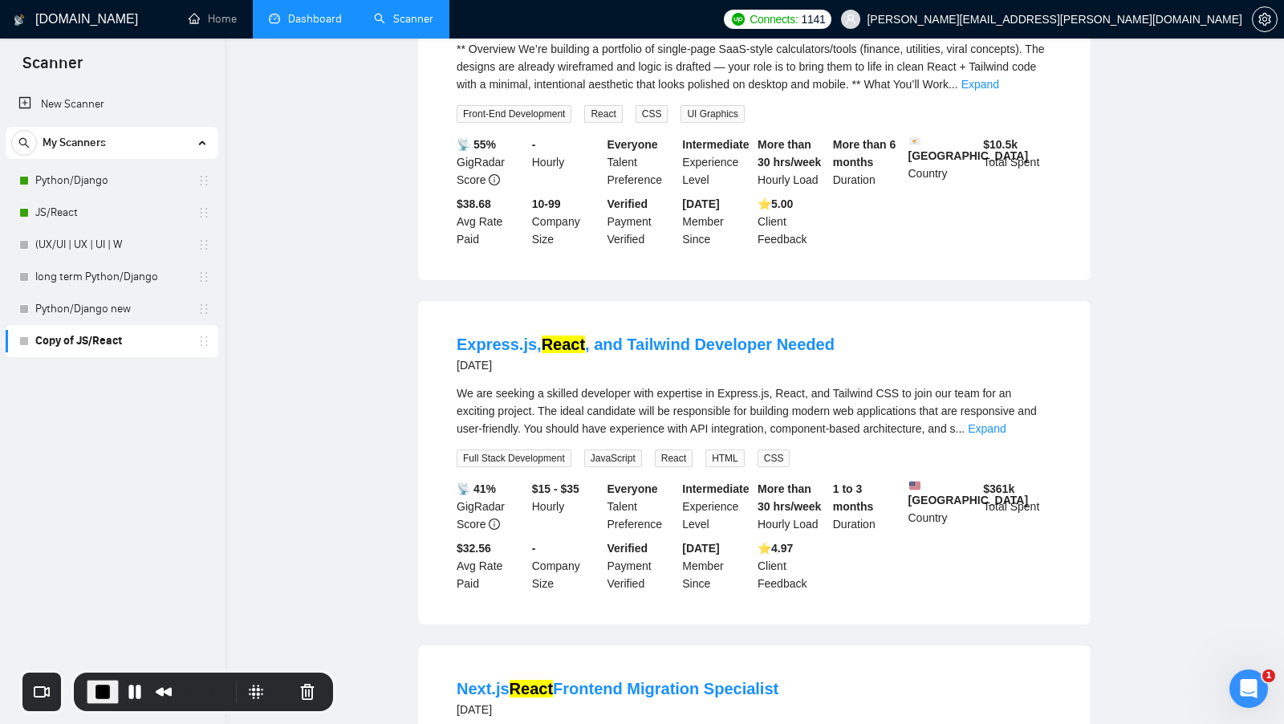
scroll to position [0, 0]
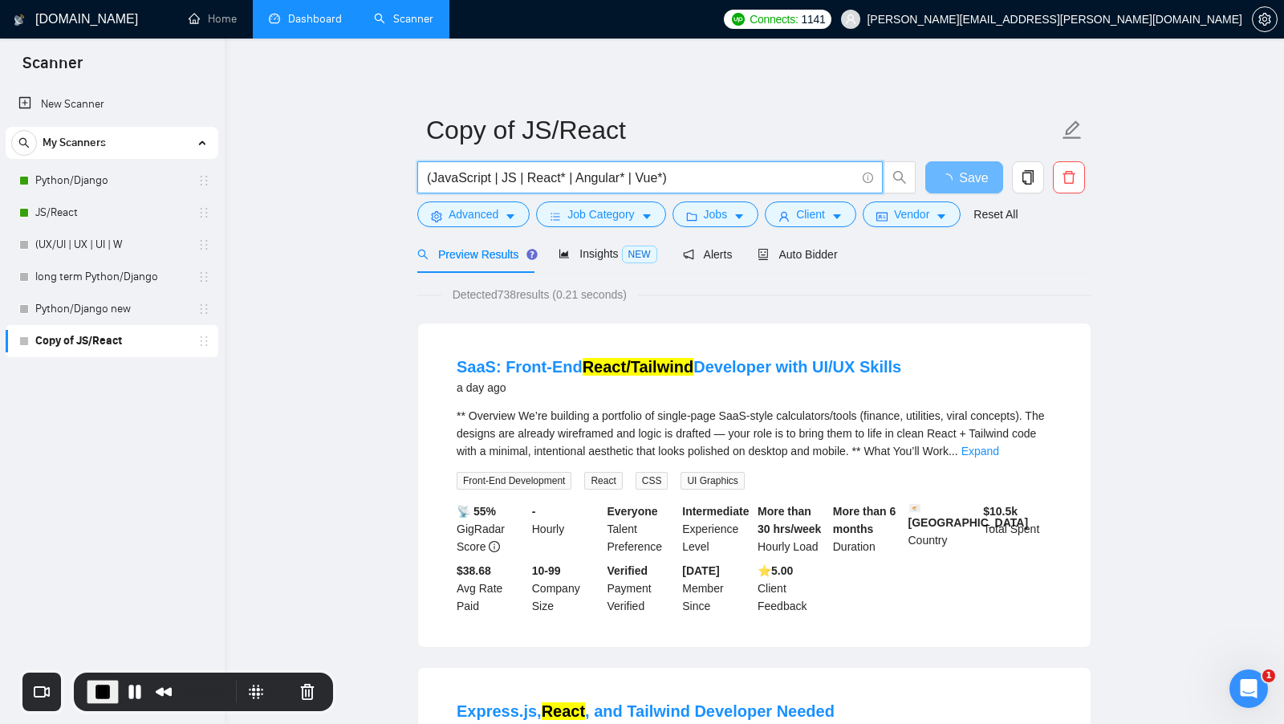
drag, startPoint x: 691, startPoint y: 184, endPoint x: 620, endPoint y: 190, distance: 70.9
click at [629, 190] on span "(JavaScript | JS | React* | Angular* | Vue*)" at bounding box center [650, 177] width 466 height 32
click at [513, 215] on icon "caret-down" at bounding box center [510, 217] width 8 height 5
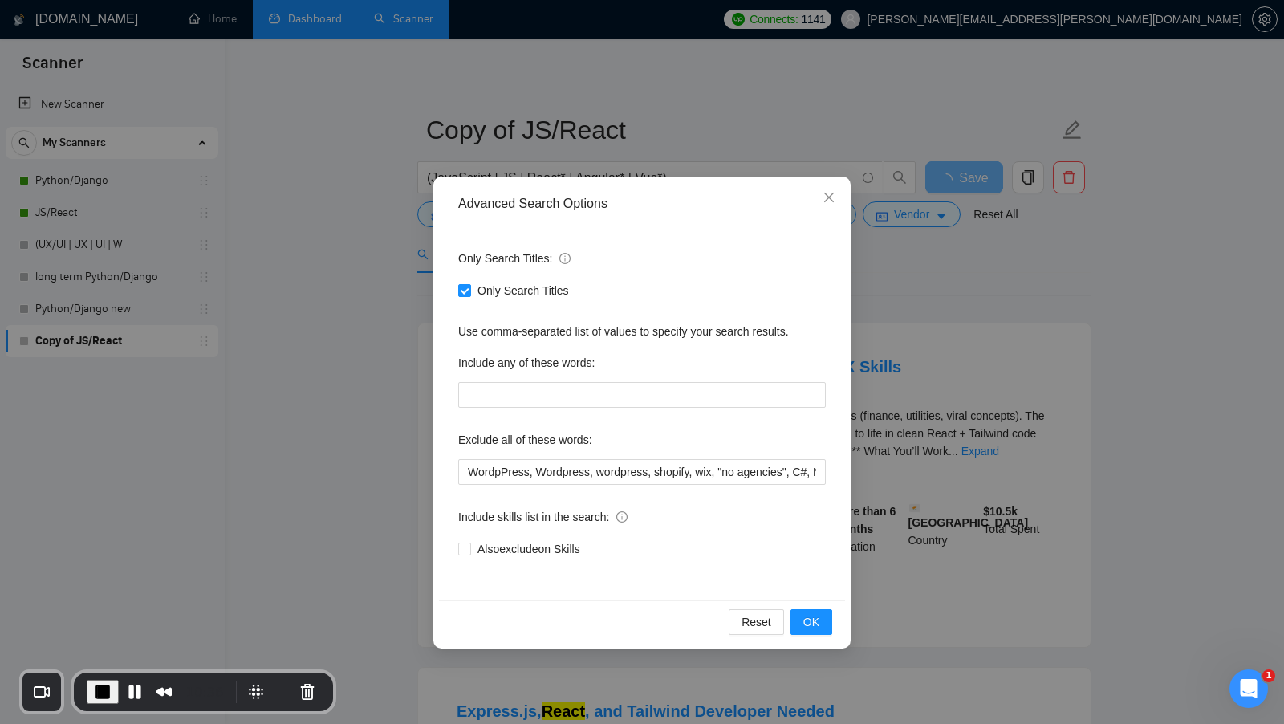
click at [876, 270] on div "Advanced Search Options Only Search Titles: Only Search Titles Use comma-separa…" at bounding box center [642, 362] width 1284 height 724
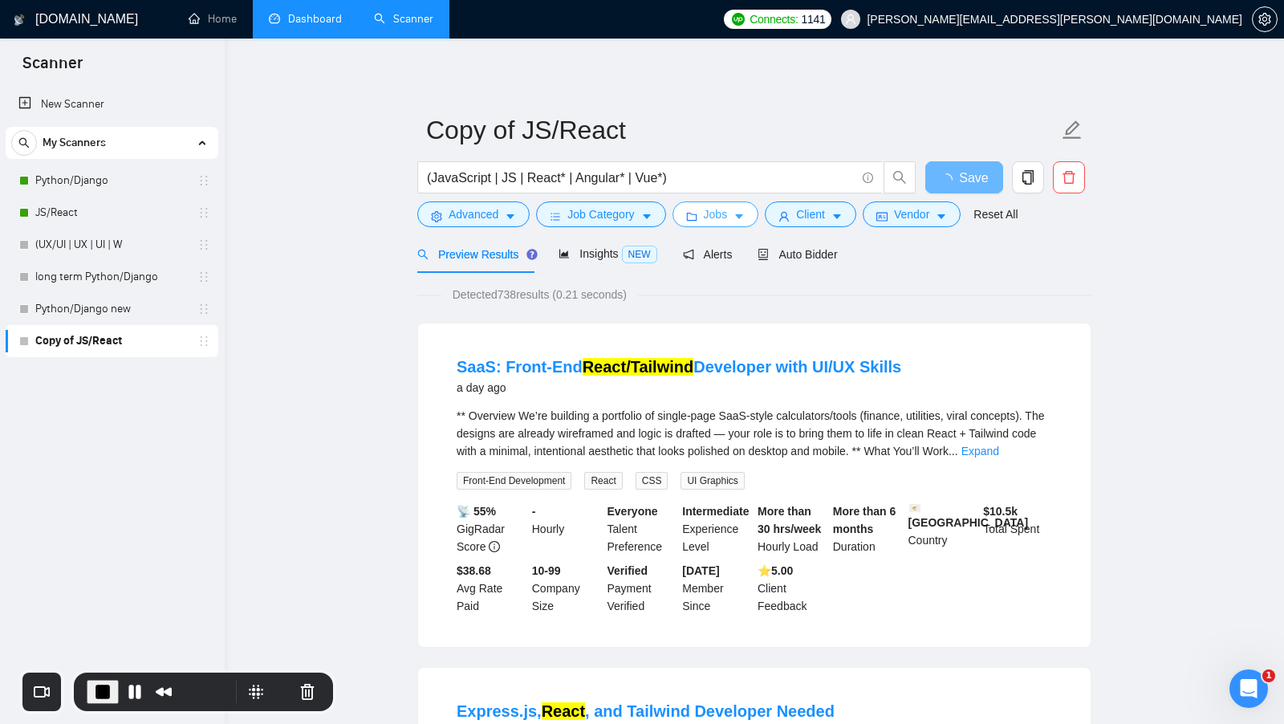
click at [711, 222] on span "Jobs" at bounding box center [716, 214] width 24 height 18
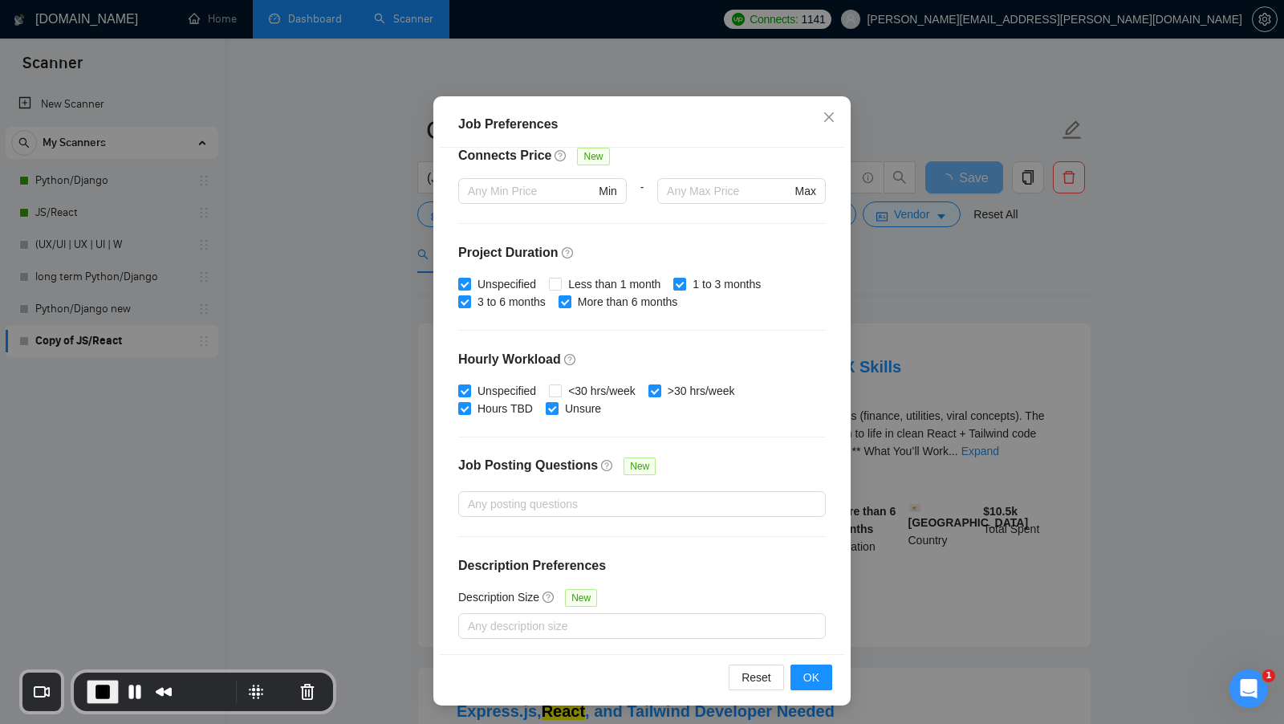
scroll to position [363, 0]
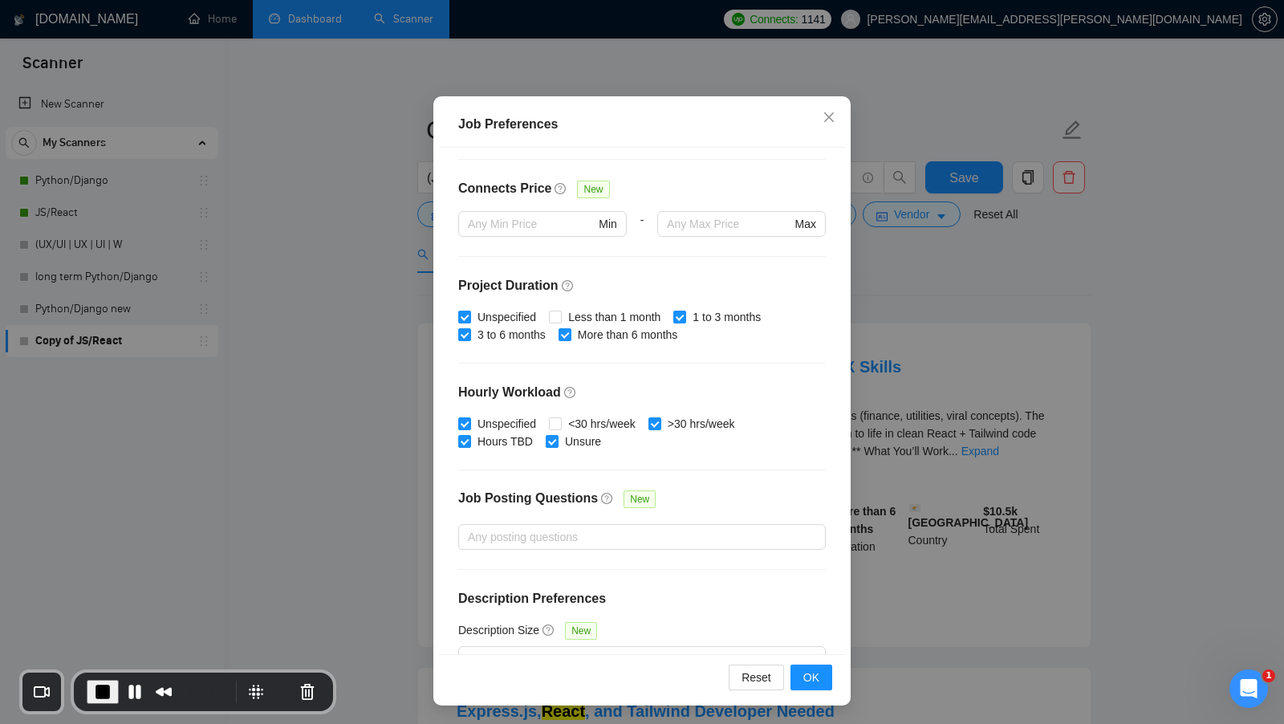
click at [913, 322] on div "Job Preferences Budget Project Type All Fixed Price Hourly Rate Fixed Price Bud…" at bounding box center [642, 362] width 1284 height 724
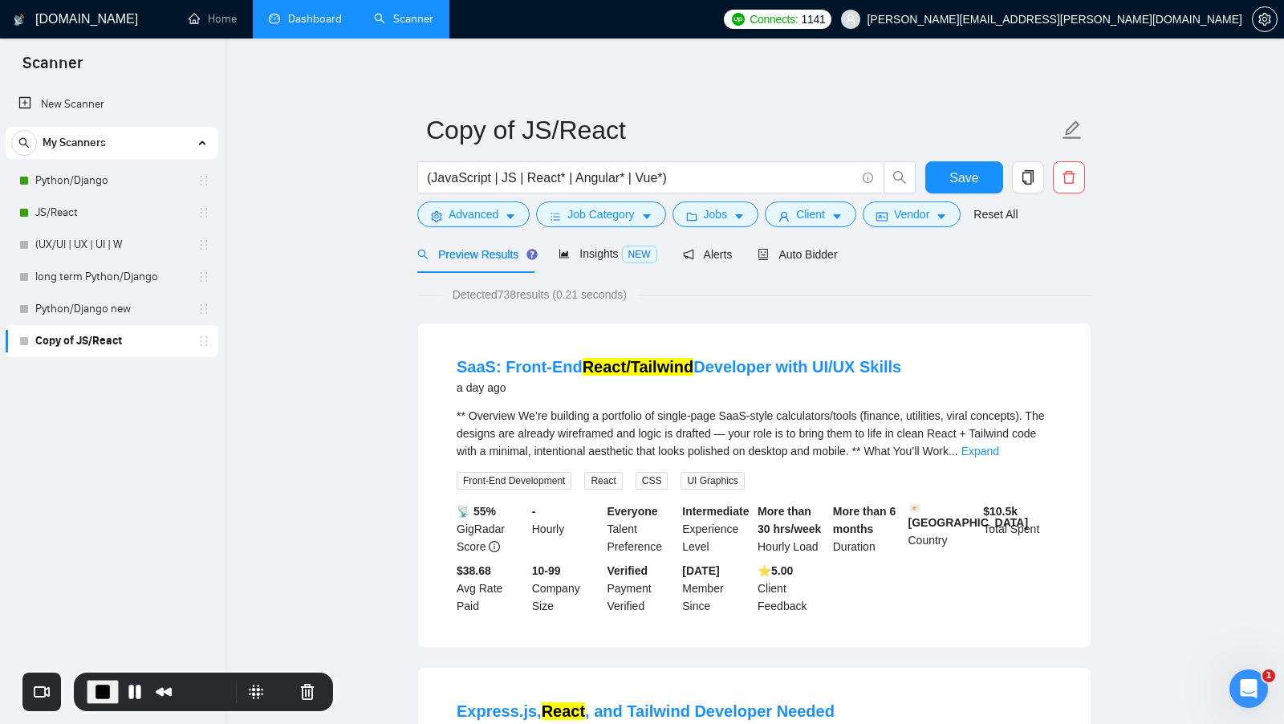
scroll to position [0, 0]
click at [830, 234] on form "Copy of JS/React (JavaScript | JS | React* | Angular* | Vue*) Save Advanced Job…" at bounding box center [754, 169] width 674 height 131
click at [828, 234] on form "Copy of JS/React (JavaScript | JS | React* | Angular* | Vue*) Save Advanced Job…" at bounding box center [754, 169] width 674 height 131
click at [814, 214] on span "Client" at bounding box center [810, 214] width 29 height 18
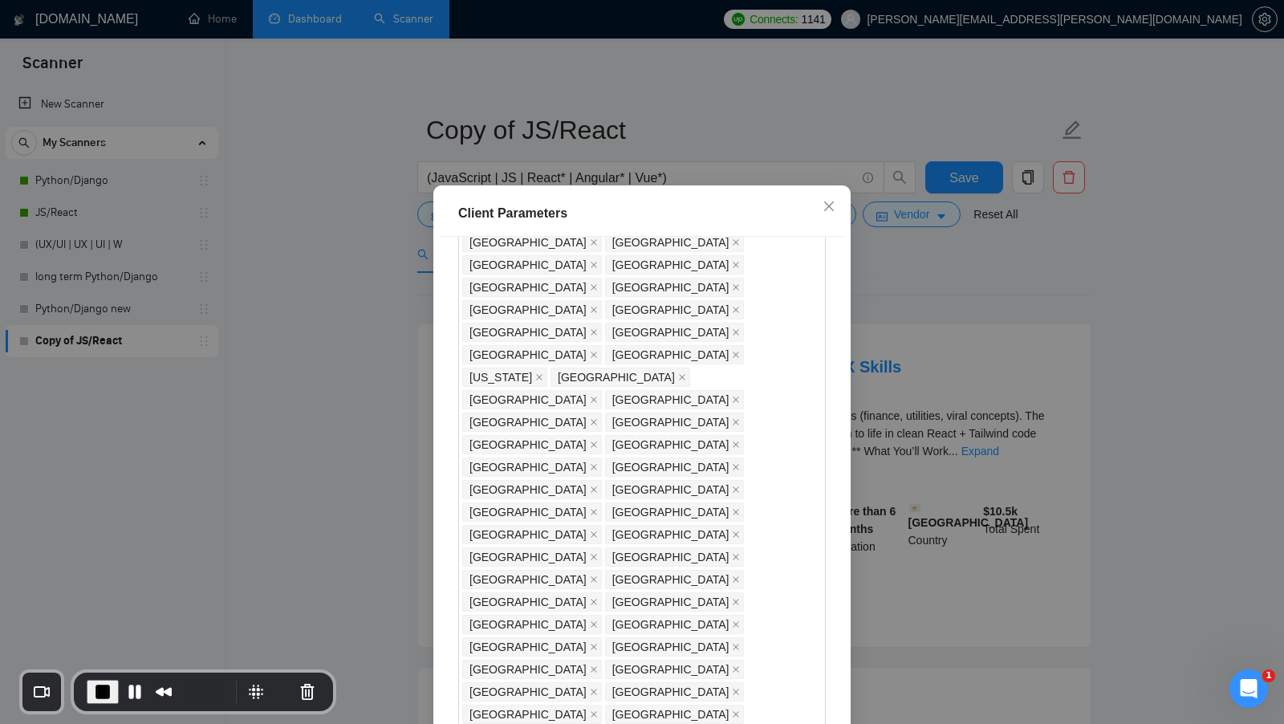
scroll to position [351, 0]
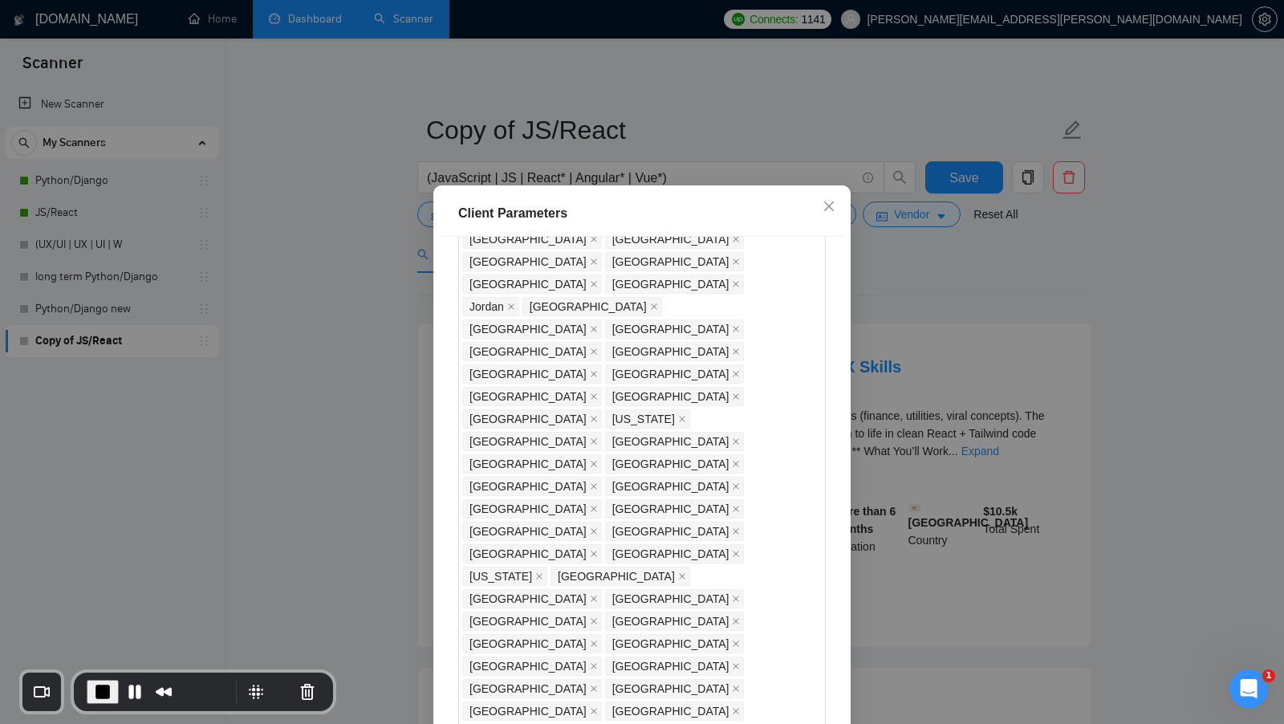
click at [969, 315] on div "Client Parameters Client Location Include Client Countries Select Exclude Clien…" at bounding box center [642, 362] width 1284 height 724
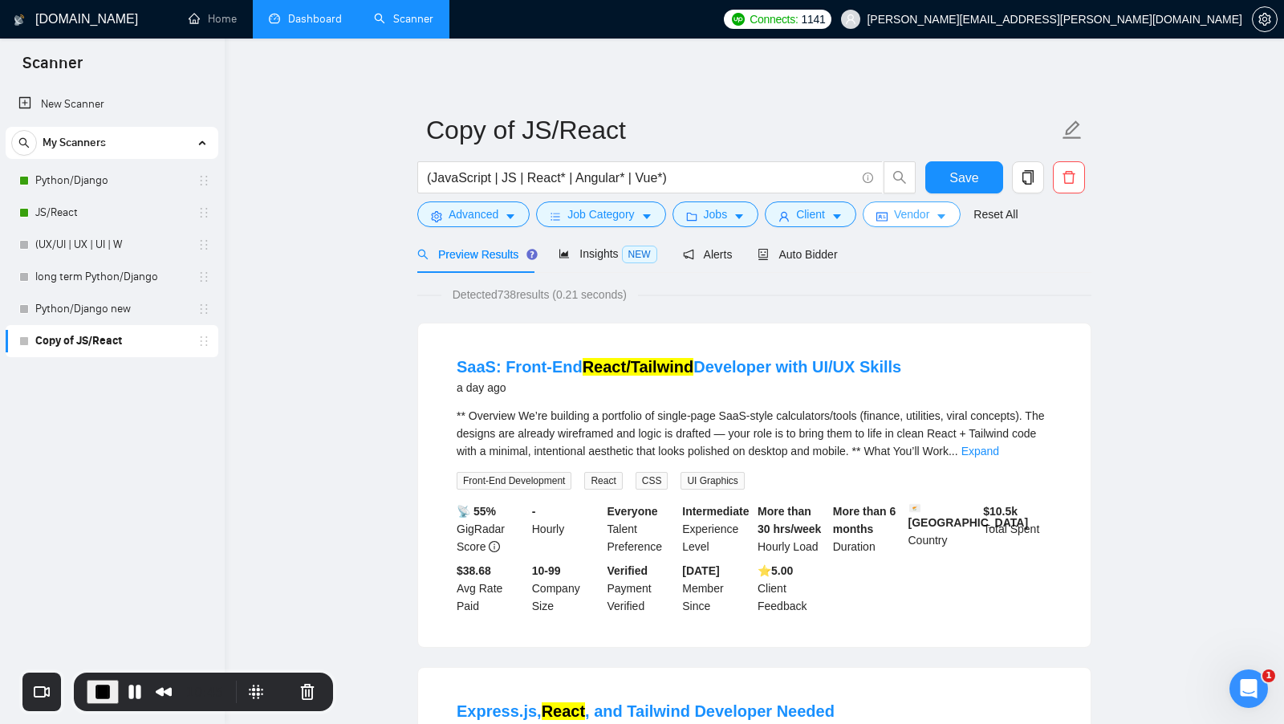
click at [944, 215] on icon "caret-down" at bounding box center [941, 217] width 8 height 5
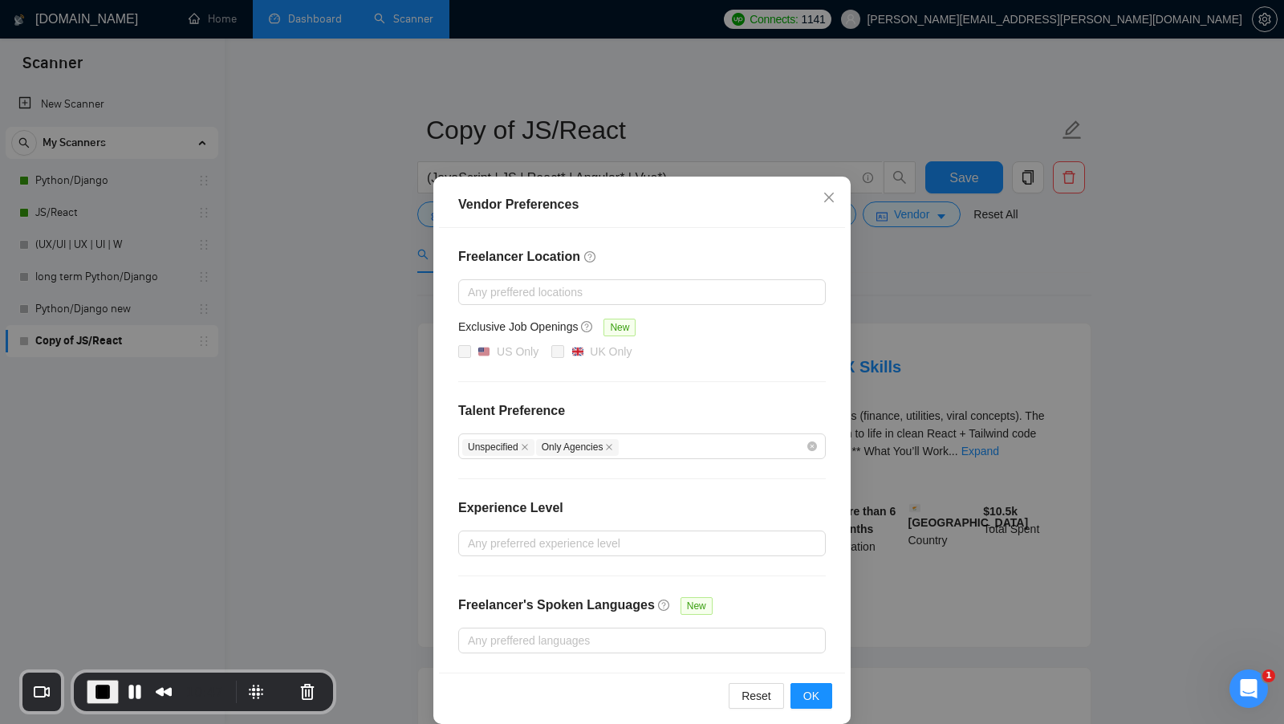
click at [1102, 407] on div "Vendor Preferences Freelancer Location Any preffered locations Exclusive Job Op…" at bounding box center [642, 362] width 1284 height 724
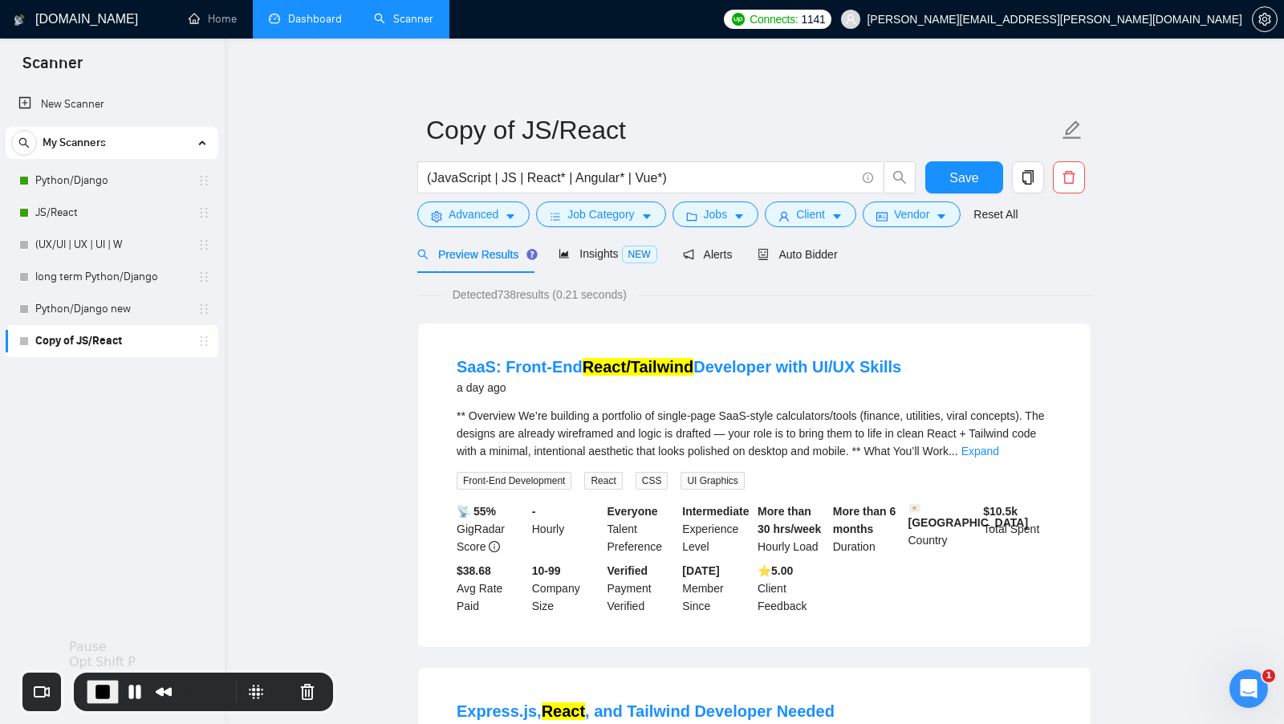
click at [105, 693] on span "End Recording" at bounding box center [102, 691] width 19 height 19
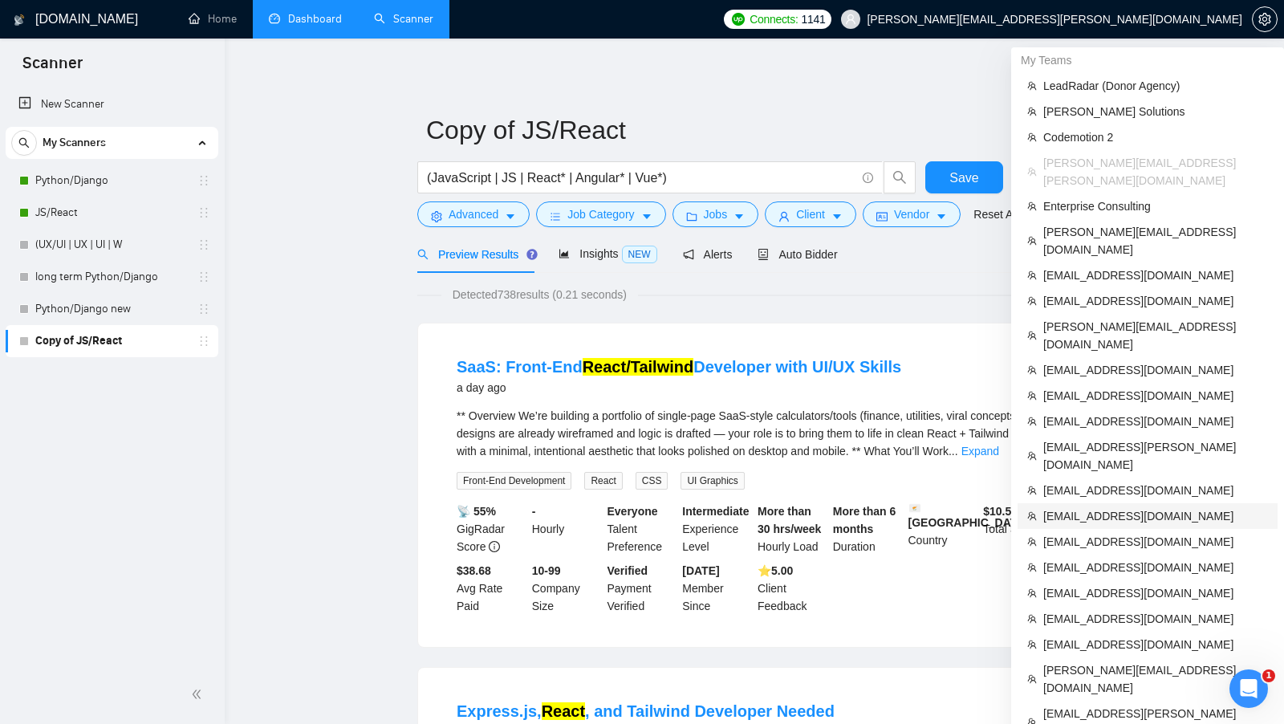
click at [1128, 507] on span "info@atlasium788.ca" at bounding box center [1155, 516] width 225 height 18
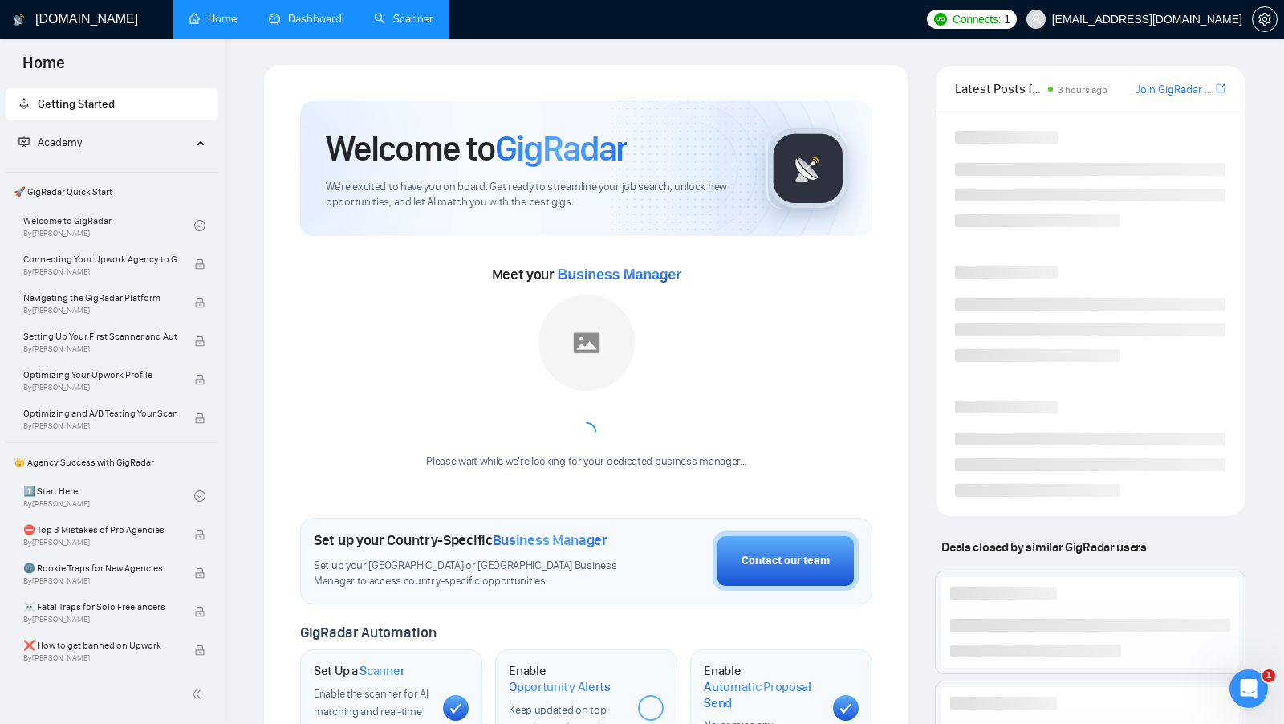
click at [414, 21] on link "Scanner" at bounding box center [403, 19] width 59 height 14
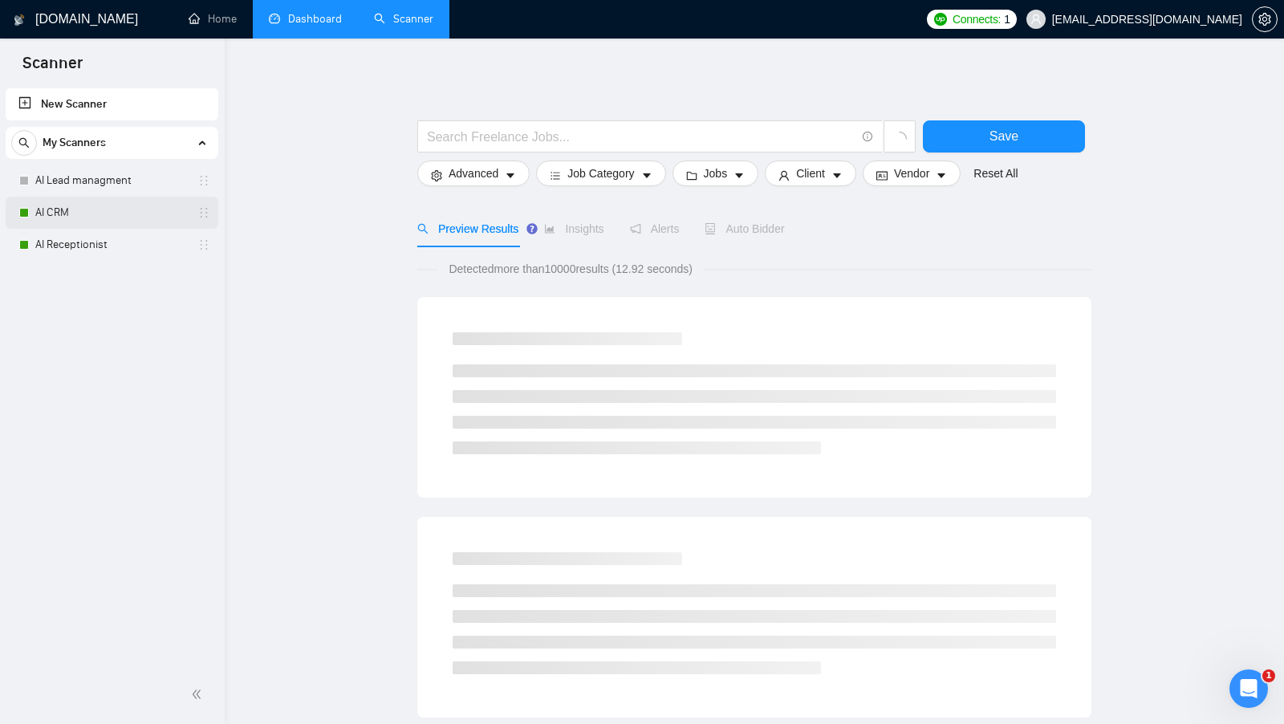
click at [124, 214] on link "AI CRM" at bounding box center [111, 213] width 152 height 32
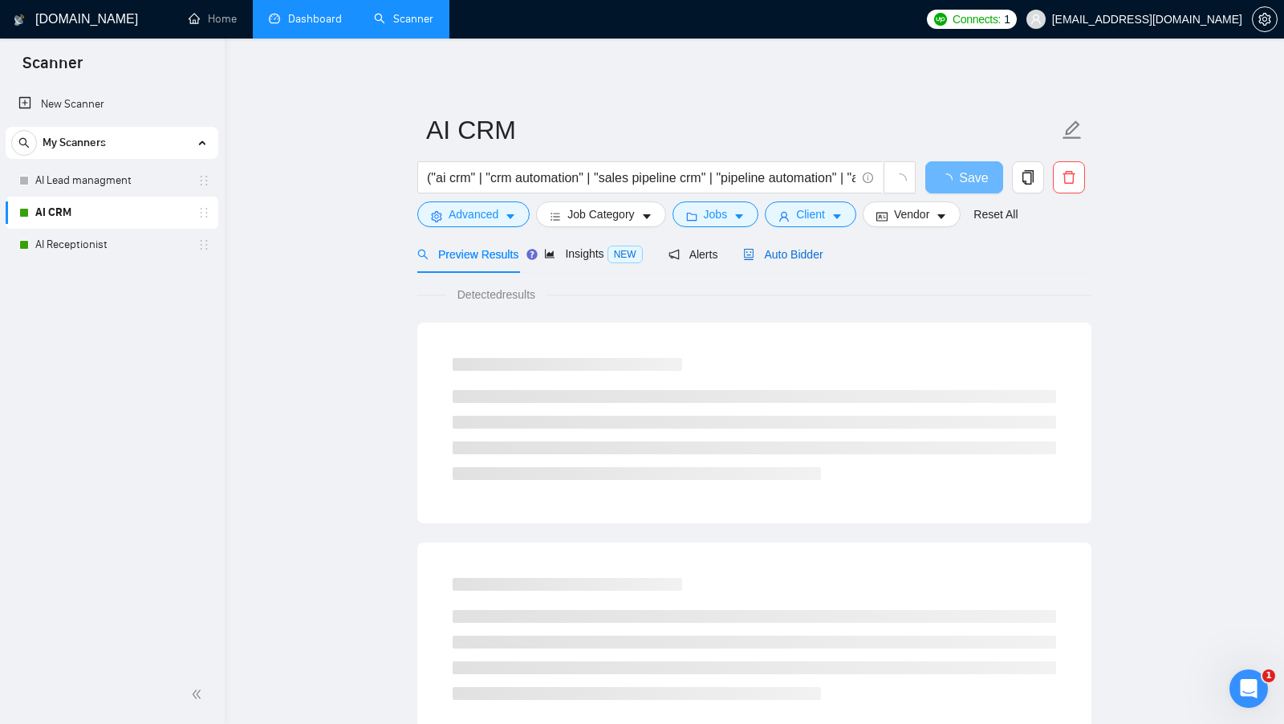
click at [779, 250] on span "Auto Bidder" at bounding box center [782, 254] width 79 height 13
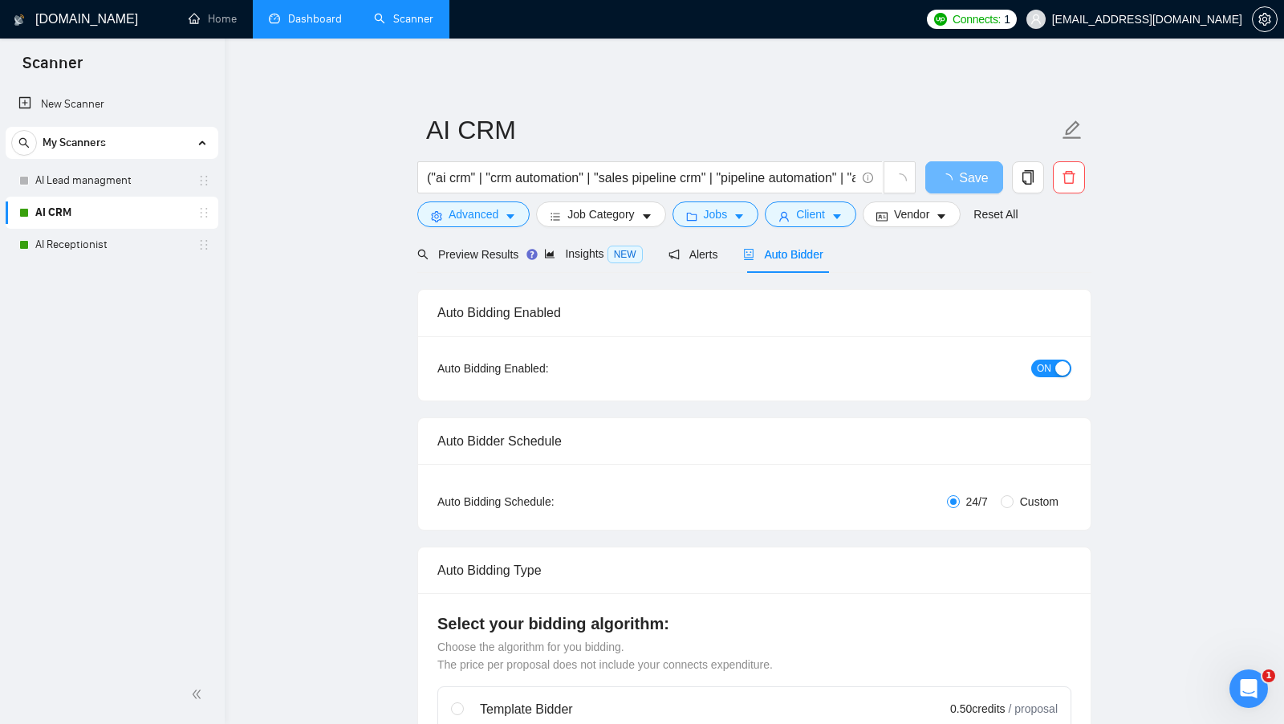
checkbox input "true"
click at [480, 259] on span "Preview Results" at bounding box center [475, 254] width 116 height 13
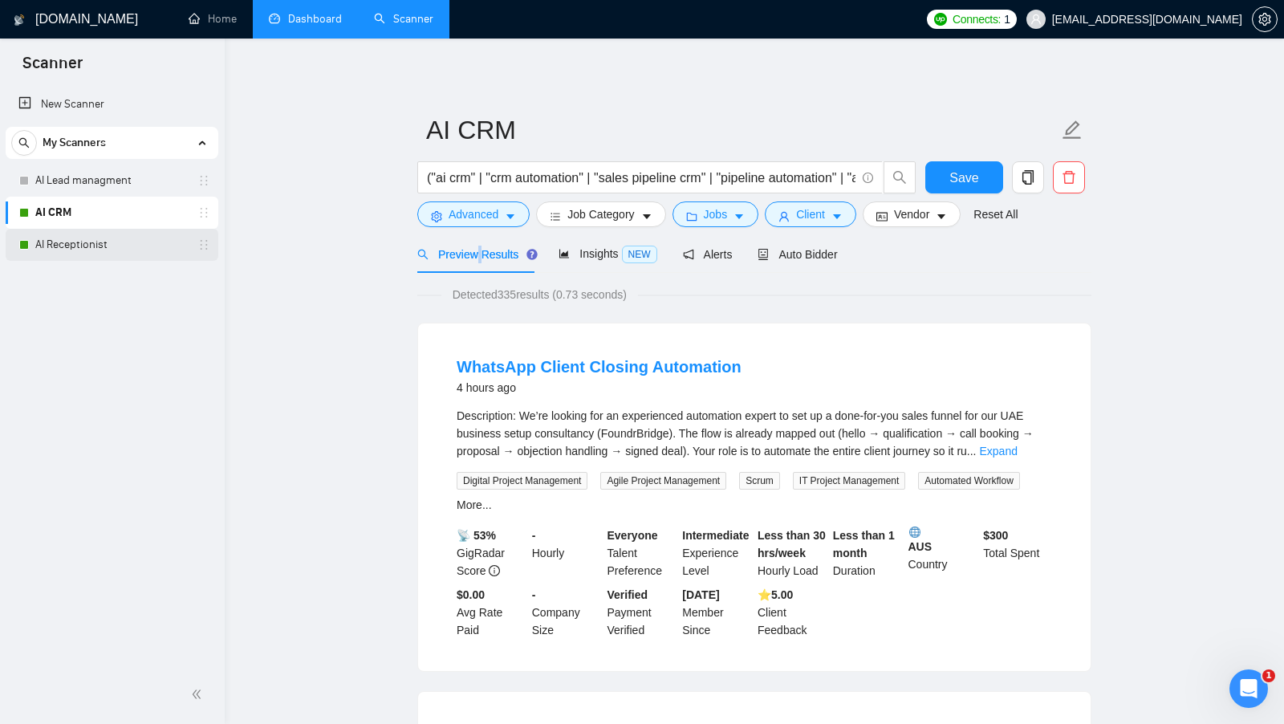
click at [109, 258] on link "AI Receptionist" at bounding box center [111, 245] width 152 height 32
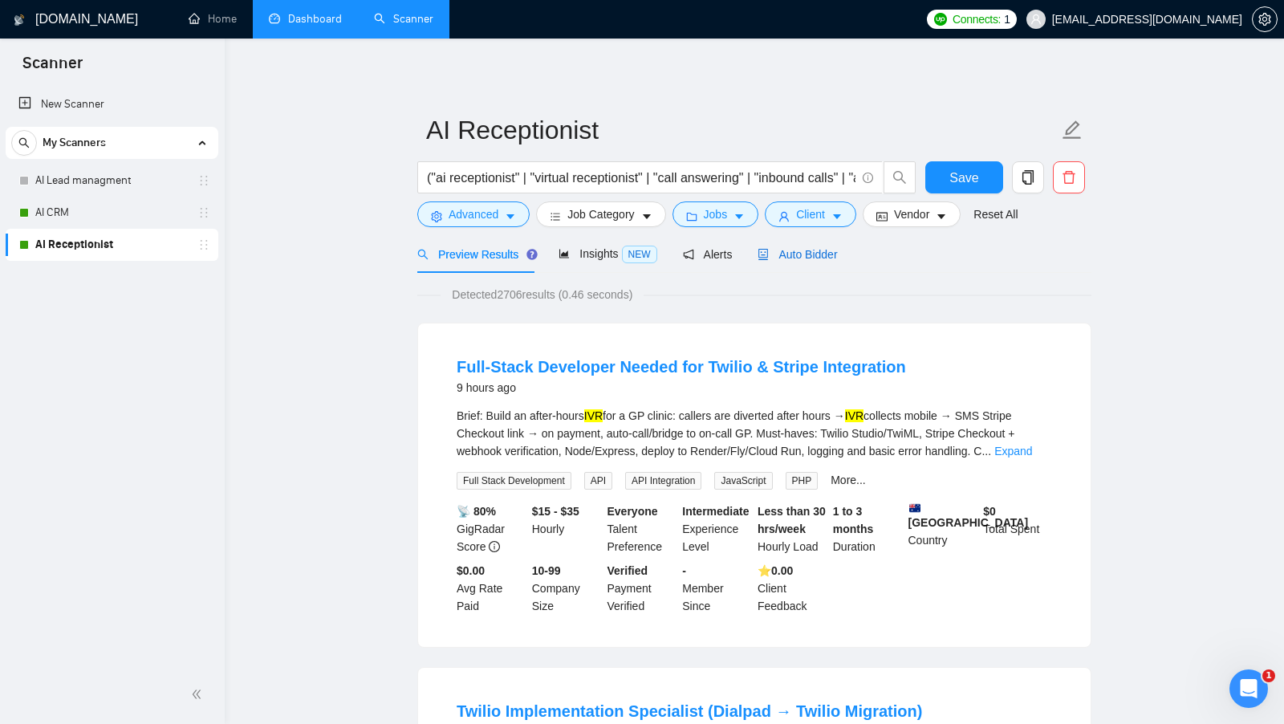
click at [807, 246] on div "Auto Bidder" at bounding box center [797, 255] width 79 height 18
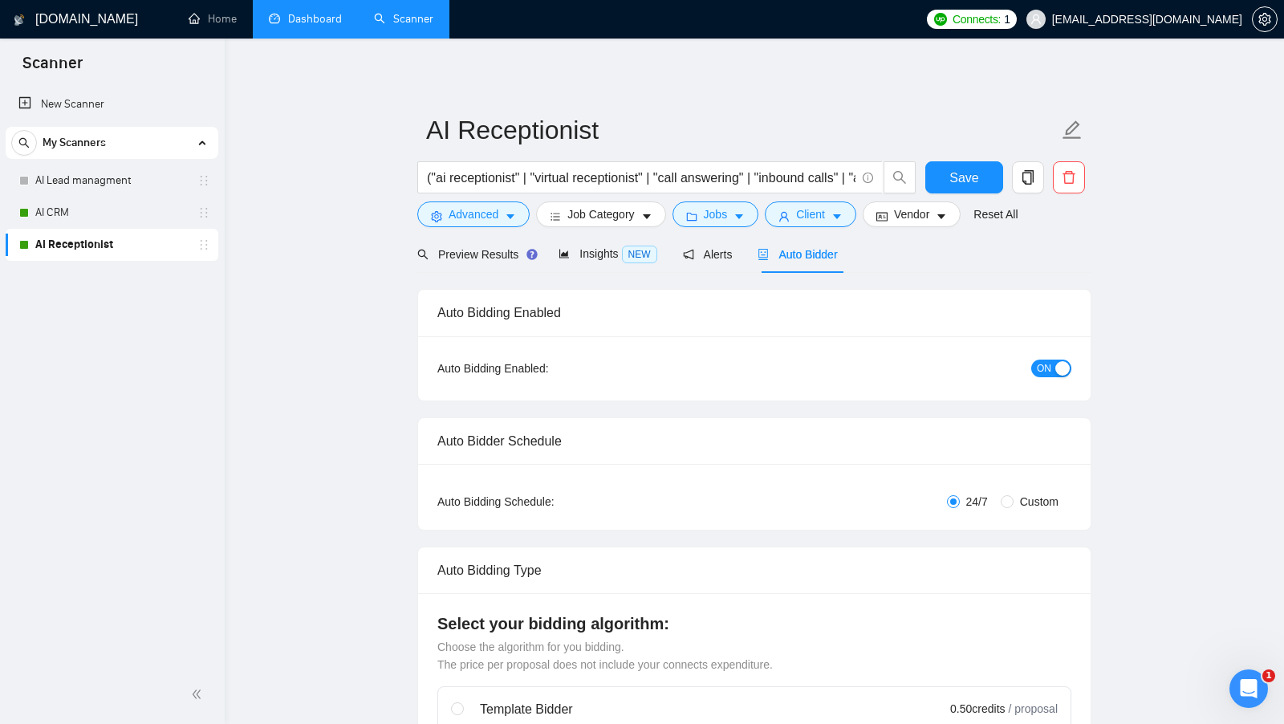
checkbox input "true"
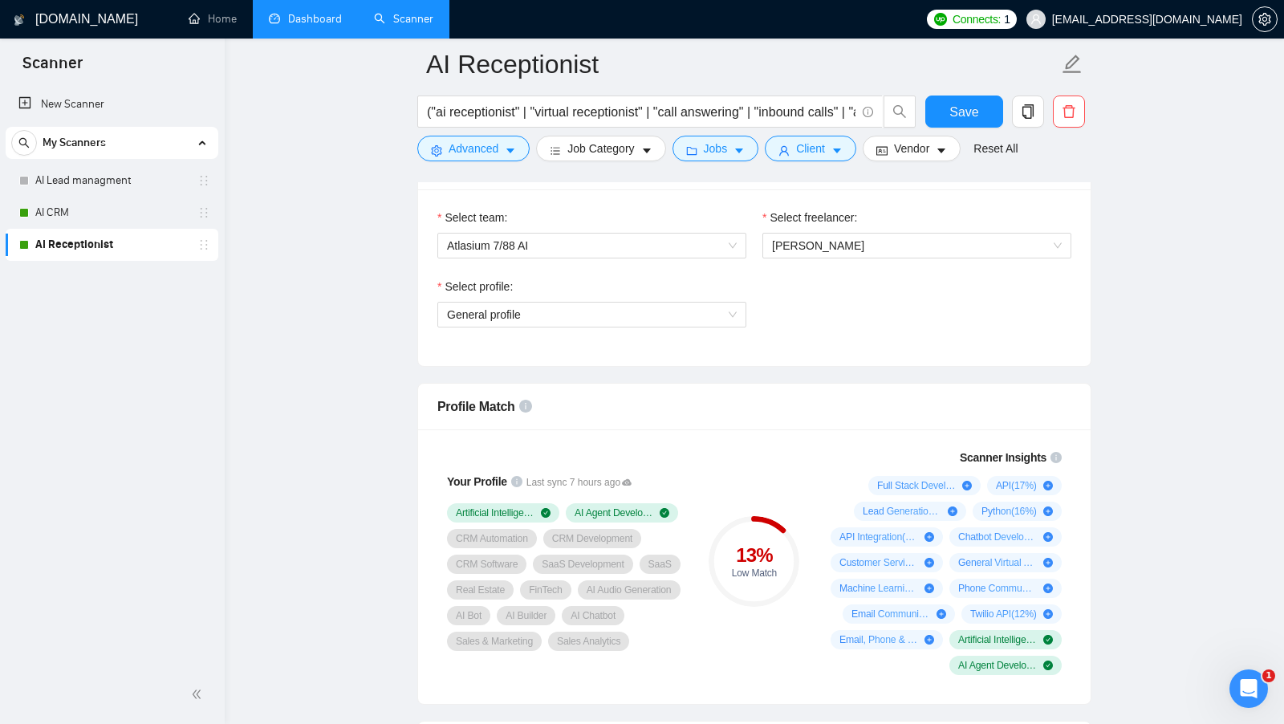
scroll to position [857, 0]
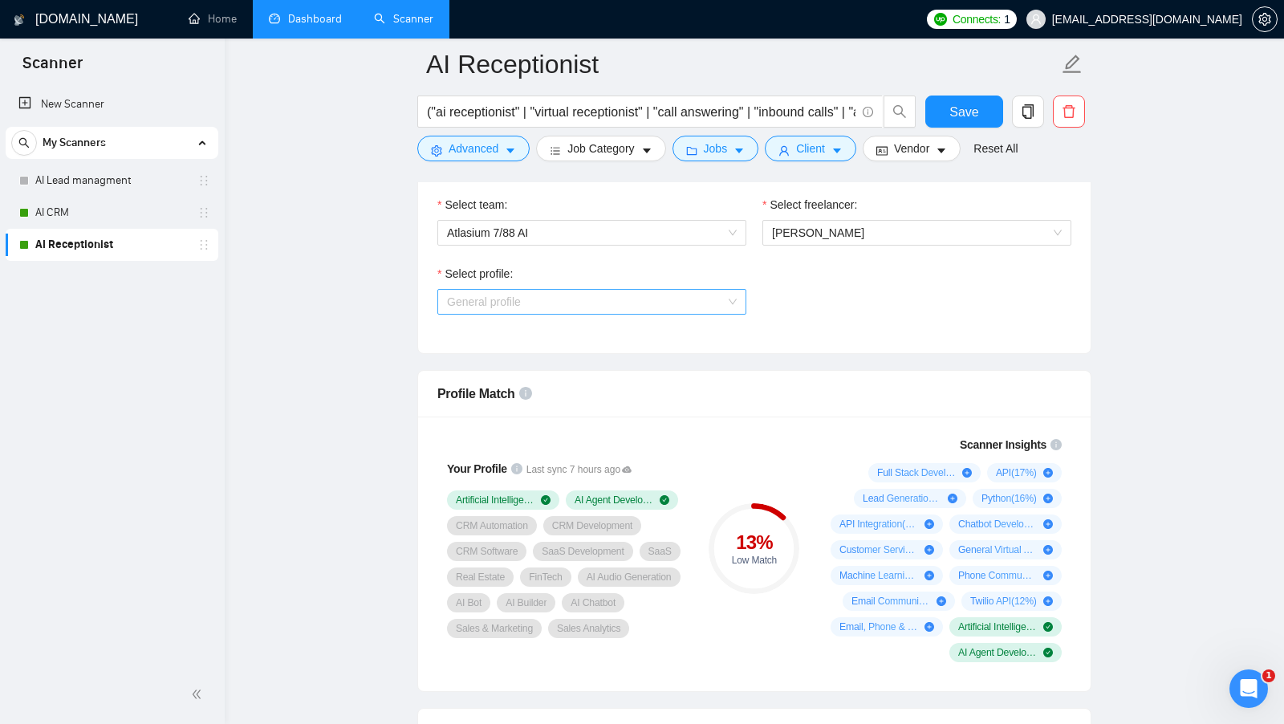
click at [709, 293] on span "General profile" at bounding box center [592, 302] width 290 height 24
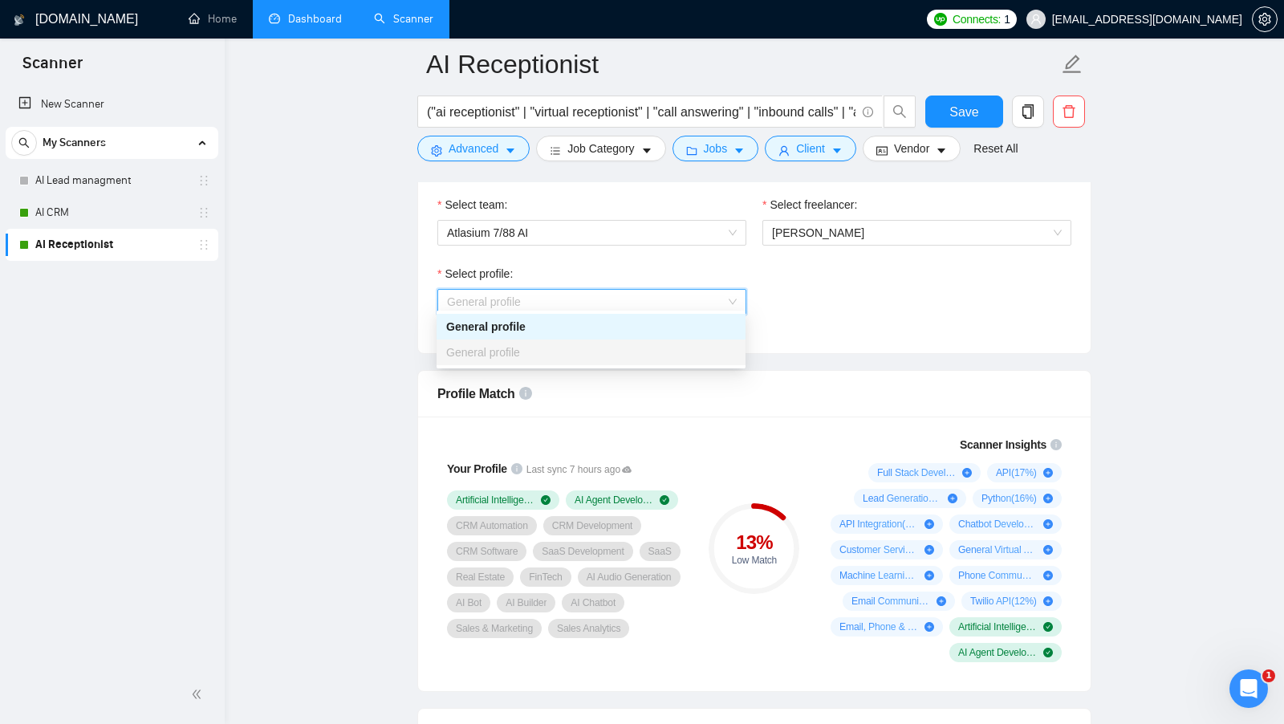
click at [785, 265] on div "Select profile: General profile" at bounding box center [754, 299] width 650 height 69
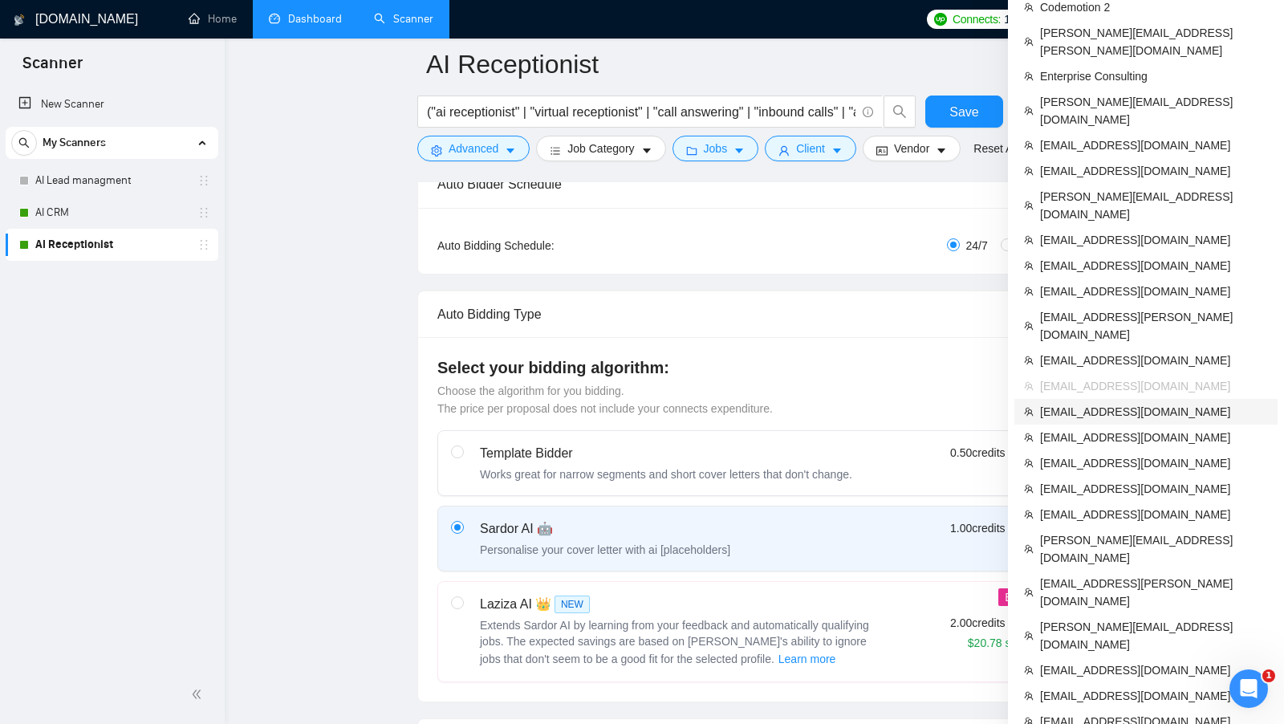
scroll to position [274, 0]
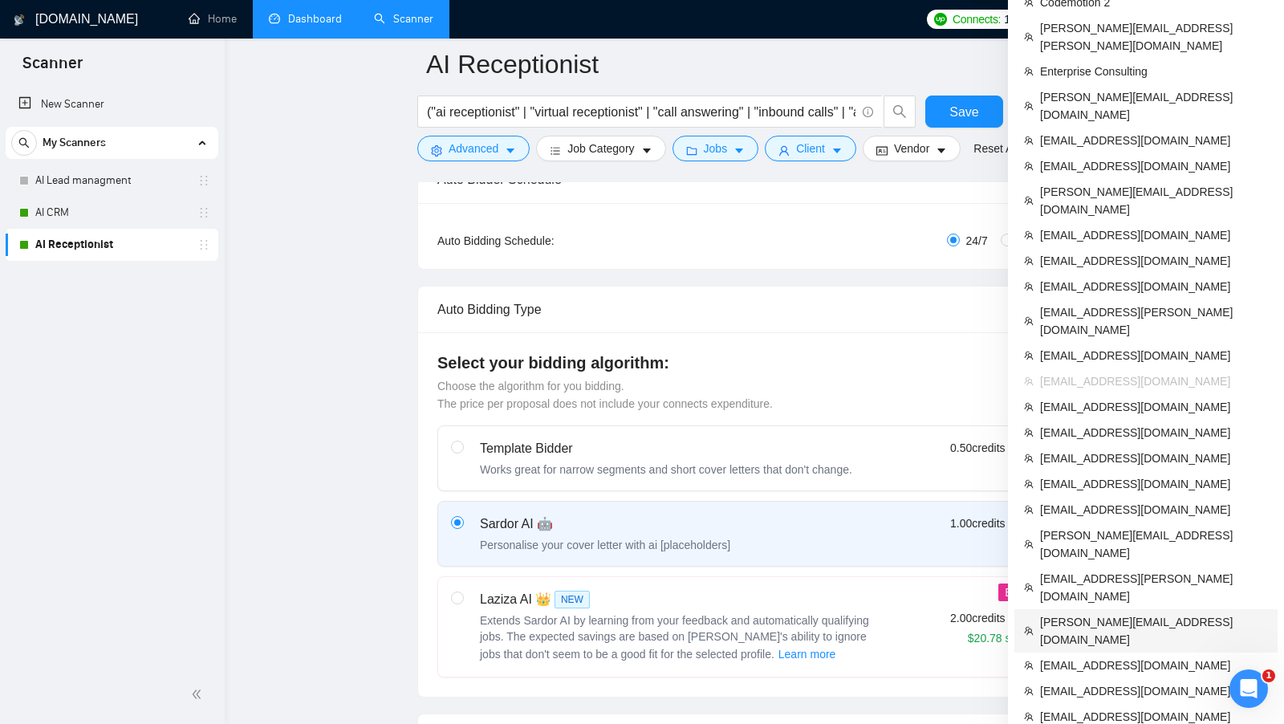
click at [1088, 613] on span "[PERSON_NAME][EMAIL_ADDRESS][DOMAIN_NAME]" at bounding box center [1154, 630] width 228 height 35
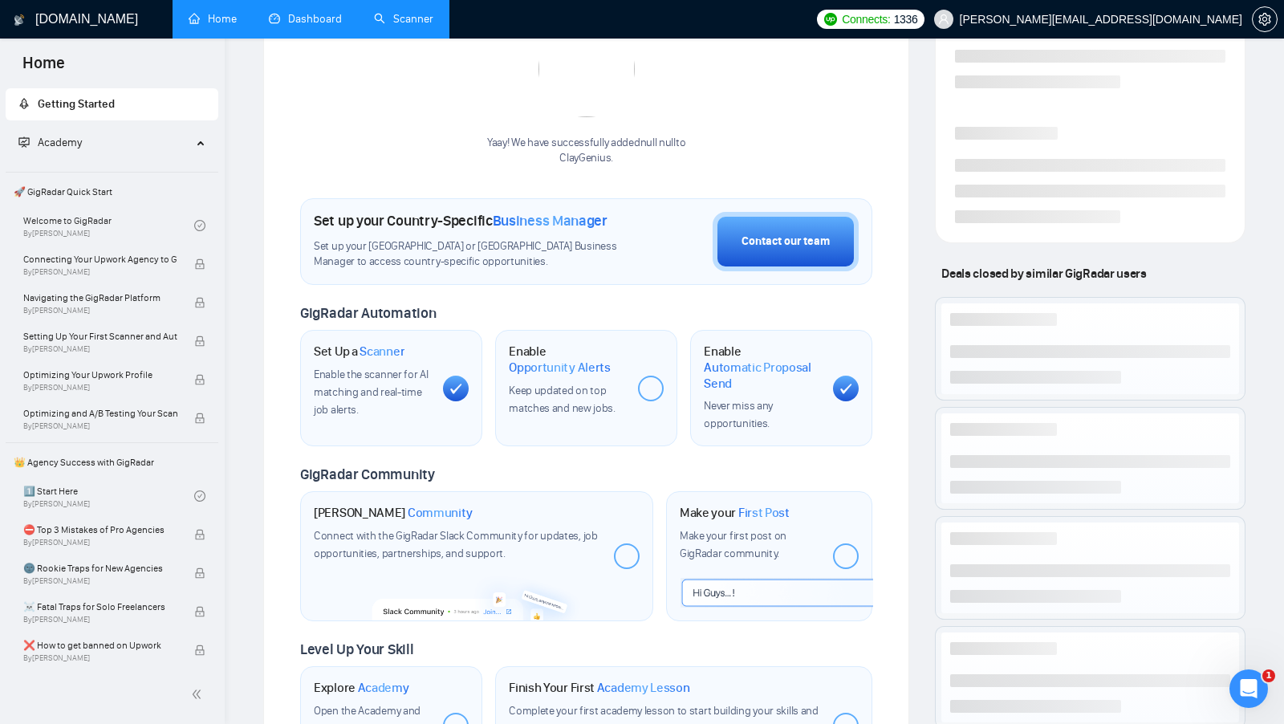
click at [376, 25] on link "Scanner" at bounding box center [403, 19] width 59 height 14
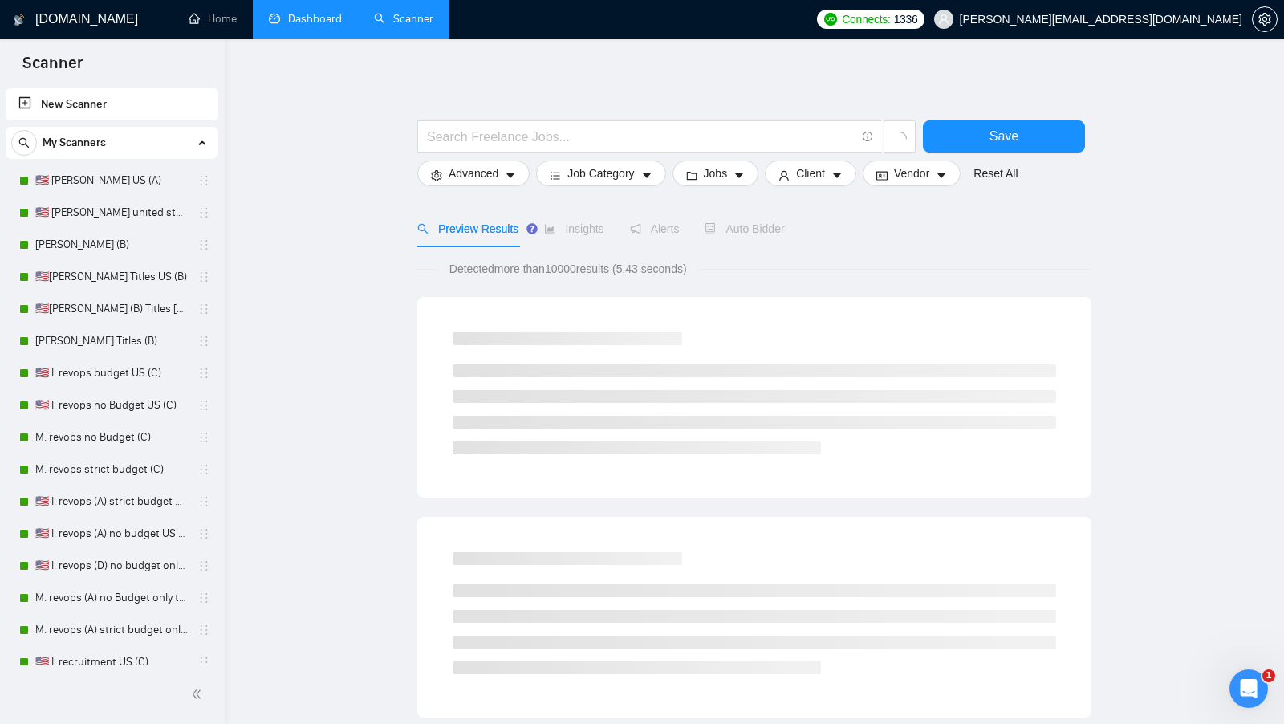
click at [340, 26] on link "Dashboard" at bounding box center [305, 19] width 73 height 14
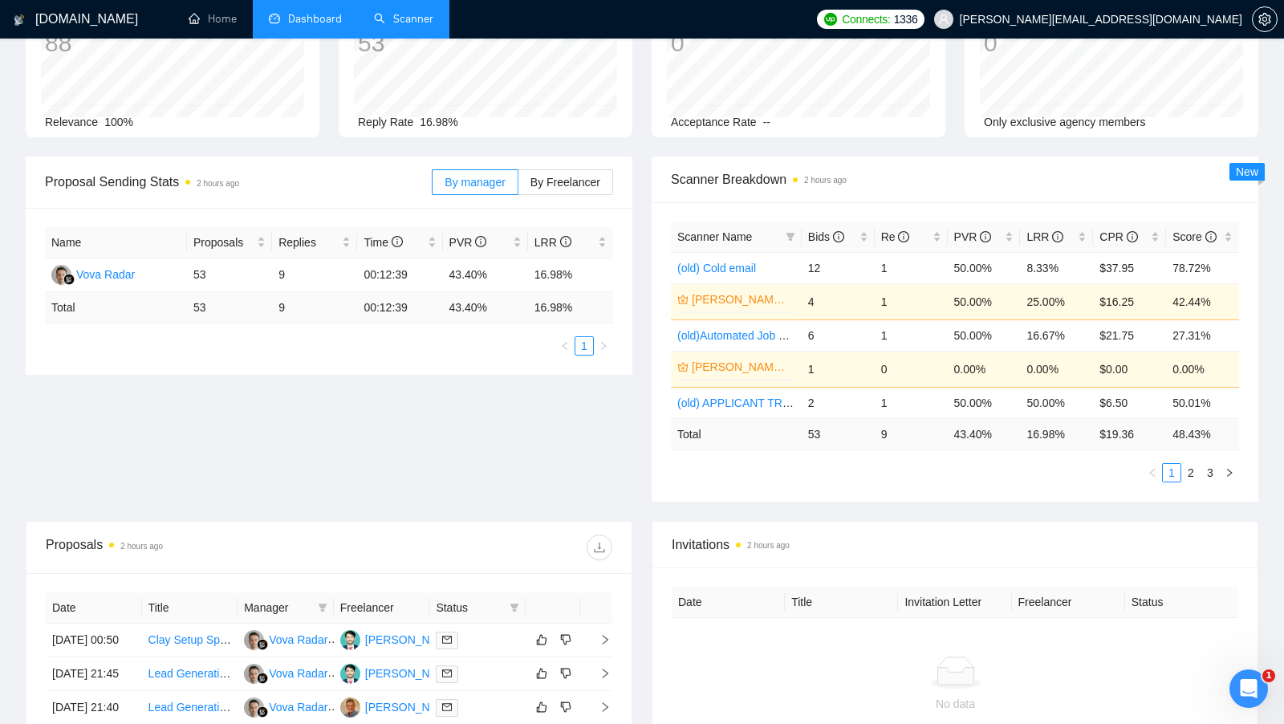
scroll to position [101, 0]
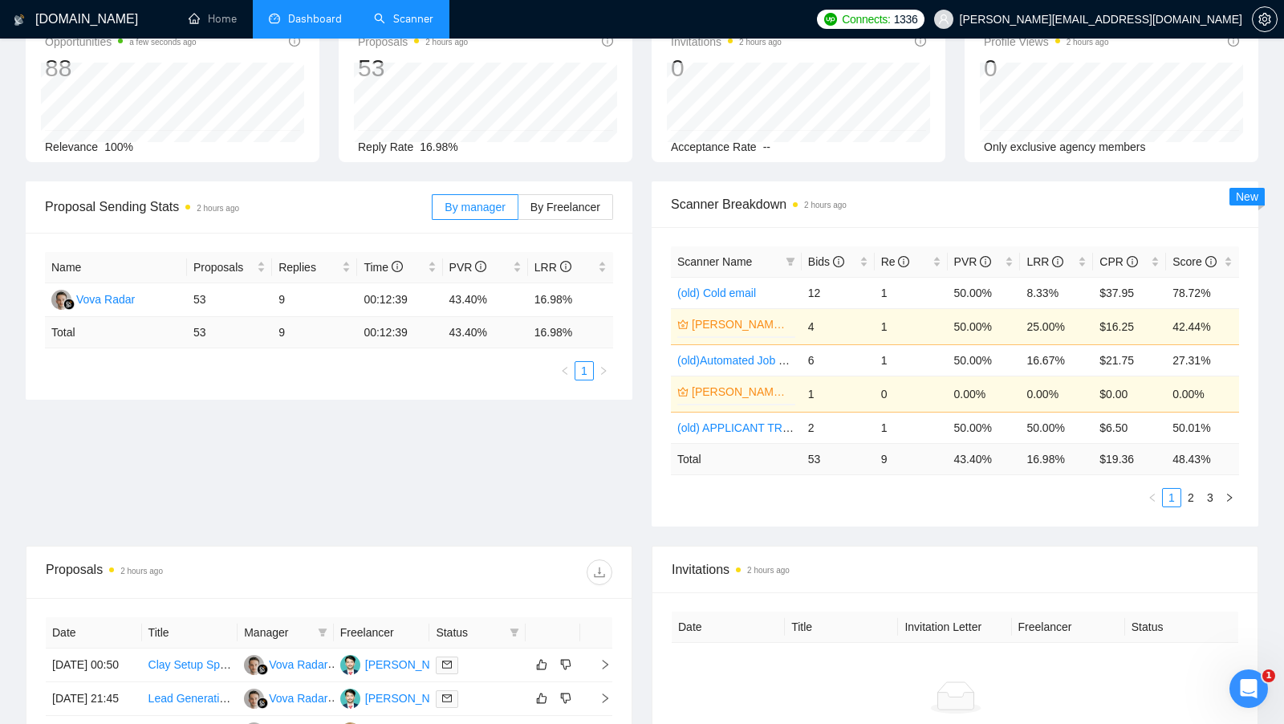
click at [413, 12] on link "Scanner" at bounding box center [403, 19] width 59 height 14
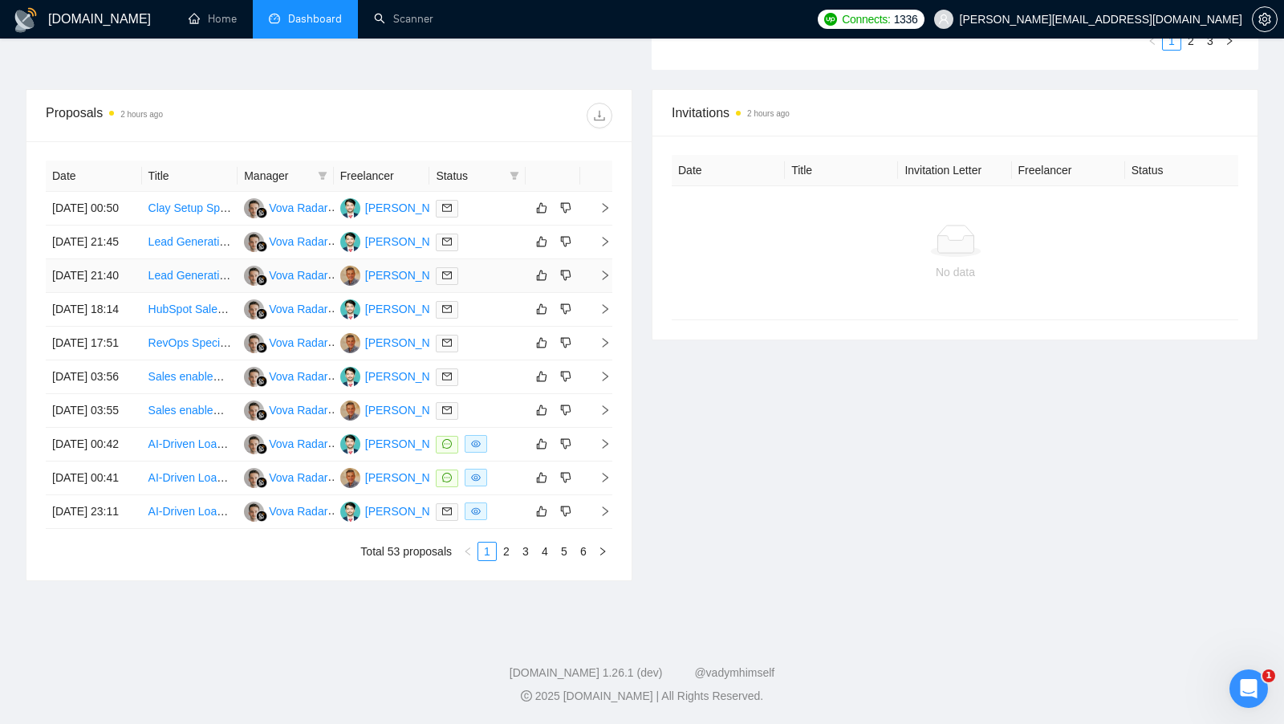
scroll to position [592, 0]
click at [503, 240] on div at bounding box center [477, 242] width 83 height 18
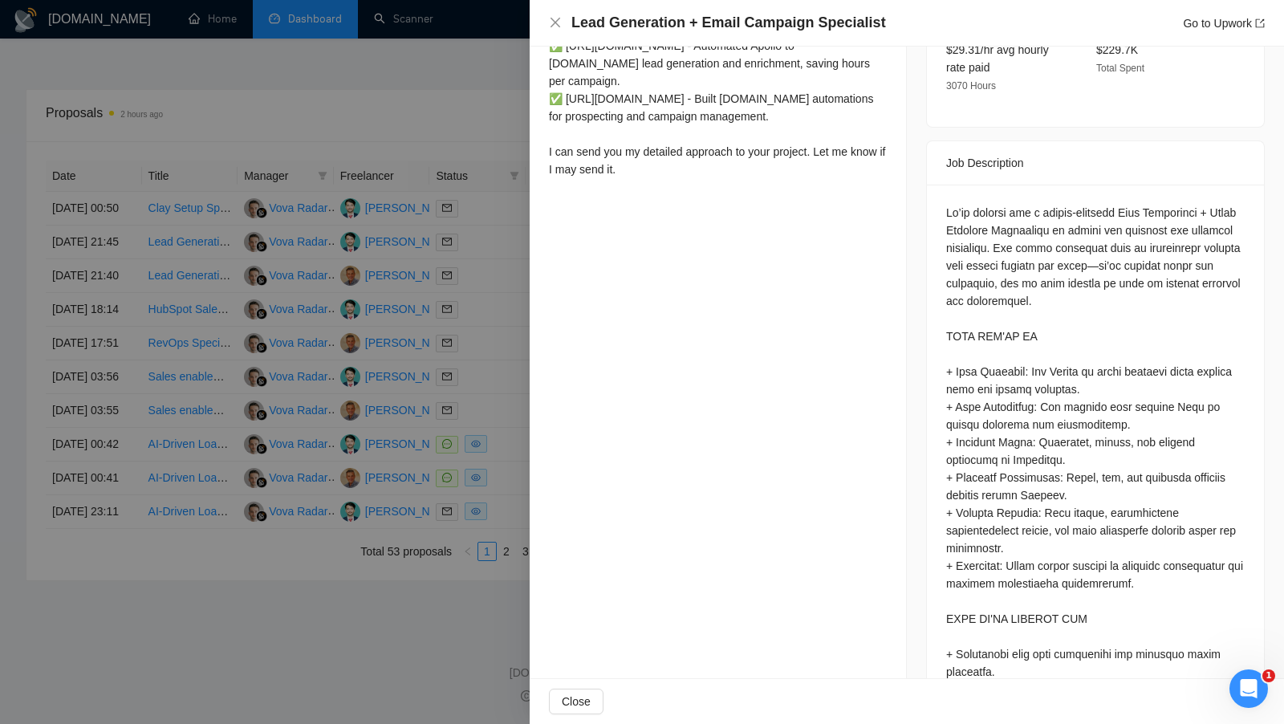
scroll to position [579, 0]
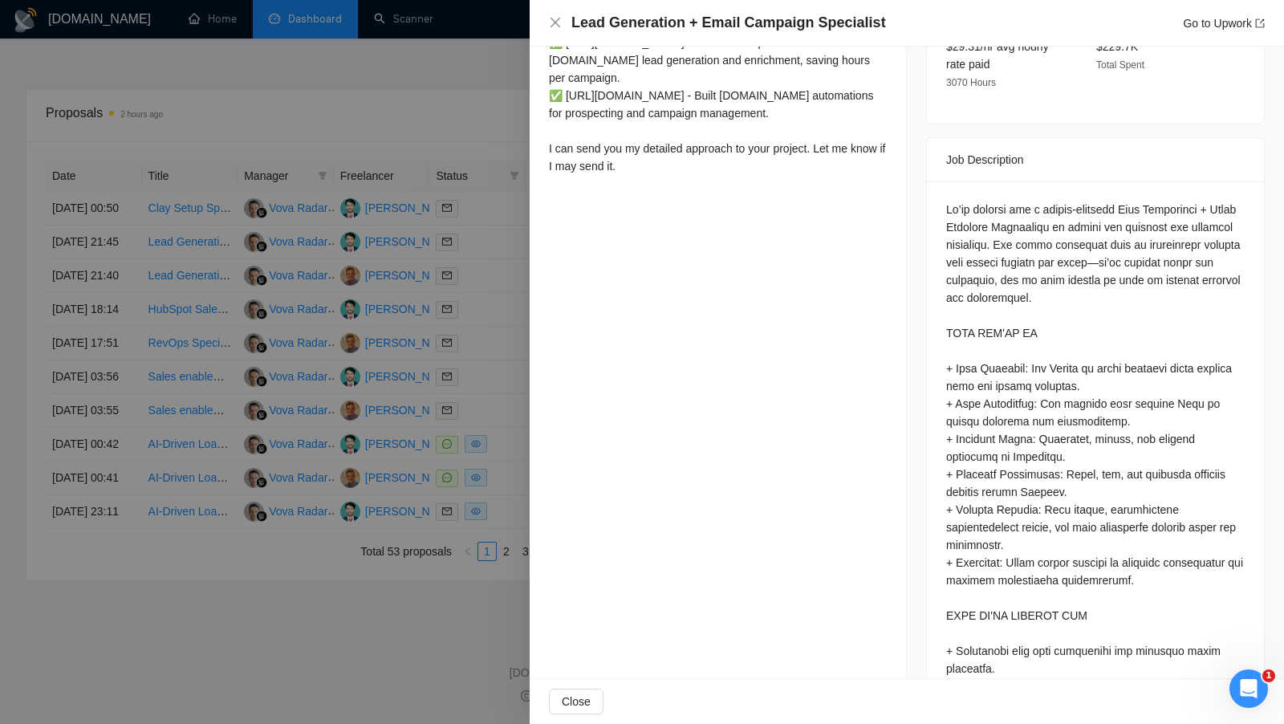
click at [468, 500] on div at bounding box center [642, 362] width 1284 height 724
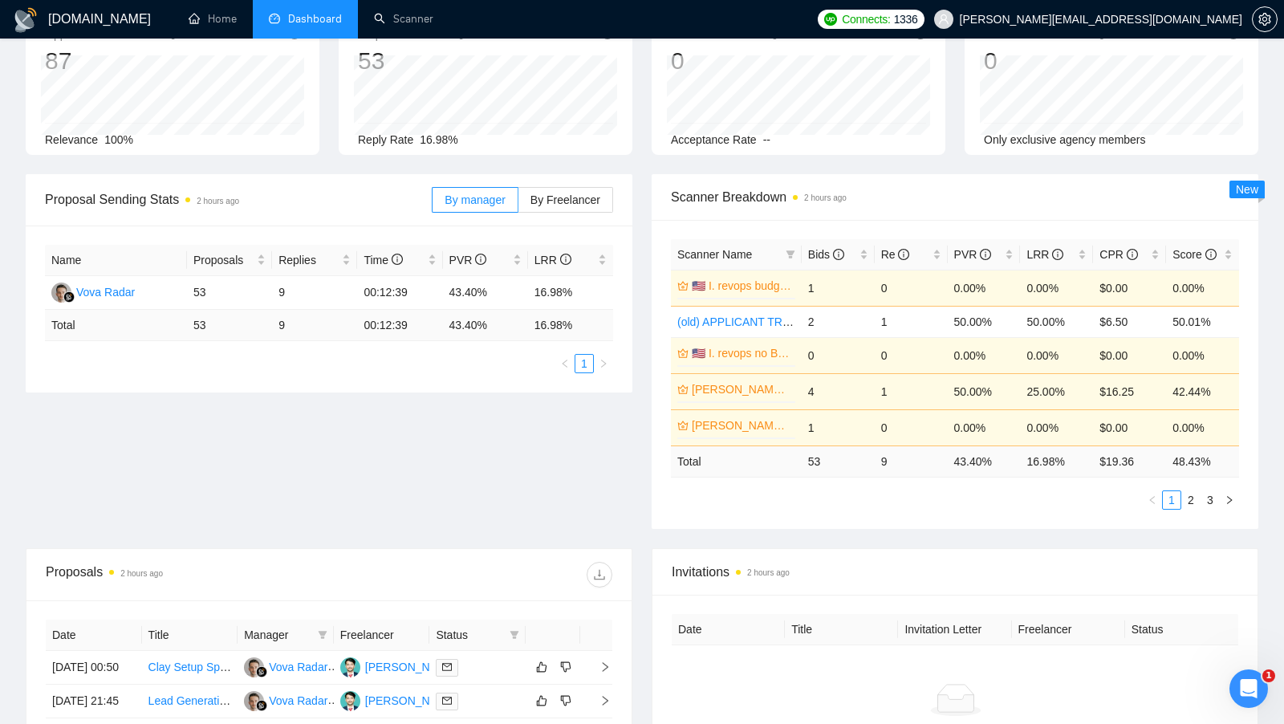
scroll to position [9, 0]
